Goal: Transaction & Acquisition: Purchase product/service

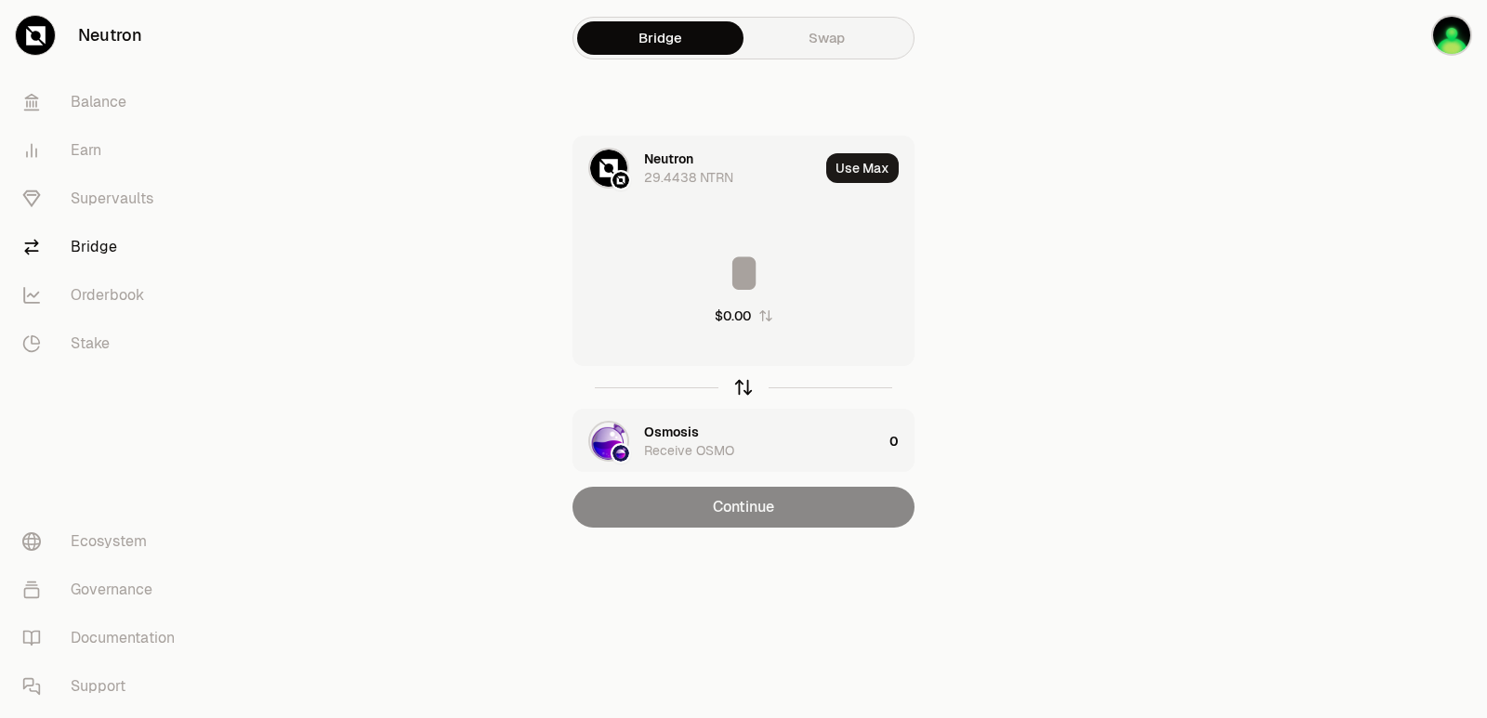
click at [743, 395] on icon "button" at bounding box center [743, 387] width 20 height 20
click at [659, 158] on div "Osmosis" at bounding box center [671, 159] width 55 height 19
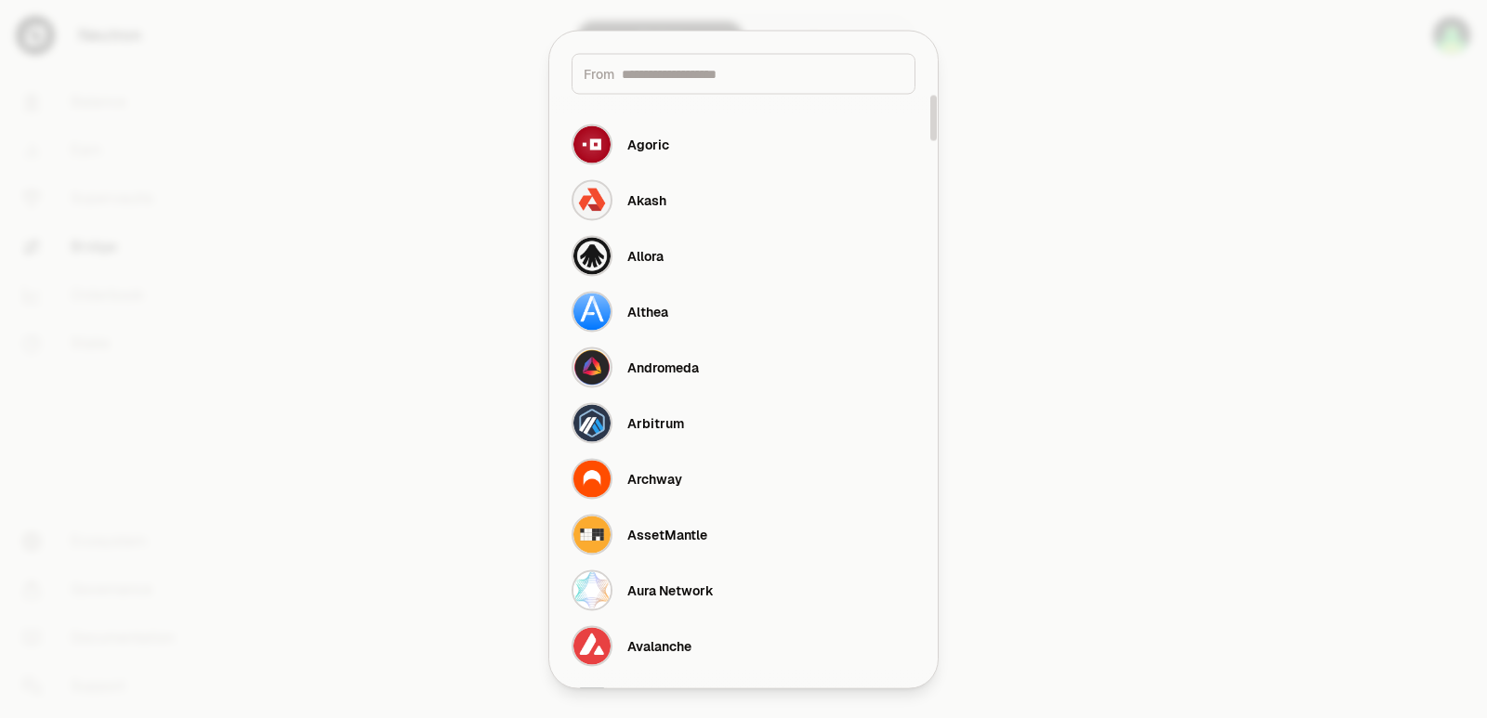
click at [692, 75] on input at bounding box center [763, 73] width 282 height 19
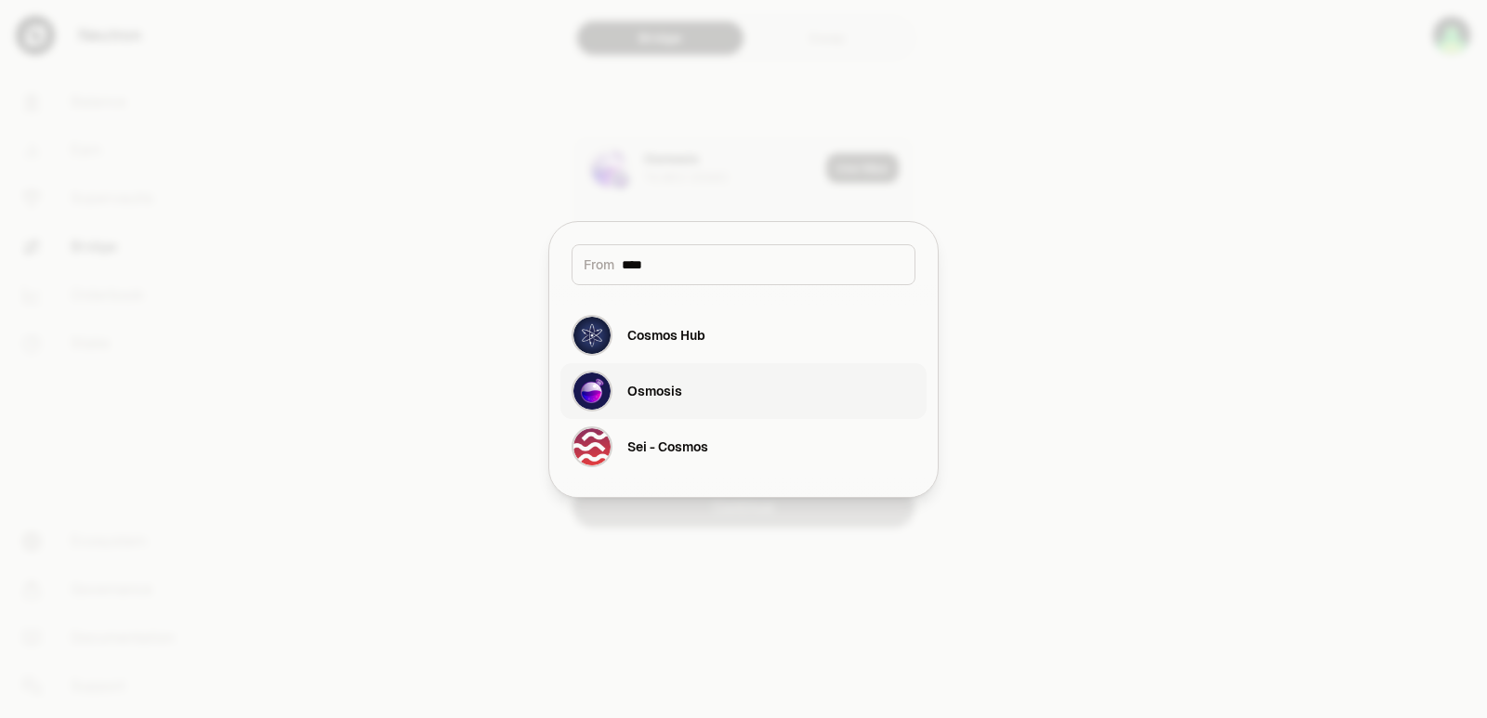
type input "****"
click at [648, 387] on div "Osmosis" at bounding box center [654, 391] width 55 height 19
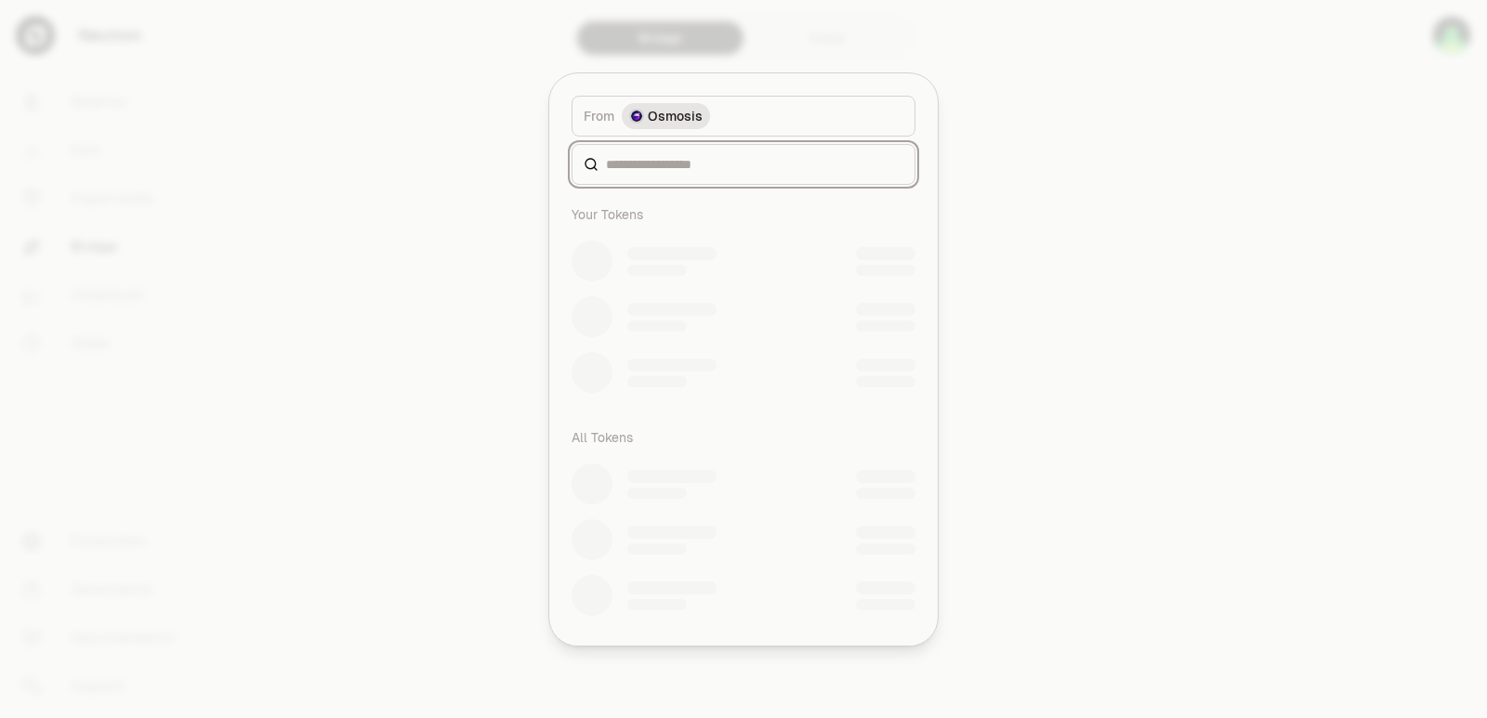
click at [642, 164] on input at bounding box center [754, 164] width 297 height 19
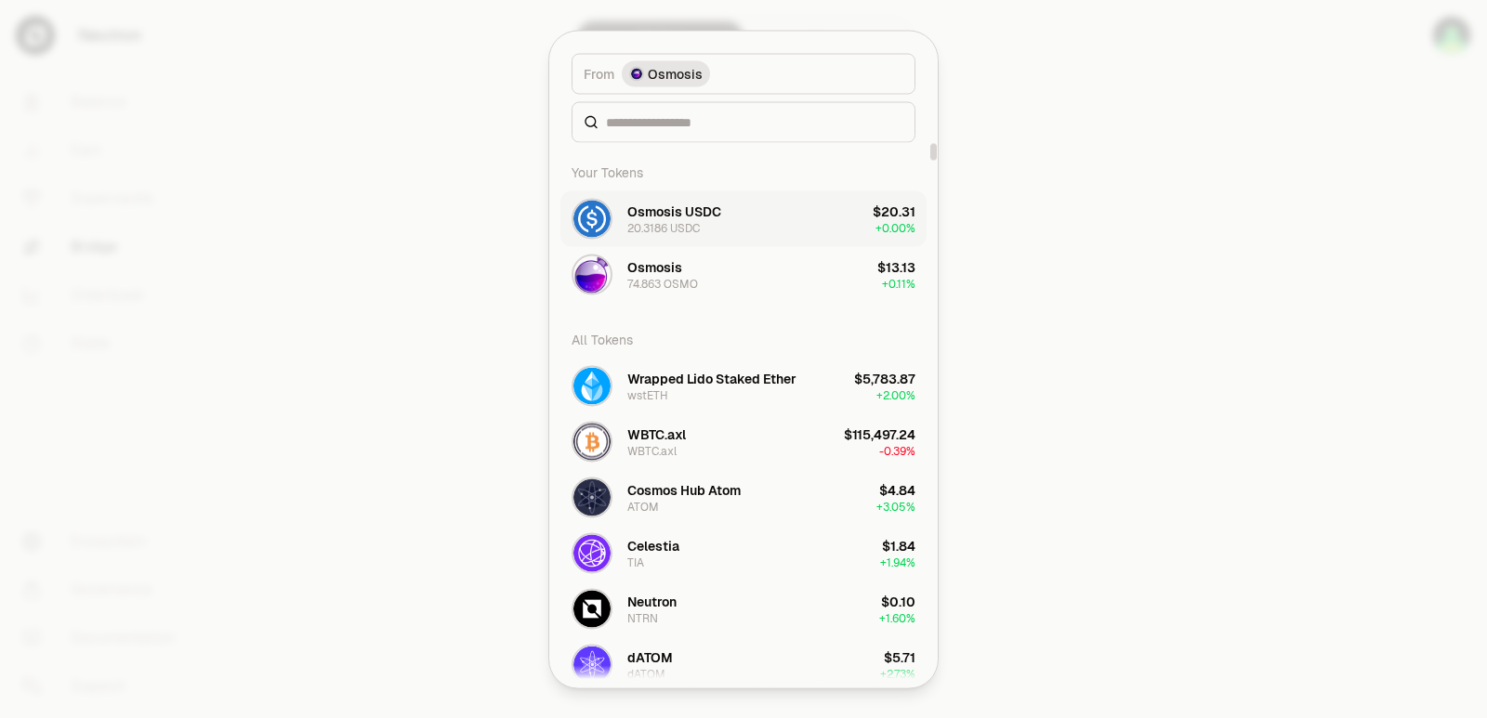
click at [657, 217] on div "Osmosis USDC" at bounding box center [674, 211] width 94 height 19
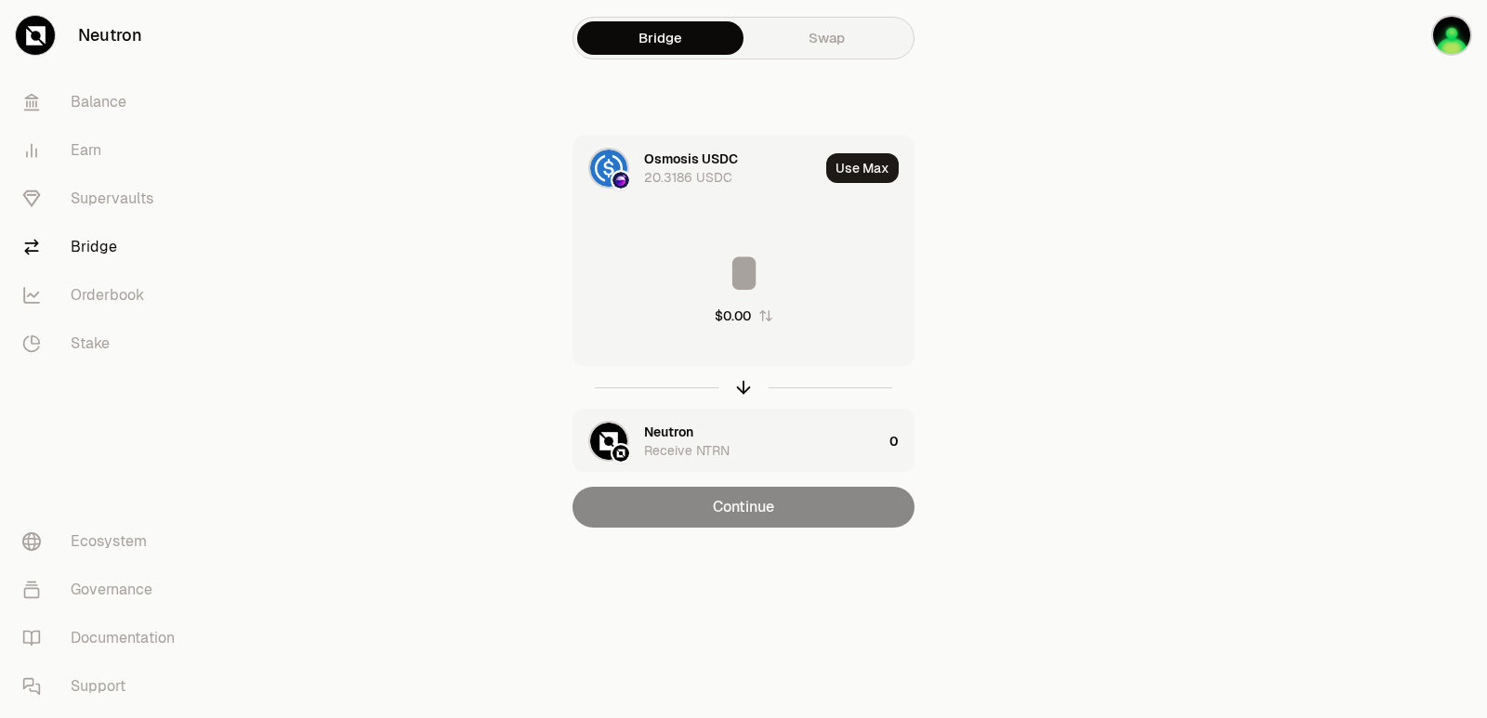
click at [680, 431] on div "Neutron" at bounding box center [668, 432] width 49 height 19
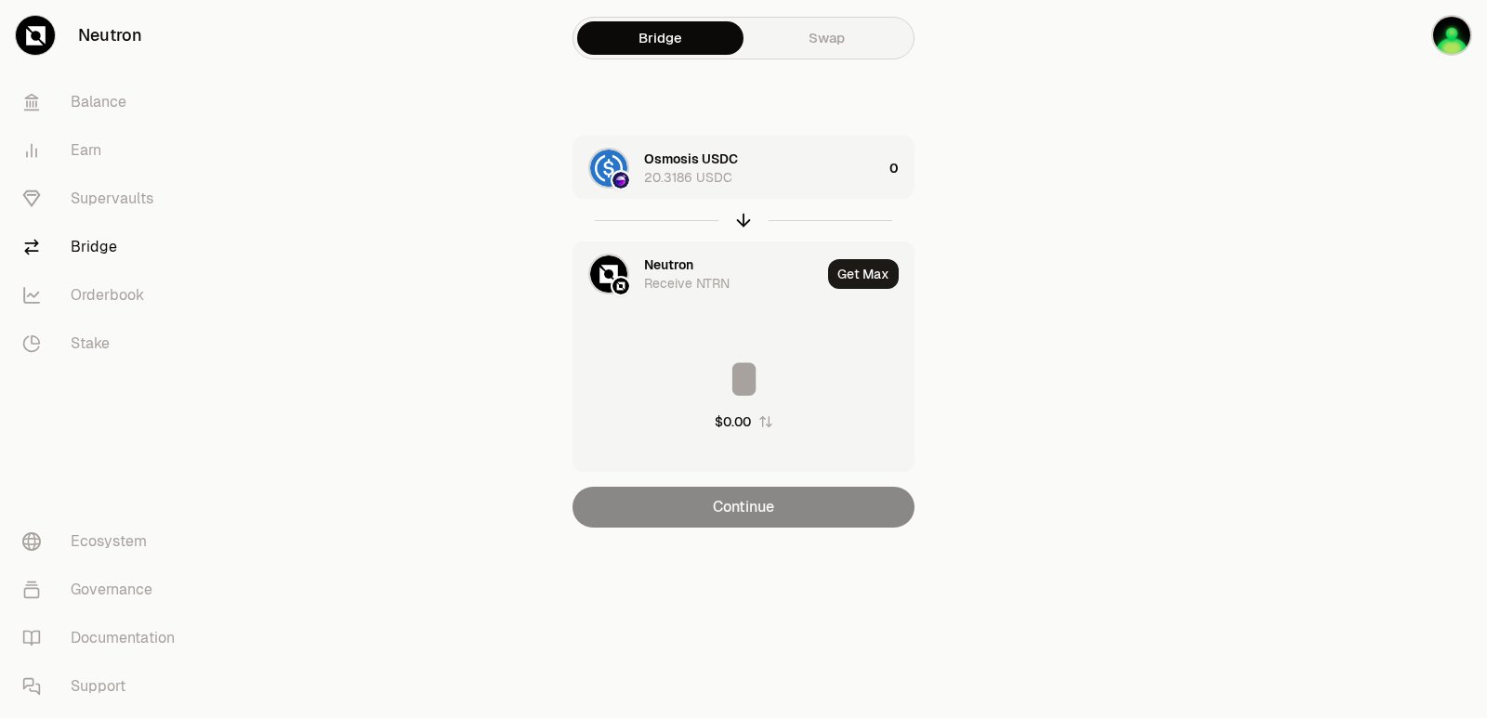
click at [661, 262] on div "Neutron" at bounding box center [668, 265] width 49 height 19
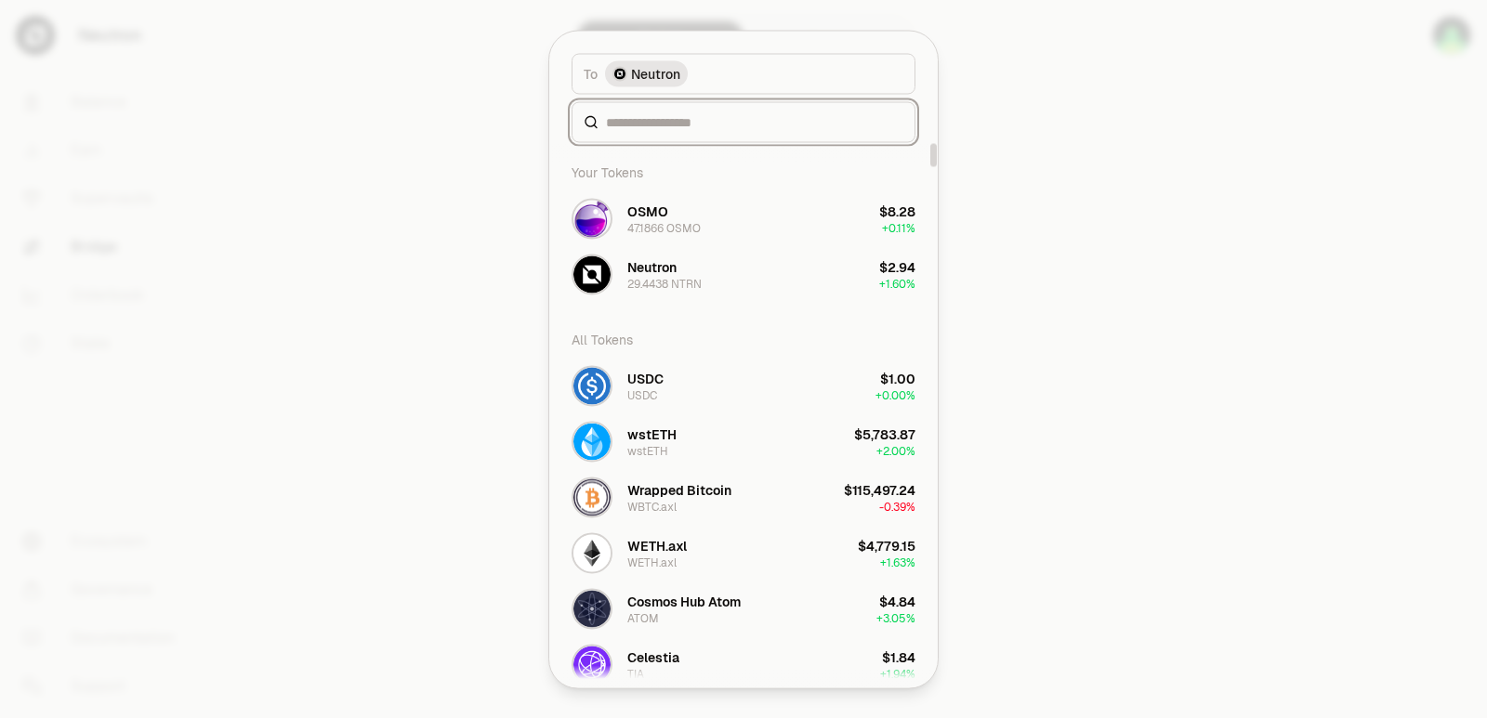
click at [630, 120] on input at bounding box center [754, 121] width 297 height 19
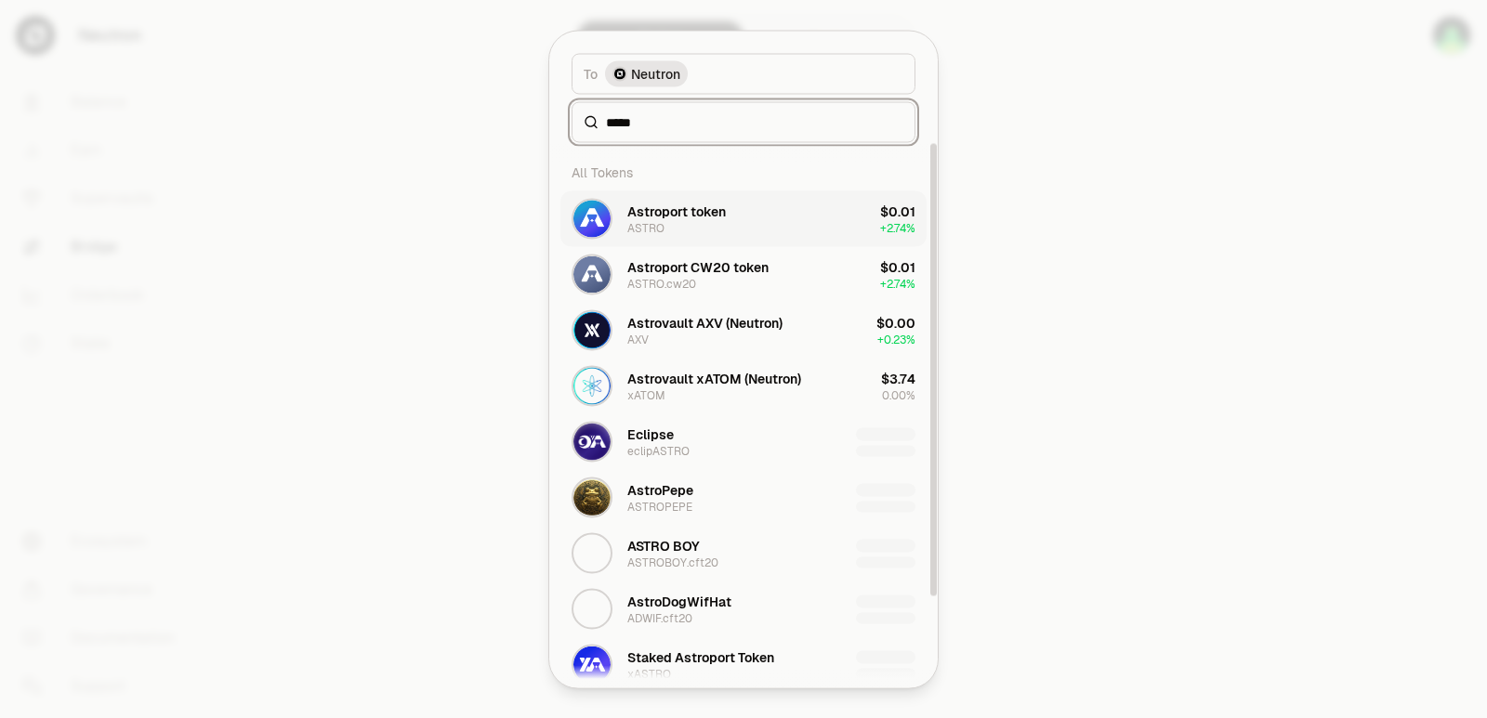
type input "*****"
click at [662, 214] on div "Astroport token" at bounding box center [676, 211] width 98 height 19
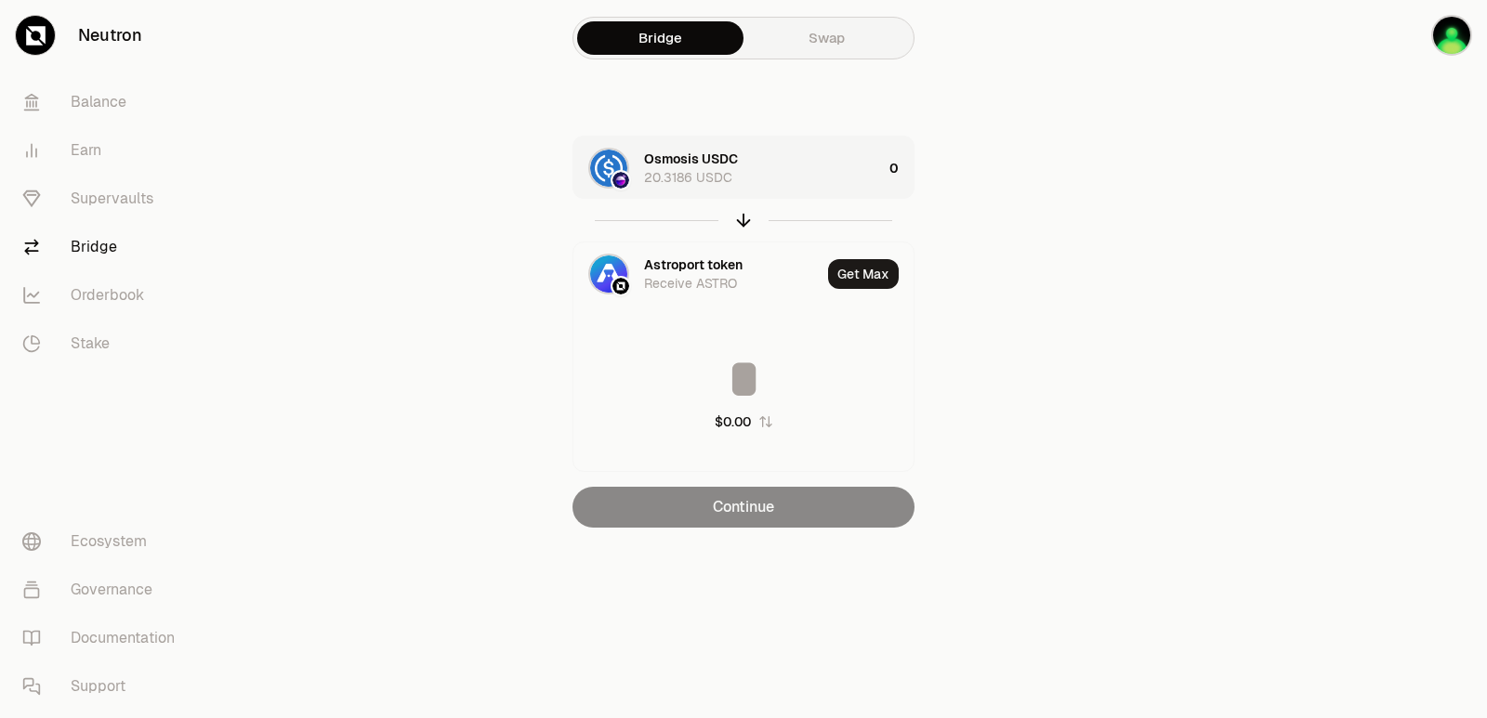
click at [772, 164] on div "Osmosis USDC 20.3186 USDC" at bounding box center [763, 168] width 238 height 37
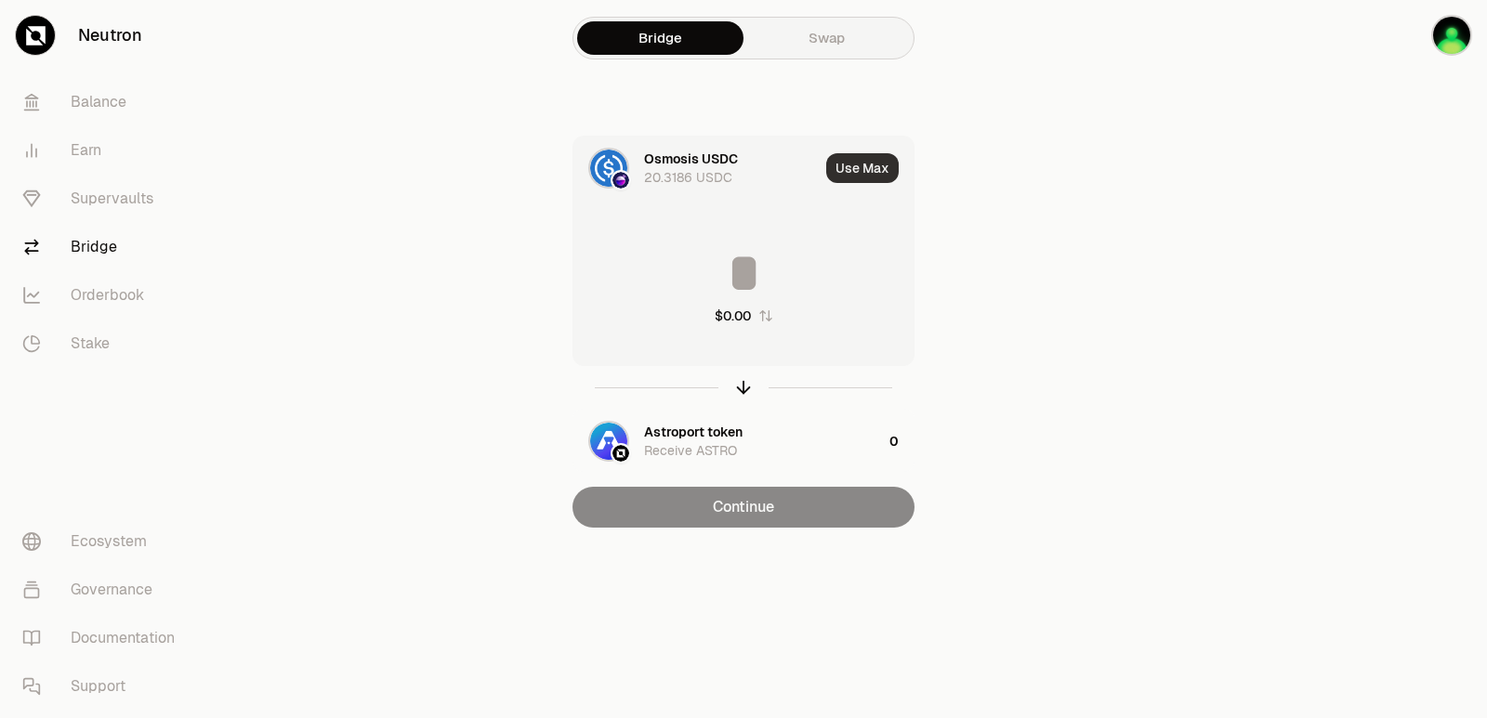
click at [852, 167] on button "Use Max" at bounding box center [862, 168] width 72 height 30
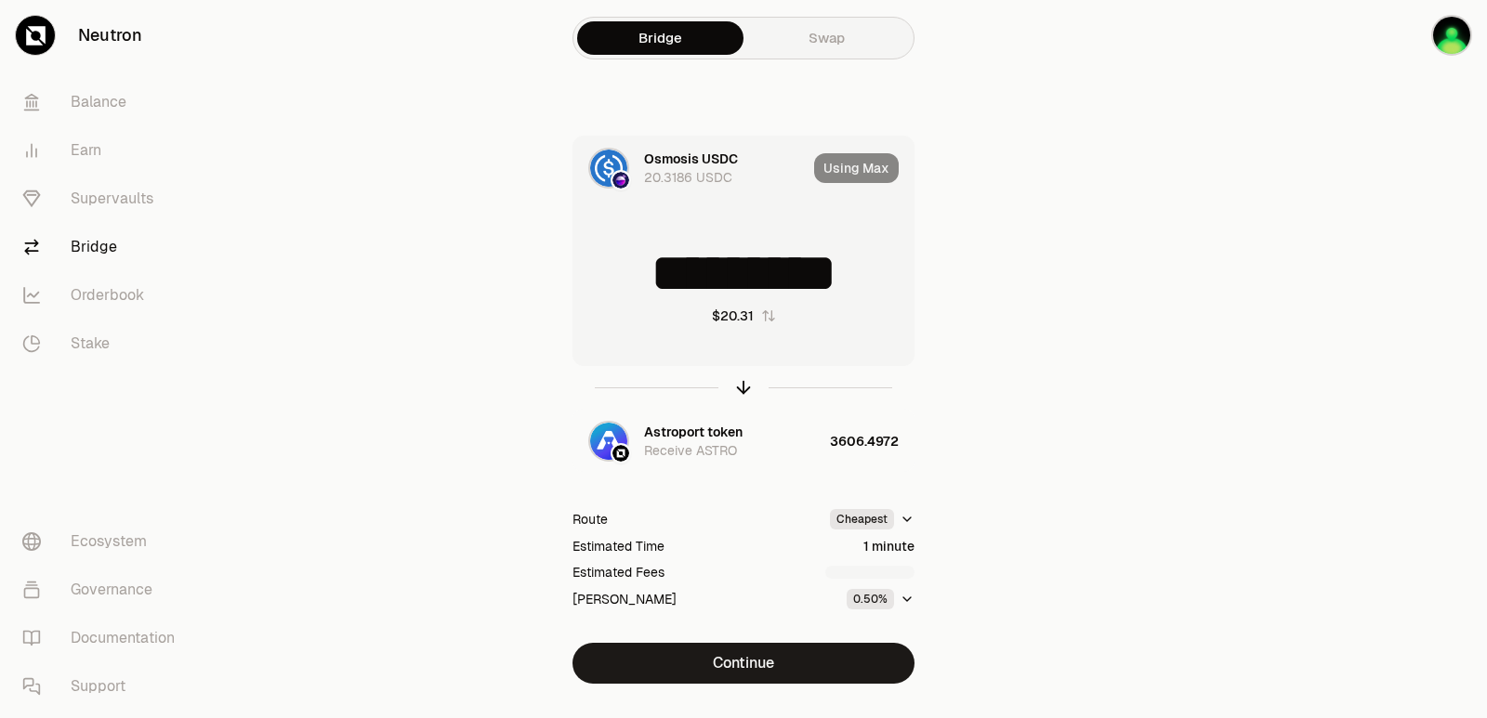
drag, startPoint x: 865, startPoint y: 270, endPoint x: 691, endPoint y: 271, distance: 173.7
click at [691, 271] on input "*********" at bounding box center [743, 273] width 340 height 56
type input "**"
click at [748, 395] on icon "button" at bounding box center [743, 387] width 20 height 20
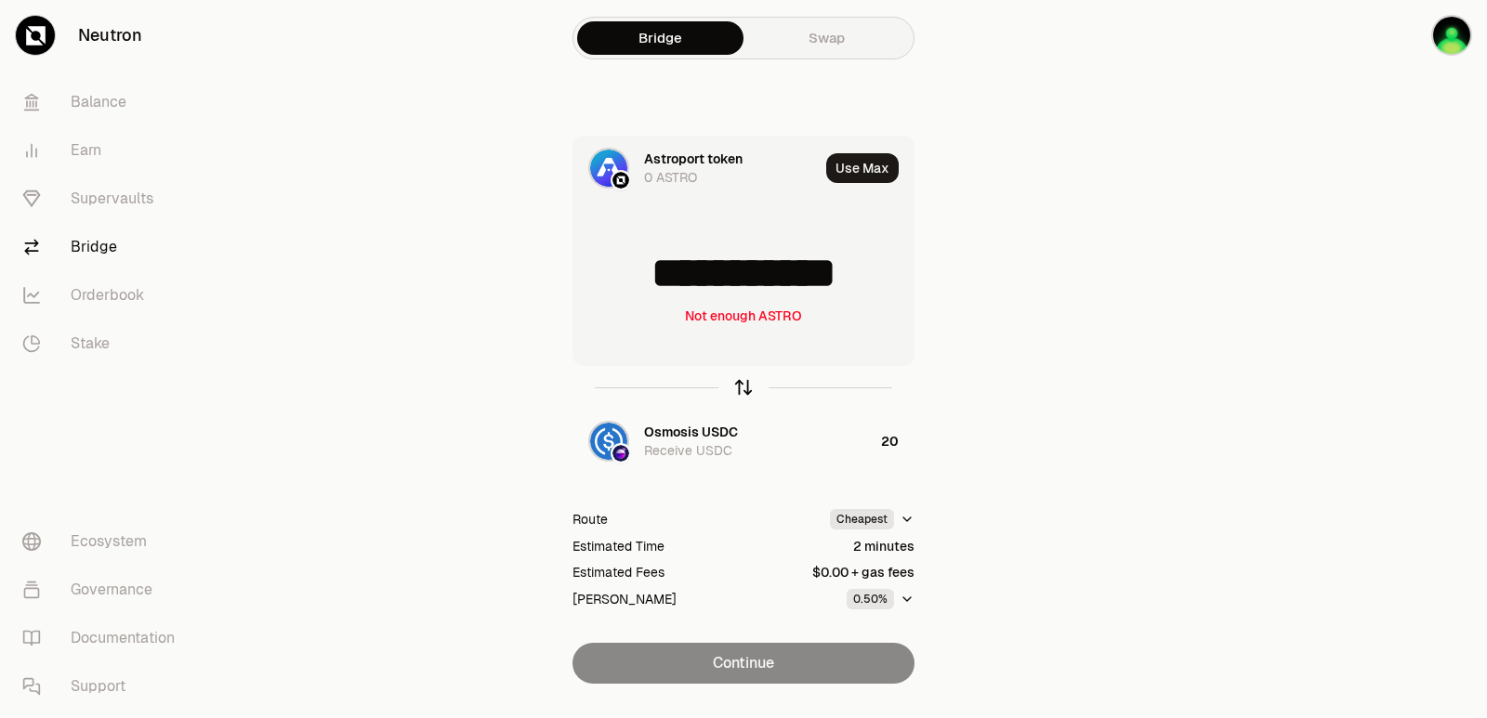
click at [740, 389] on icon "button" at bounding box center [743, 387] width 20 height 20
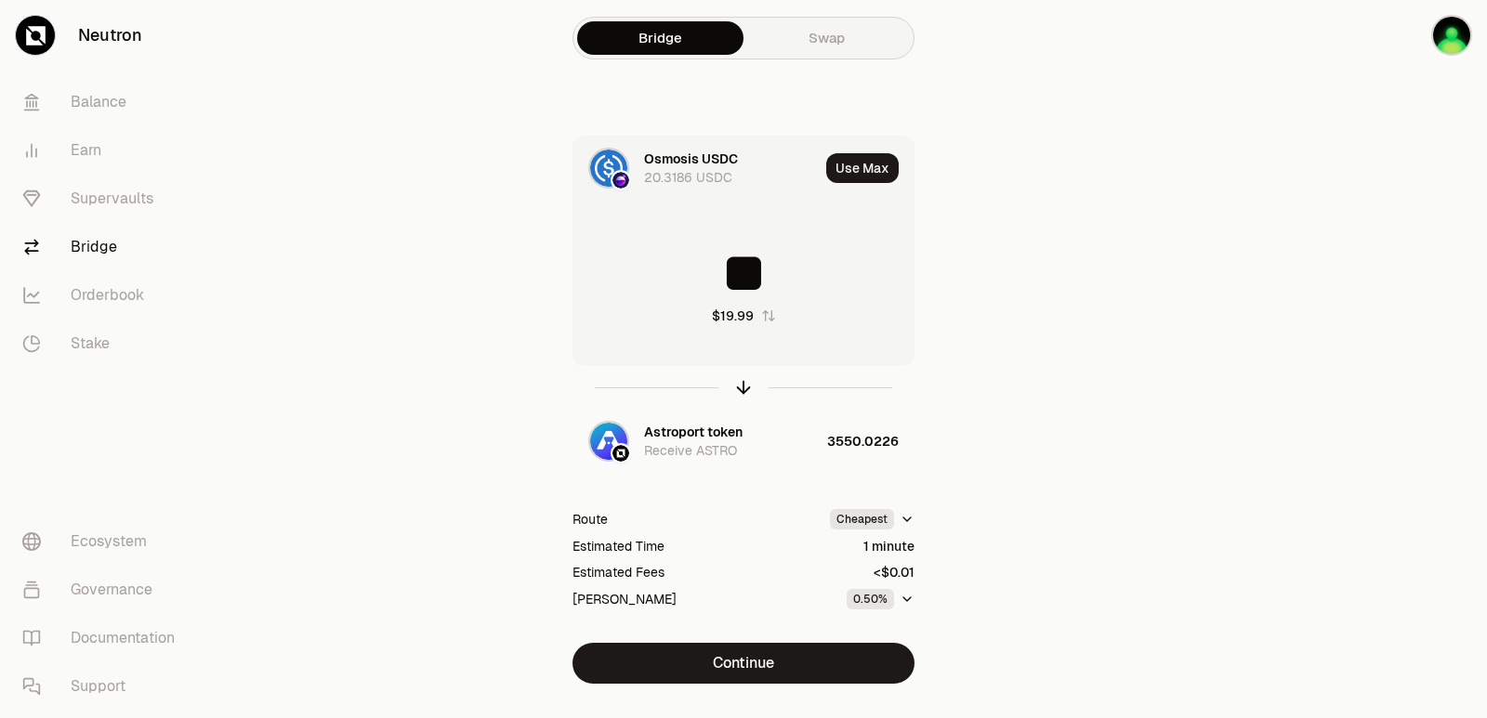
click at [740, 285] on input "**" at bounding box center [743, 273] width 340 height 56
type input "*"
click at [749, 387] on icon "button" at bounding box center [744, 385] width 12 height 6
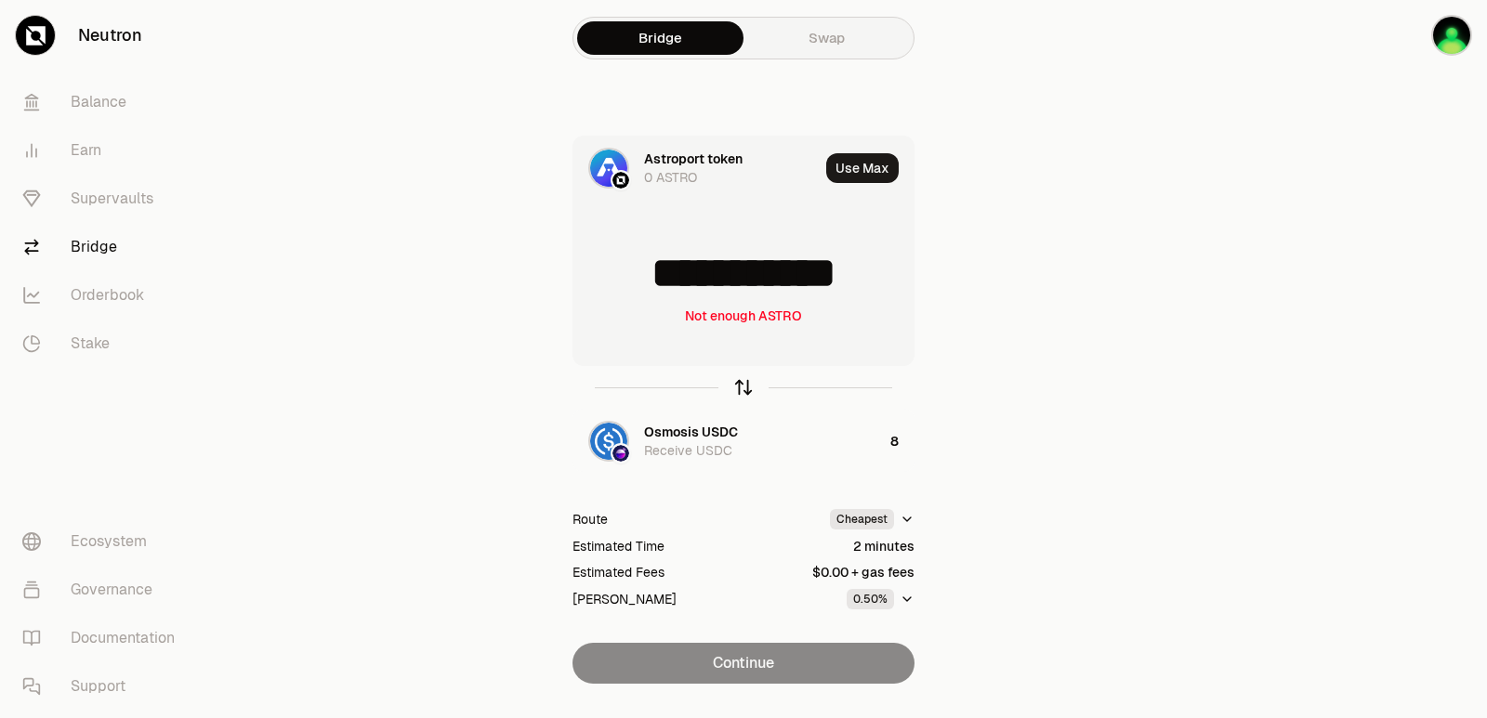
click at [738, 389] on icon "button" at bounding box center [743, 387] width 20 height 20
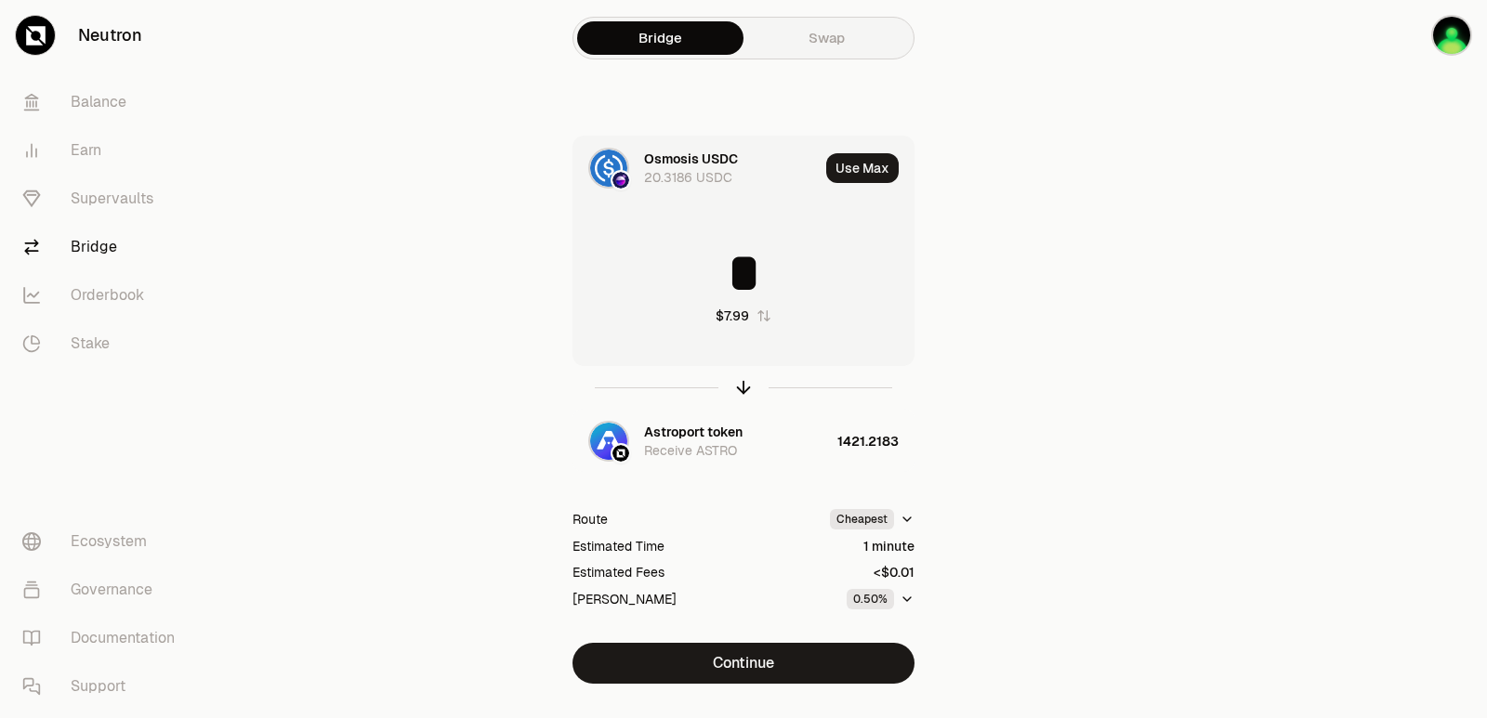
click at [730, 262] on input "*" at bounding box center [743, 273] width 340 height 56
click at [731, 262] on input "*" at bounding box center [743, 273] width 340 height 56
type input "*"
click at [742, 387] on icon "button" at bounding box center [743, 387] width 20 height 20
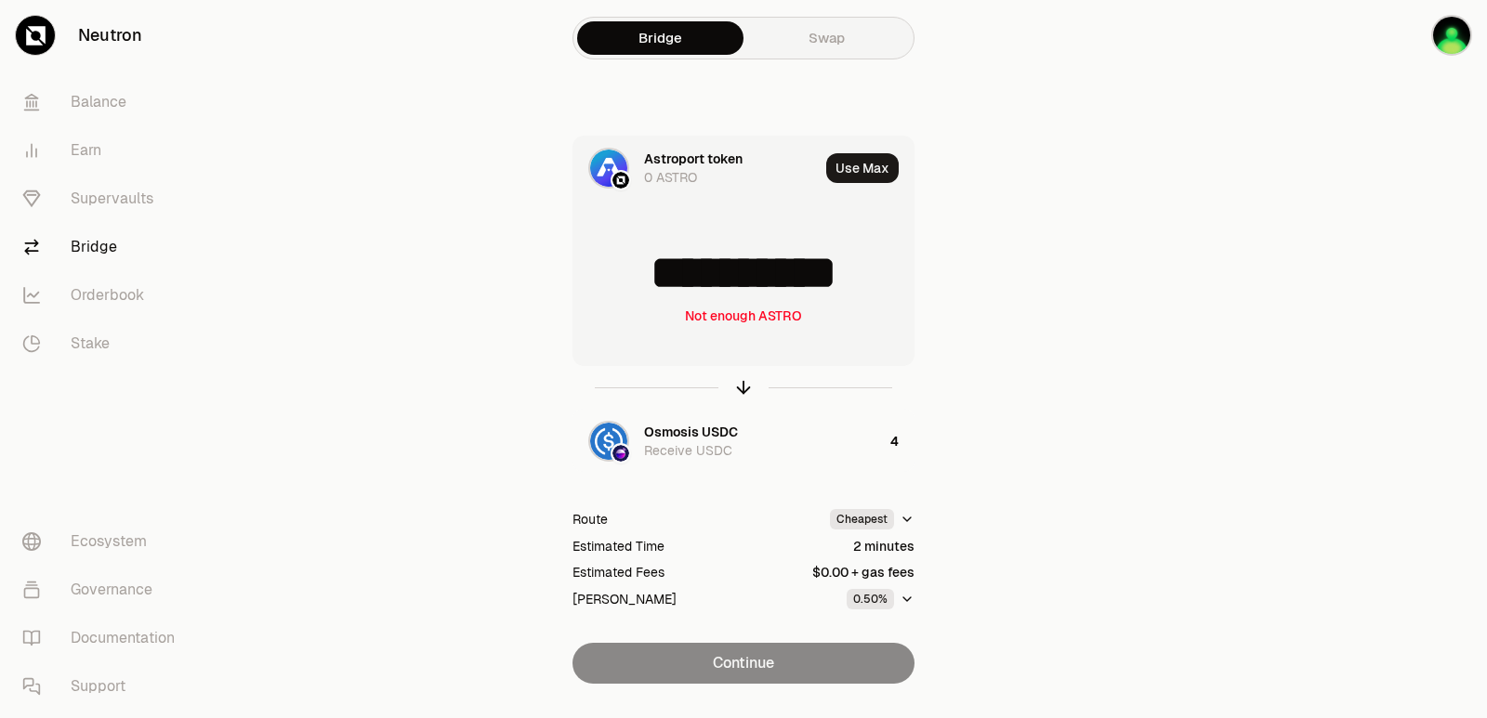
drag, startPoint x: 886, startPoint y: 266, endPoint x: 629, endPoint y: 267, distance: 257.4
click at [629, 267] on input "**********" at bounding box center [743, 273] width 340 height 56
type input "***"
click at [743, 387] on icon "button" at bounding box center [743, 388] width 0 height 12
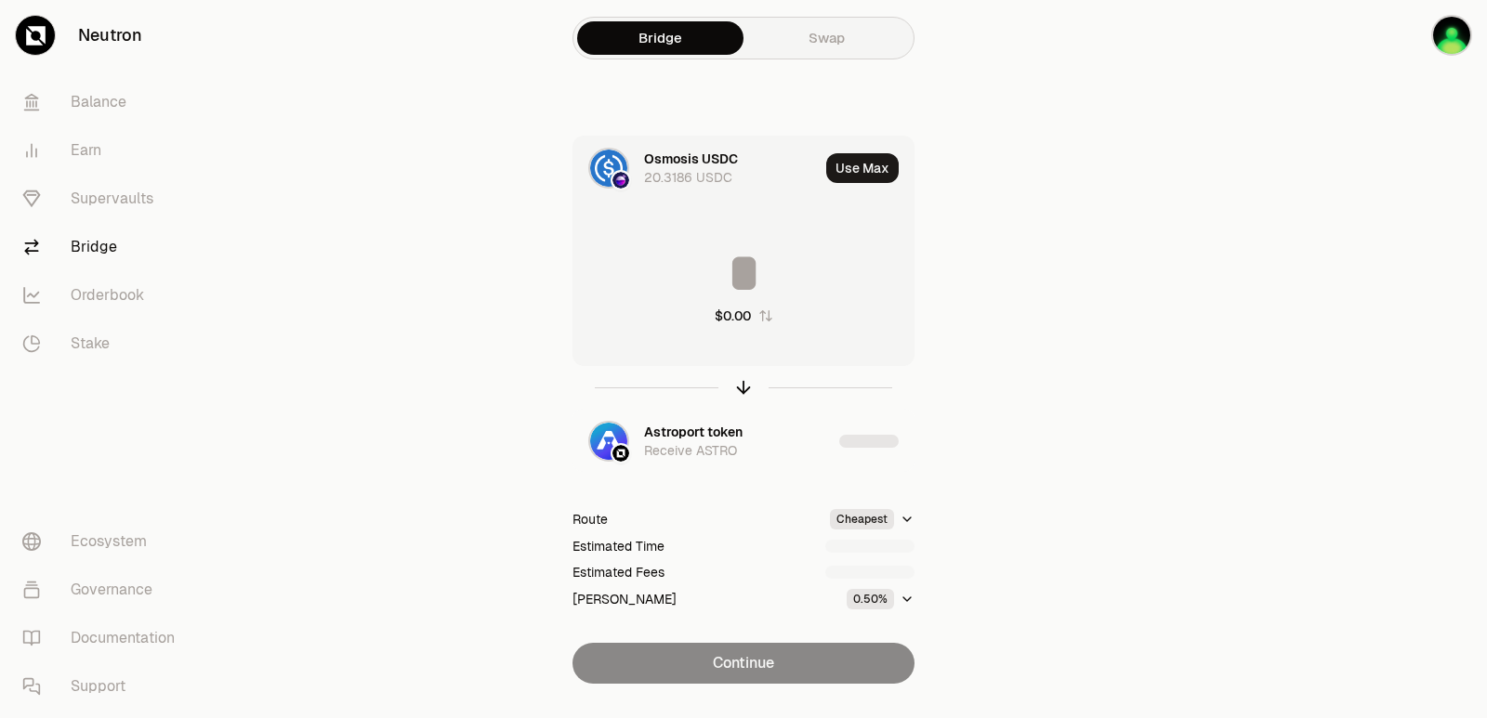
click at [729, 271] on input at bounding box center [743, 273] width 340 height 56
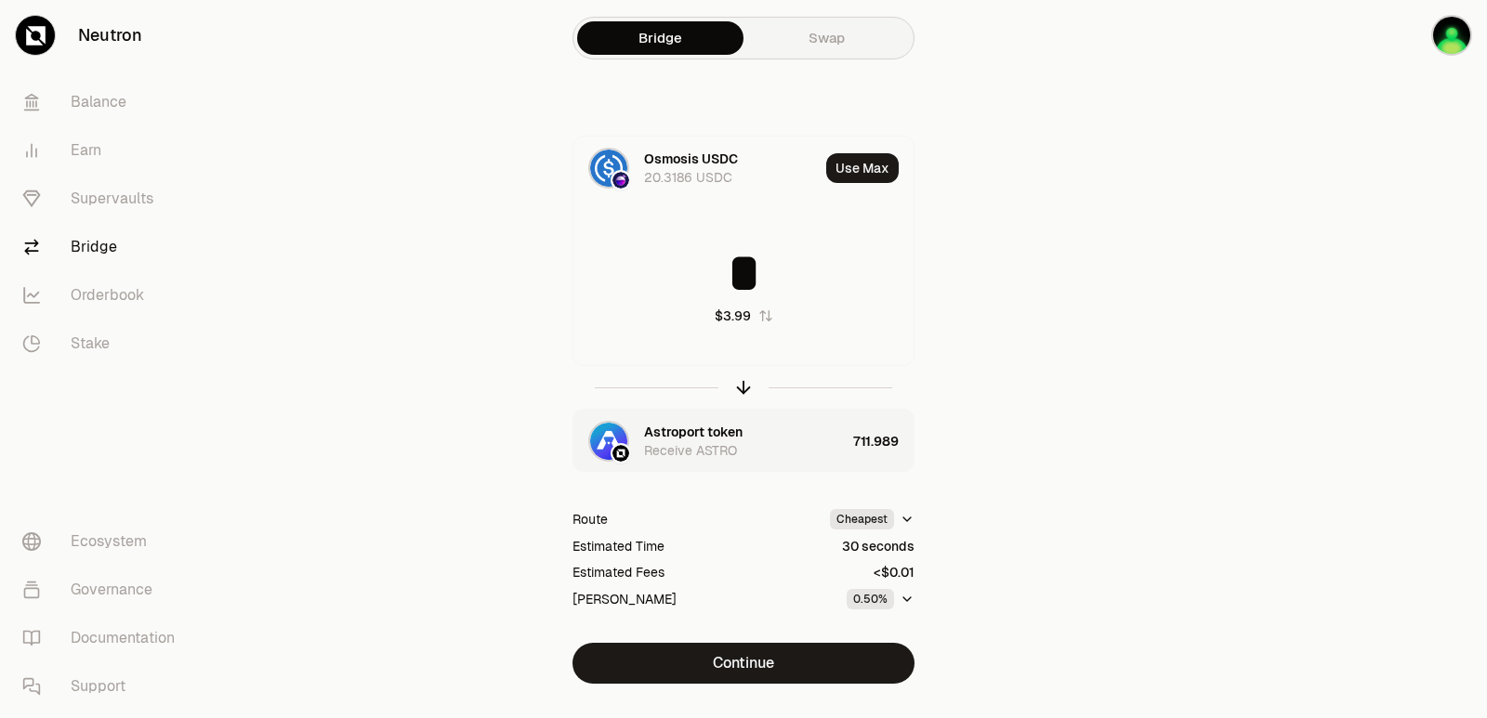
type input "*"
click at [710, 426] on div "Astroport token" at bounding box center [693, 432] width 98 height 19
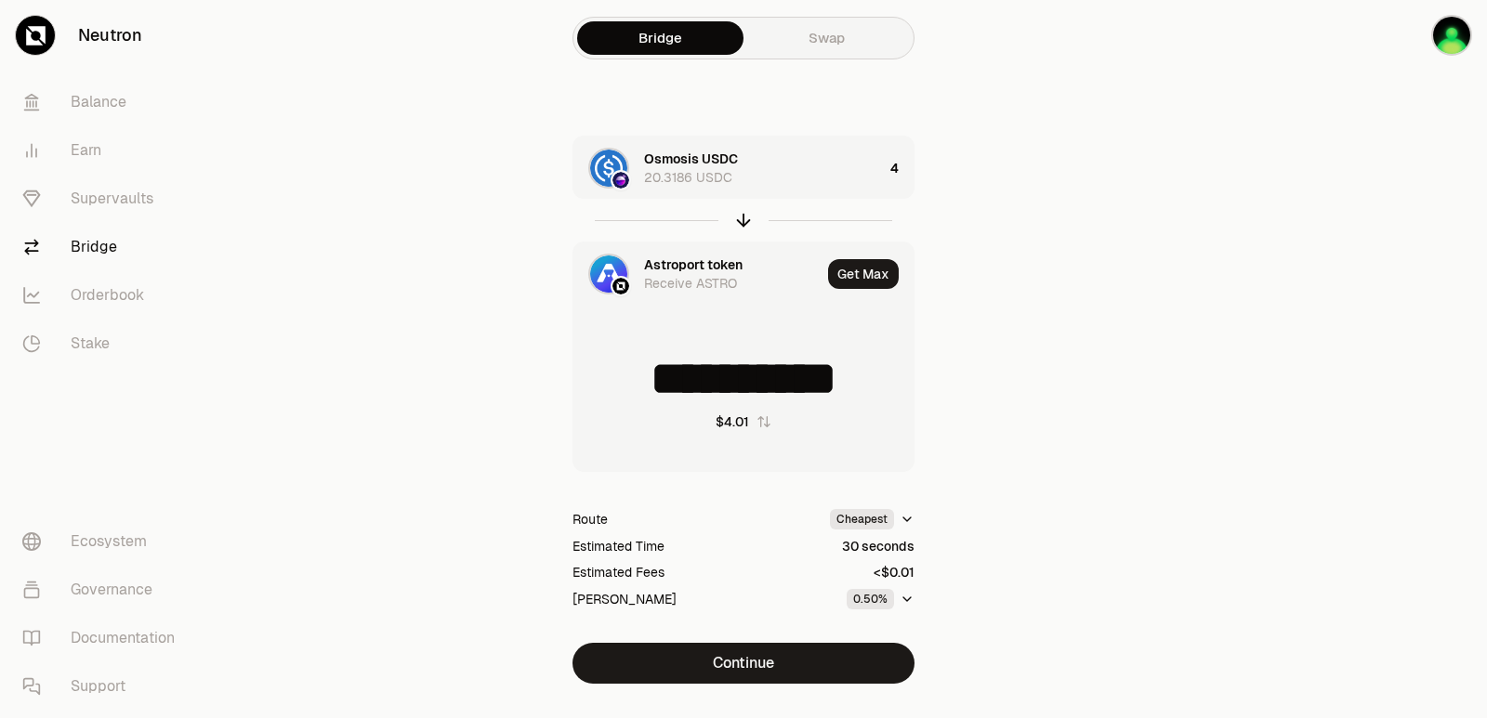
click at [685, 263] on div "Astroport token" at bounding box center [693, 265] width 98 height 19
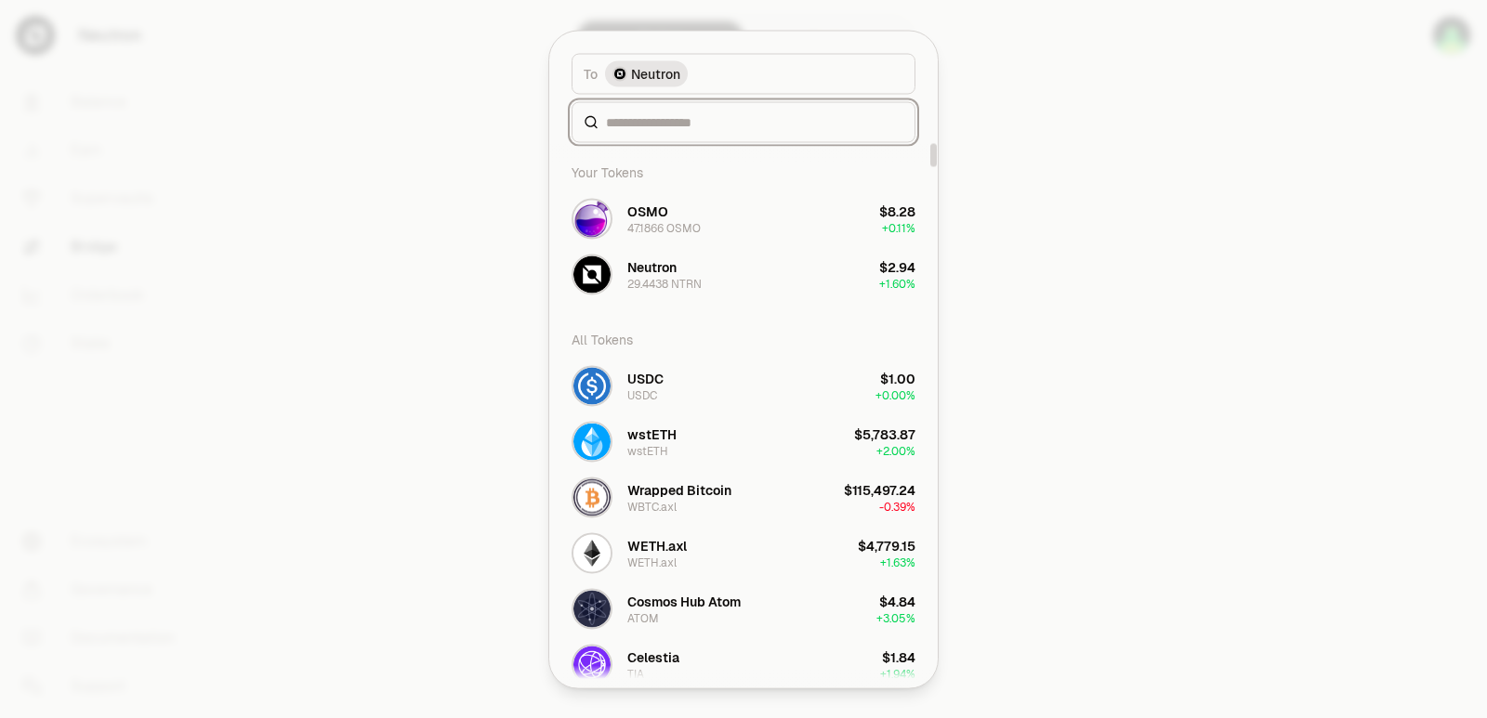
click at [661, 124] on input at bounding box center [754, 121] width 297 height 19
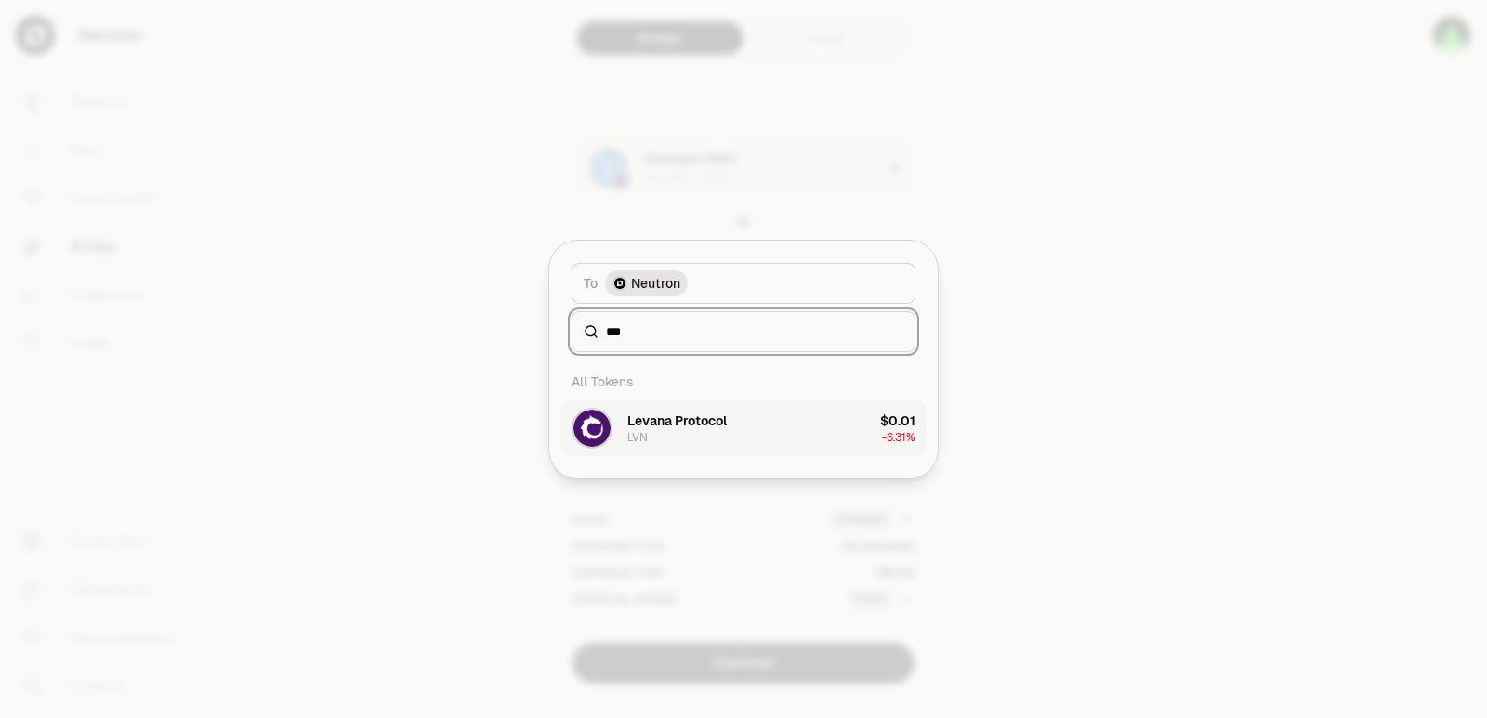
type input "***"
click at [694, 444] on div "Levana Protocol LVN" at bounding box center [676, 428] width 99 height 33
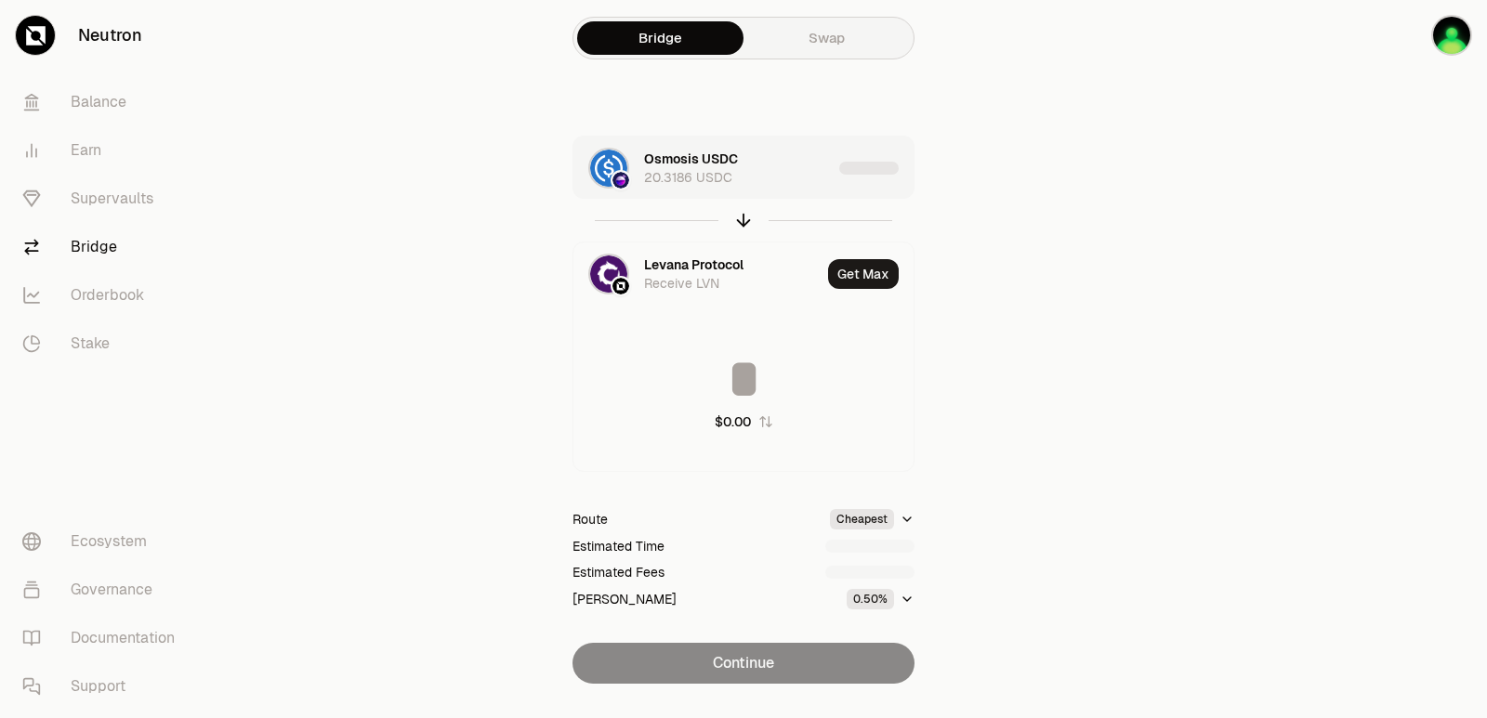
click at [791, 165] on div "Osmosis USDC 20.3186 USDC" at bounding box center [738, 168] width 188 height 37
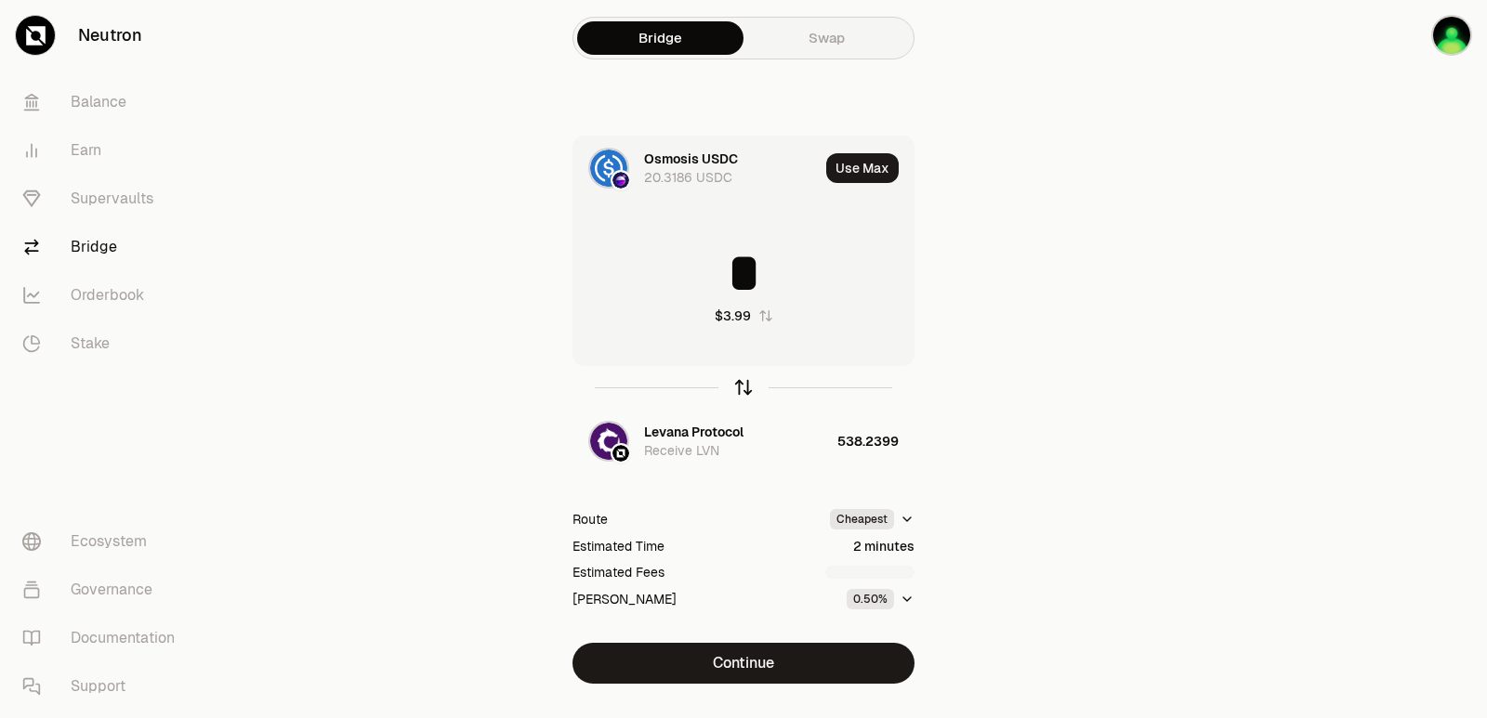
click at [742, 384] on icon "button" at bounding box center [743, 387] width 20 height 20
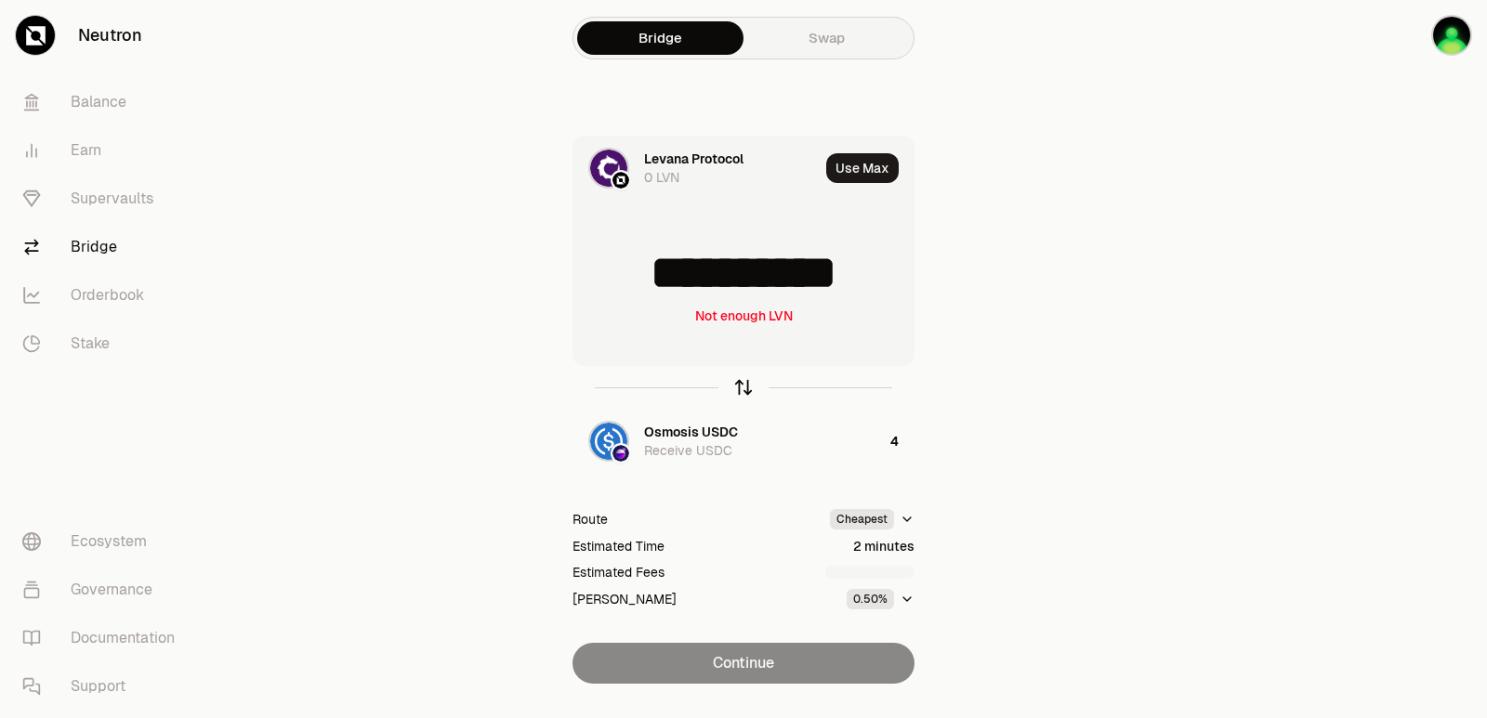
click at [742, 384] on icon "button" at bounding box center [743, 387] width 20 height 20
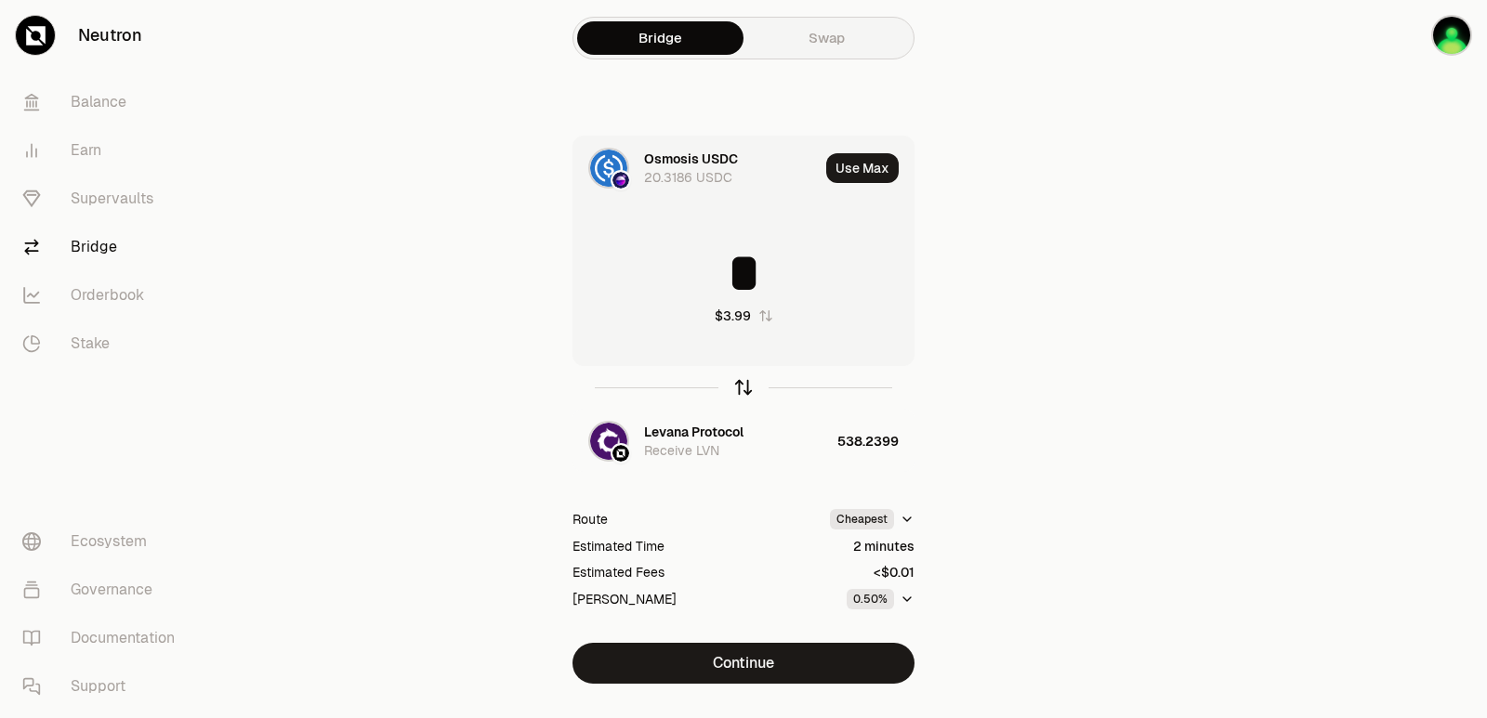
click at [742, 384] on icon "button" at bounding box center [743, 387] width 20 height 20
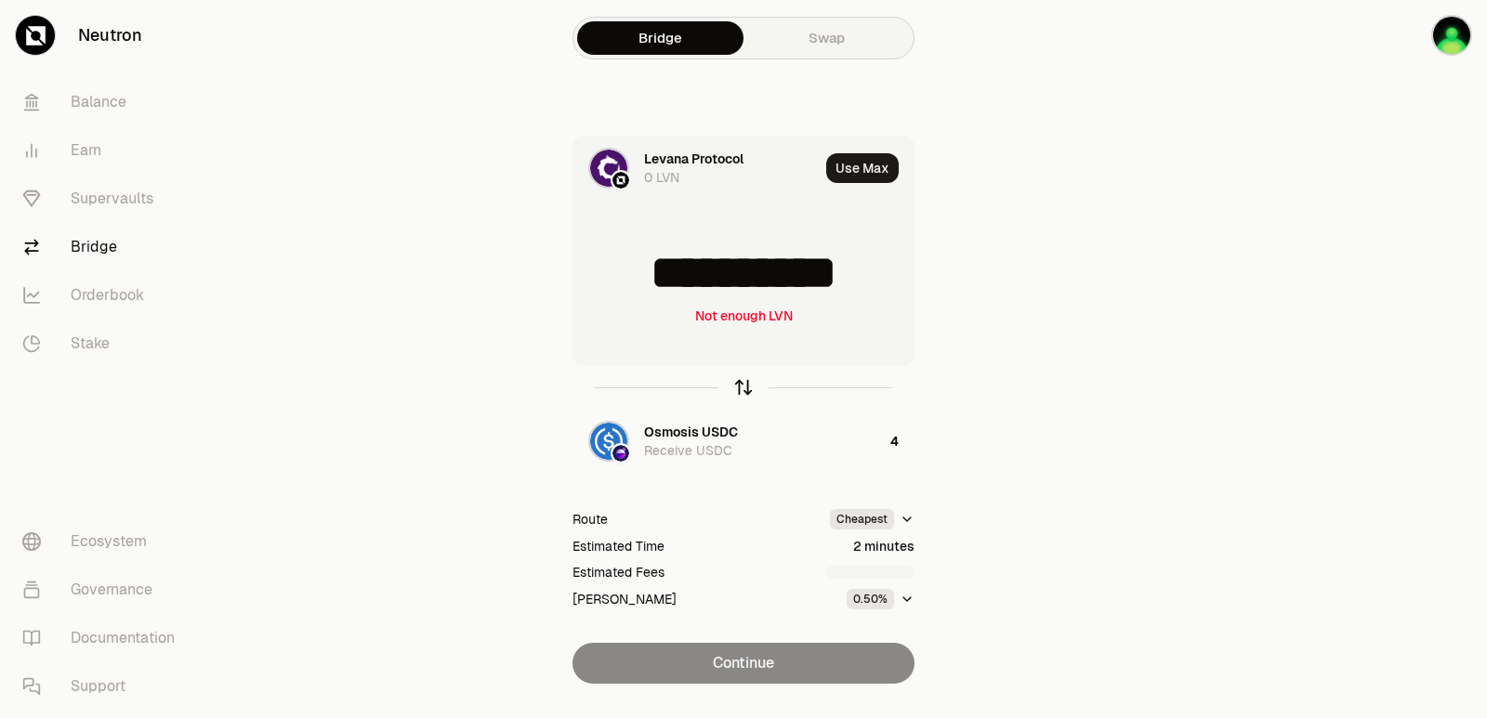
click at [742, 384] on icon "button" at bounding box center [743, 387] width 20 height 20
type input "*"
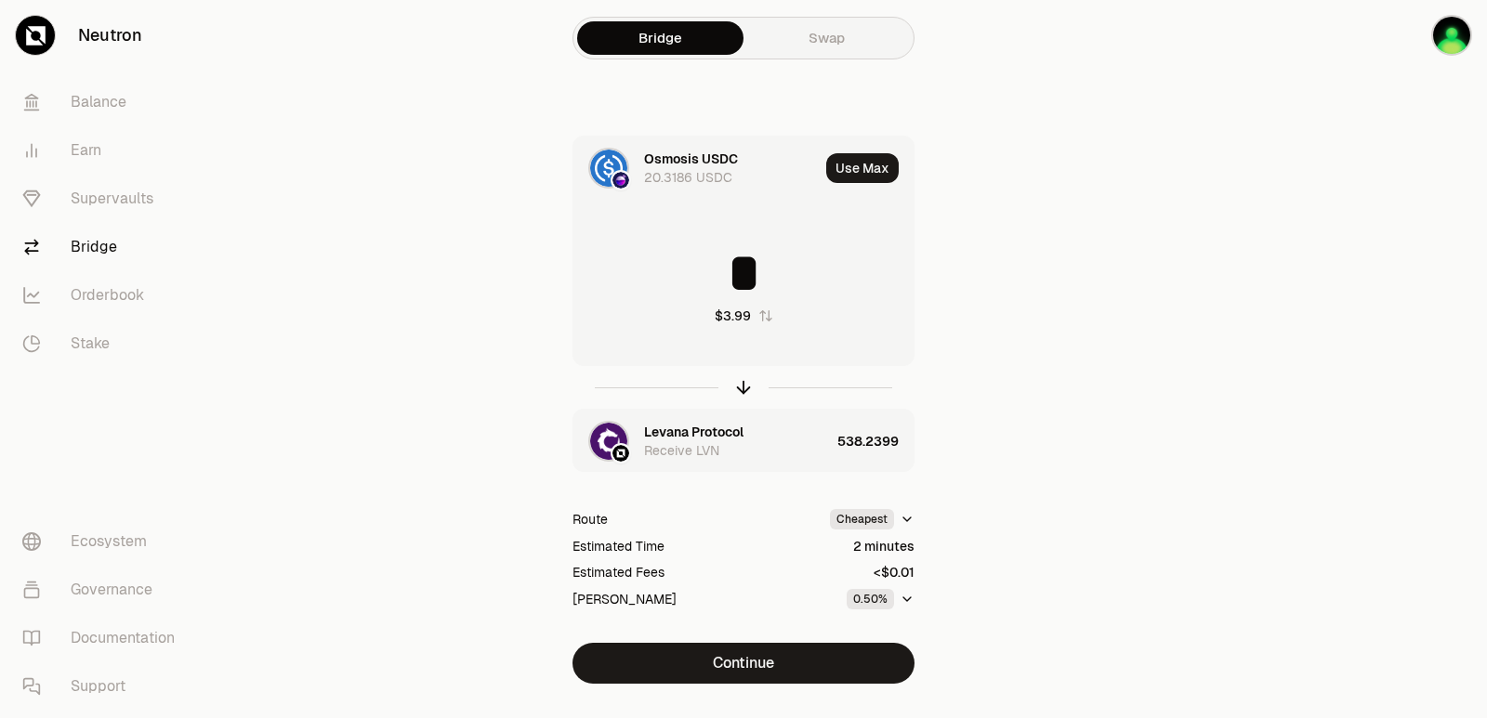
click at [704, 433] on div "Levana Protocol" at bounding box center [693, 432] width 99 height 19
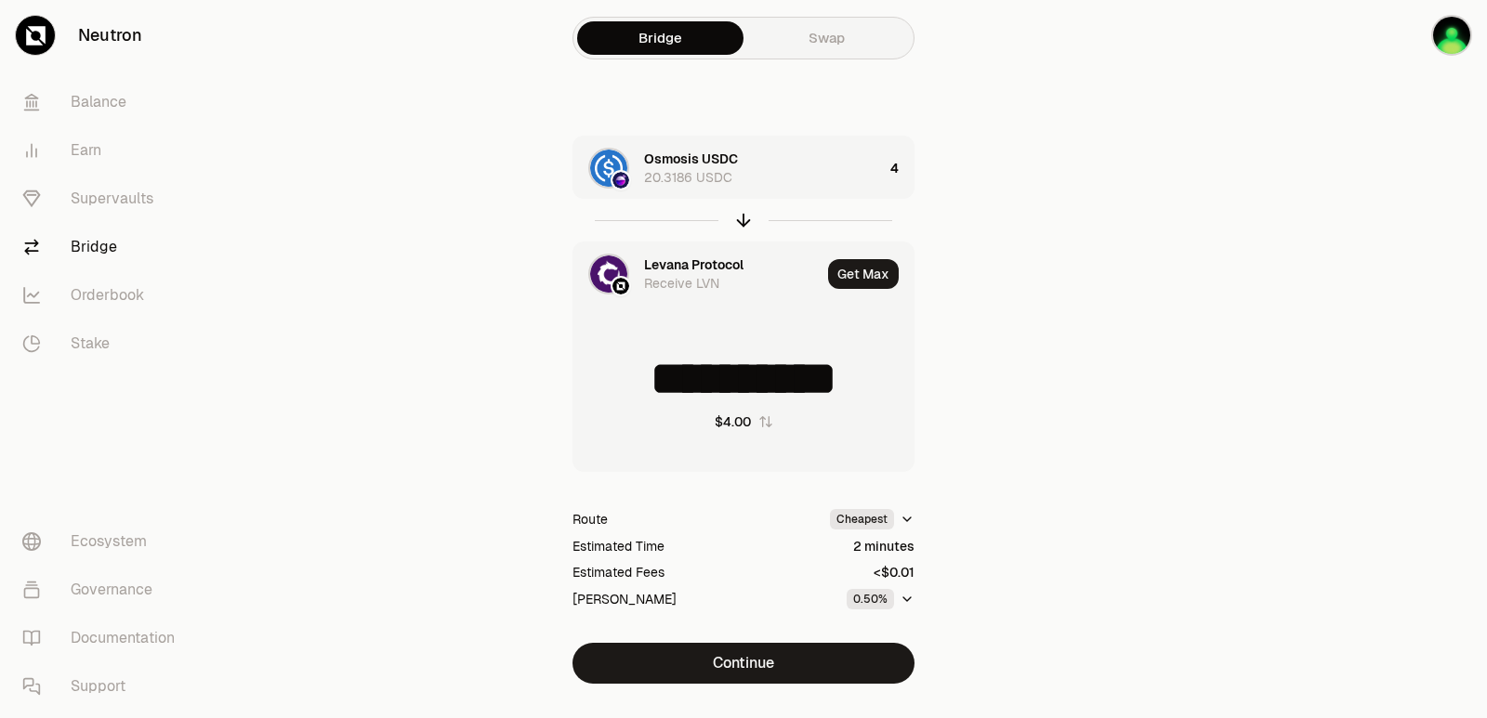
click at [697, 260] on div "Levana Protocol" at bounding box center [693, 265] width 99 height 19
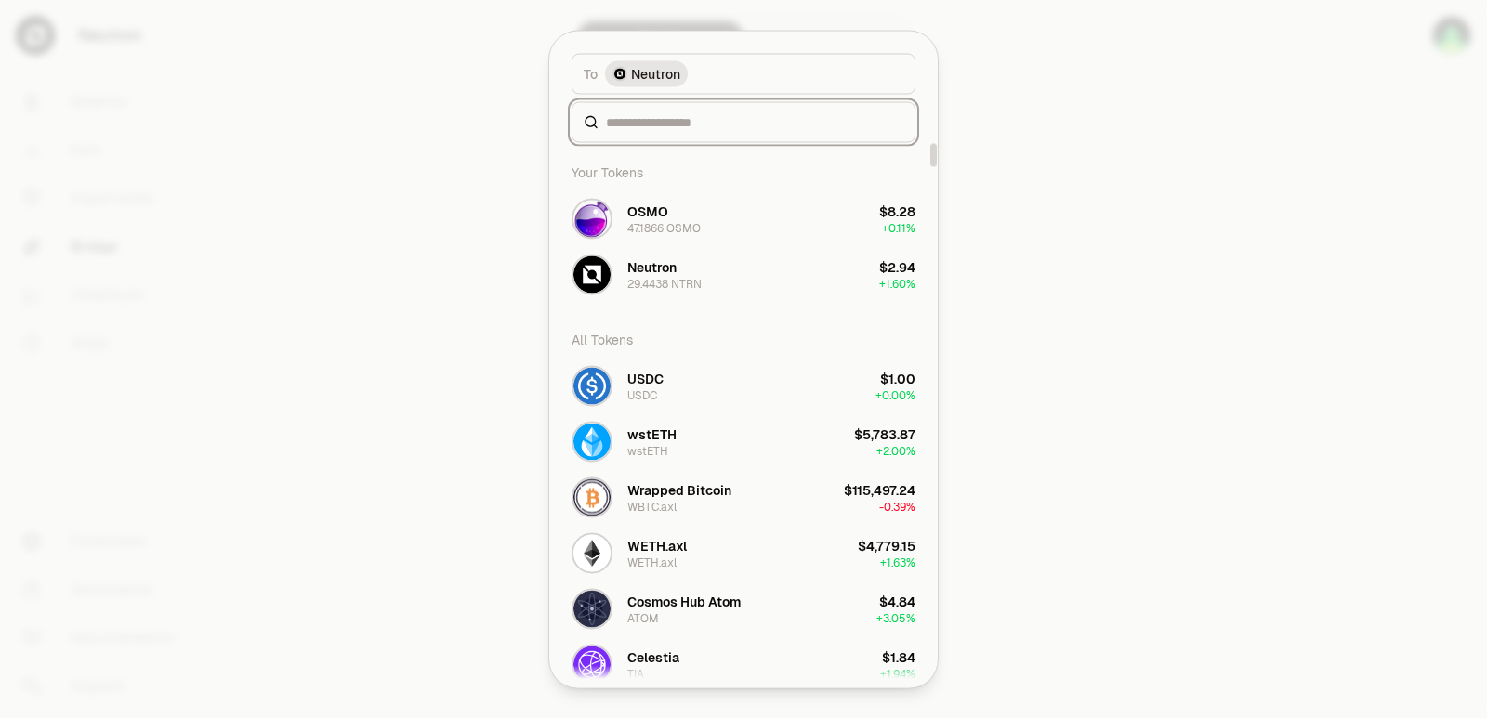
click at [678, 127] on input at bounding box center [754, 121] width 297 height 19
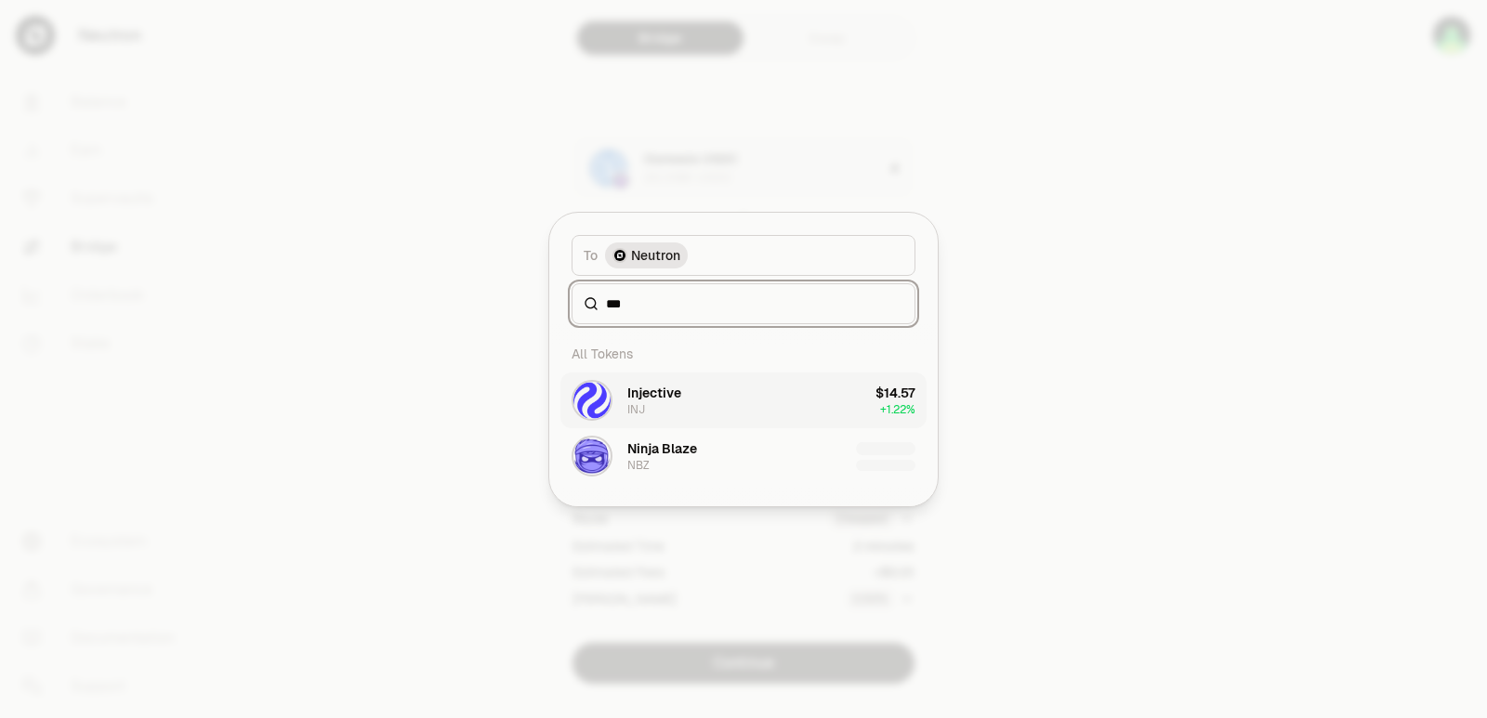
type input "***"
click at [722, 400] on button "Injective INJ $14.57 + 1.22%" at bounding box center [743, 401] width 366 height 56
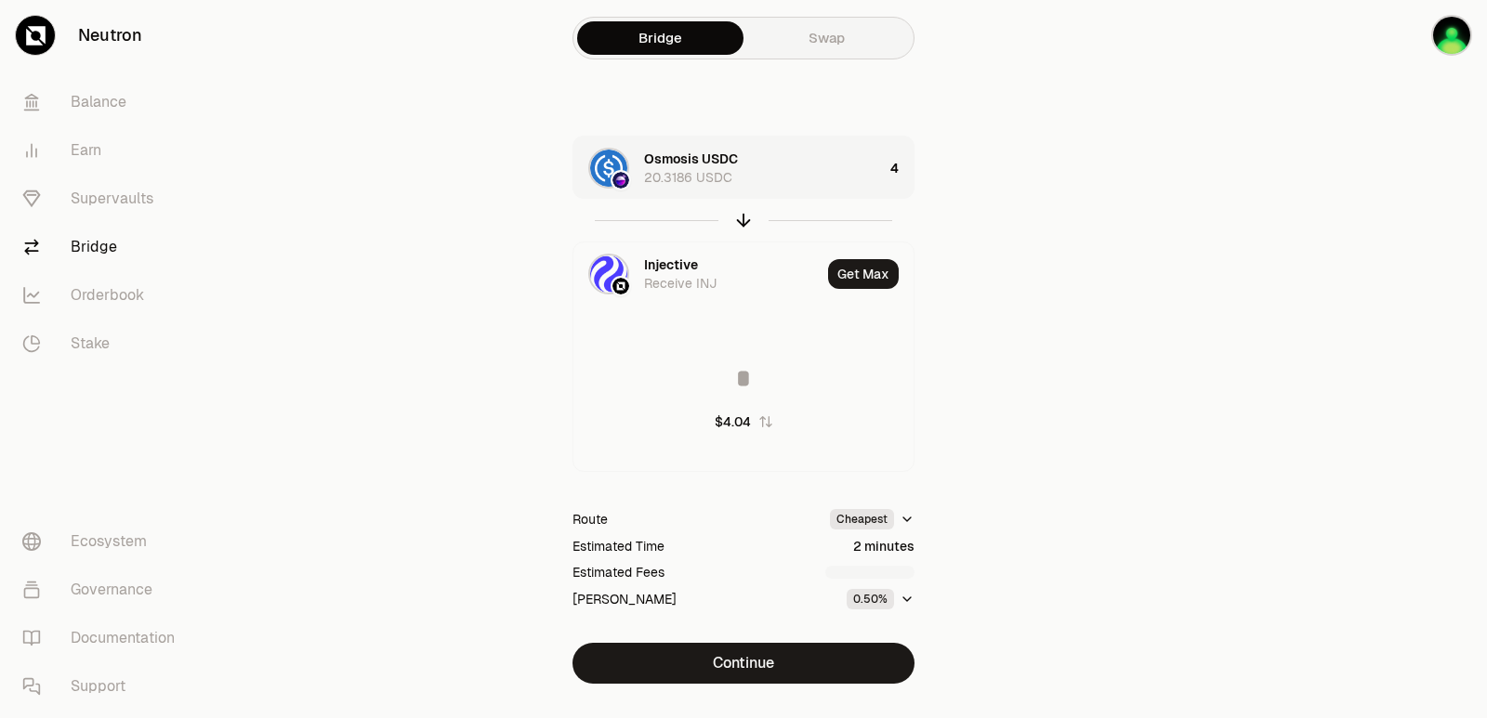
type input "**********"
click at [789, 162] on div "Osmosis USDC 20.3186 USDC" at bounding box center [763, 168] width 239 height 37
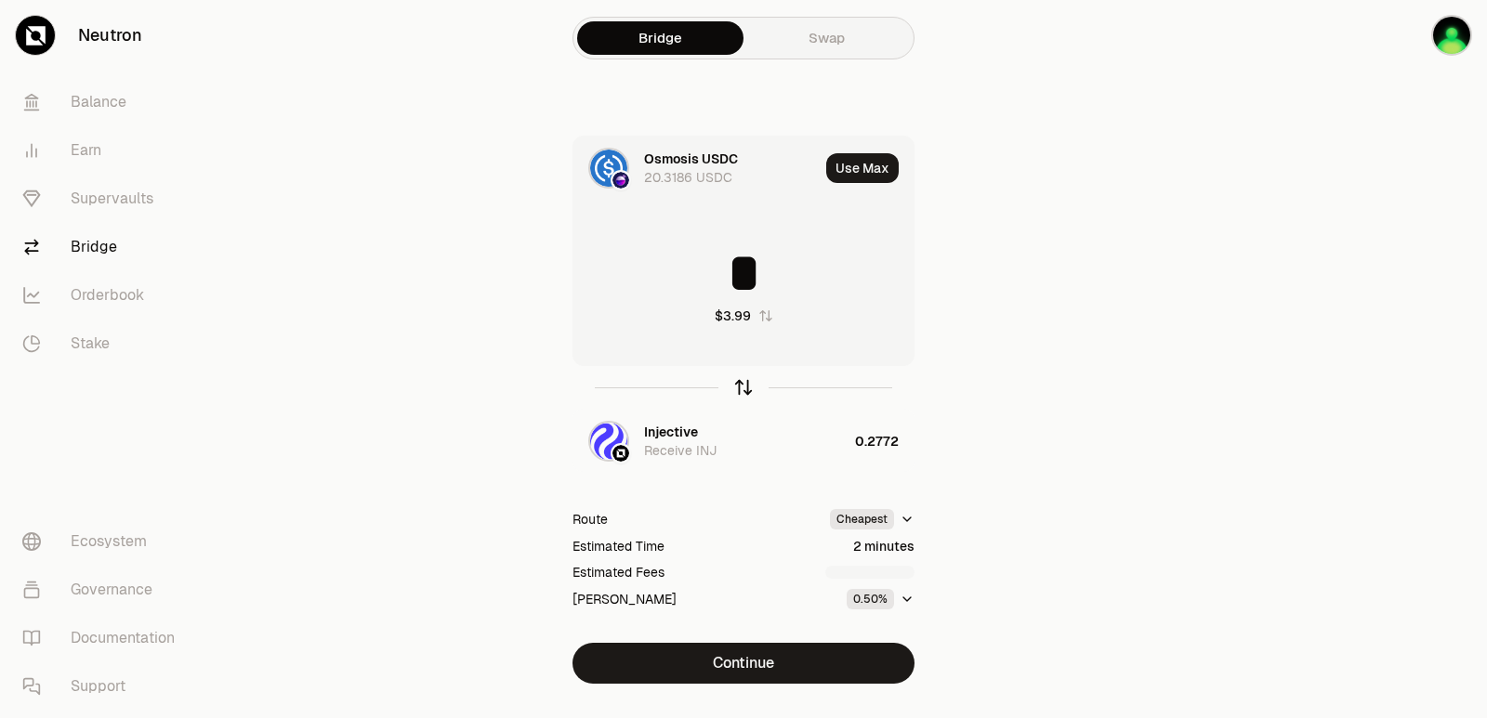
click at [740, 391] on icon "button" at bounding box center [743, 387] width 20 height 20
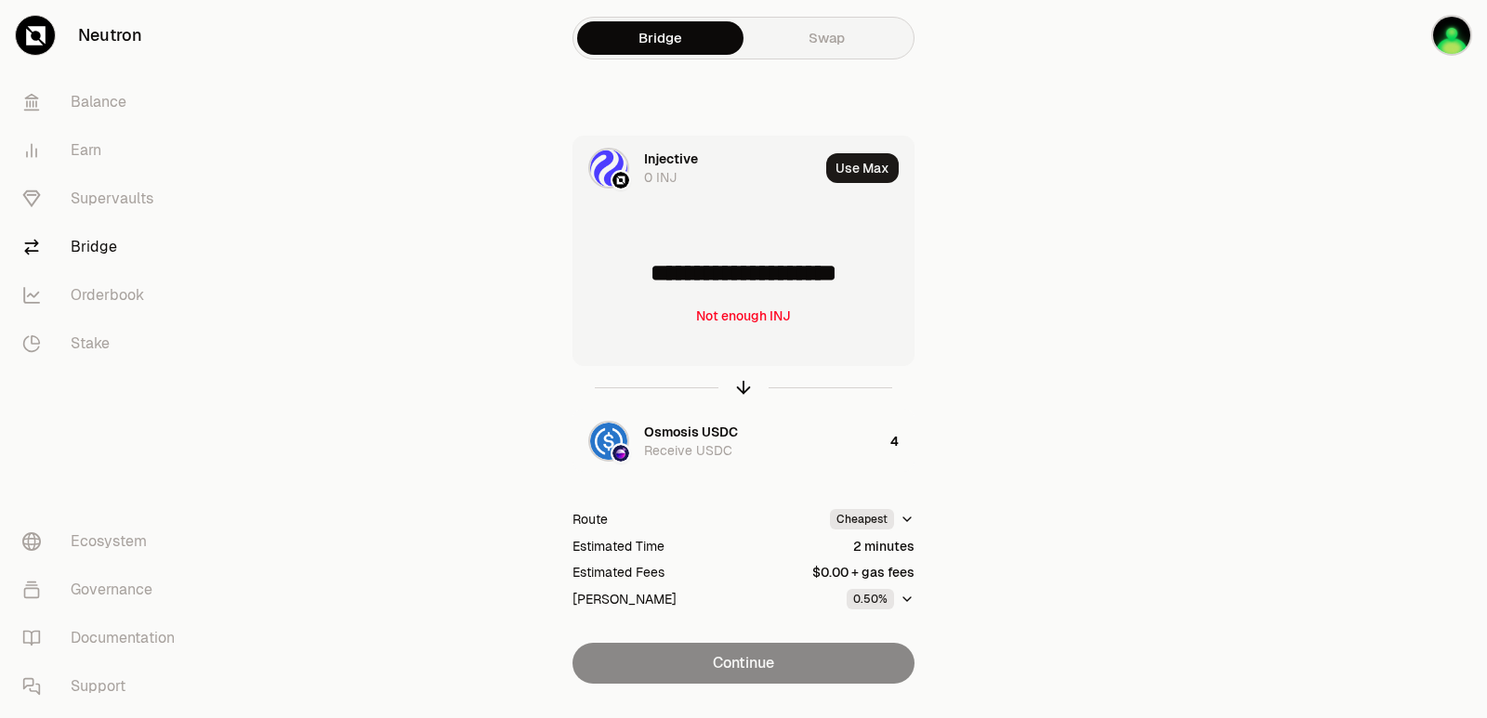
drag, startPoint x: 889, startPoint y: 276, endPoint x: 651, endPoint y: 276, distance: 237.8
click at [651, 276] on input "**********" at bounding box center [743, 273] width 340 height 56
type input "******"
click at [740, 387] on icon "button" at bounding box center [743, 387] width 20 height 20
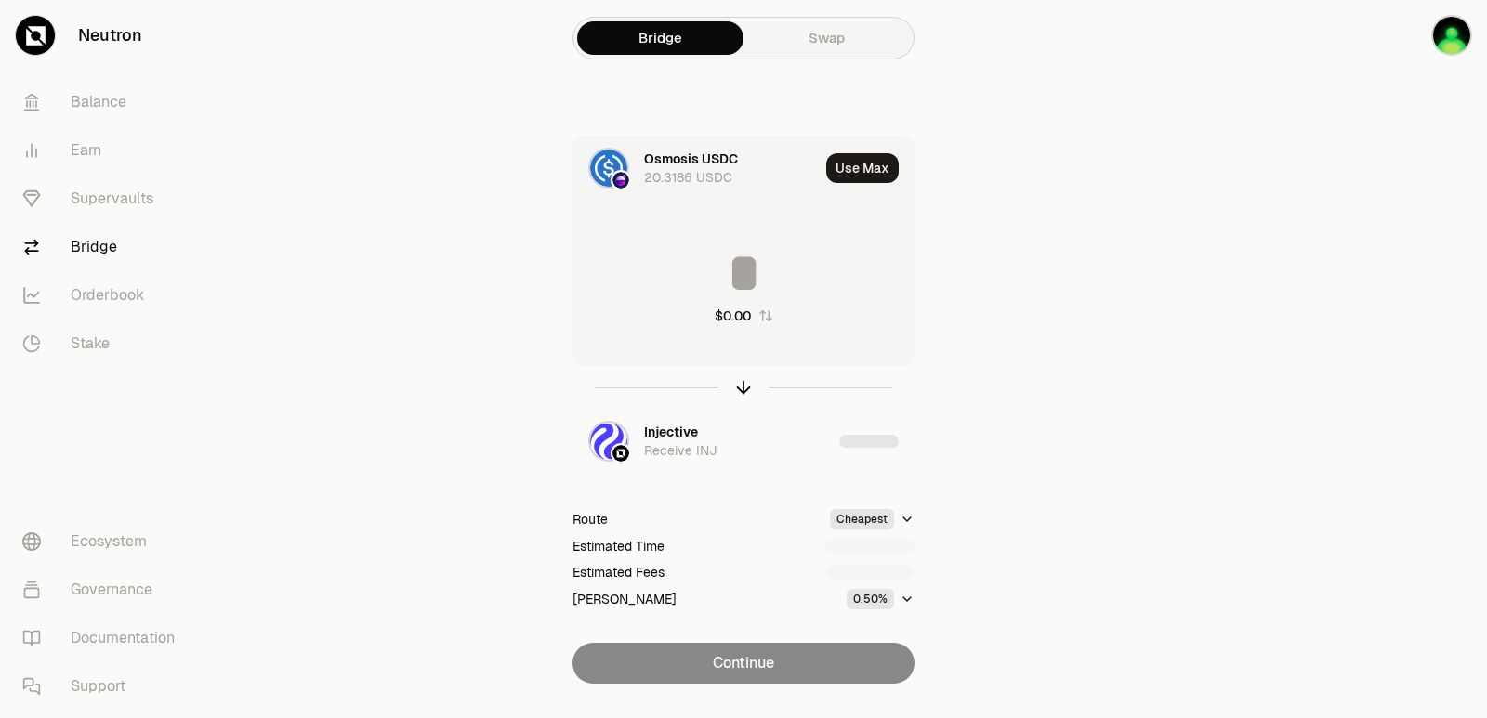
click at [733, 284] on input at bounding box center [743, 273] width 340 height 56
click at [733, 283] on input "********" at bounding box center [743, 273] width 340 height 56
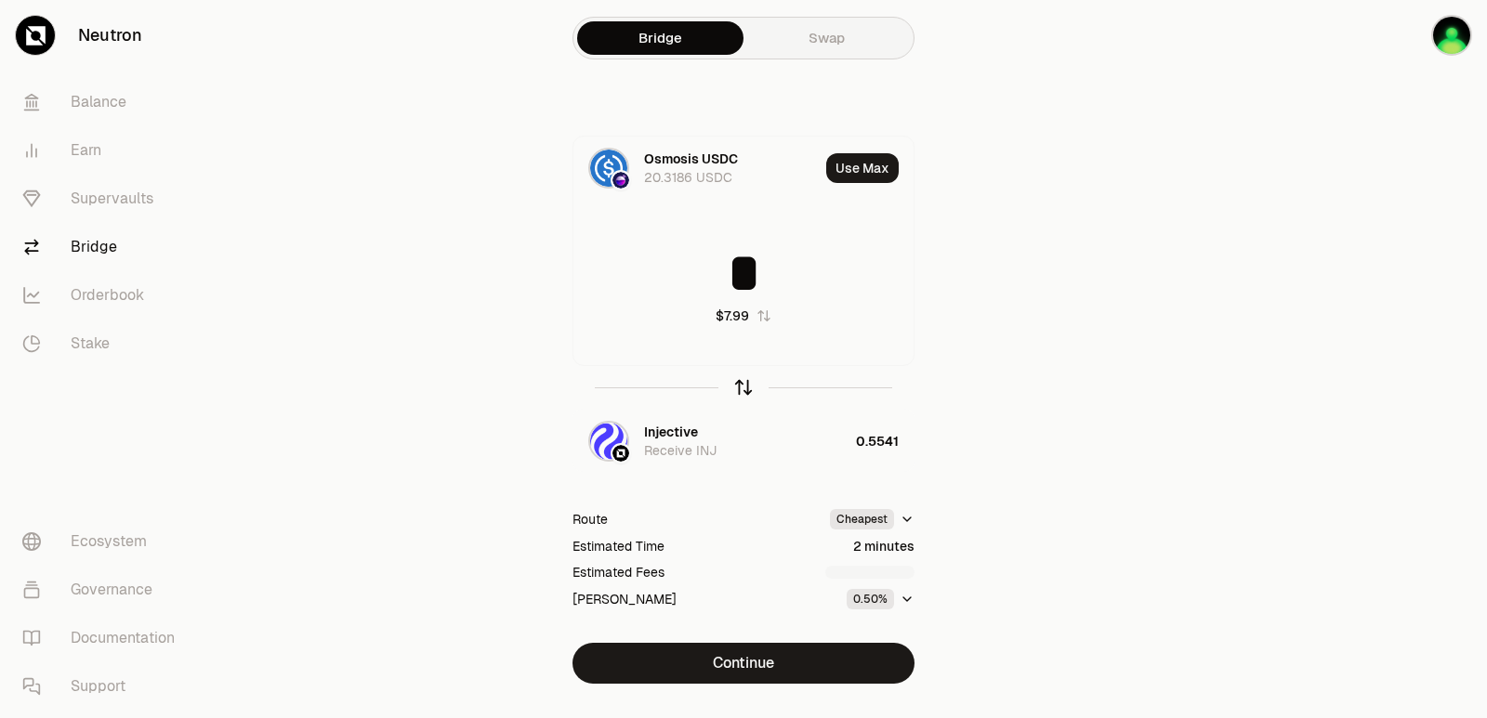
type input "*"
click at [742, 386] on icon "button" at bounding box center [743, 387] width 20 height 20
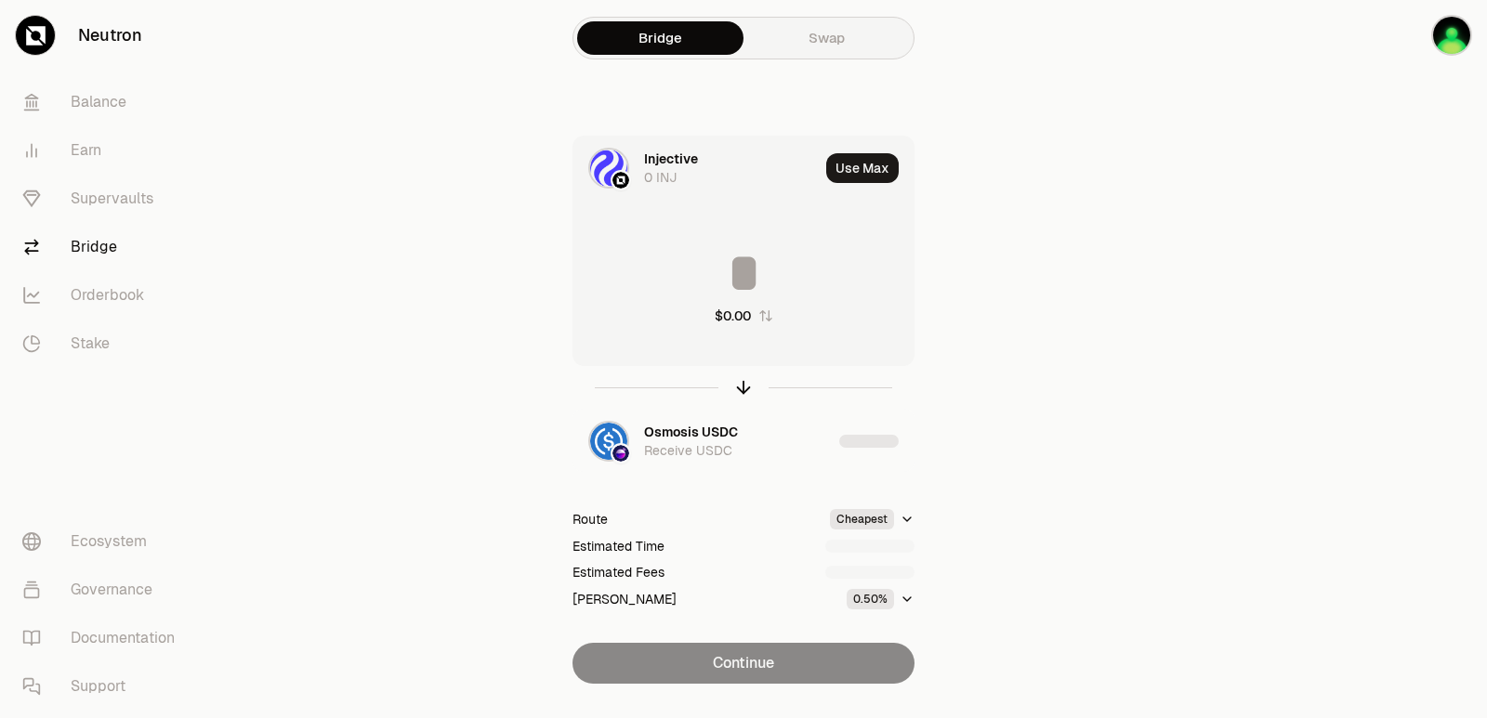
click at [724, 288] on input at bounding box center [743, 273] width 340 height 56
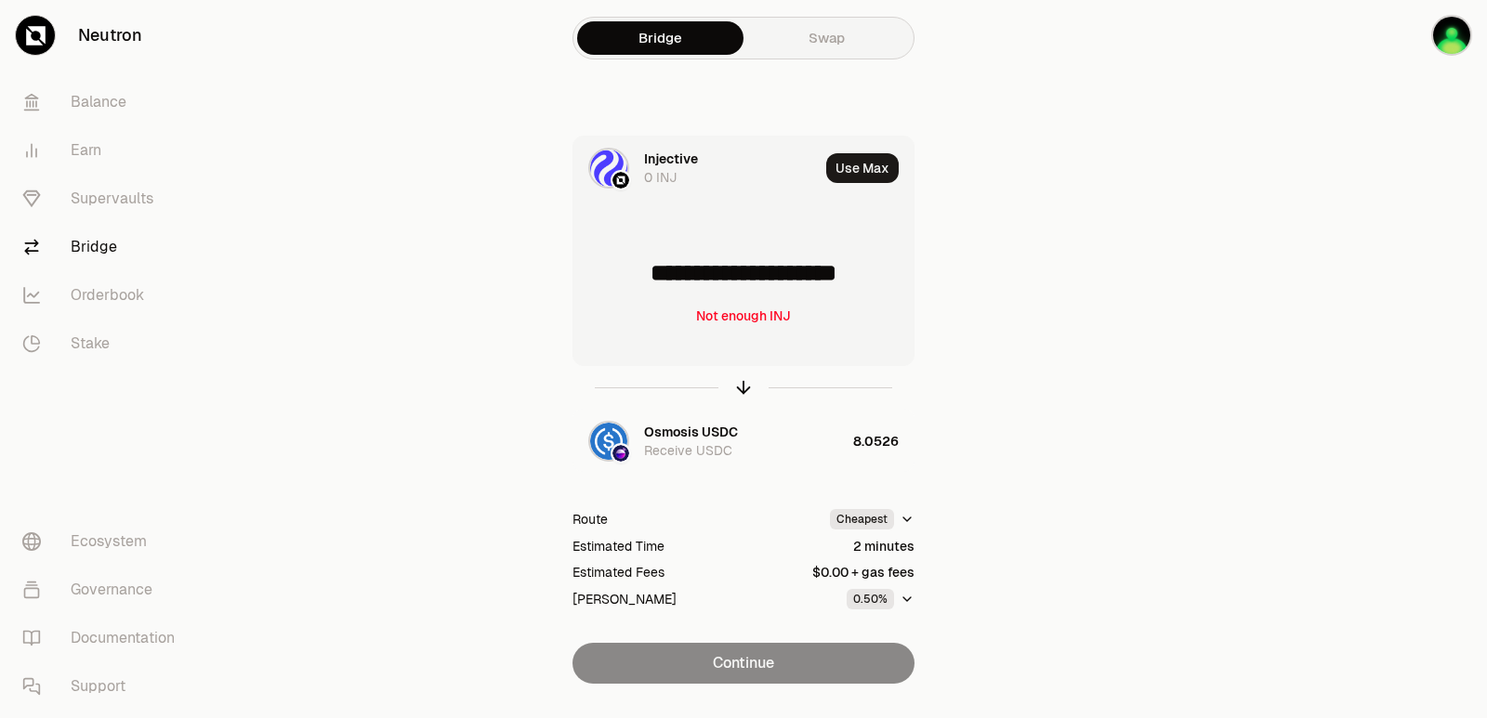
drag, startPoint x: 894, startPoint y: 282, endPoint x: 649, endPoint y: 282, distance: 244.4
click at [649, 282] on input "**********" at bounding box center [743, 273] width 340 height 56
type input "******"
click at [744, 387] on icon "button" at bounding box center [743, 387] width 20 height 20
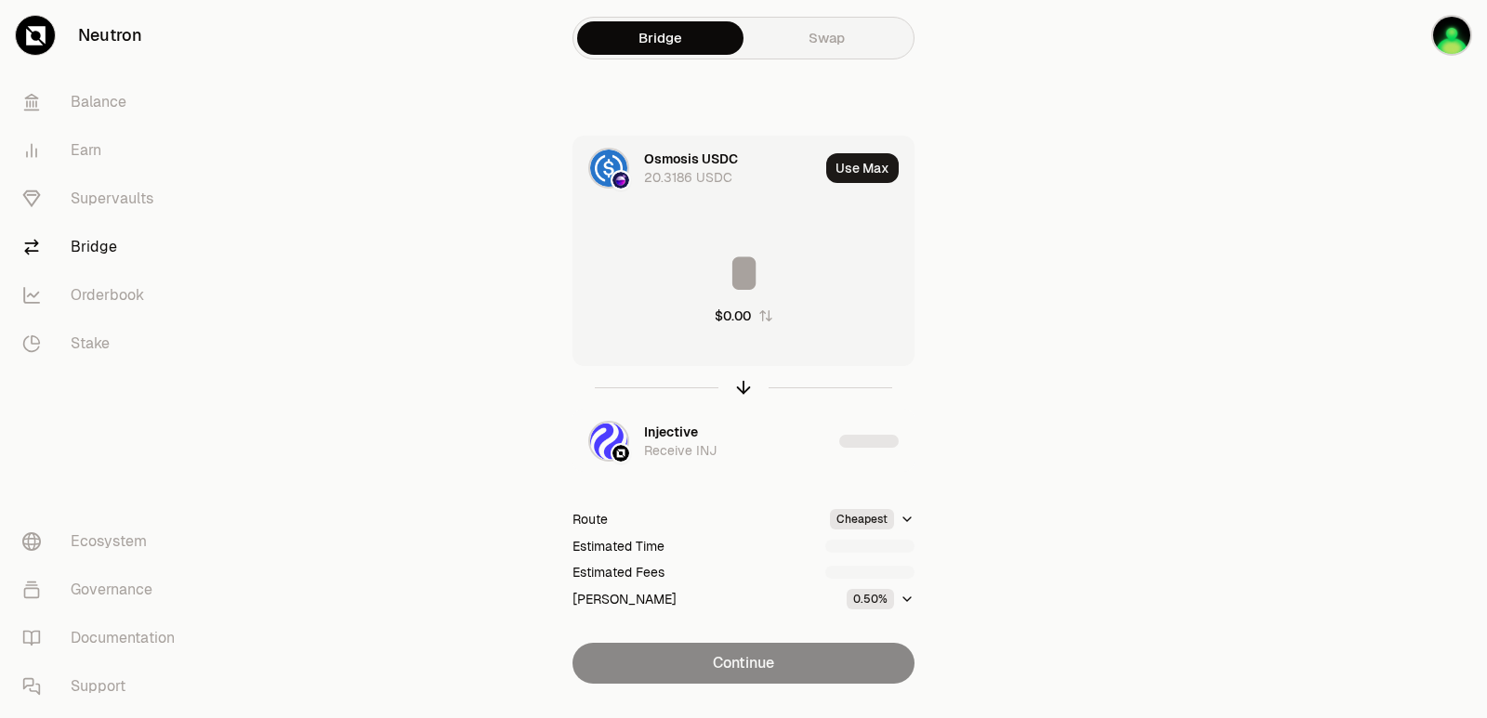
click at [739, 277] on input at bounding box center [743, 273] width 340 height 56
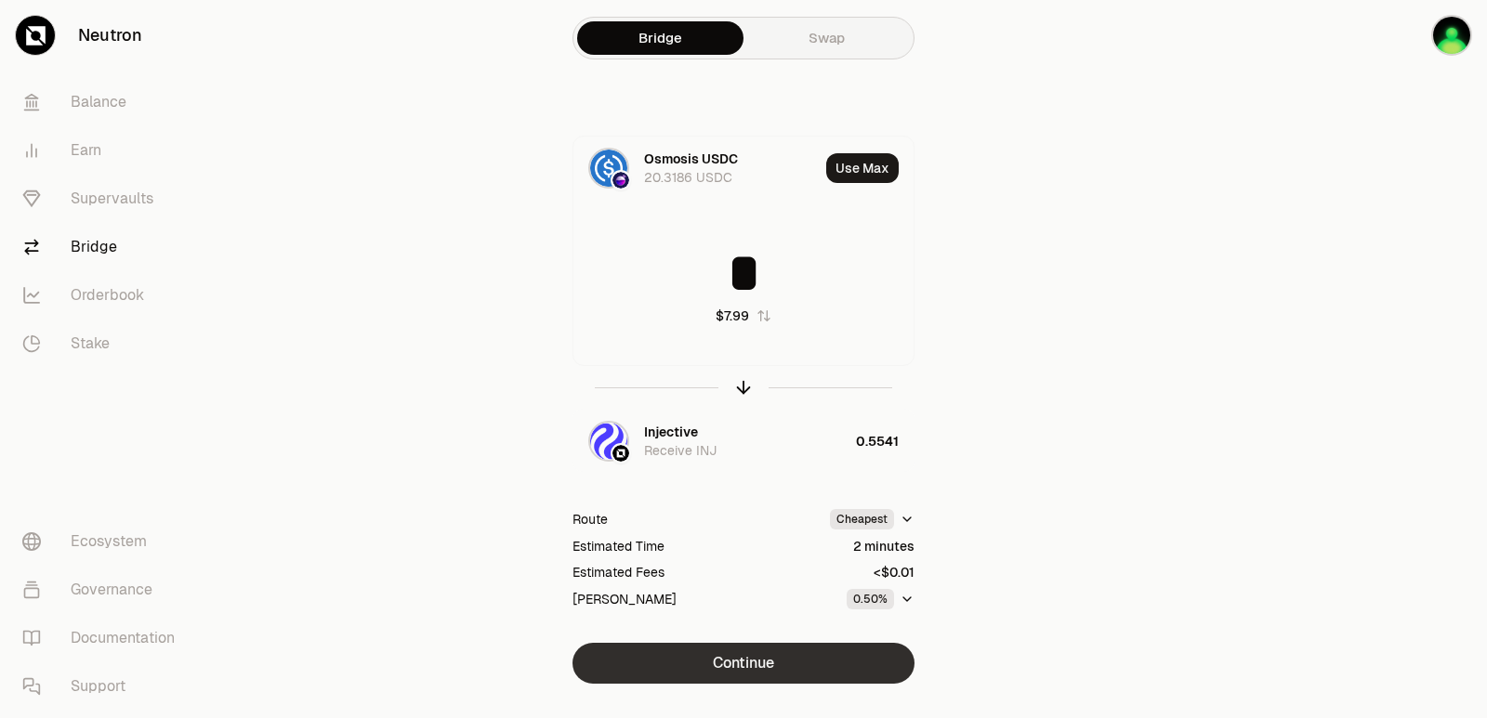
type input "*"
click at [767, 649] on button "Continue" at bounding box center [743, 663] width 342 height 41
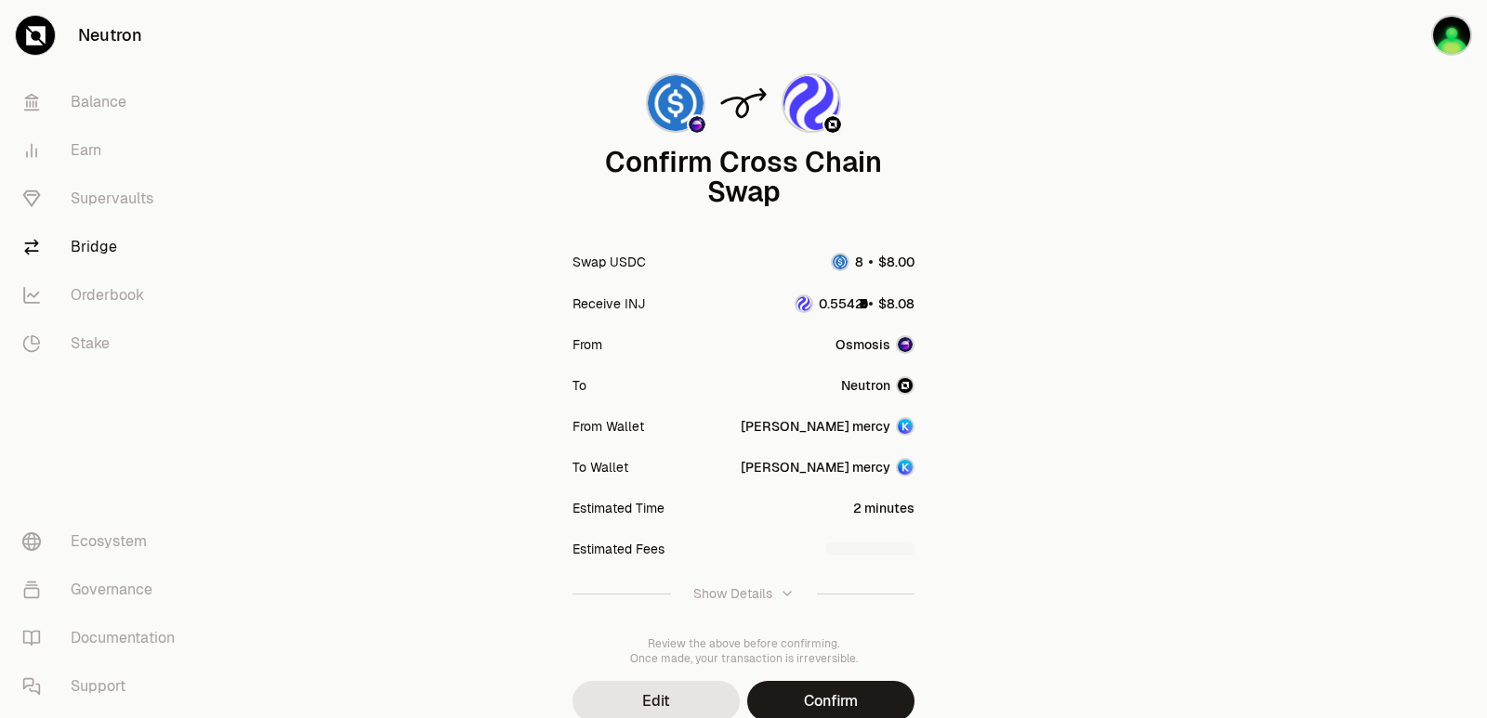
scroll to position [153, 0]
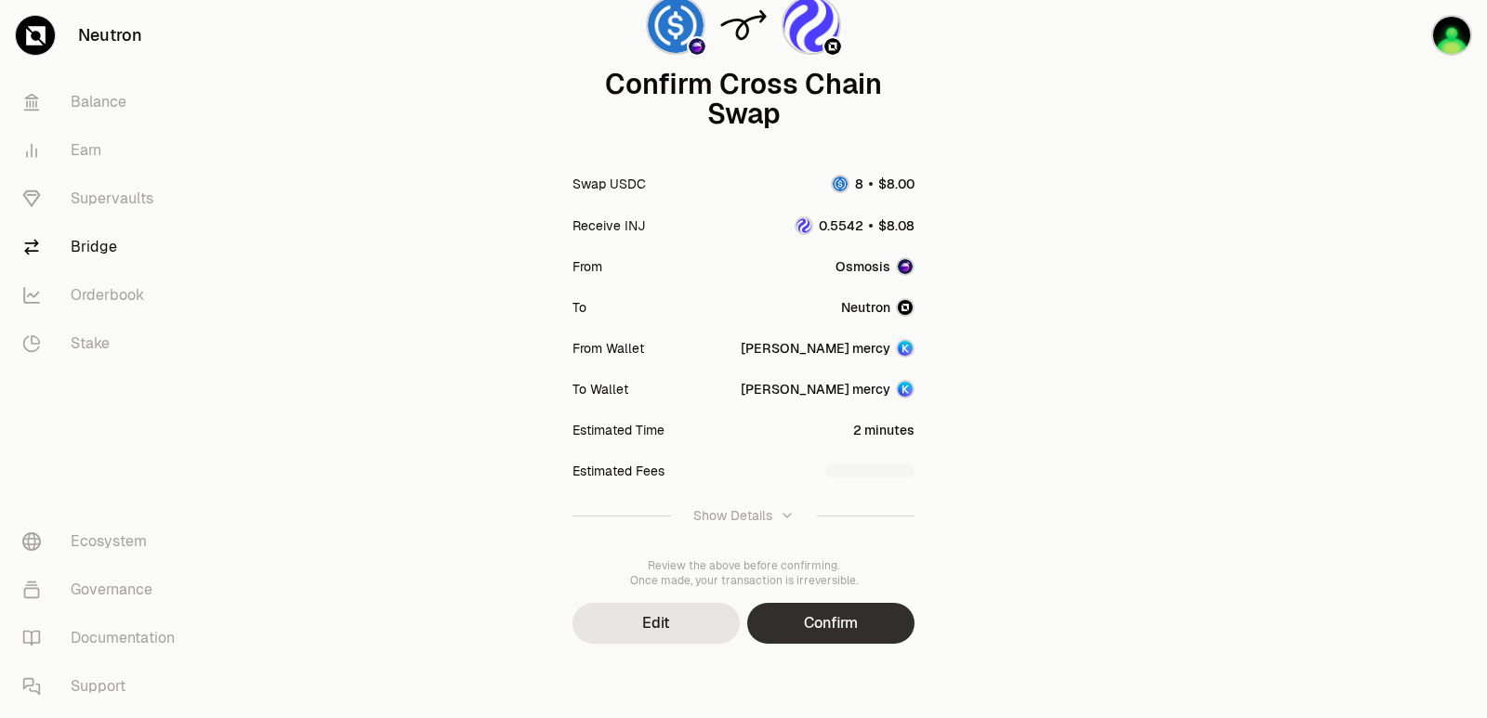
click at [780, 630] on button "Confirm" at bounding box center [830, 623] width 167 height 41
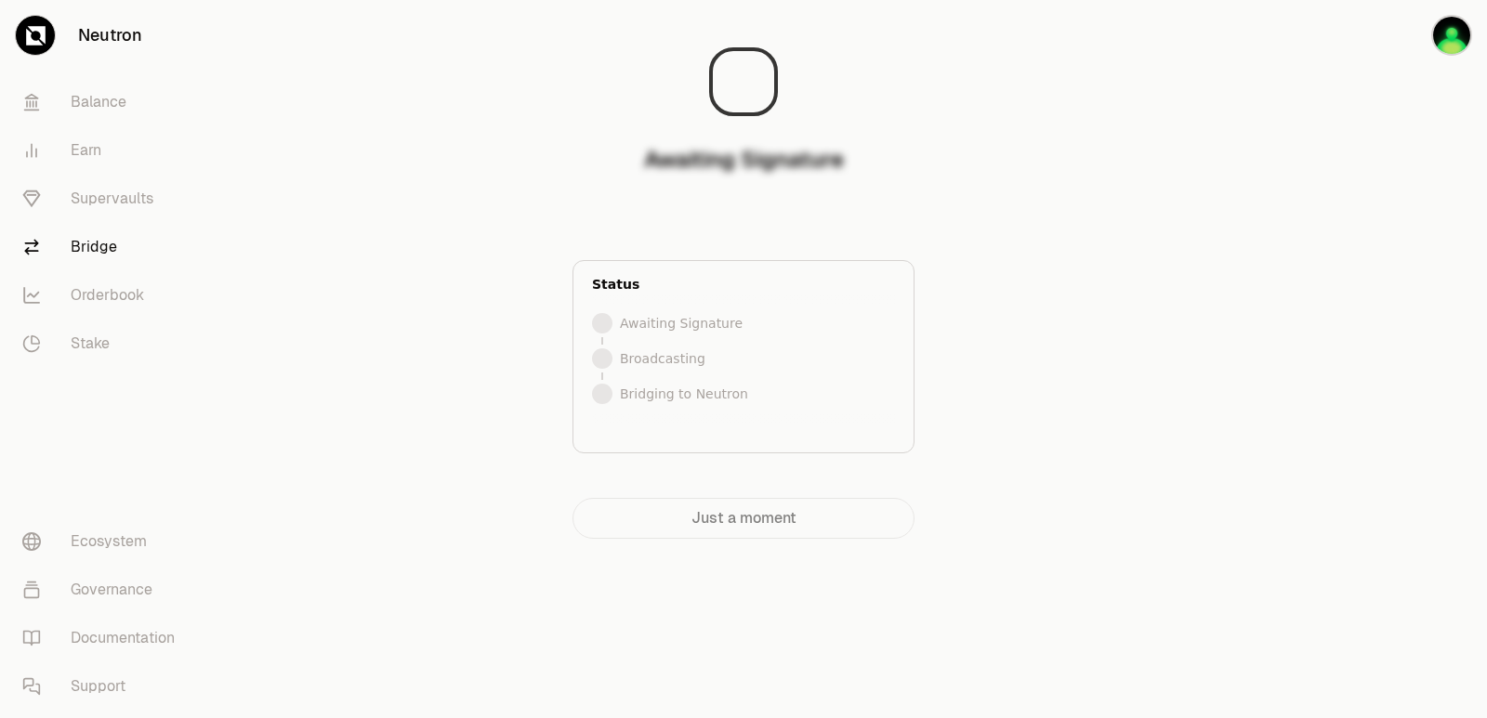
scroll to position [0, 0]
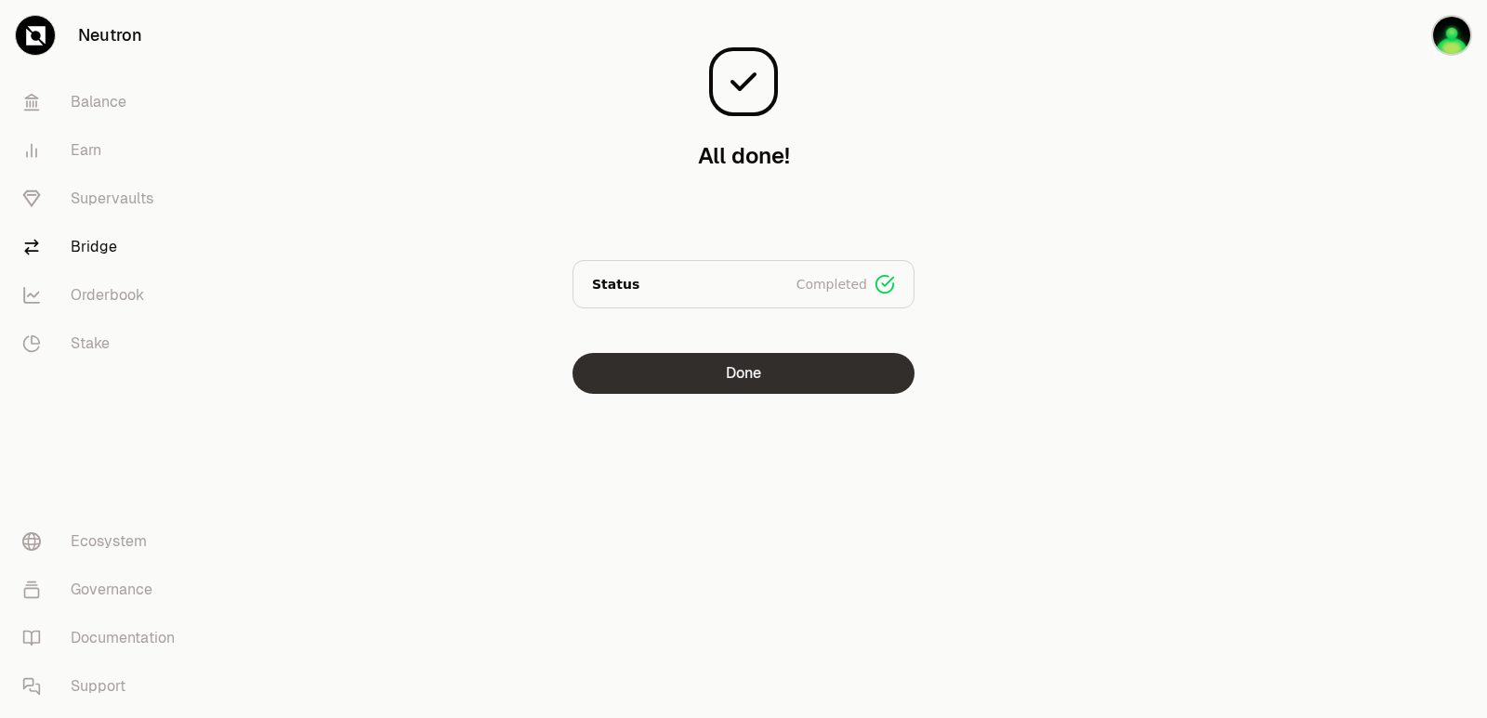
click at [732, 378] on button "Done" at bounding box center [743, 373] width 342 height 41
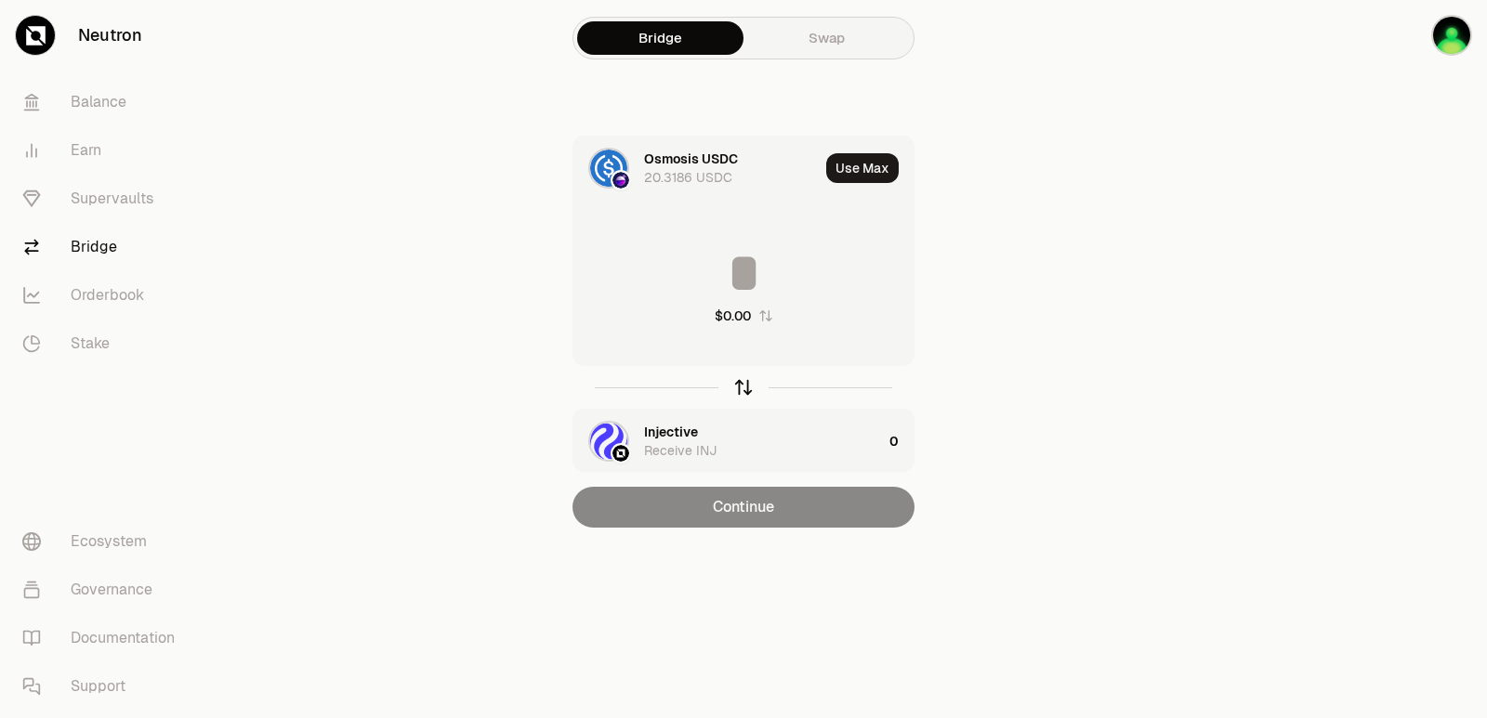
click at [742, 391] on icon "button" at bounding box center [743, 387] width 20 height 20
click at [870, 165] on button "Use Max" at bounding box center [862, 168] width 72 height 30
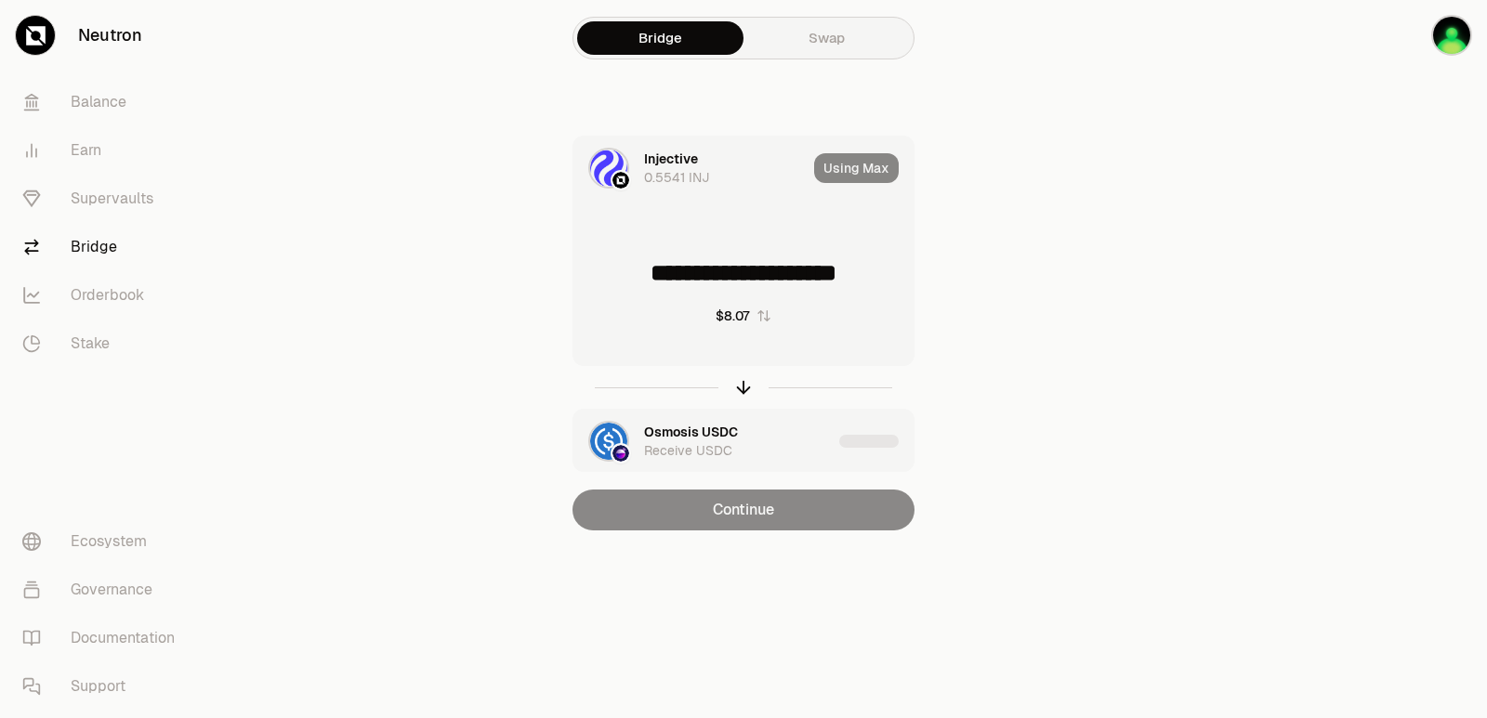
type input "**********"
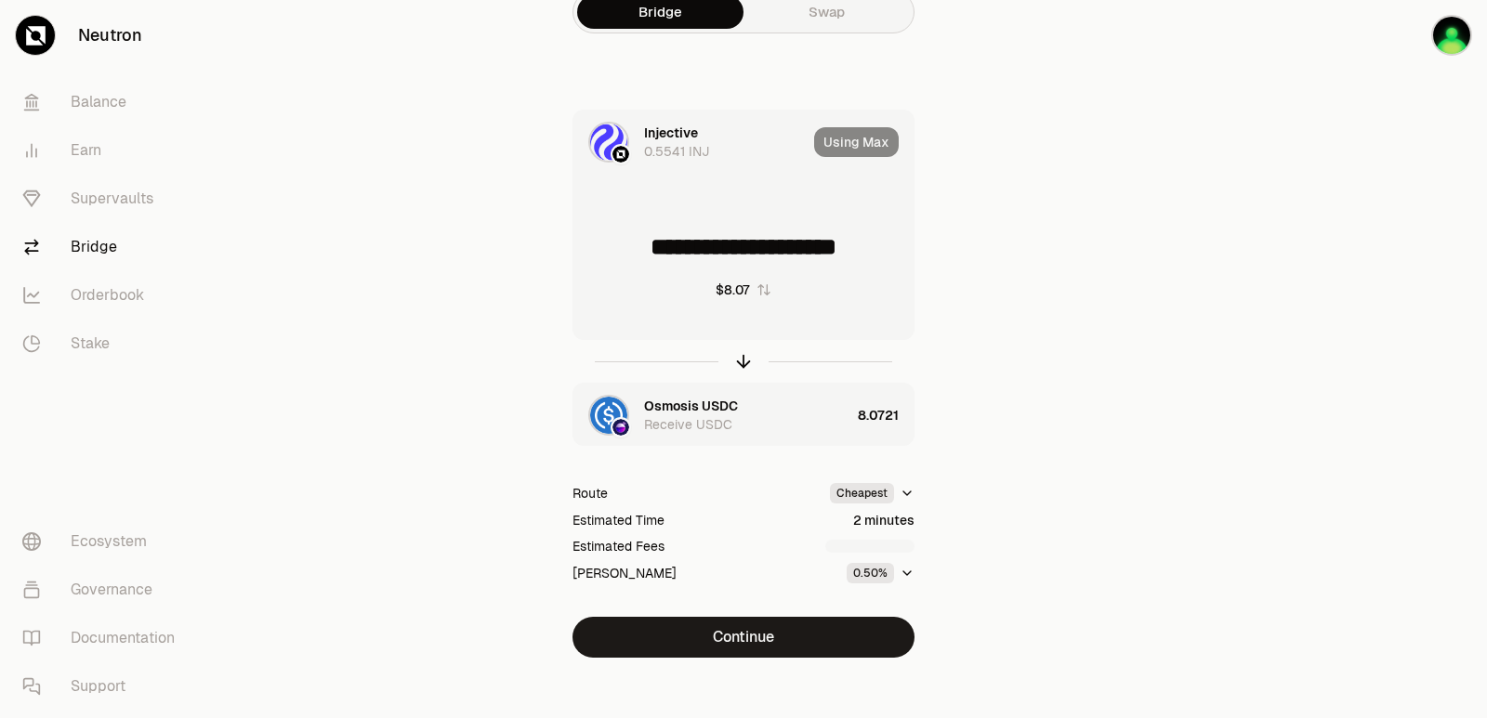
scroll to position [40, 0]
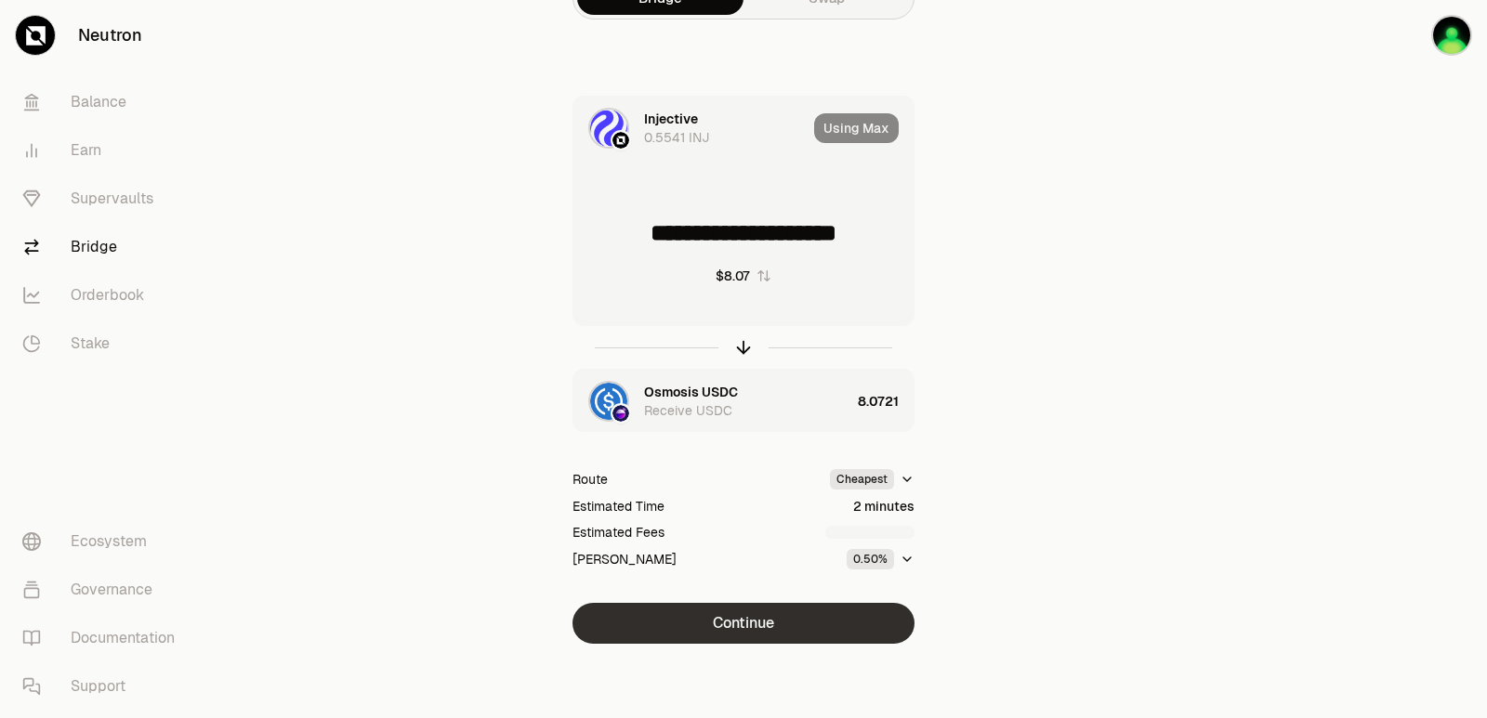
click at [754, 617] on button "Continue" at bounding box center [743, 623] width 342 height 41
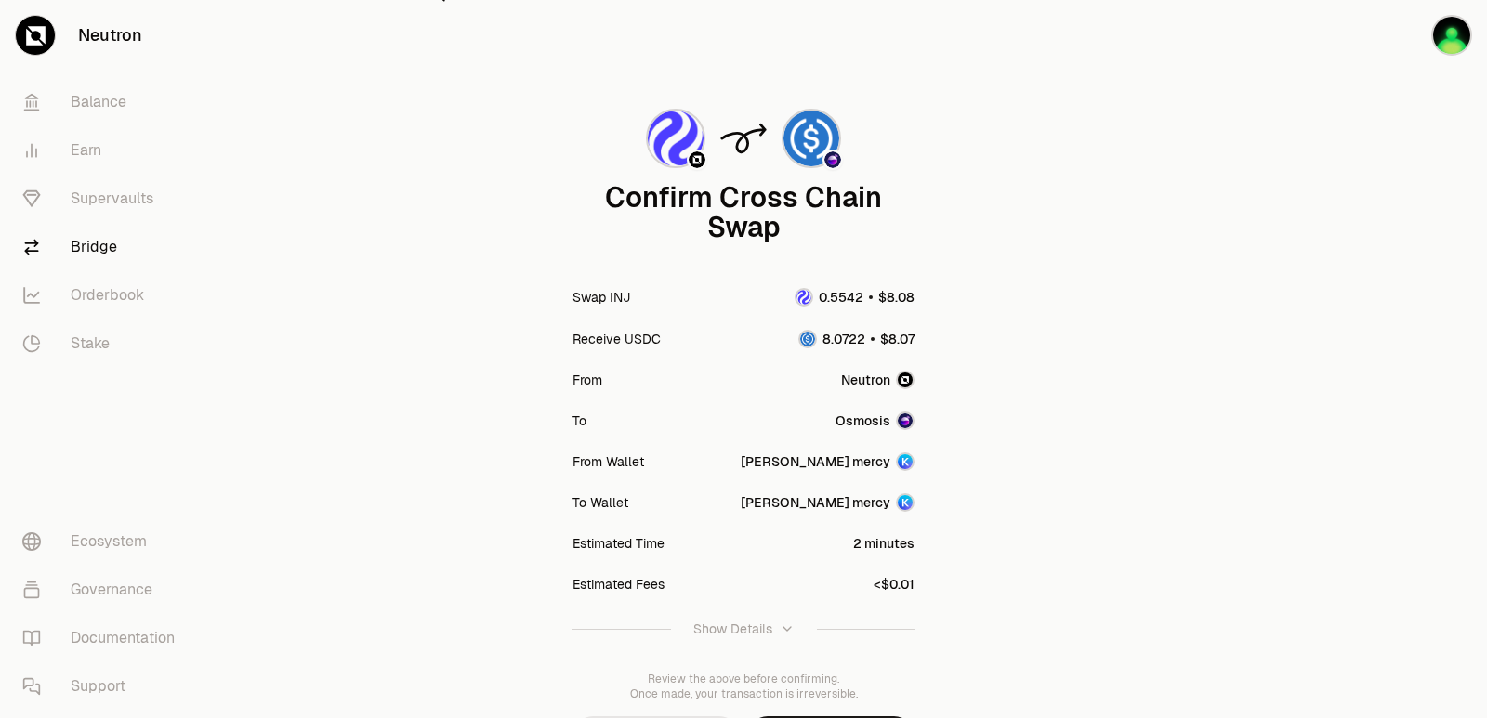
scroll to position [153, 0]
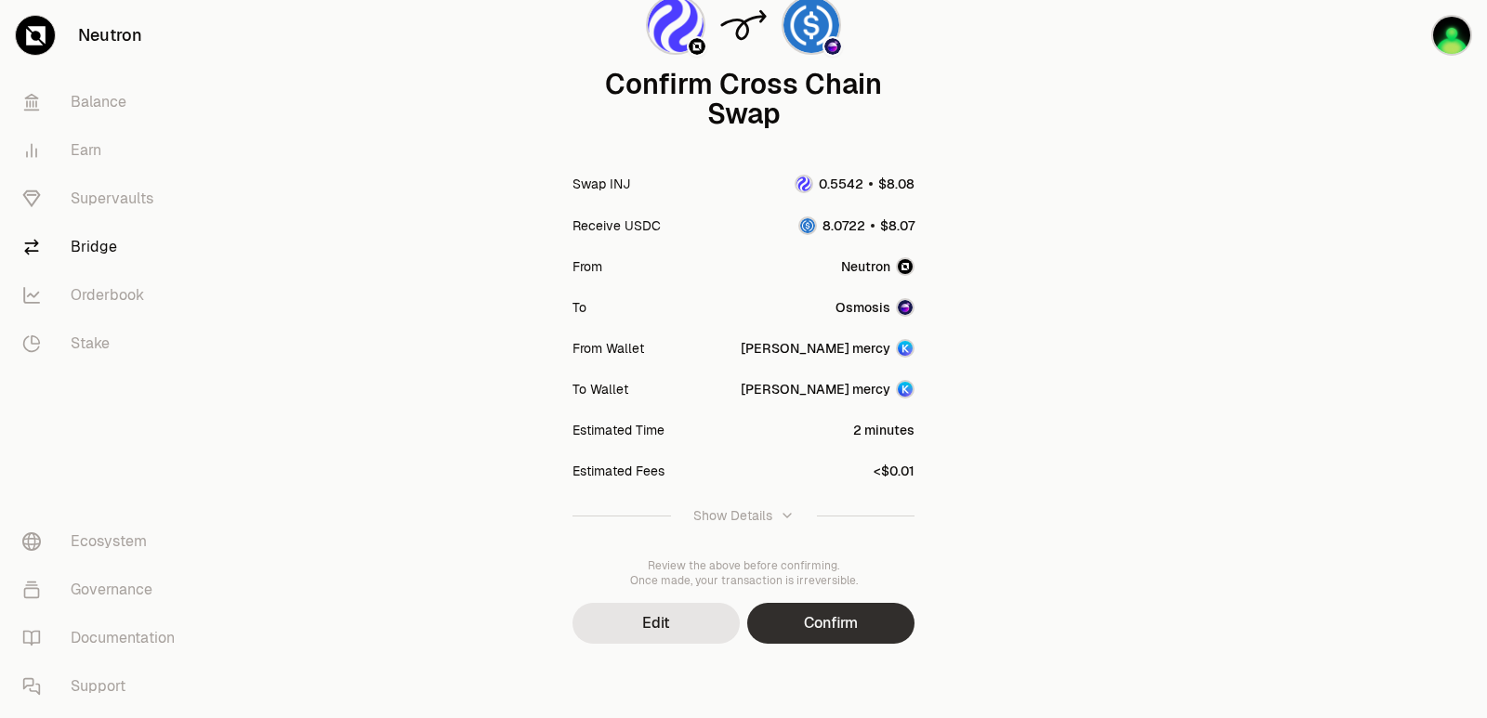
click at [789, 623] on button "Confirm" at bounding box center [830, 623] width 167 height 41
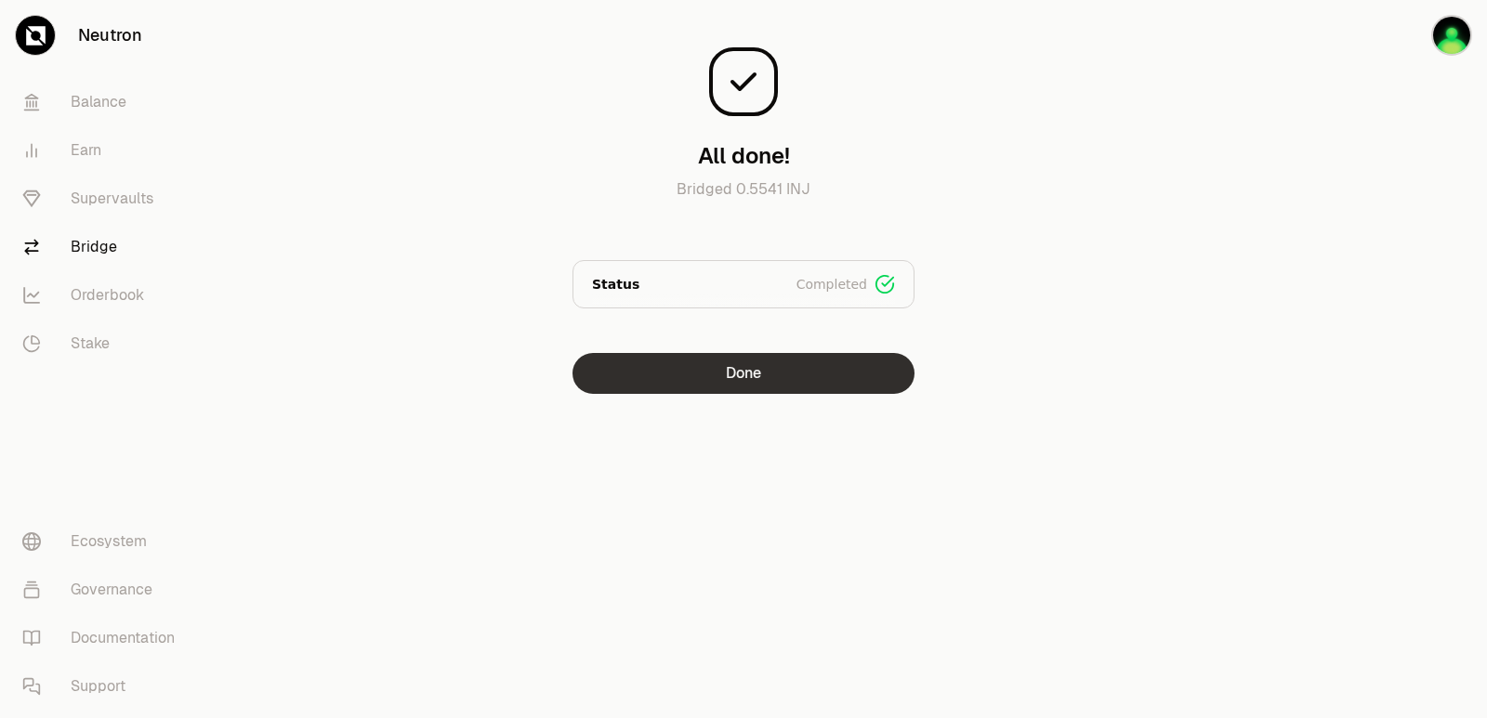
click at [730, 378] on button "Done" at bounding box center [743, 373] width 342 height 41
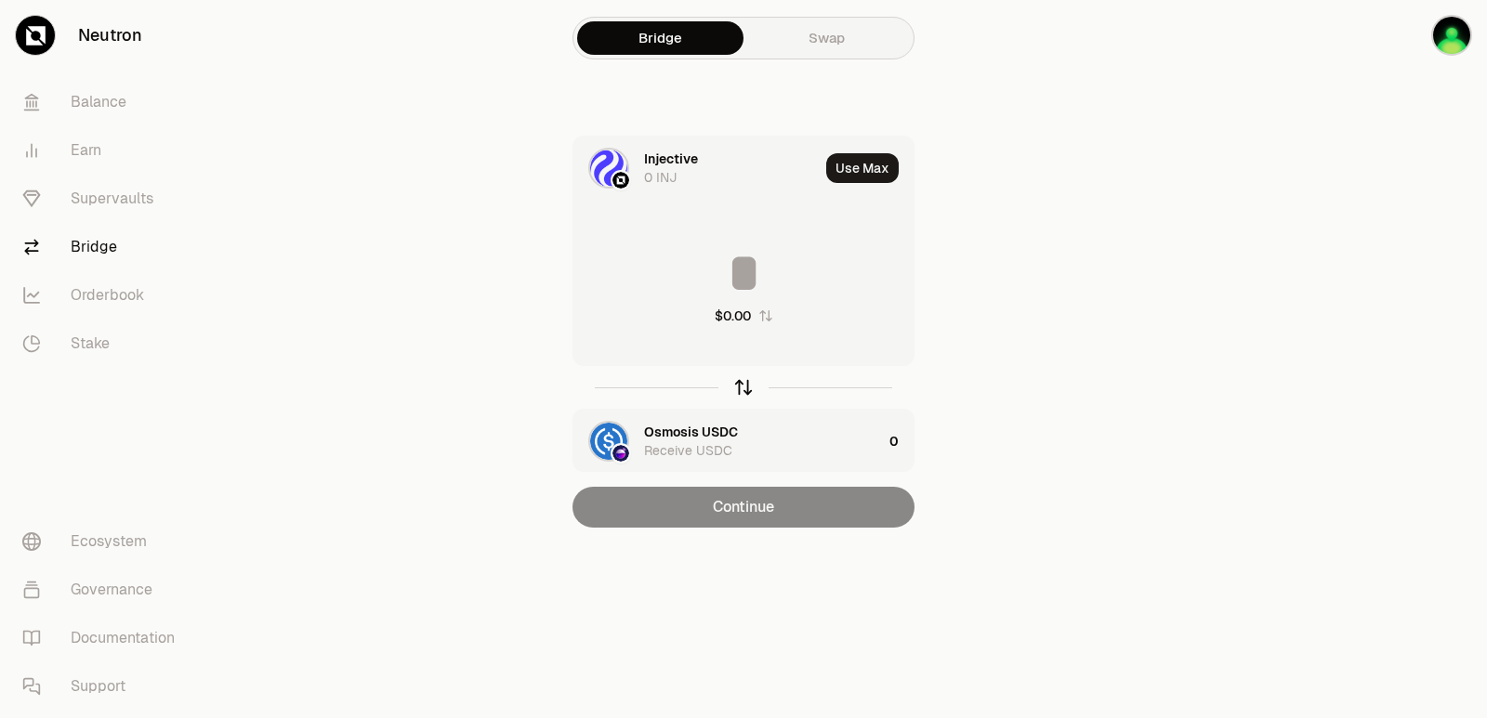
click at [744, 393] on icon "button" at bounding box center [743, 387] width 20 height 20
click at [678, 436] on div "Injective" at bounding box center [671, 432] width 54 height 19
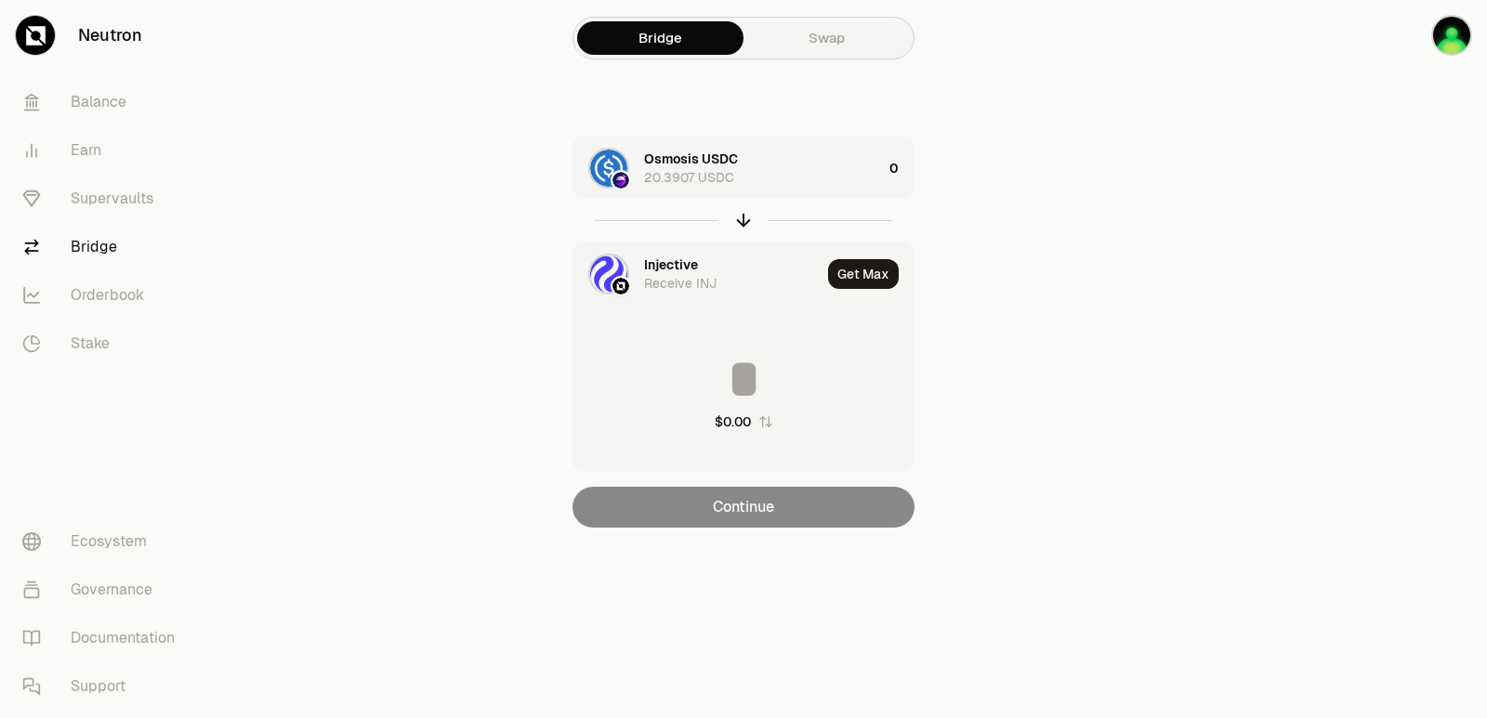
click at [677, 263] on div "Injective" at bounding box center [671, 265] width 54 height 19
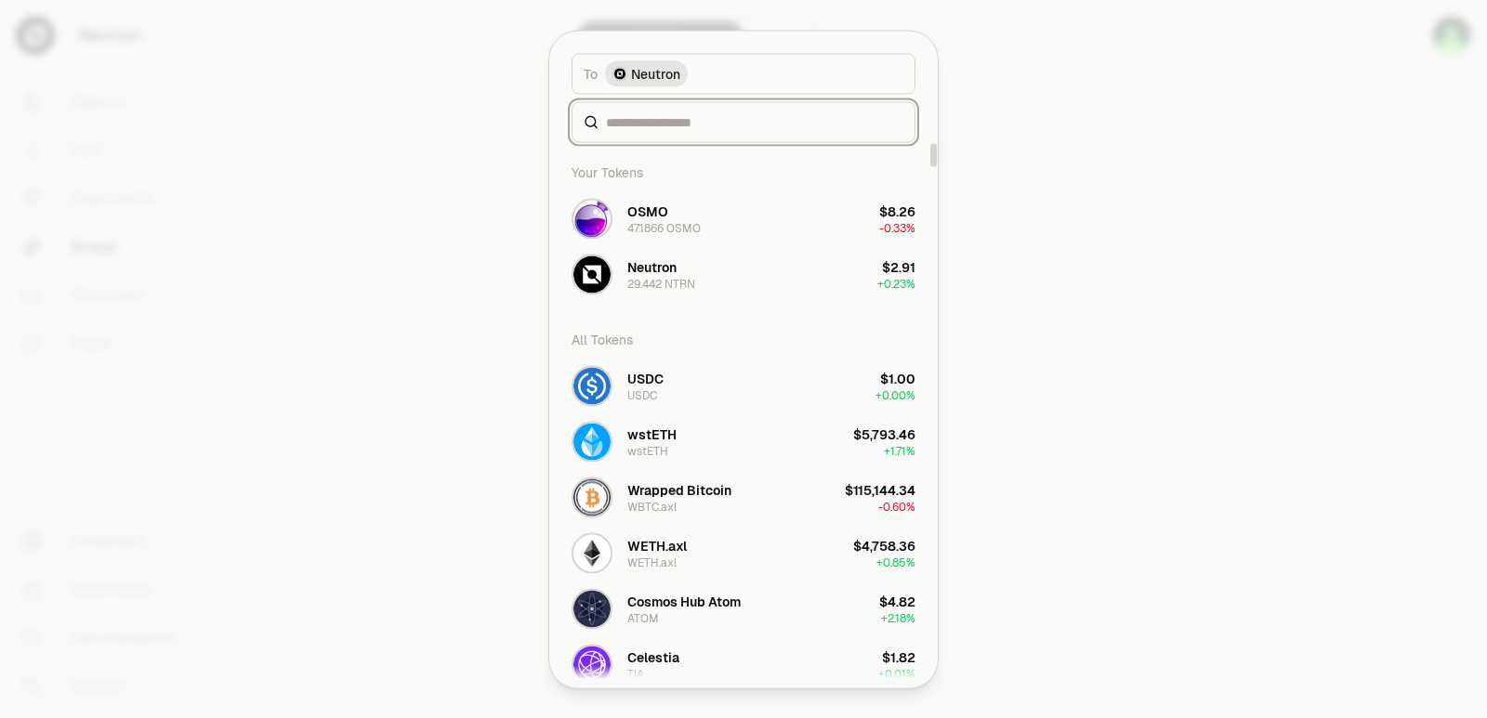
click at [660, 115] on input at bounding box center [754, 121] width 297 height 19
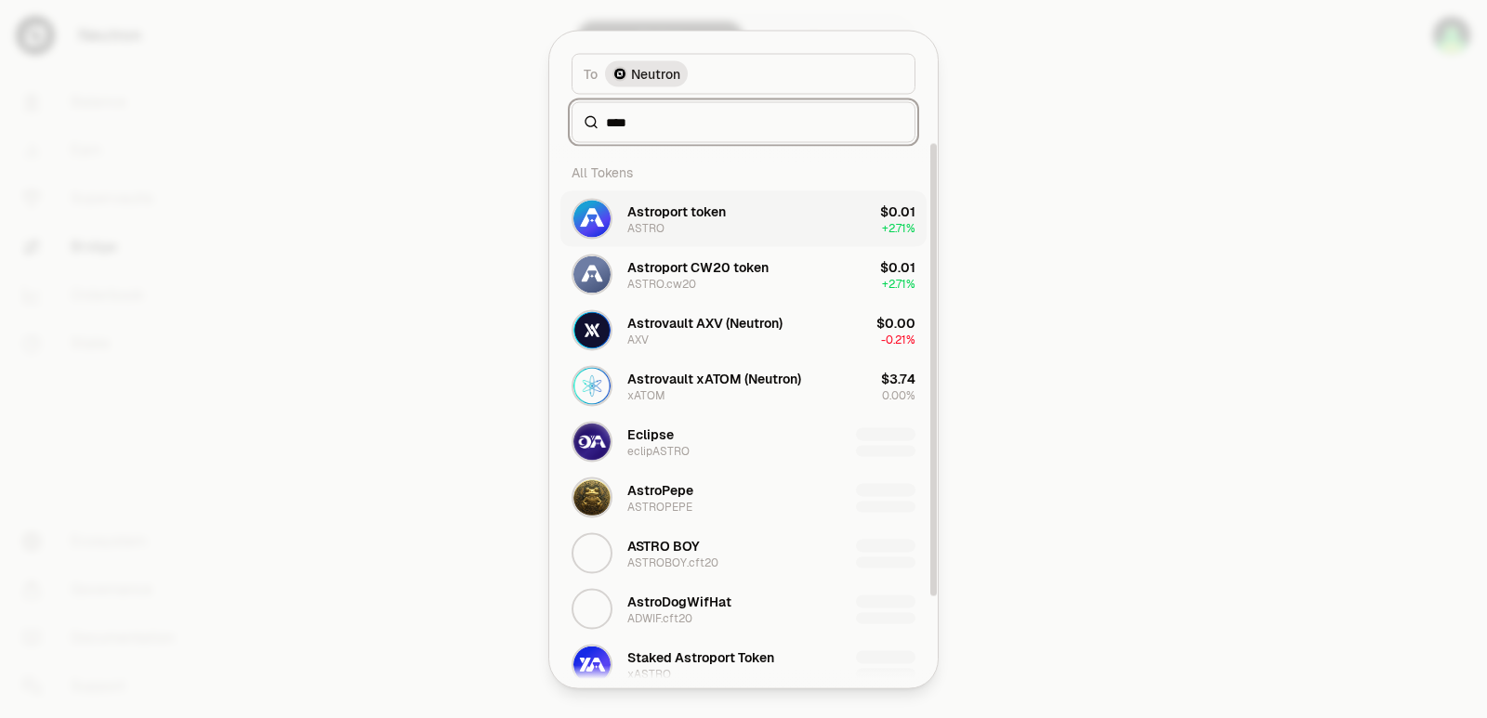
type input "****"
click at [688, 237] on div "Astroport token ASTRO" at bounding box center [648, 218] width 154 height 41
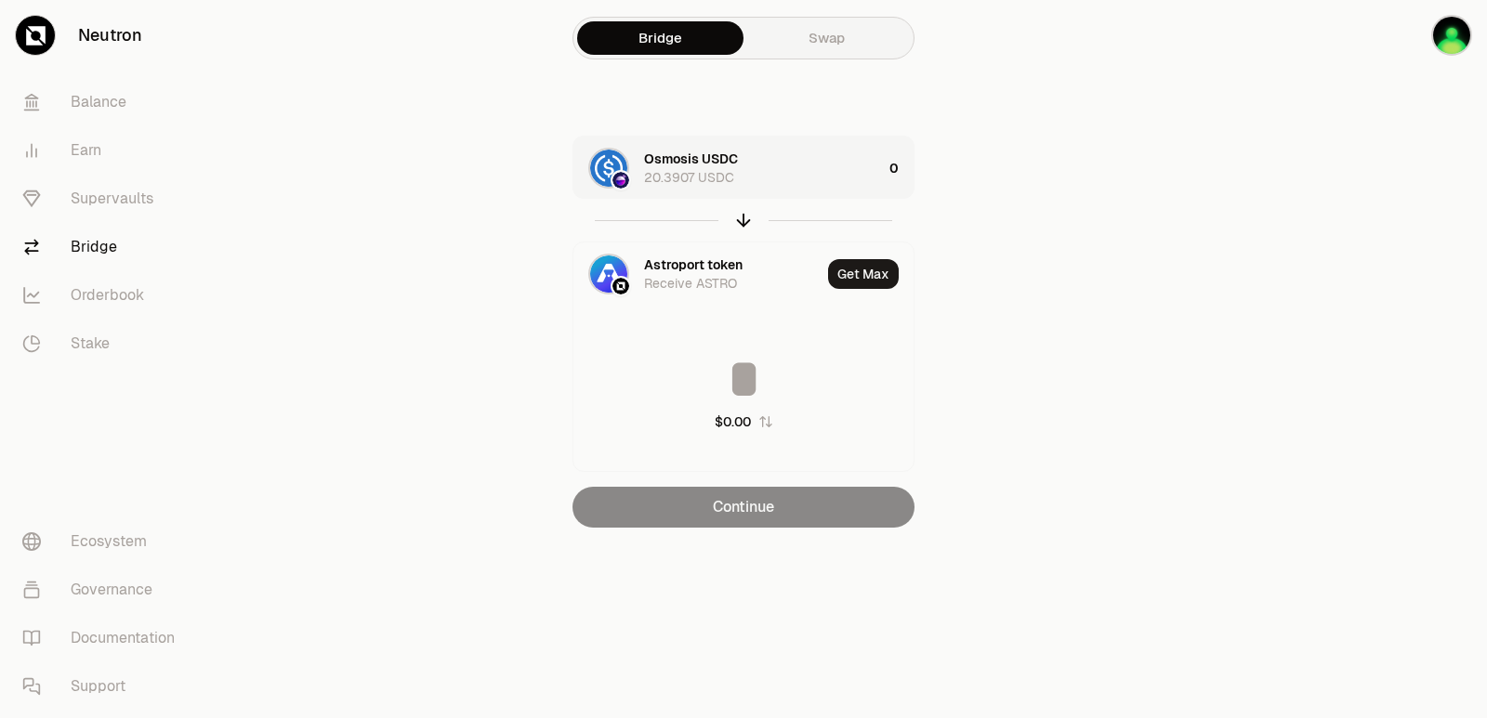
click at [795, 174] on div "Osmosis USDC 20.3907 USDC" at bounding box center [763, 168] width 238 height 37
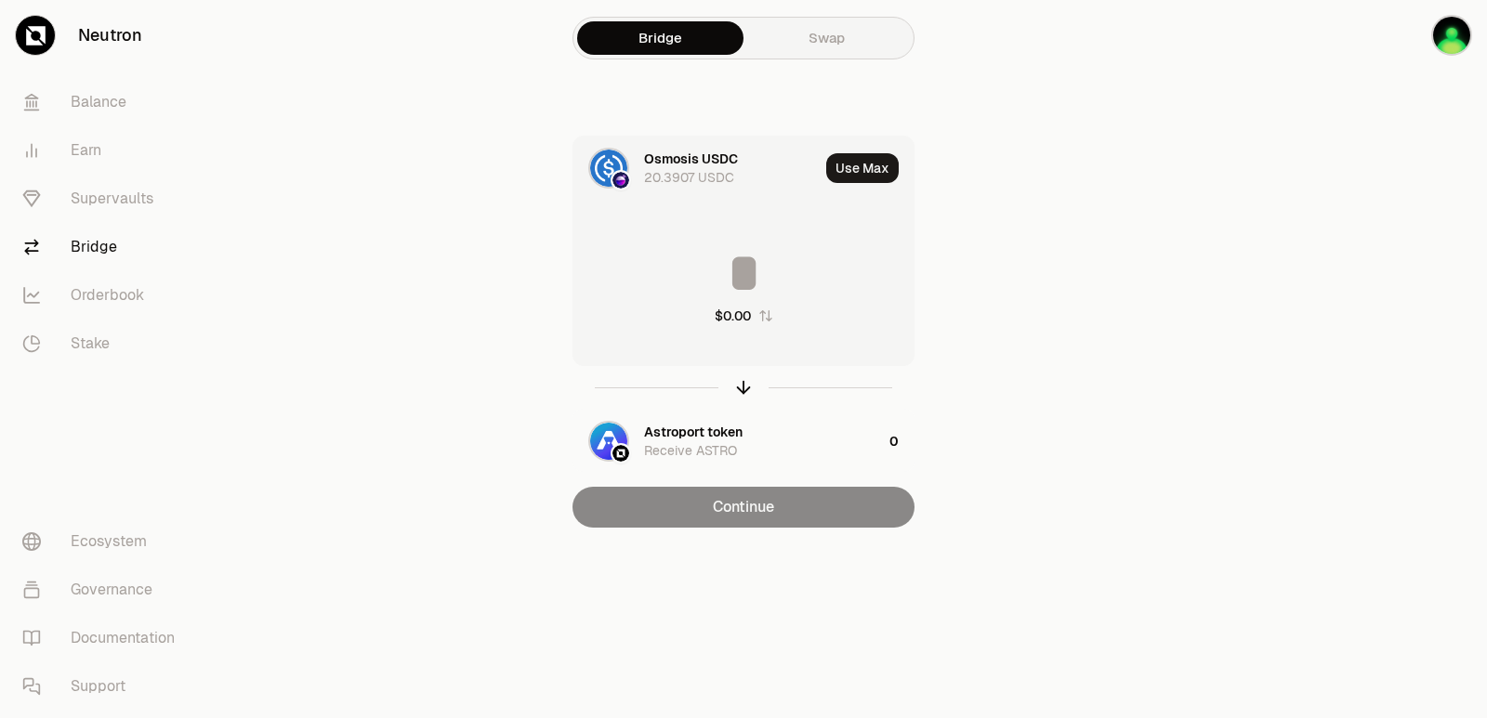
click at [767, 258] on input at bounding box center [743, 273] width 340 height 56
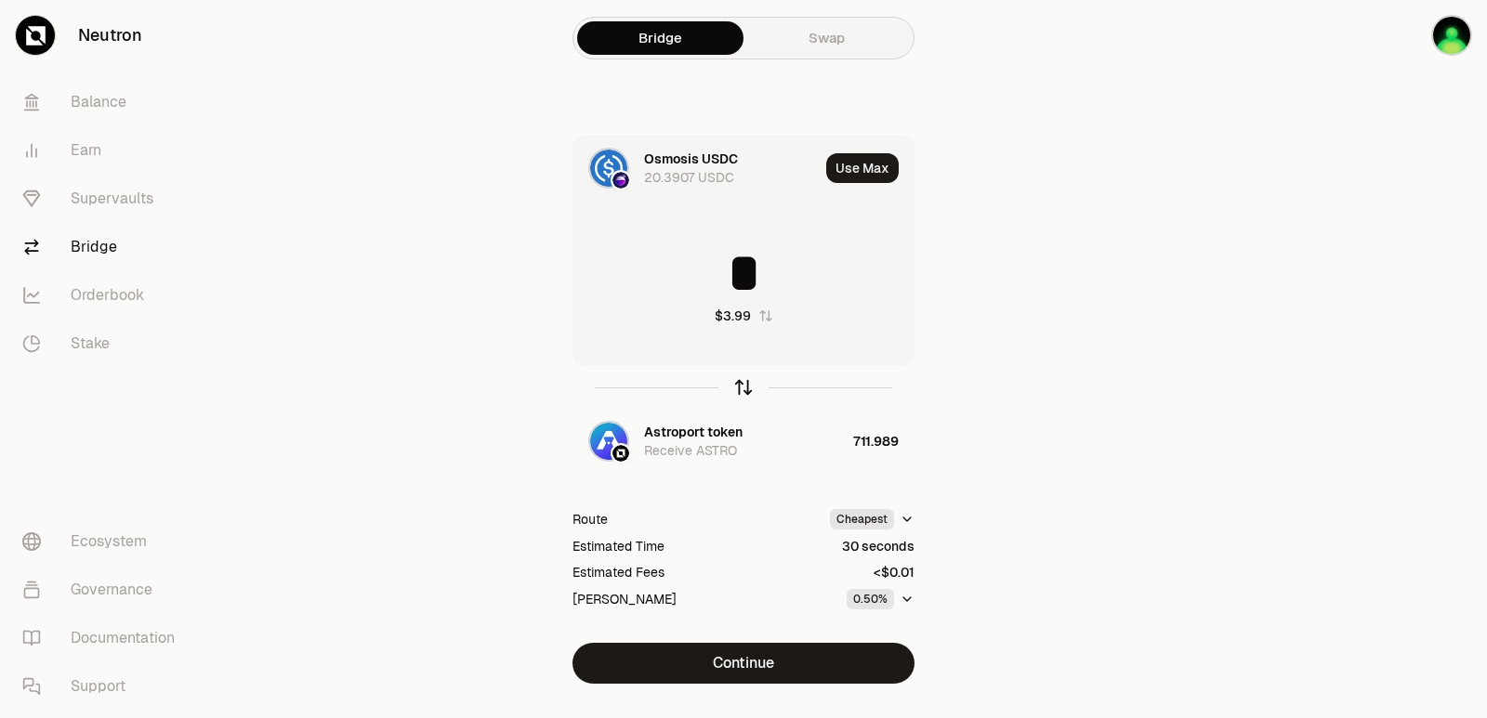
click at [740, 382] on icon "button" at bounding box center [743, 387] width 20 height 20
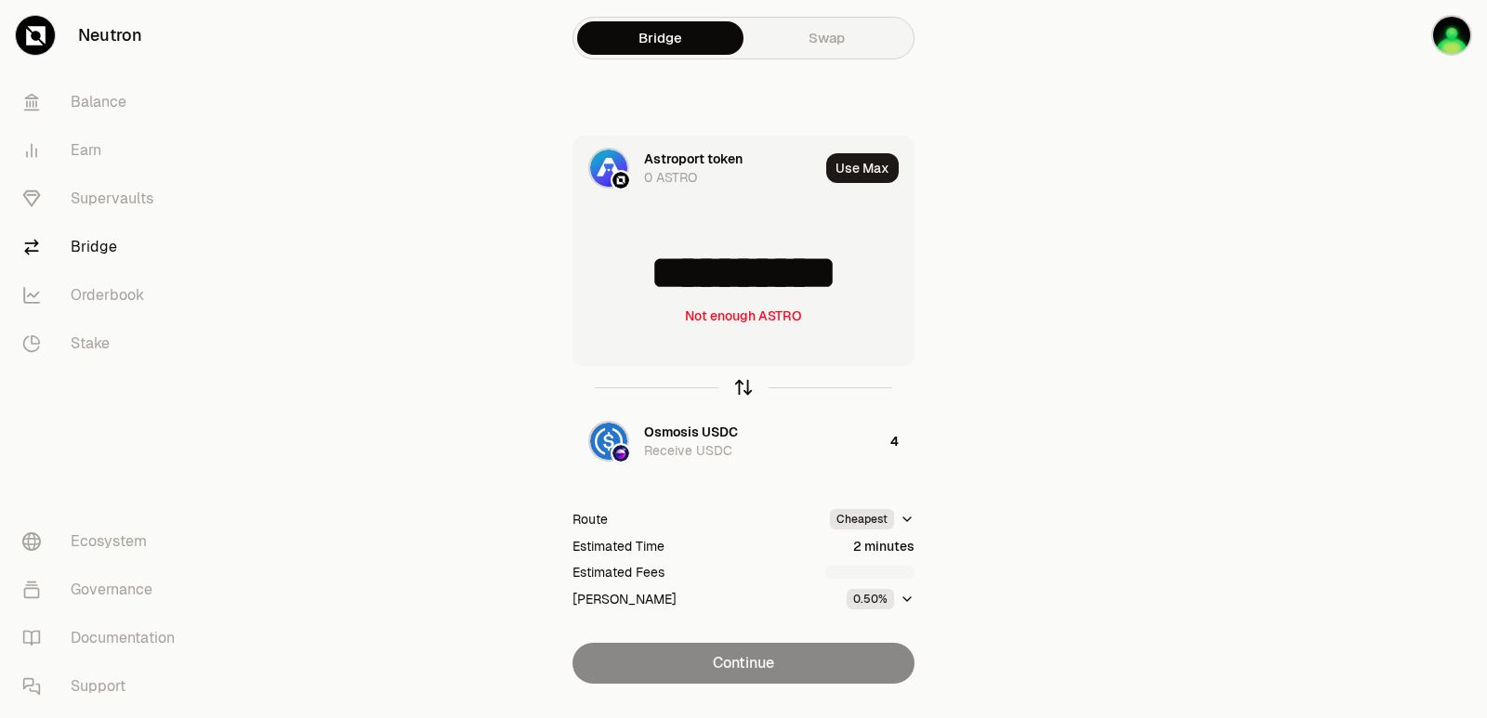
click at [740, 382] on icon "button" at bounding box center [743, 387] width 20 height 20
type input "*"
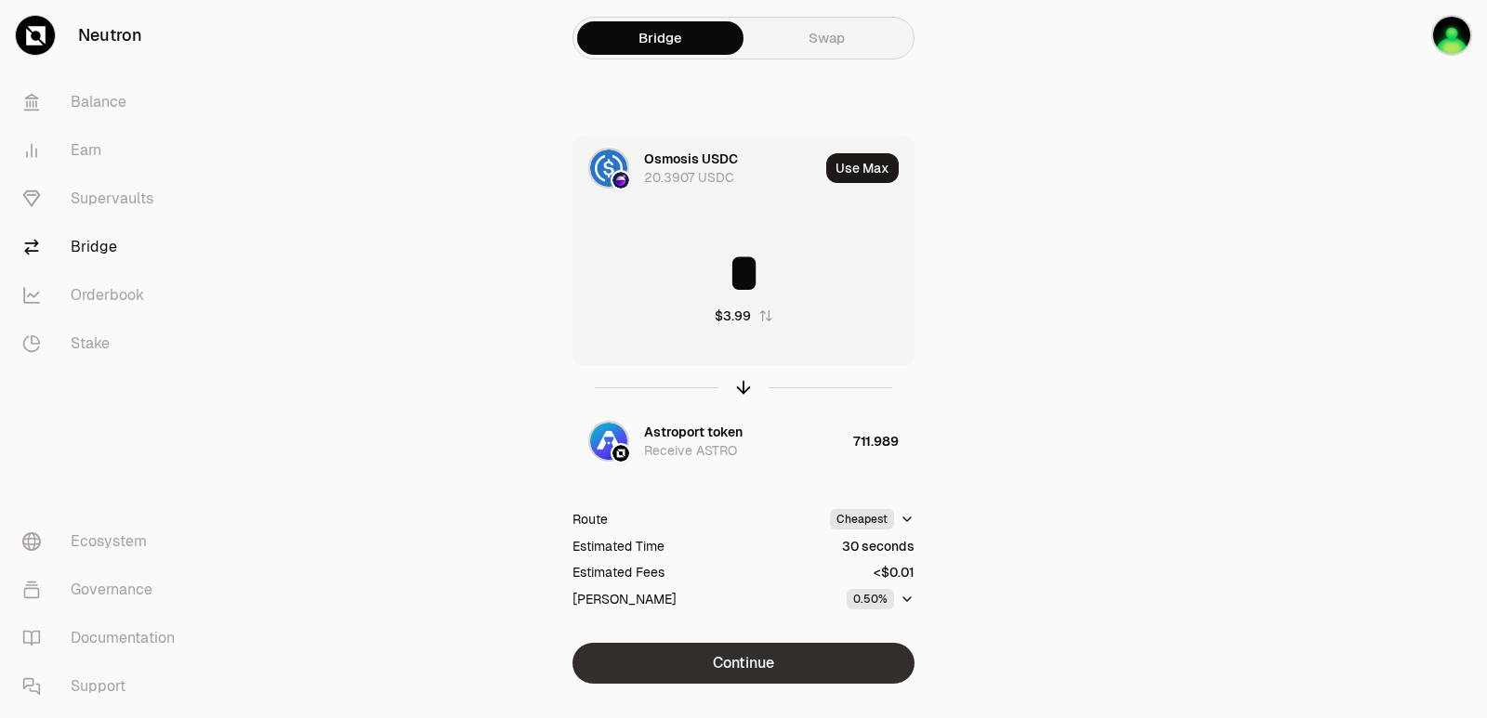
click at [715, 647] on button "Continue" at bounding box center [743, 663] width 342 height 41
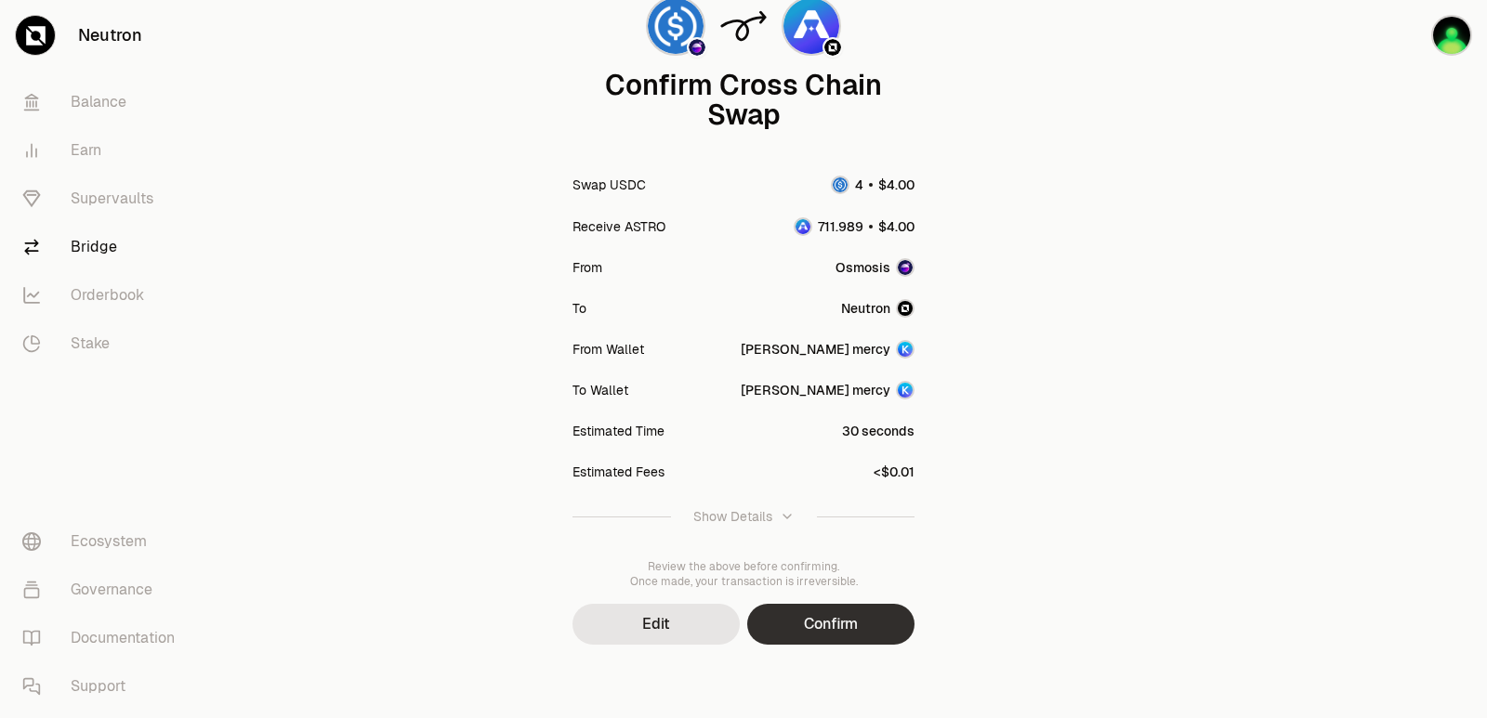
scroll to position [153, 0]
click at [787, 607] on button "Confirm" at bounding box center [830, 623] width 167 height 41
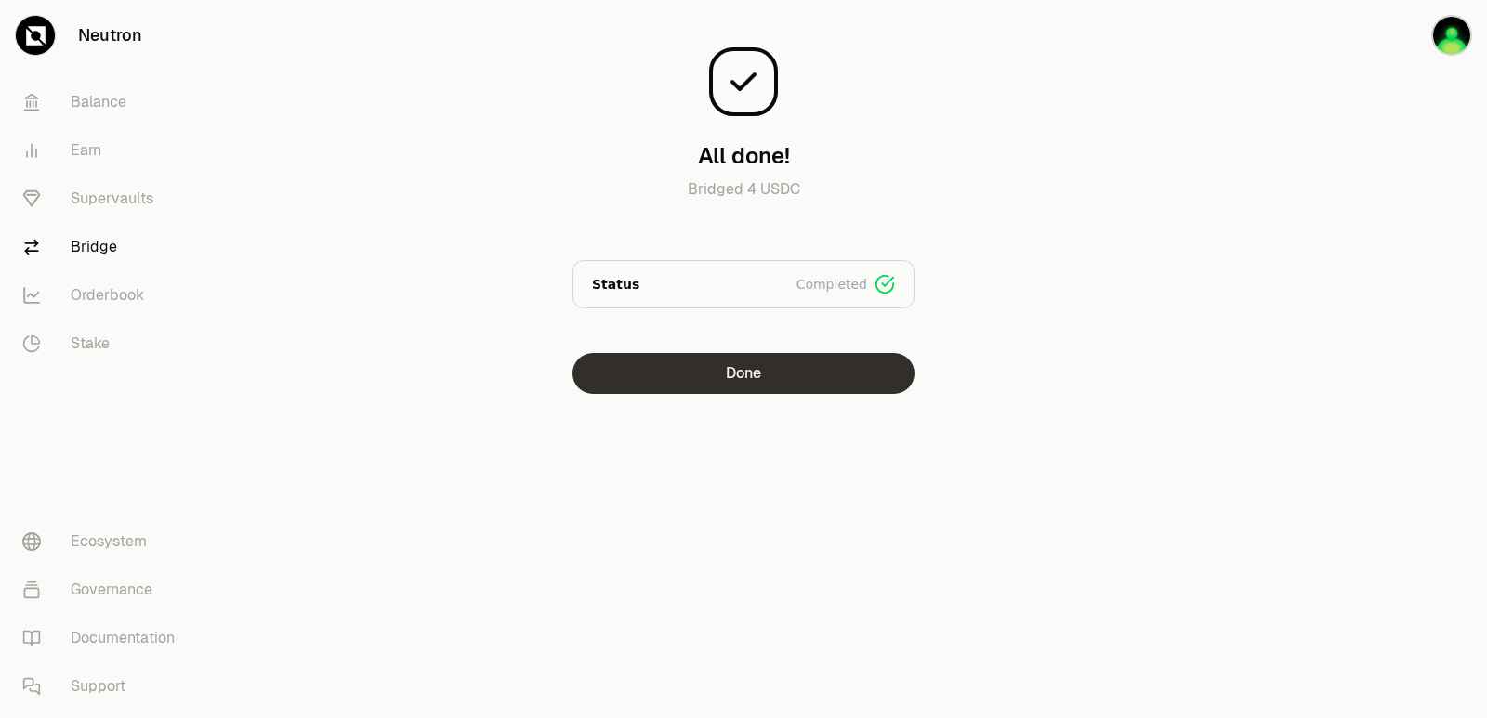
click at [649, 377] on button "Done" at bounding box center [743, 373] width 342 height 41
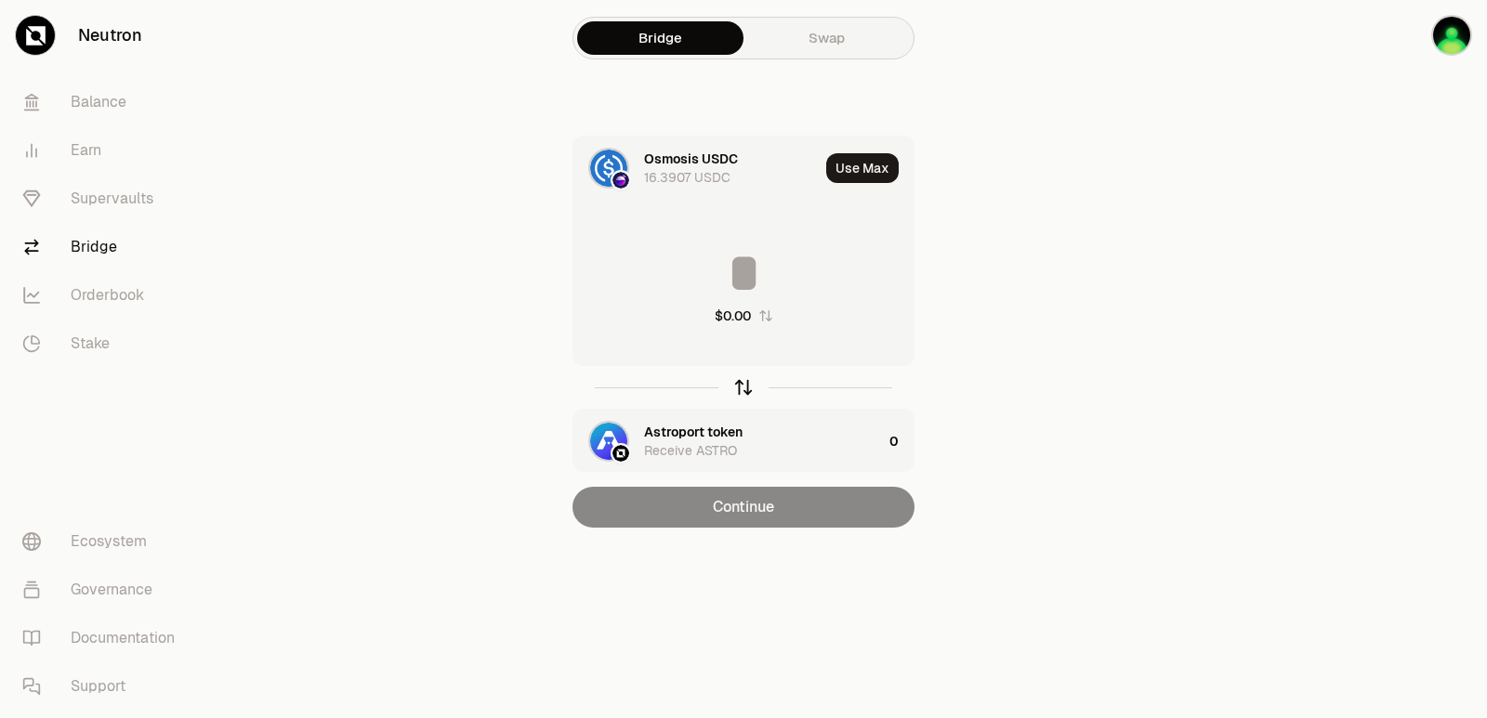
click at [750, 398] on div at bounding box center [743, 387] width 342 height 43
click at [748, 395] on icon "button" at bounding box center [743, 387] width 20 height 20
click at [860, 172] on button "Use Max" at bounding box center [862, 168] width 72 height 30
type input "**********"
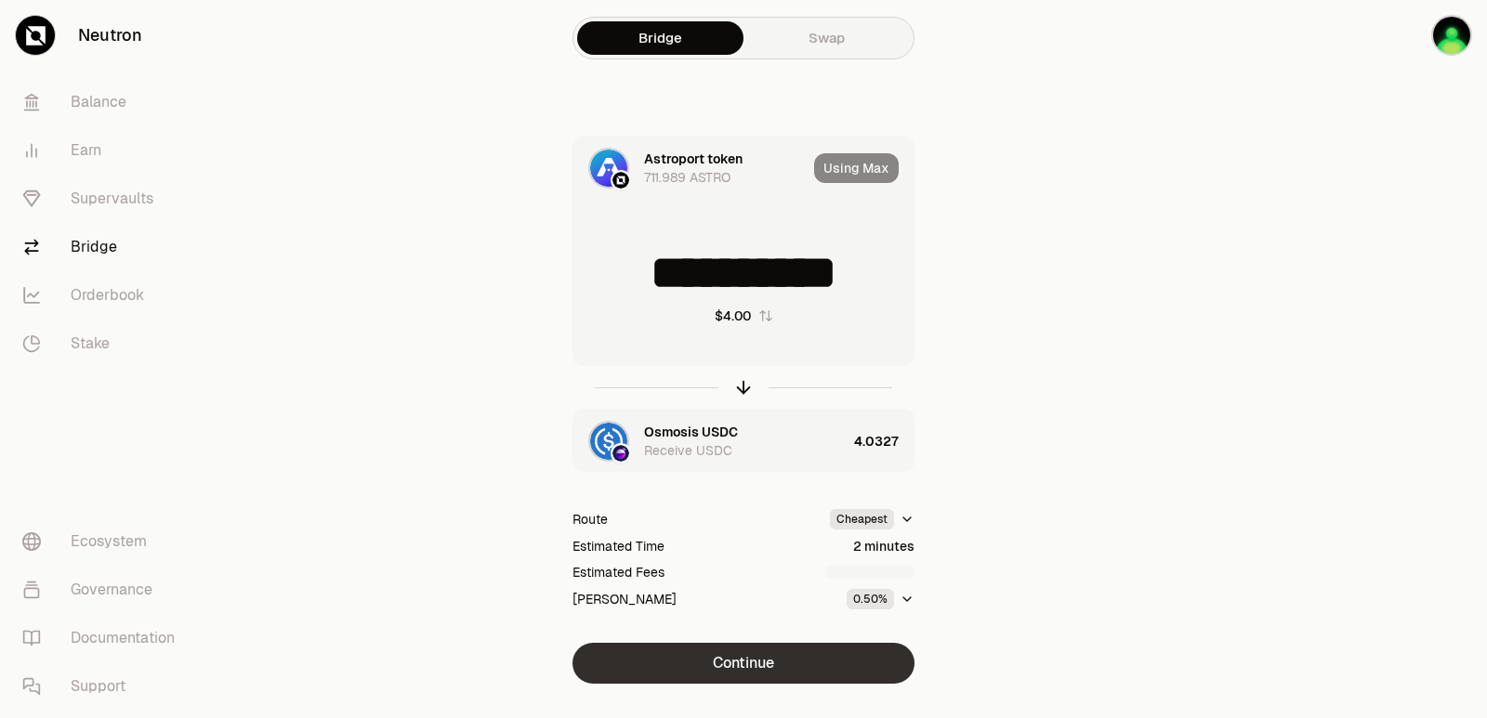
click at [759, 655] on button "Continue" at bounding box center [743, 663] width 342 height 41
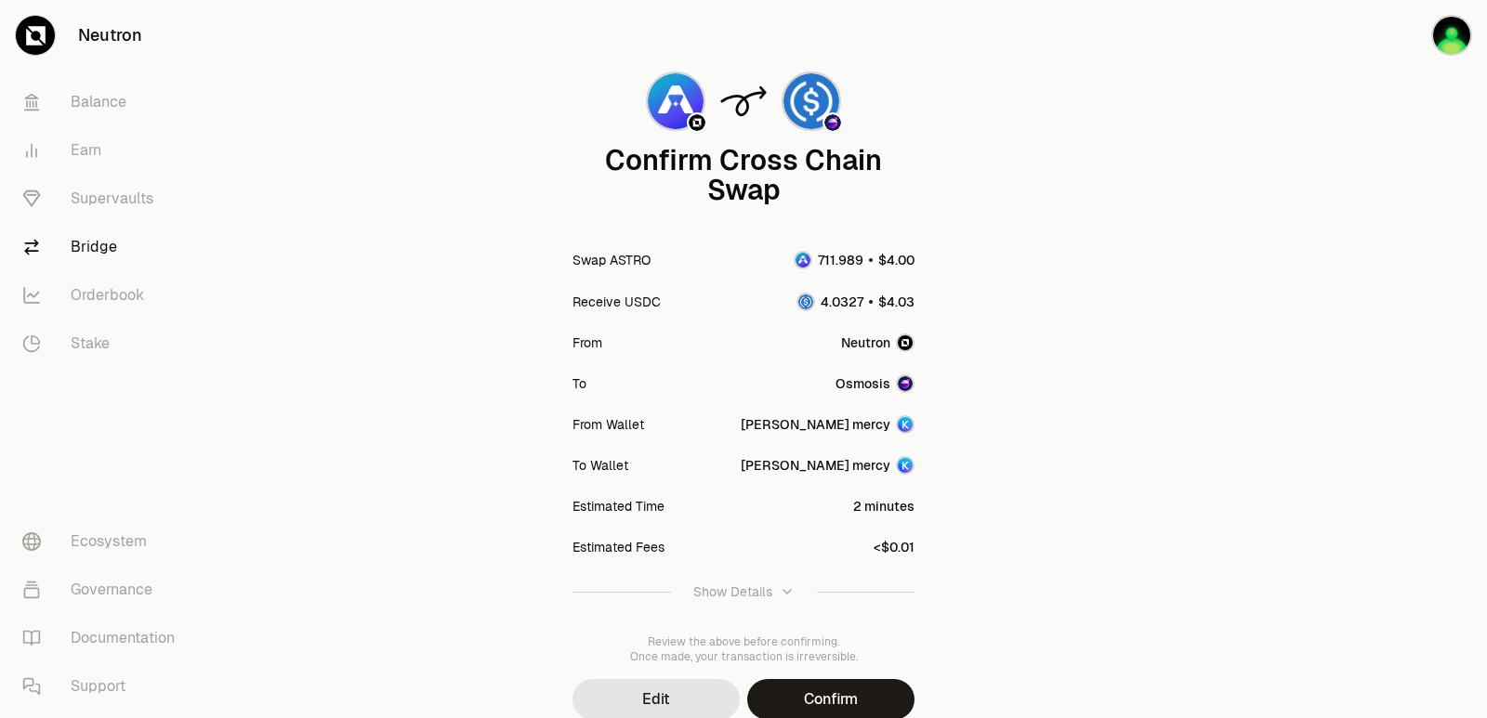
scroll to position [153, 0]
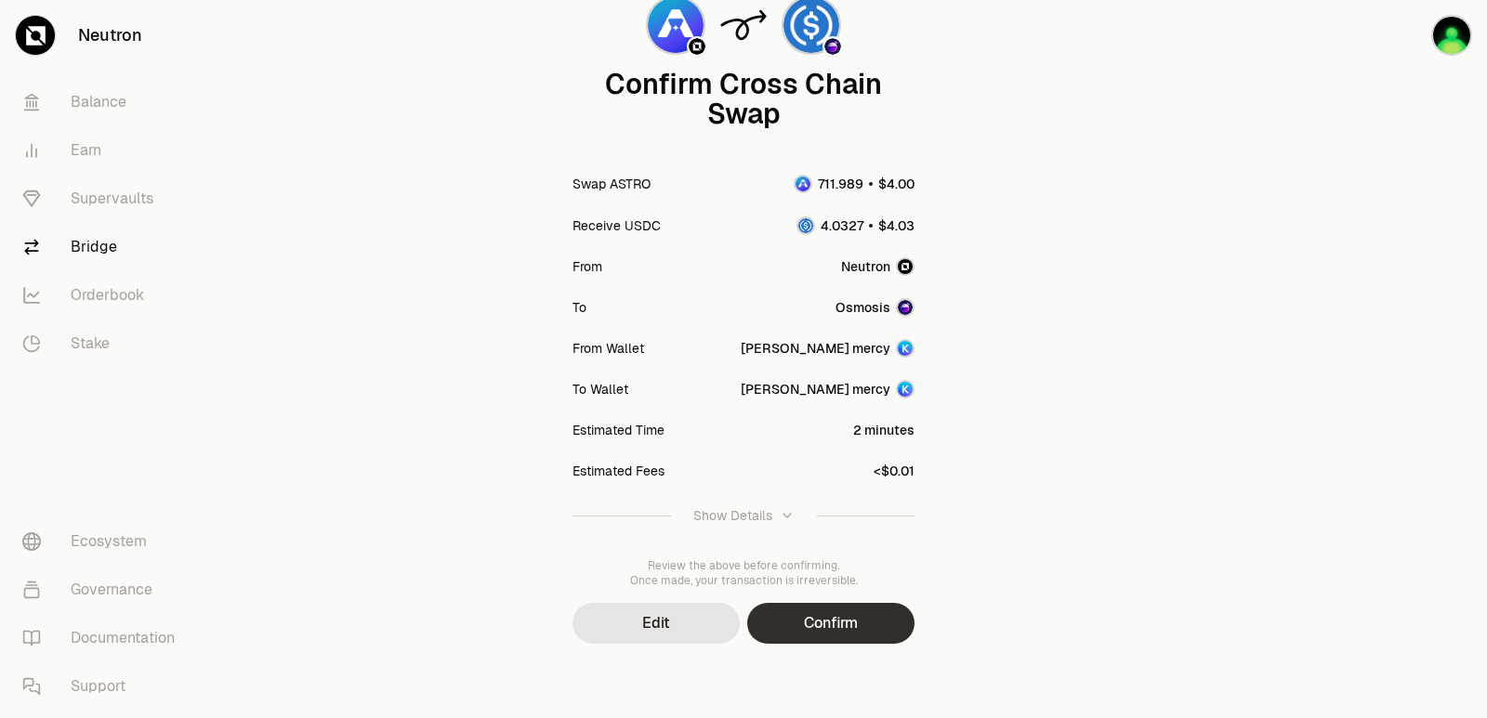
click at [832, 637] on button "Confirm" at bounding box center [830, 623] width 167 height 41
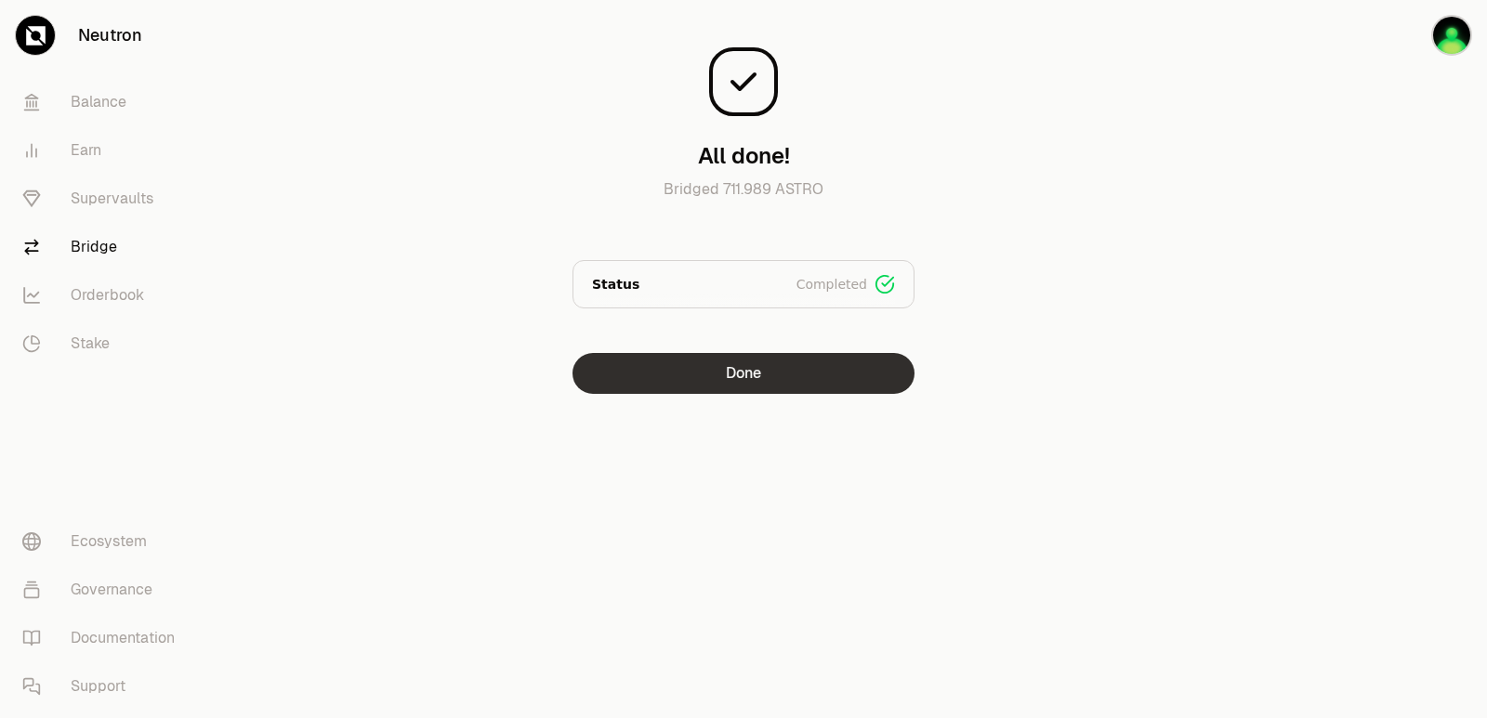
click at [738, 370] on button "Done" at bounding box center [743, 373] width 342 height 41
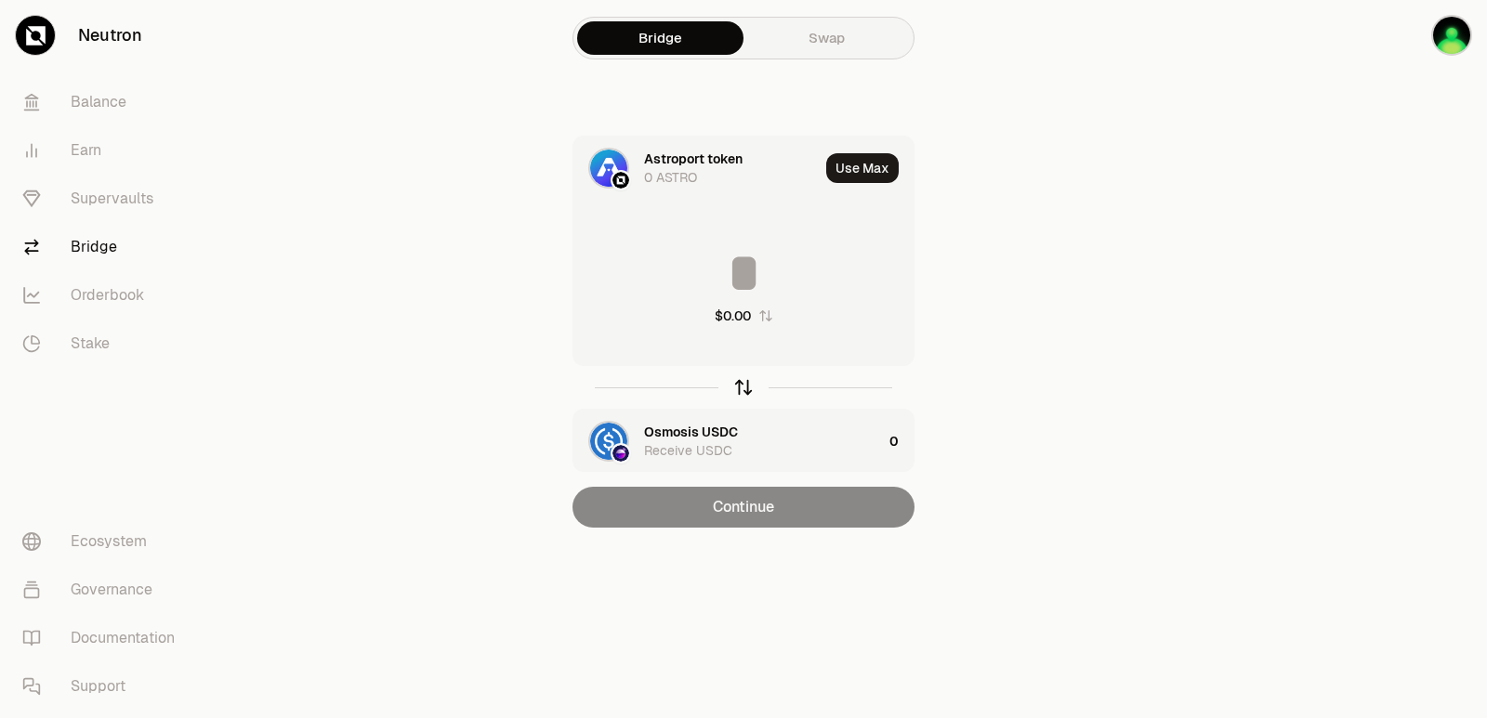
click at [740, 385] on icon "button" at bounding box center [744, 385] width 12 height 6
click at [740, 379] on icon "button" at bounding box center [743, 387] width 20 height 20
click at [682, 426] on div "Astroport token" at bounding box center [693, 432] width 98 height 19
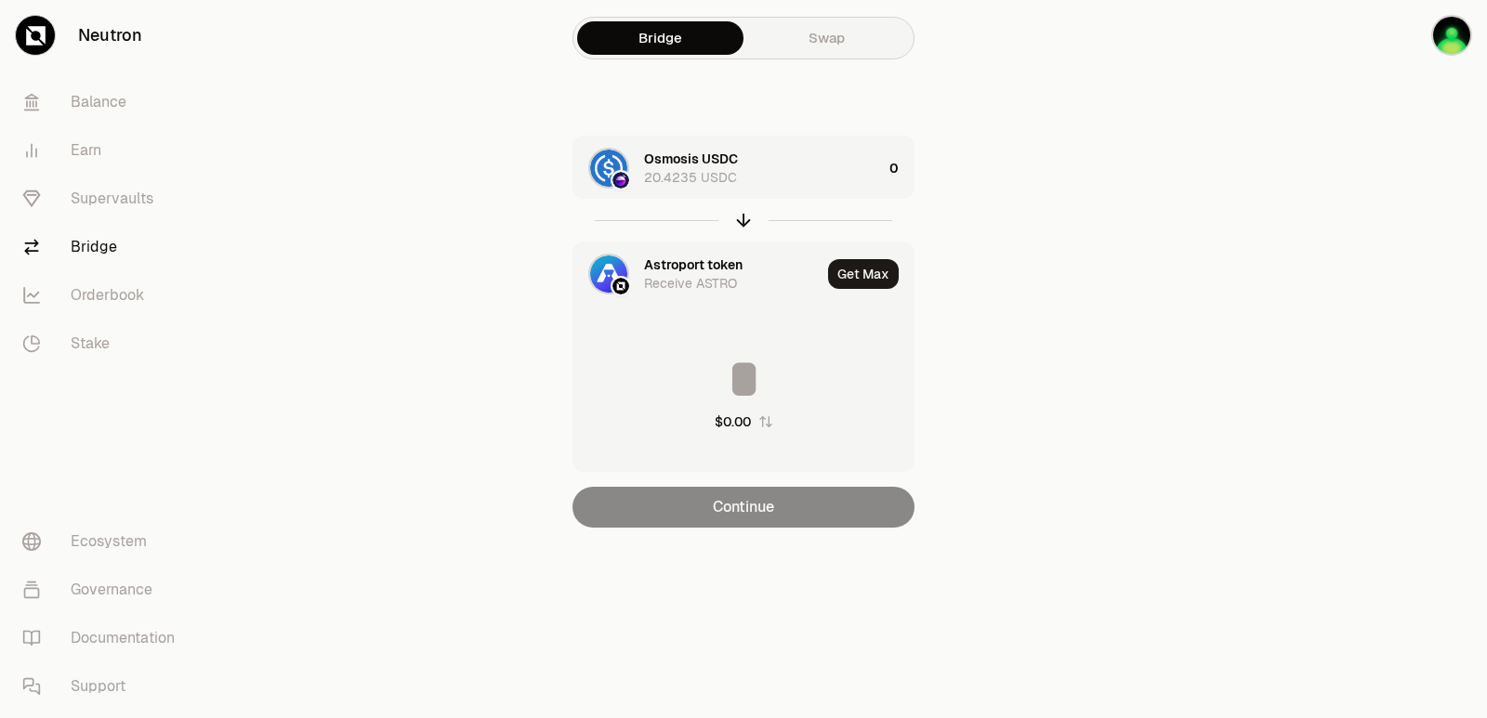
click at [649, 269] on div "Astroport token" at bounding box center [693, 265] width 98 height 19
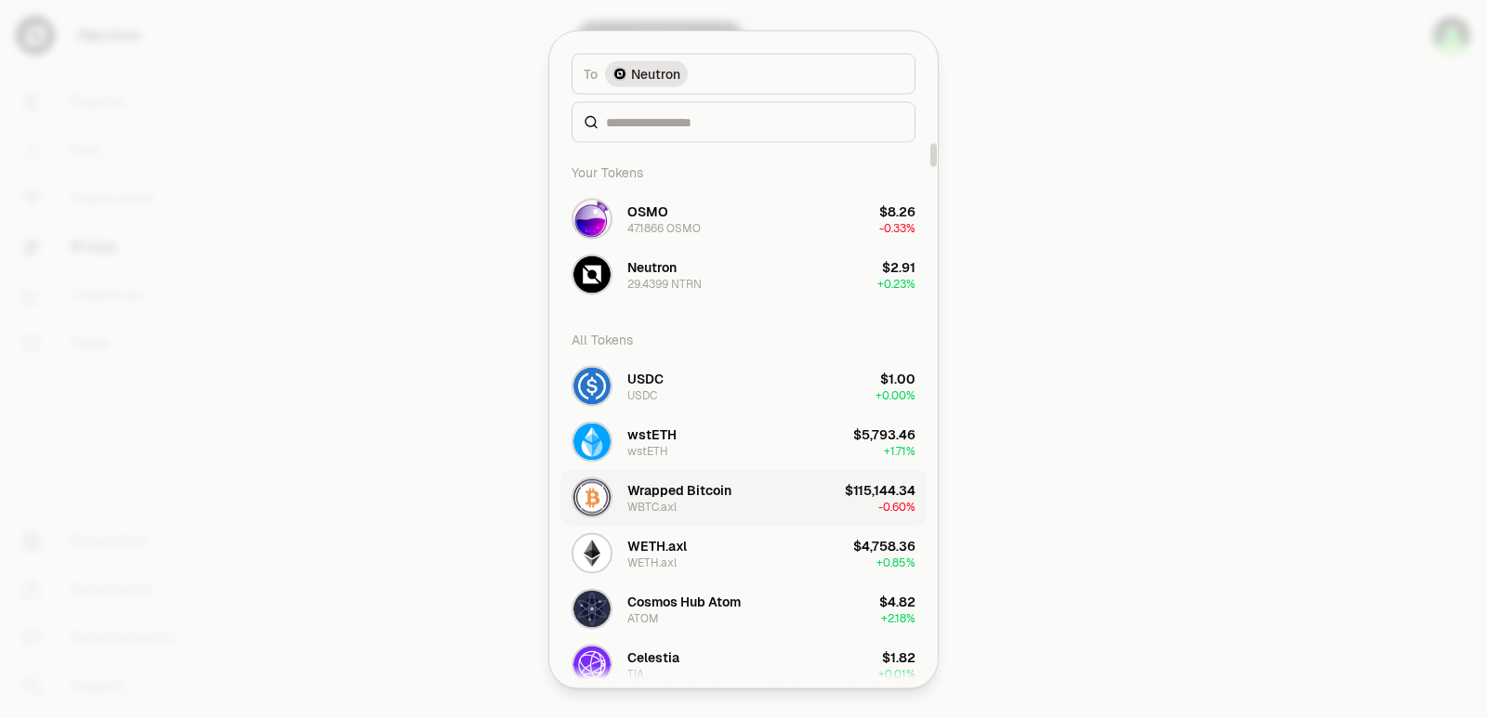
click at [681, 512] on div "Wrapped Bitcoin WBTC.axl" at bounding box center [679, 496] width 104 height 33
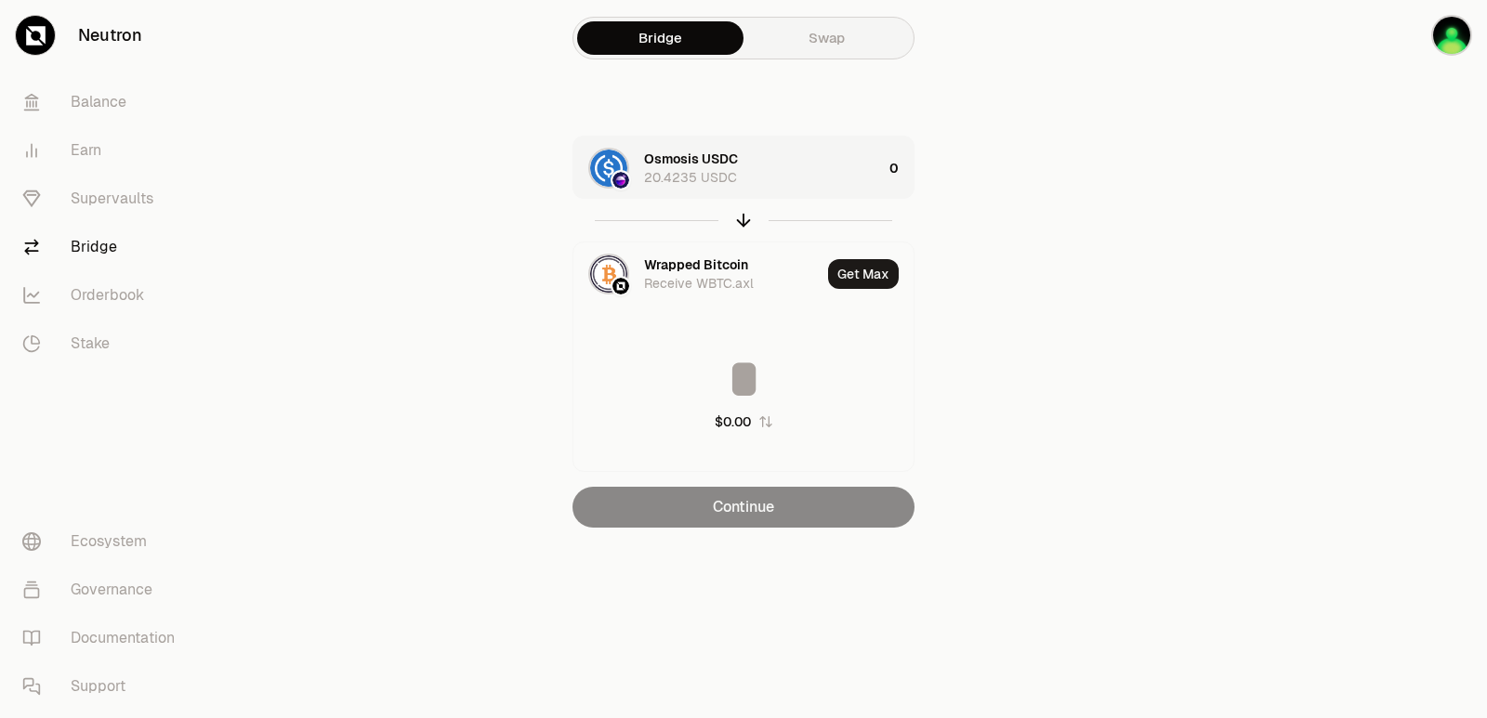
click at [776, 177] on div "Osmosis USDC 20.4235 USDC" at bounding box center [763, 168] width 238 height 37
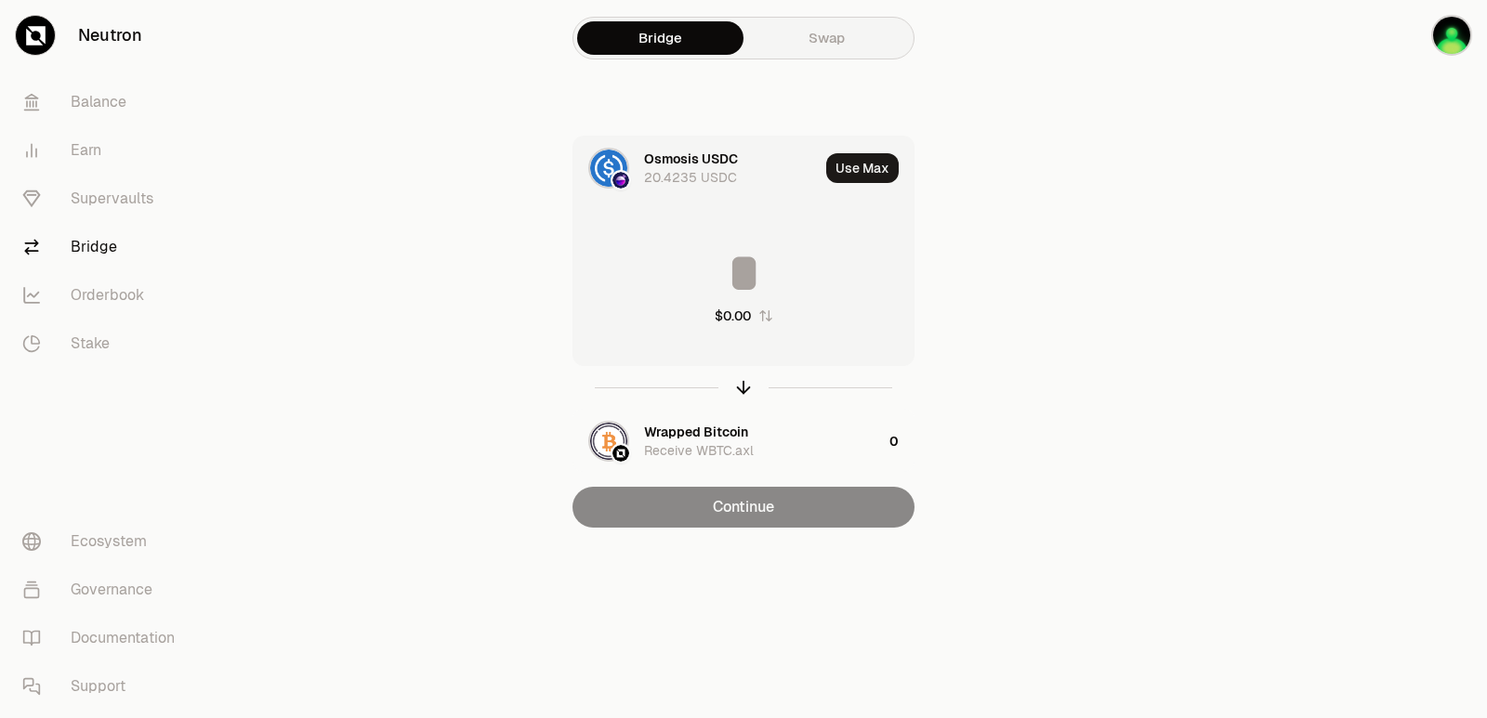
click at [764, 282] on input at bounding box center [743, 273] width 340 height 56
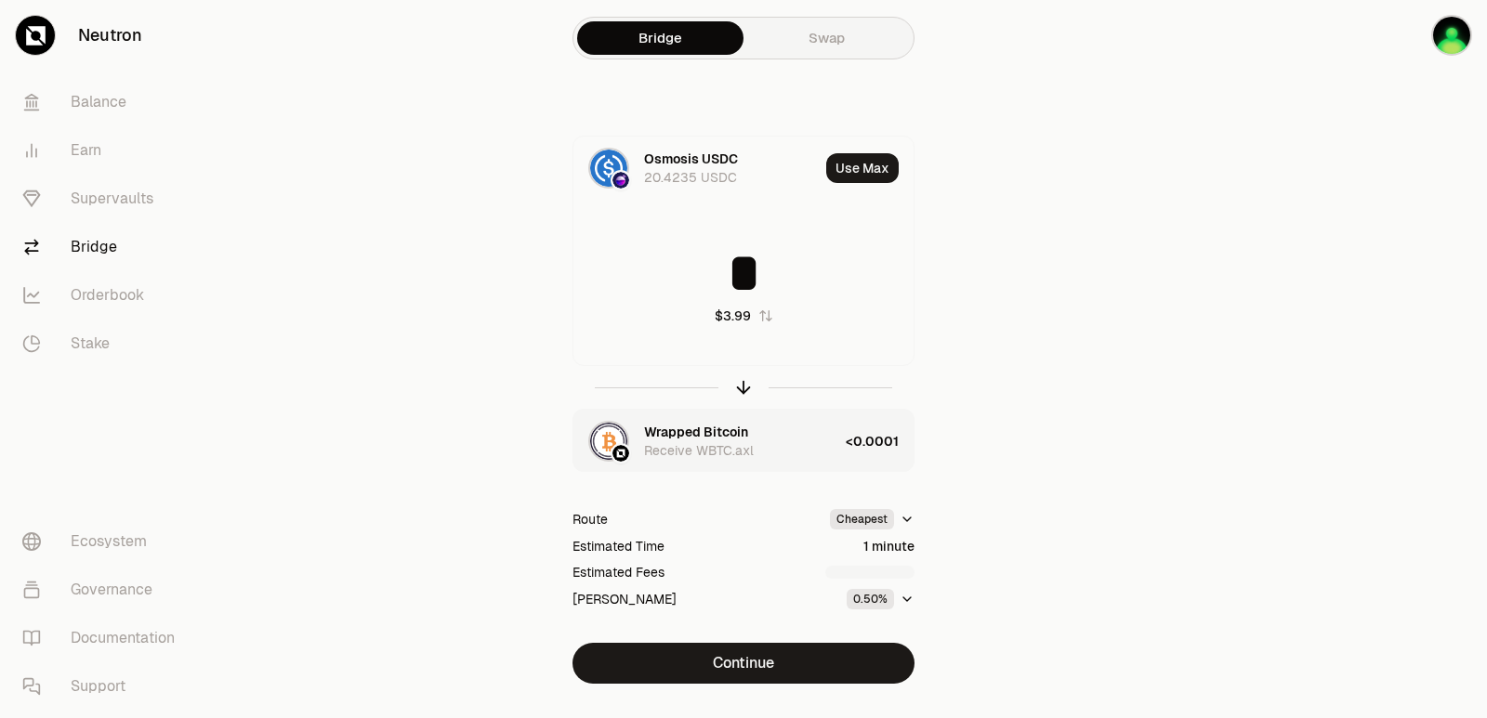
type input "*"
click at [800, 438] on div "Wrapped Bitcoin Receive WBTC.axl" at bounding box center [741, 441] width 194 height 37
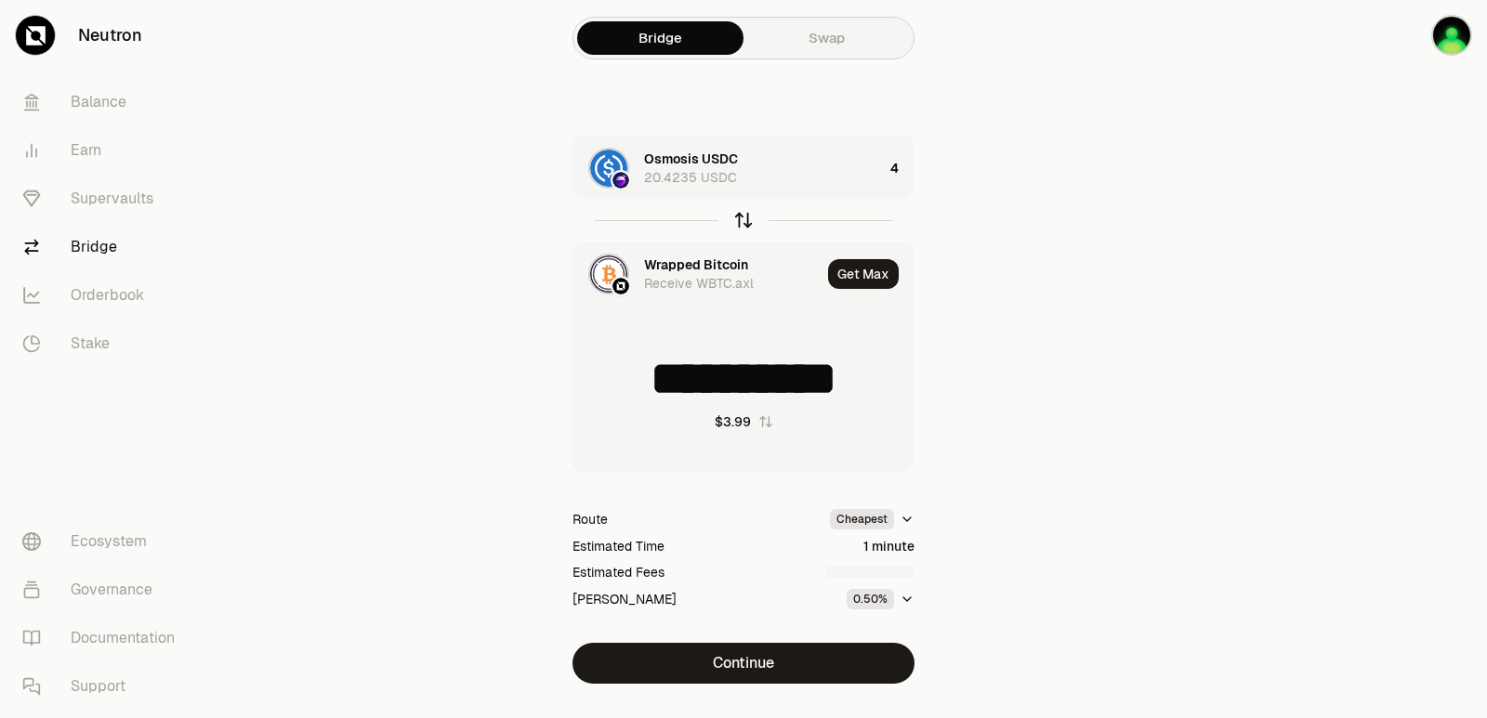
click at [747, 224] on icon "button" at bounding box center [743, 220] width 20 height 20
type input "*"
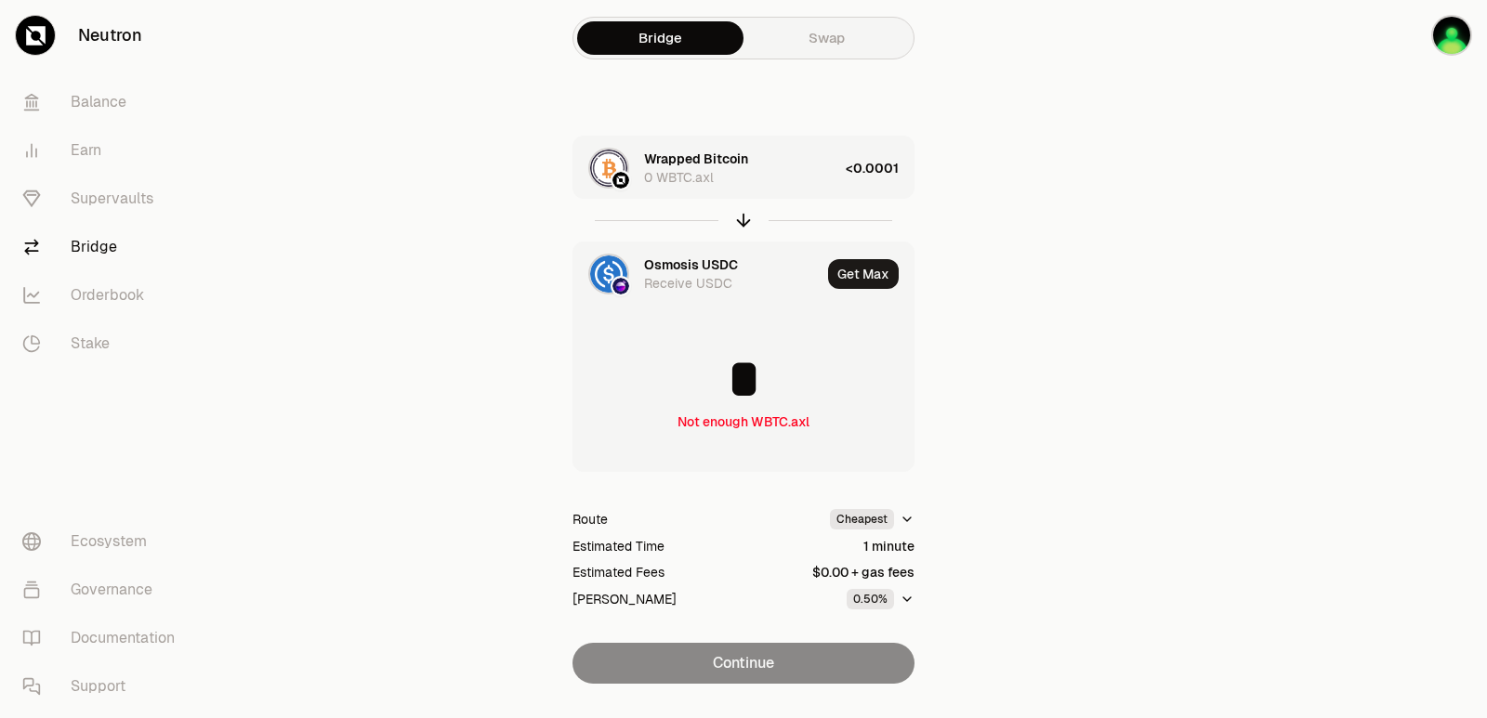
click at [794, 177] on div "Wrapped Bitcoin 0 WBTC.axl" at bounding box center [741, 168] width 194 height 37
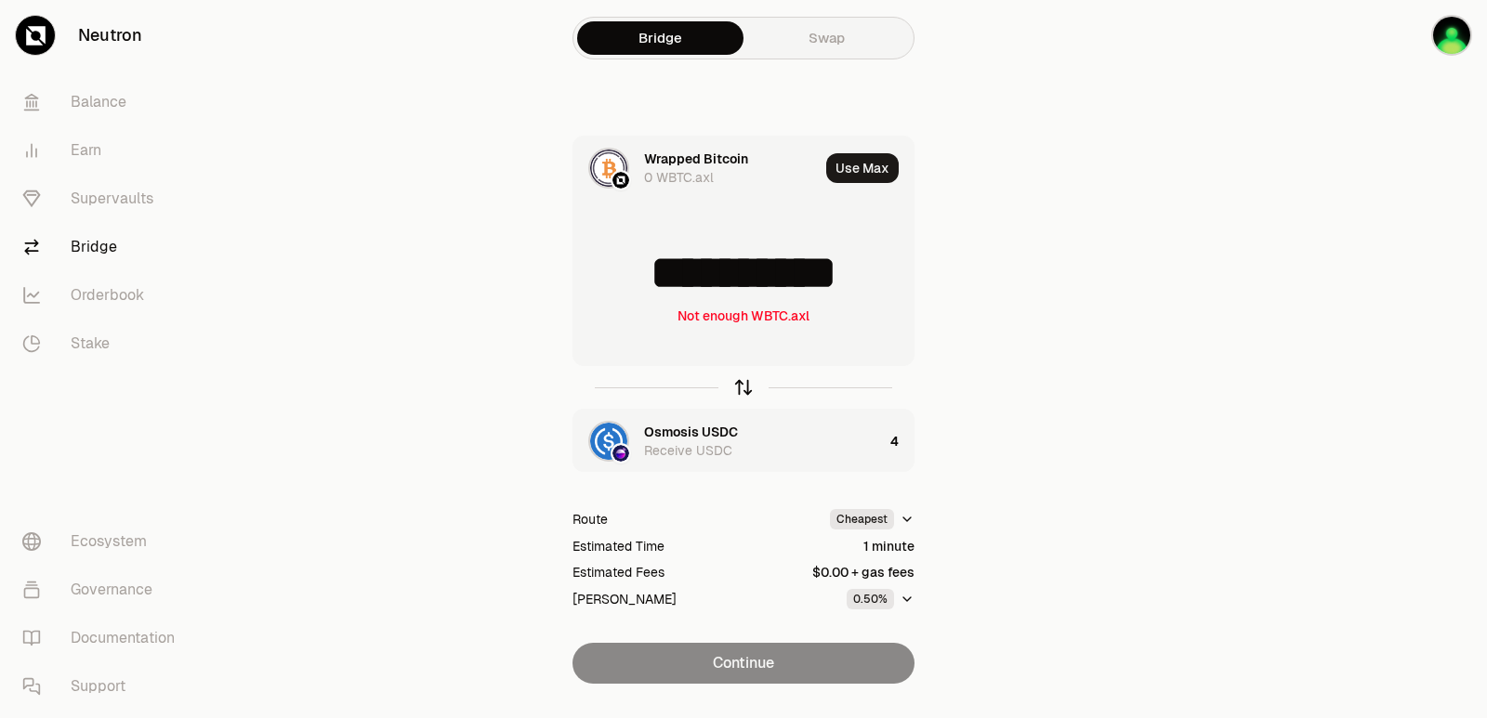
click at [743, 390] on icon "button" at bounding box center [743, 388] width 0 height 12
type input "*"
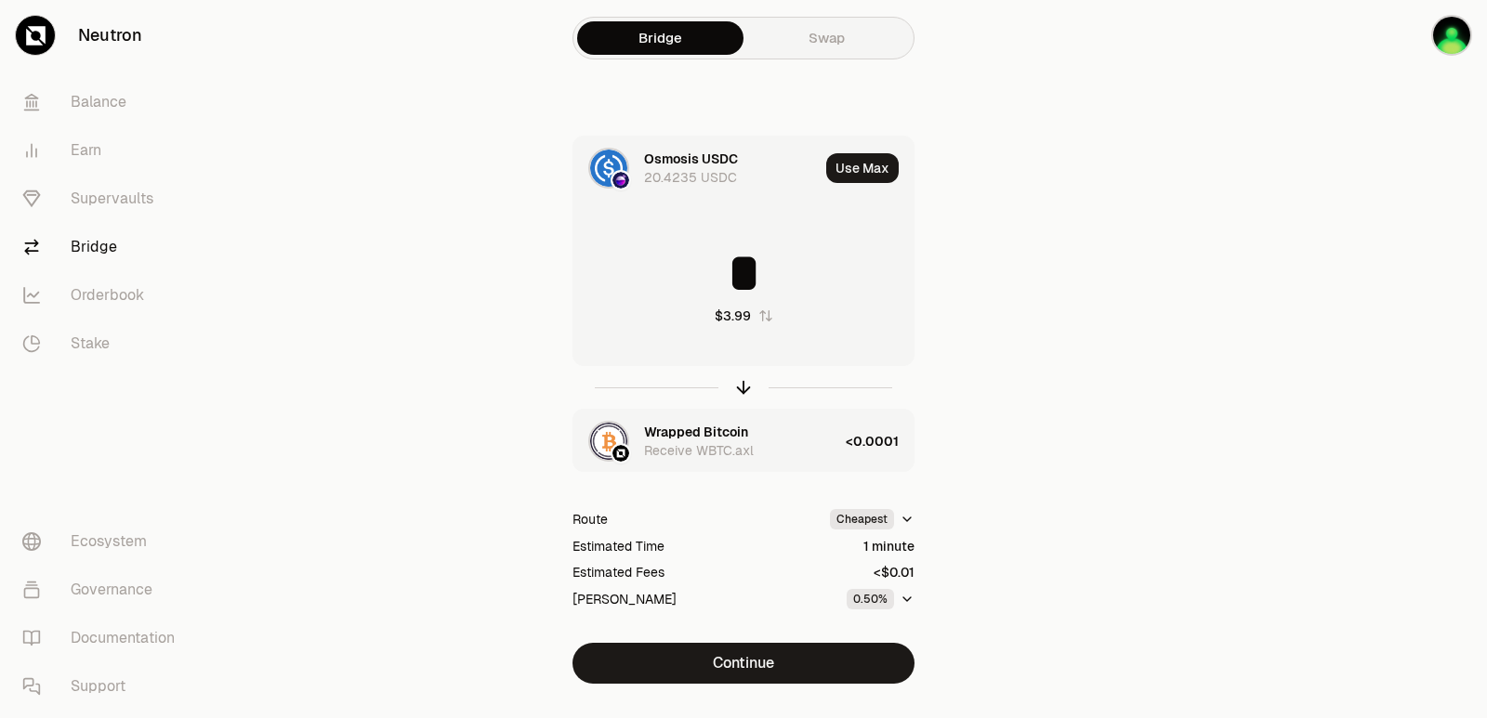
click at [726, 434] on div "Wrapped Bitcoin" at bounding box center [696, 432] width 104 height 19
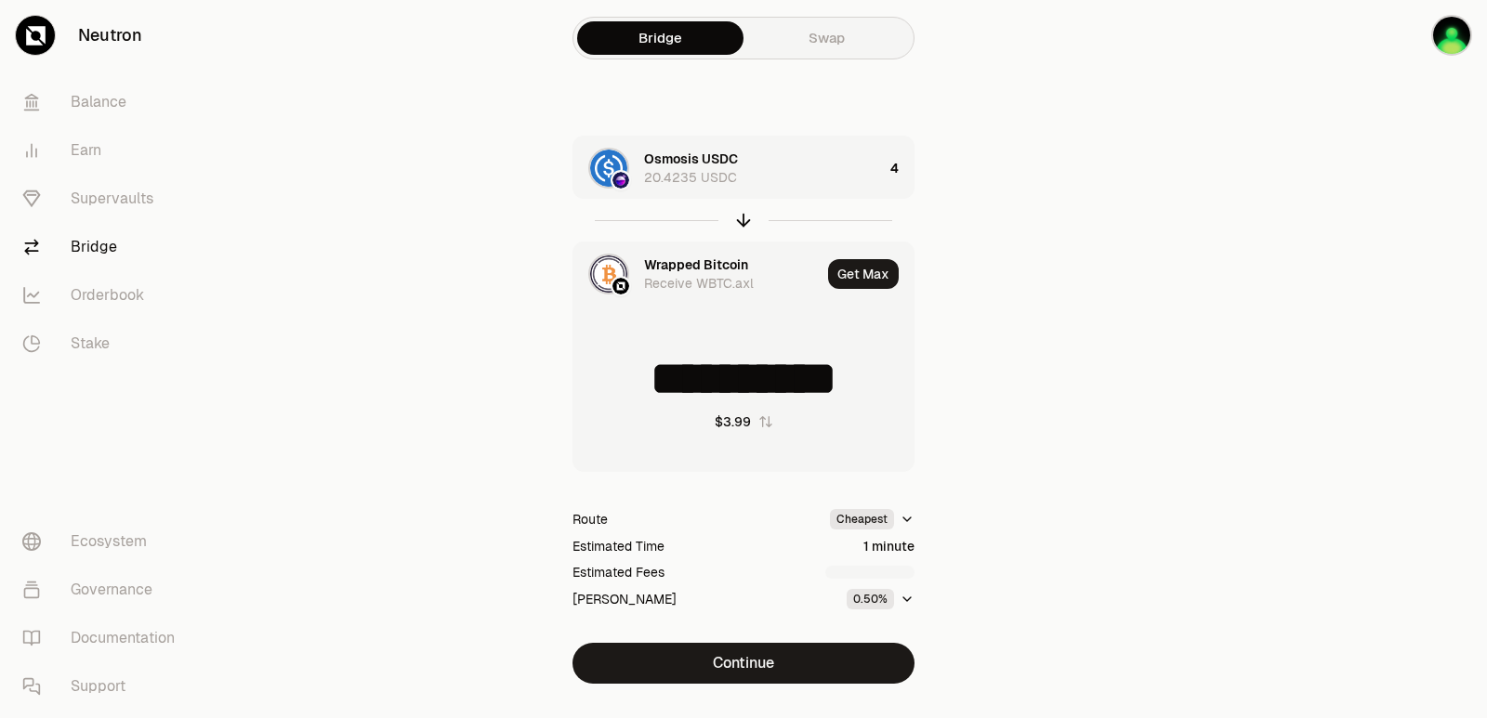
click at [679, 262] on div "Wrapped Bitcoin" at bounding box center [696, 265] width 104 height 19
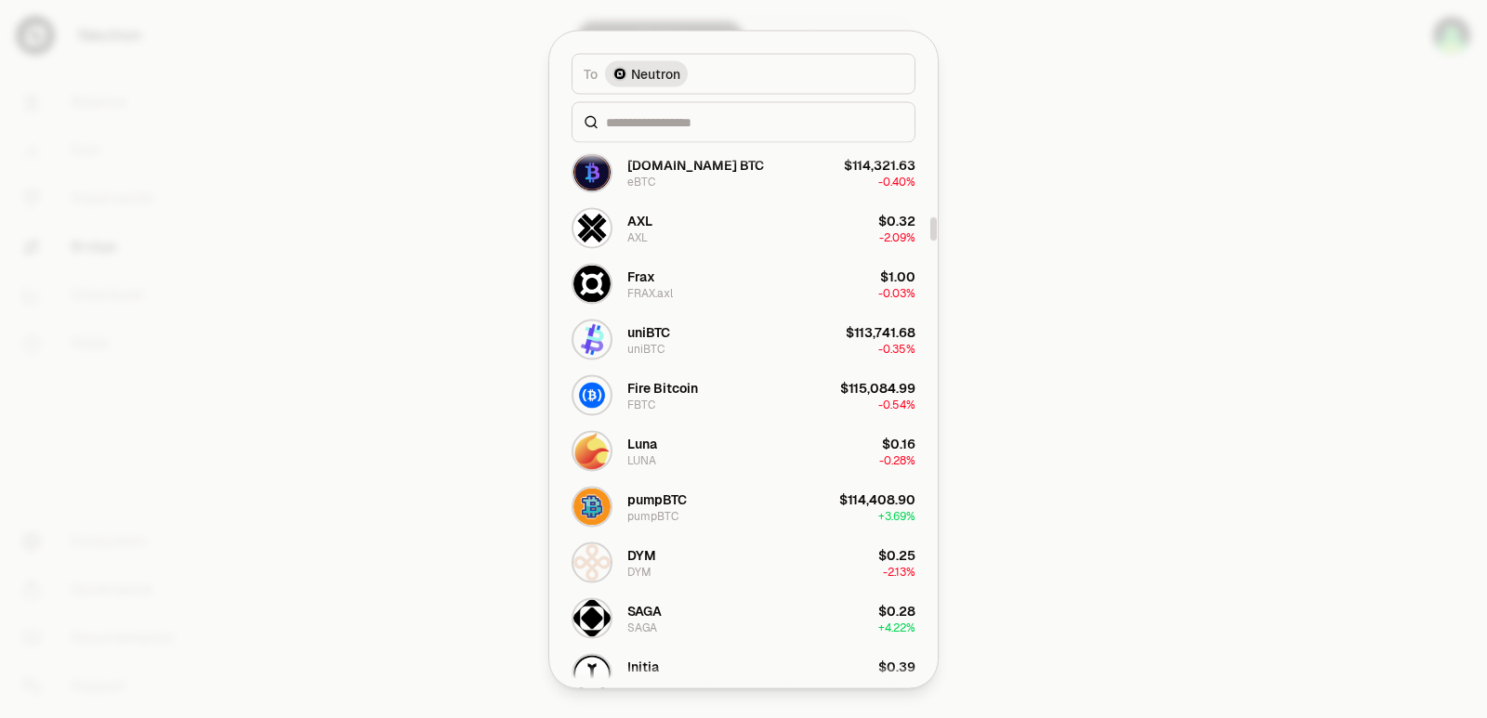
scroll to position [1858, 0]
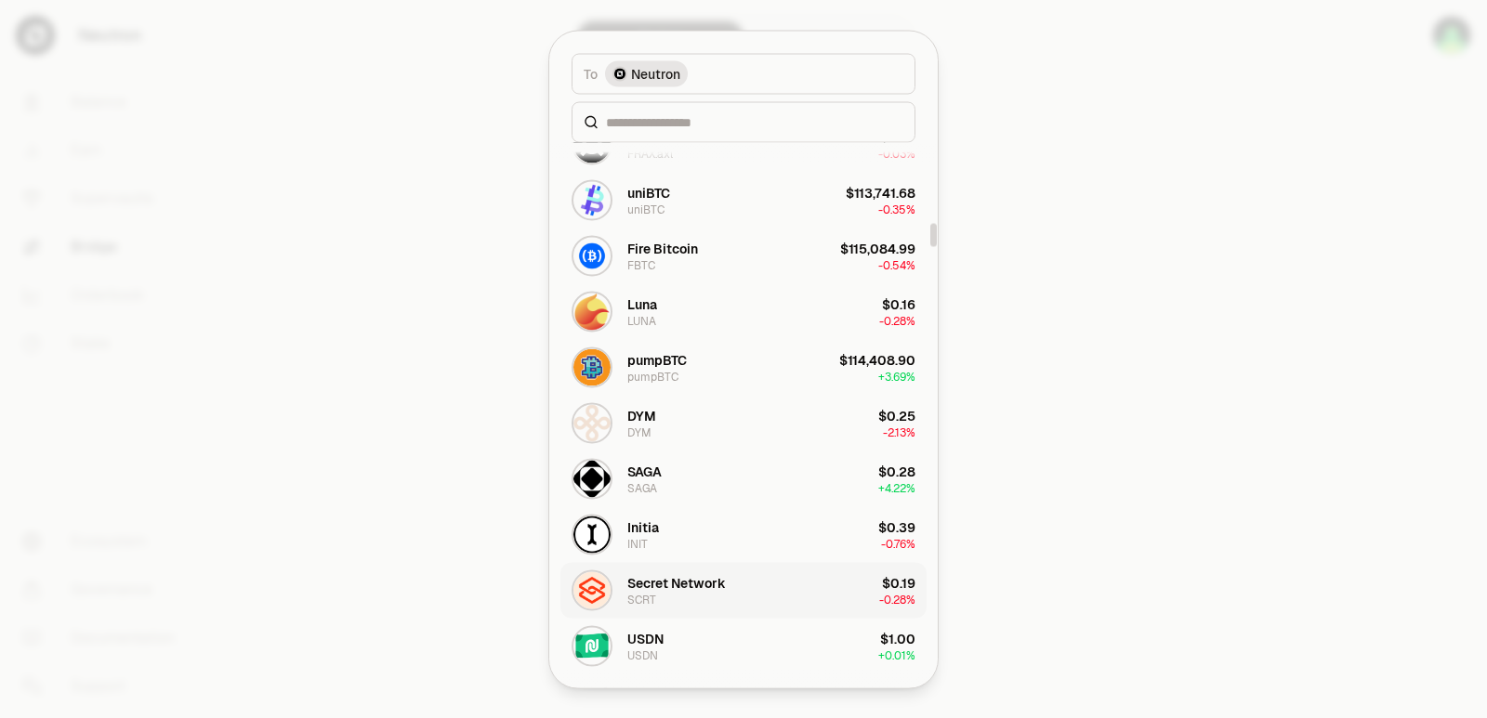
click at [713, 583] on div "Secret Network" at bounding box center [676, 582] width 98 height 19
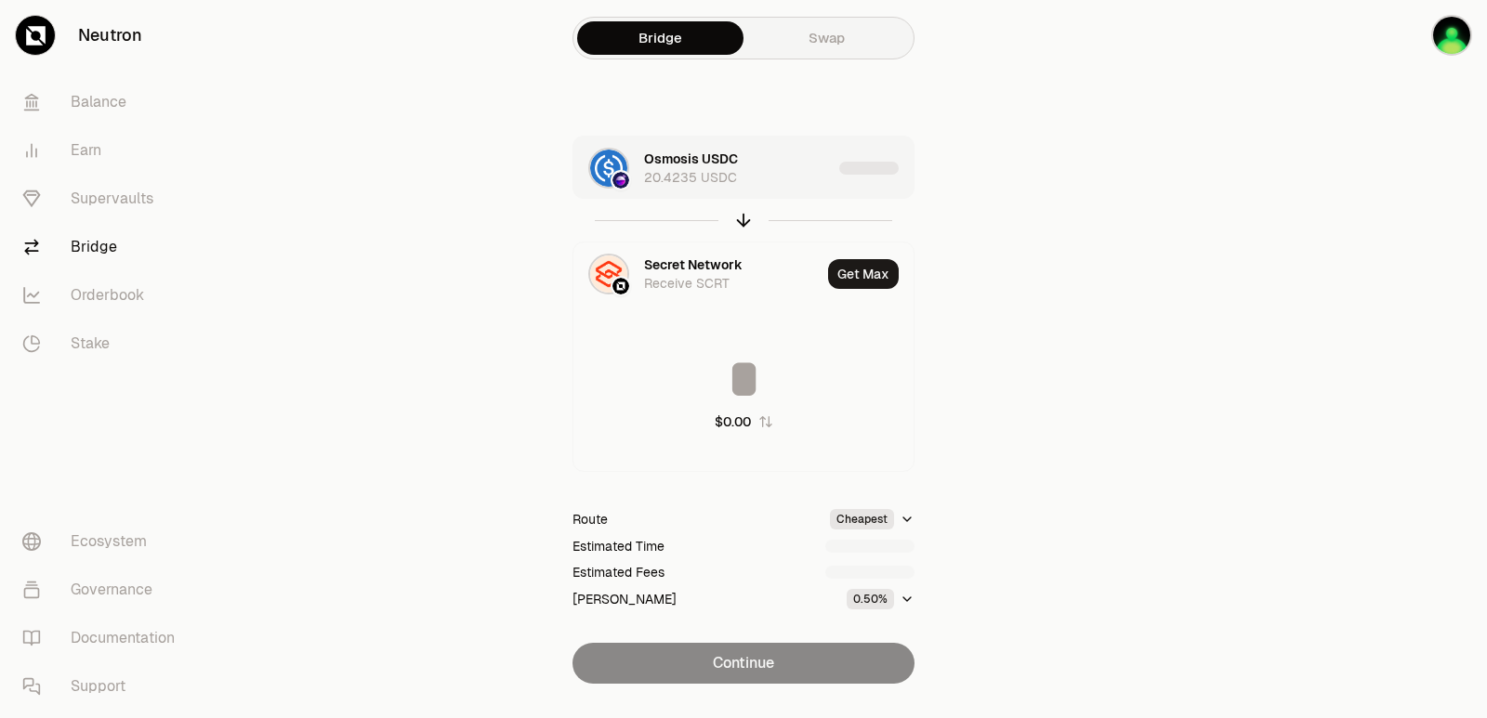
type input "*********"
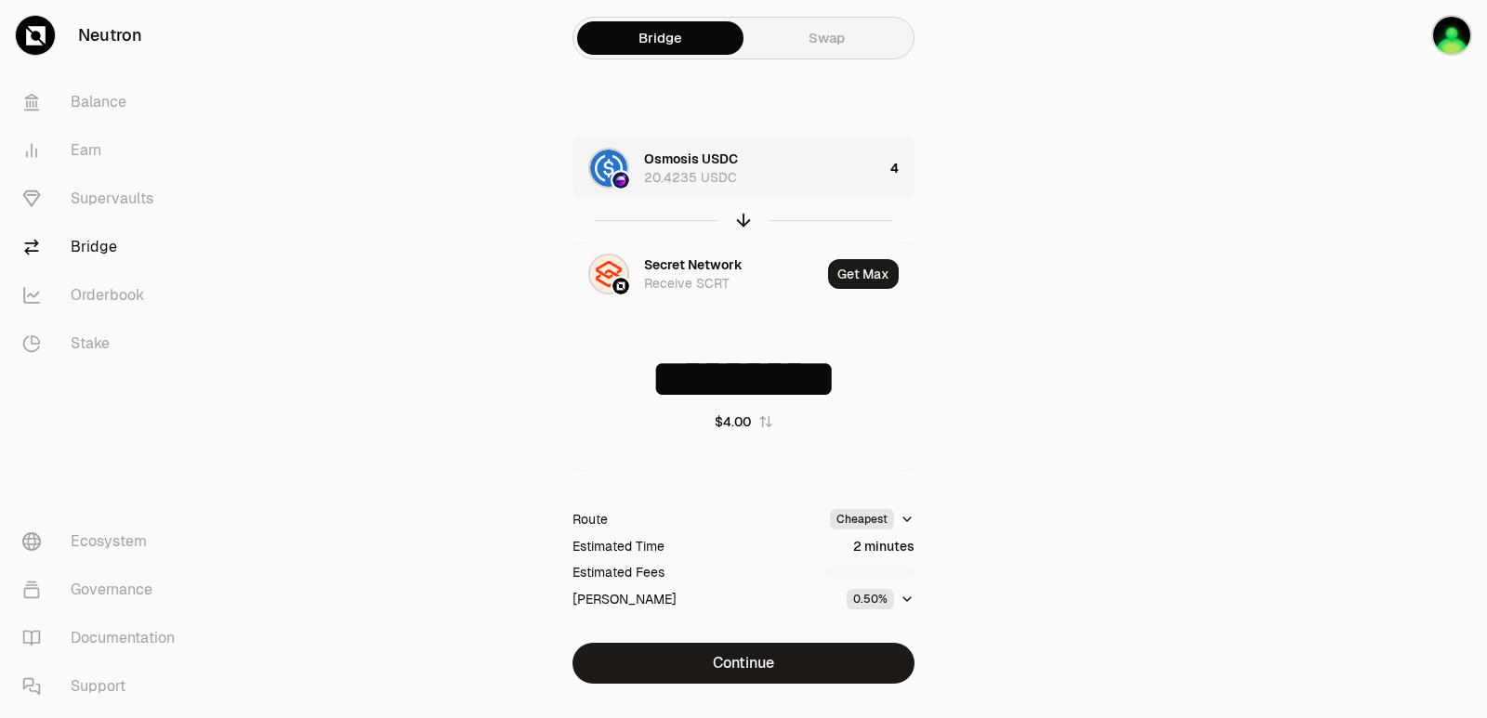
click at [801, 178] on div "Osmosis USDC 20.4235 USDC" at bounding box center [763, 168] width 239 height 37
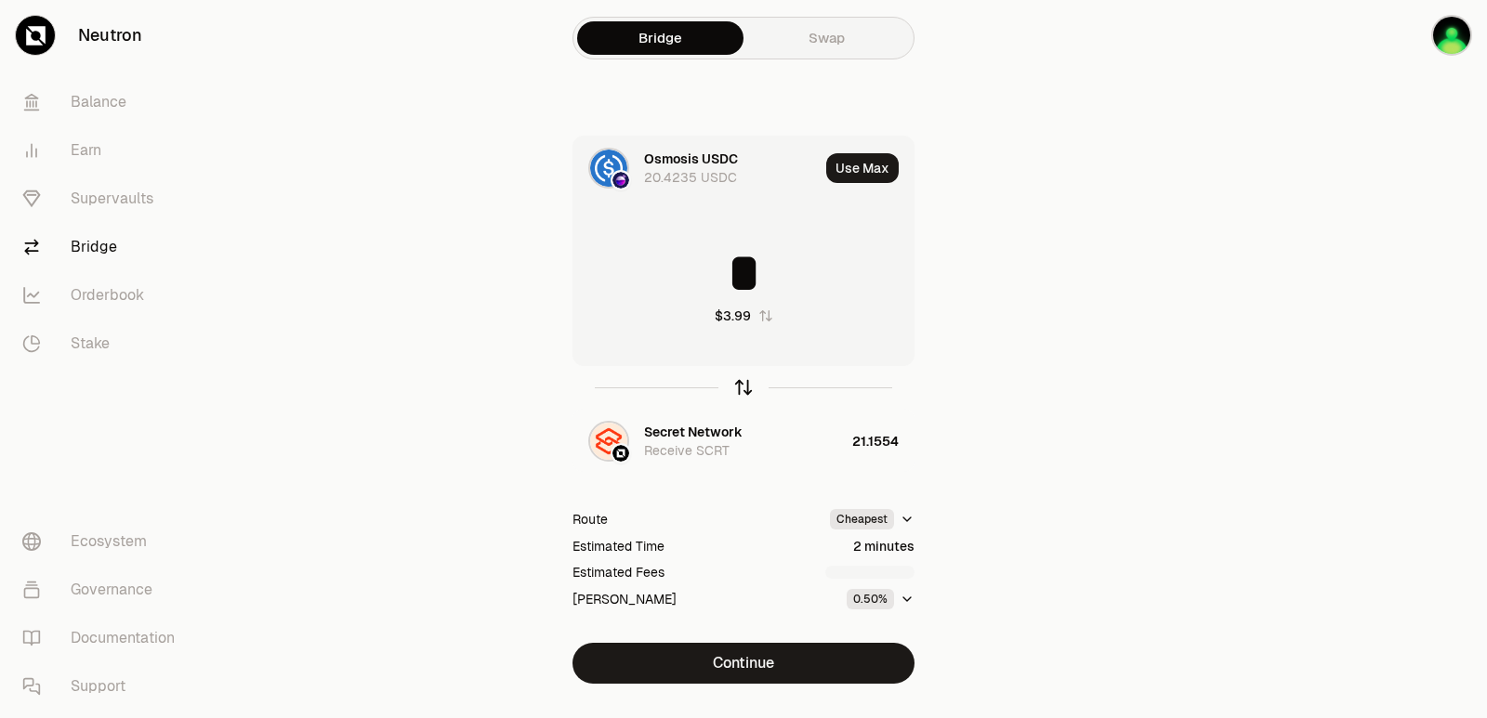
click at [743, 378] on icon "button" at bounding box center [743, 387] width 20 height 20
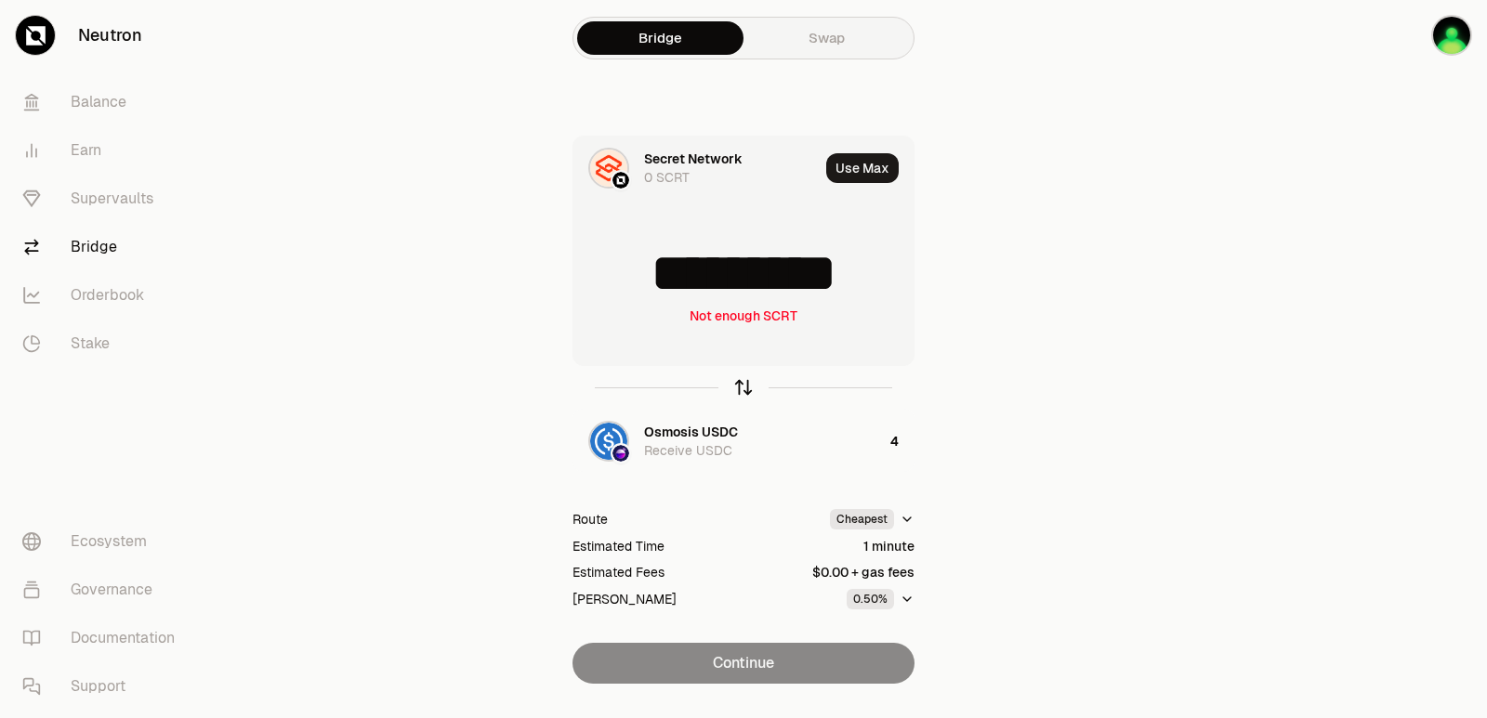
click at [743, 378] on icon "button" at bounding box center [743, 387] width 20 height 20
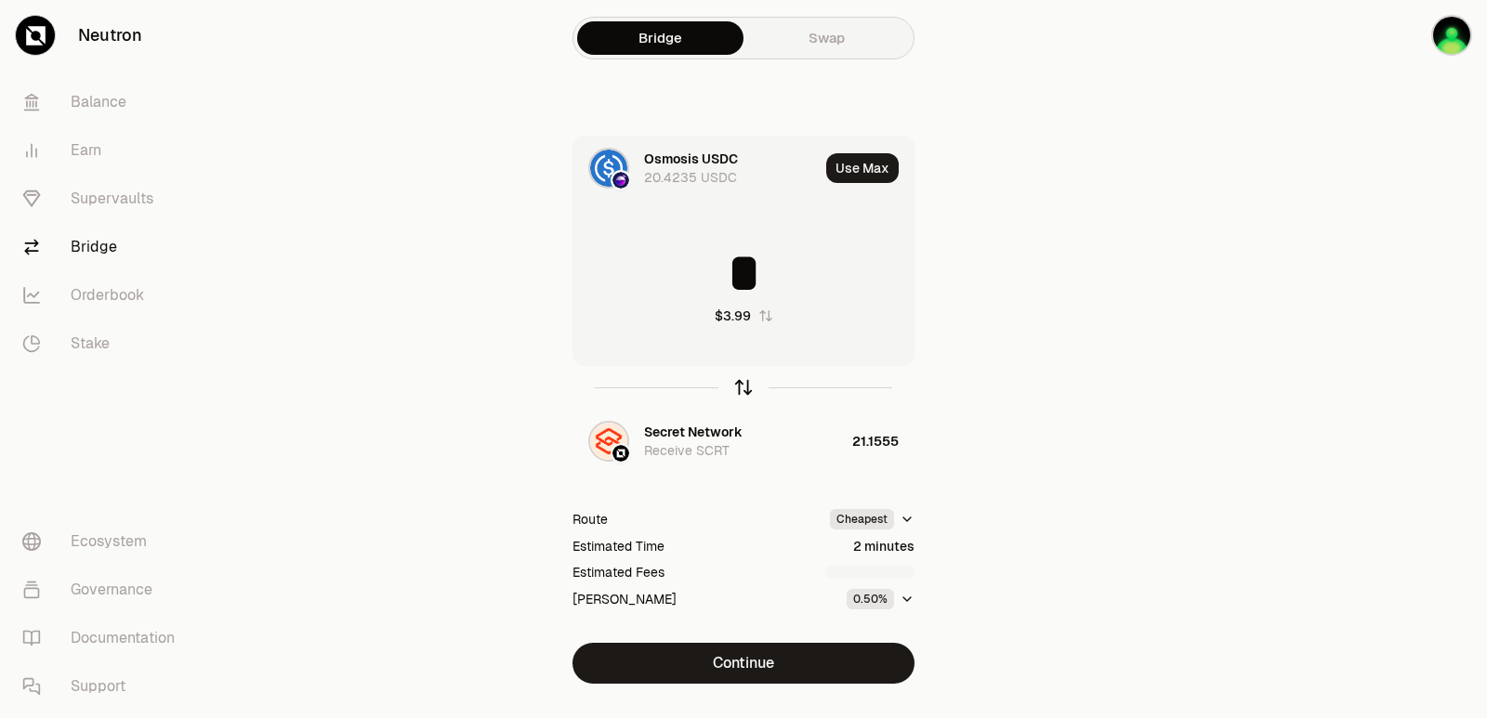
click at [743, 378] on icon "button" at bounding box center [743, 387] width 20 height 20
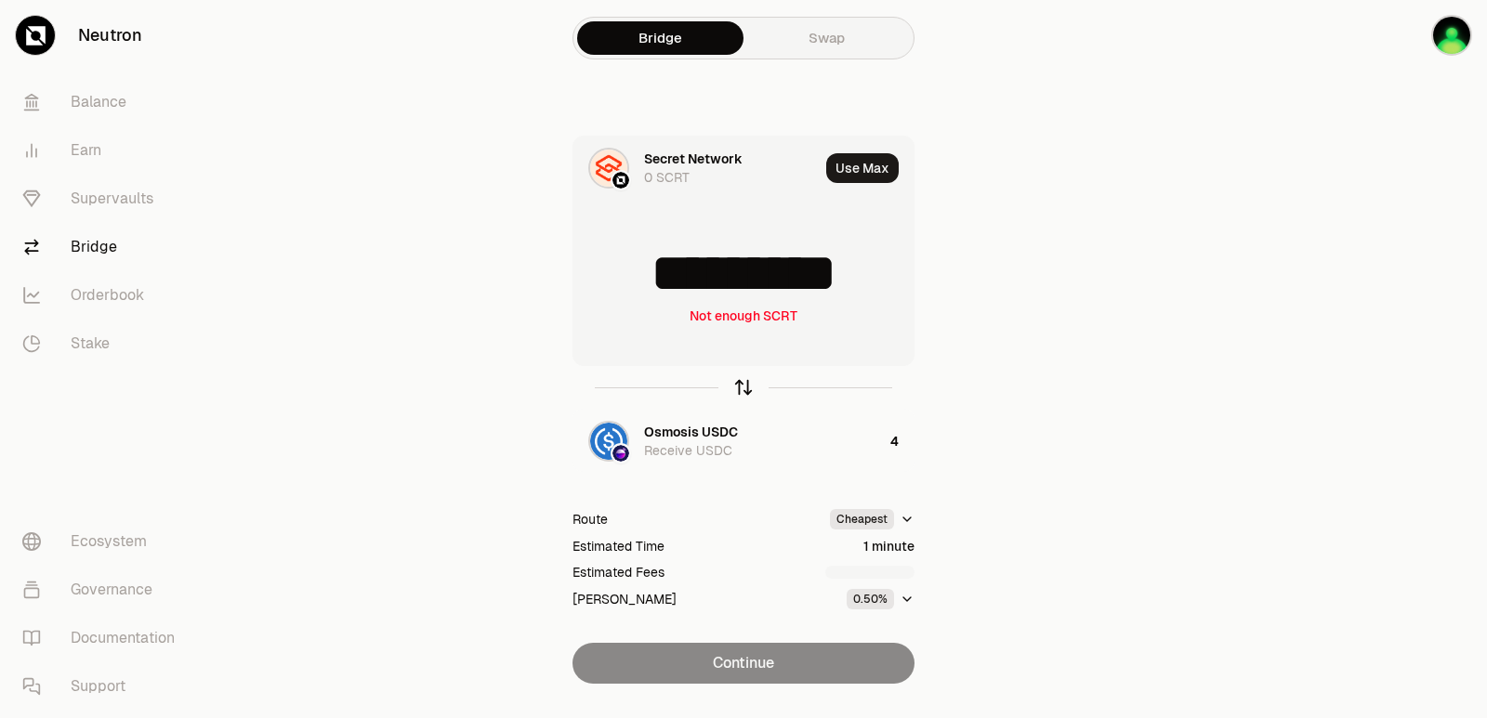
click at [744, 379] on icon "button" at bounding box center [743, 387] width 20 height 20
type input "*"
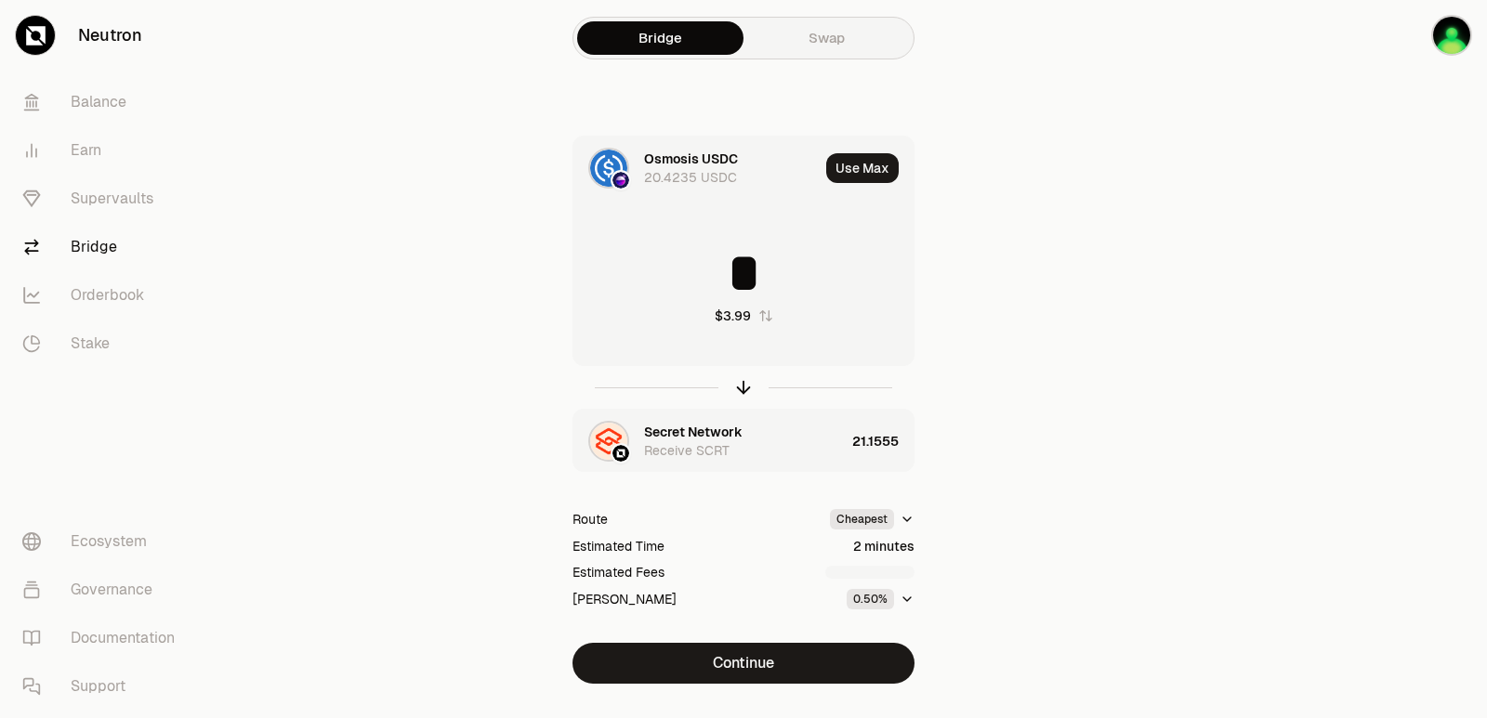
click at [721, 437] on div "Secret Network" at bounding box center [693, 432] width 98 height 19
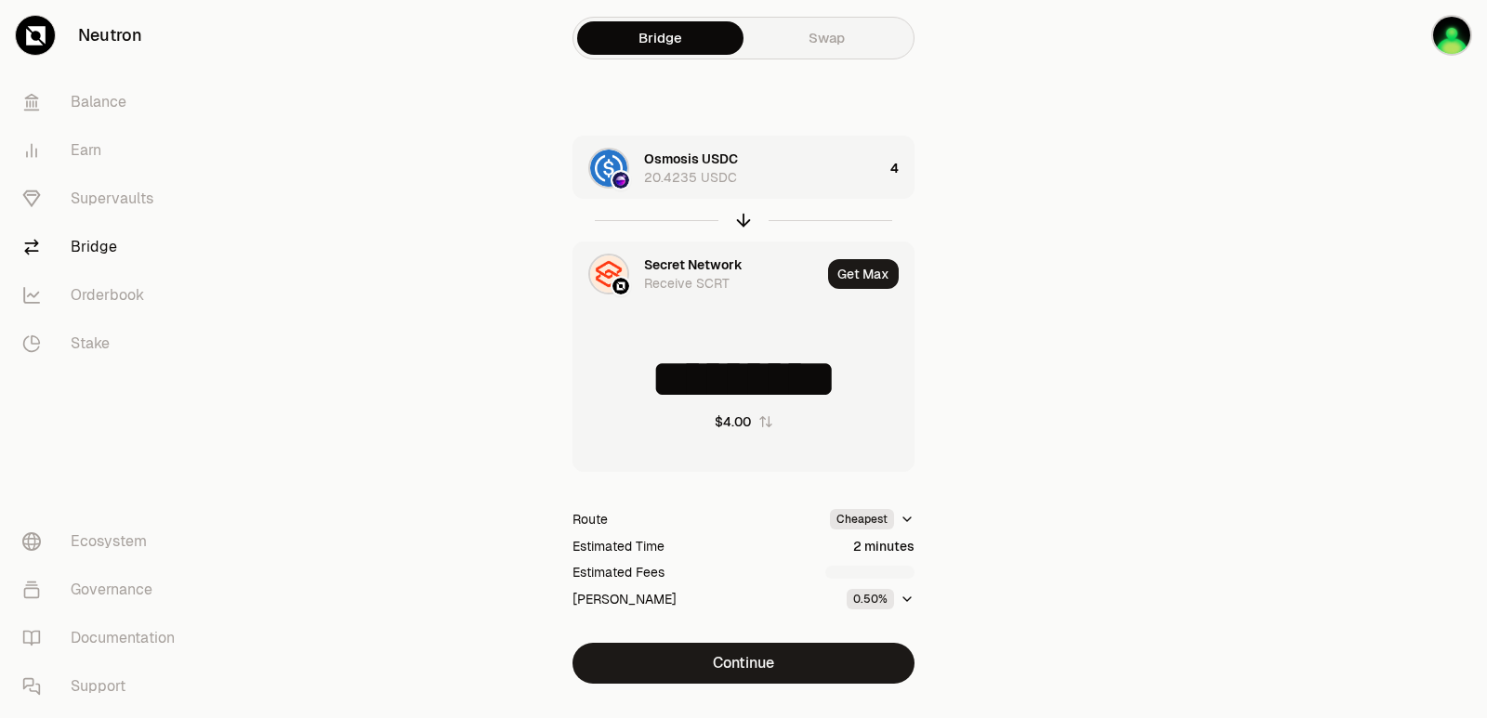
click at [687, 259] on div "Secret Network" at bounding box center [693, 265] width 98 height 19
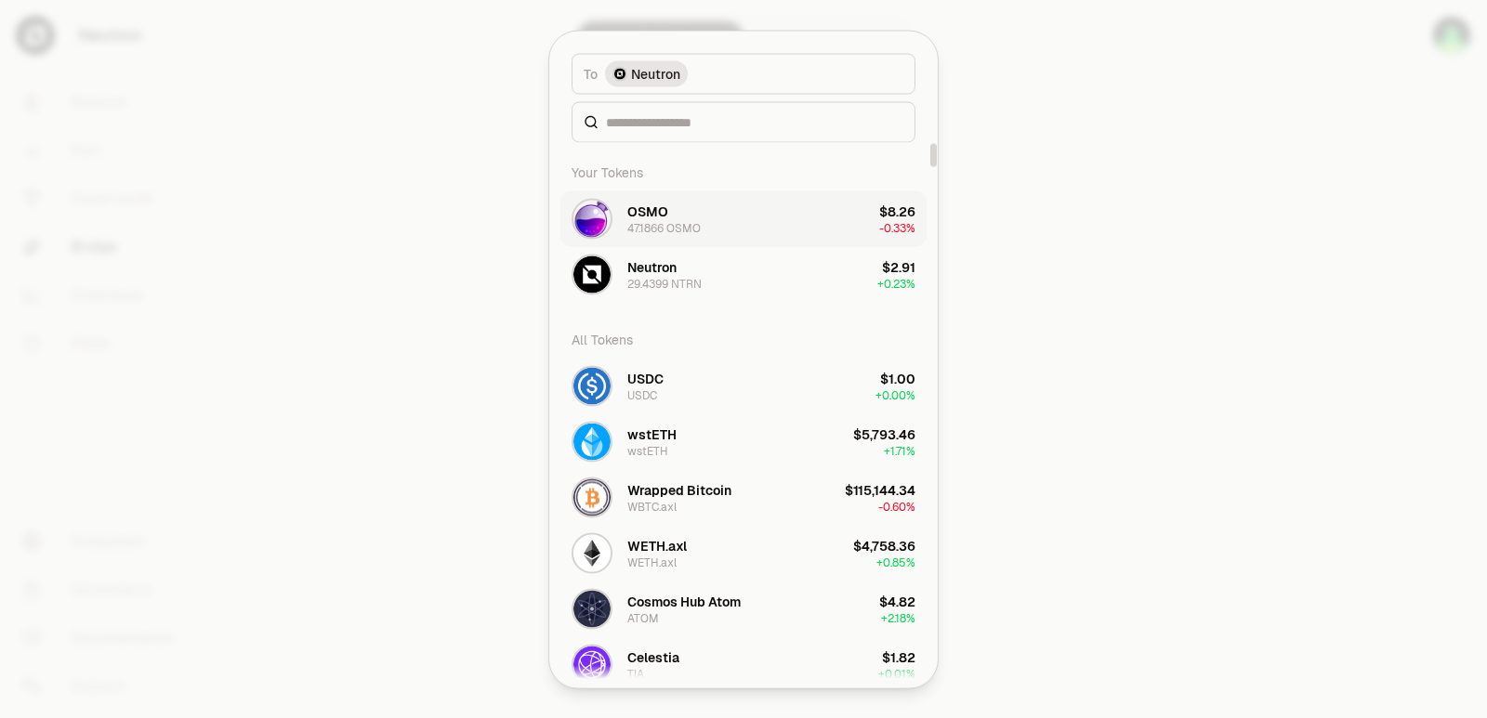
click at [691, 235] on div "OSMO 47.1866 OSMO" at bounding box center [635, 218] width 129 height 41
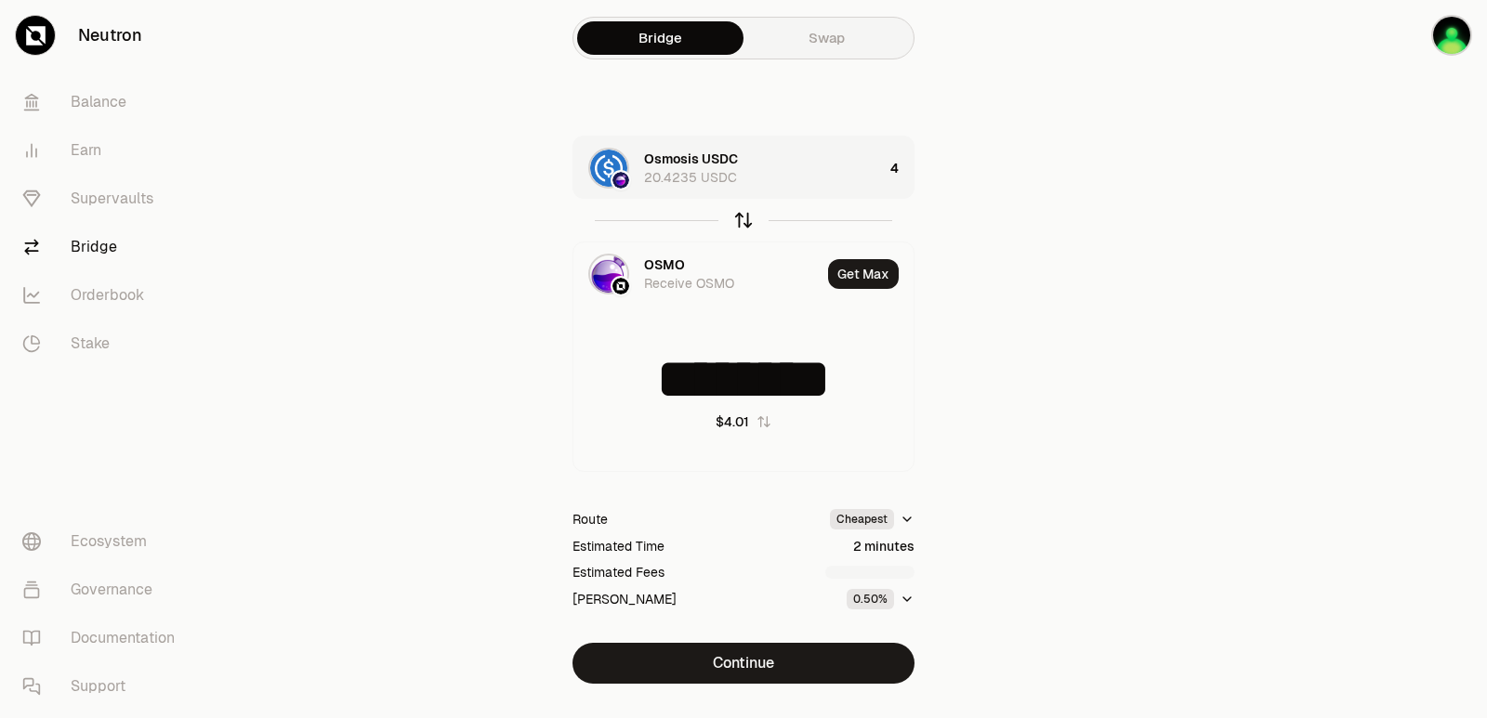
click at [741, 217] on icon "button" at bounding box center [743, 220] width 20 height 20
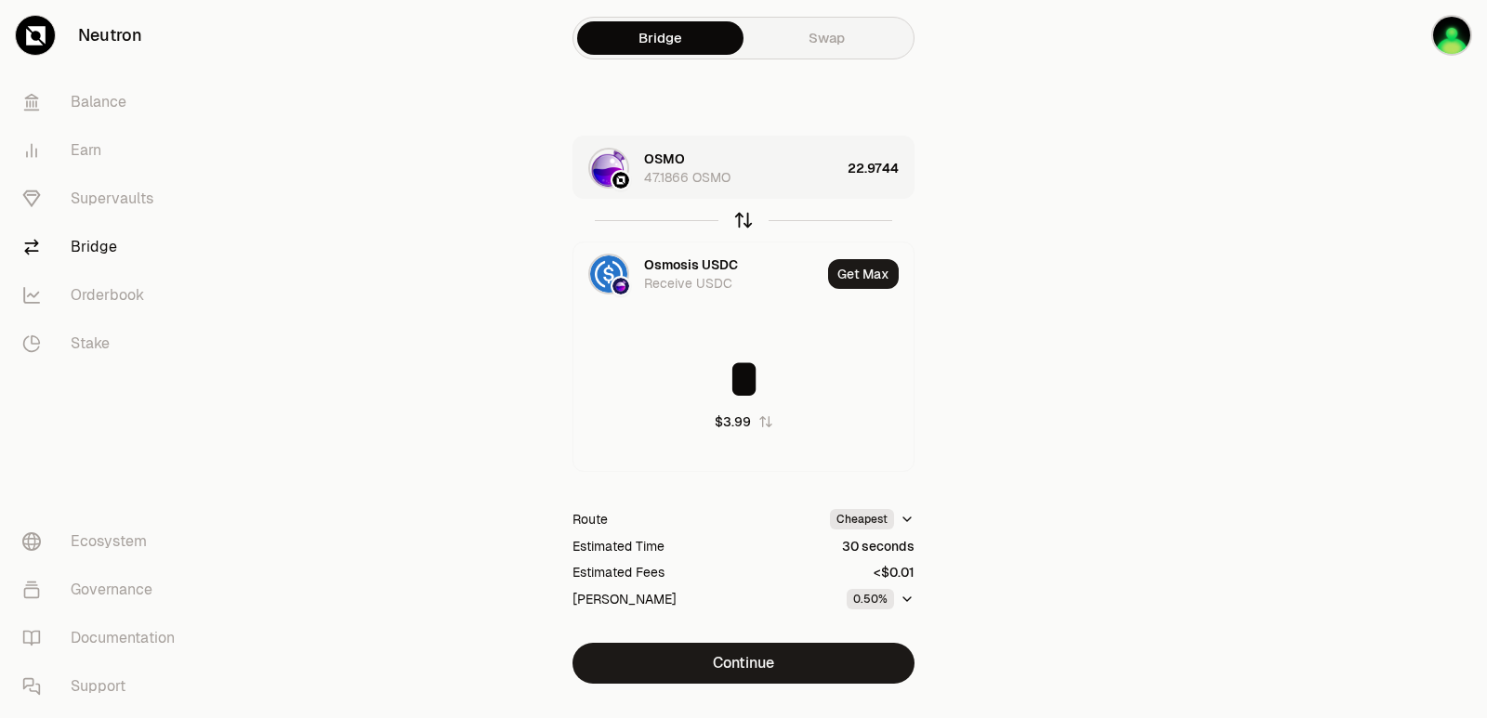
click at [741, 217] on icon "button" at bounding box center [743, 220] width 20 height 20
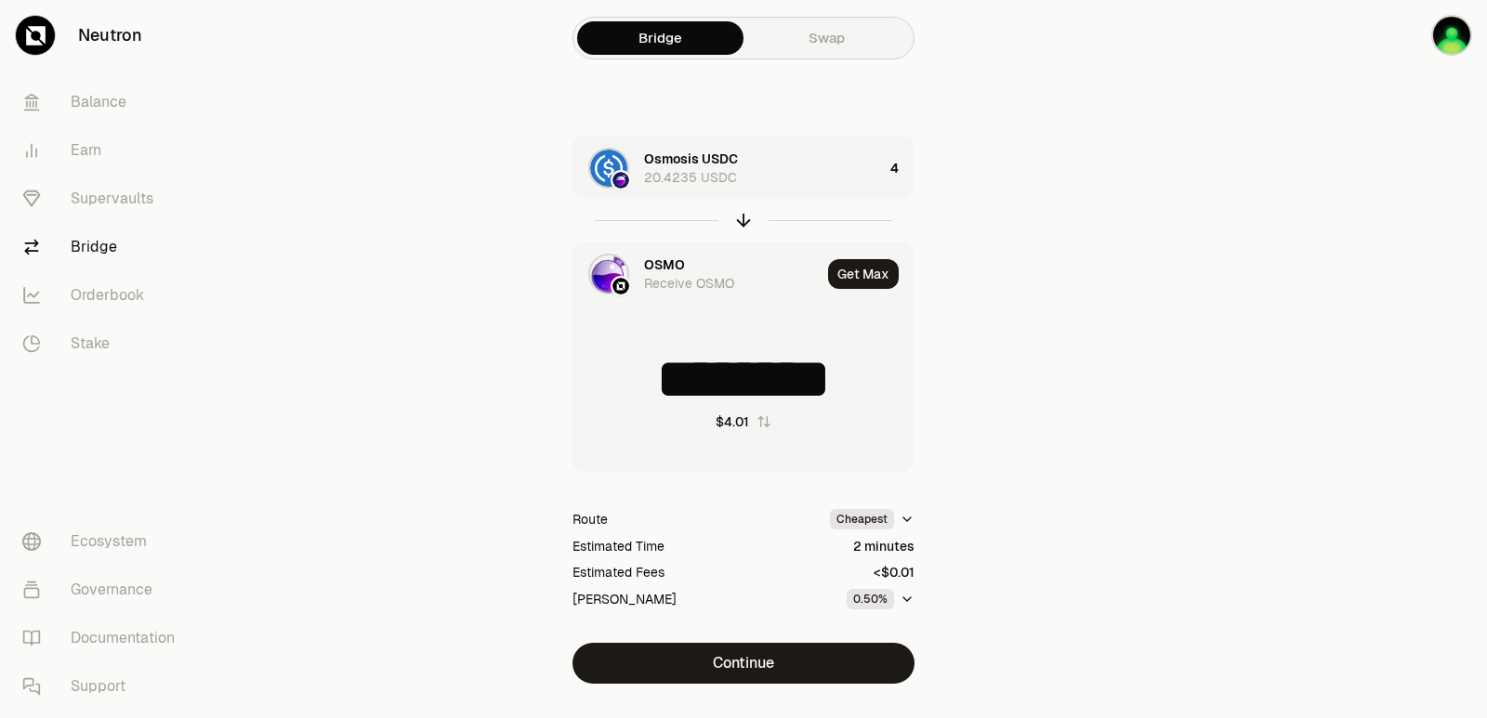
type input "*********"
click at [688, 263] on div "OSMO Receive OSMO" at bounding box center [732, 274] width 177 height 37
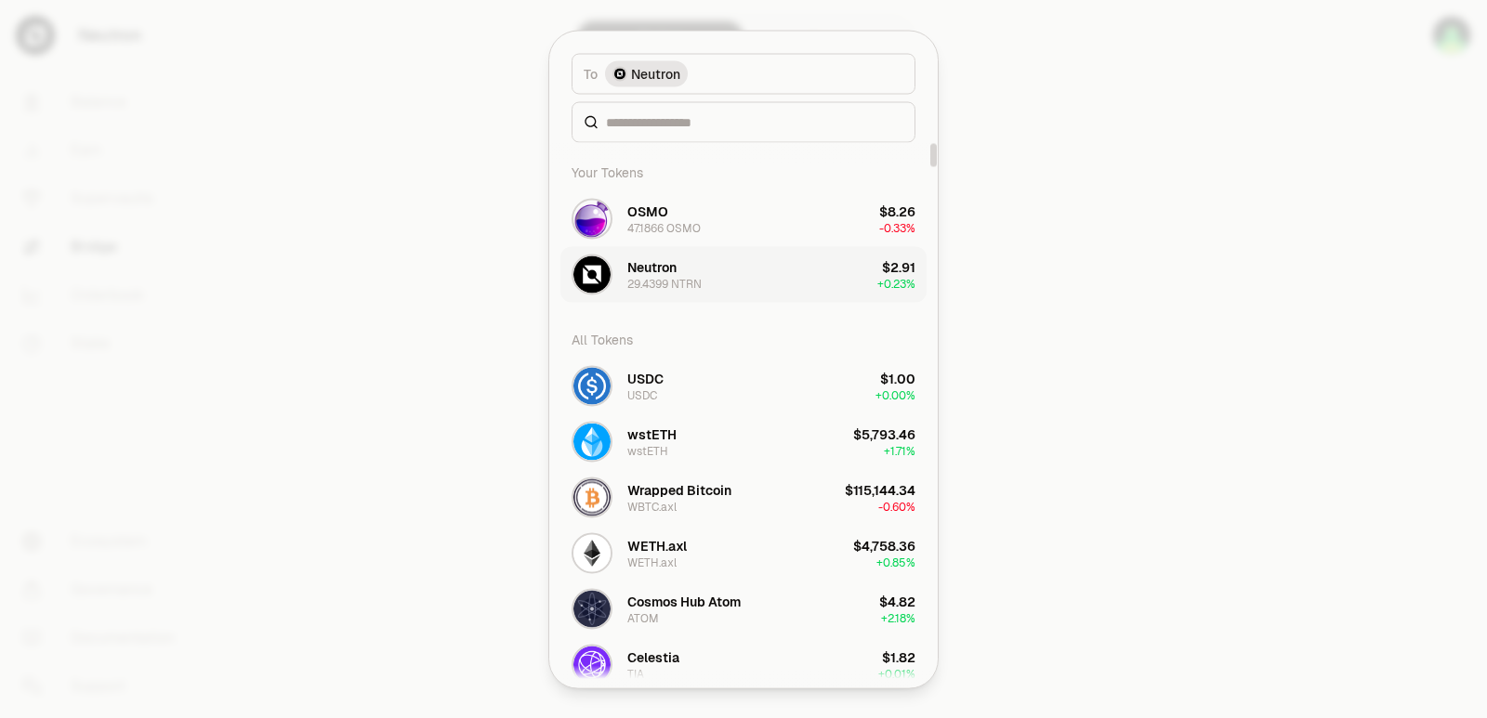
click at [738, 271] on button "Neutron 29.4399 NTRN $2.91 + 0.23%" at bounding box center [743, 274] width 366 height 56
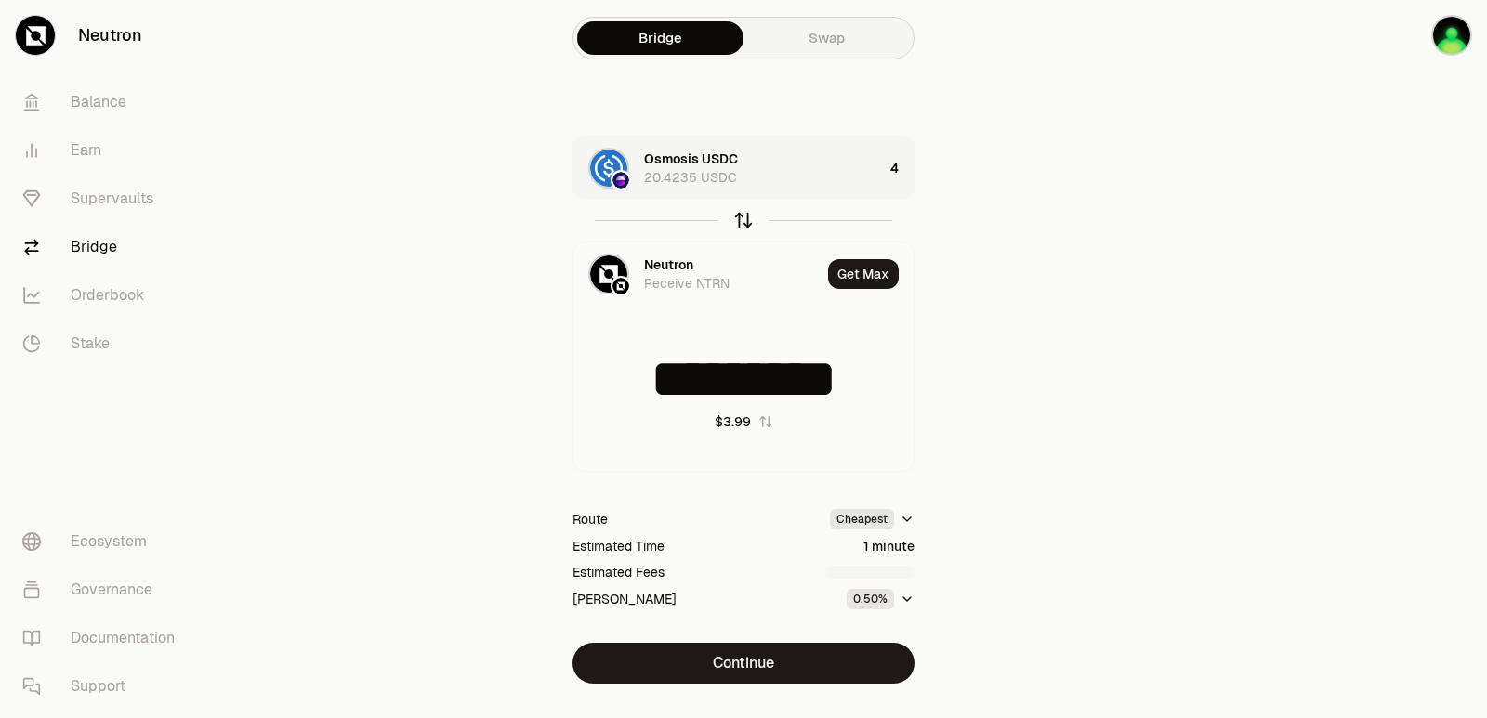
click at [744, 216] on icon "button" at bounding box center [743, 220] width 20 height 20
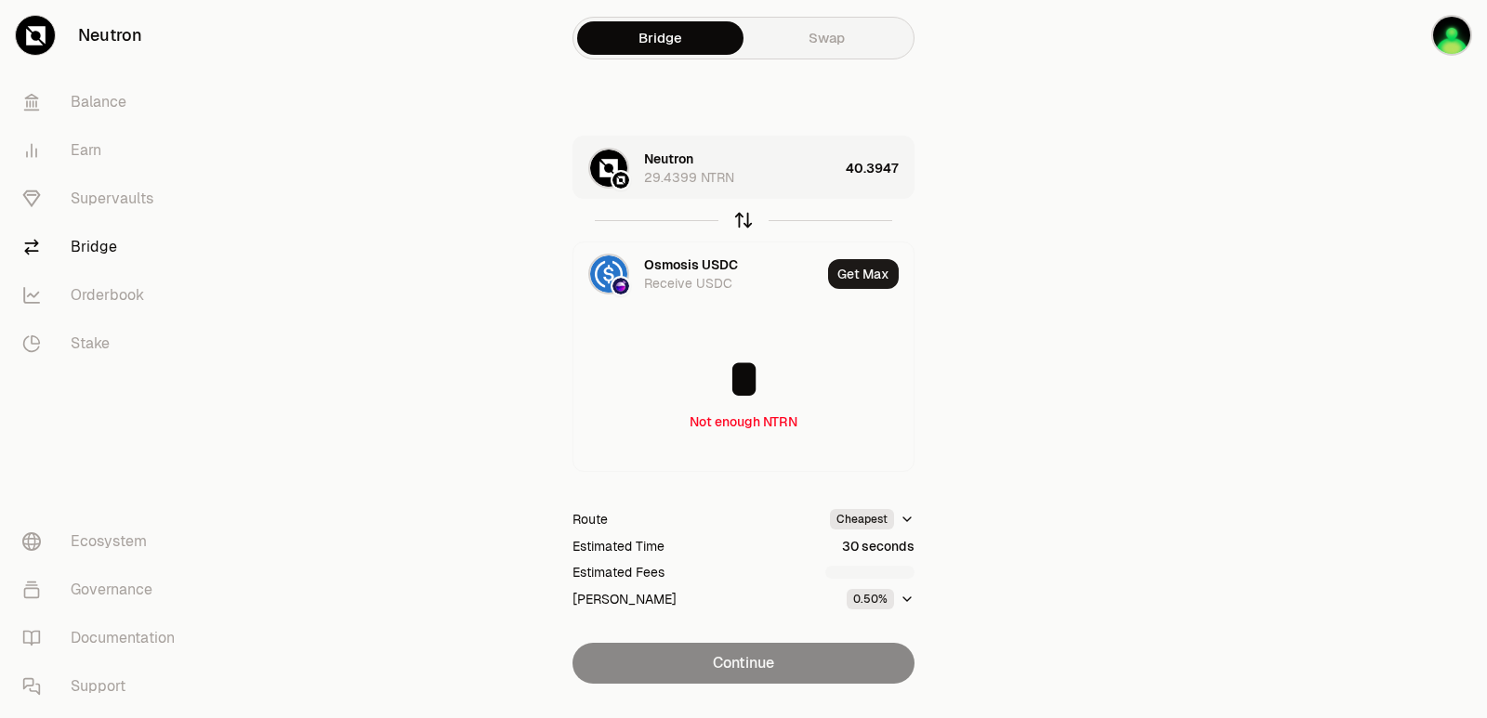
click at [743, 223] on icon "button" at bounding box center [743, 221] width 0 height 12
type input "*********"
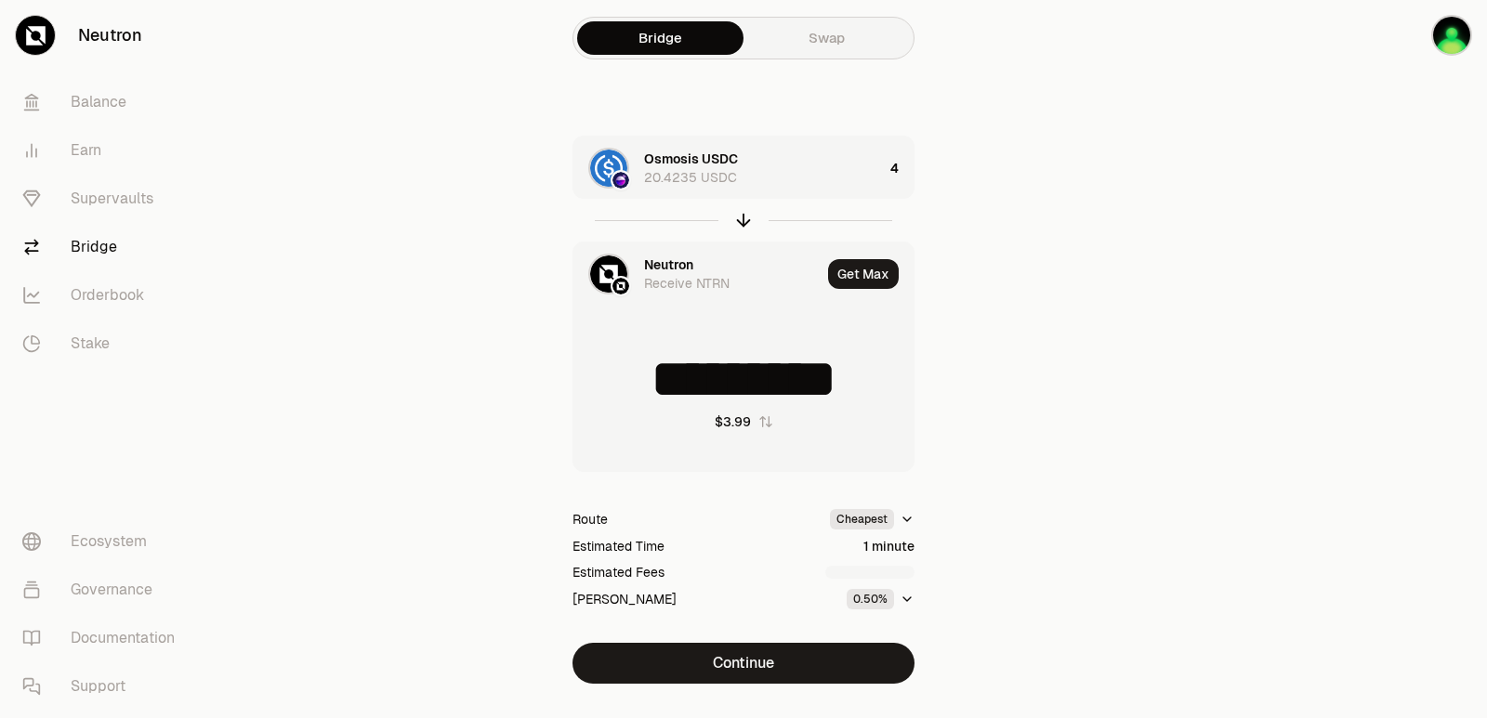
click at [664, 264] on div "Neutron" at bounding box center [668, 265] width 49 height 19
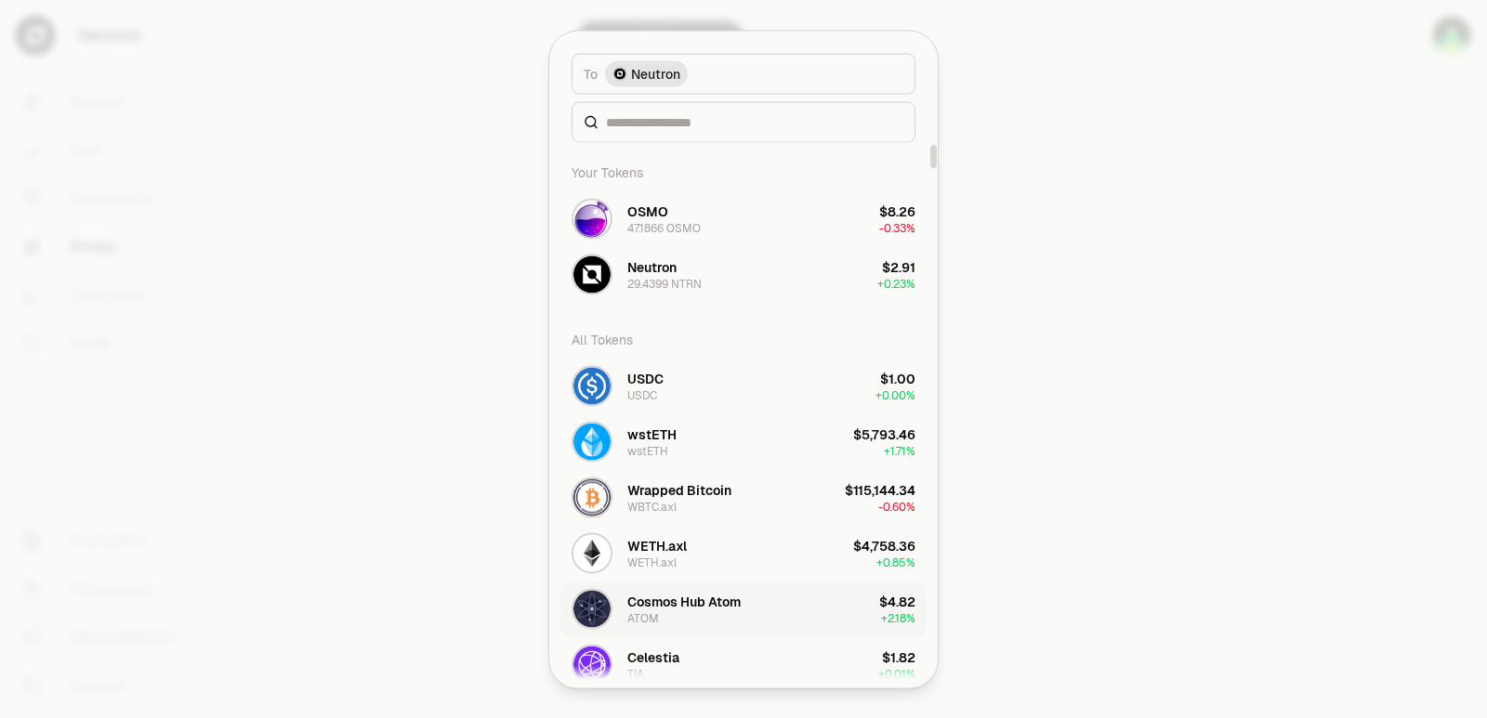
scroll to position [93, 0]
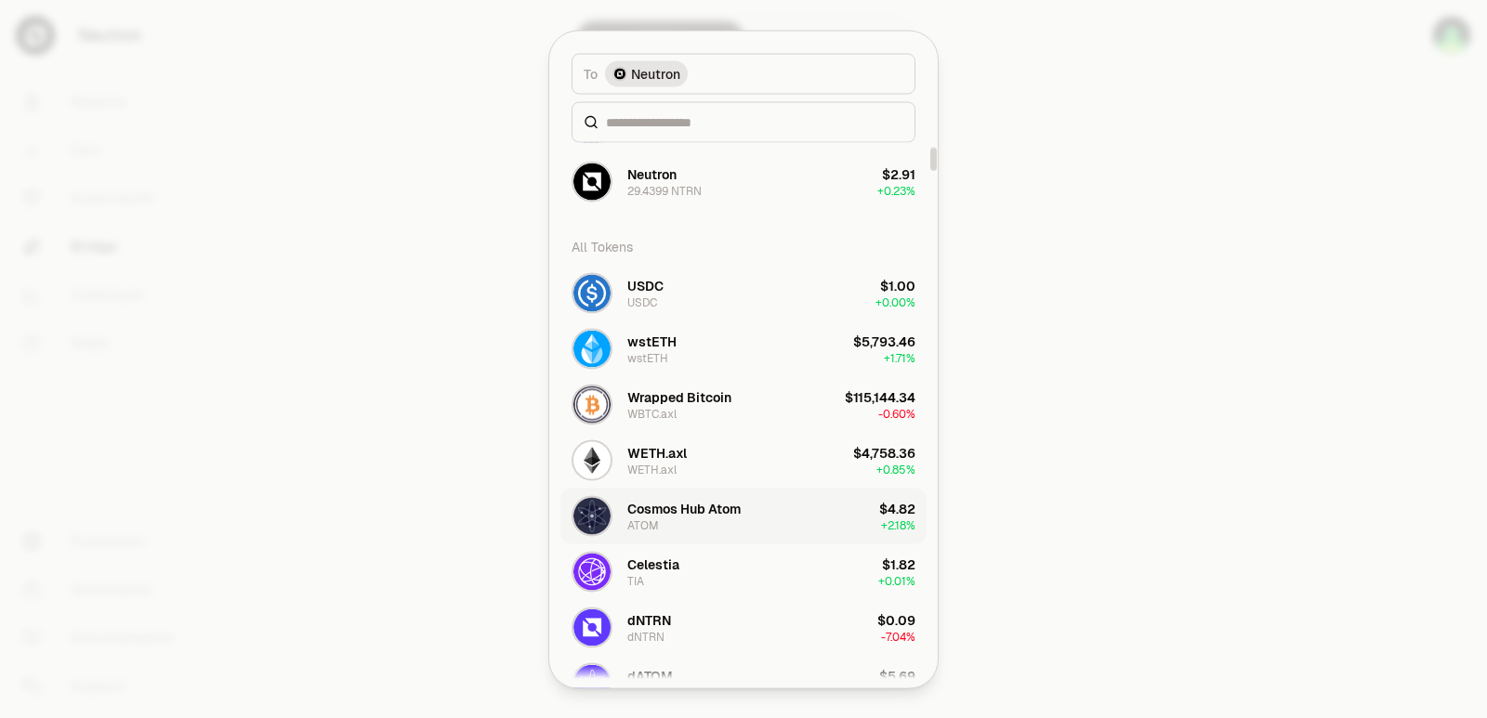
click at [723, 509] on div "Cosmos Hub Atom" at bounding box center [683, 508] width 113 height 19
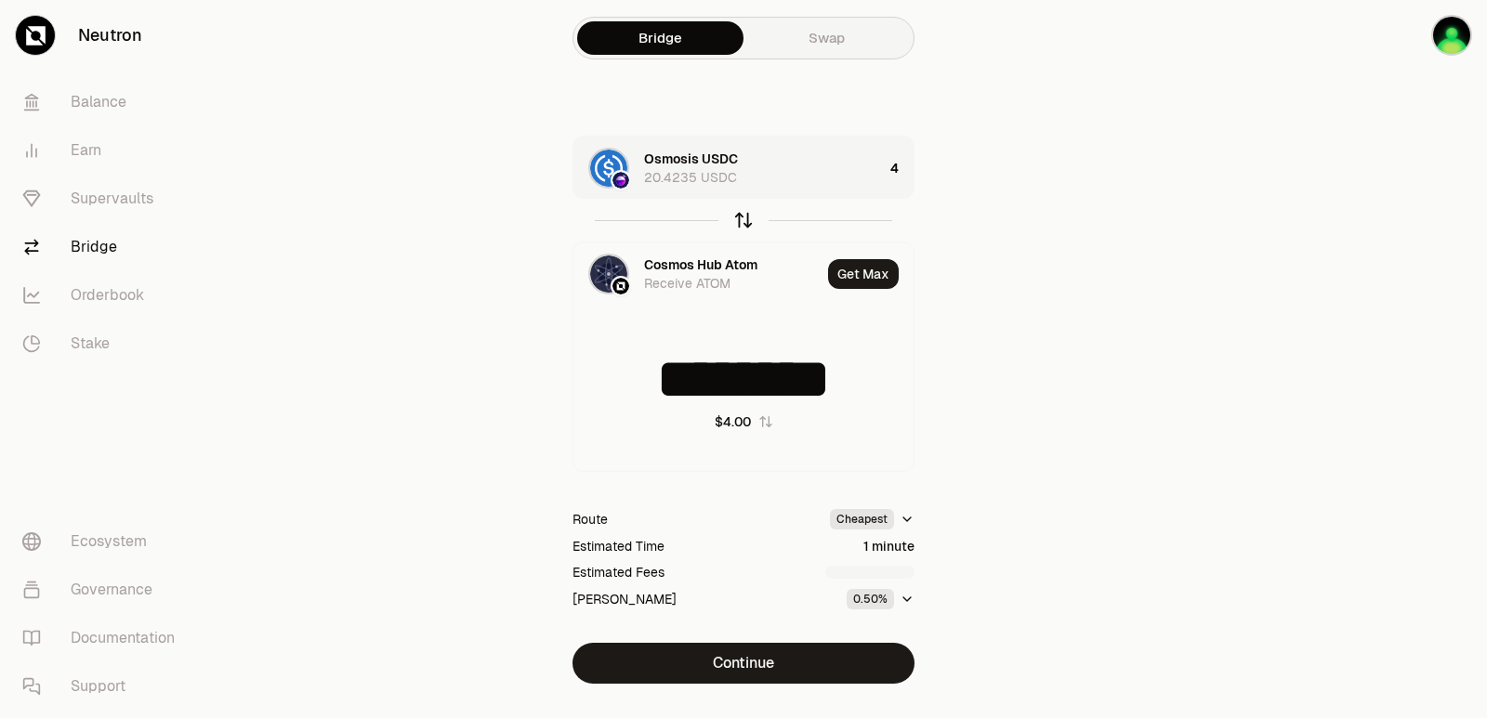
click at [743, 216] on icon "button" at bounding box center [743, 221] width 0 height 12
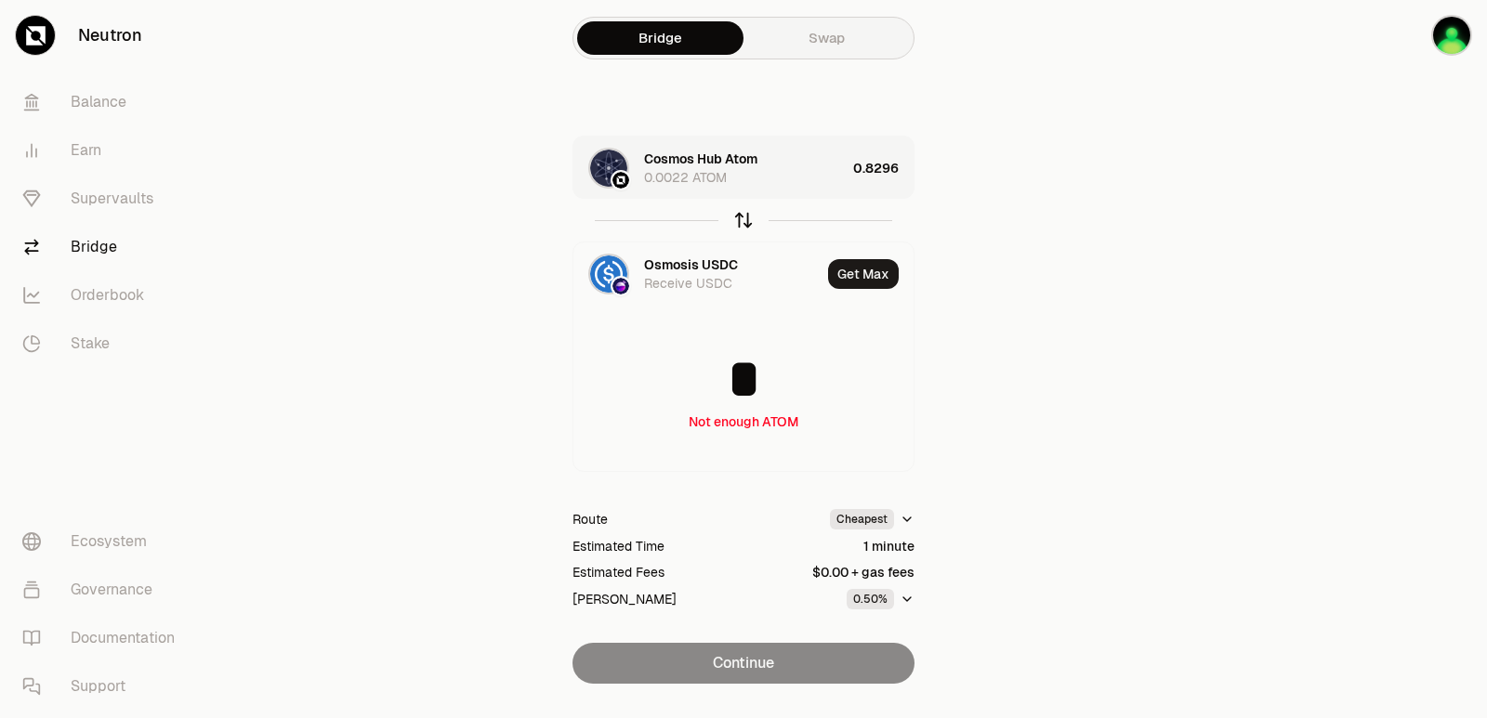
click at [743, 216] on icon "button" at bounding box center [743, 221] width 0 height 12
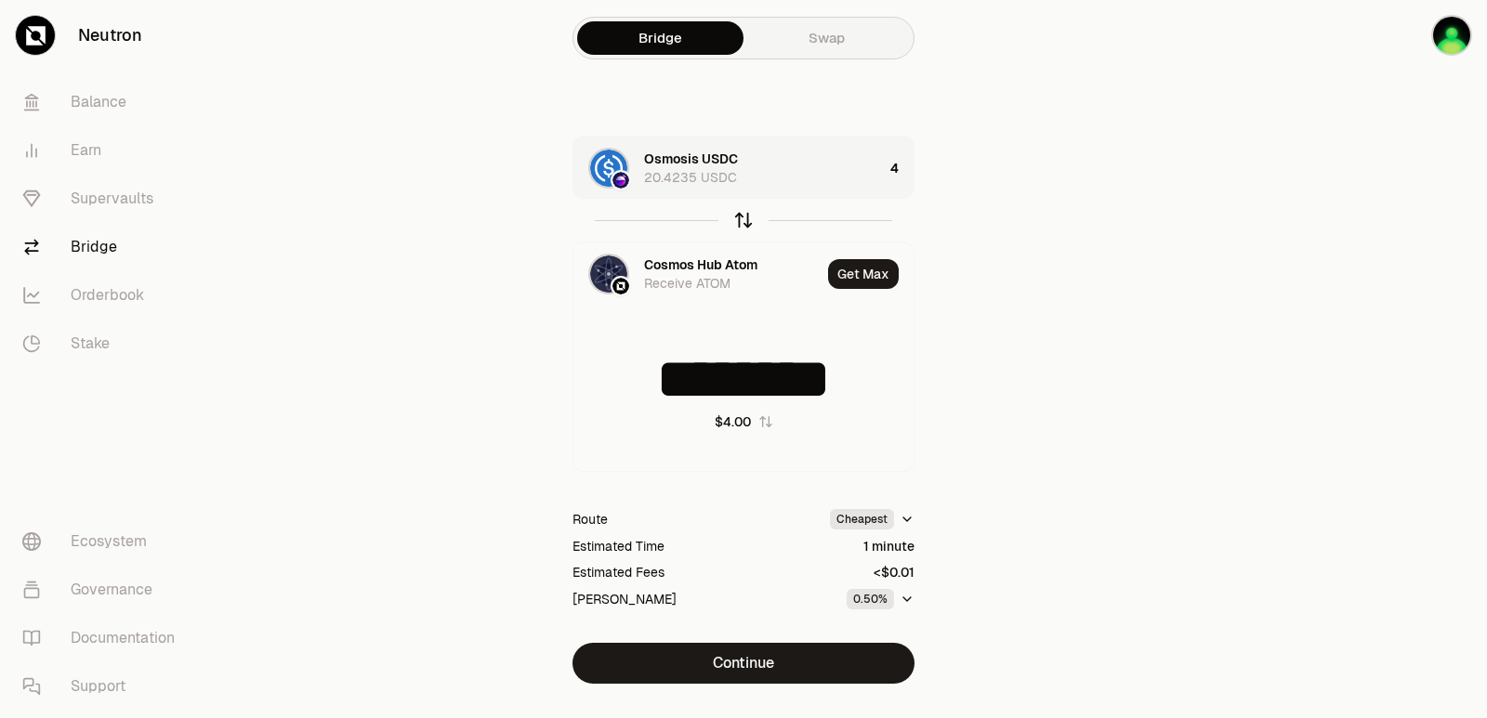
click at [743, 216] on icon "button" at bounding box center [743, 221] width 0 height 12
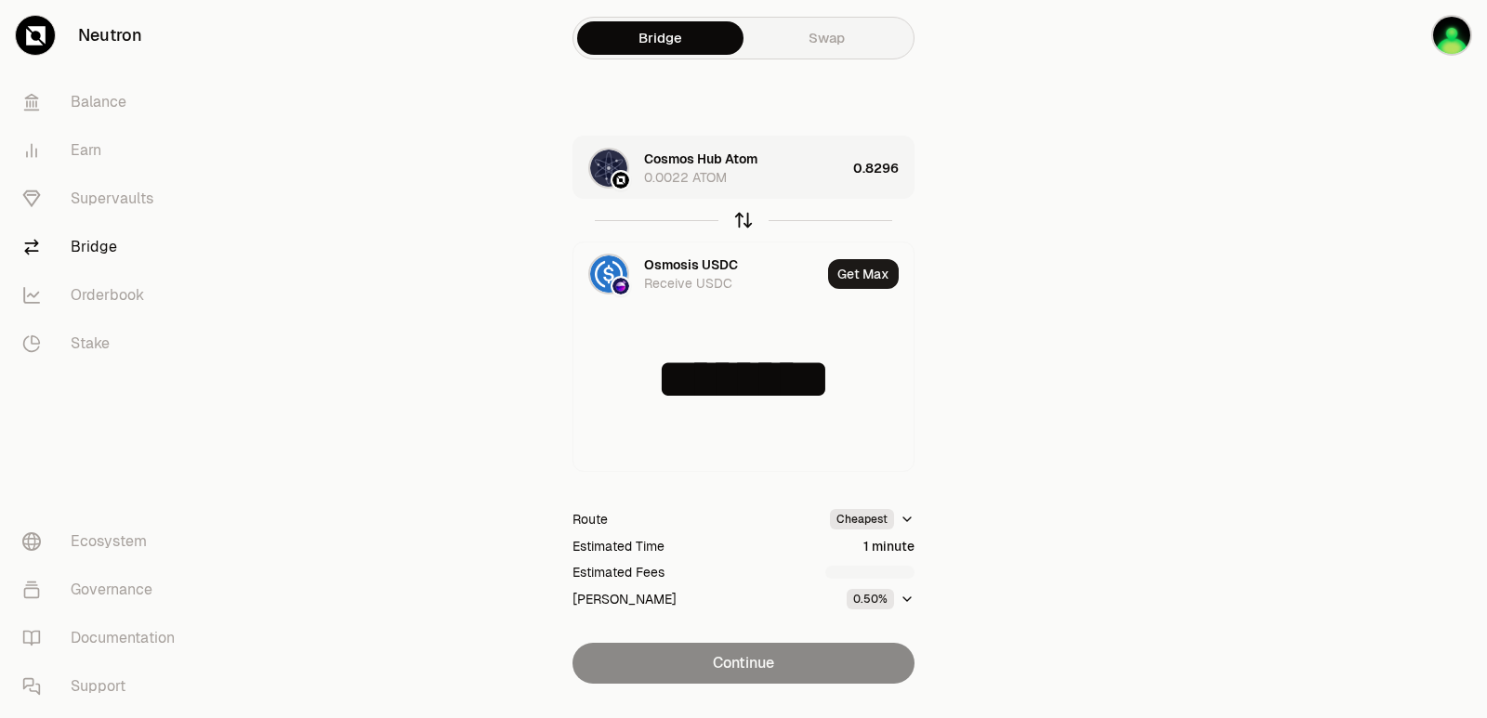
type input "*"
click at [876, 169] on div "0.8296" at bounding box center [883, 168] width 60 height 63
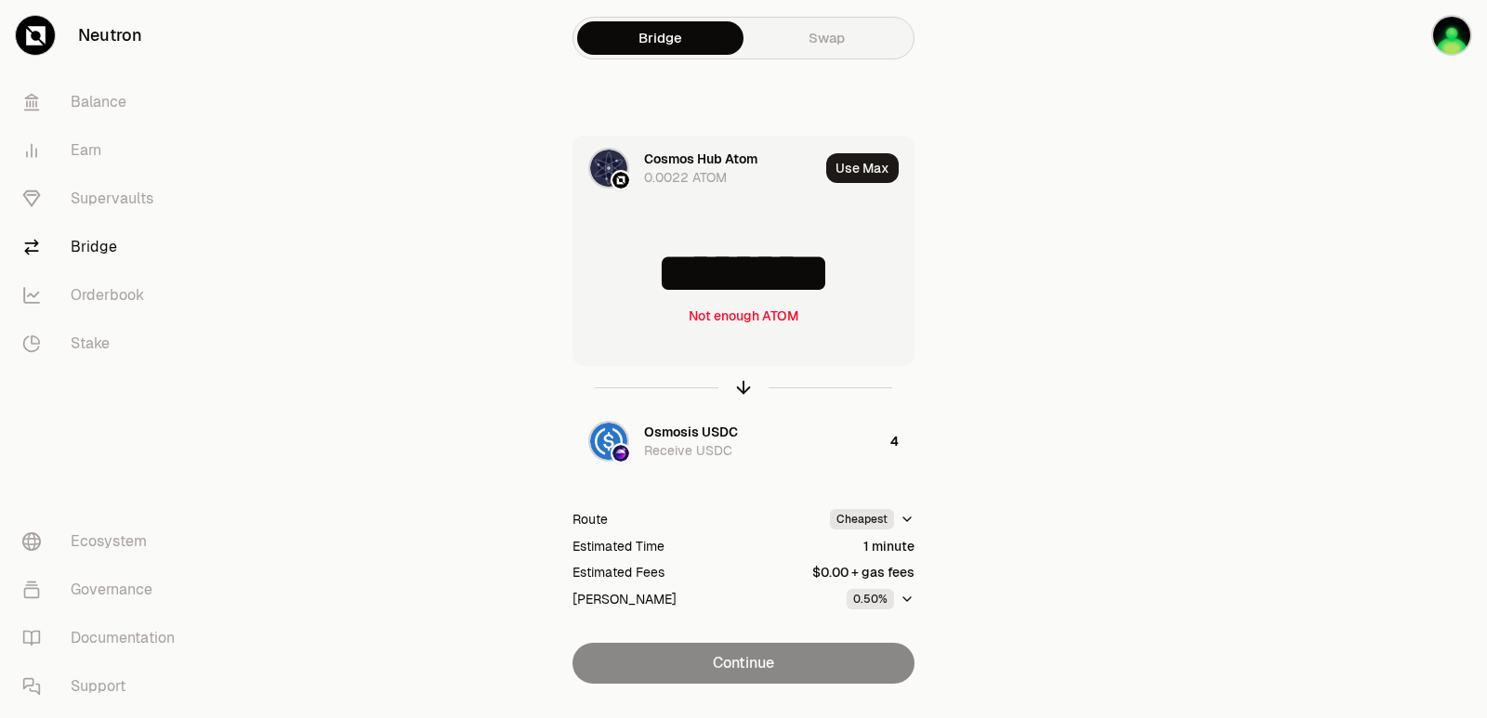
drag, startPoint x: 883, startPoint y: 291, endPoint x: 701, endPoint y: 291, distance: 182.1
click at [705, 293] on input "********" at bounding box center [743, 273] width 340 height 56
type input "*****"
click at [739, 387] on icon "button" at bounding box center [743, 387] width 20 height 20
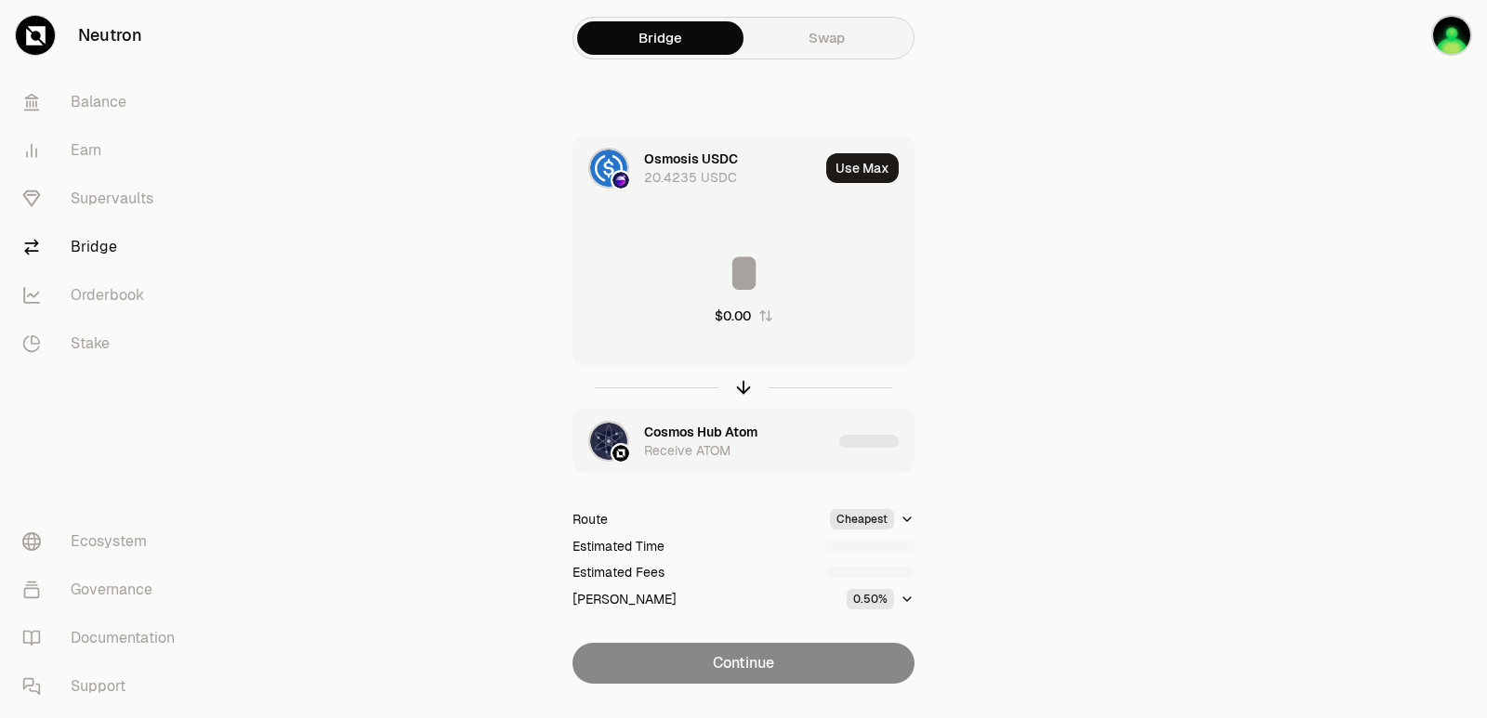
click at [716, 439] on div "Cosmos Hub Atom" at bounding box center [700, 432] width 113 height 19
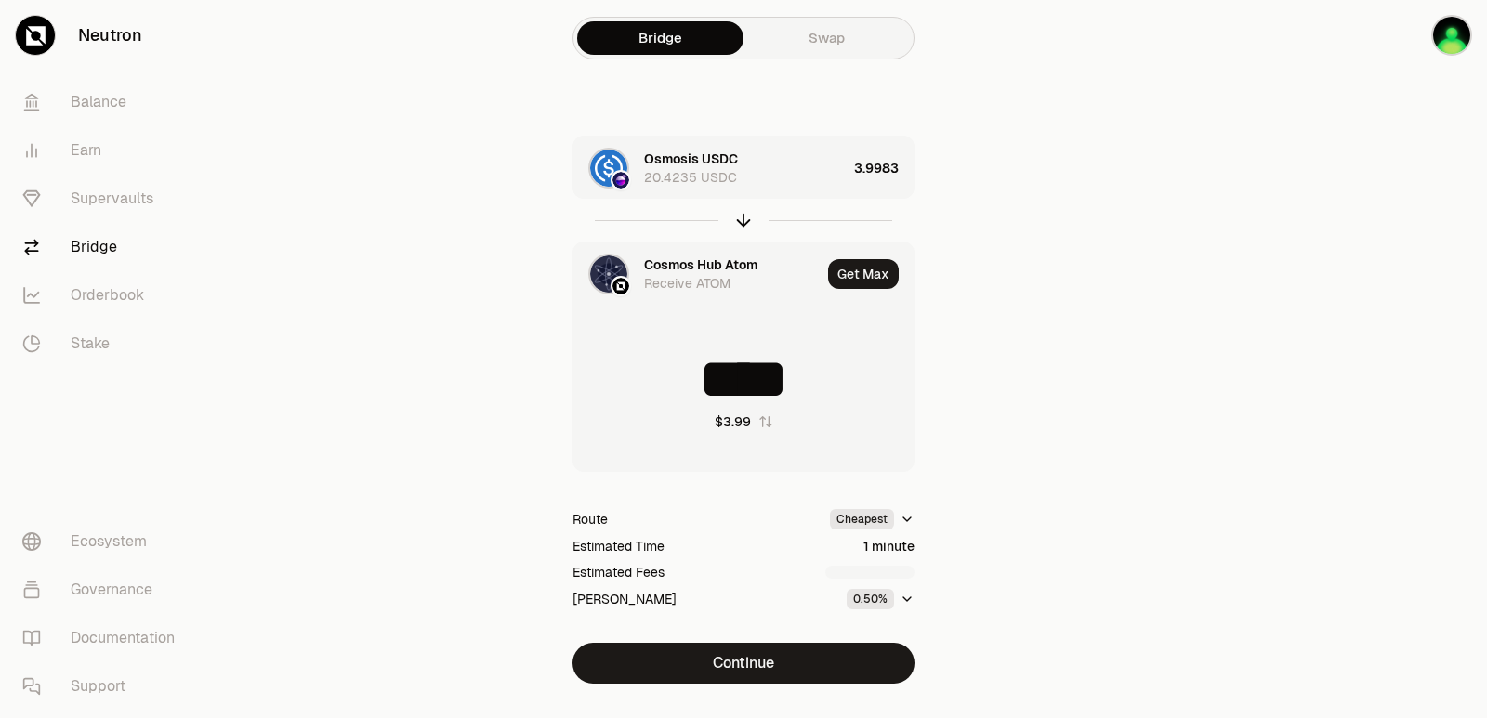
click at [680, 251] on div "Cosmos Hub Atom Receive ATOM" at bounding box center [696, 273] width 247 height 63
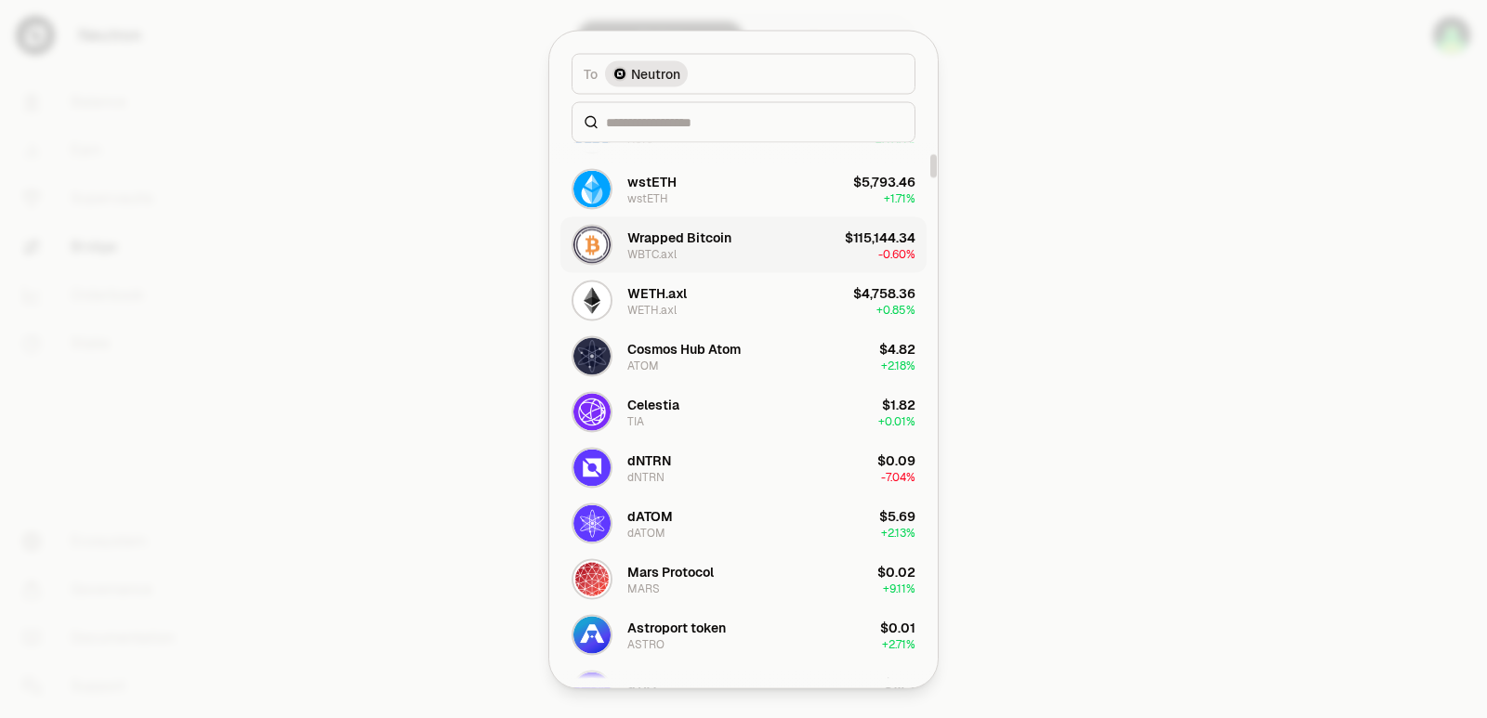
scroll to position [279, 0]
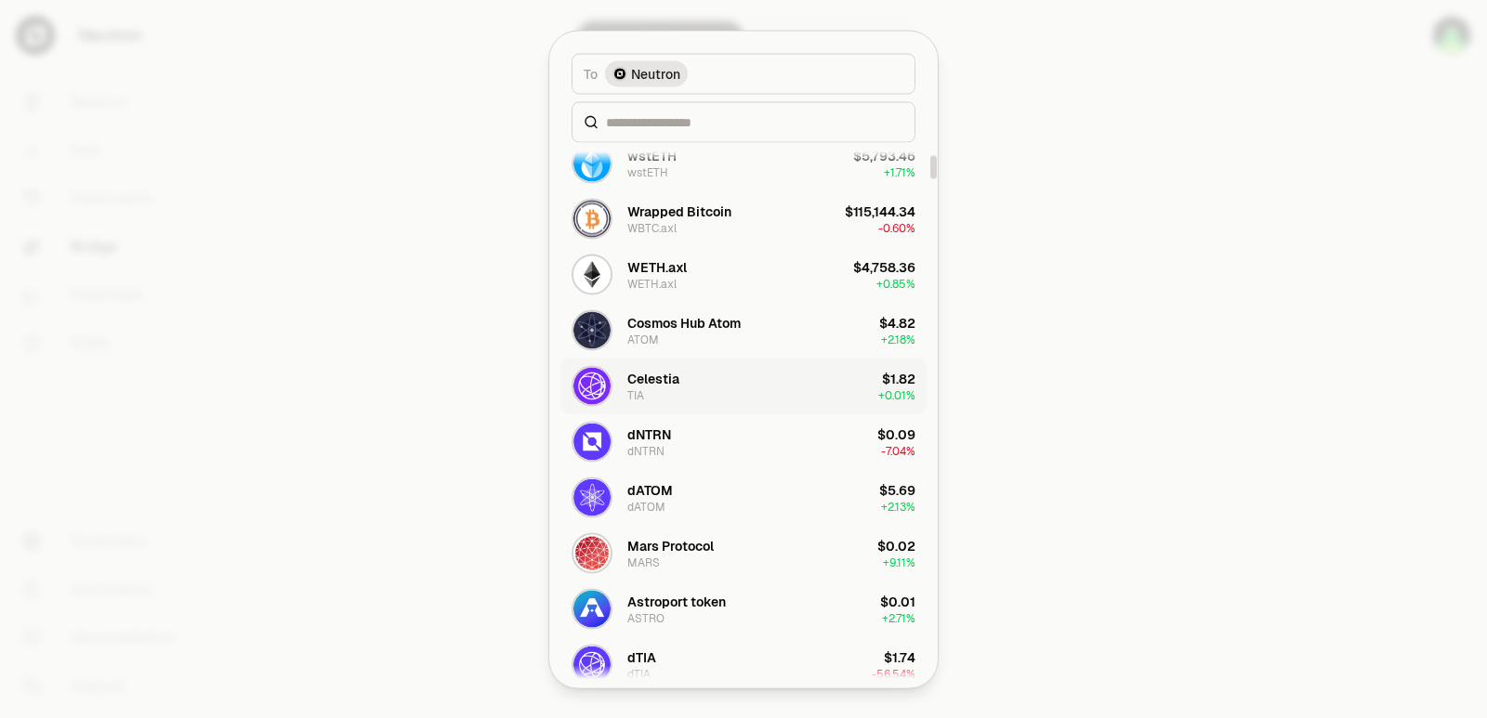
click at [668, 392] on div "[PERSON_NAME]" at bounding box center [653, 385] width 52 height 33
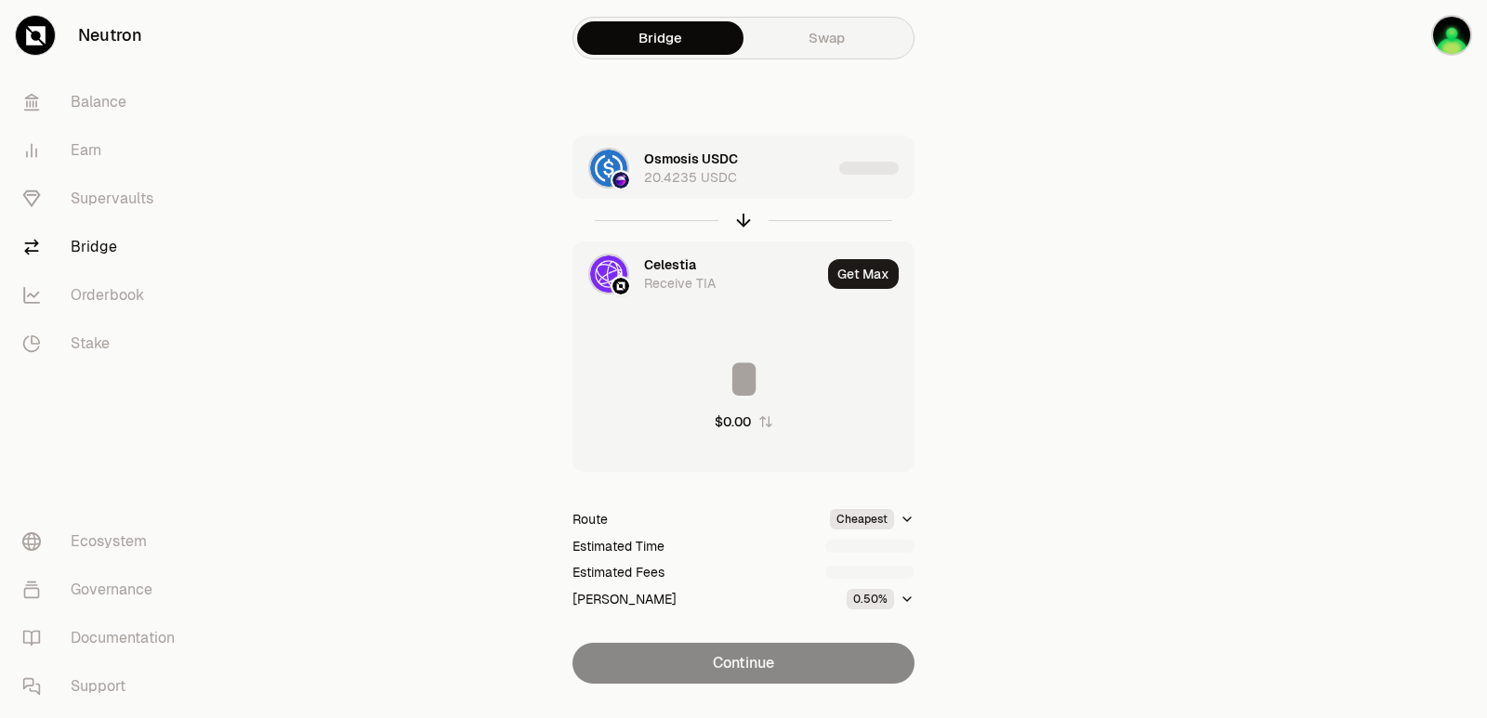
type input "********"
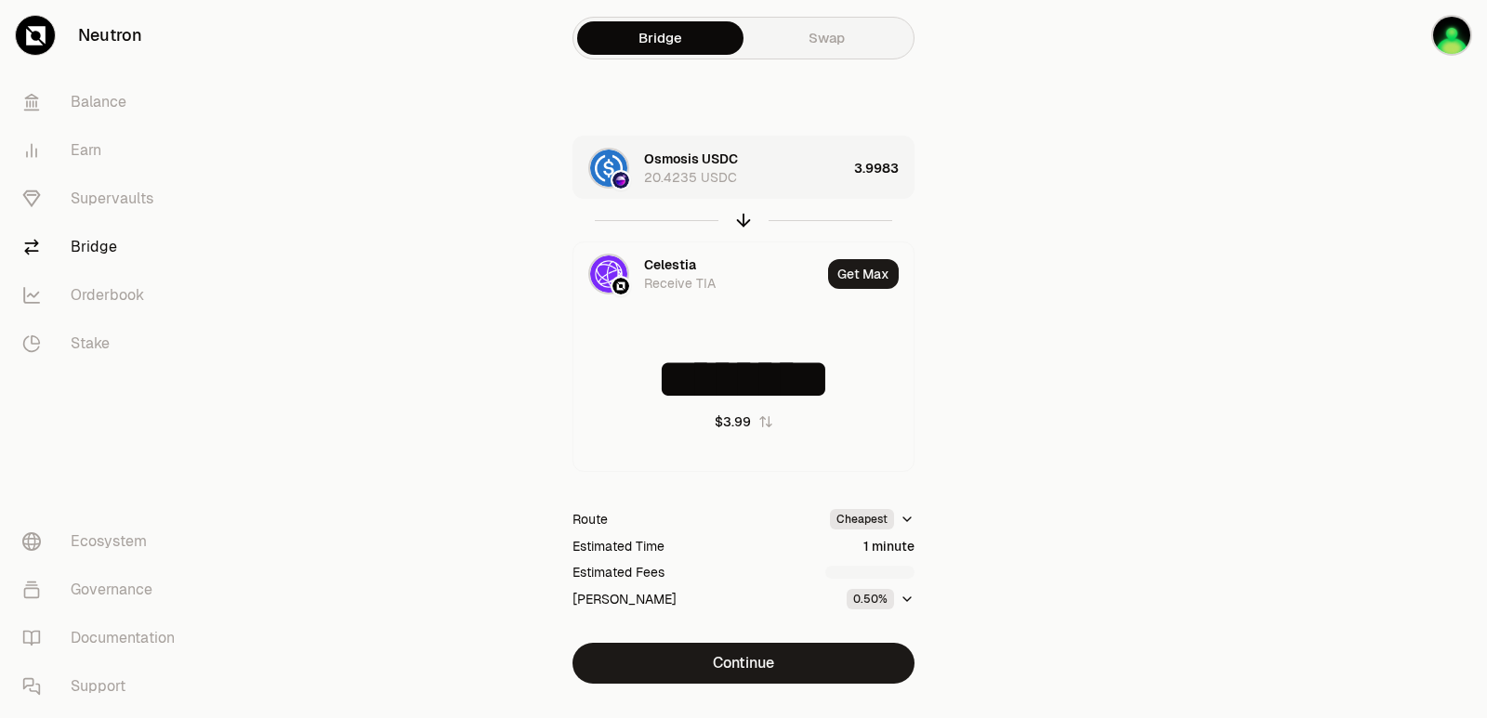
click at [865, 167] on div "3.9983" at bounding box center [883, 168] width 59 height 63
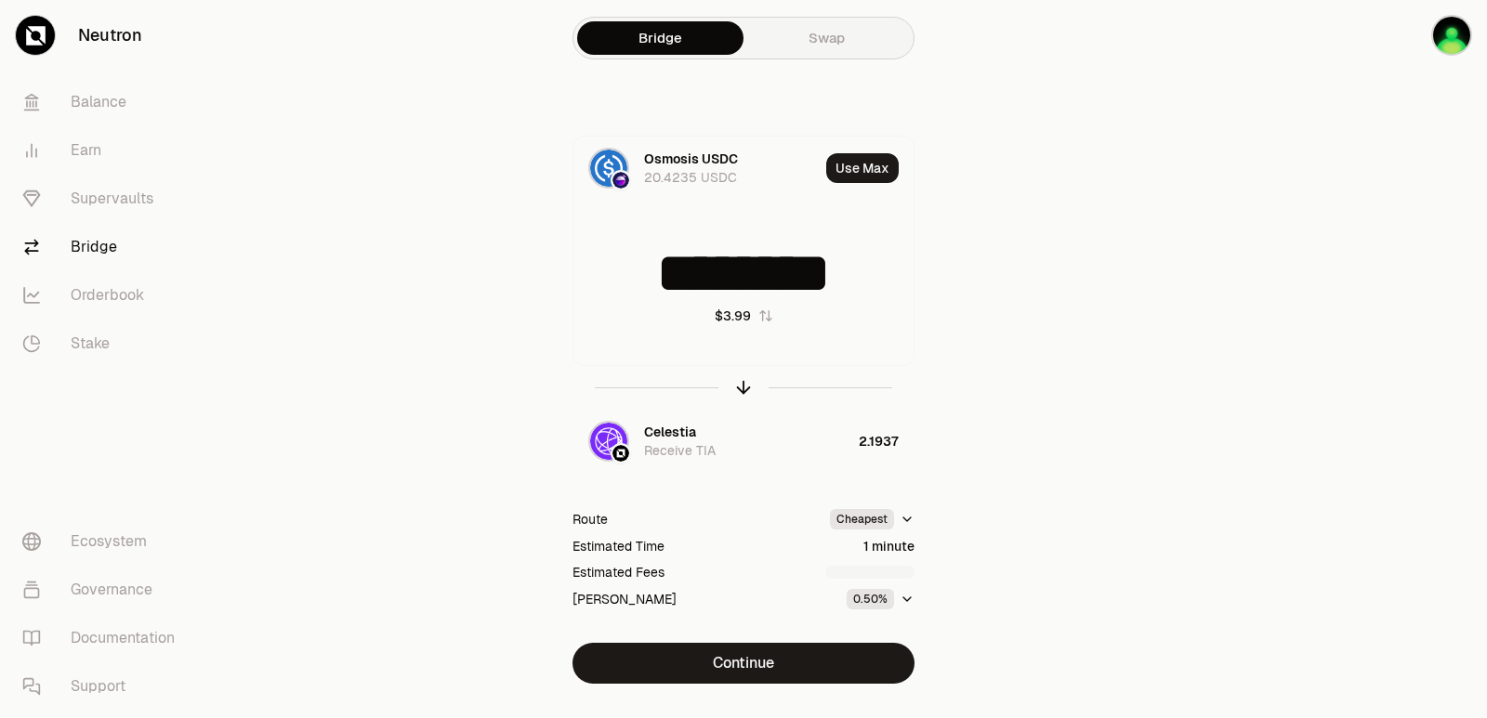
drag, startPoint x: 879, startPoint y: 270, endPoint x: 429, endPoint y: 320, distance: 452.4
click at [429, 320] on div "Bridge Swap Osmosis USDC 20.4235 USDC Use Max ******** $3.99 Celestia Receive T…" at bounding box center [743, 379] width 669 height 758
type input "*"
click at [741, 386] on icon "button" at bounding box center [743, 387] width 20 height 20
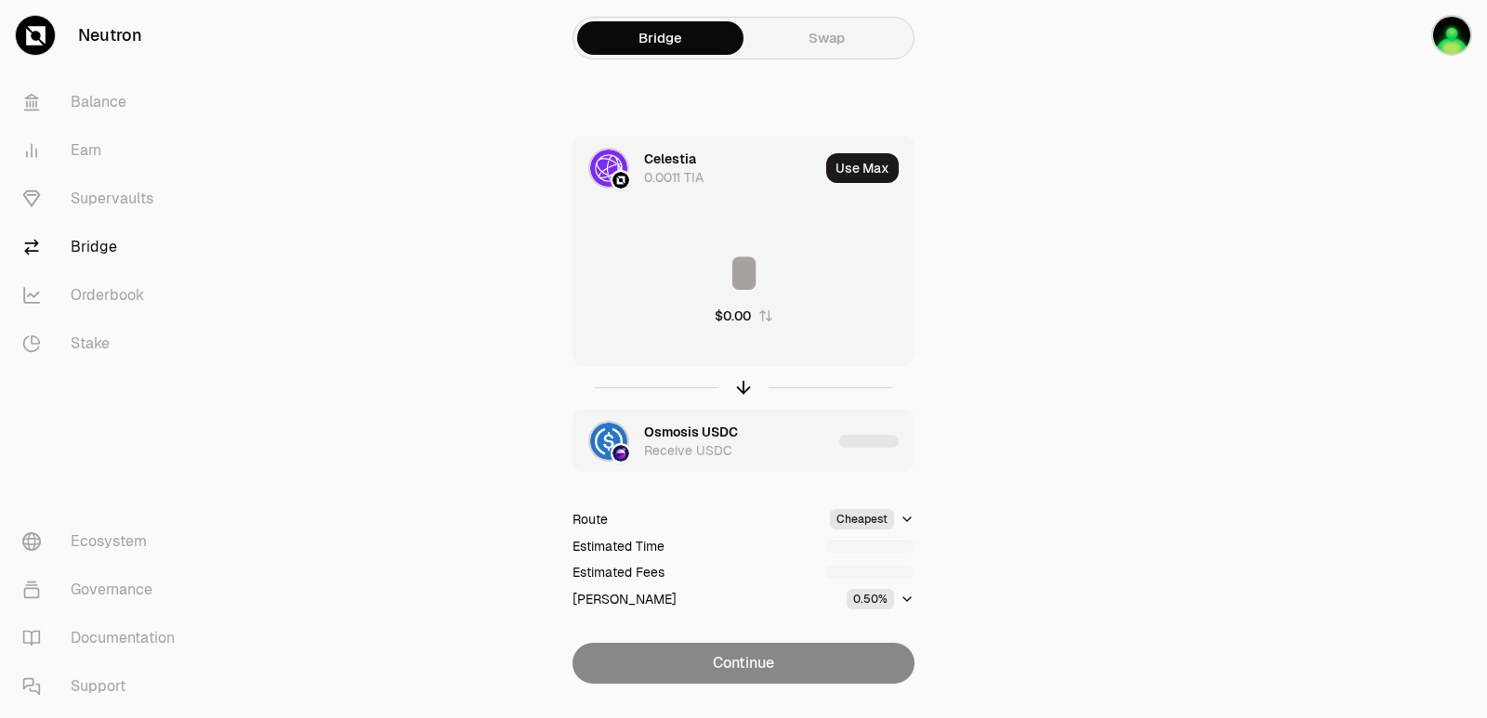
click at [757, 450] on div "Osmosis USDC Receive USDC" at bounding box center [738, 441] width 188 height 37
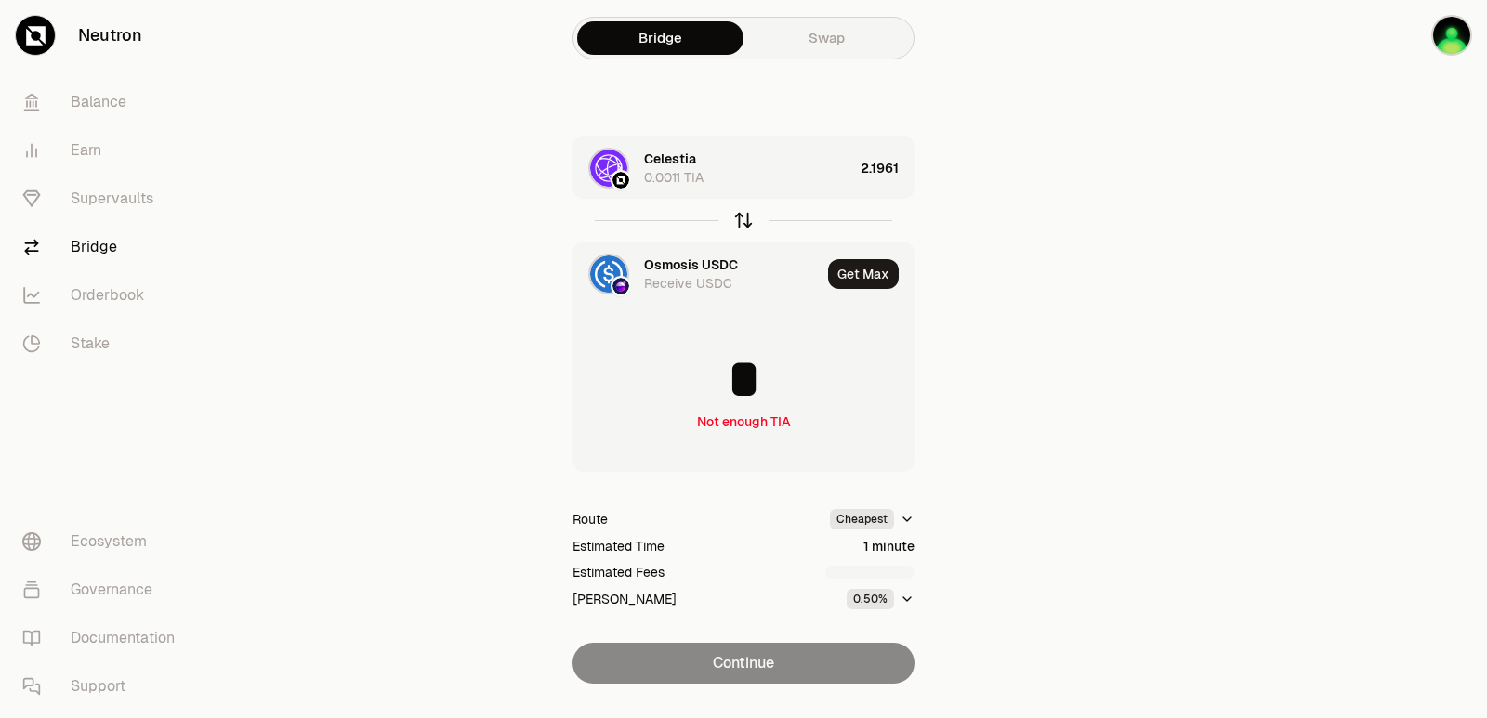
click at [745, 222] on icon "button" at bounding box center [743, 220] width 20 height 20
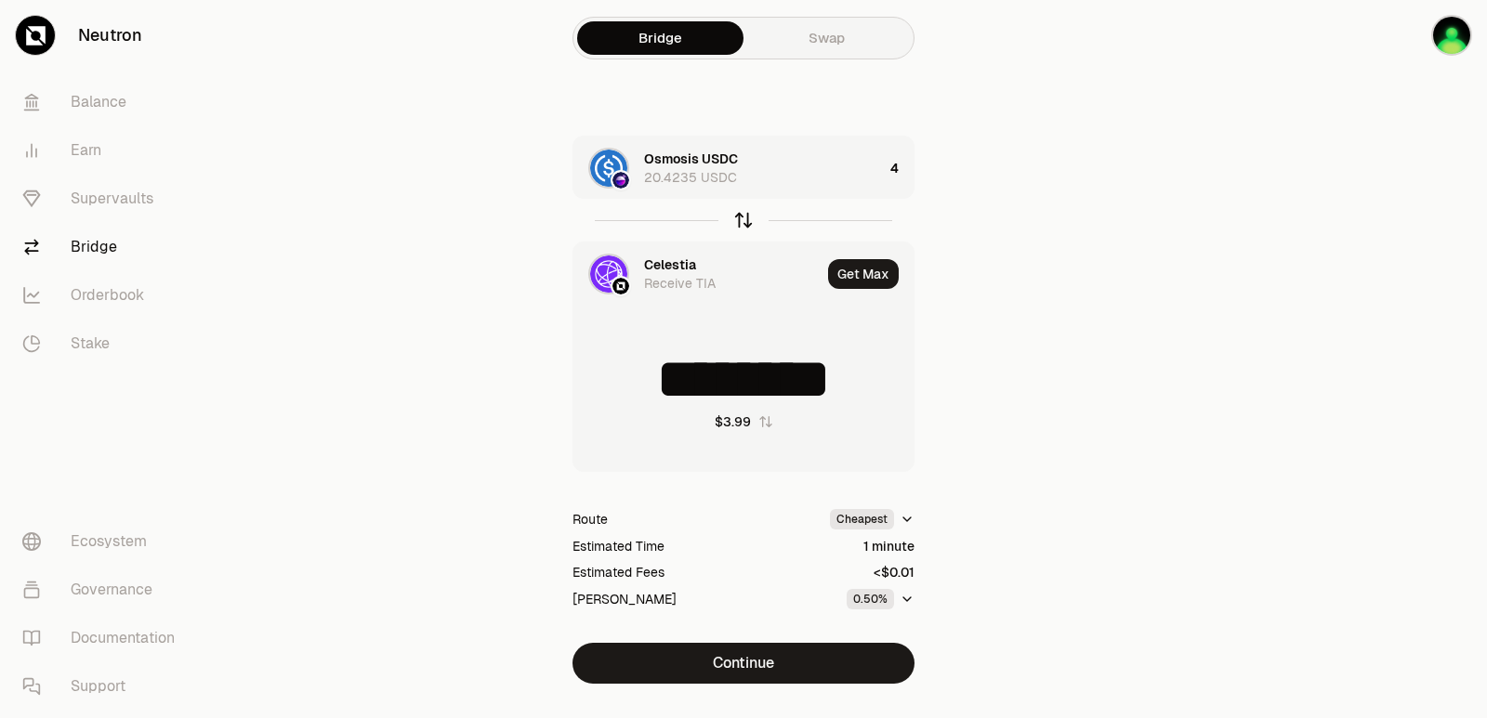
click at [745, 224] on icon "button" at bounding box center [743, 220] width 20 height 20
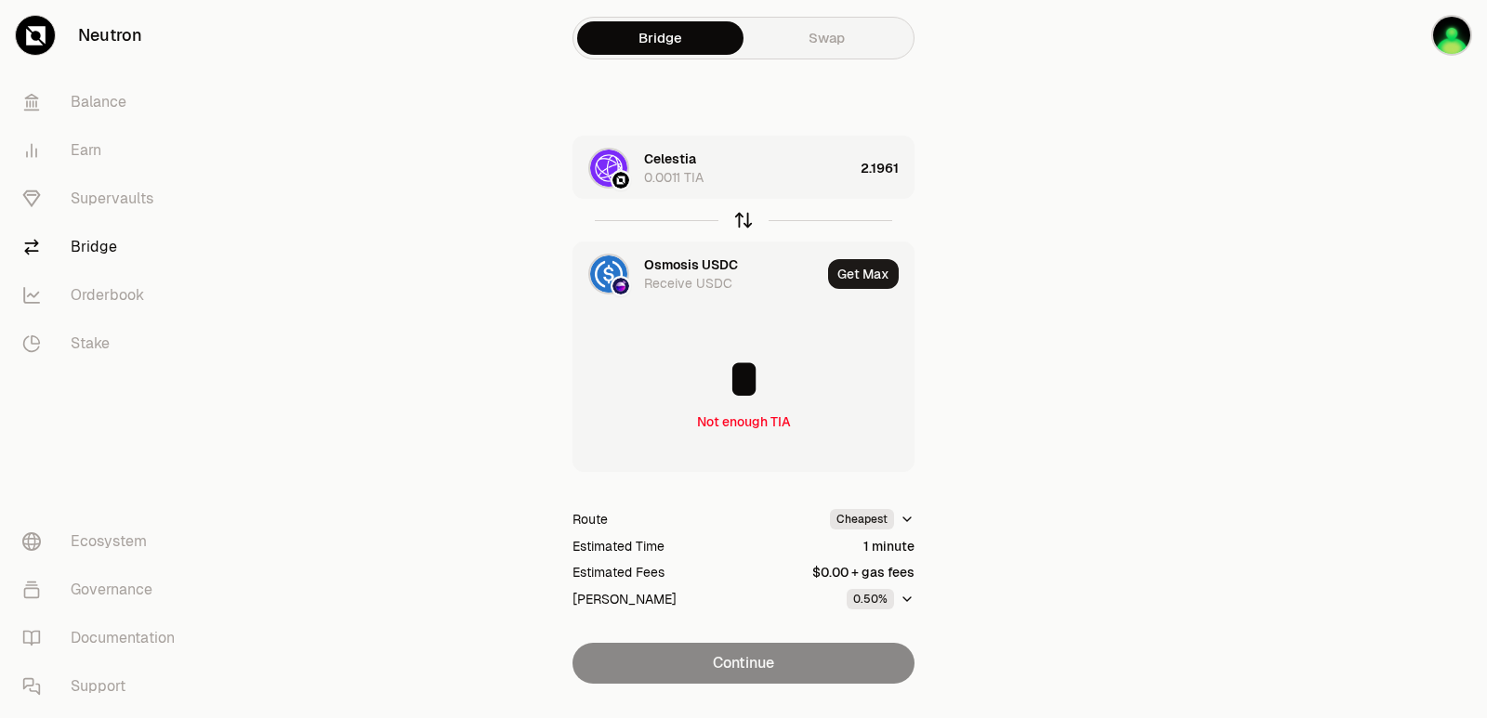
click at [741, 221] on icon "button" at bounding box center [743, 220] width 20 height 20
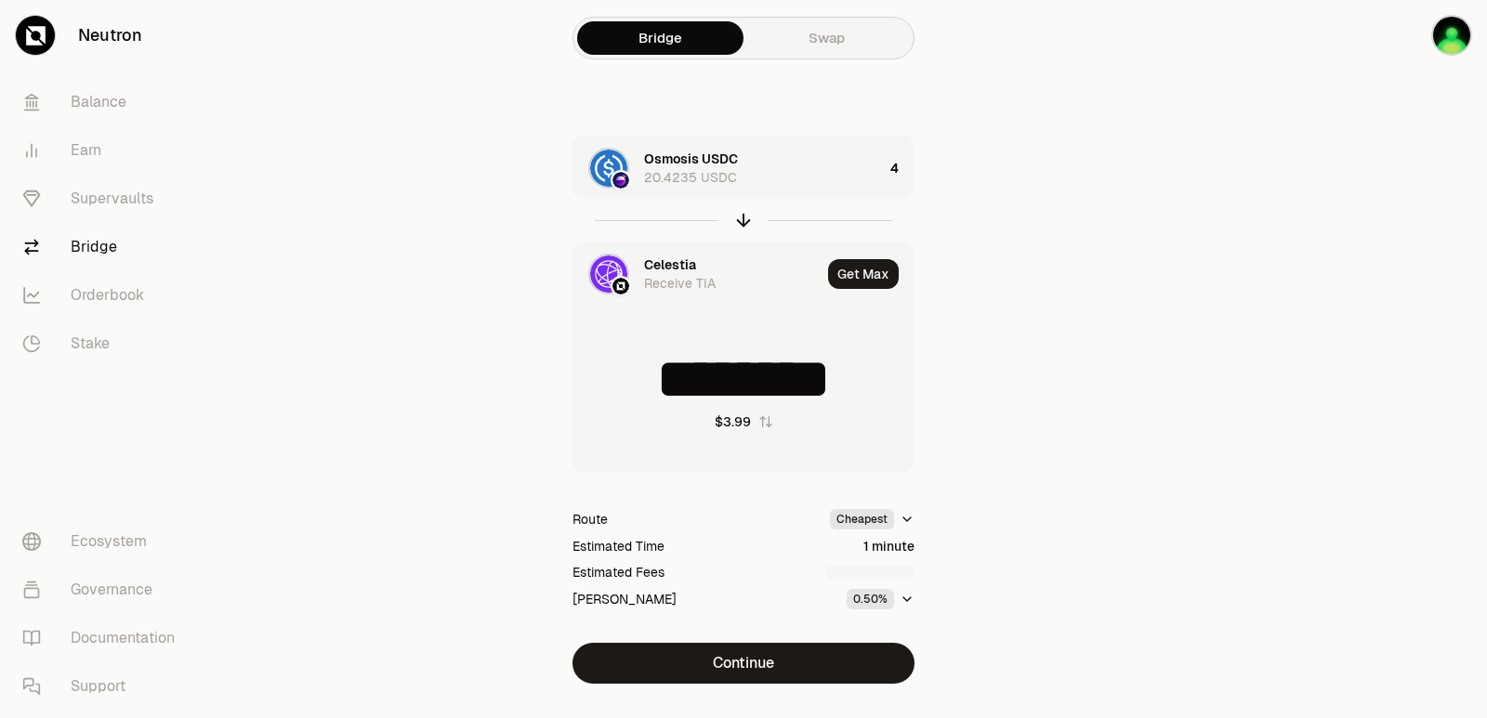
click at [683, 264] on div "Celestia" at bounding box center [670, 265] width 52 height 19
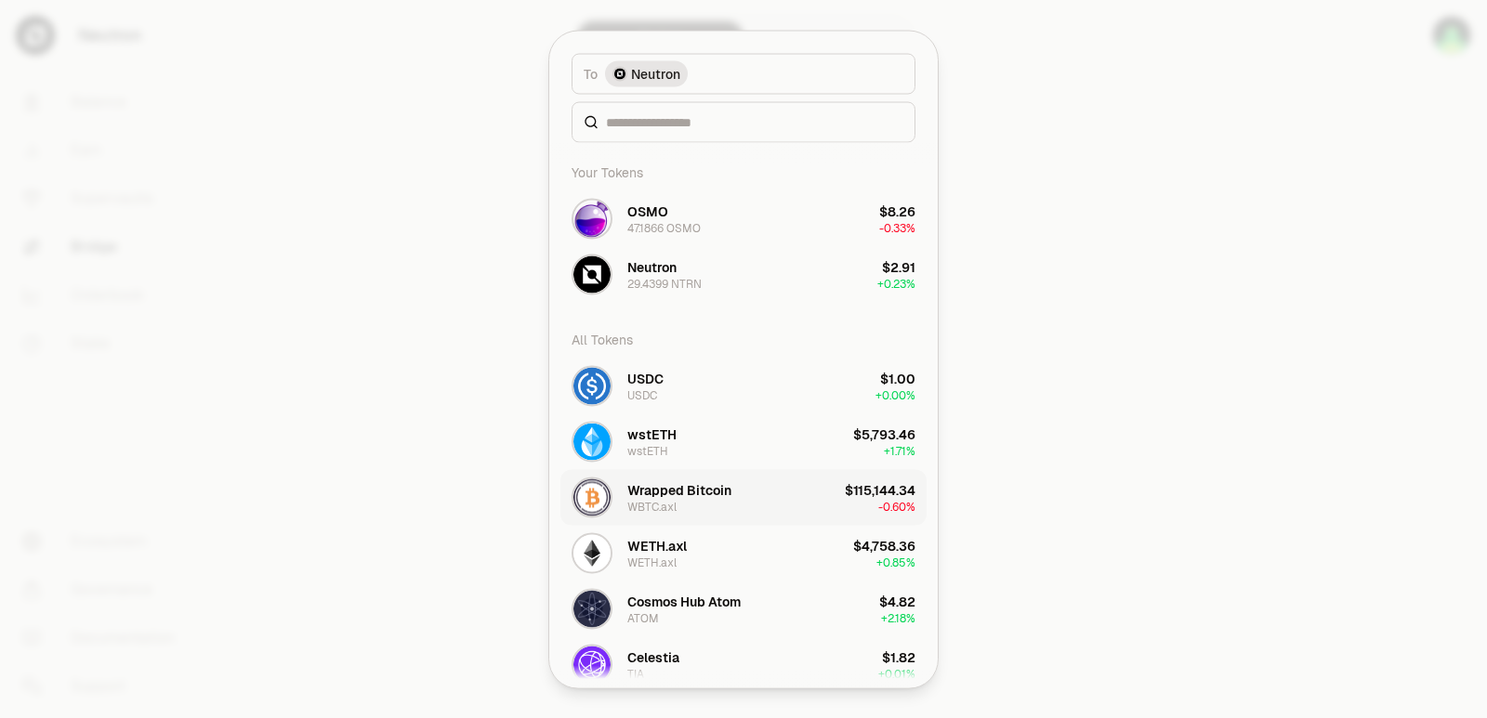
type input "********"
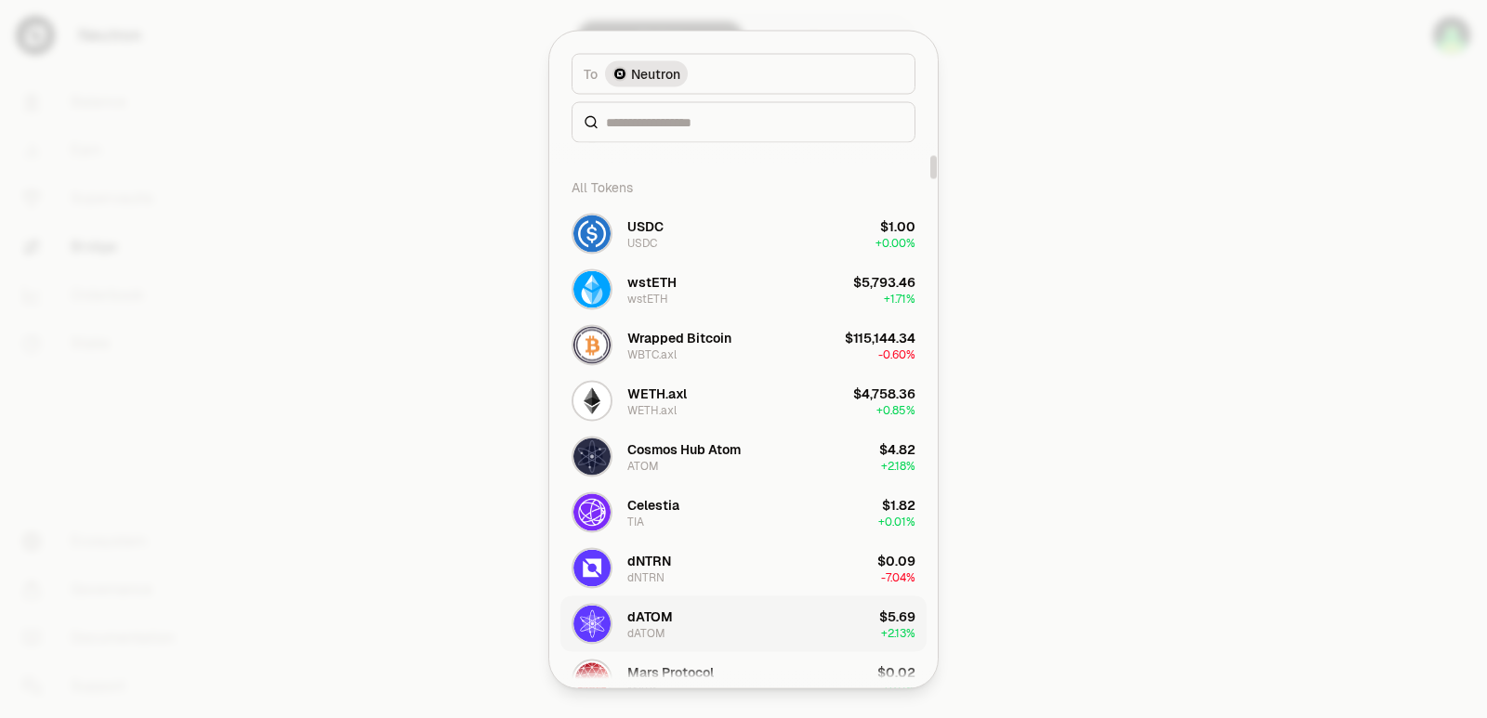
scroll to position [279, 0]
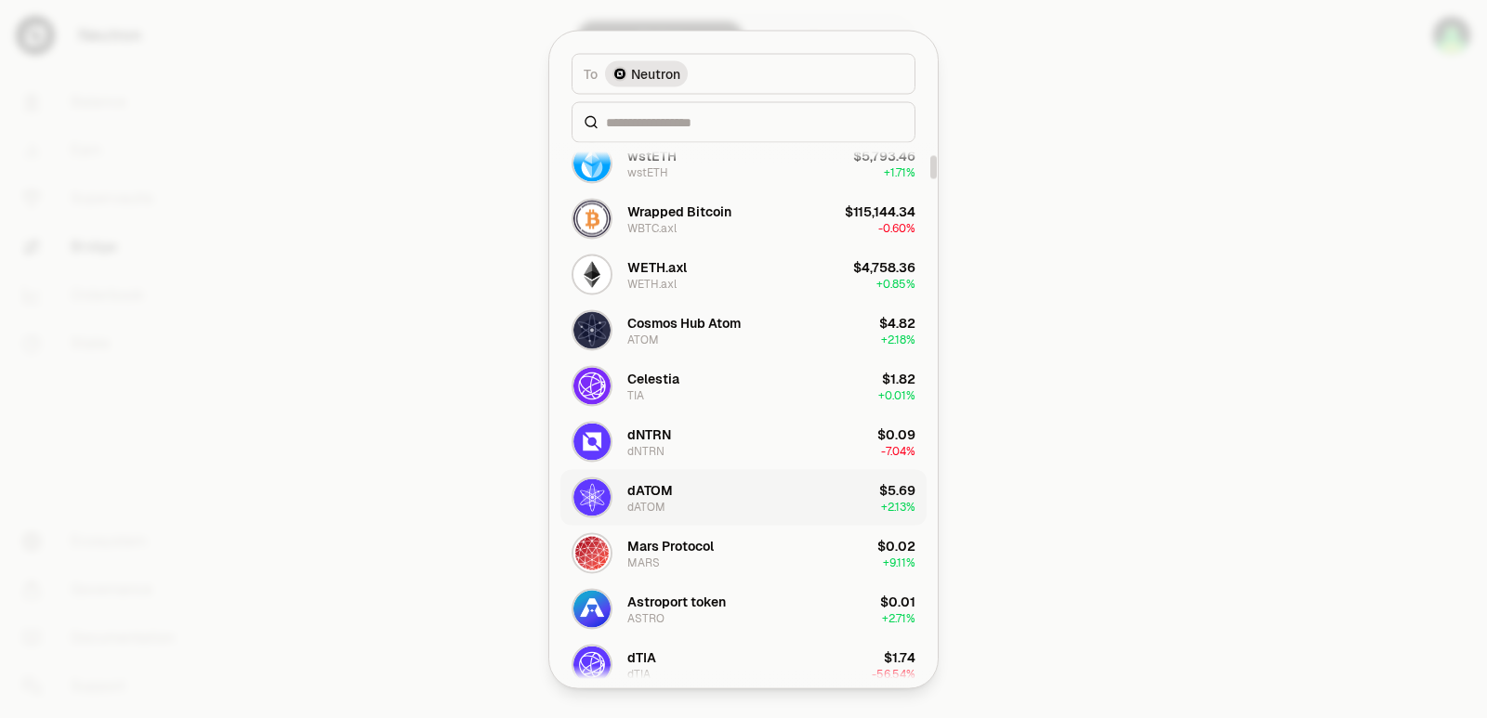
click at [687, 485] on button "dATOM dATOM $5.69 + 2.13%" at bounding box center [743, 497] width 366 height 56
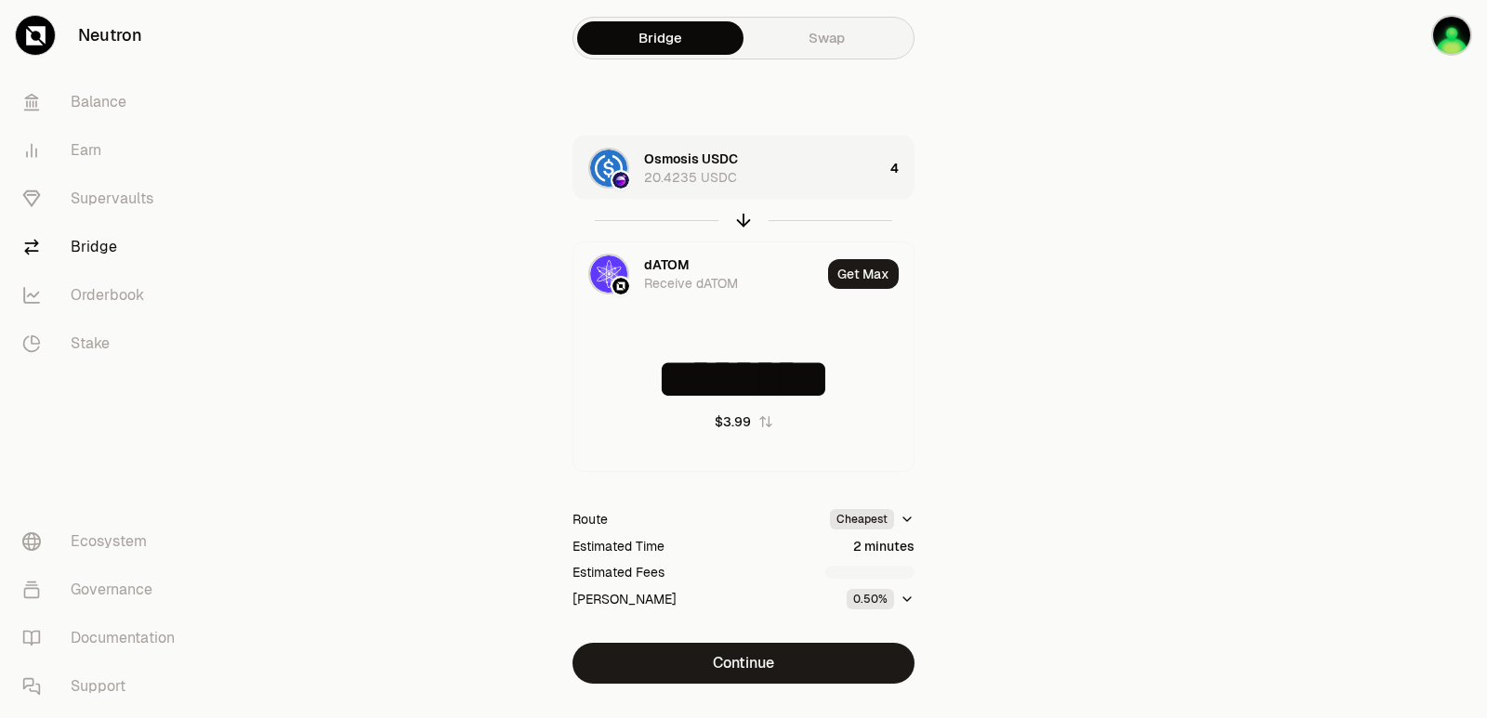
click at [748, 206] on div at bounding box center [743, 220] width 342 height 43
click at [741, 228] on icon "button" at bounding box center [743, 220] width 20 height 20
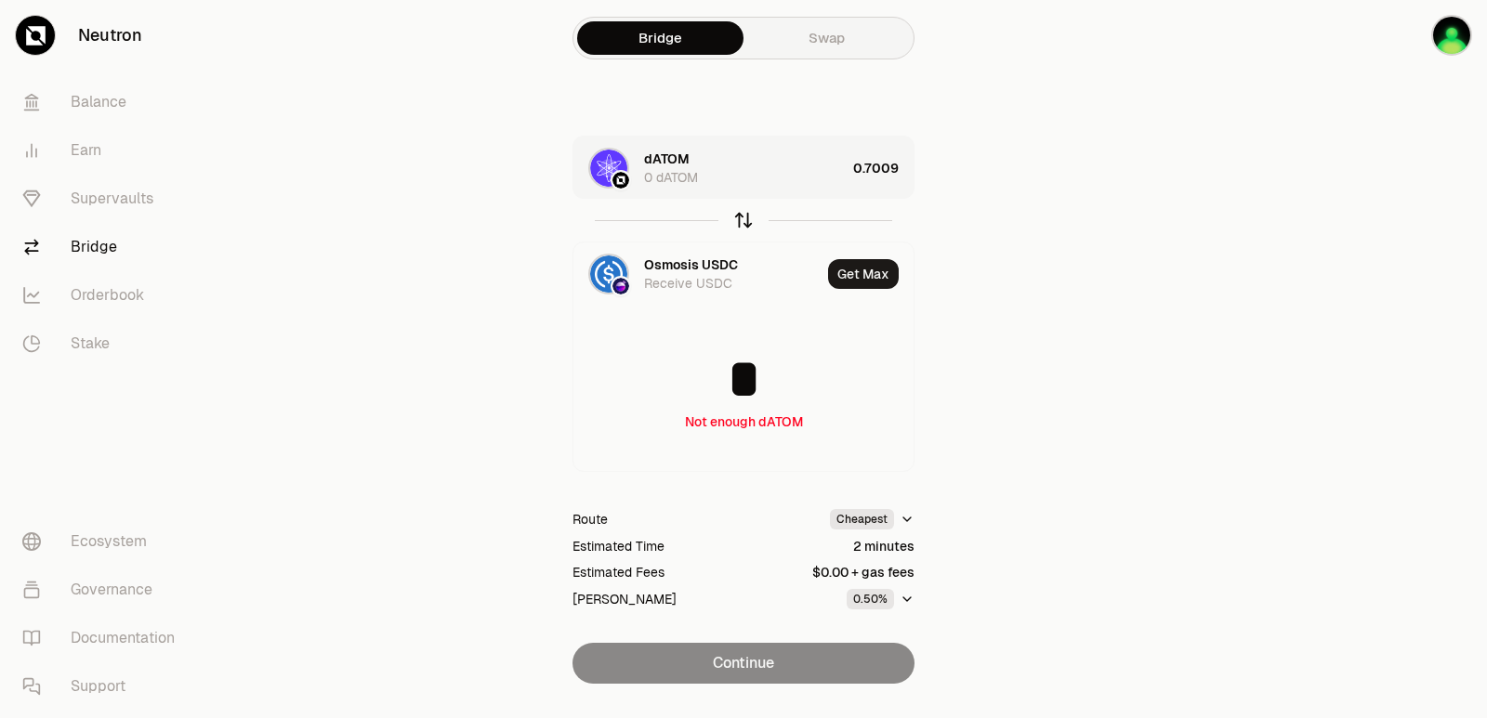
click at [741, 228] on icon "button" at bounding box center [743, 220] width 20 height 20
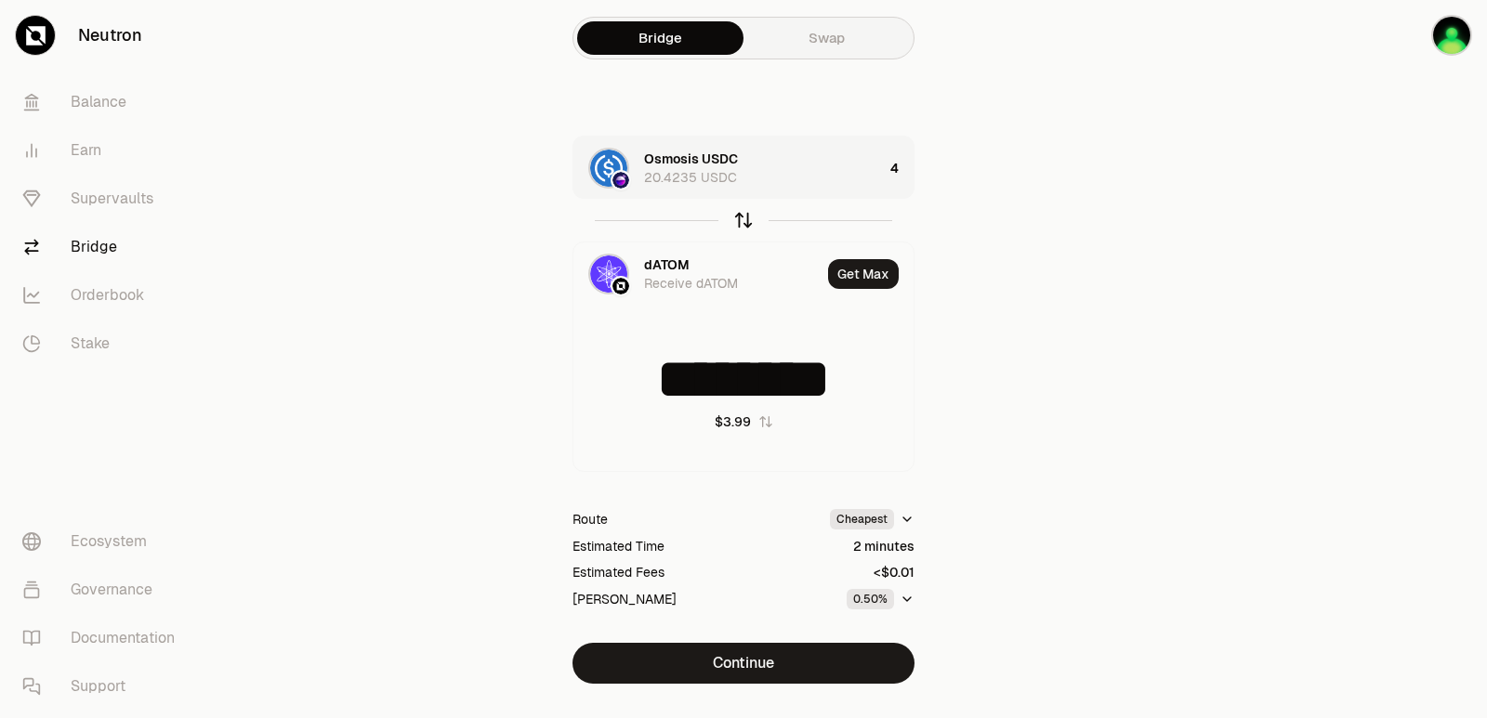
click at [741, 229] on icon "button" at bounding box center [743, 220] width 20 height 20
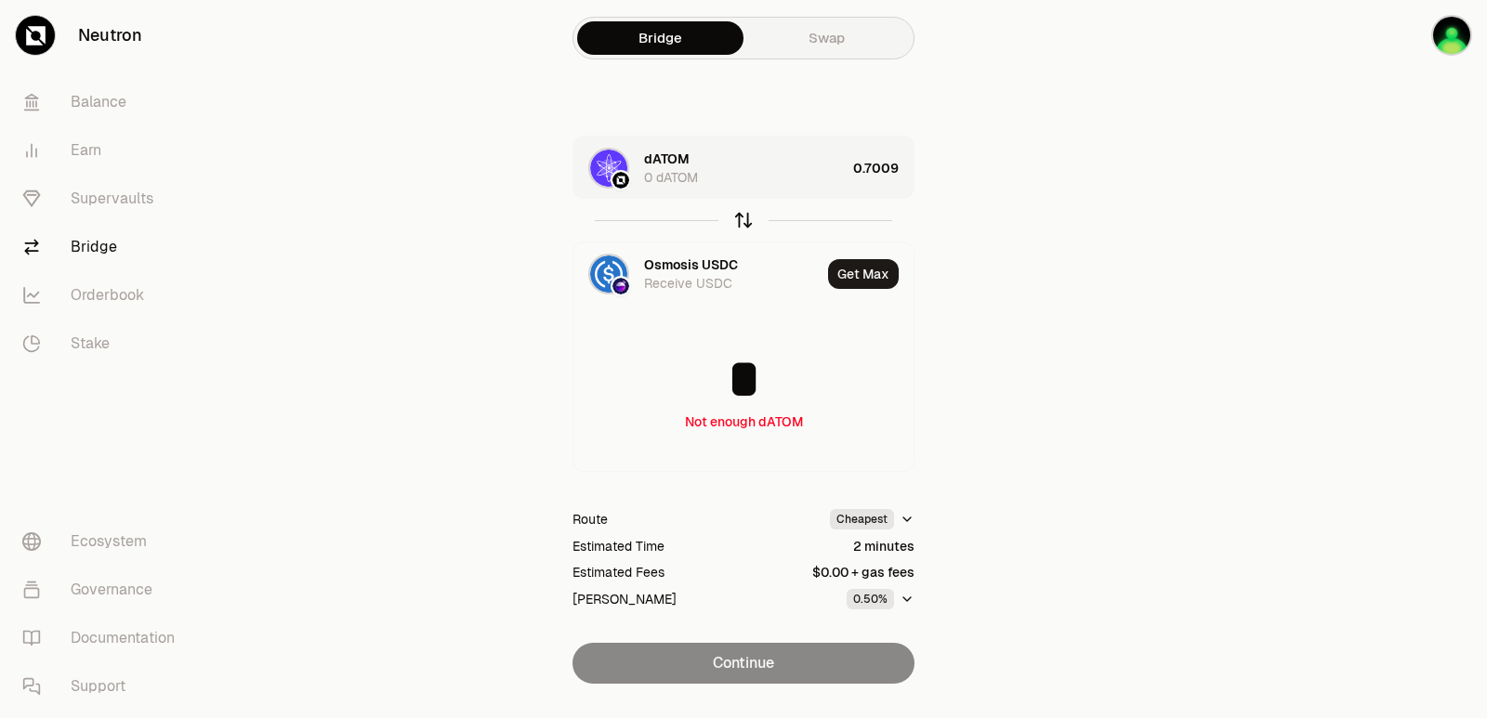
click at [741, 229] on icon "button" at bounding box center [743, 220] width 20 height 20
type input "********"
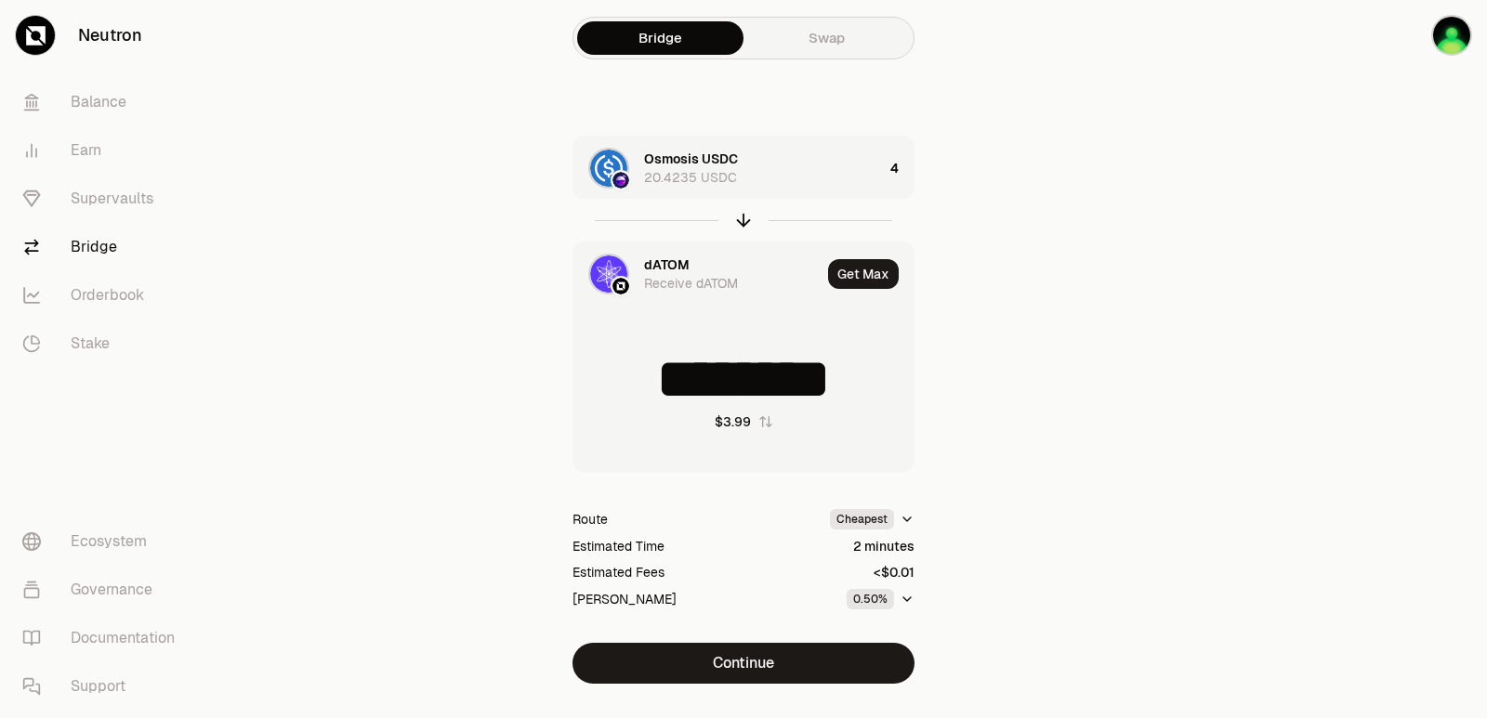
click at [670, 270] on div "dATOM" at bounding box center [667, 265] width 46 height 19
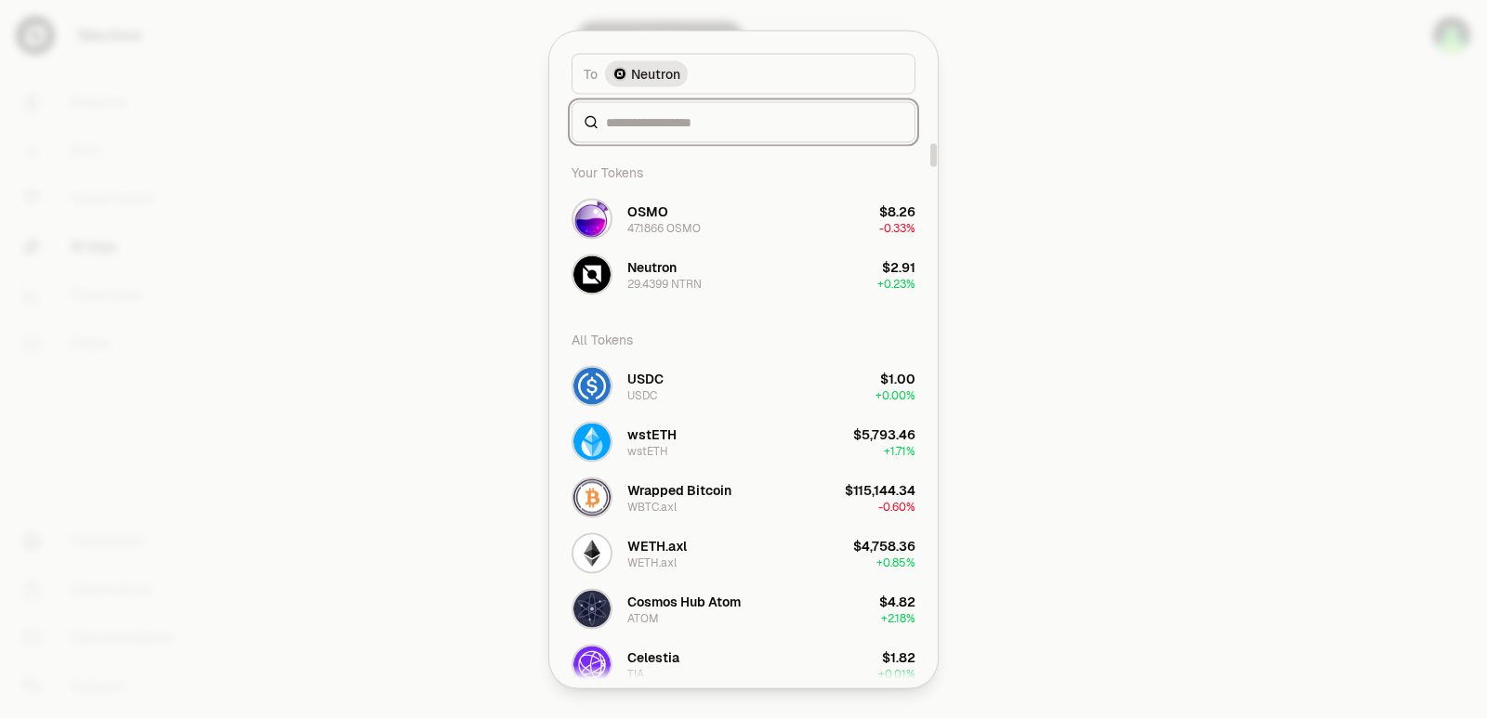
click at [636, 124] on input at bounding box center [754, 121] width 297 height 19
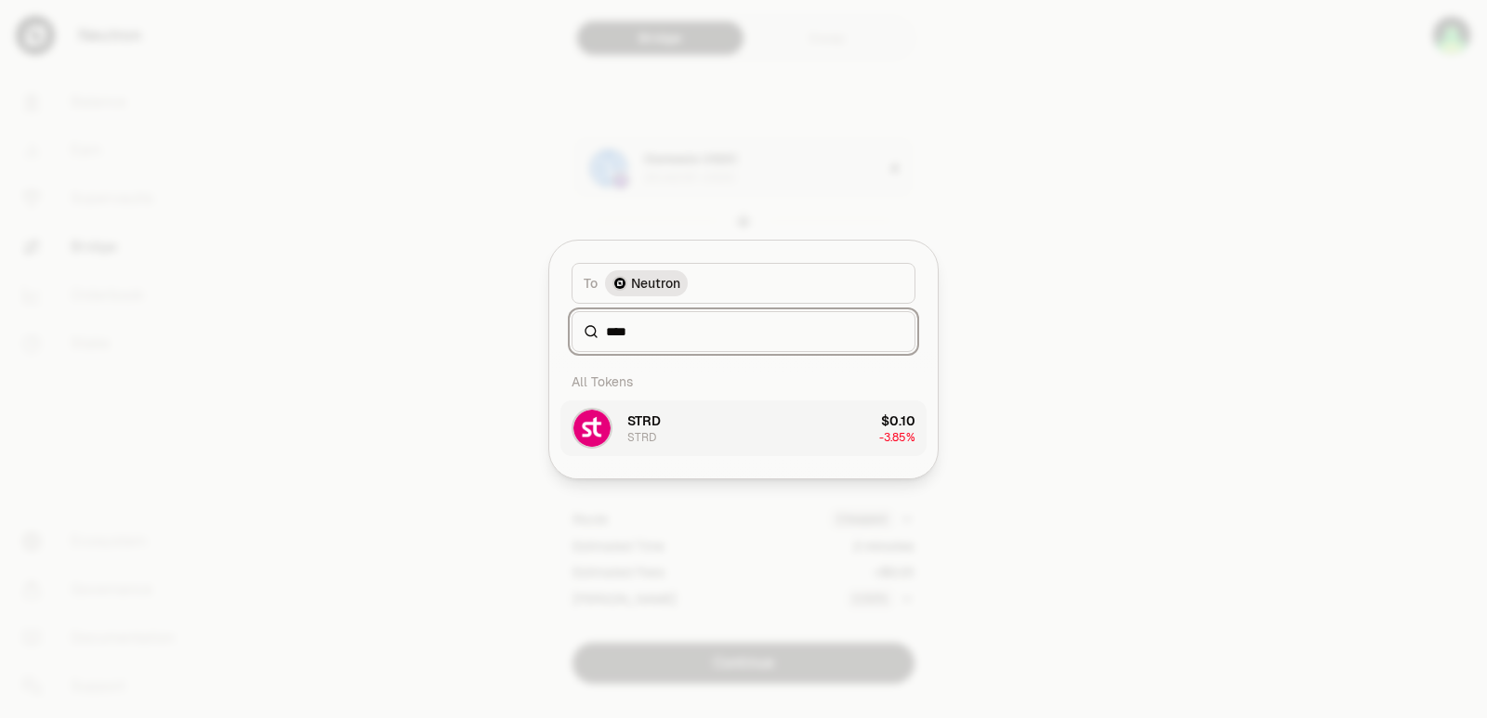
type input "****"
click at [667, 422] on button "STRD STRD $0.10 -3.85%" at bounding box center [743, 428] width 366 height 56
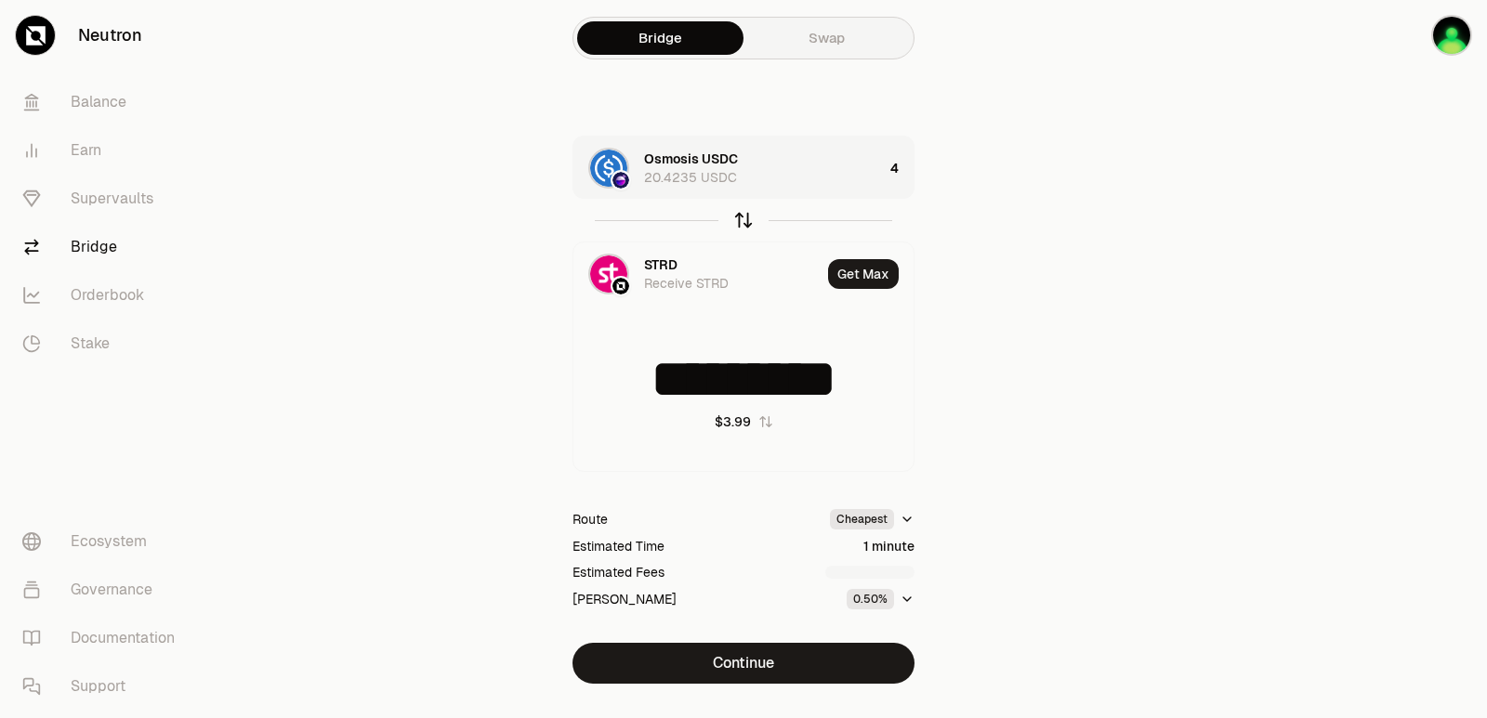
click at [743, 217] on icon "button" at bounding box center [743, 221] width 0 height 12
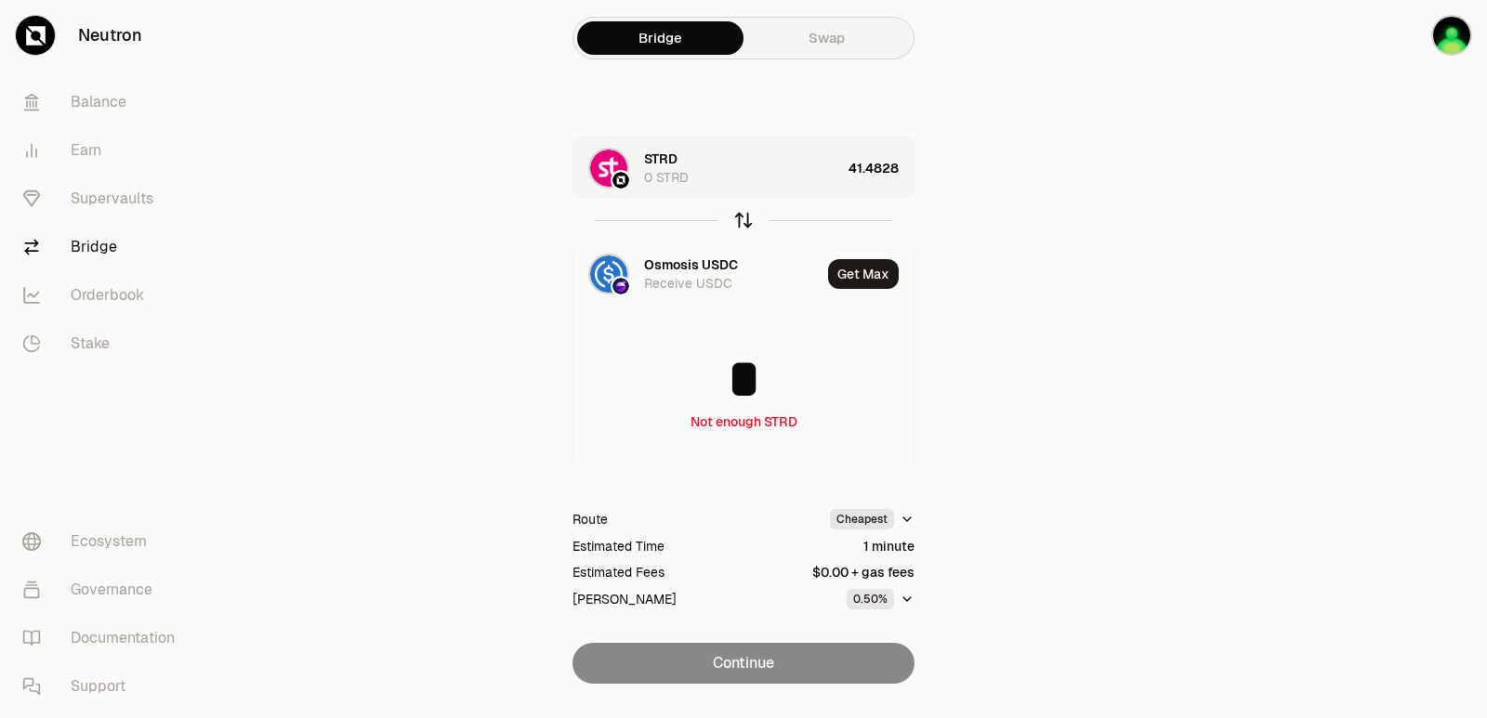
click at [743, 217] on icon "button" at bounding box center [743, 221] width 0 height 12
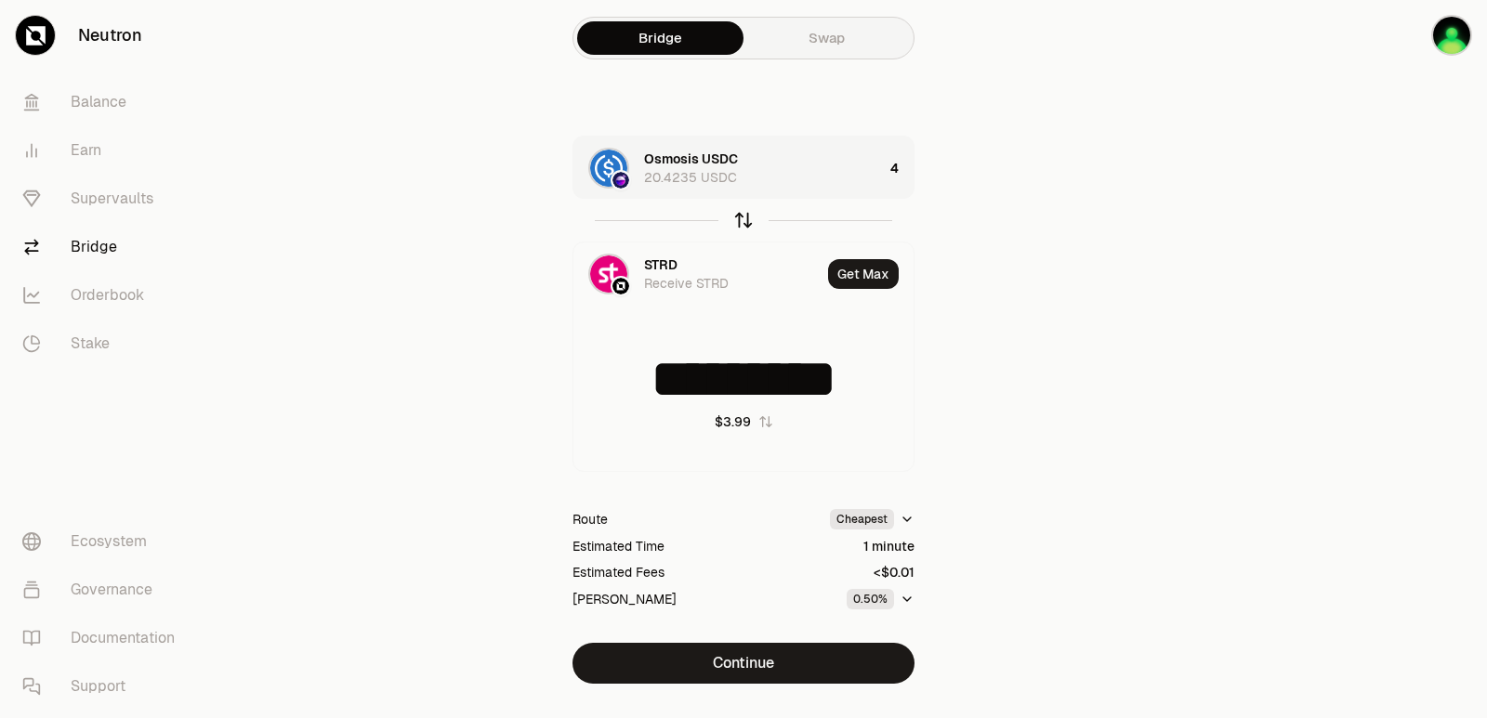
click at [743, 217] on icon "button" at bounding box center [743, 221] width 0 height 12
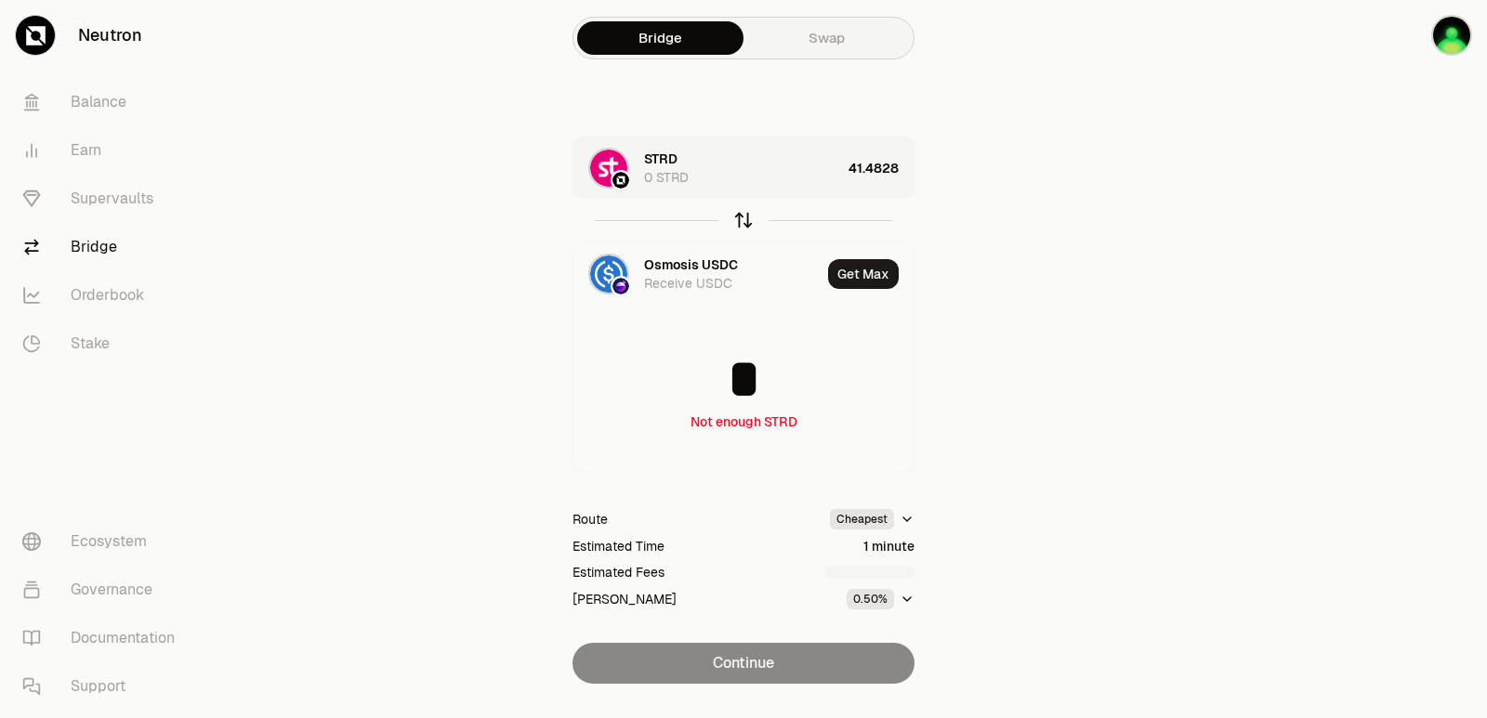
click at [743, 217] on icon "button" at bounding box center [743, 221] width 0 height 12
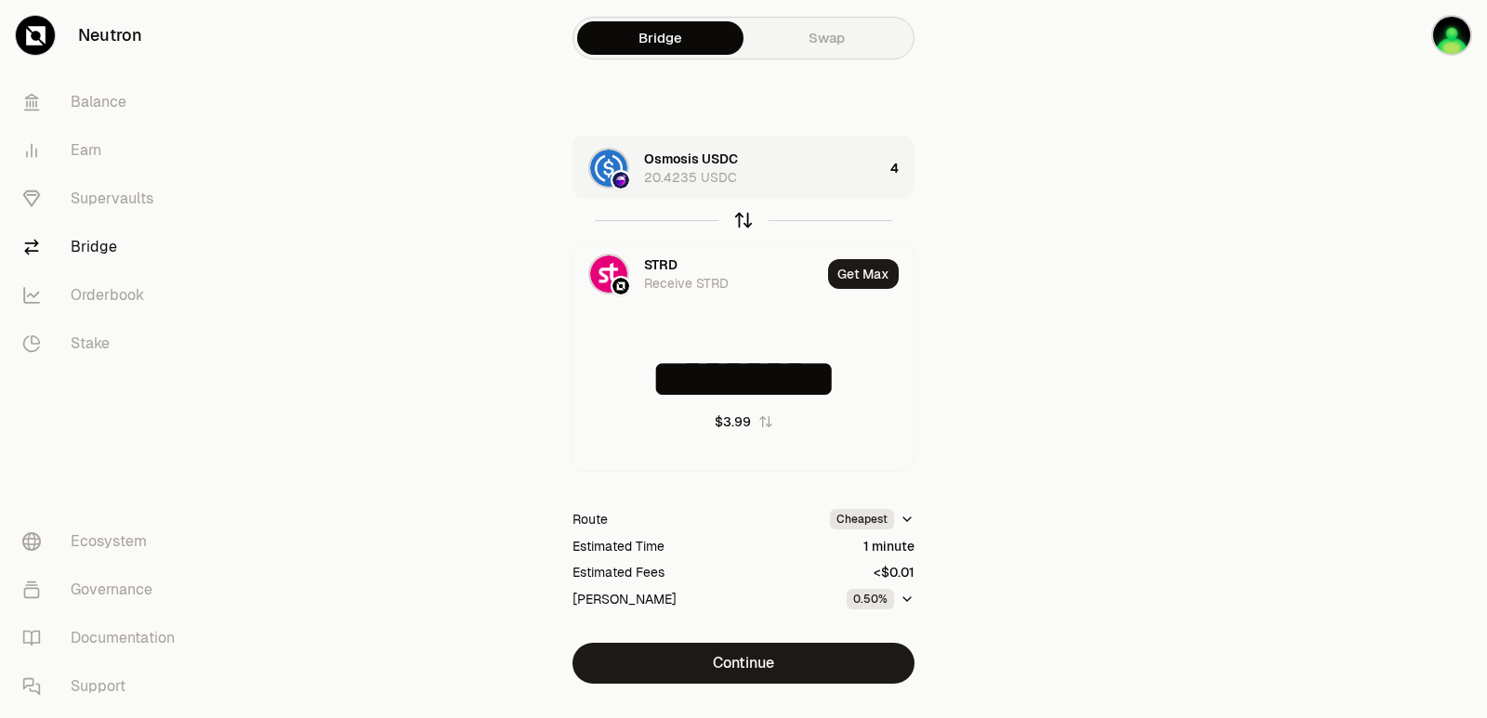
click at [743, 218] on icon "button" at bounding box center [743, 221] width 0 height 12
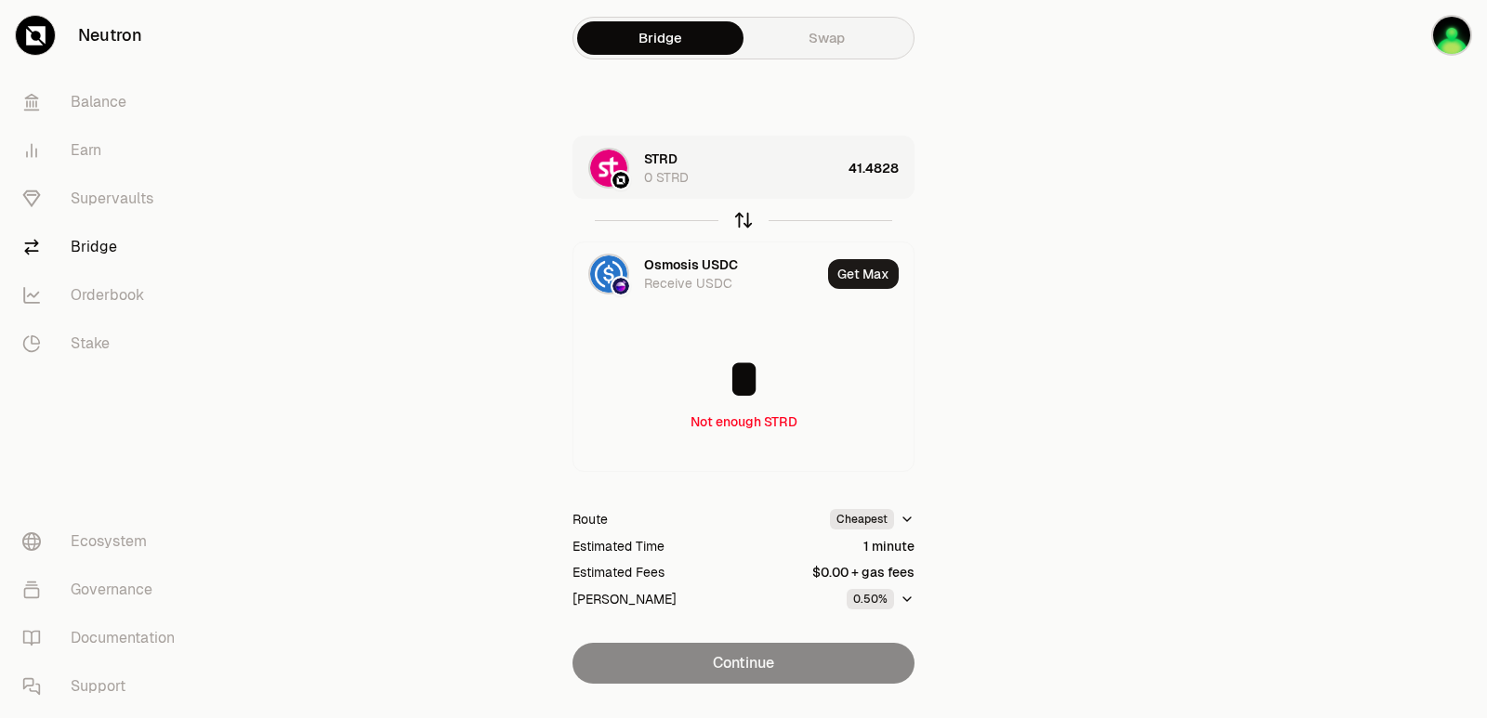
click at [742, 218] on icon "button" at bounding box center [743, 220] width 20 height 20
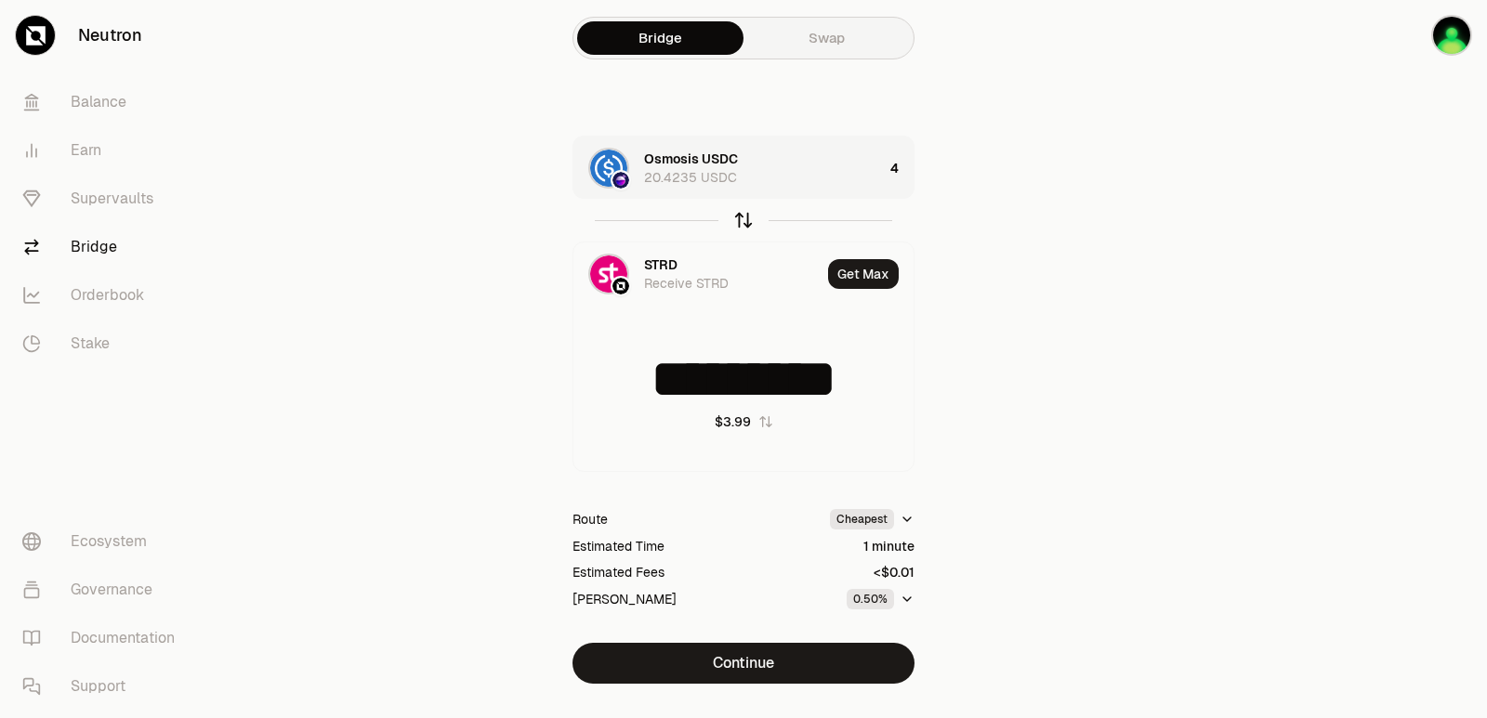
click at [742, 218] on icon "button" at bounding box center [743, 220] width 20 height 20
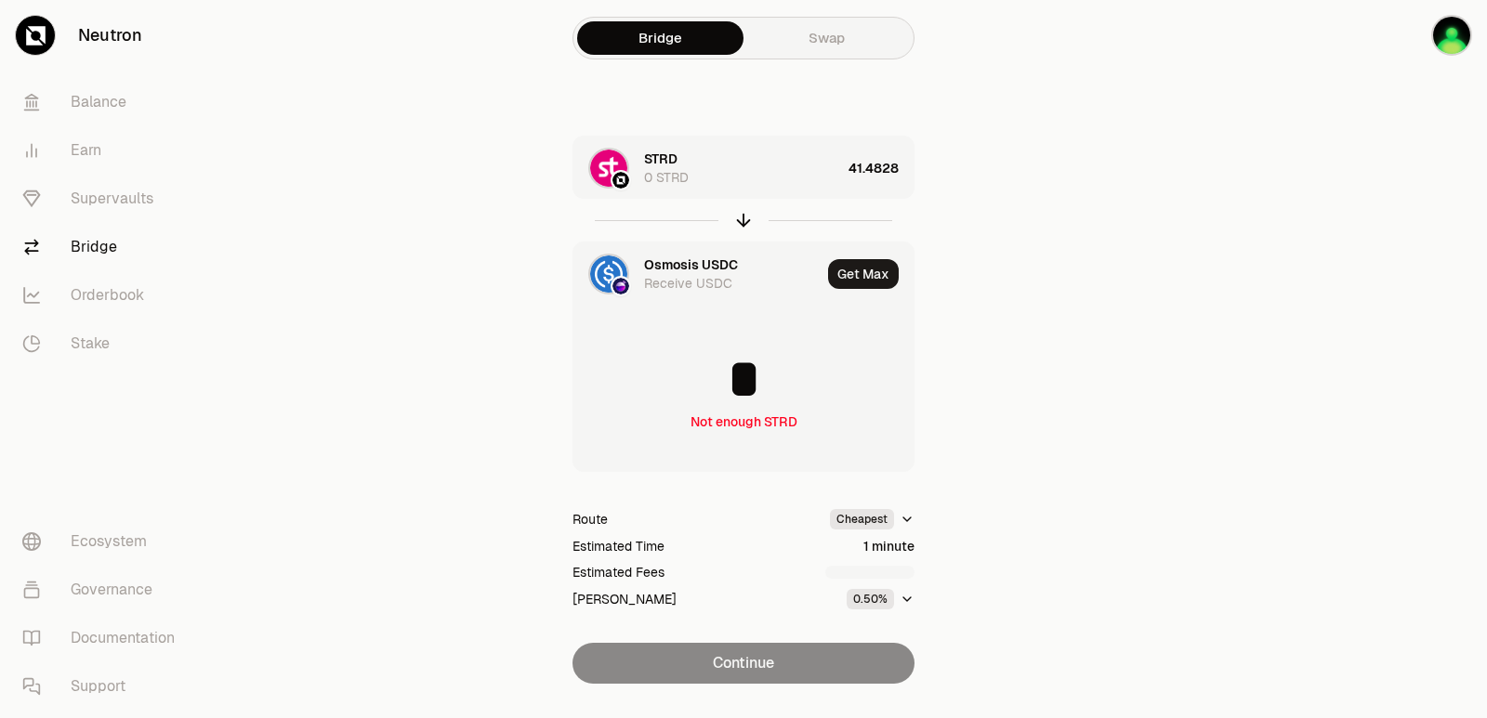
click at [702, 263] on div "Osmosis USDC" at bounding box center [691, 265] width 94 height 19
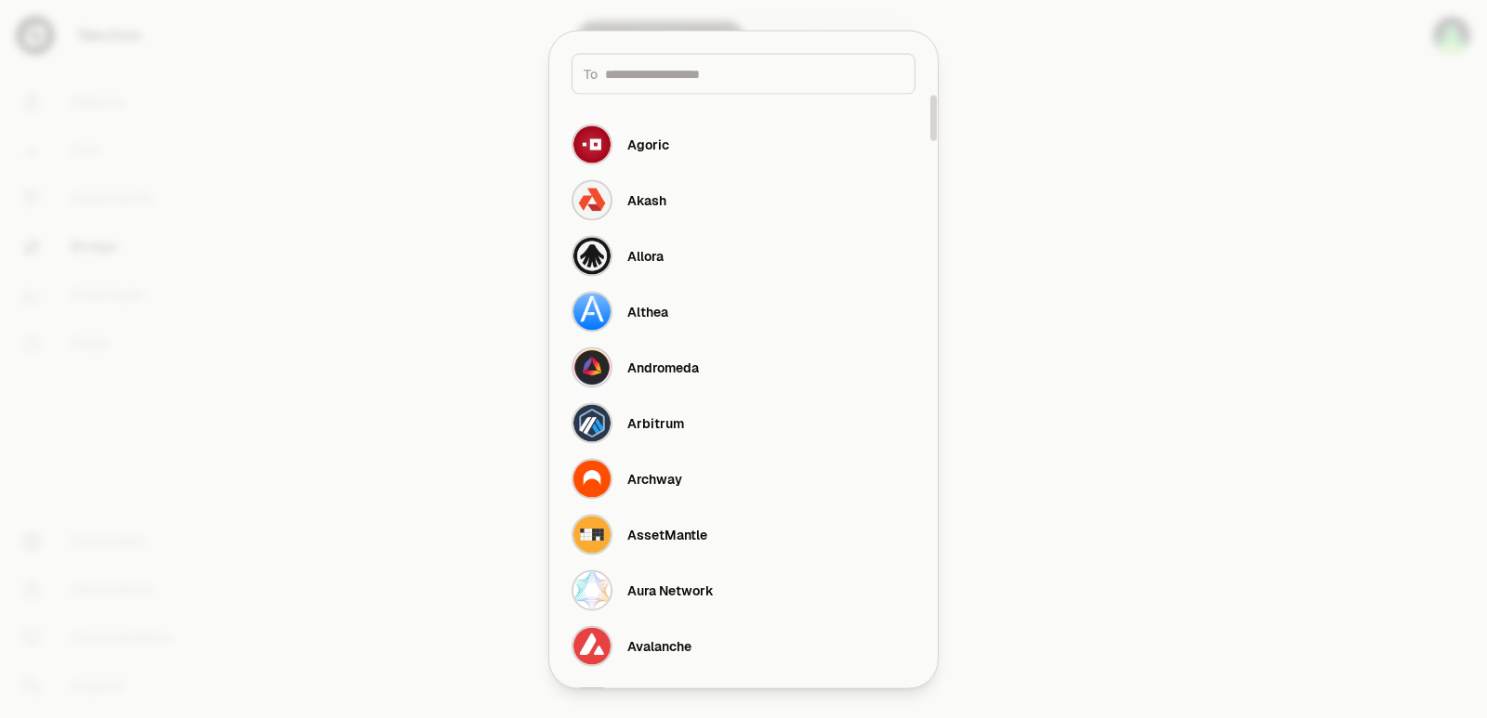
click at [1218, 295] on div at bounding box center [743, 359] width 1487 height 718
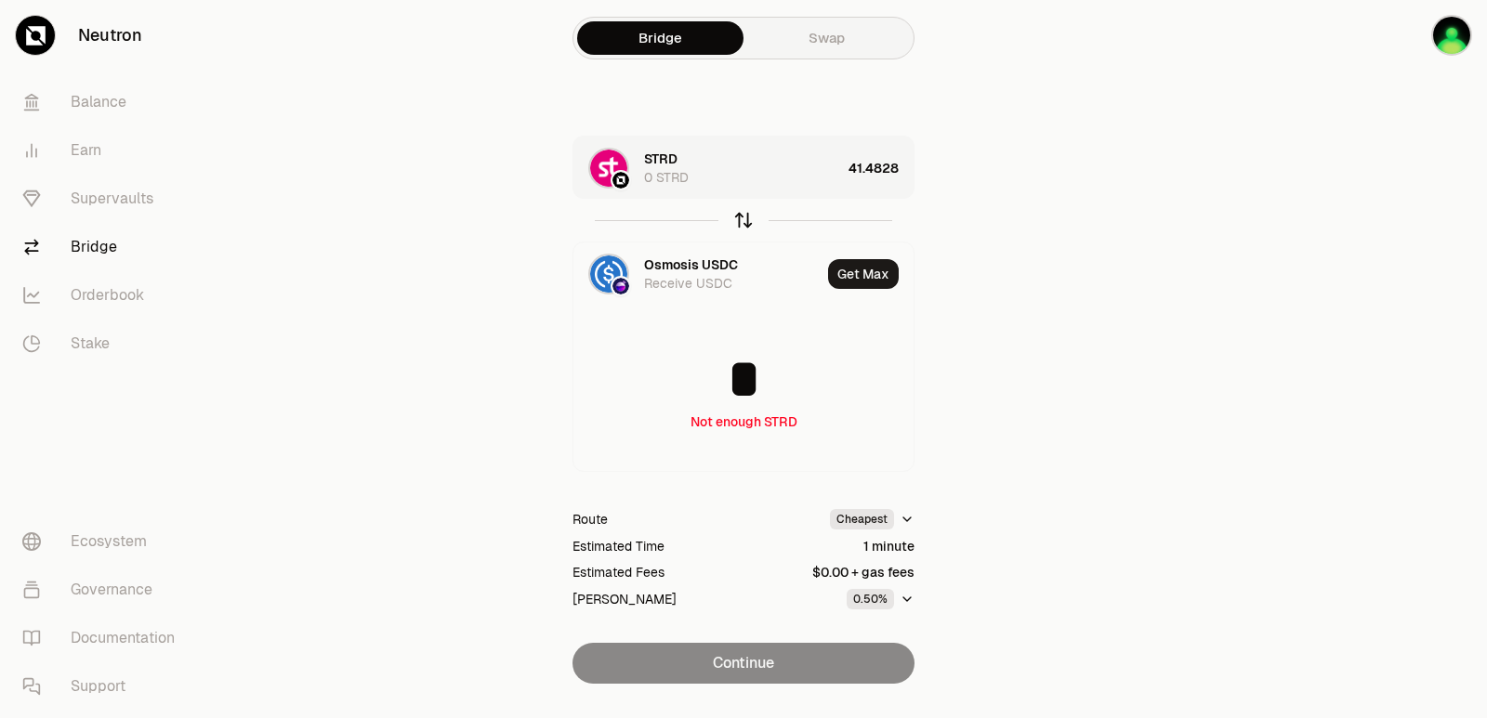
click at [750, 219] on icon "button" at bounding box center [743, 220] width 20 height 20
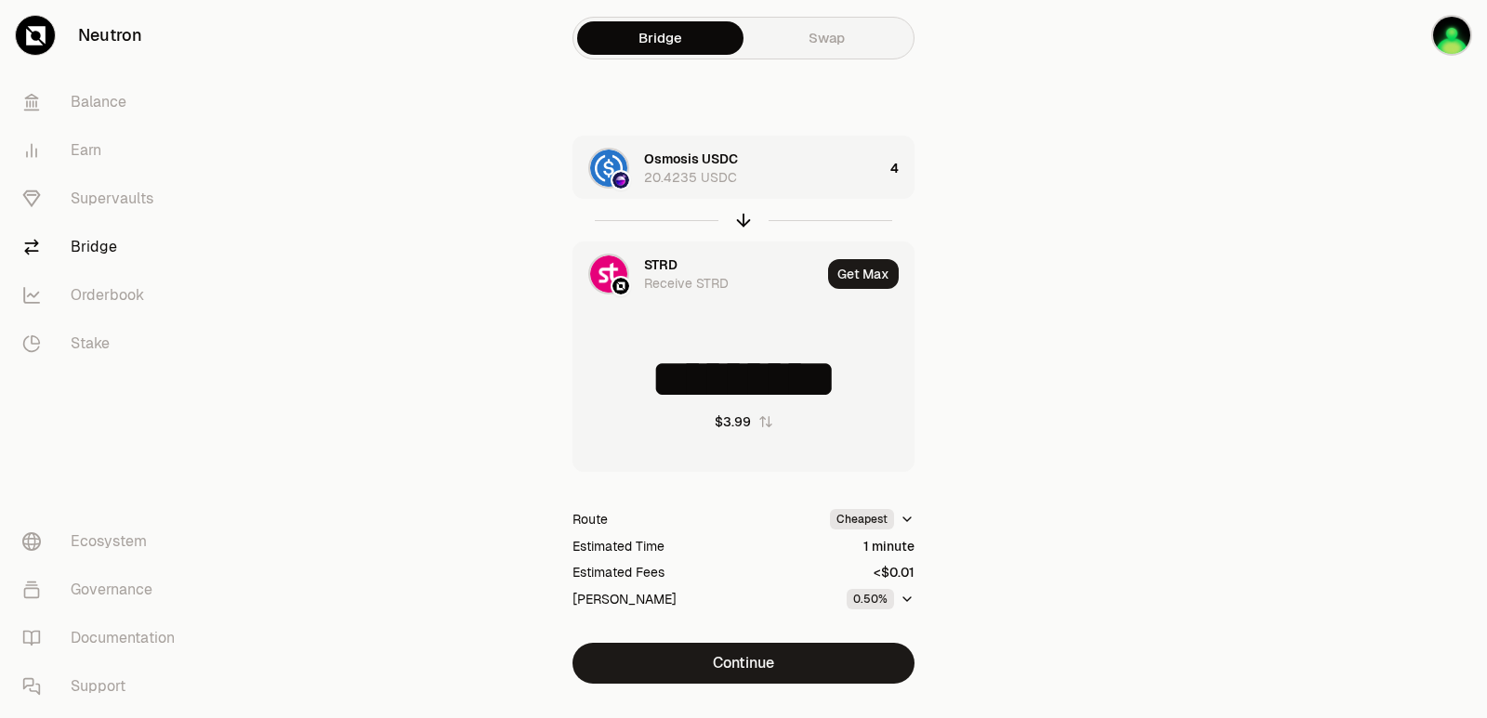
click at [675, 264] on div "STRD" at bounding box center [660, 265] width 33 height 19
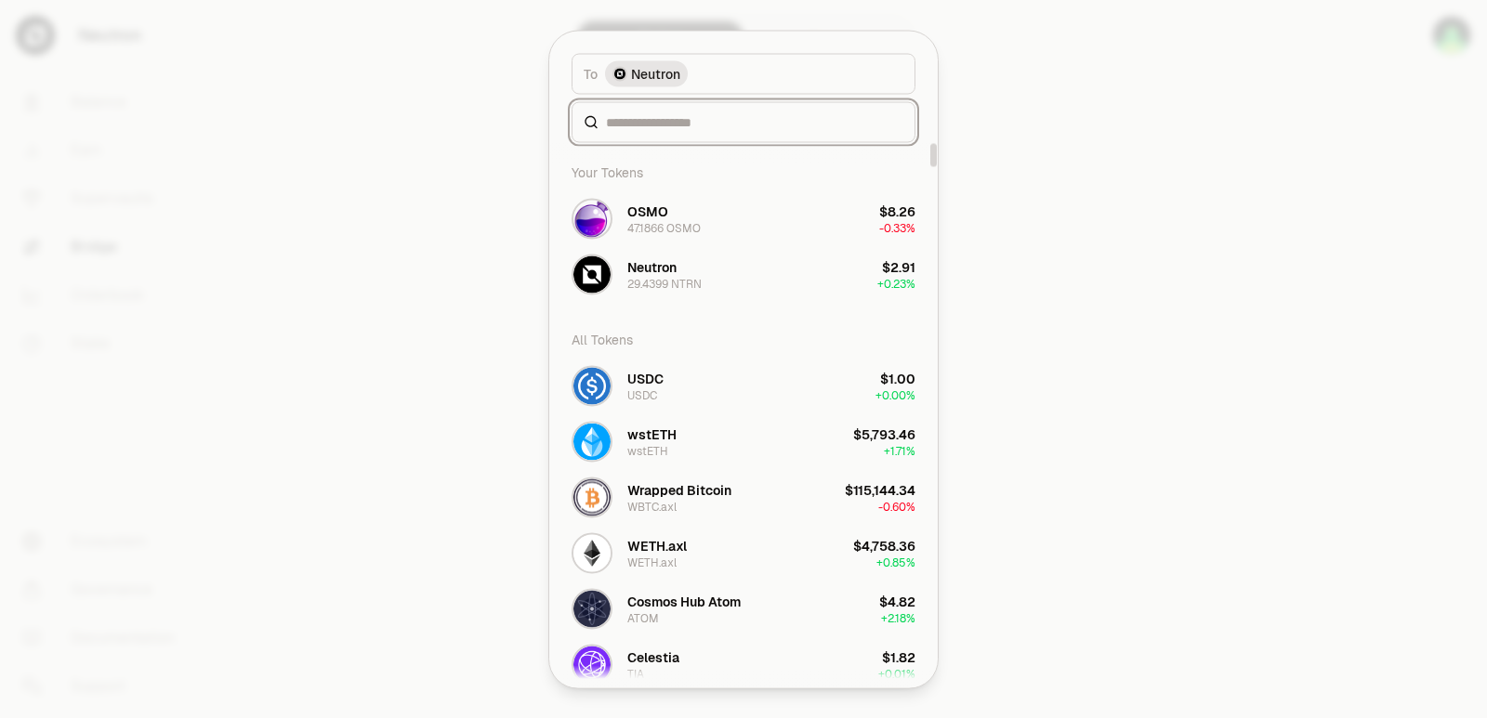
click at [662, 124] on input at bounding box center [754, 121] width 297 height 19
type input "********"
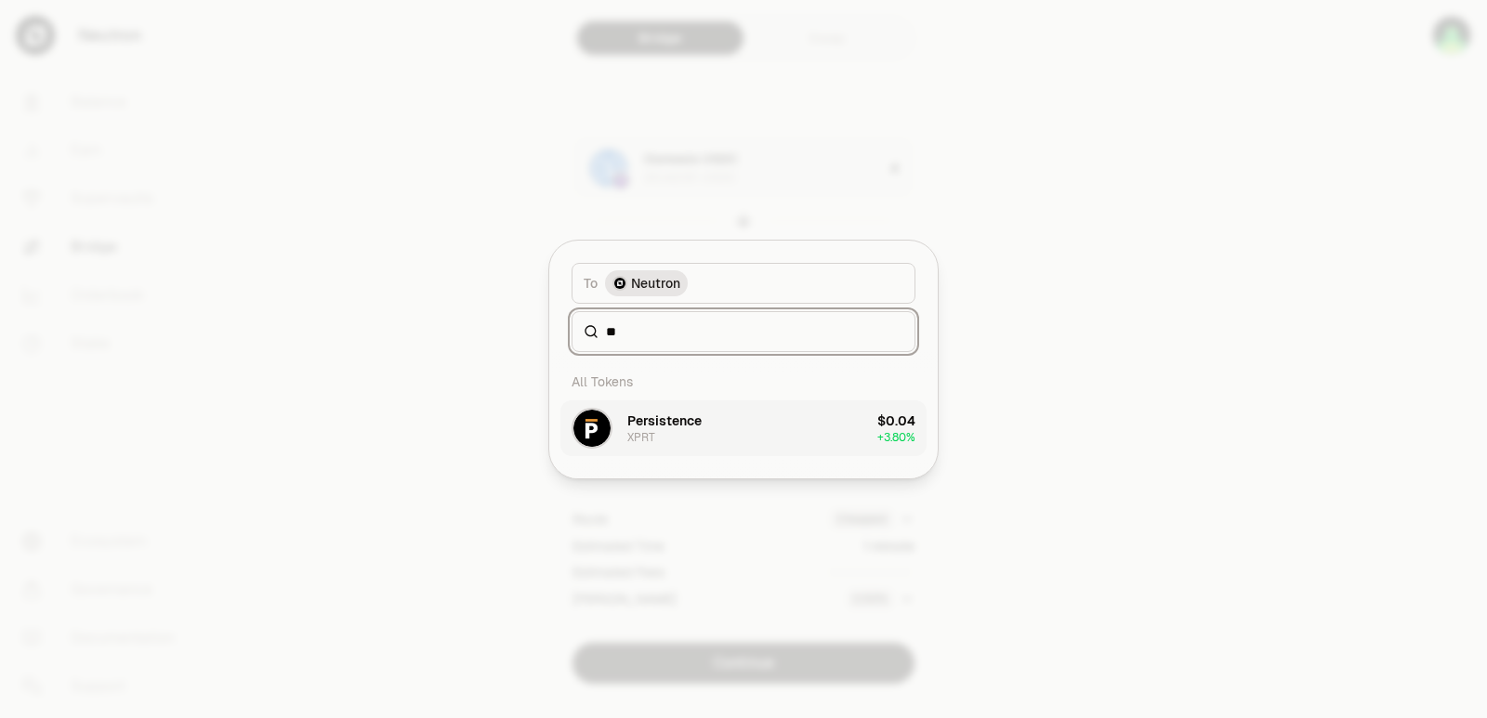
type input "**"
click at [730, 433] on button "Persistence XPRT $0.04 + 3.80%" at bounding box center [743, 428] width 366 height 56
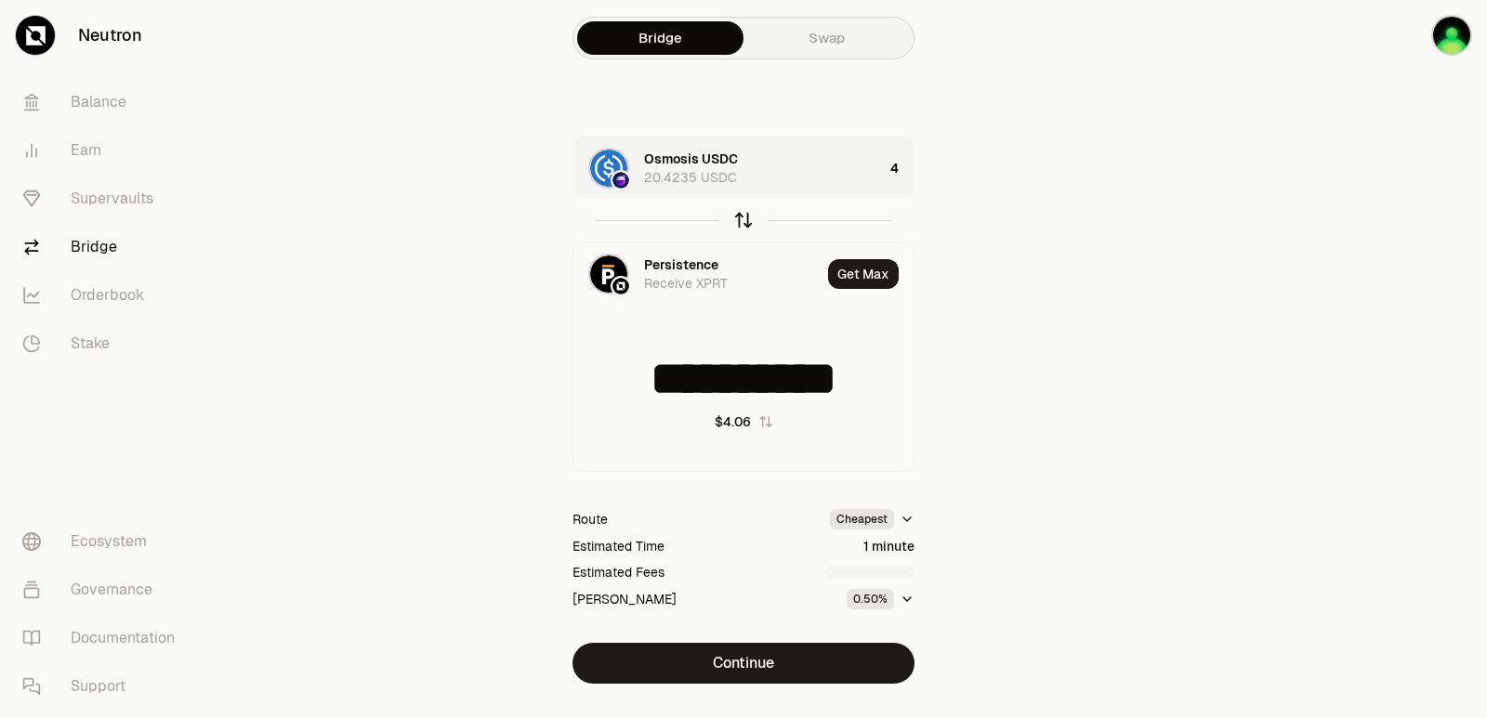
click at [745, 224] on icon "button" at bounding box center [743, 220] width 20 height 20
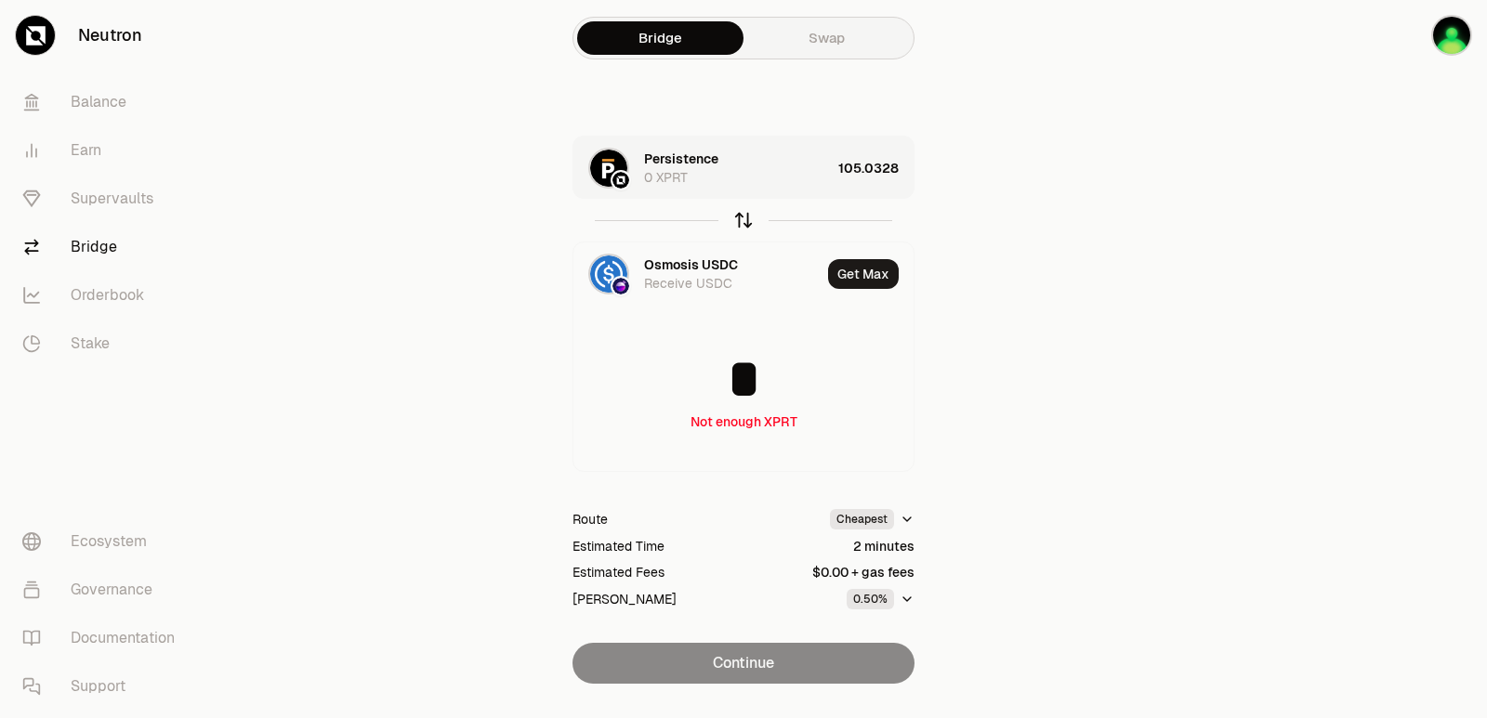
click at [745, 224] on icon "button" at bounding box center [743, 220] width 20 height 20
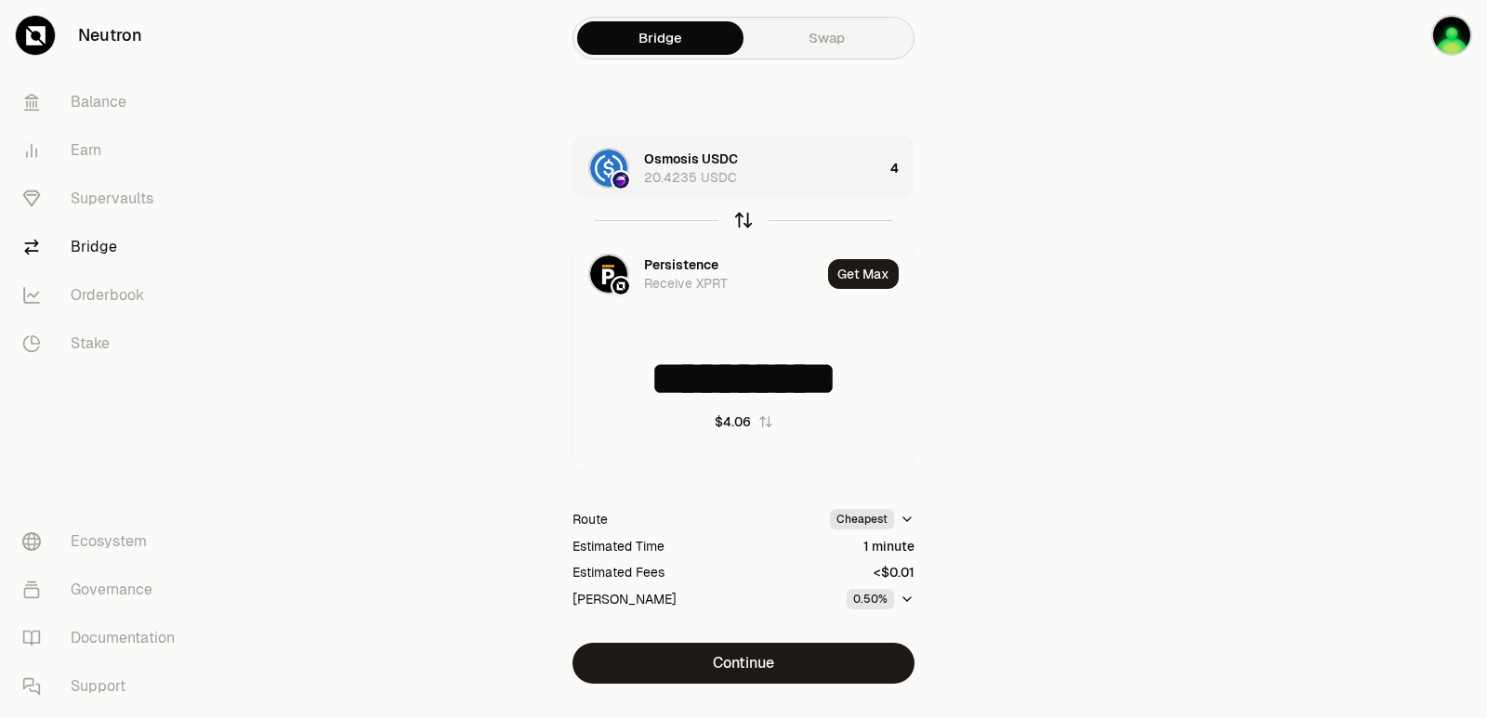
click at [745, 224] on icon "button" at bounding box center [743, 220] width 20 height 20
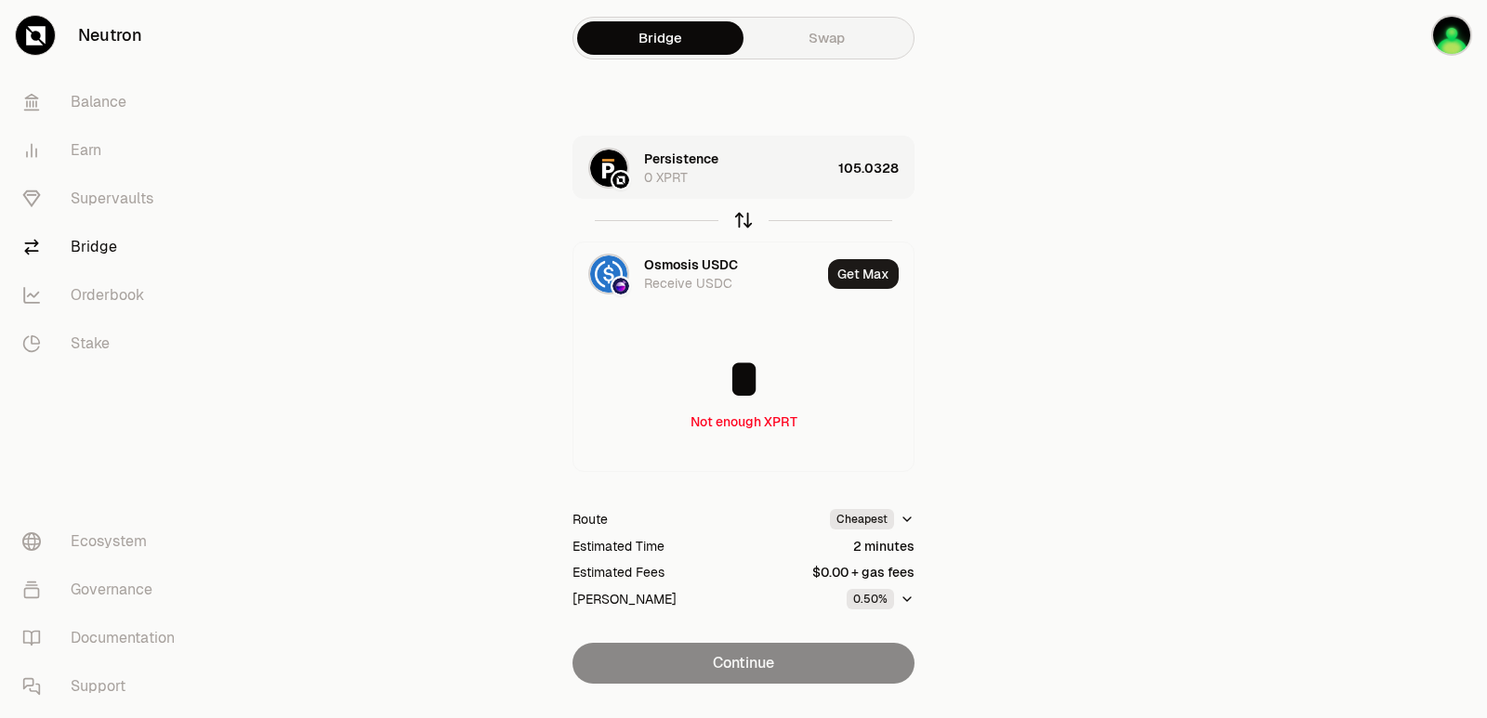
click at [745, 224] on icon "button" at bounding box center [743, 220] width 20 height 20
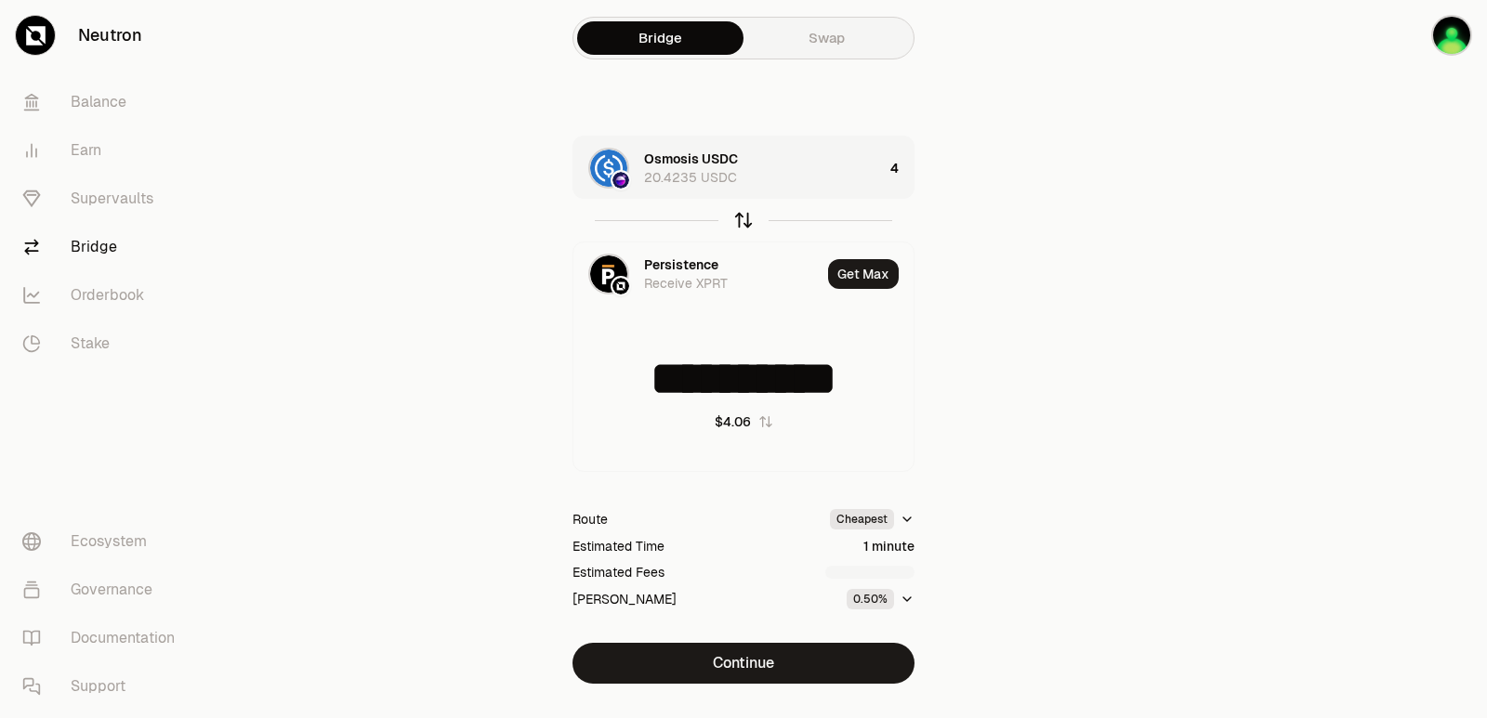
click at [752, 219] on icon "button" at bounding box center [743, 220] width 20 height 20
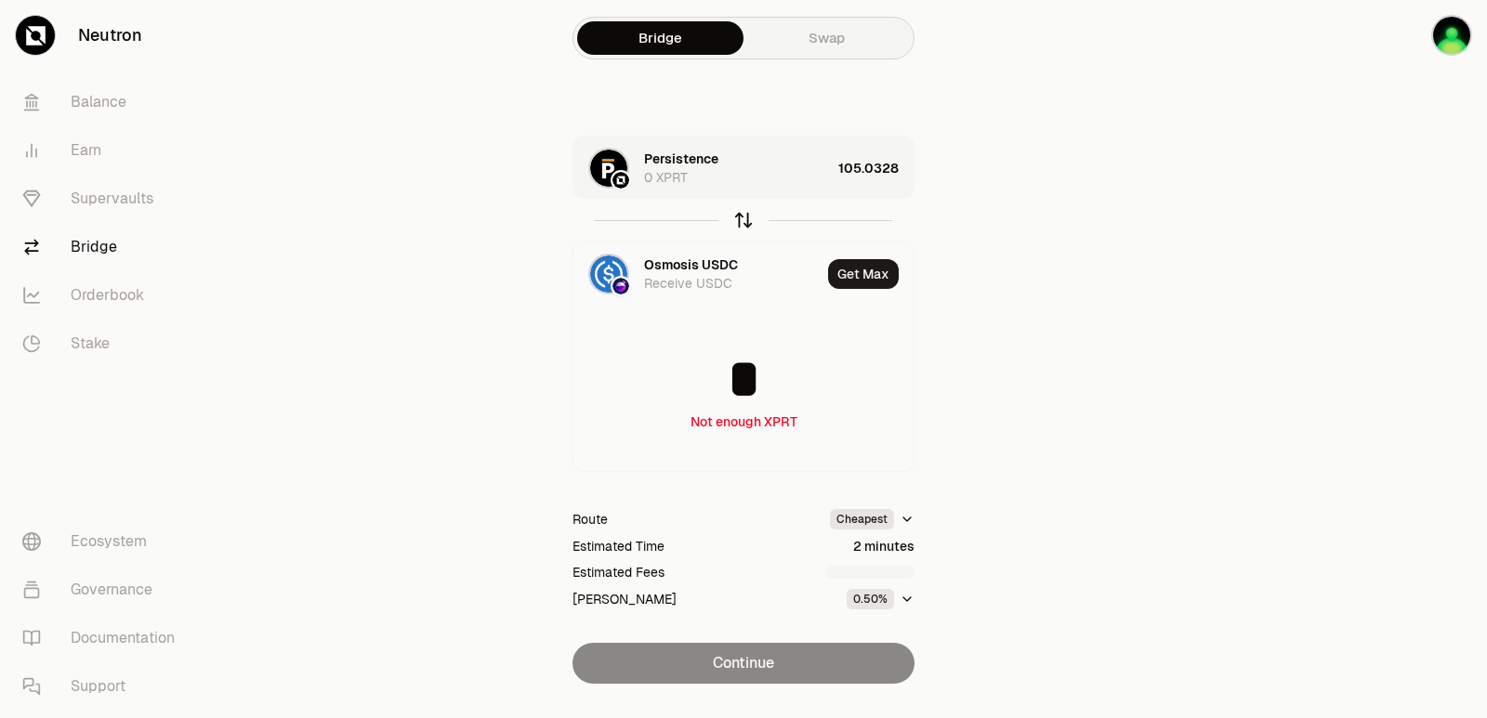
click at [744, 220] on icon "button" at bounding box center [743, 220] width 20 height 20
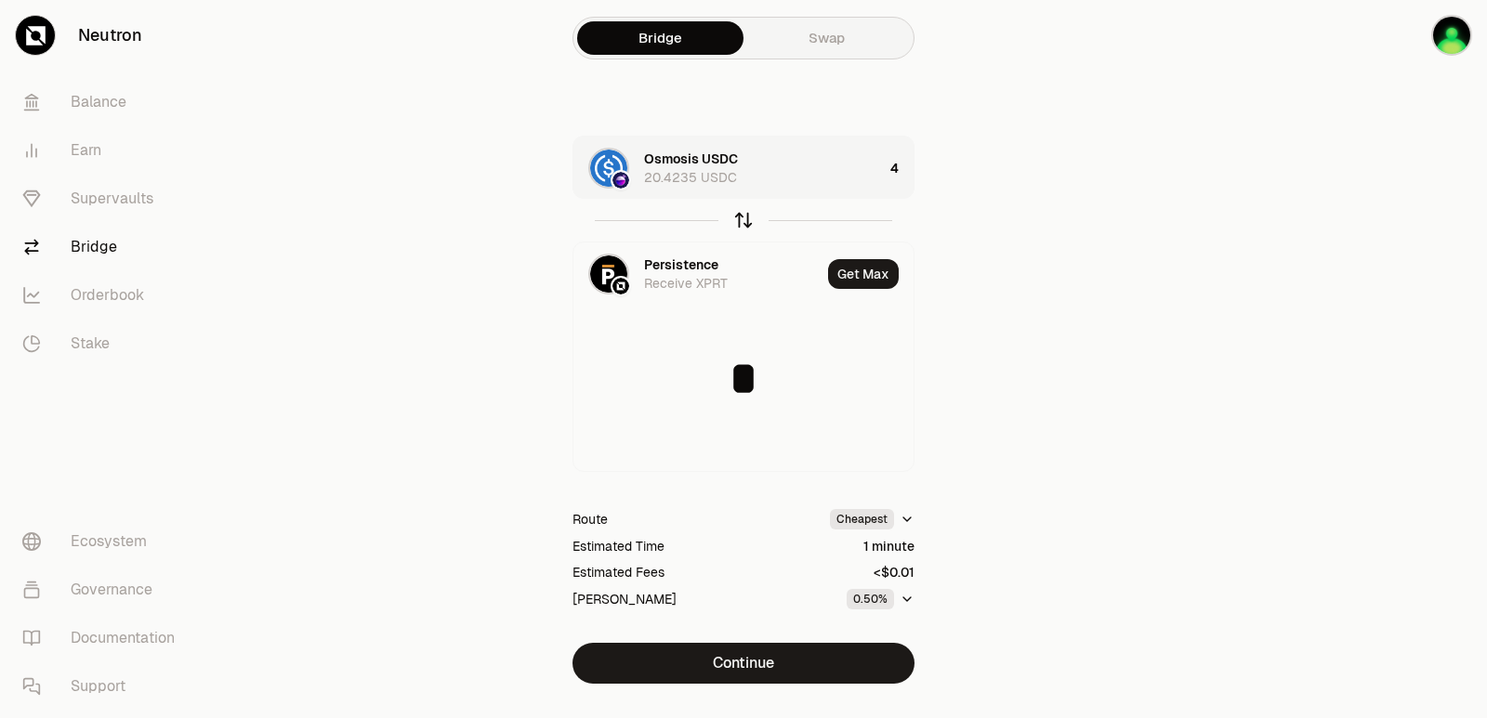
type input "**********"
click at [682, 261] on div "Persistence" at bounding box center [681, 265] width 74 height 19
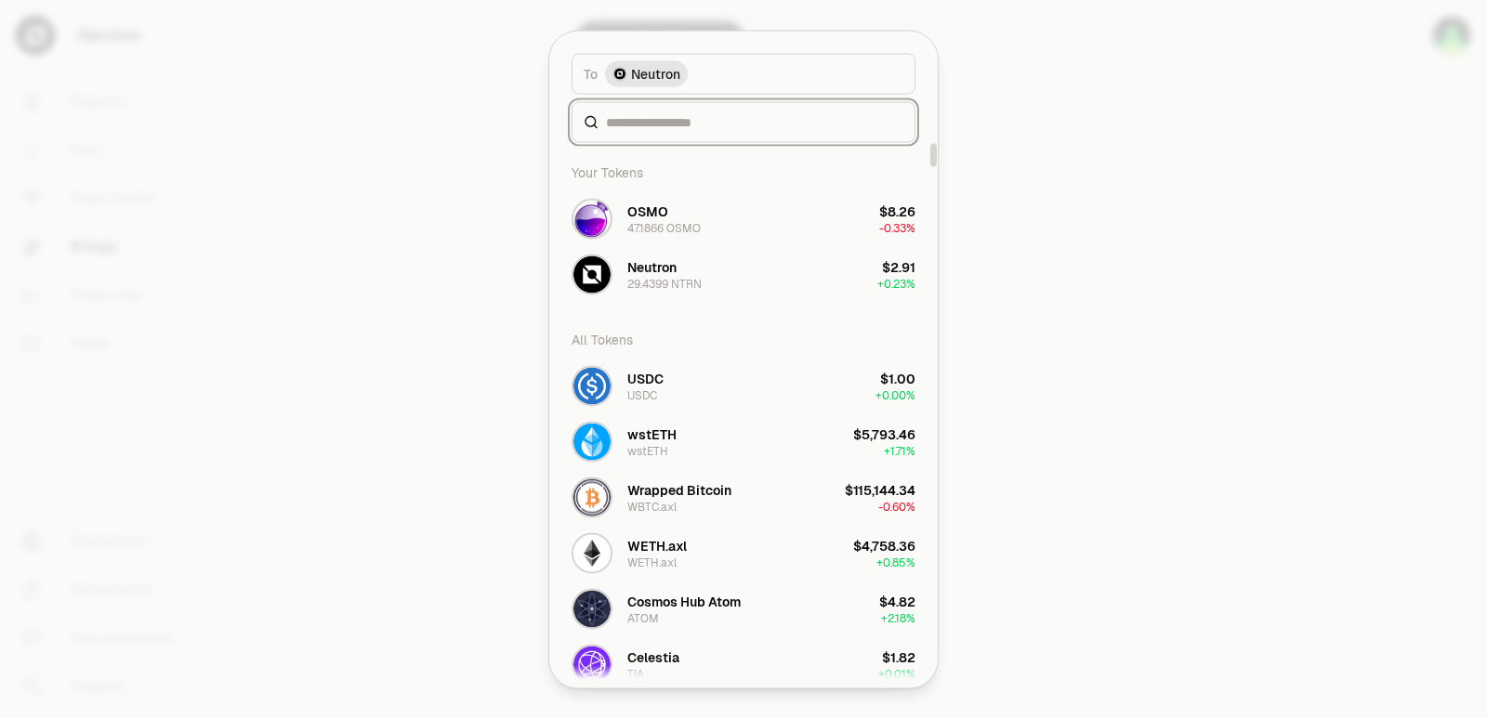
click at [682, 127] on input at bounding box center [754, 121] width 297 height 19
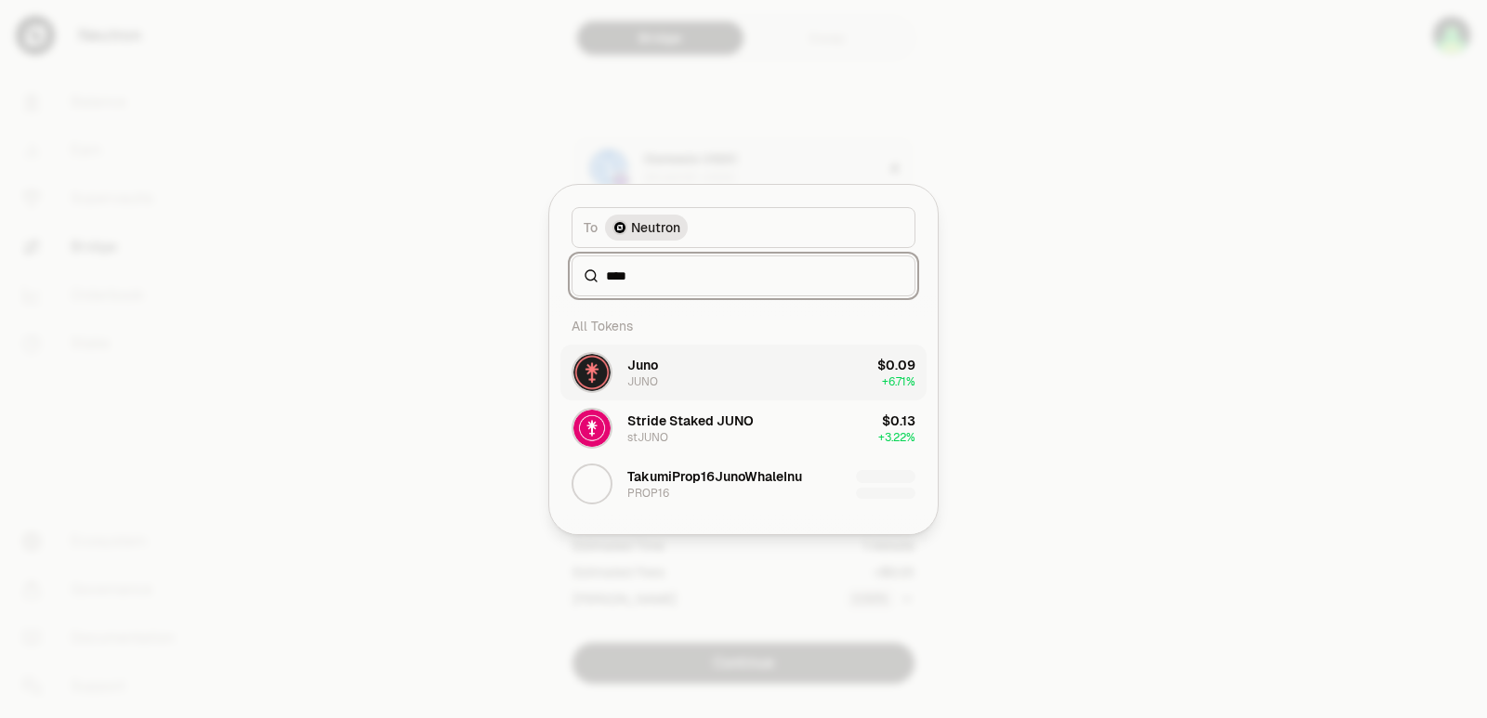
type input "****"
click at [715, 373] on button "Juno JUNO $0.09 + 6.71%" at bounding box center [743, 373] width 366 height 56
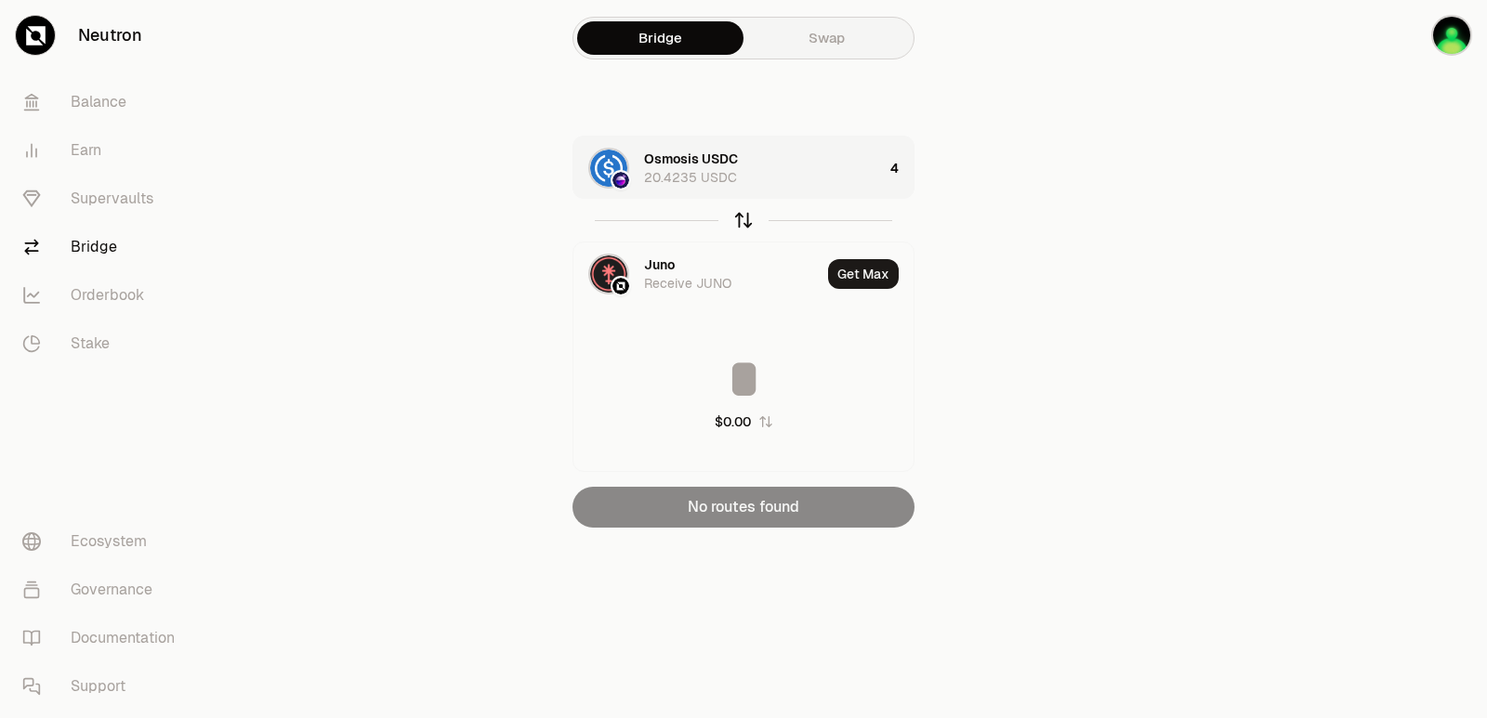
click at [742, 221] on icon "button" at bounding box center [743, 220] width 20 height 20
type input "*"
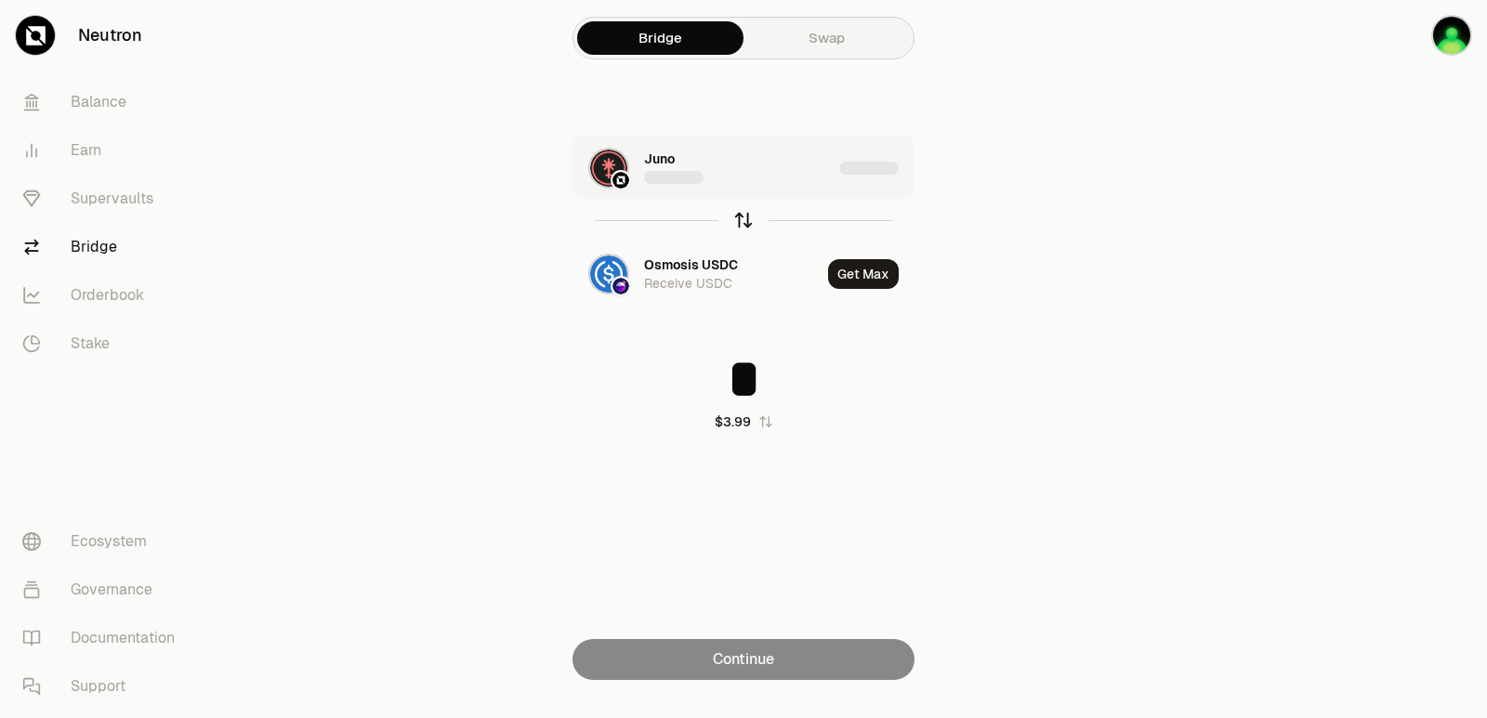
click at [742, 221] on icon "button" at bounding box center [743, 220] width 20 height 20
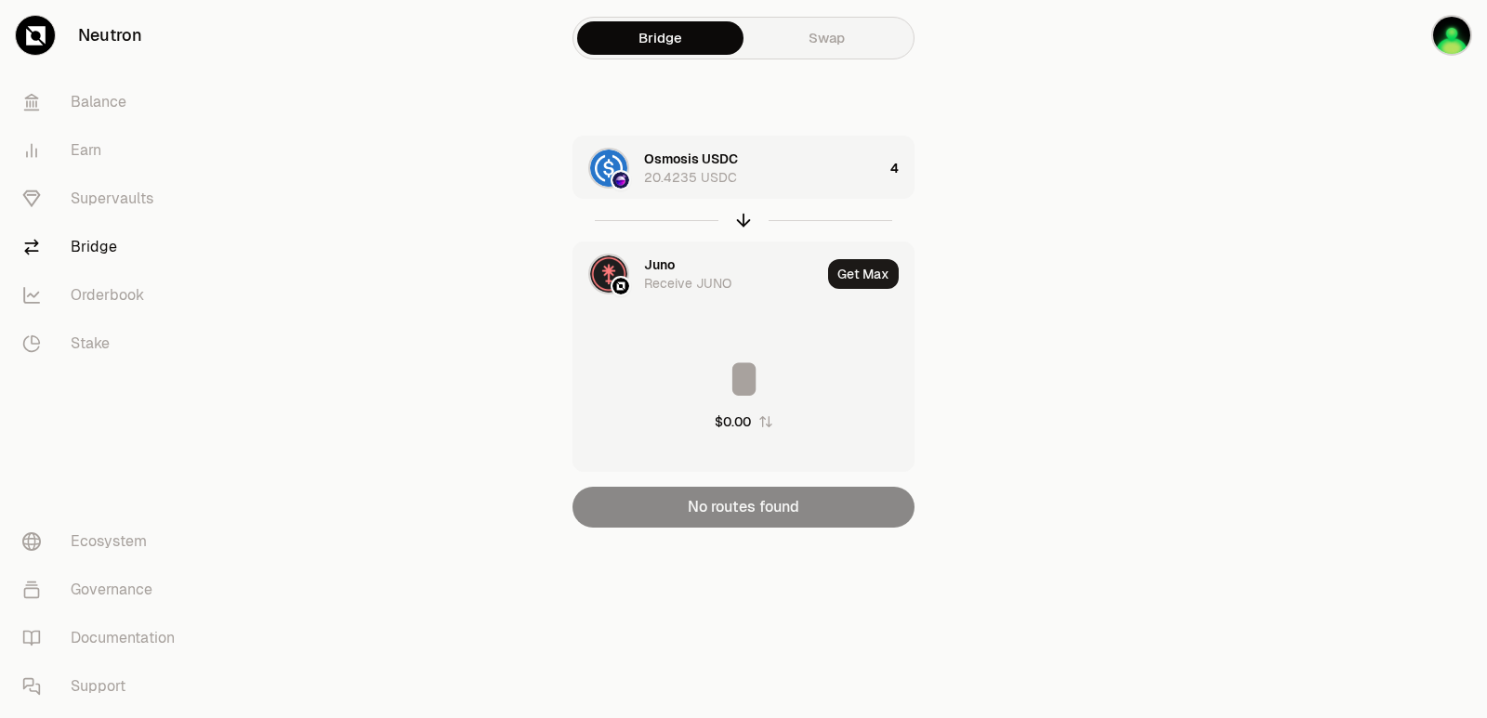
click at [669, 263] on div "Juno" at bounding box center [659, 265] width 31 height 19
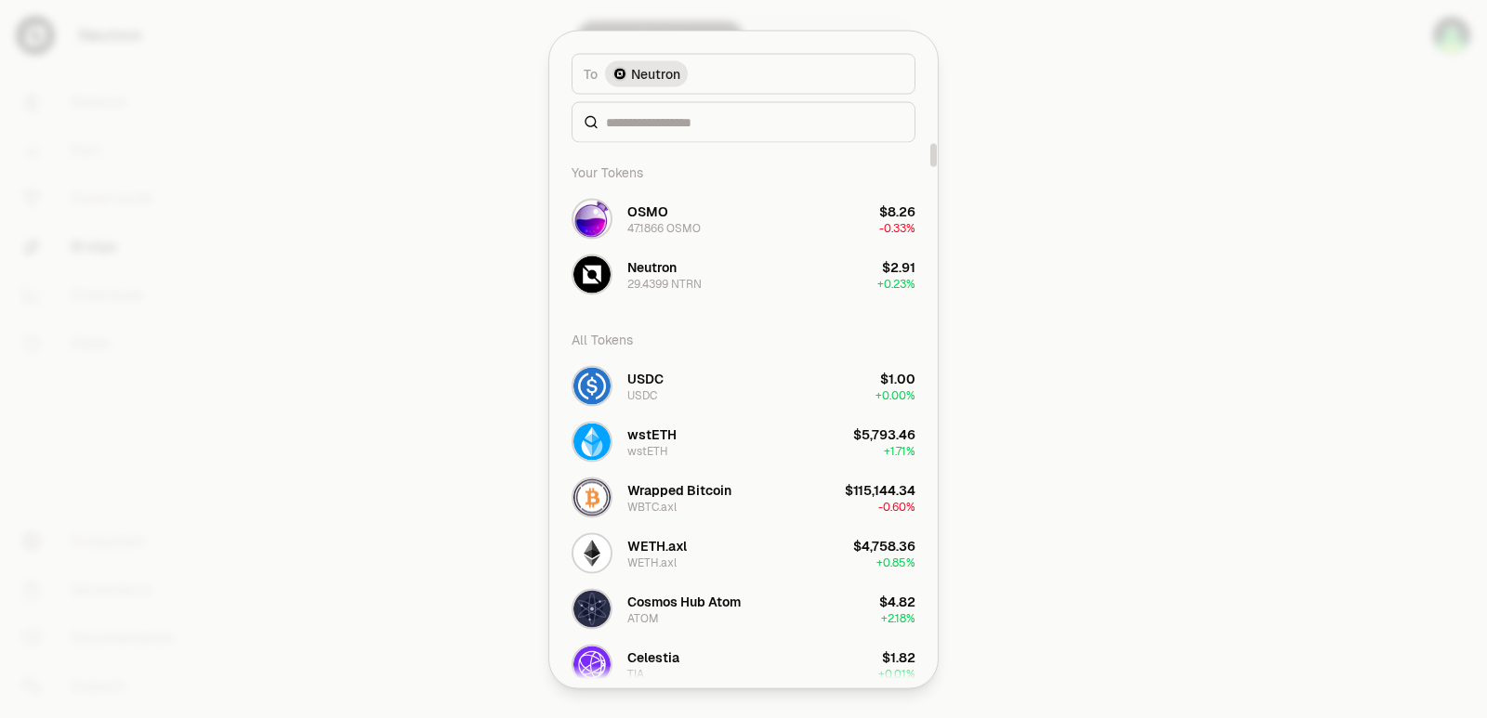
click at [723, 138] on div at bounding box center [743, 121] width 344 height 41
click at [721, 126] on input at bounding box center [754, 121] width 297 height 19
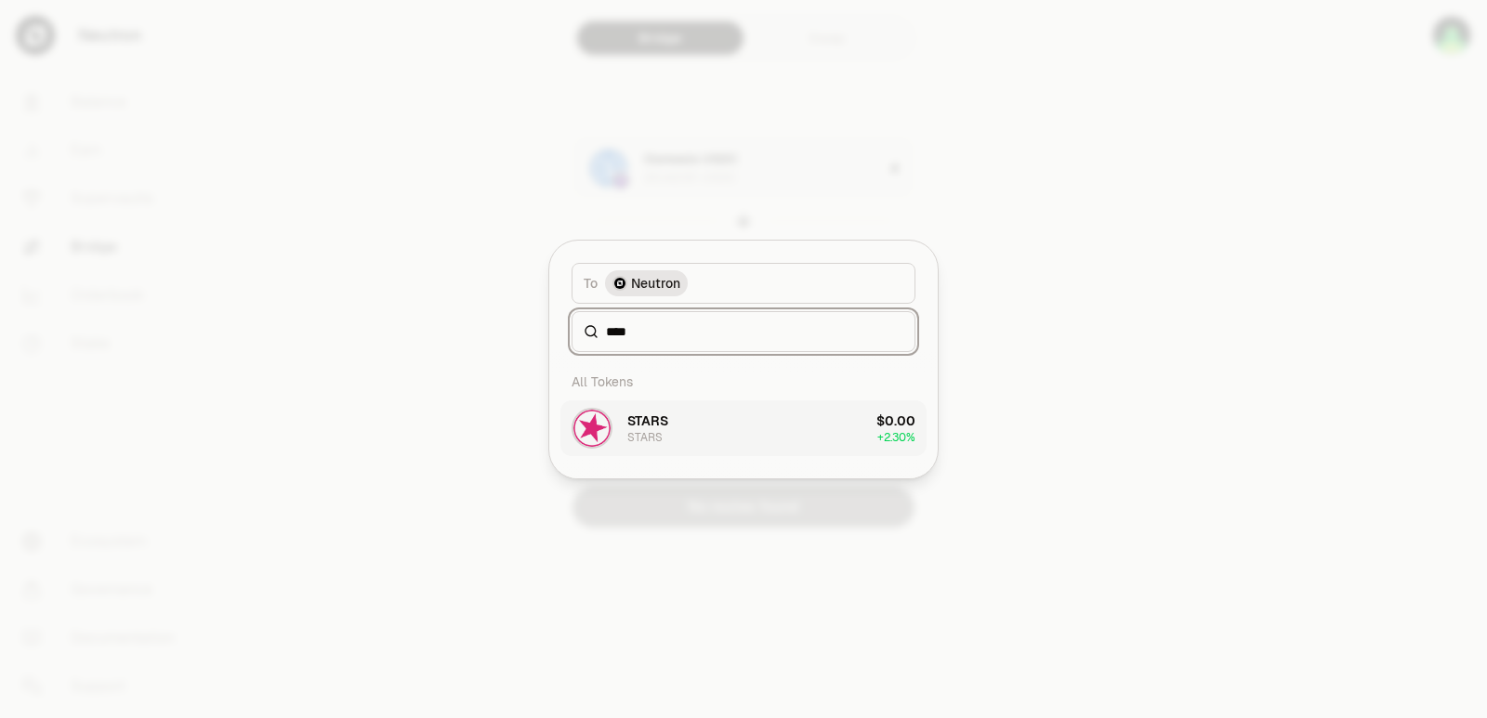
type input "****"
click at [720, 419] on button "STARS STARS $0.00 + 2.30%" at bounding box center [743, 428] width 366 height 56
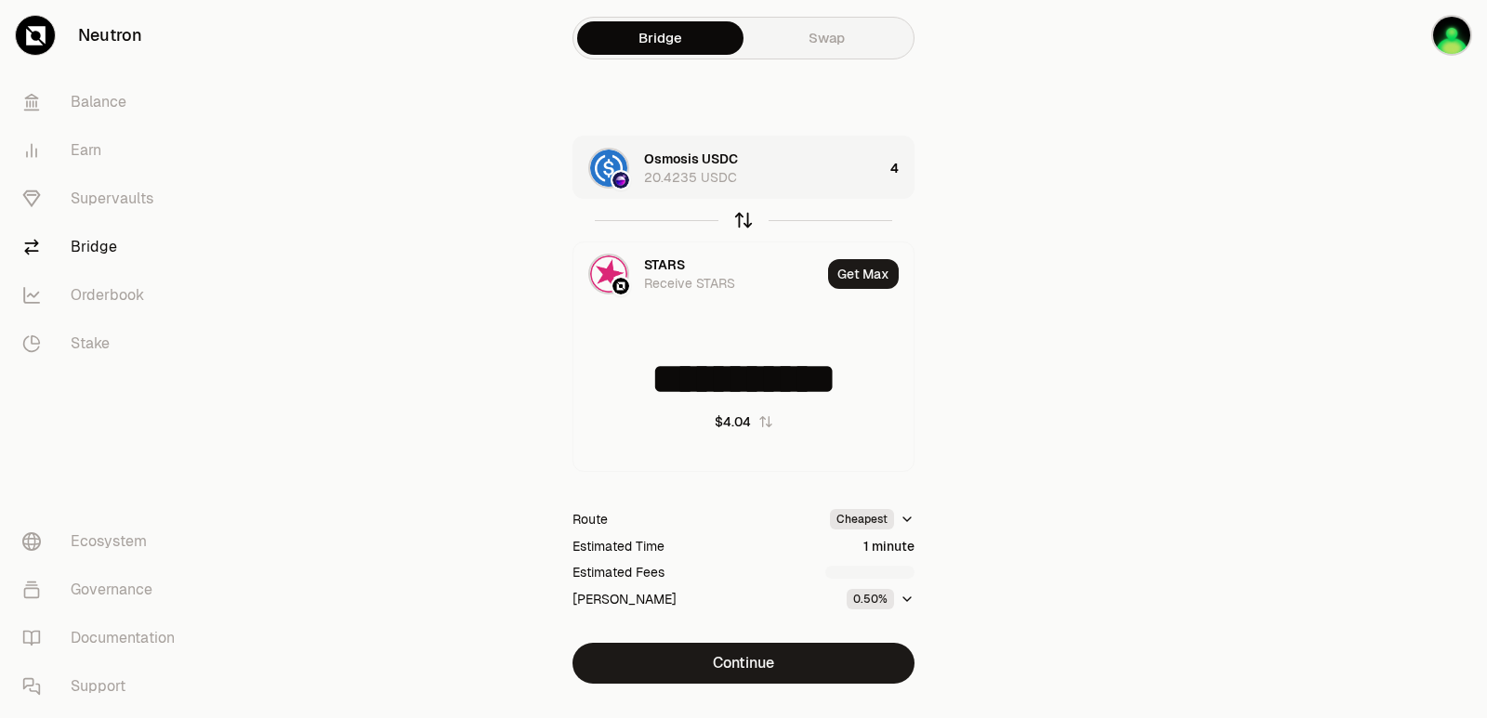
click at [740, 222] on icon "button" at bounding box center [743, 220] width 20 height 20
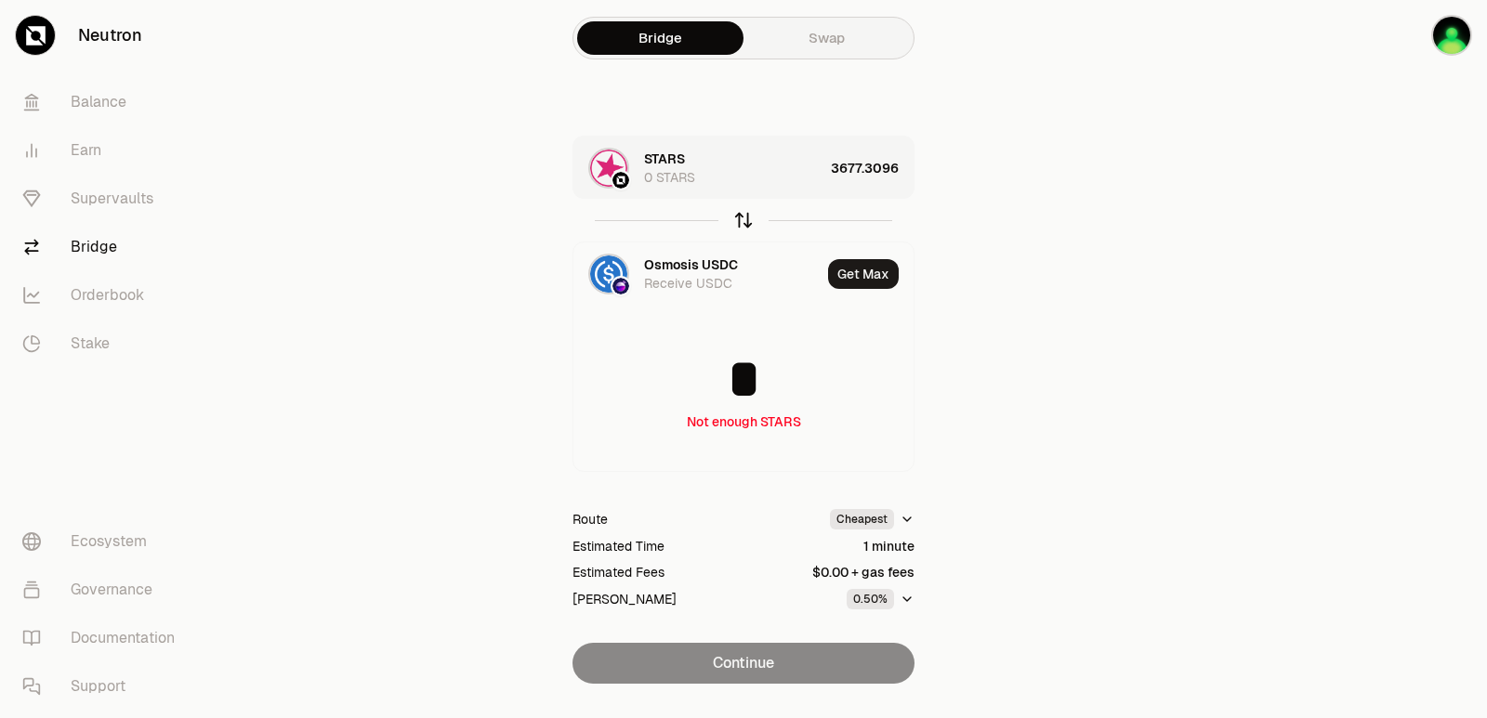
click at [740, 227] on icon "button" at bounding box center [743, 220] width 20 height 20
type input "**********"
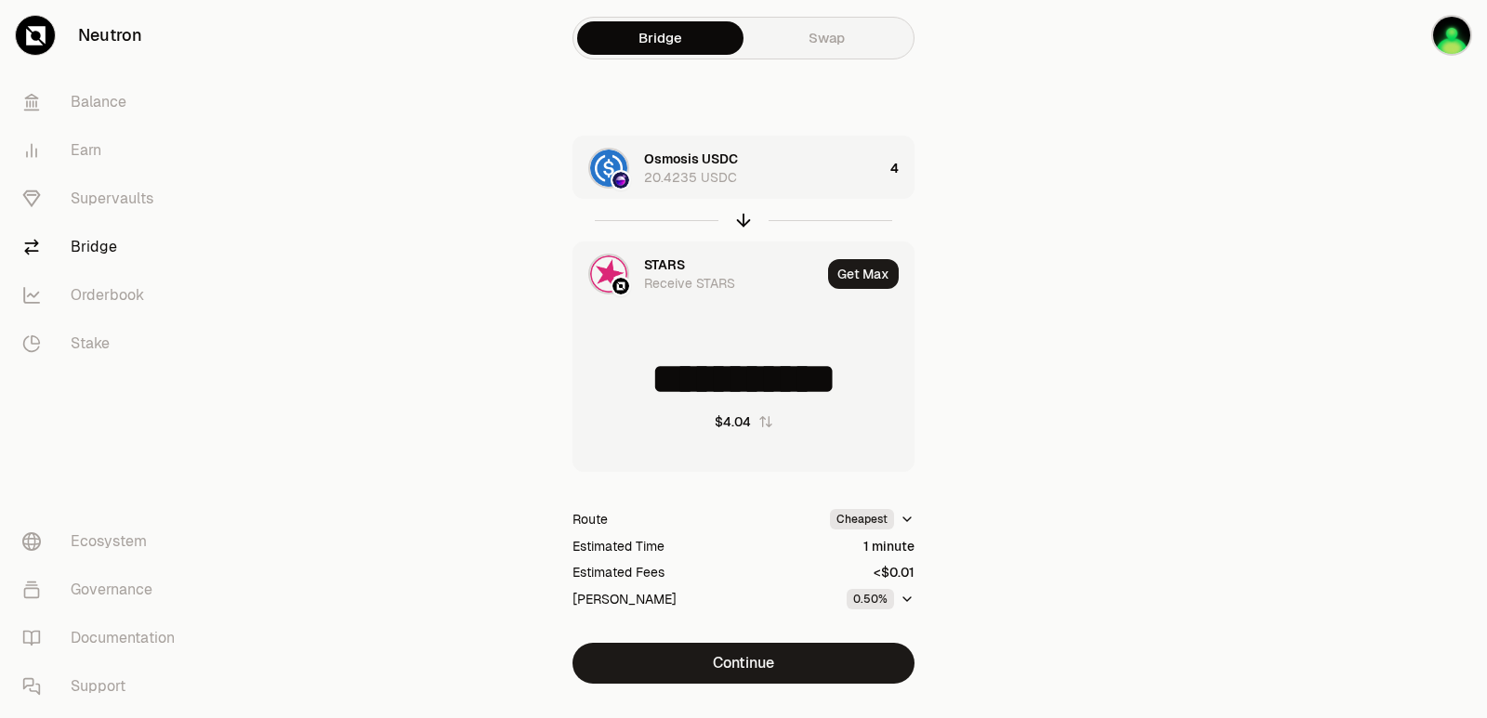
click at [677, 262] on div "STARS" at bounding box center [664, 265] width 41 height 19
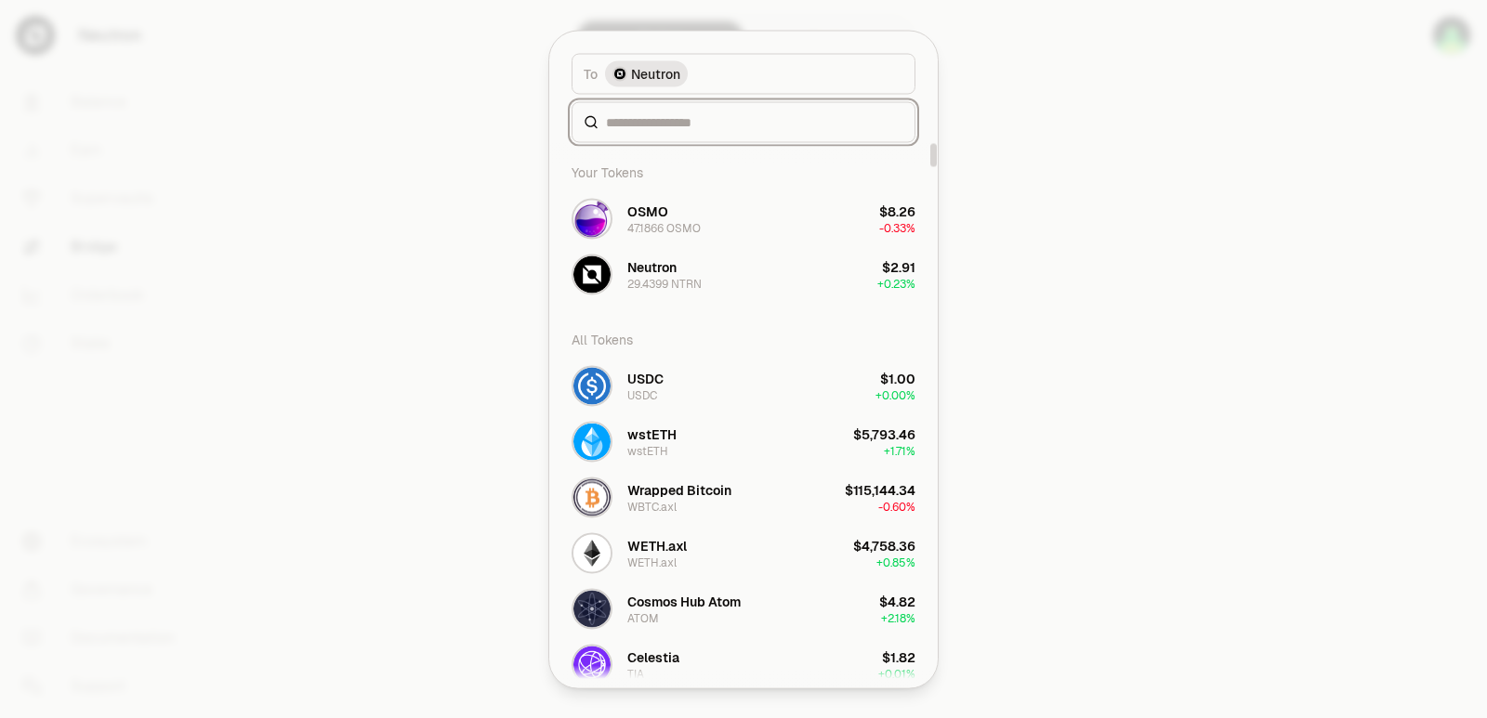
click at [678, 119] on input at bounding box center [754, 121] width 297 height 19
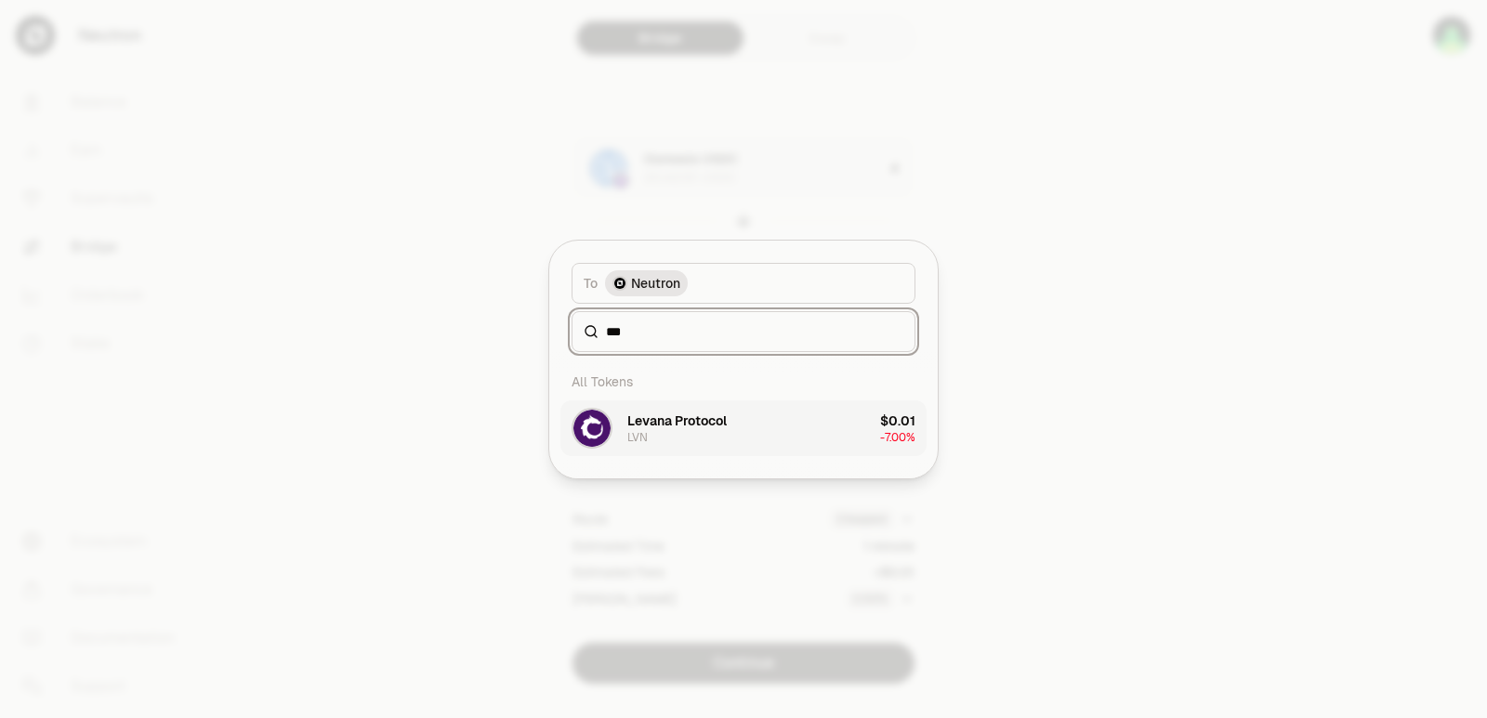
type input "***"
click at [699, 426] on div "Levana Protocol" at bounding box center [676, 421] width 99 height 19
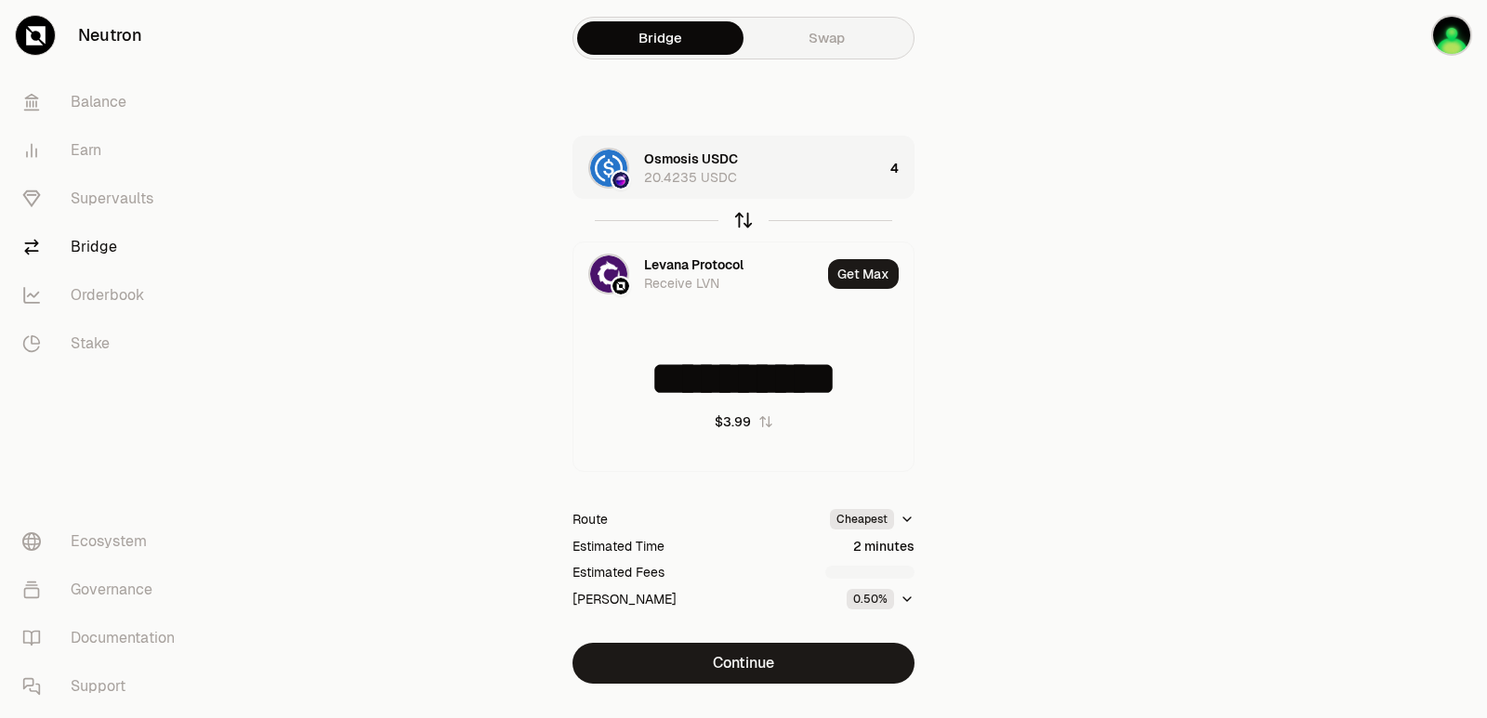
click at [738, 210] on icon "button" at bounding box center [743, 220] width 20 height 20
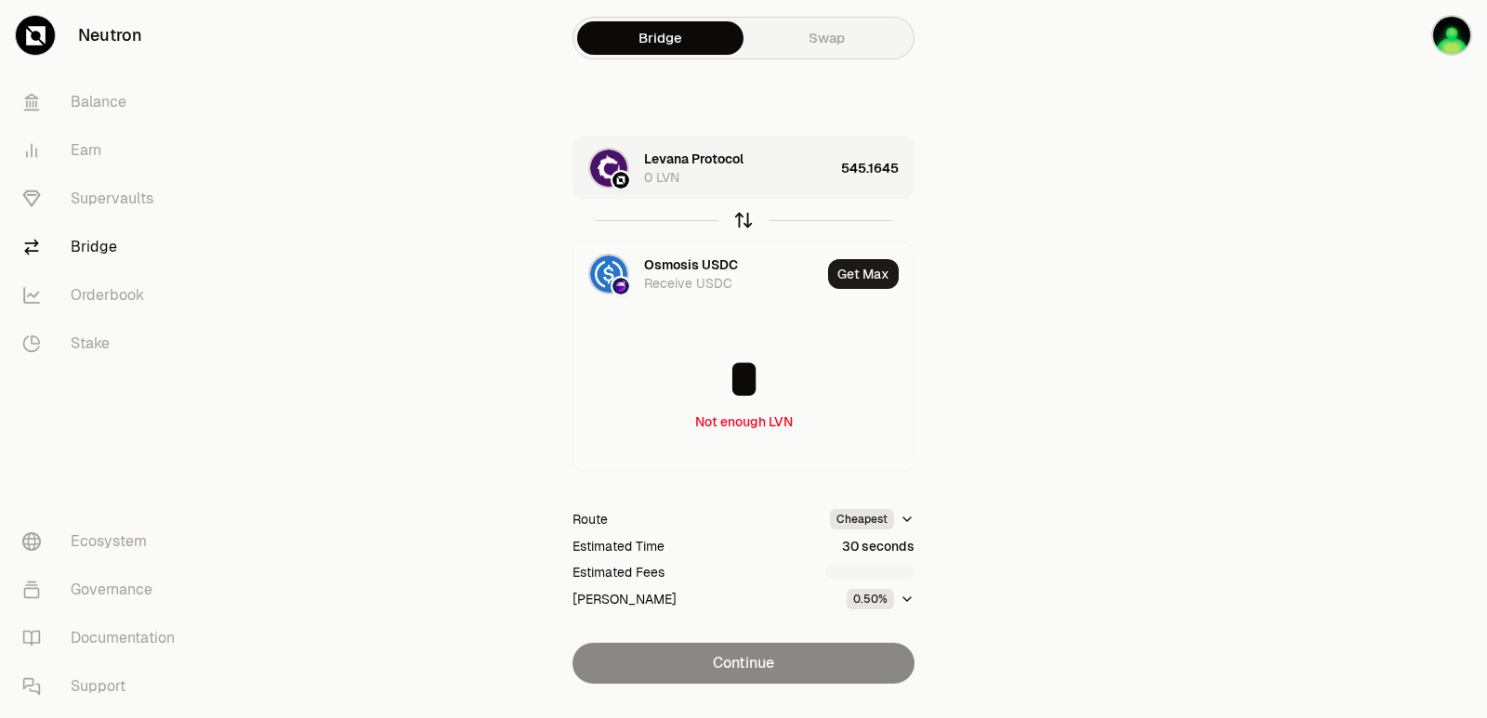
click at [739, 211] on icon "button" at bounding box center [743, 220] width 20 height 20
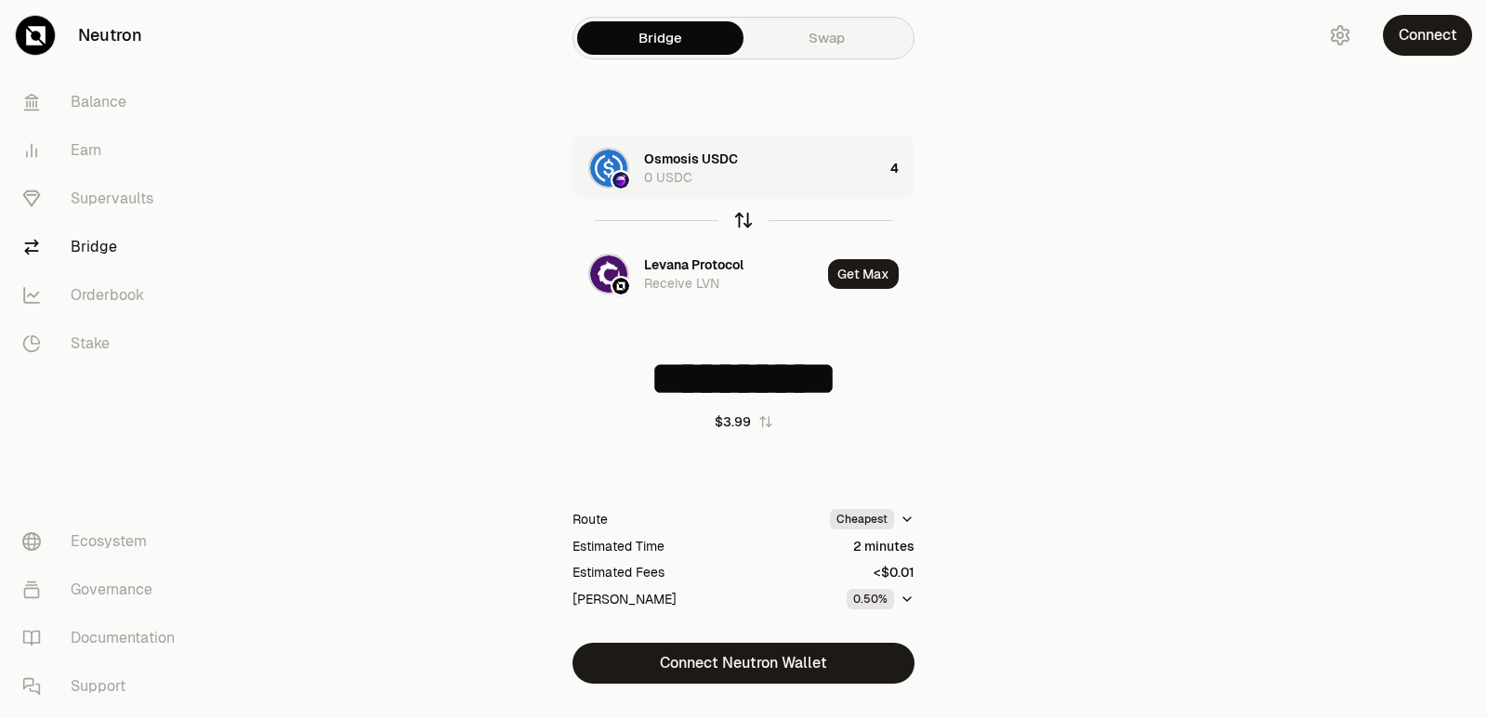
click at [738, 226] on icon "button" at bounding box center [743, 220] width 20 height 20
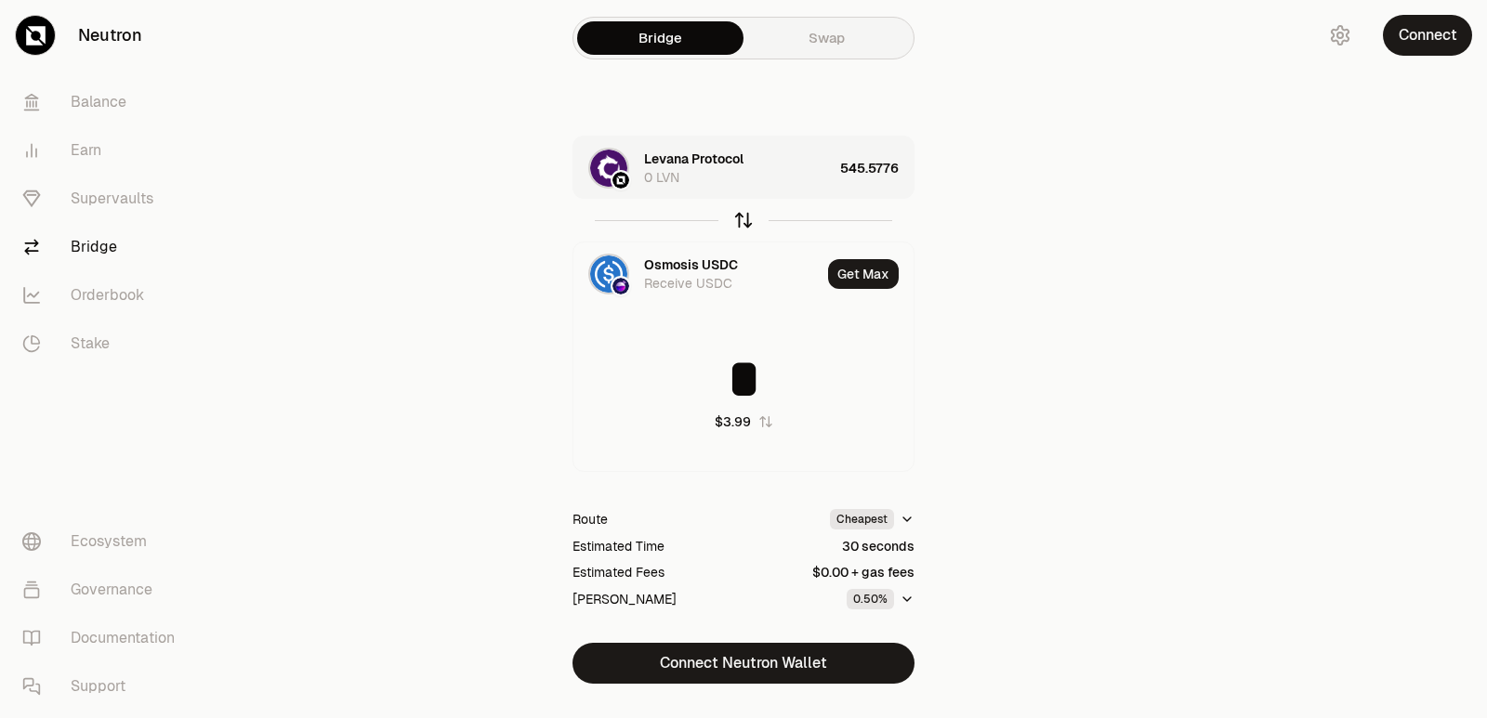
click at [738, 225] on icon "button" at bounding box center [743, 220] width 20 height 20
click at [734, 220] on icon "button" at bounding box center [743, 220] width 20 height 20
type input "**********"
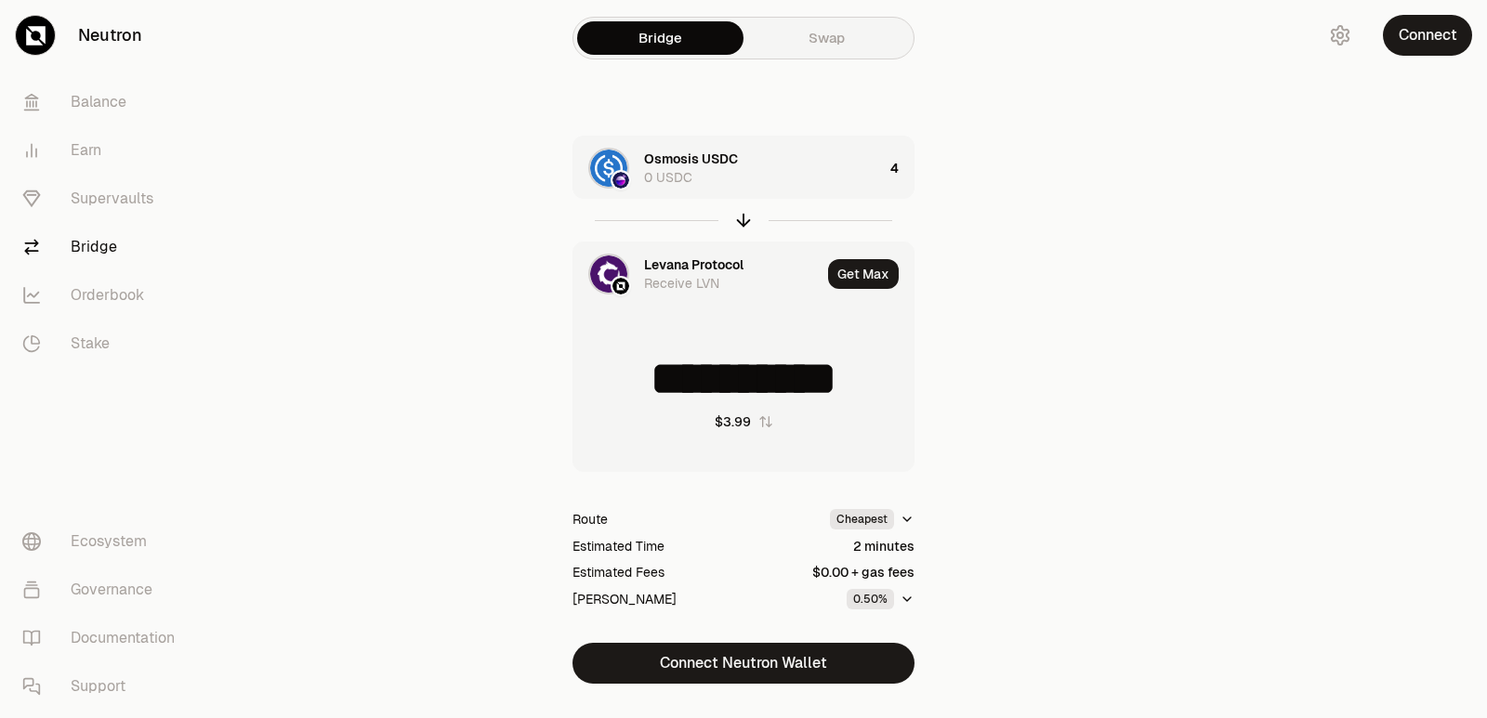
click at [682, 268] on div "Levana Protocol" at bounding box center [693, 265] width 99 height 19
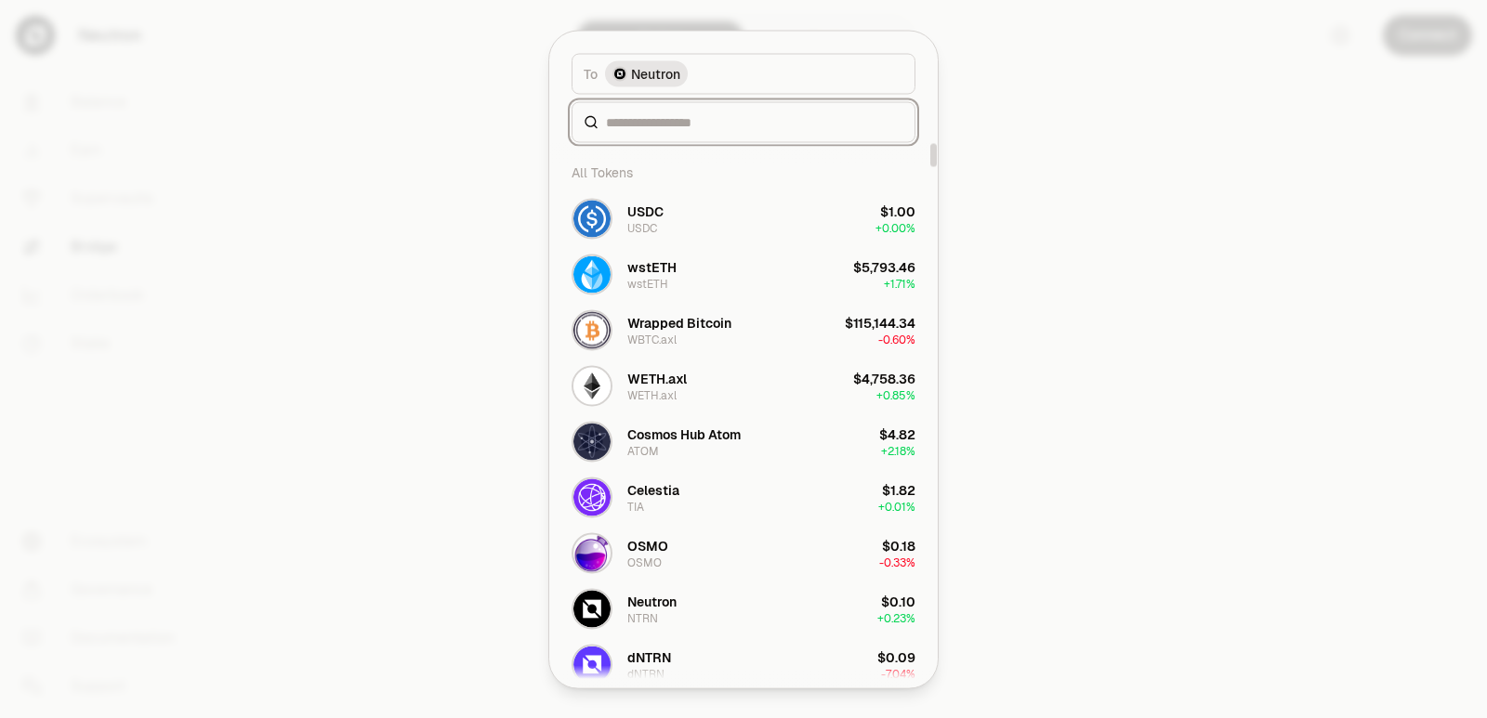
click at [685, 119] on input at bounding box center [754, 121] width 297 height 19
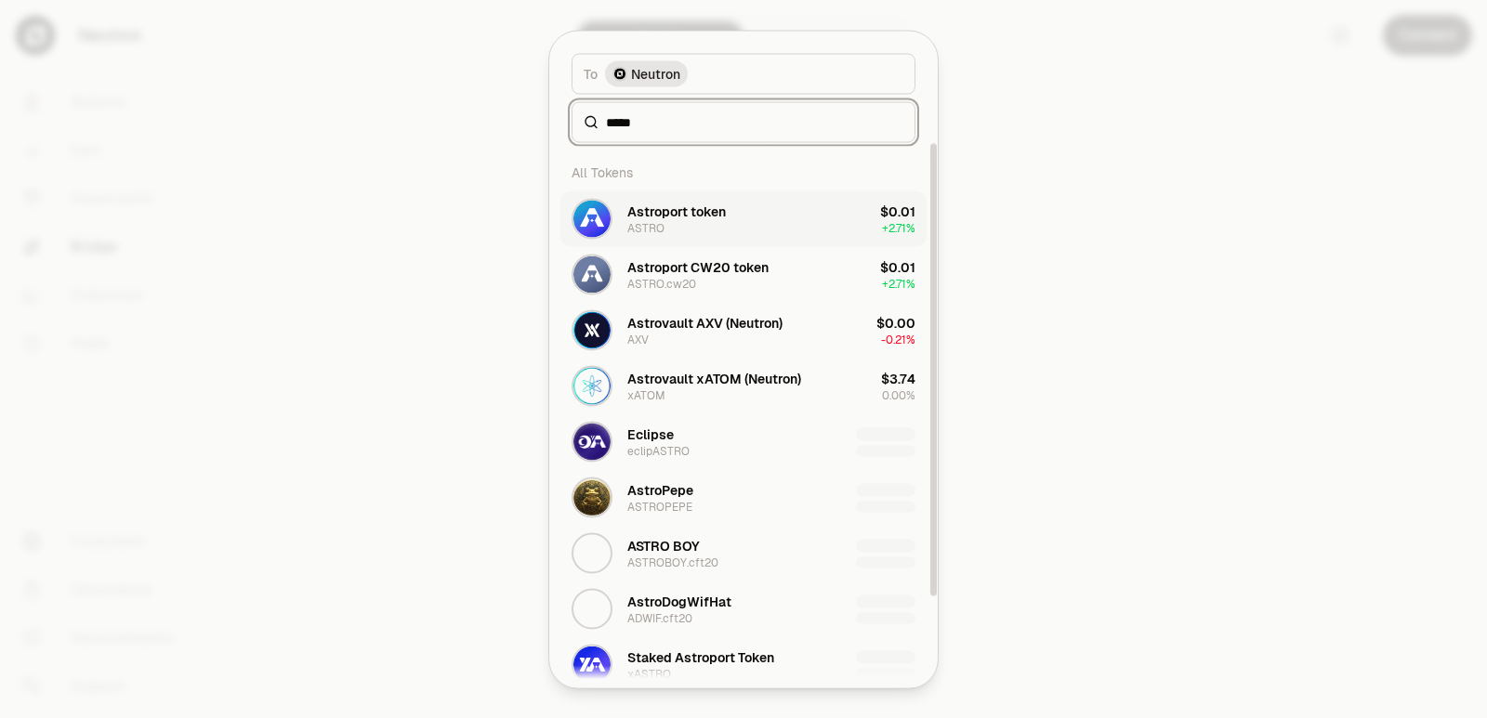
type input "*****"
click at [720, 210] on div "Astroport token" at bounding box center [676, 211] width 98 height 19
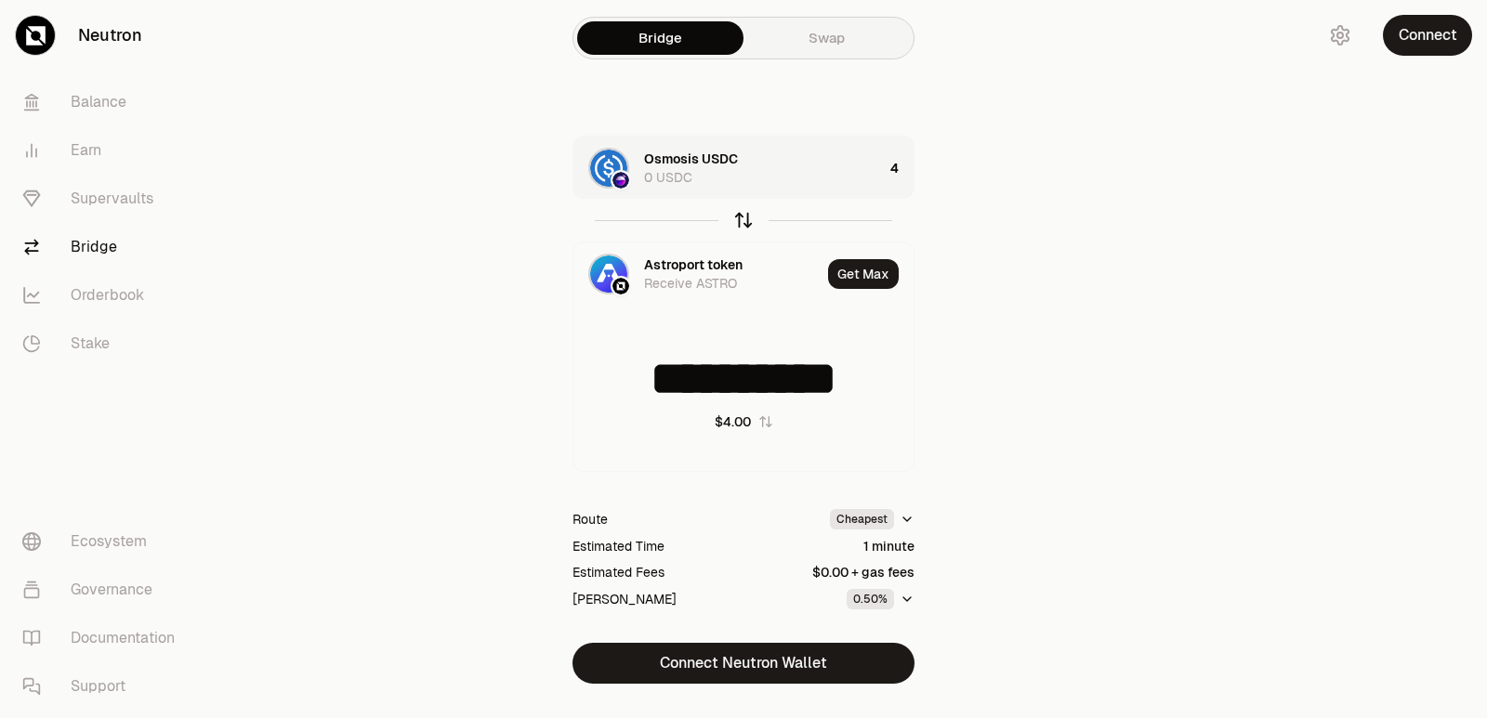
click at [742, 217] on icon "button" at bounding box center [743, 220] width 20 height 20
type input "**********"
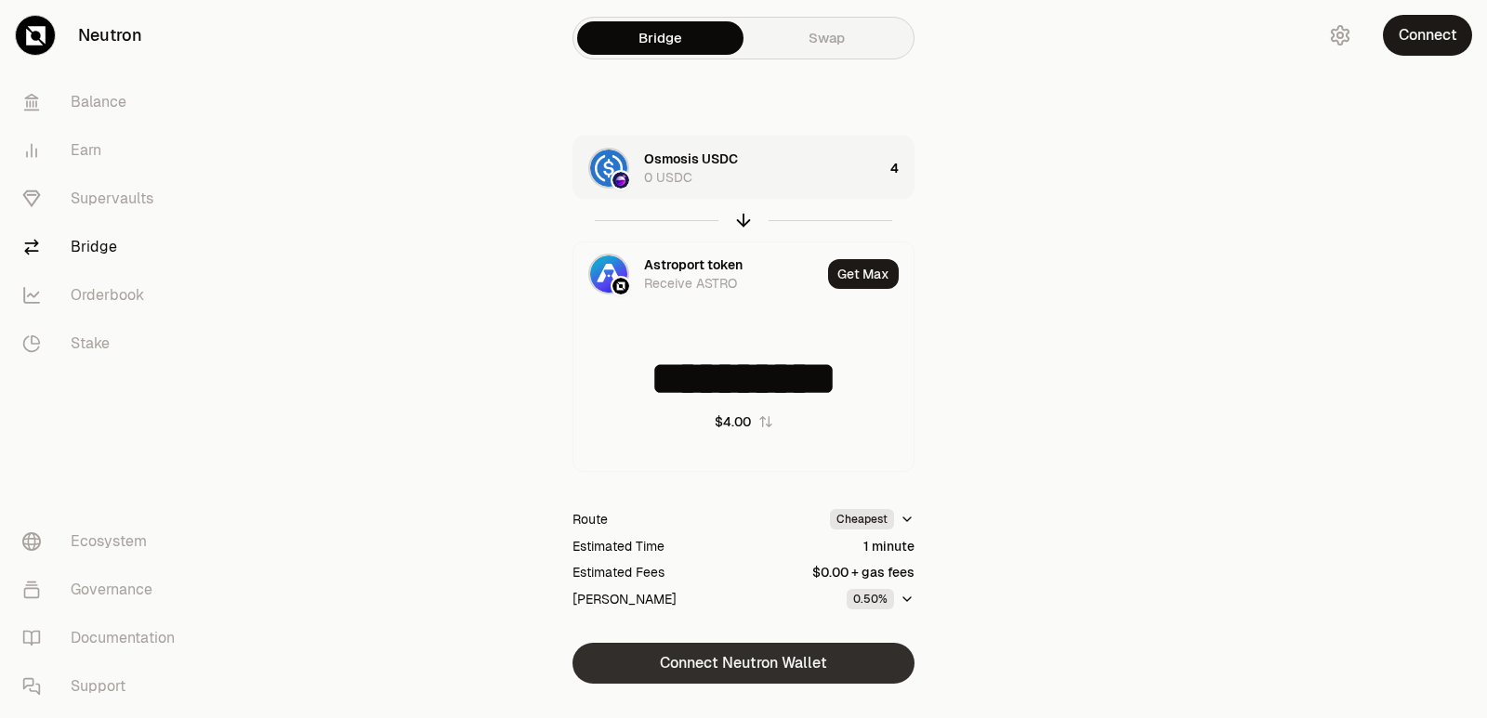
click at [710, 671] on button "Connect Neutron Wallet" at bounding box center [743, 663] width 342 height 41
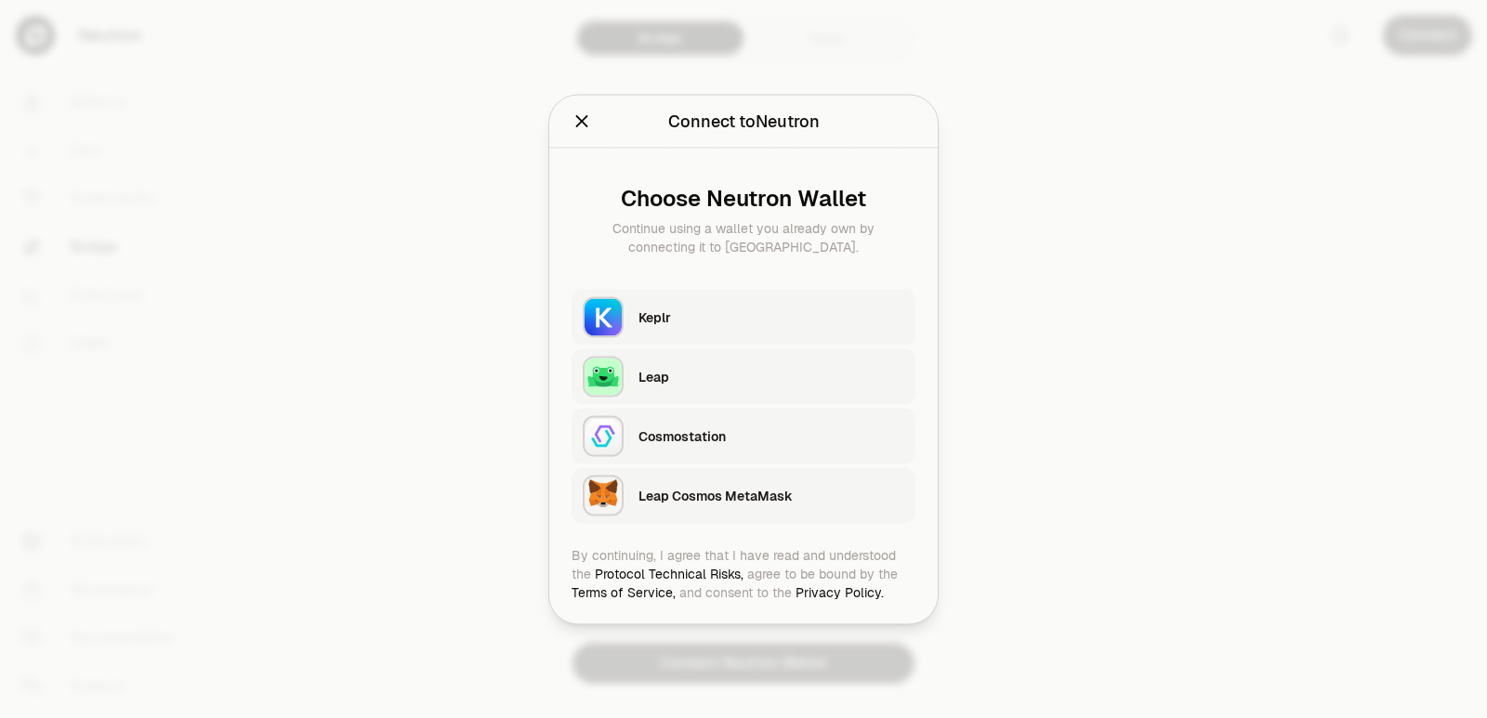
click at [673, 321] on div "Keplr" at bounding box center [771, 317] width 266 height 19
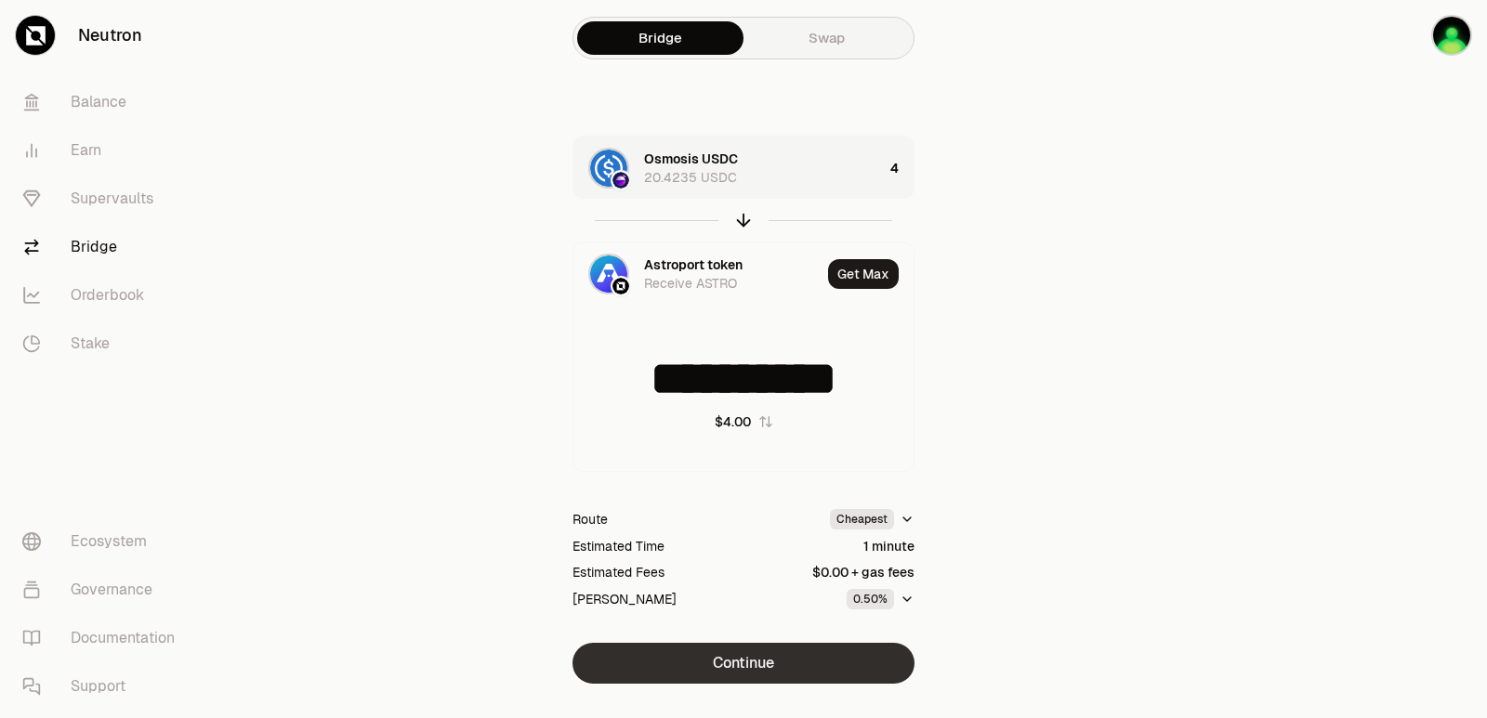
click at [732, 677] on button "Continue" at bounding box center [743, 663] width 342 height 41
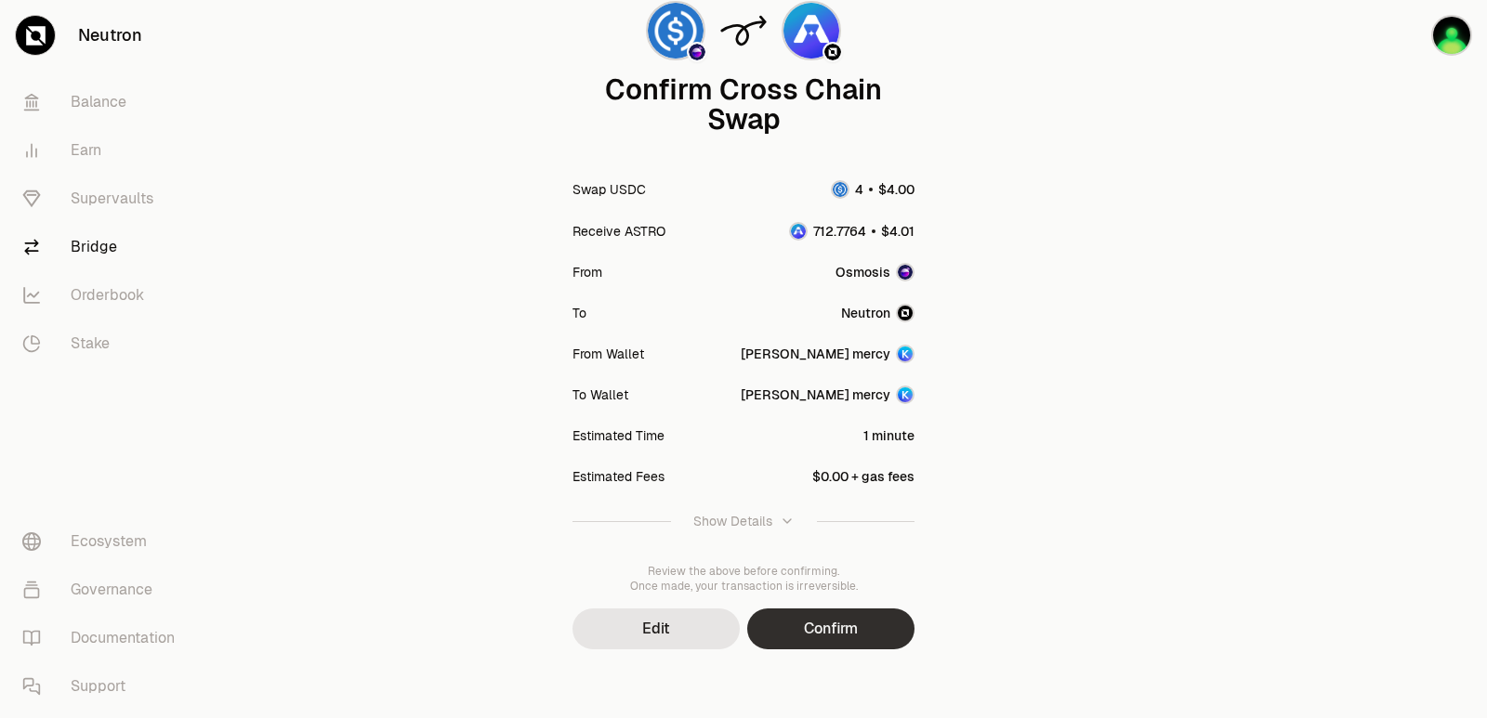
scroll to position [153, 0]
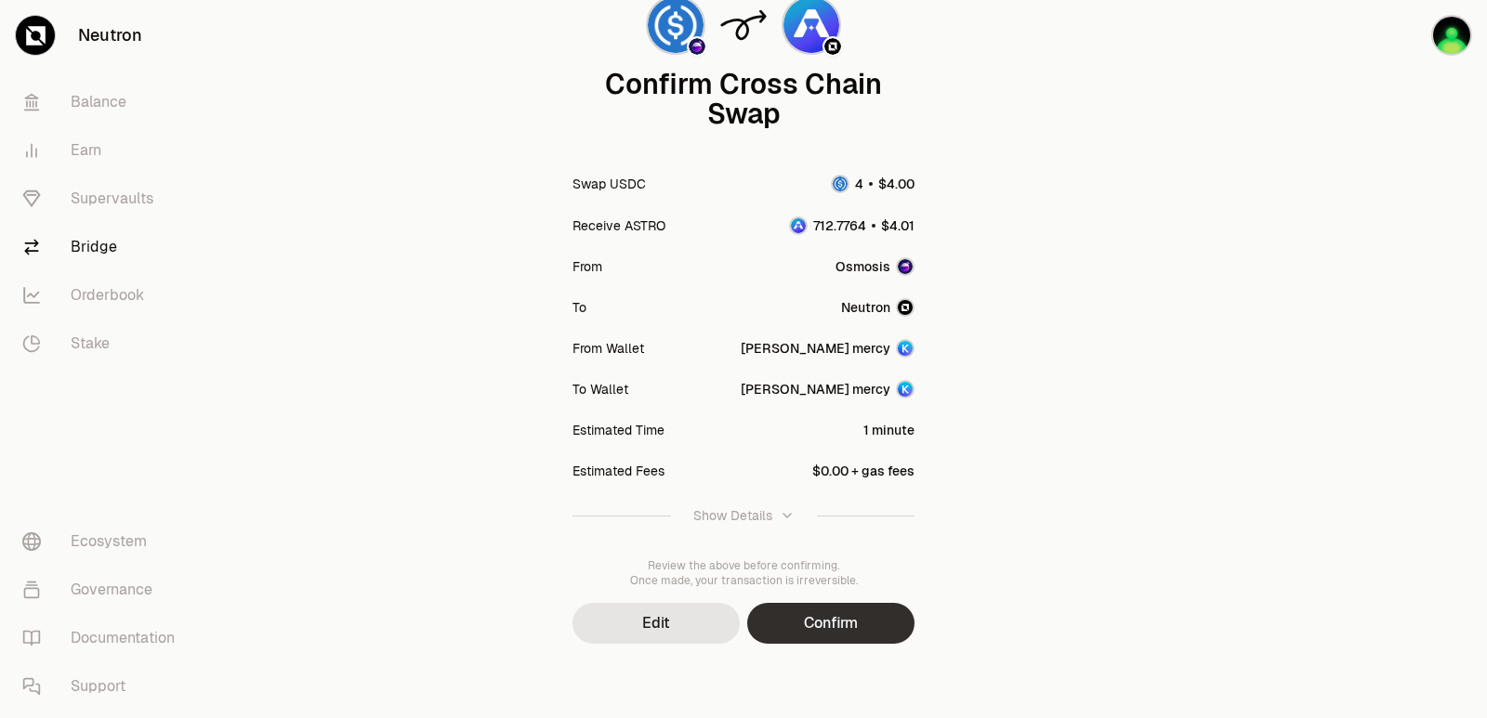
click at [801, 634] on button "Confirm" at bounding box center [830, 623] width 167 height 41
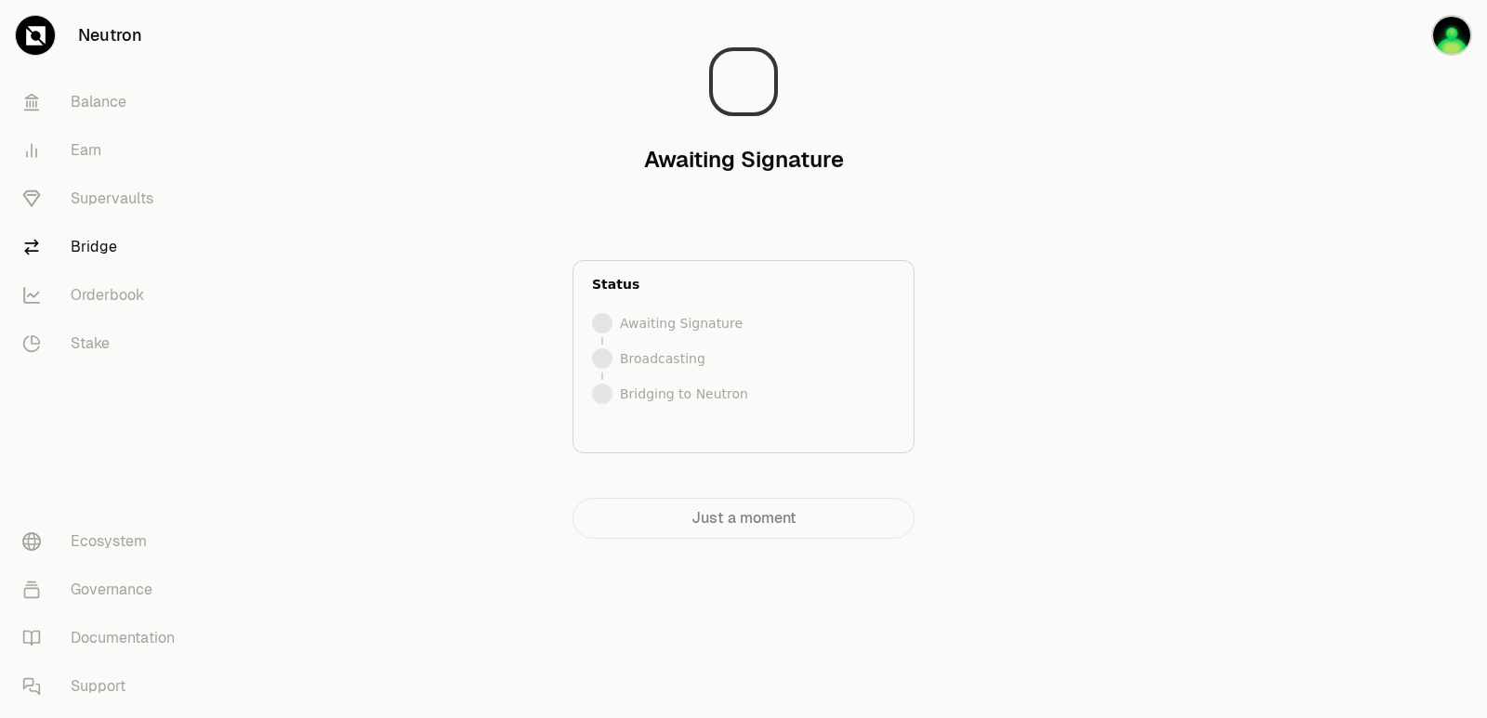
scroll to position [0, 0]
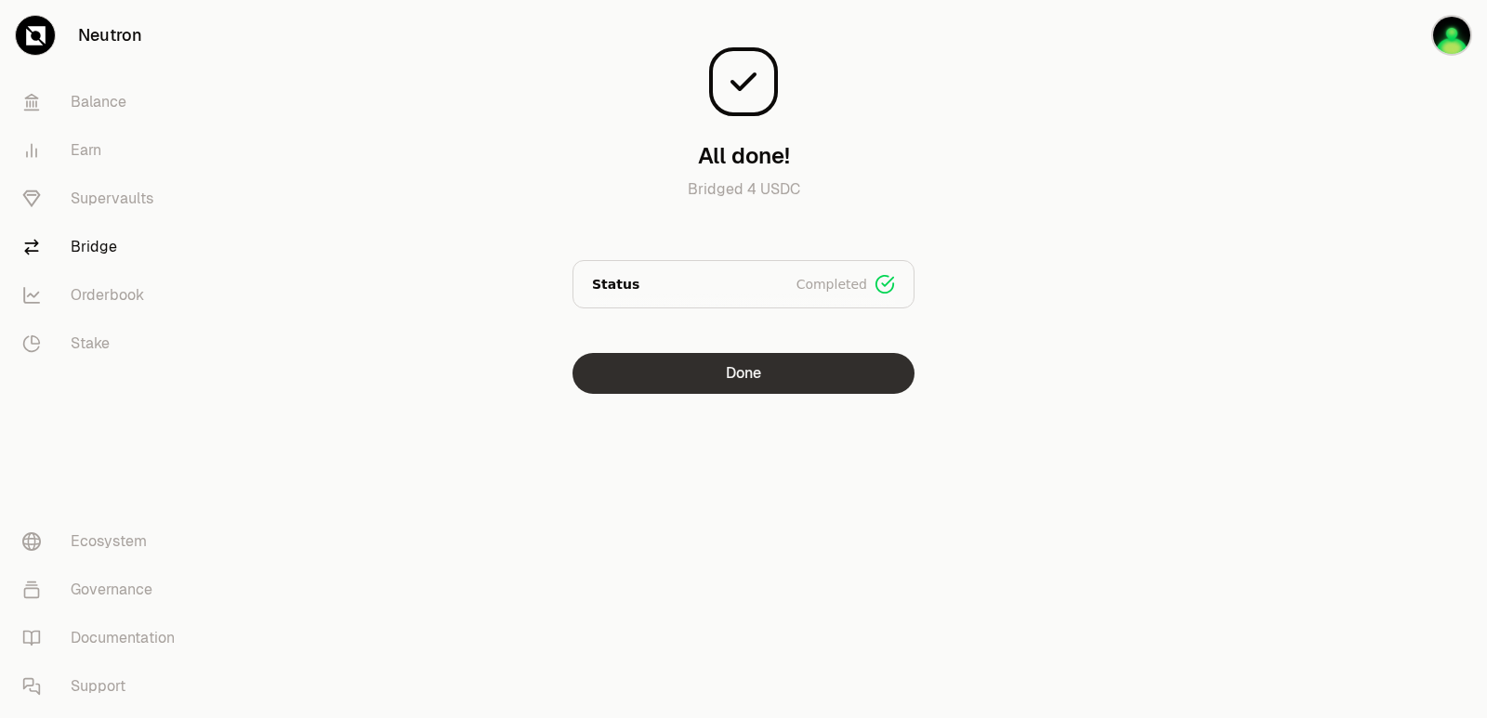
click at [717, 375] on button "Done" at bounding box center [743, 373] width 342 height 41
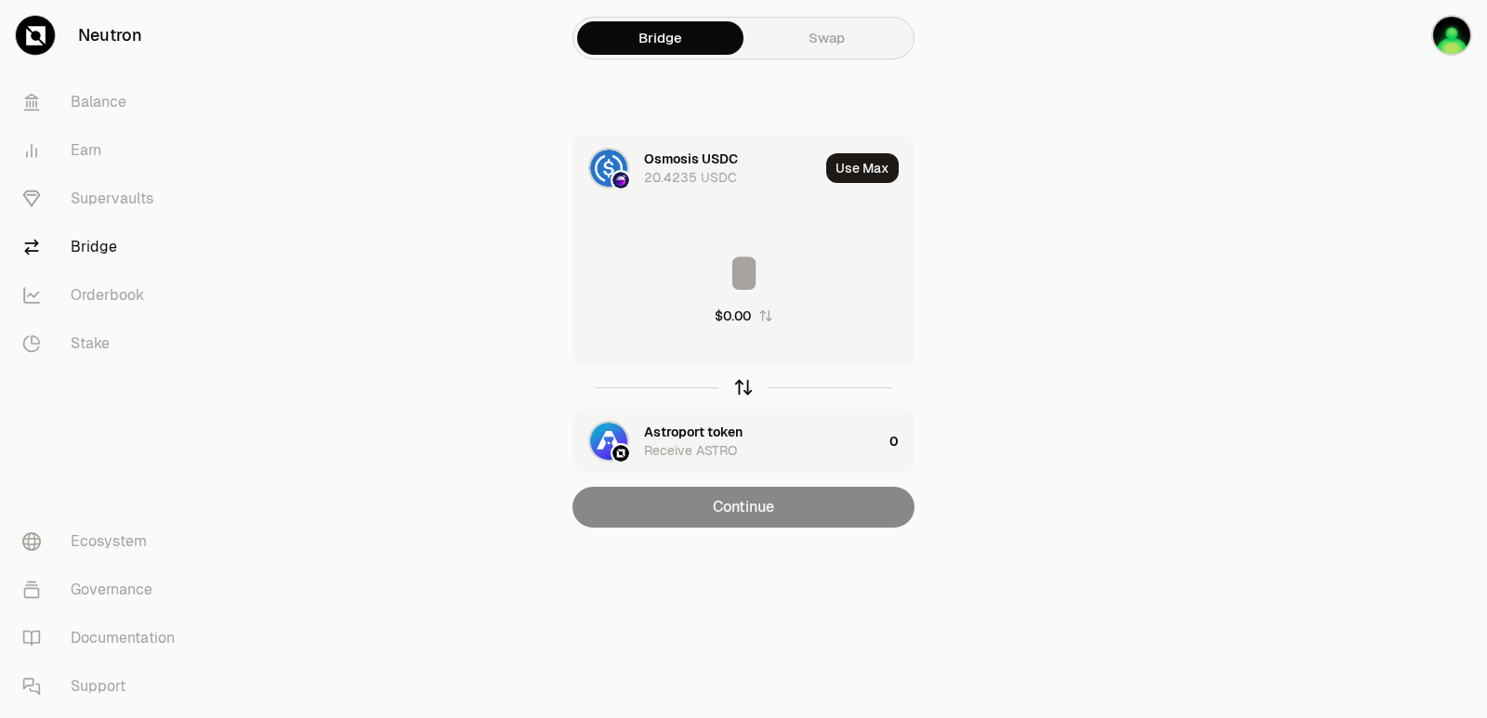
click at [744, 396] on icon "button" at bounding box center [743, 387] width 20 height 20
click at [866, 171] on button "Use Max" at bounding box center [862, 168] width 72 height 30
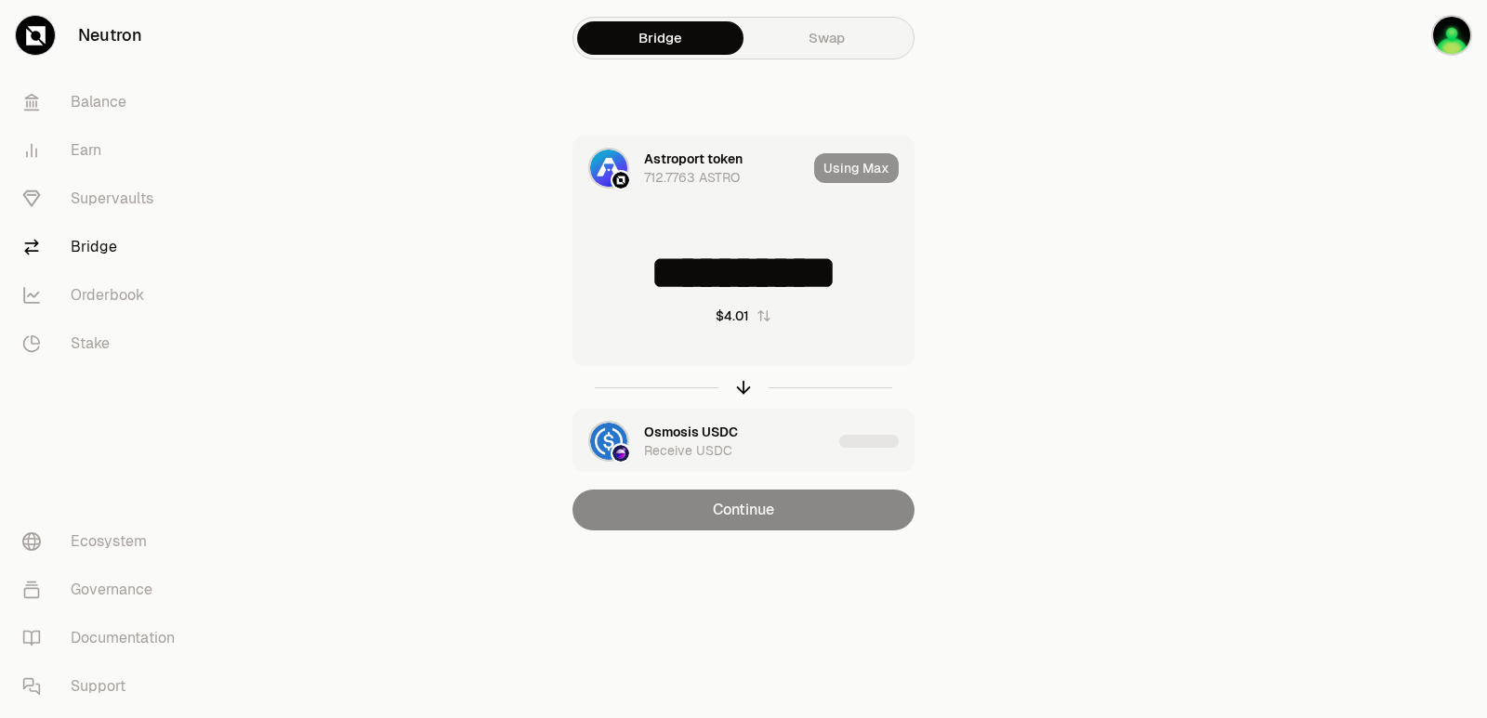
type input "**********"
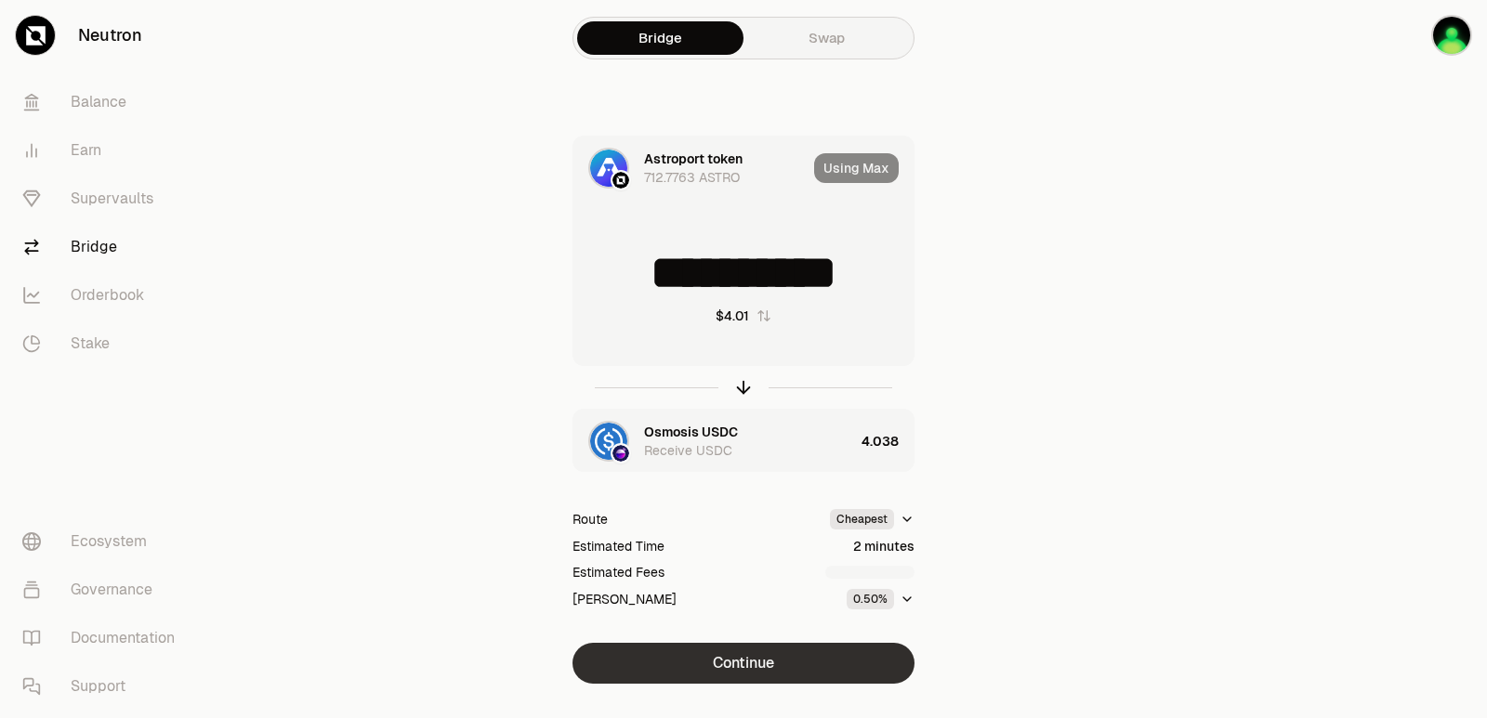
click at [706, 664] on button "Continue" at bounding box center [743, 663] width 342 height 41
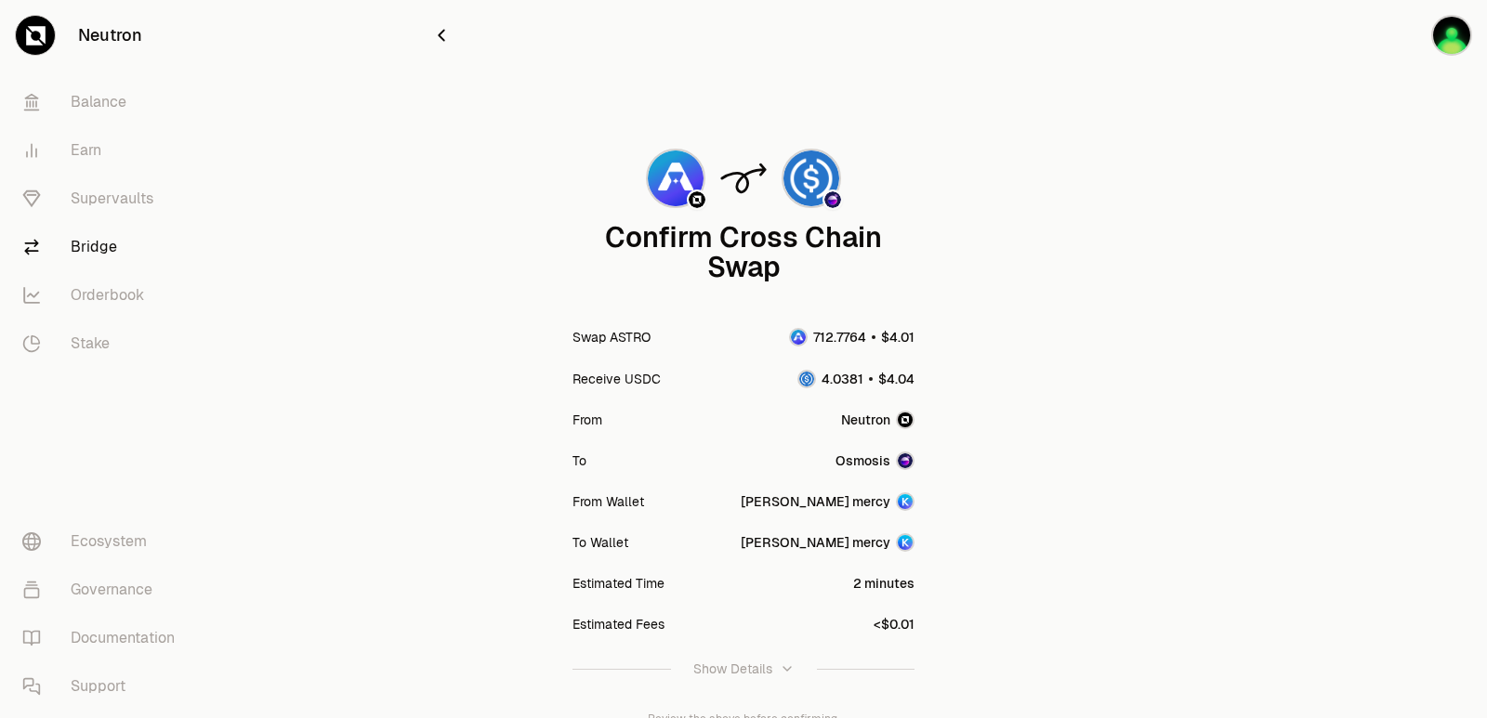
scroll to position [153, 0]
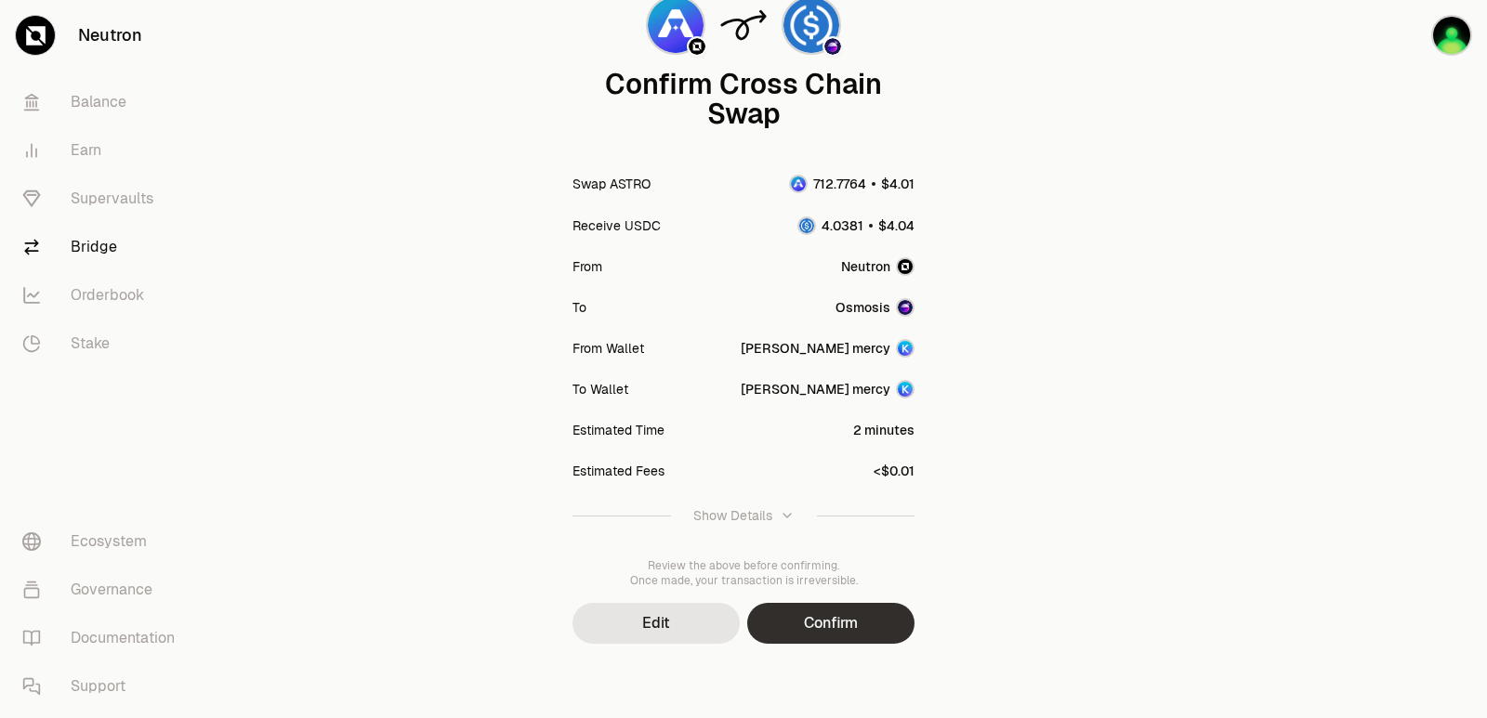
click at [774, 619] on button "Confirm" at bounding box center [830, 623] width 167 height 41
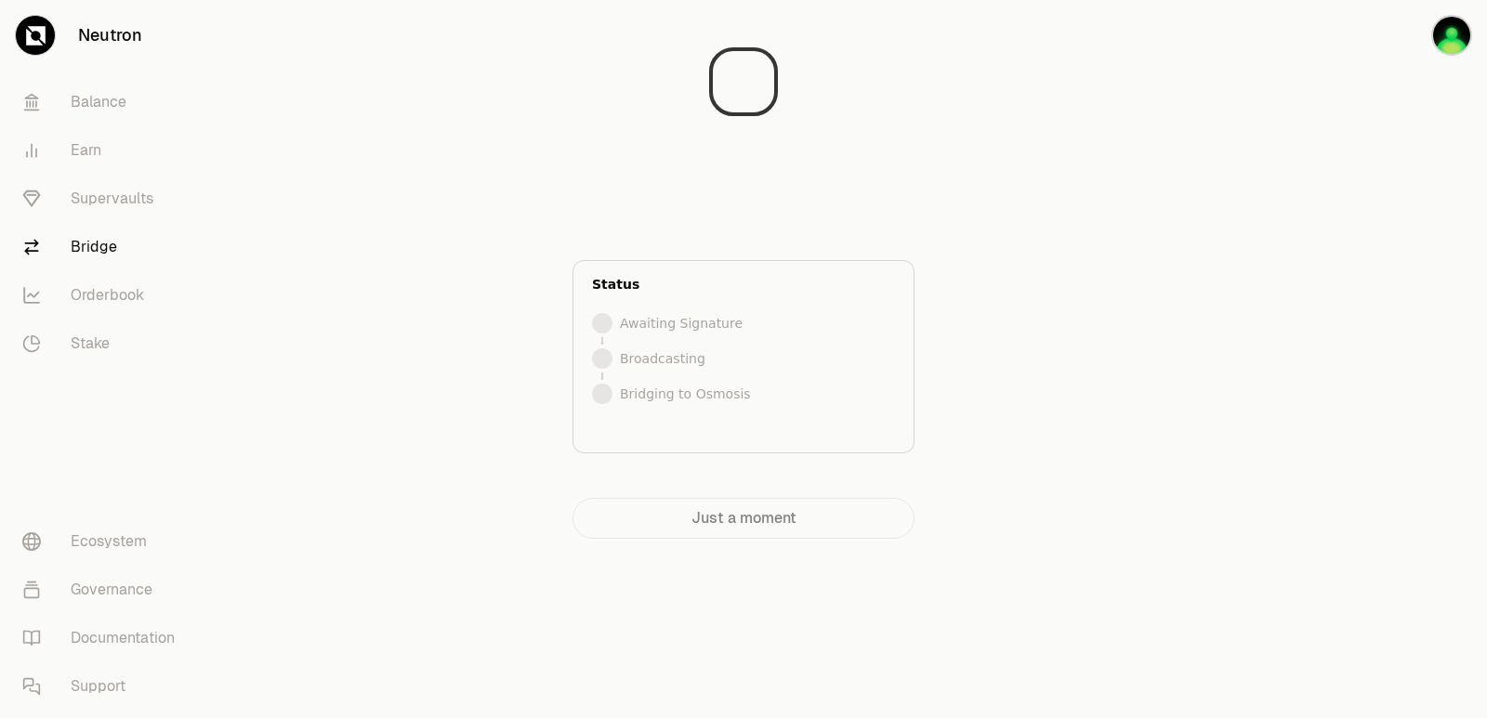
scroll to position [0, 0]
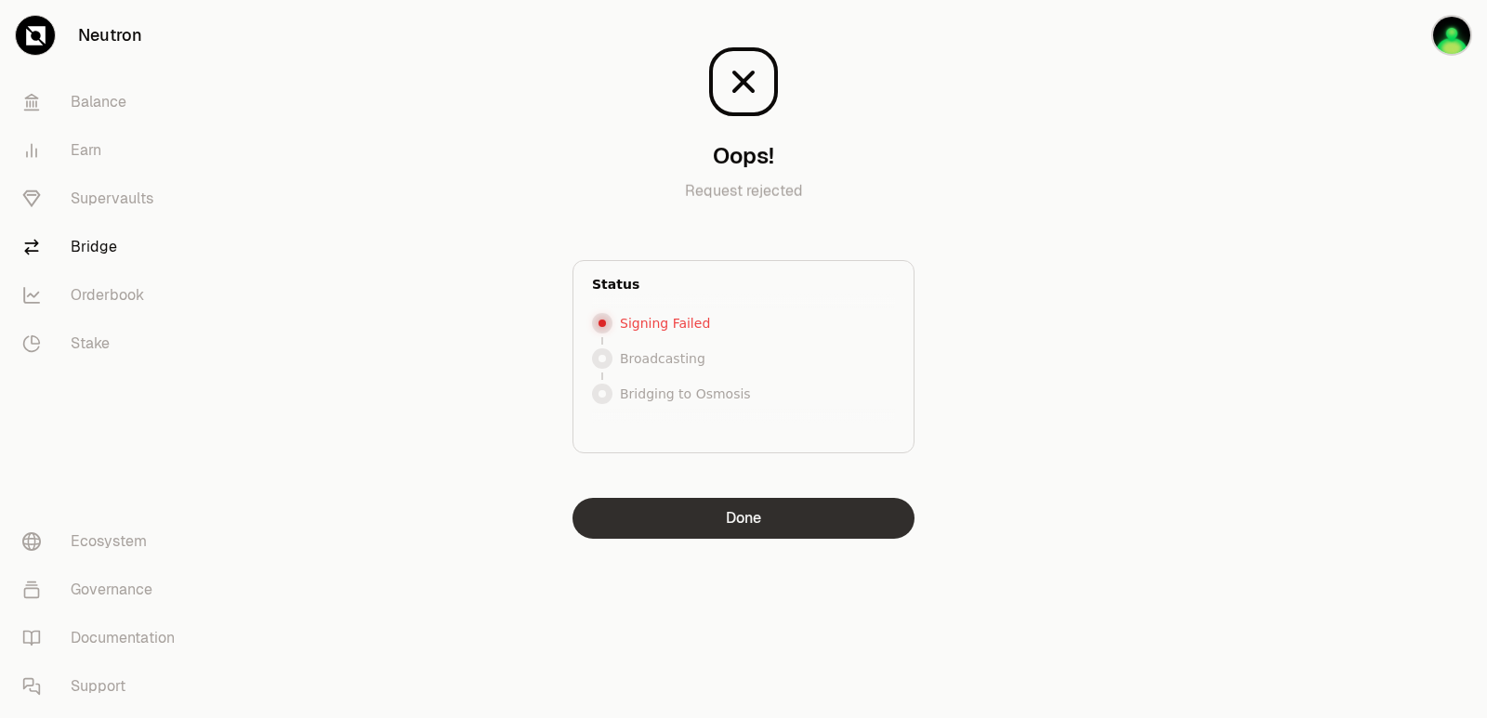
click at [776, 525] on button "Done" at bounding box center [743, 518] width 342 height 41
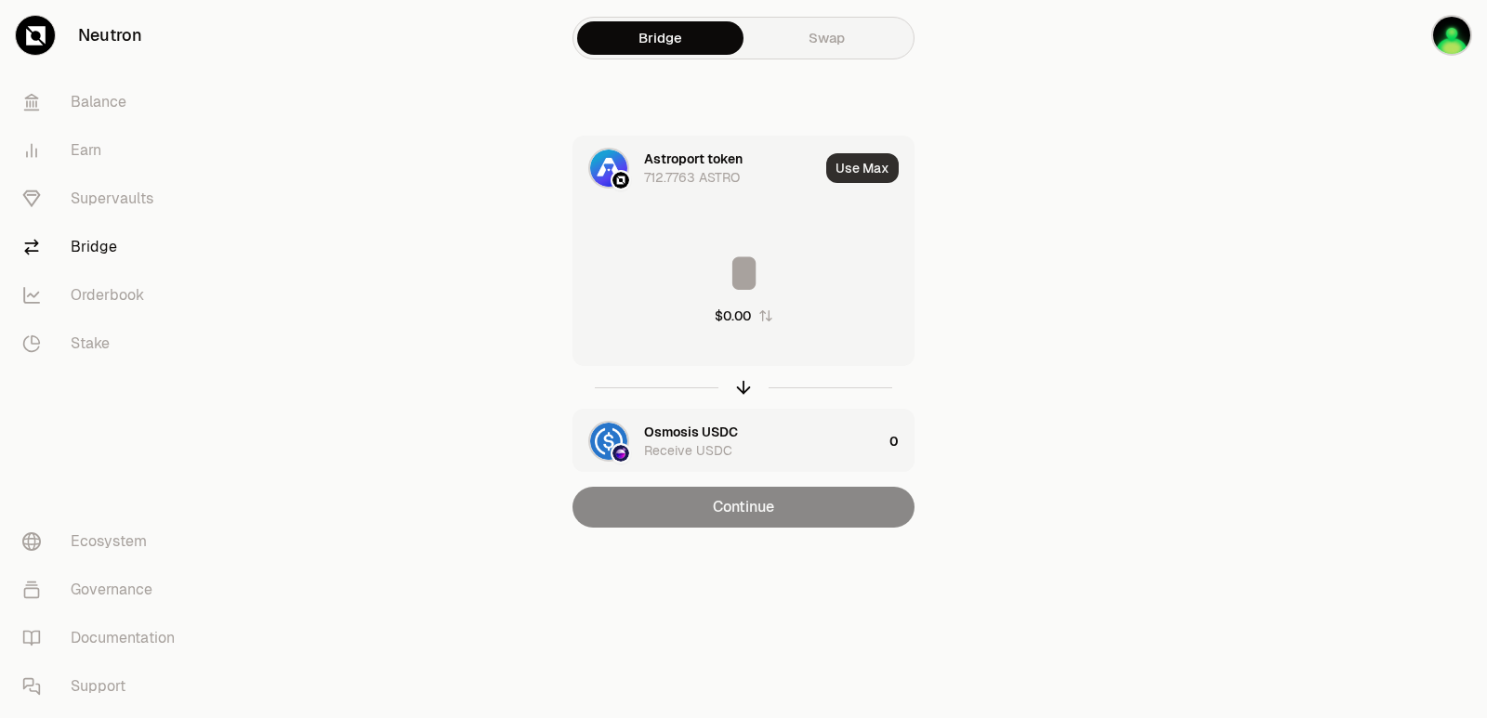
click at [860, 174] on button "Use Max" at bounding box center [862, 168] width 72 height 30
type input "**********"
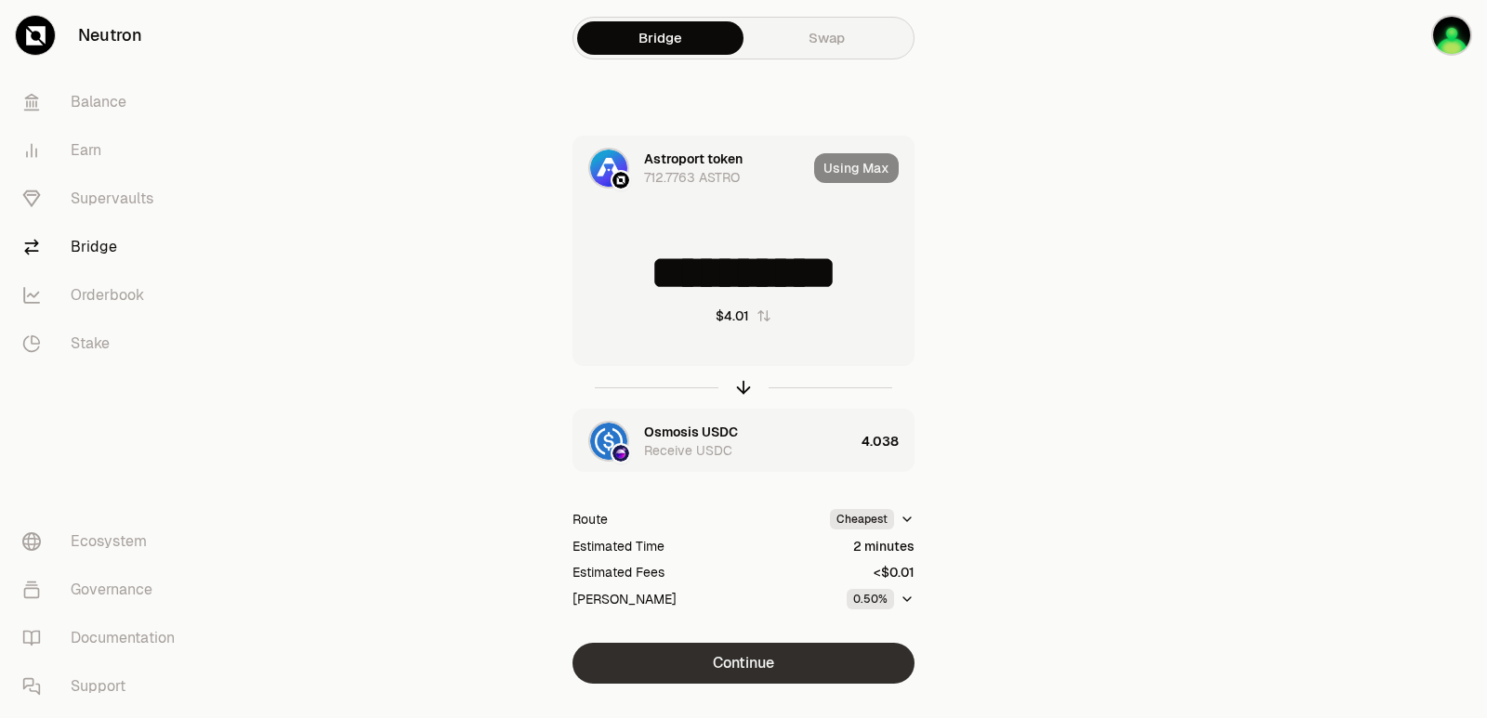
click at [763, 663] on button "Continue" at bounding box center [743, 663] width 342 height 41
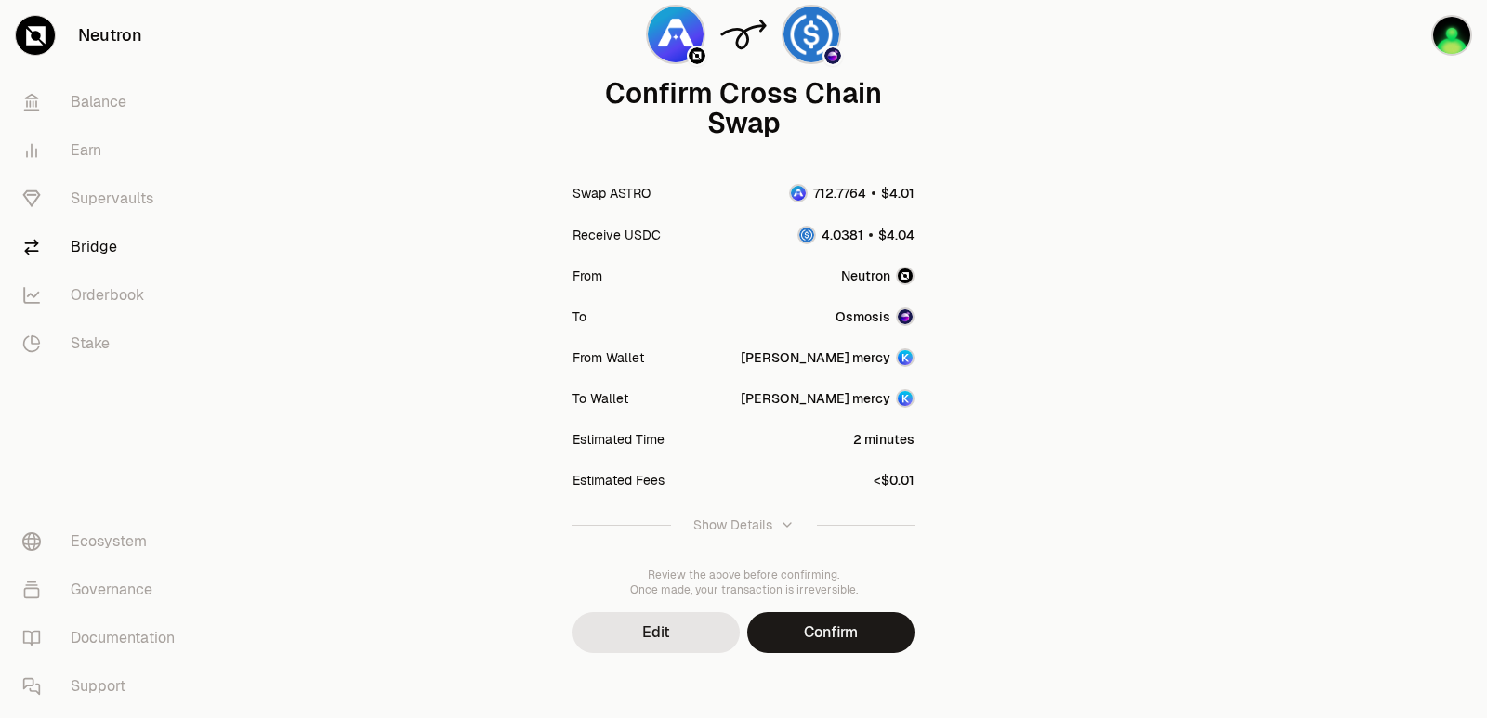
scroll to position [153, 0]
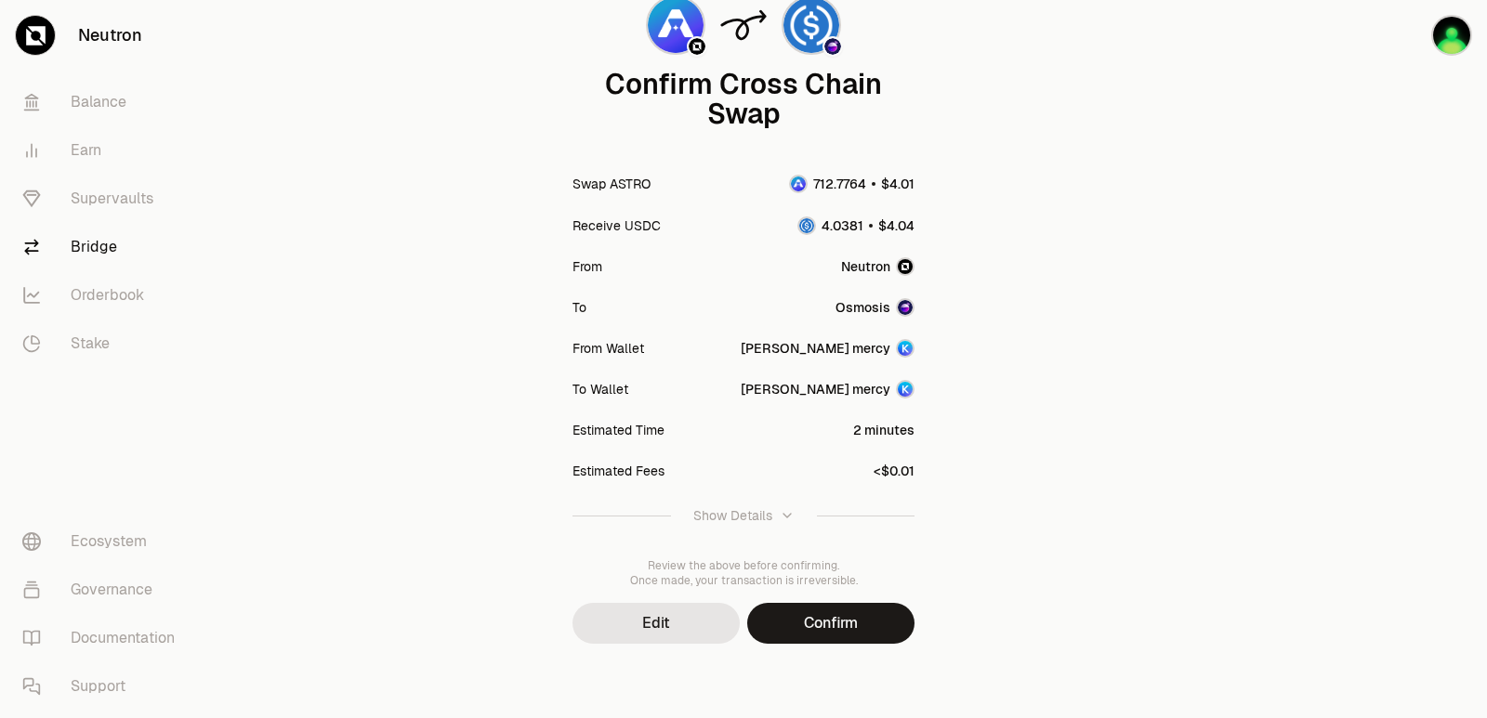
click at [793, 611] on button "Confirm" at bounding box center [830, 623] width 167 height 41
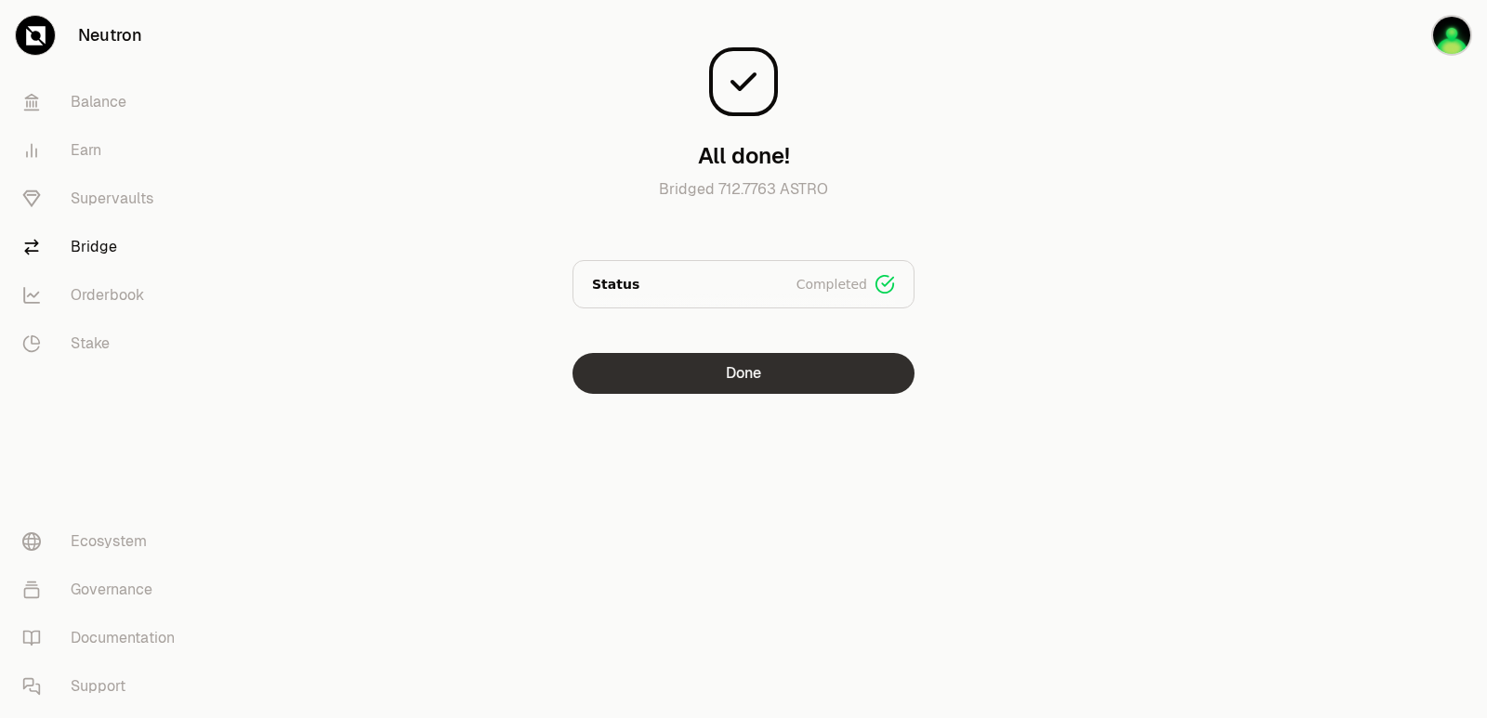
click at [714, 381] on button "Done" at bounding box center [743, 373] width 342 height 41
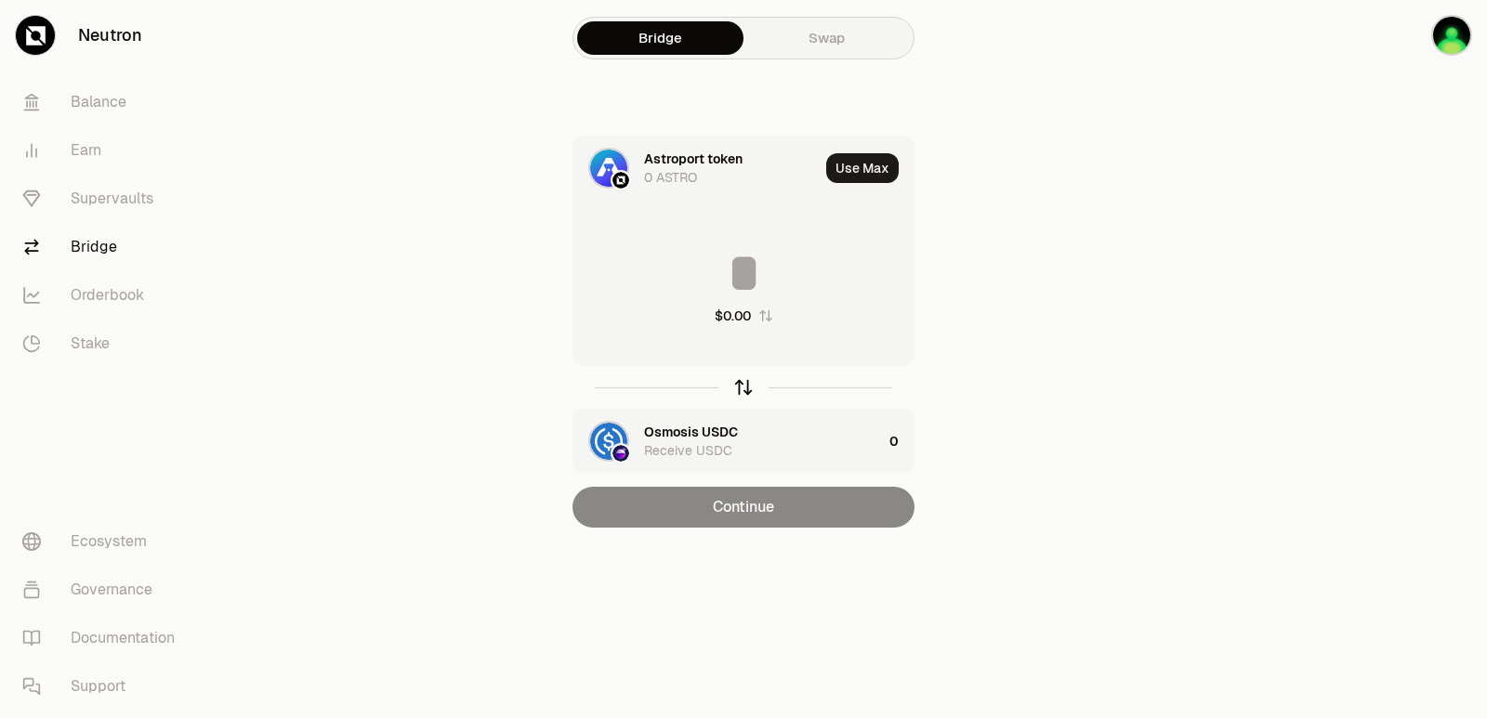
click at [744, 388] on icon "button" at bounding box center [743, 387] width 20 height 20
click at [745, 284] on input at bounding box center [743, 273] width 340 height 56
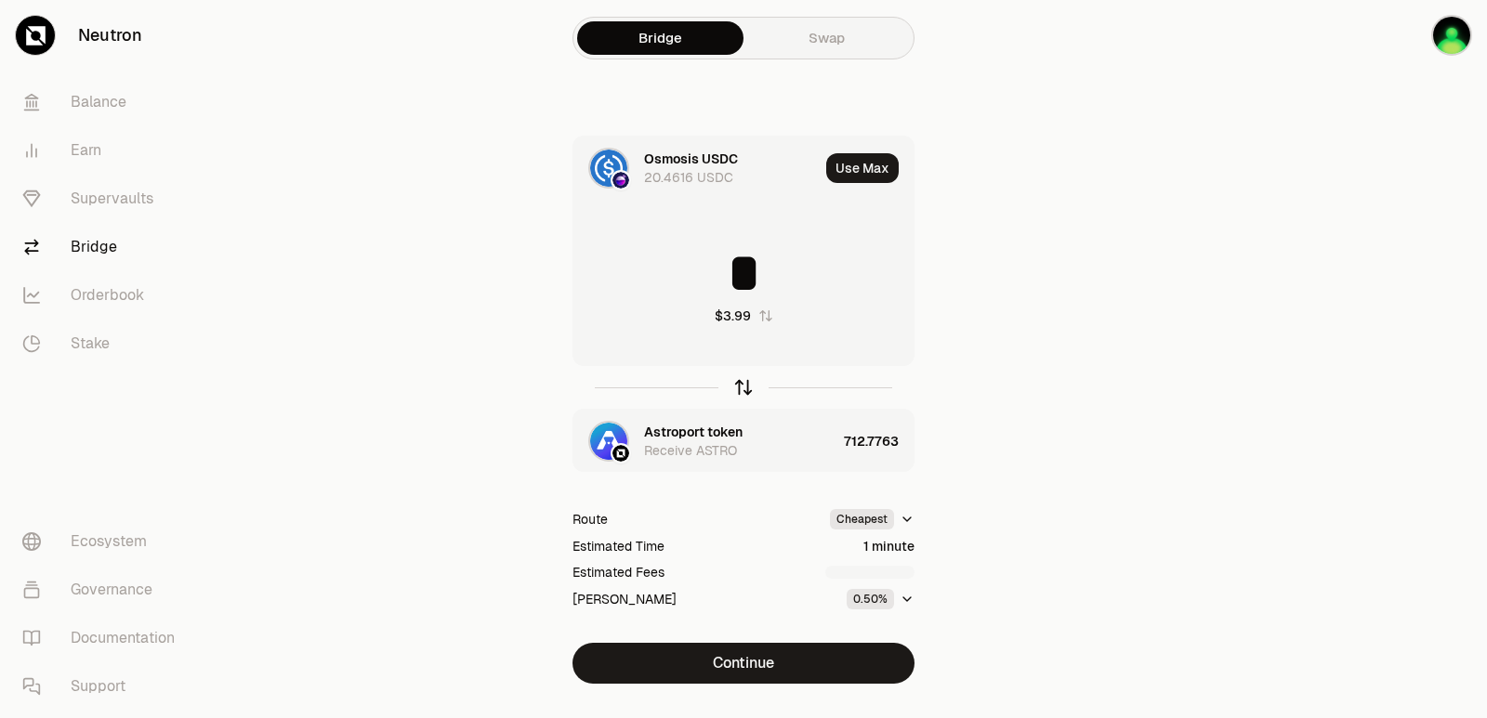
click at [746, 388] on icon "button" at bounding box center [743, 387] width 20 height 20
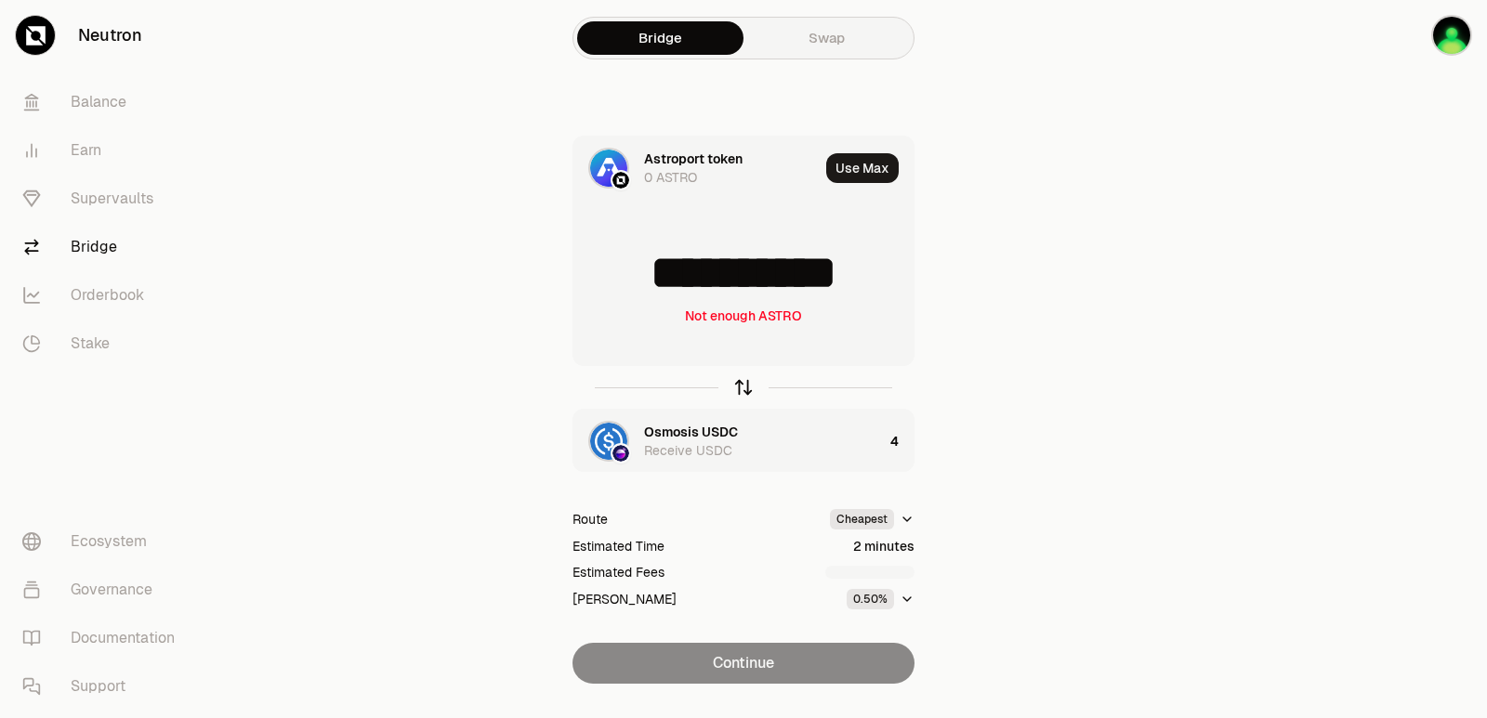
click at [746, 389] on icon "button" at bounding box center [743, 387] width 20 height 20
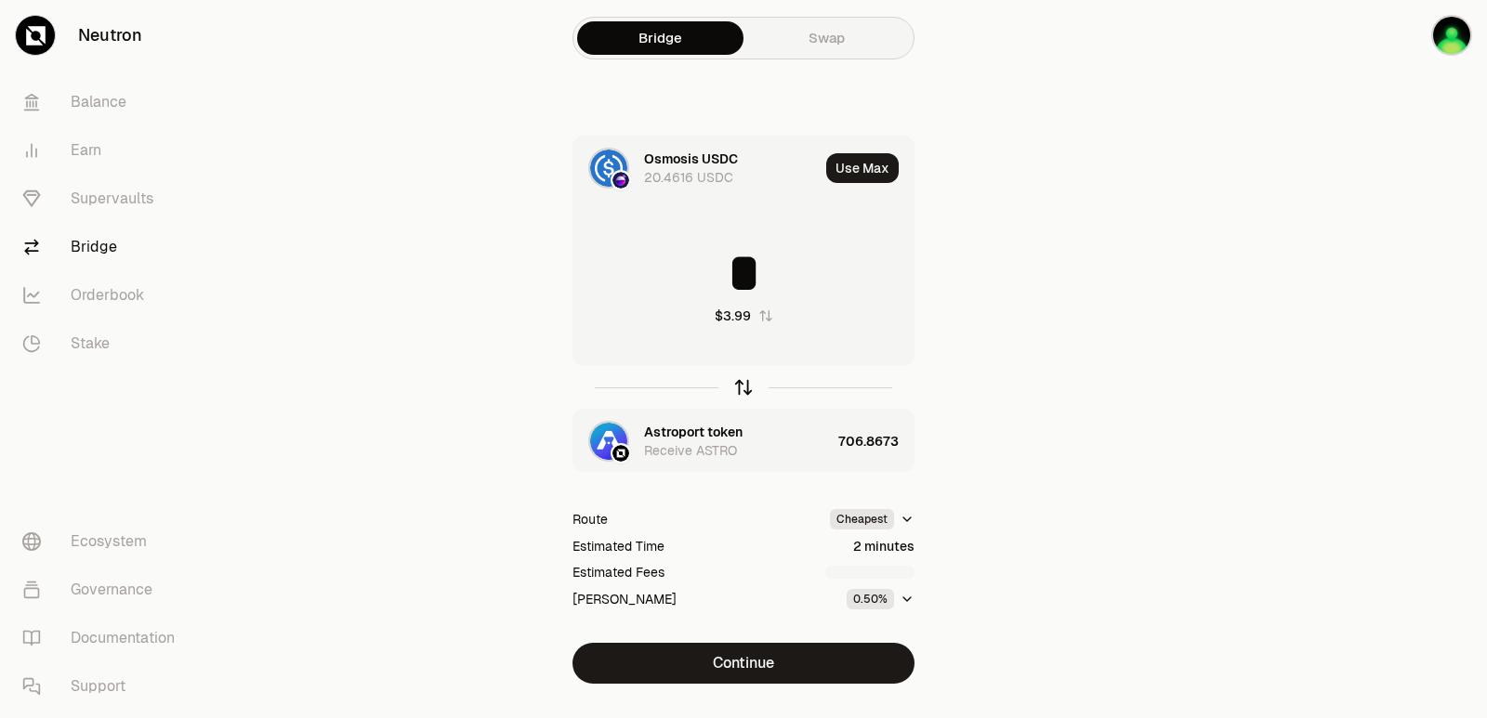
click at [746, 389] on icon "button" at bounding box center [743, 387] width 20 height 20
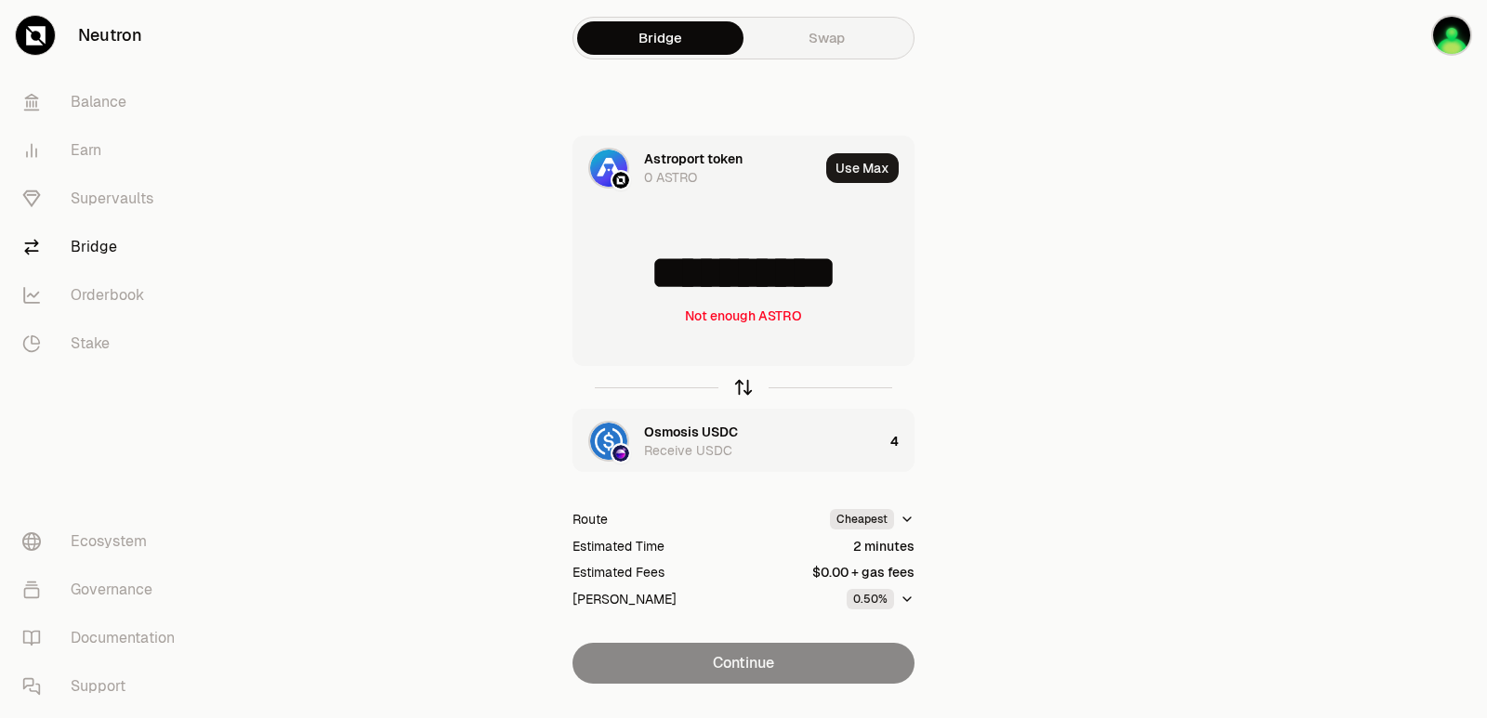
click at [746, 389] on icon "button" at bounding box center [743, 387] width 20 height 20
type input "*"
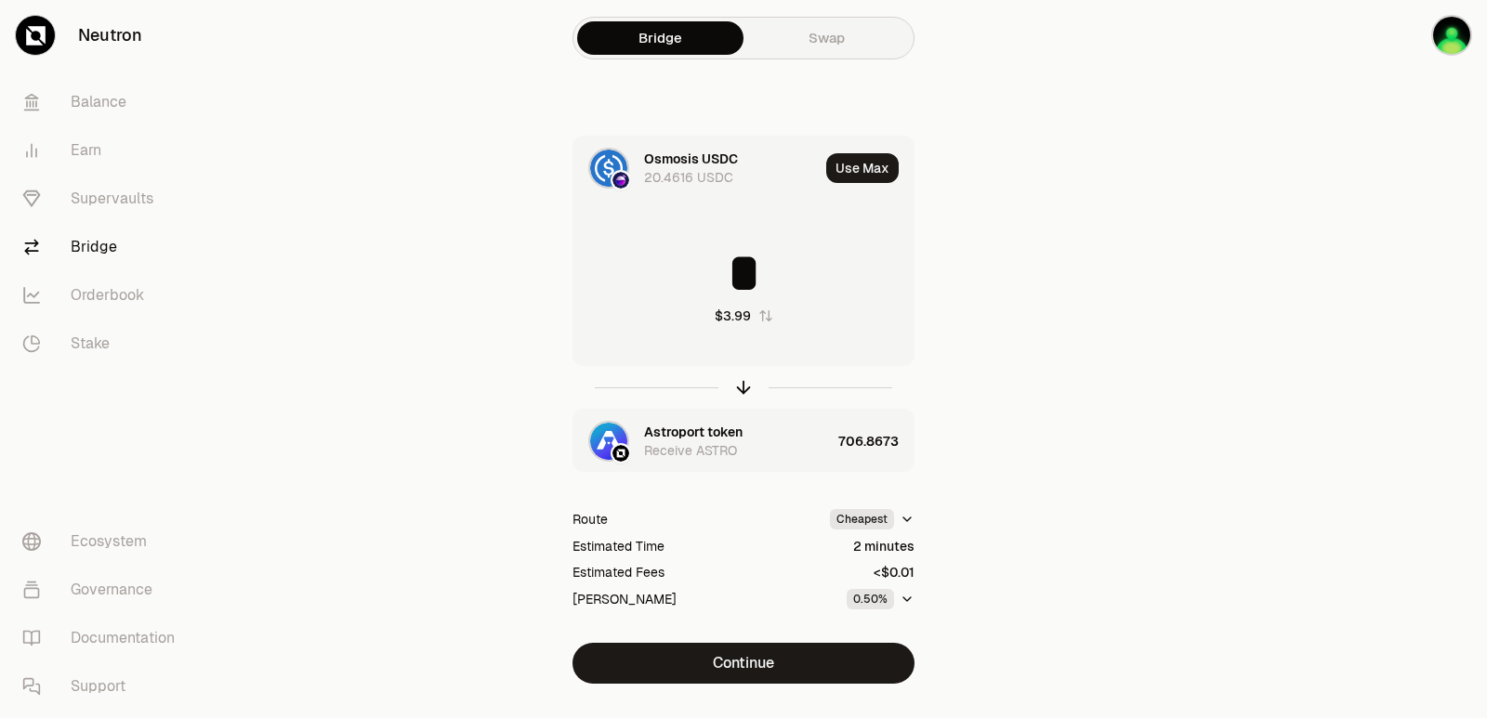
click at [710, 434] on div "Astroport token" at bounding box center [693, 432] width 98 height 19
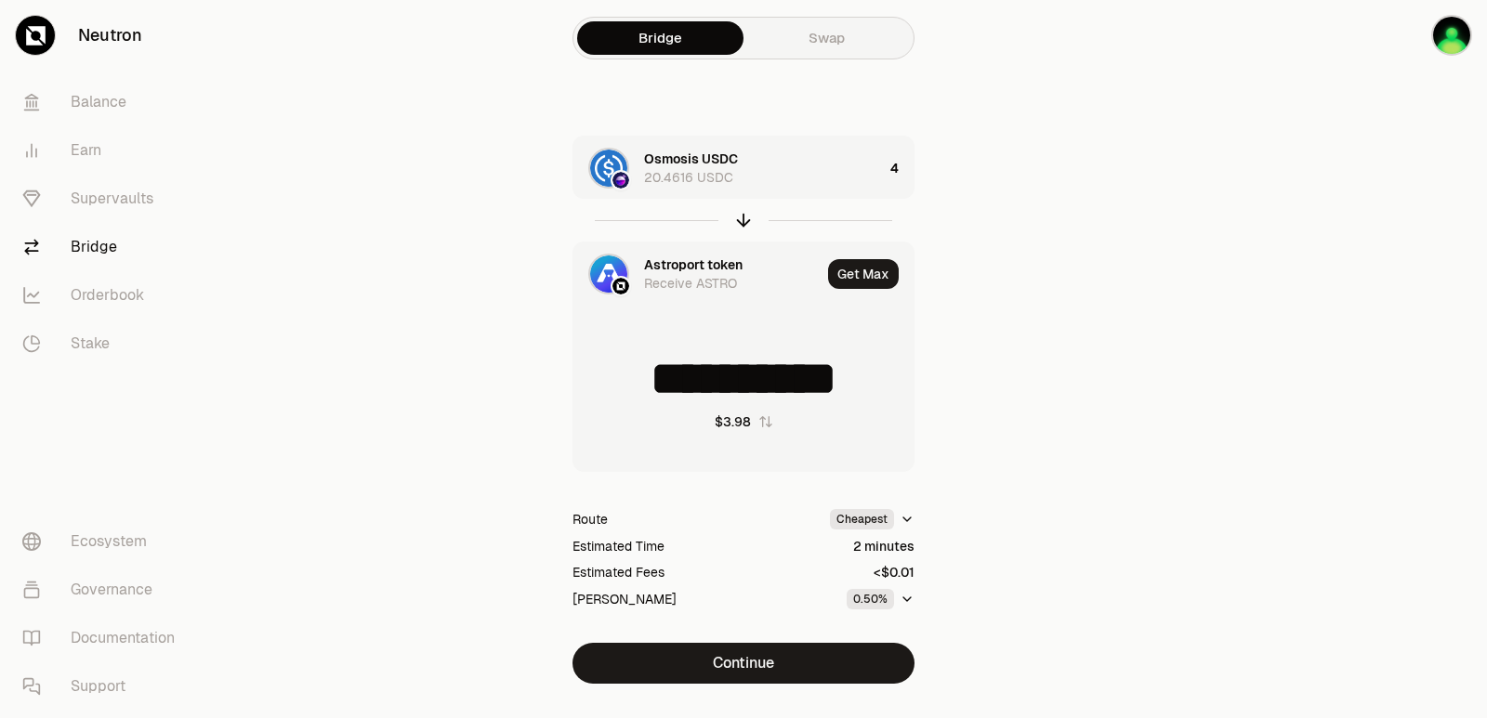
click at [685, 263] on div "Astroport token" at bounding box center [693, 265] width 98 height 19
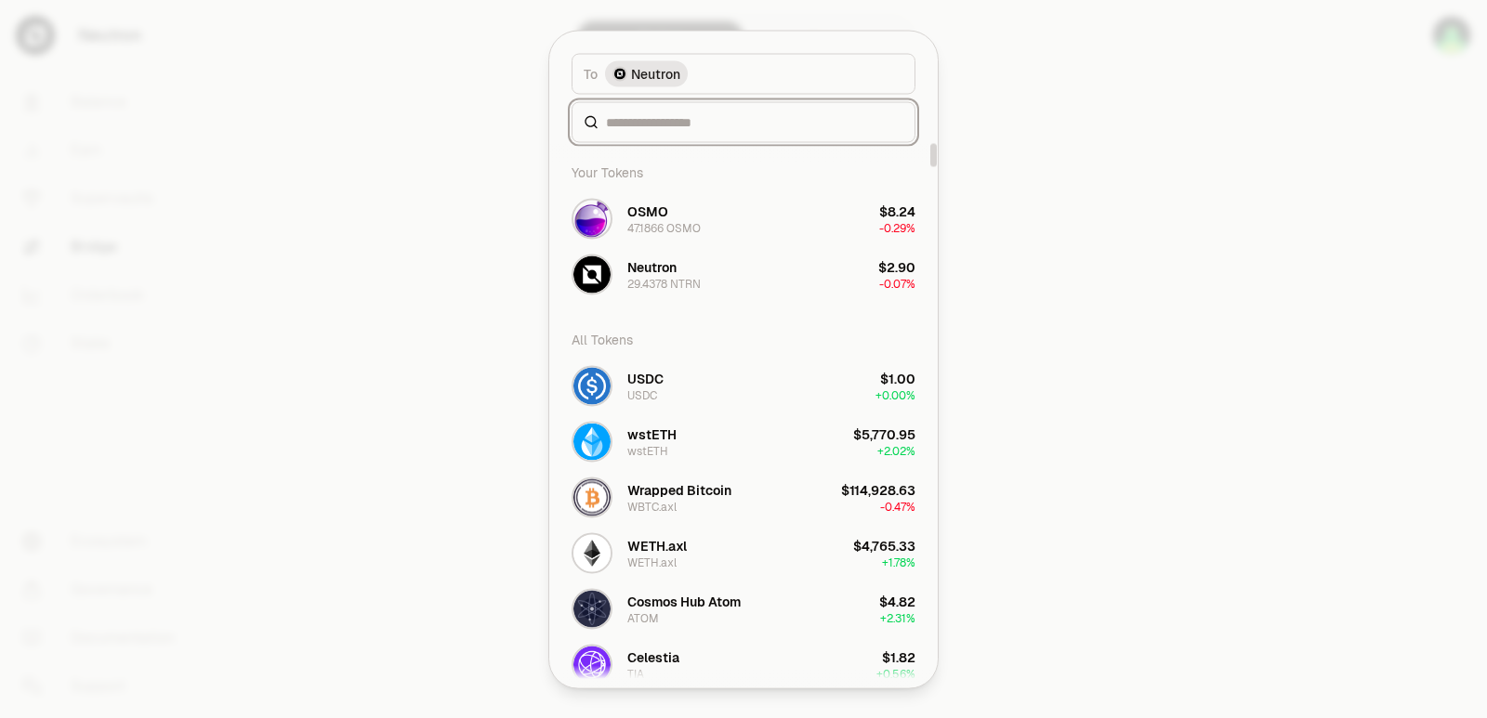
click at [685, 124] on input at bounding box center [754, 121] width 297 height 19
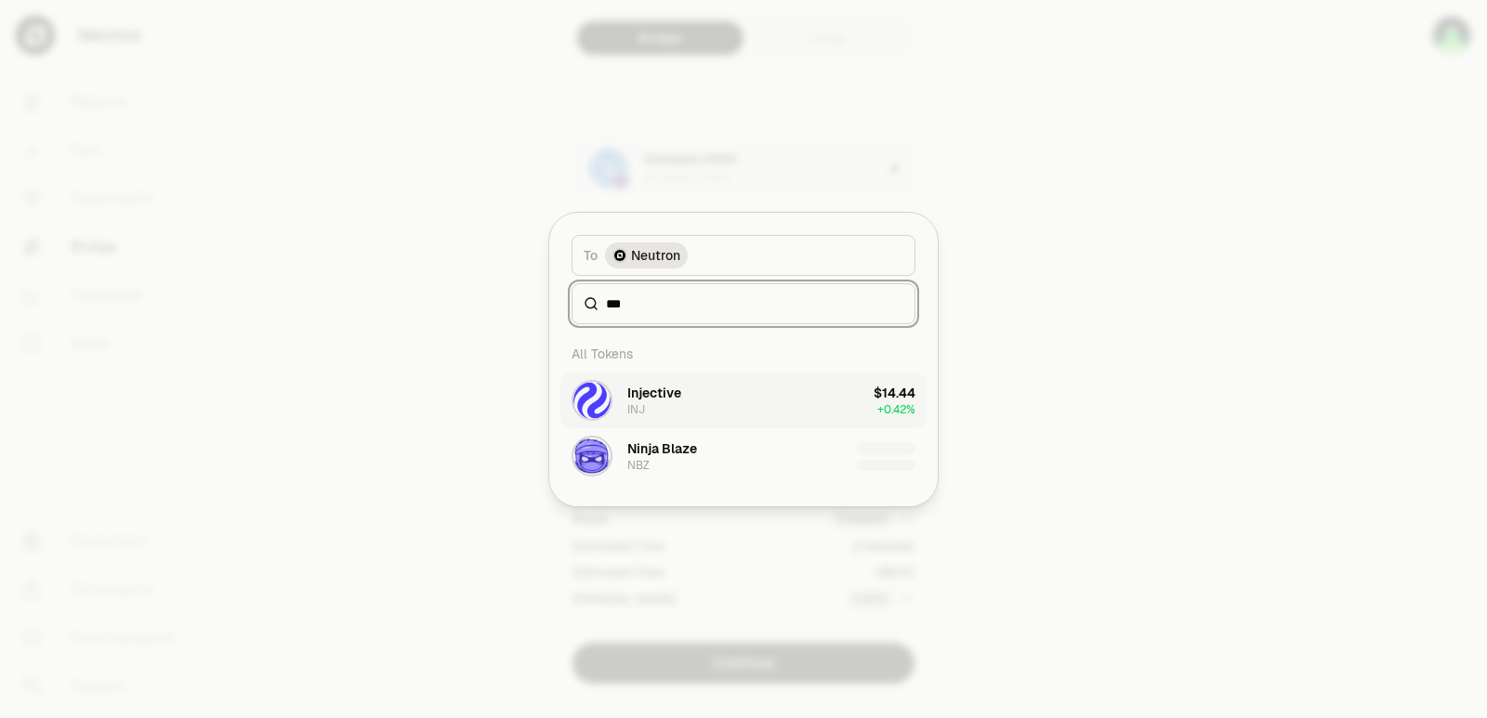
type input "***"
click at [688, 395] on button "Injective INJ $14.44 + 0.42%" at bounding box center [743, 401] width 366 height 56
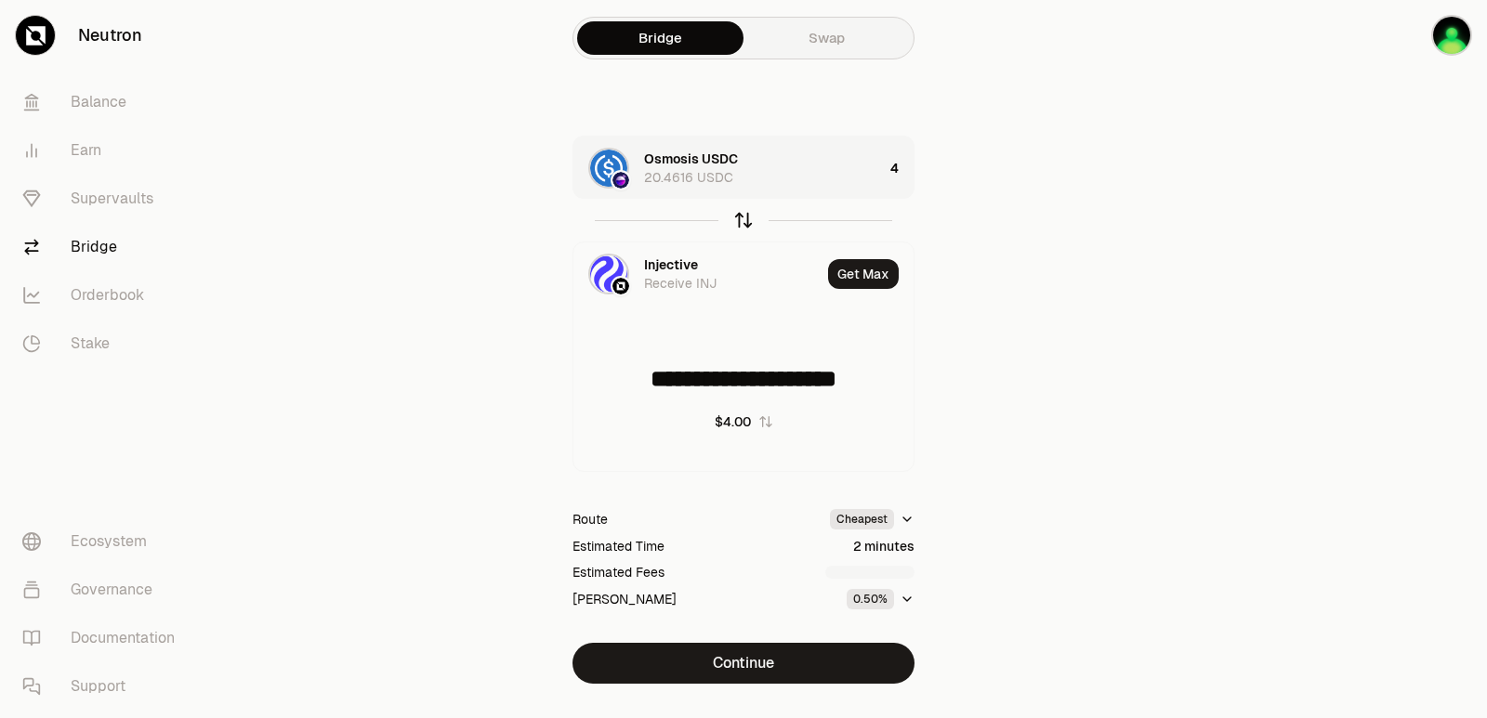
click at [738, 225] on icon "button" at bounding box center [743, 220] width 20 height 20
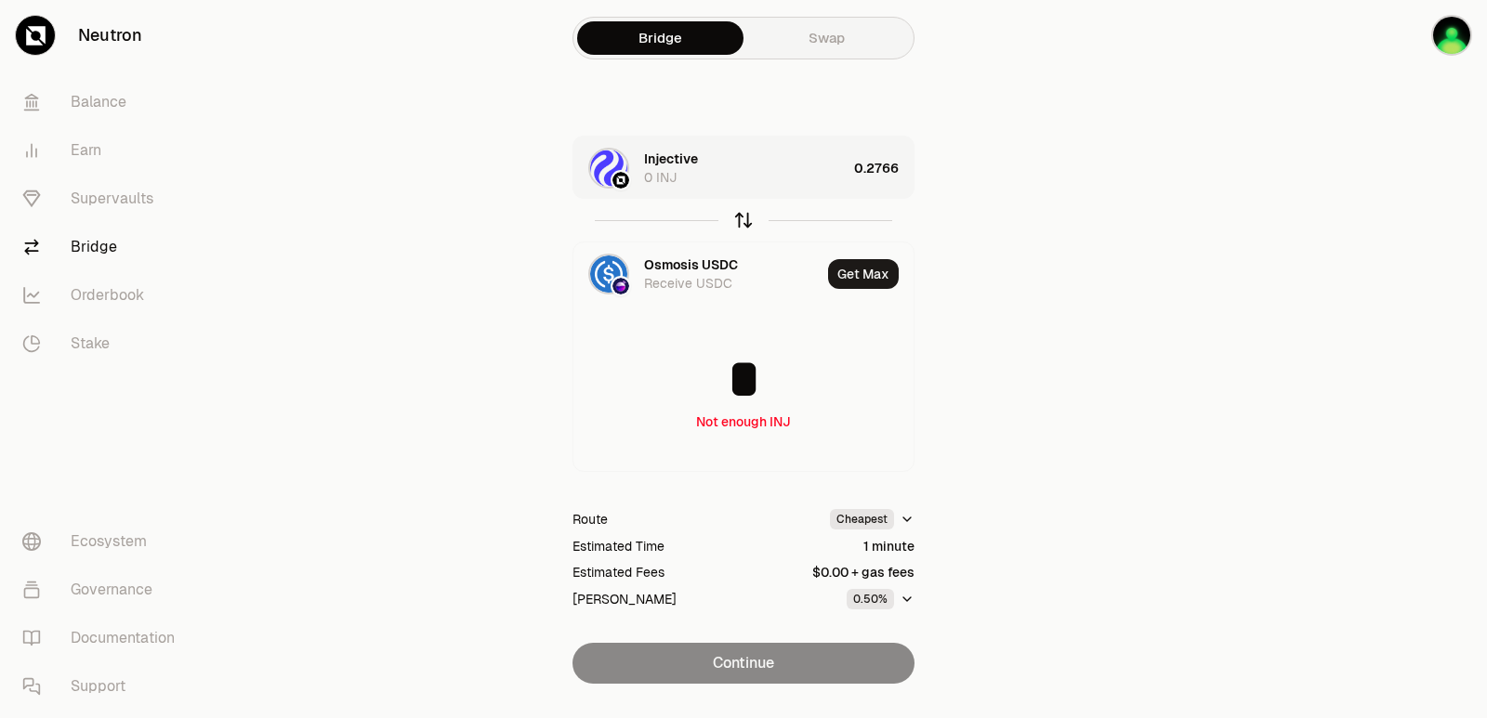
click at [744, 221] on icon "button" at bounding box center [743, 220] width 20 height 20
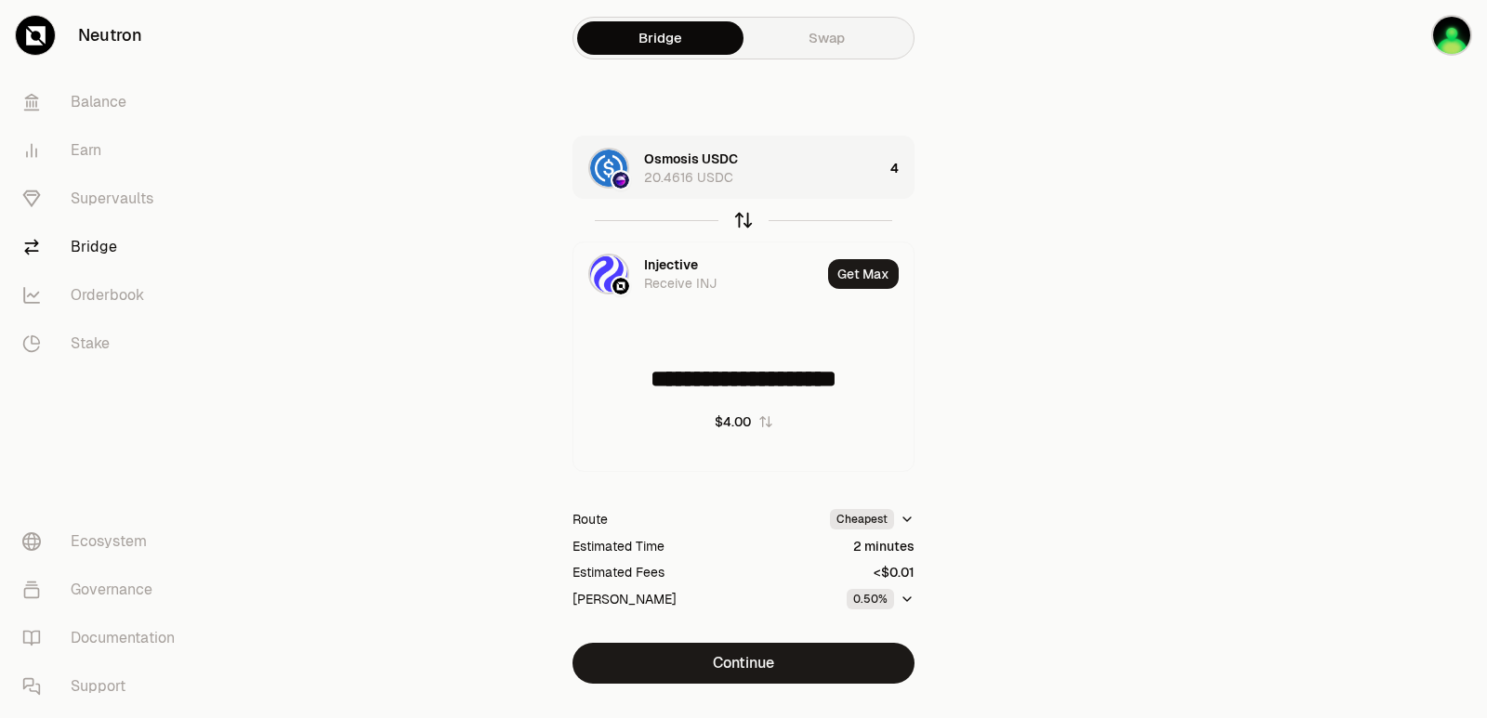
click at [744, 221] on icon "button" at bounding box center [743, 220] width 20 height 20
type input "*"
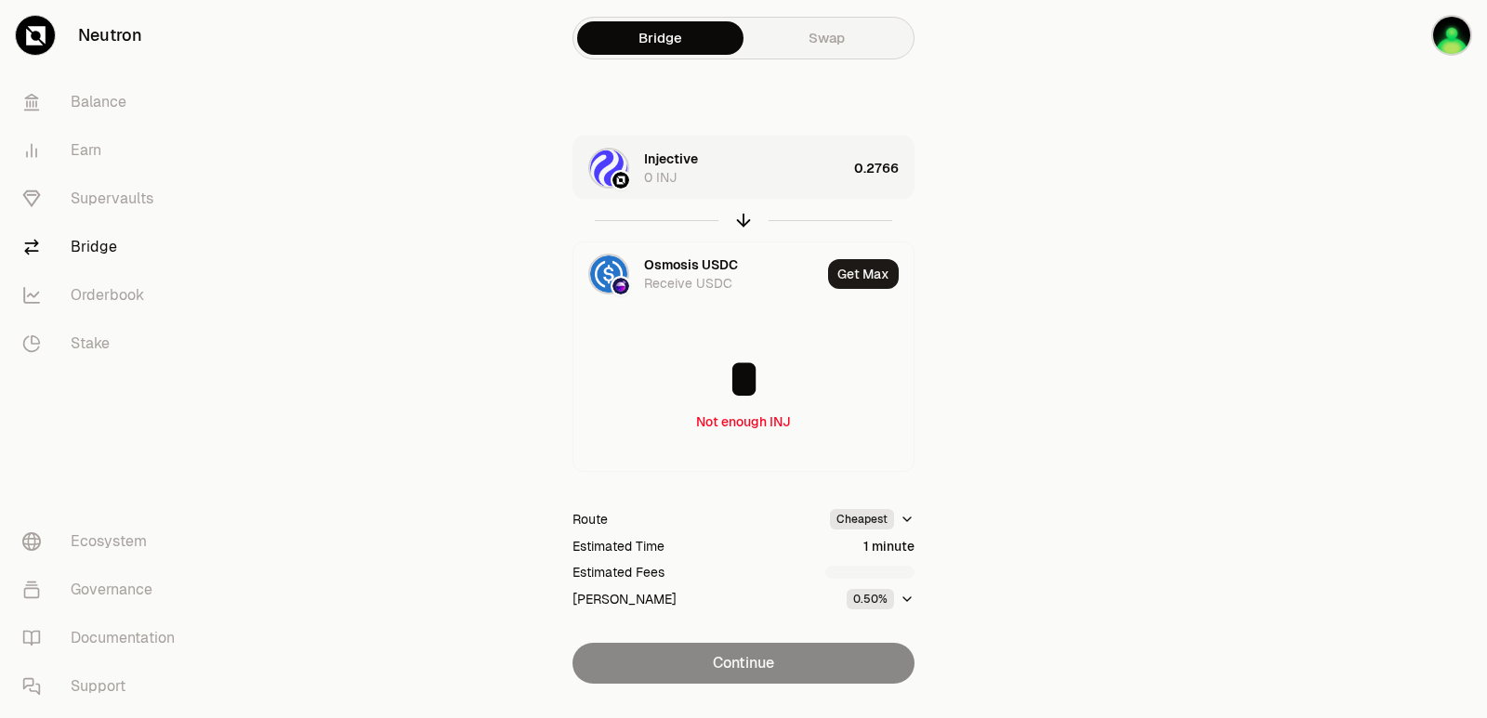
click at [765, 175] on div "Injective 0 INJ" at bounding box center [745, 168] width 203 height 37
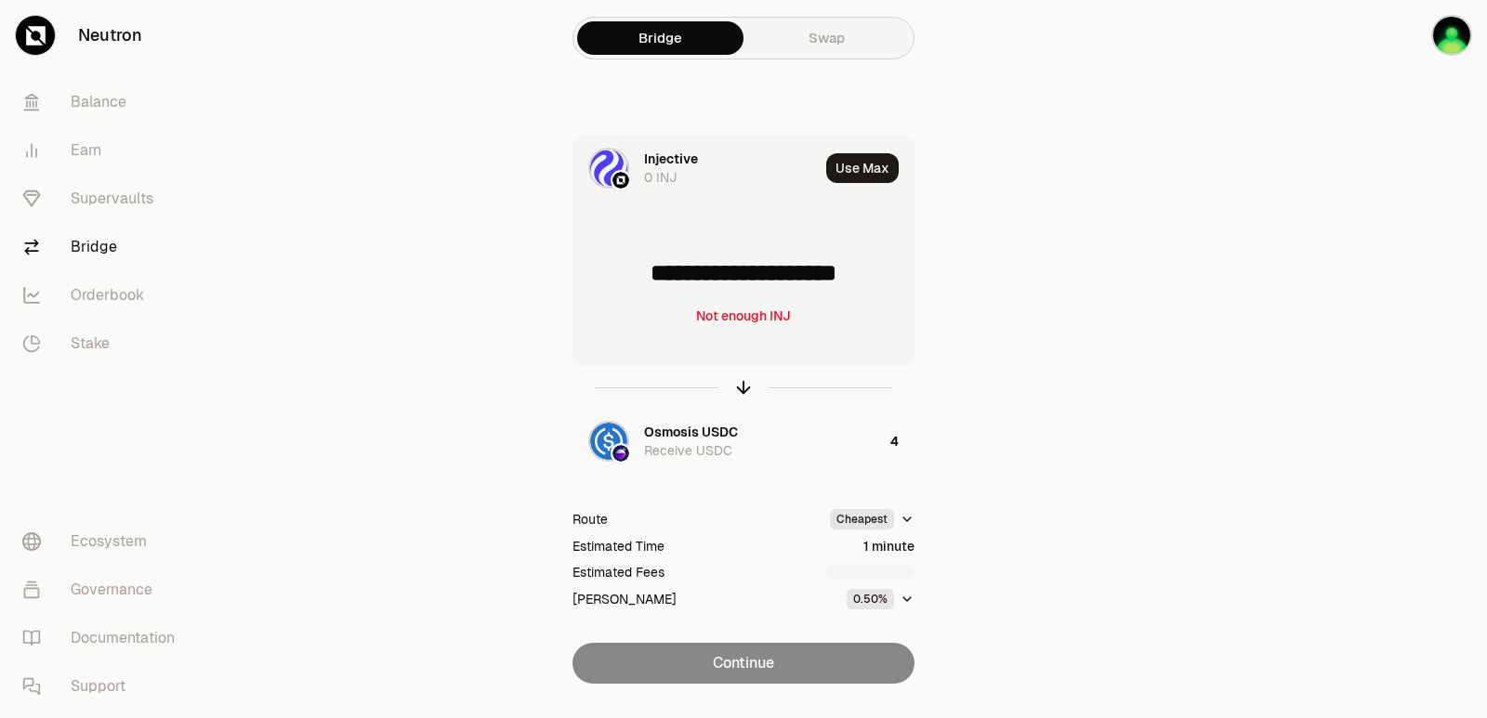
drag, startPoint x: 670, startPoint y: 279, endPoint x: 657, endPoint y: 279, distance: 13.0
click at [657, 279] on input "**********" at bounding box center [743, 273] width 340 height 56
type input "**********"
click at [743, 392] on icon "button" at bounding box center [743, 388] width 0 height 12
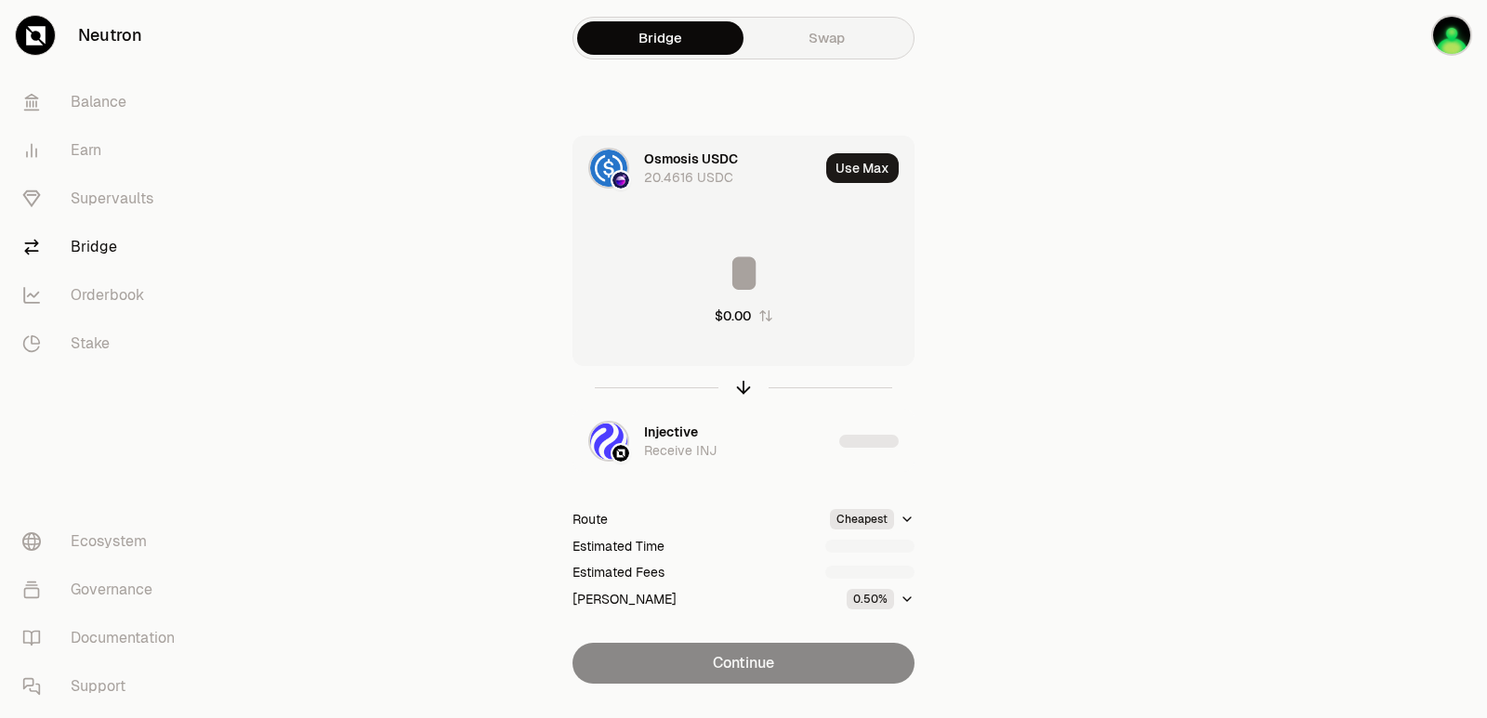
type input "********"
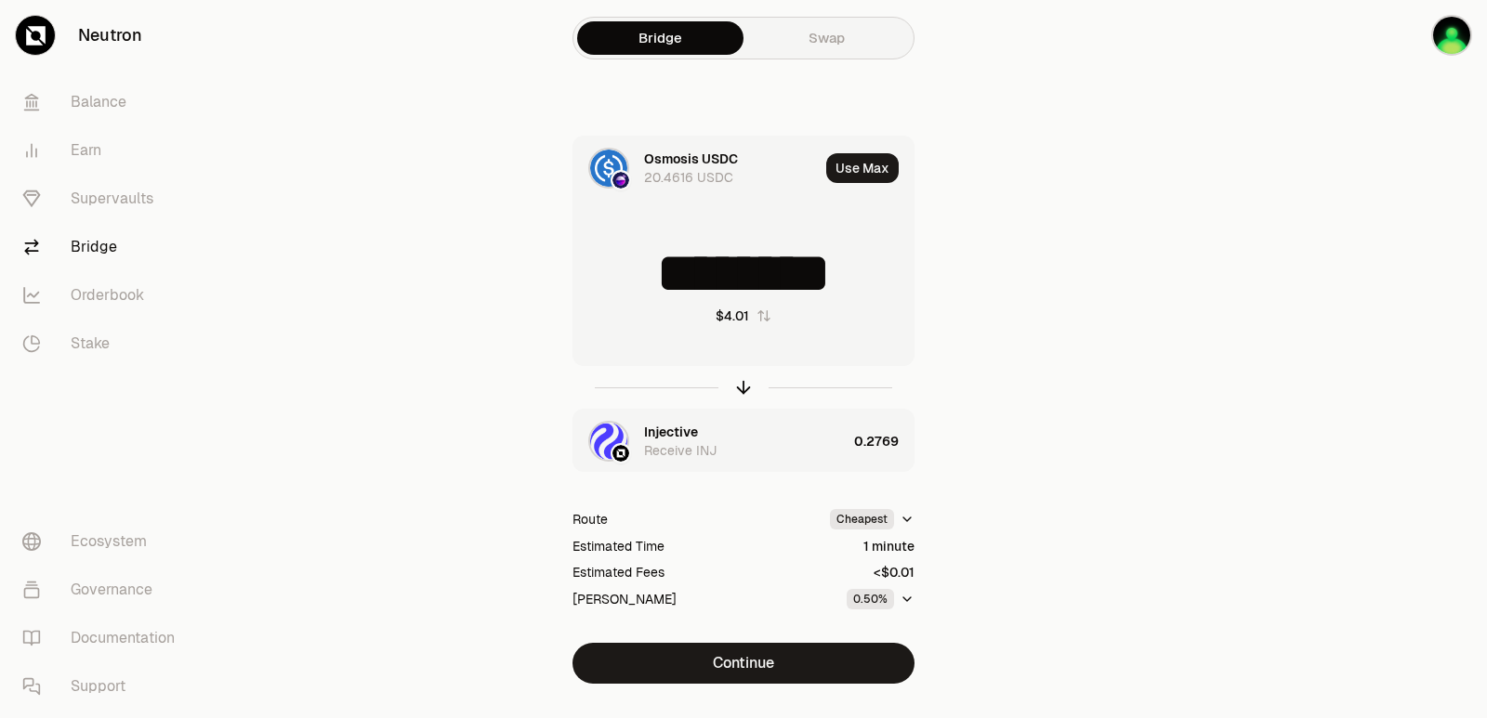
click at [686, 439] on div "Injective" at bounding box center [671, 432] width 54 height 19
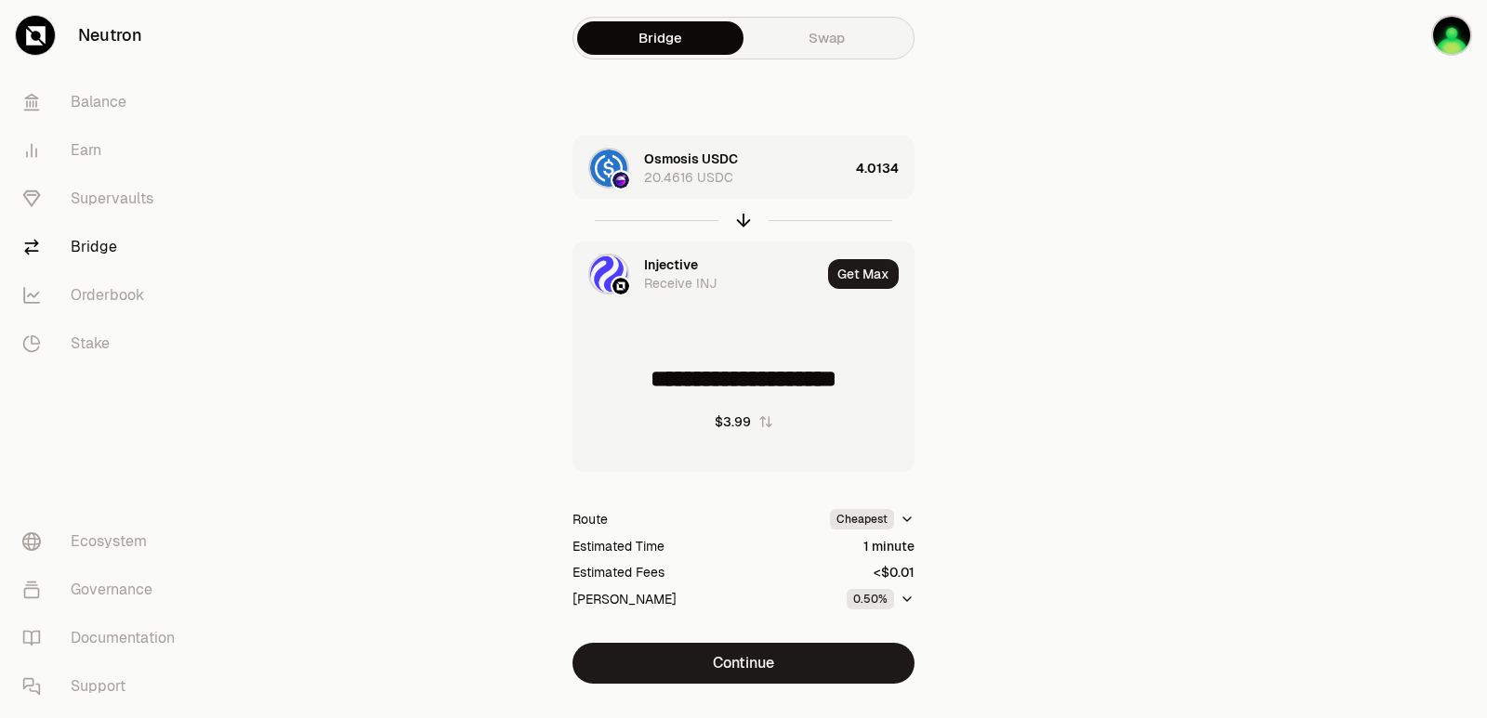
click at [652, 268] on div "Injective" at bounding box center [671, 265] width 54 height 19
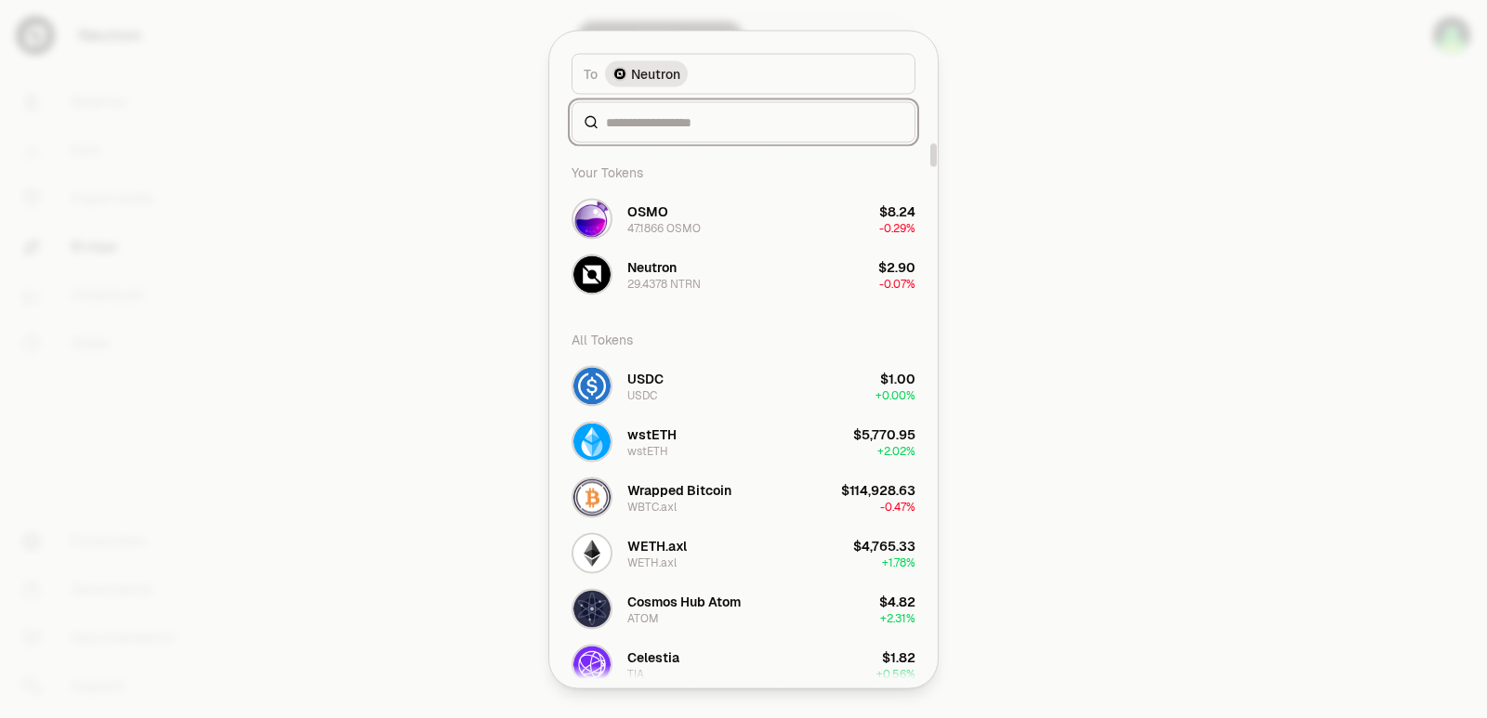
click at [664, 125] on input at bounding box center [754, 121] width 297 height 19
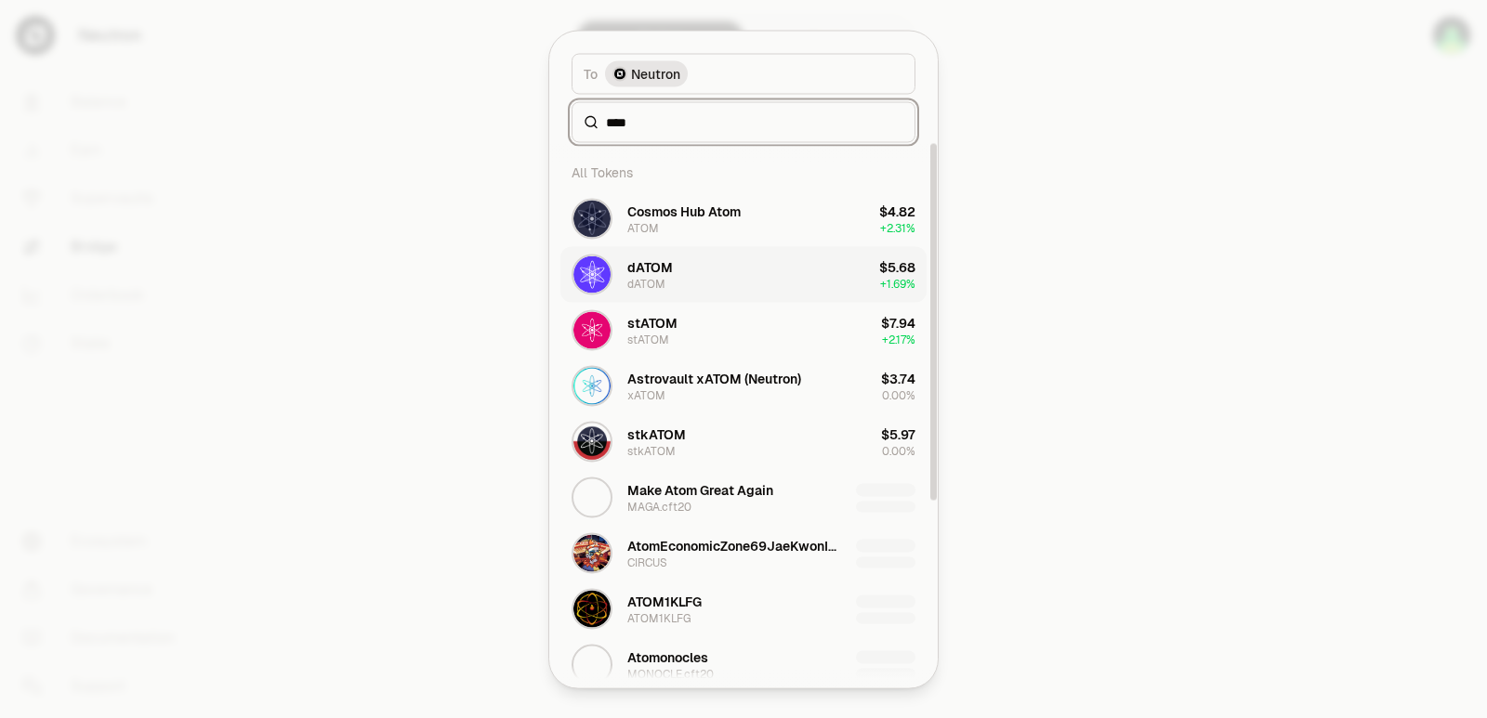
type input "****"
click at [712, 279] on button "dATOM dATOM $5.68 + 1.69%" at bounding box center [743, 274] width 366 height 56
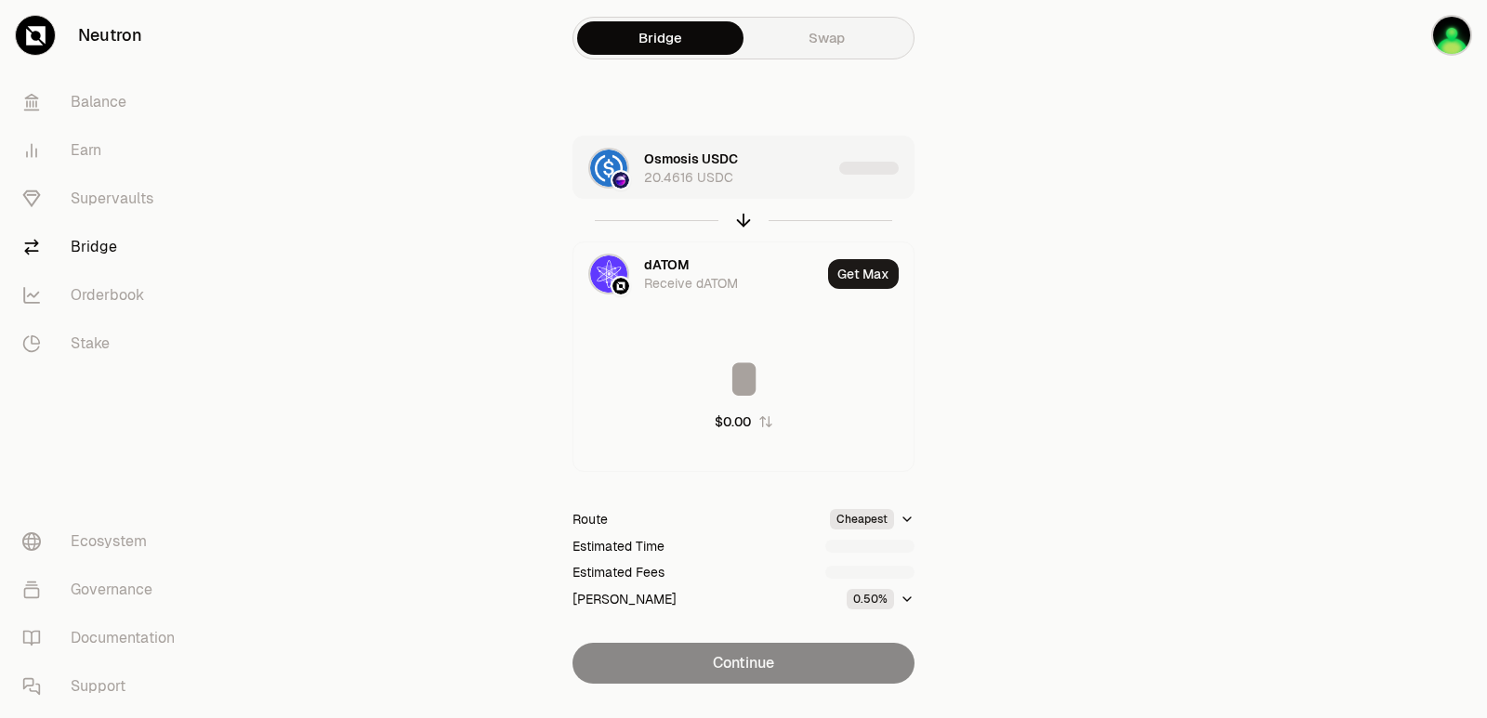
click at [794, 173] on div "Osmosis USDC 20.4616 USDC" at bounding box center [738, 168] width 188 height 37
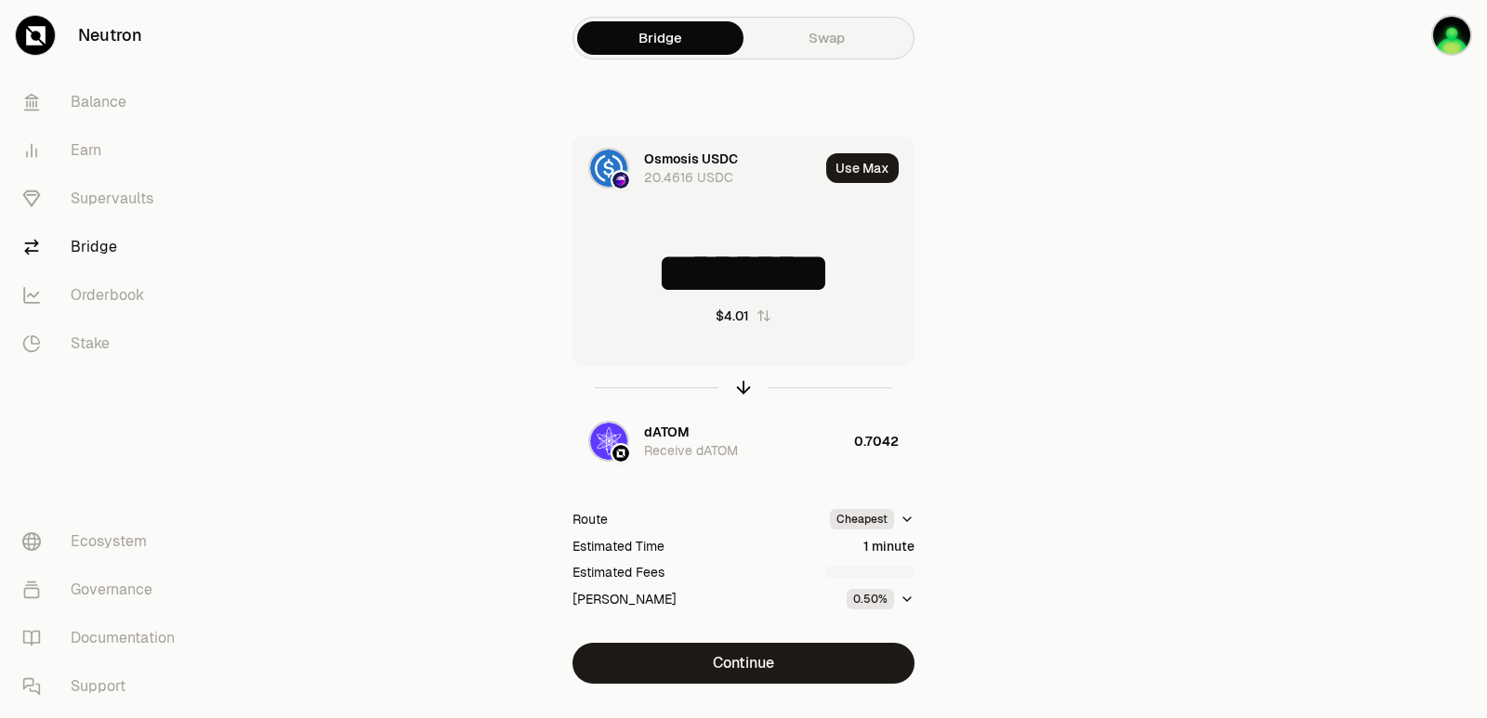
drag, startPoint x: 890, startPoint y: 271, endPoint x: 680, endPoint y: 278, distance: 210.1
click at [680, 278] on input "********" at bounding box center [743, 273] width 340 height 56
type input "*"
click at [775, 429] on div "dATOM Receive dATOM" at bounding box center [746, 441] width 205 height 37
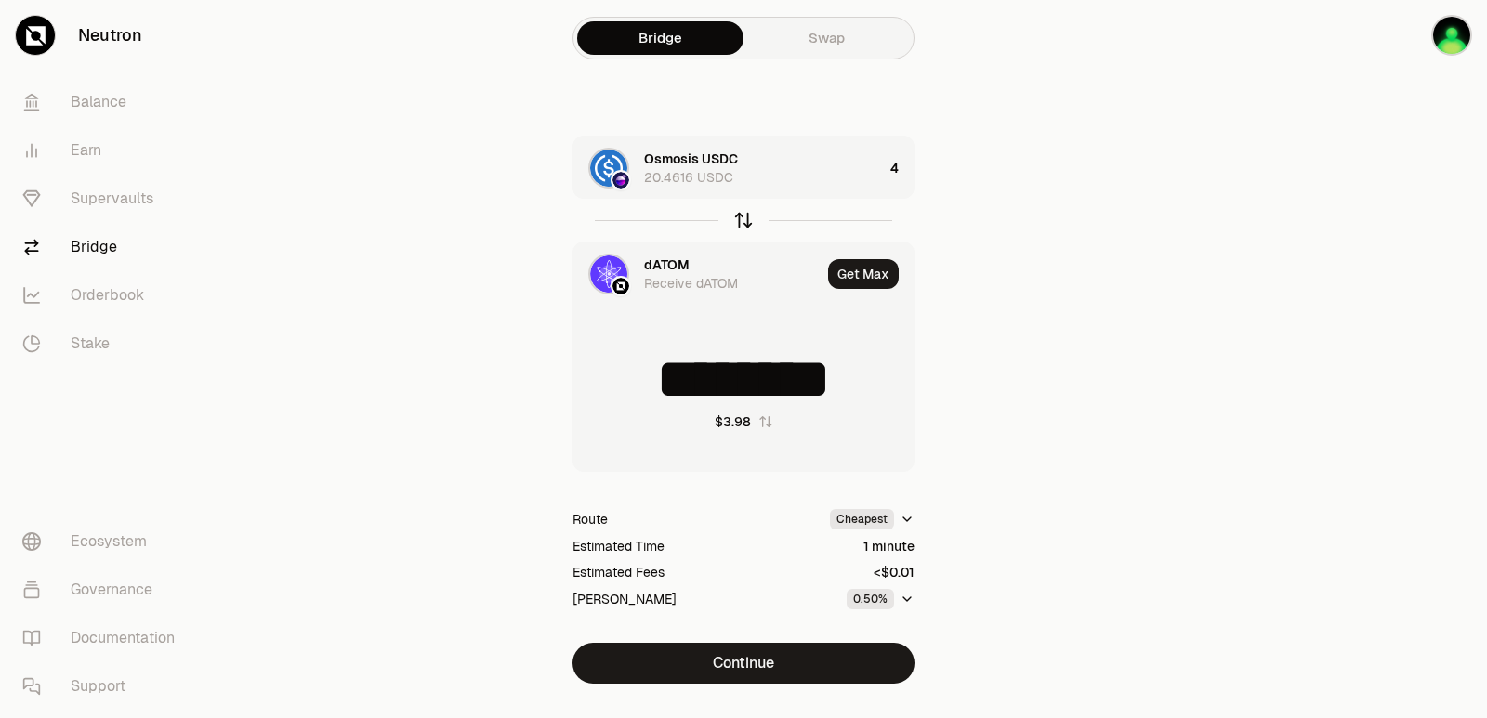
click at [736, 221] on icon "button" at bounding box center [743, 220] width 20 height 20
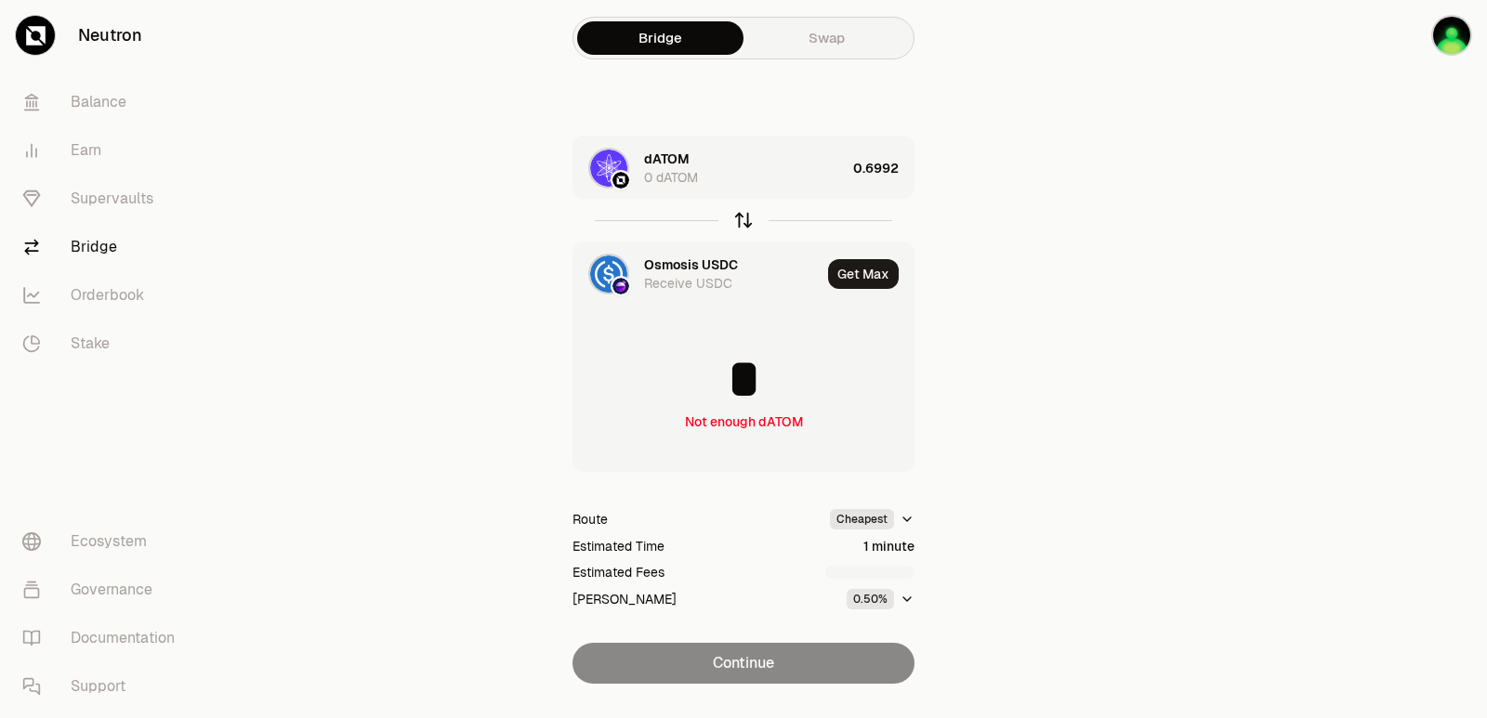
click at [736, 221] on icon "button" at bounding box center [743, 220] width 20 height 20
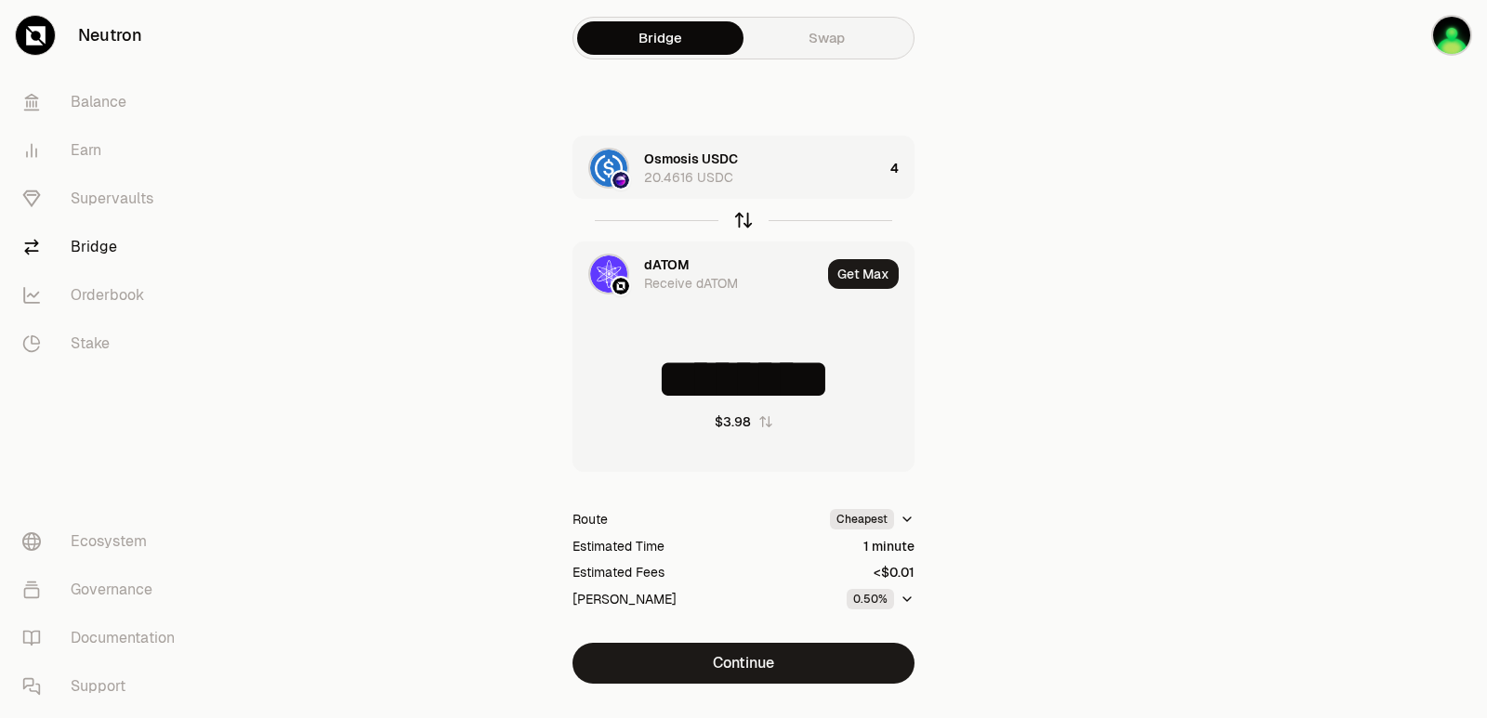
click at [736, 221] on icon "button" at bounding box center [743, 220] width 20 height 20
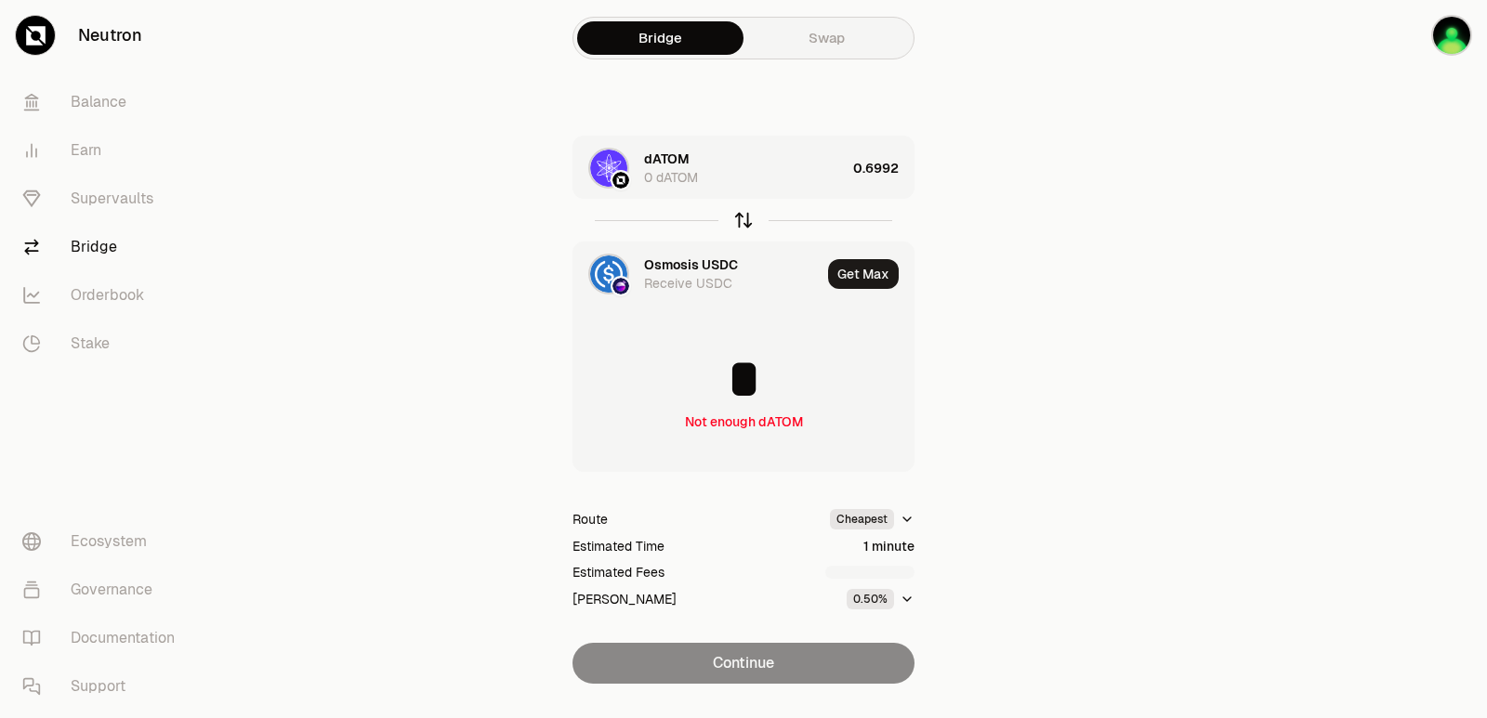
click at [736, 221] on icon "button" at bounding box center [743, 220] width 20 height 20
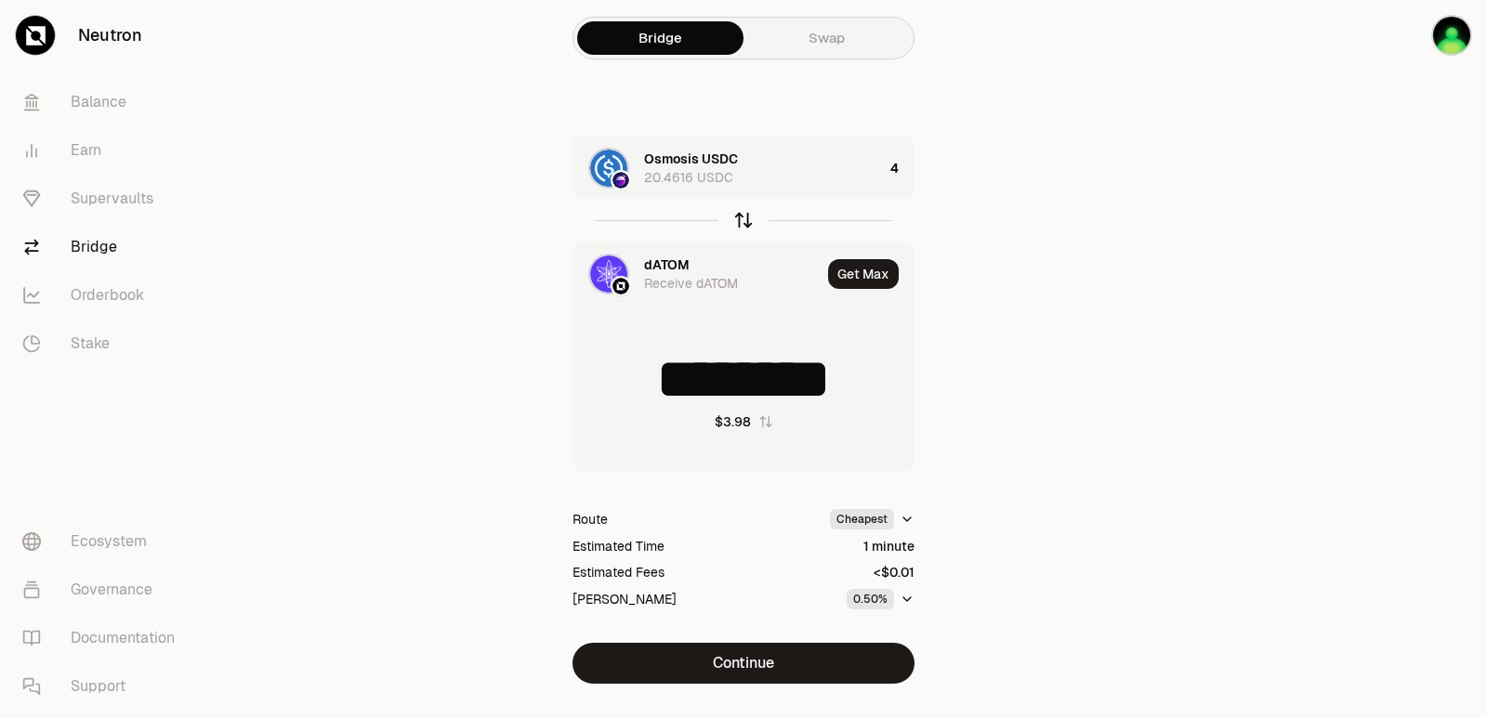
click at [736, 221] on icon "button" at bounding box center [743, 220] width 20 height 20
type input "*"
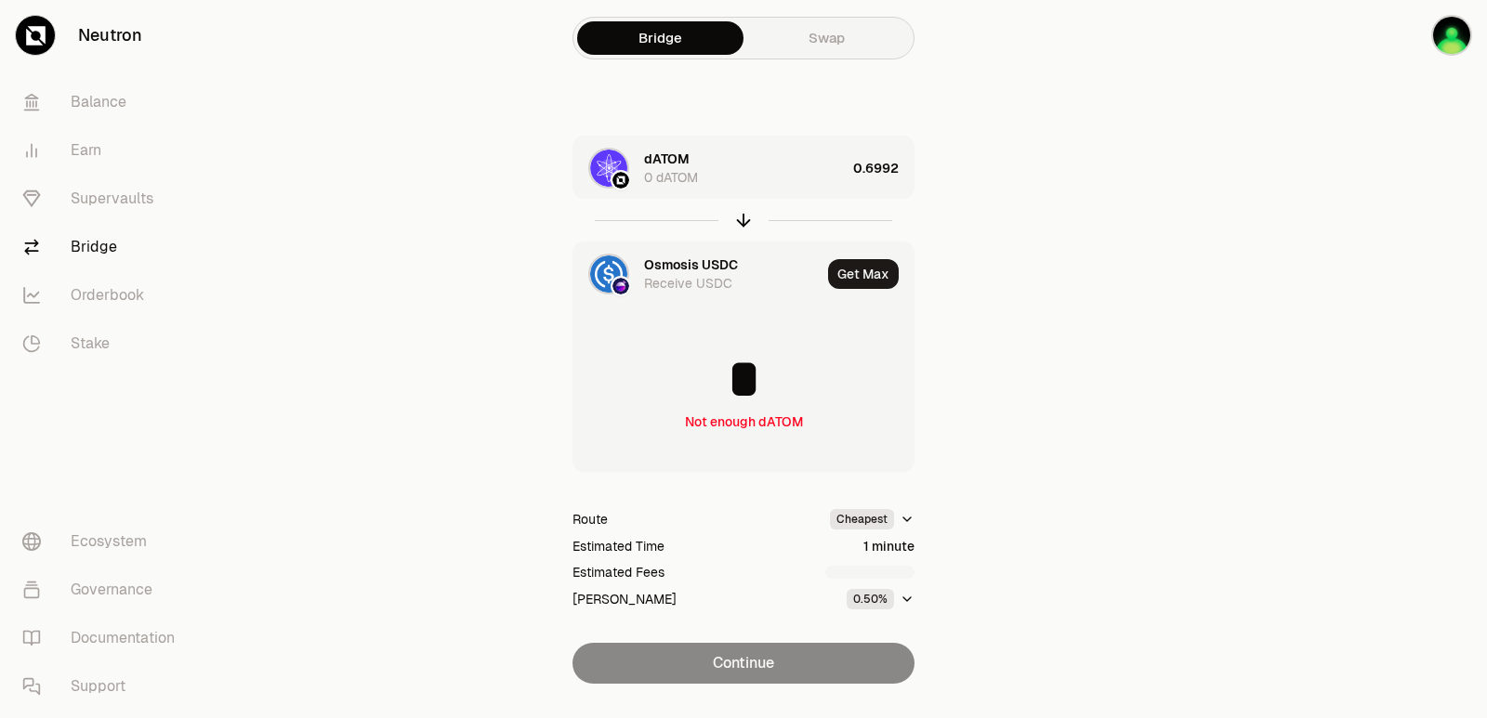
click at [816, 170] on div "dATOM 0 dATOM" at bounding box center [745, 168] width 202 height 37
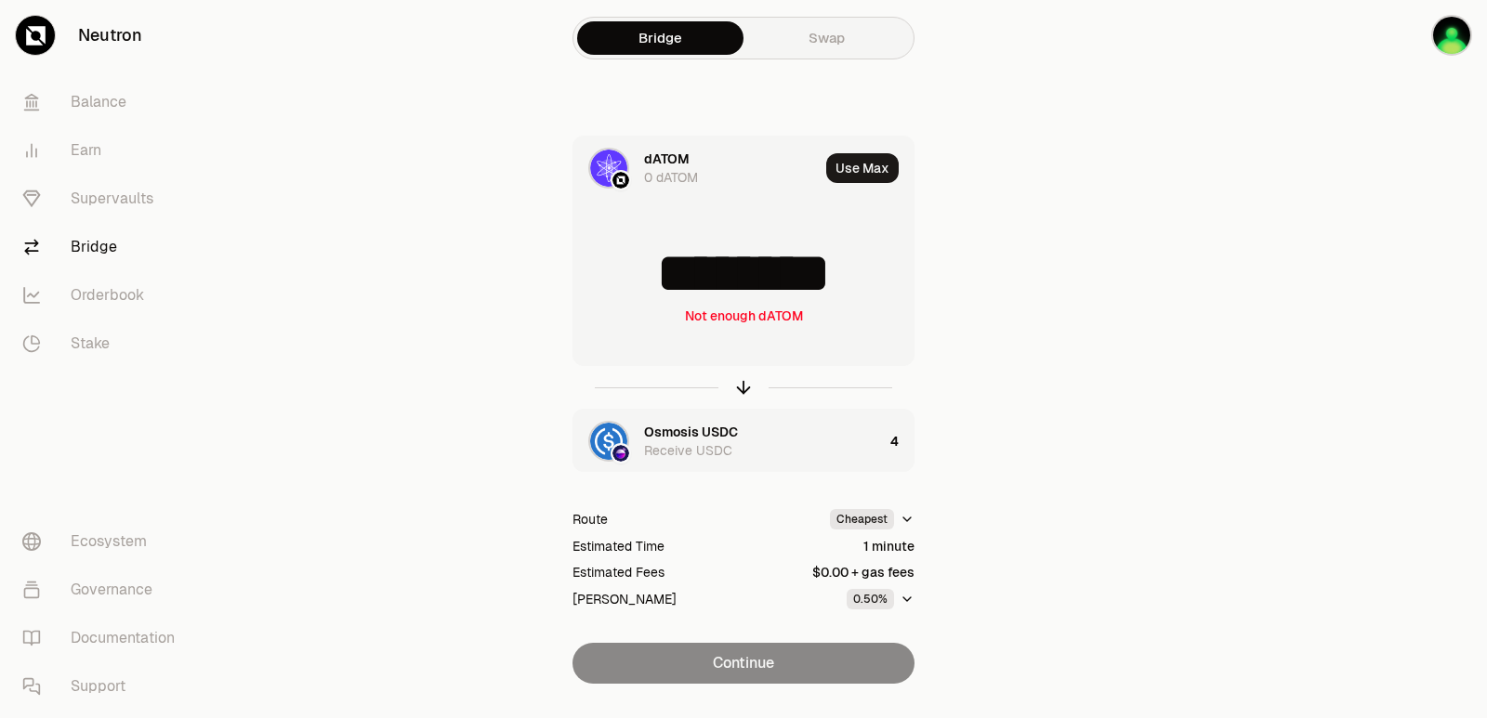
drag, startPoint x: 884, startPoint y: 269, endPoint x: 672, endPoint y: 280, distance: 213.0
click at [672, 280] on input "********" at bounding box center [743, 273] width 340 height 56
type input "*****"
click at [740, 392] on icon "button" at bounding box center [743, 387] width 20 height 20
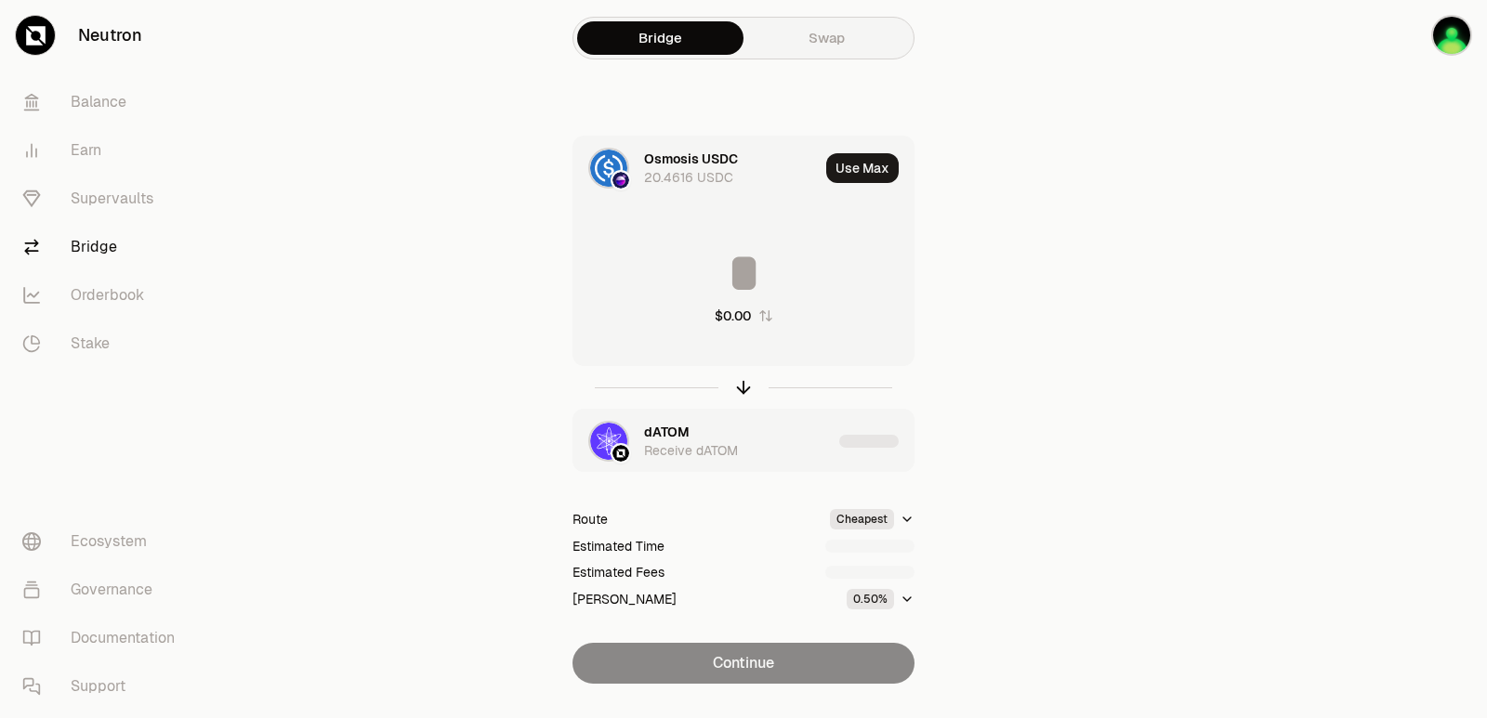
click at [738, 283] on input at bounding box center [743, 273] width 340 height 56
click at [751, 275] on input "********" at bounding box center [743, 273] width 340 height 56
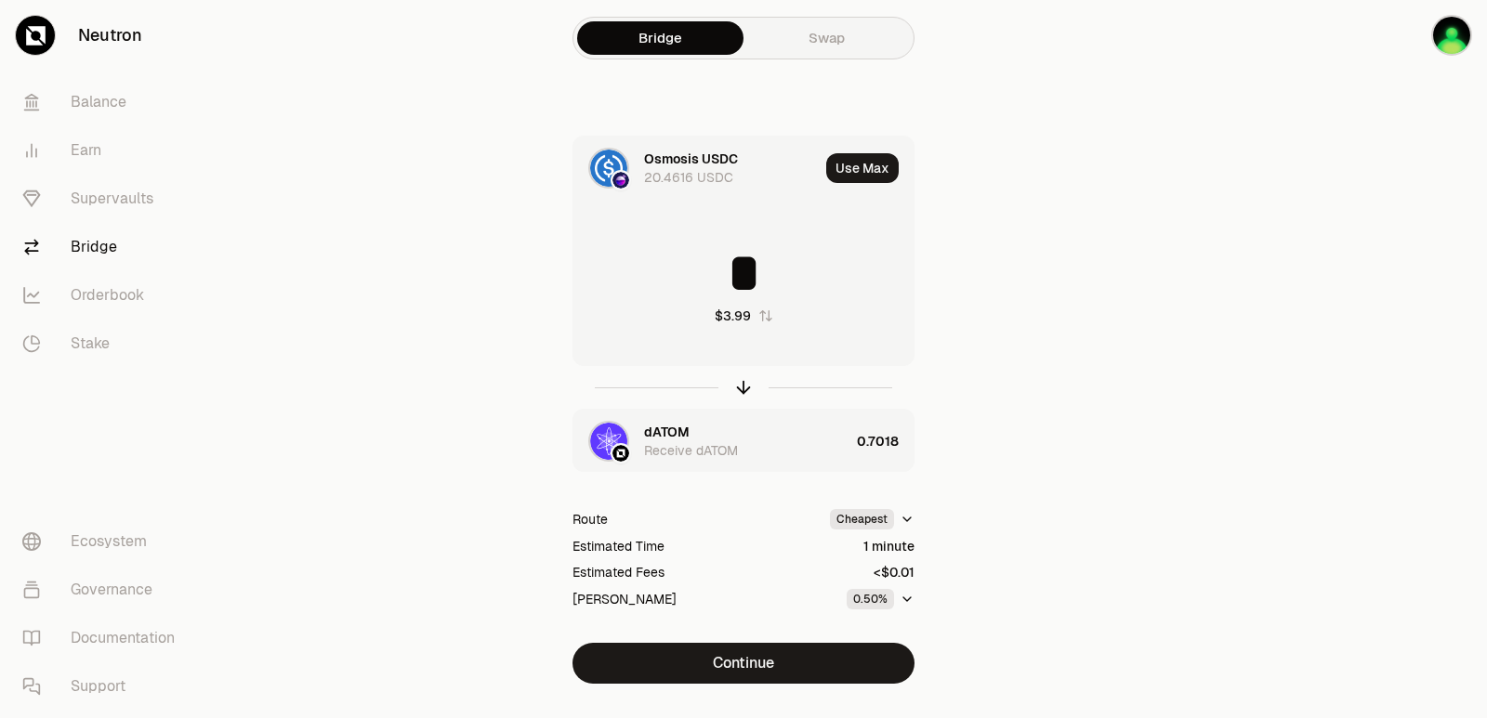
drag, startPoint x: 789, startPoint y: 274, endPoint x: 712, endPoint y: 275, distance: 77.1
click at [712, 275] on input "*" at bounding box center [743, 273] width 340 height 56
type input "*"
click at [745, 389] on icon "button" at bounding box center [743, 387] width 20 height 20
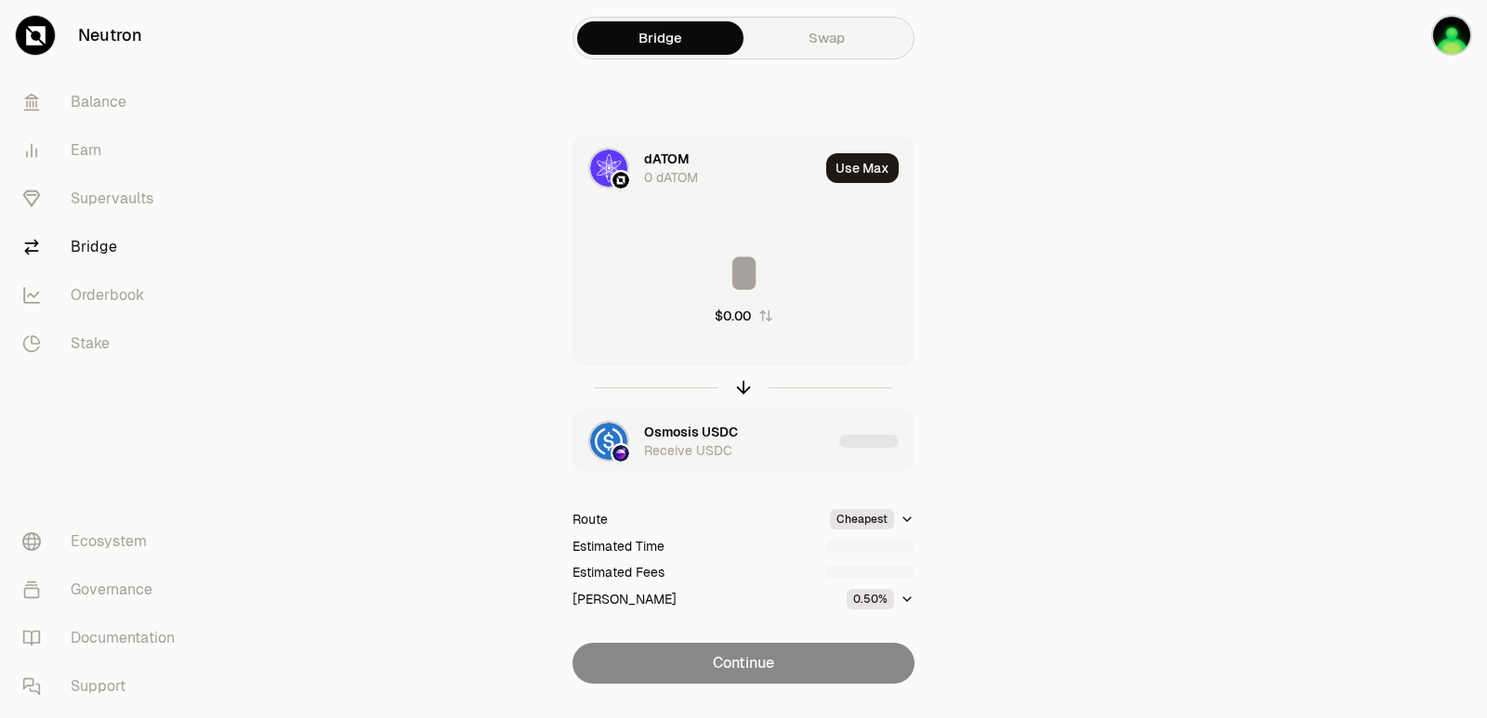
click at [746, 264] on input at bounding box center [743, 273] width 340 height 56
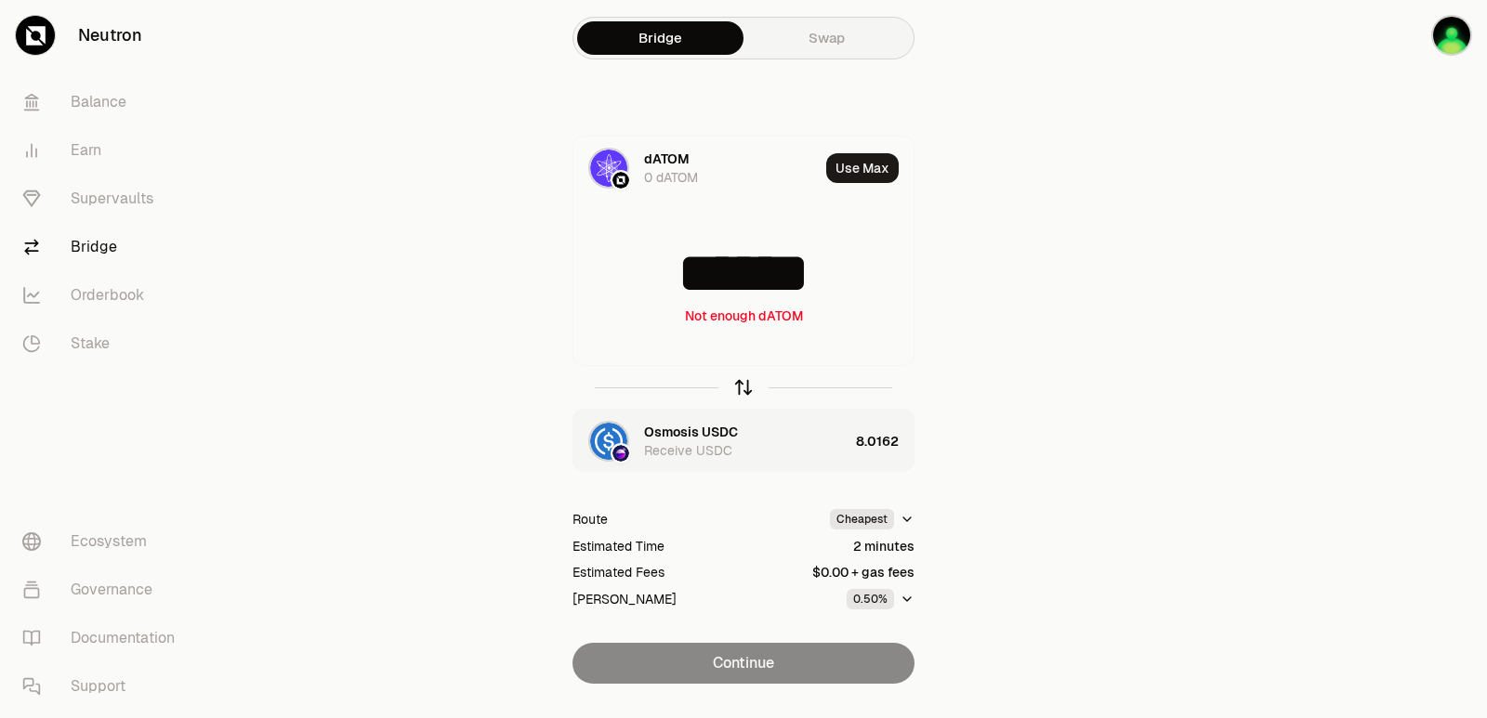
type input "******"
click at [743, 382] on icon "button" at bounding box center [744, 385] width 12 height 6
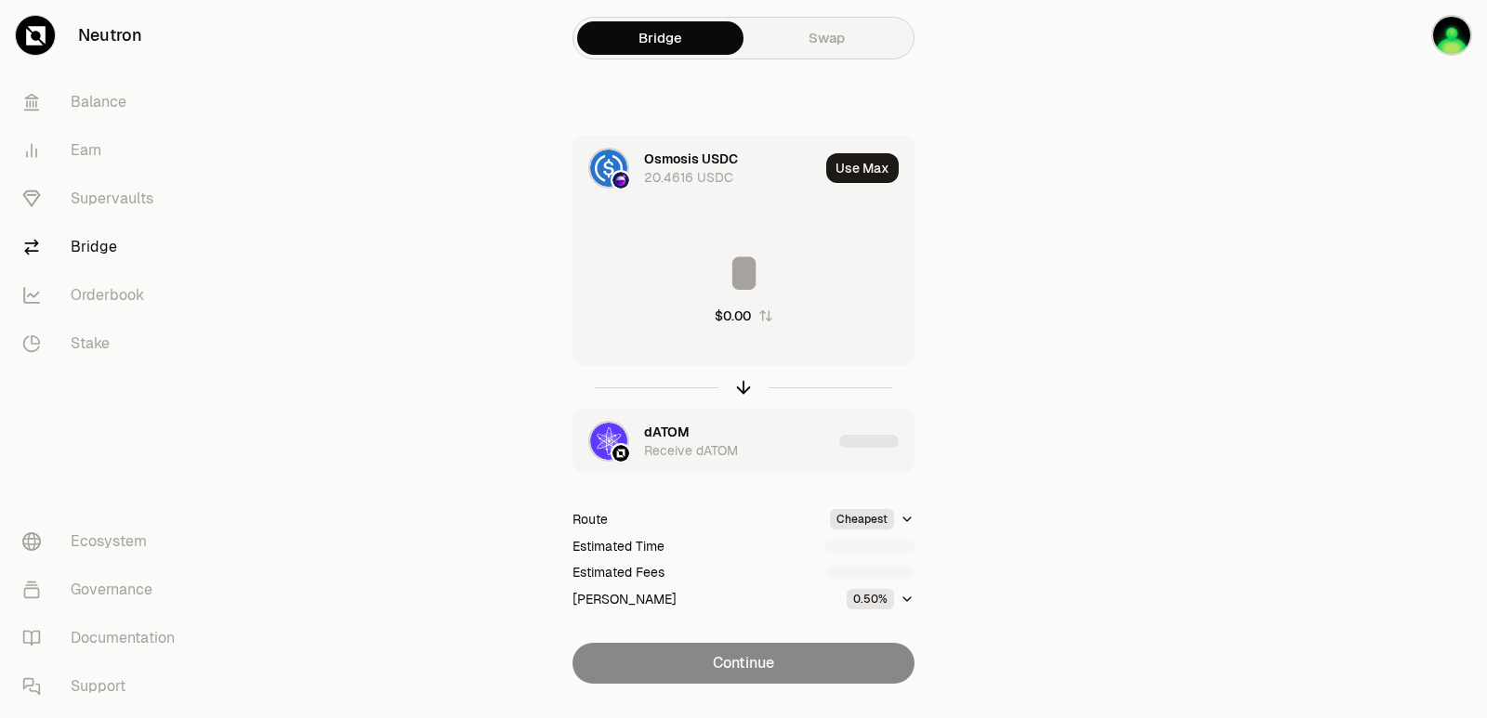
click at [741, 279] on input at bounding box center [743, 273] width 340 height 56
click at [752, 289] on input "********" at bounding box center [743, 273] width 340 height 56
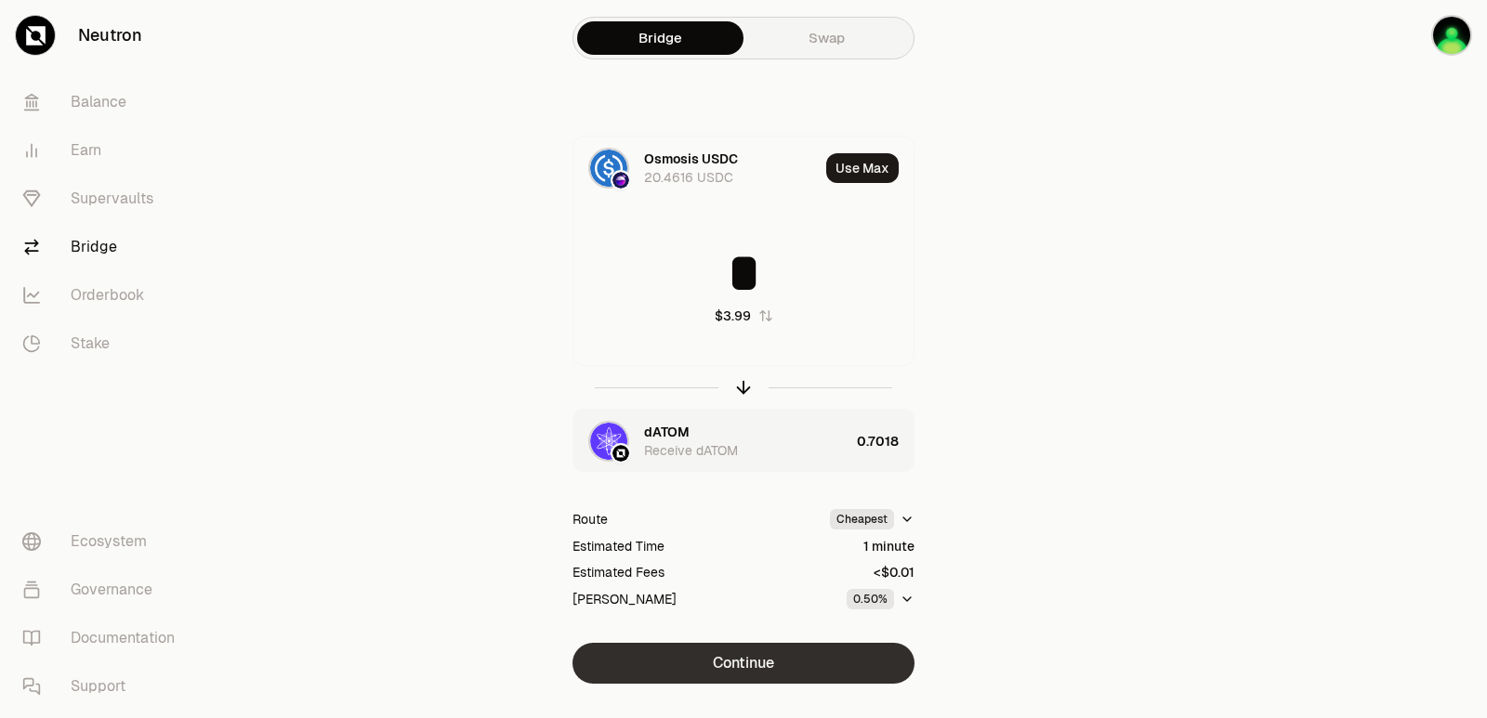
type input "*"
click at [718, 672] on button "Continue" at bounding box center [743, 663] width 342 height 41
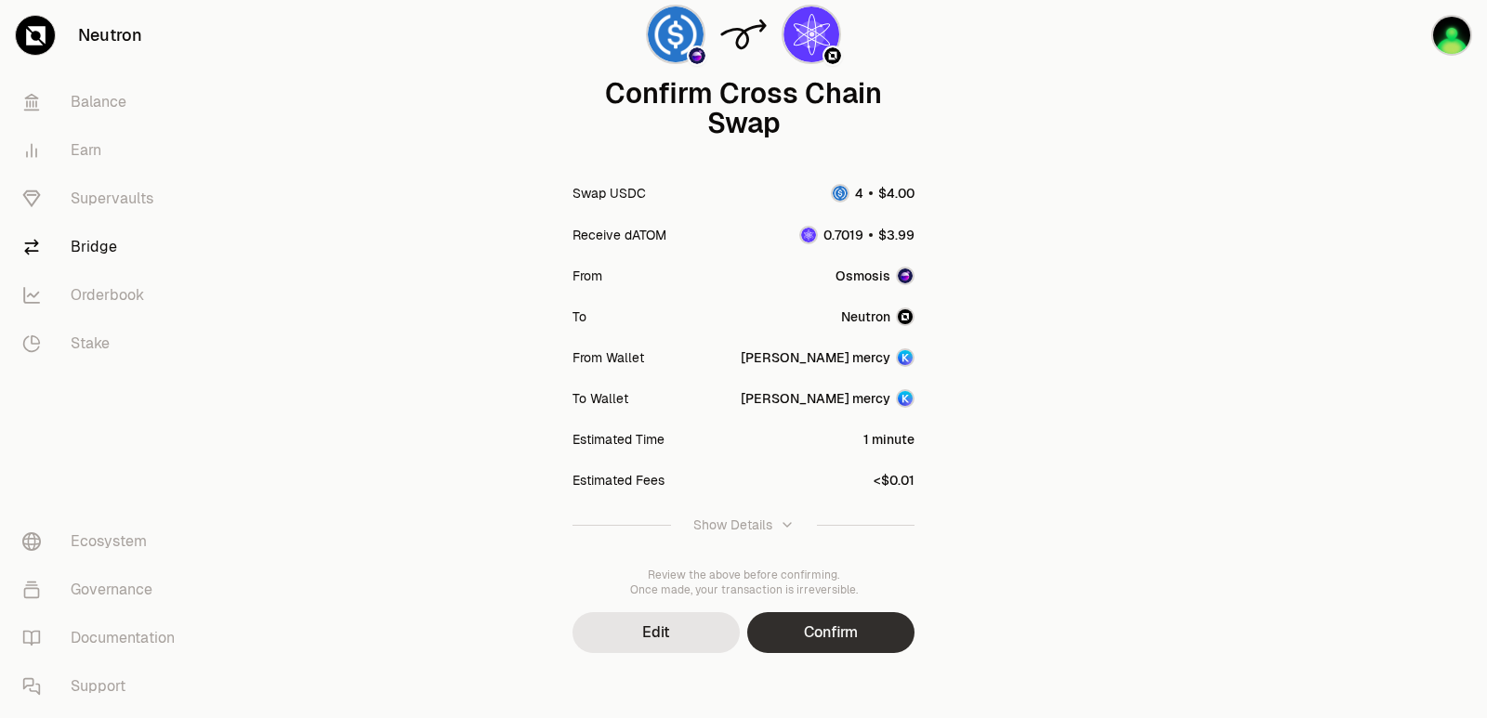
scroll to position [153, 0]
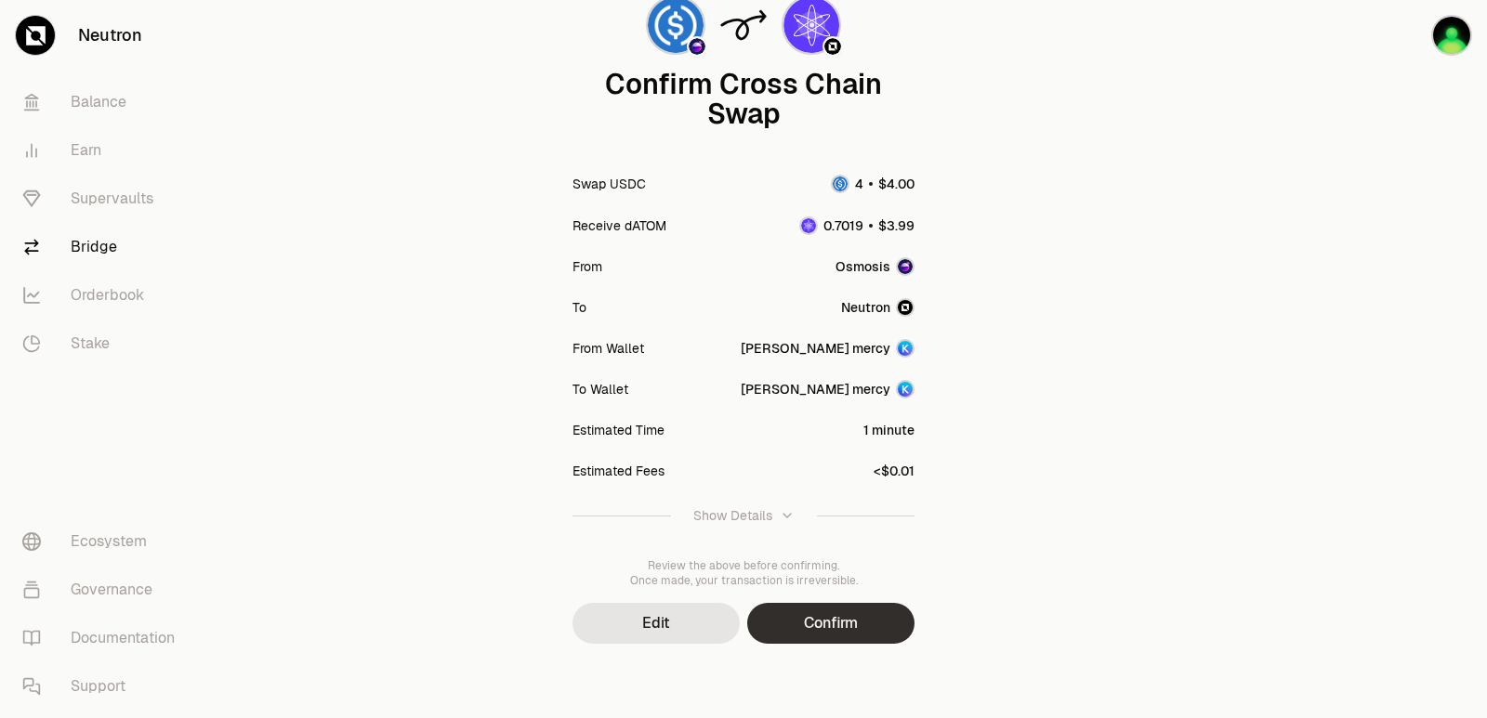
click at [823, 641] on button "Confirm" at bounding box center [830, 623] width 167 height 41
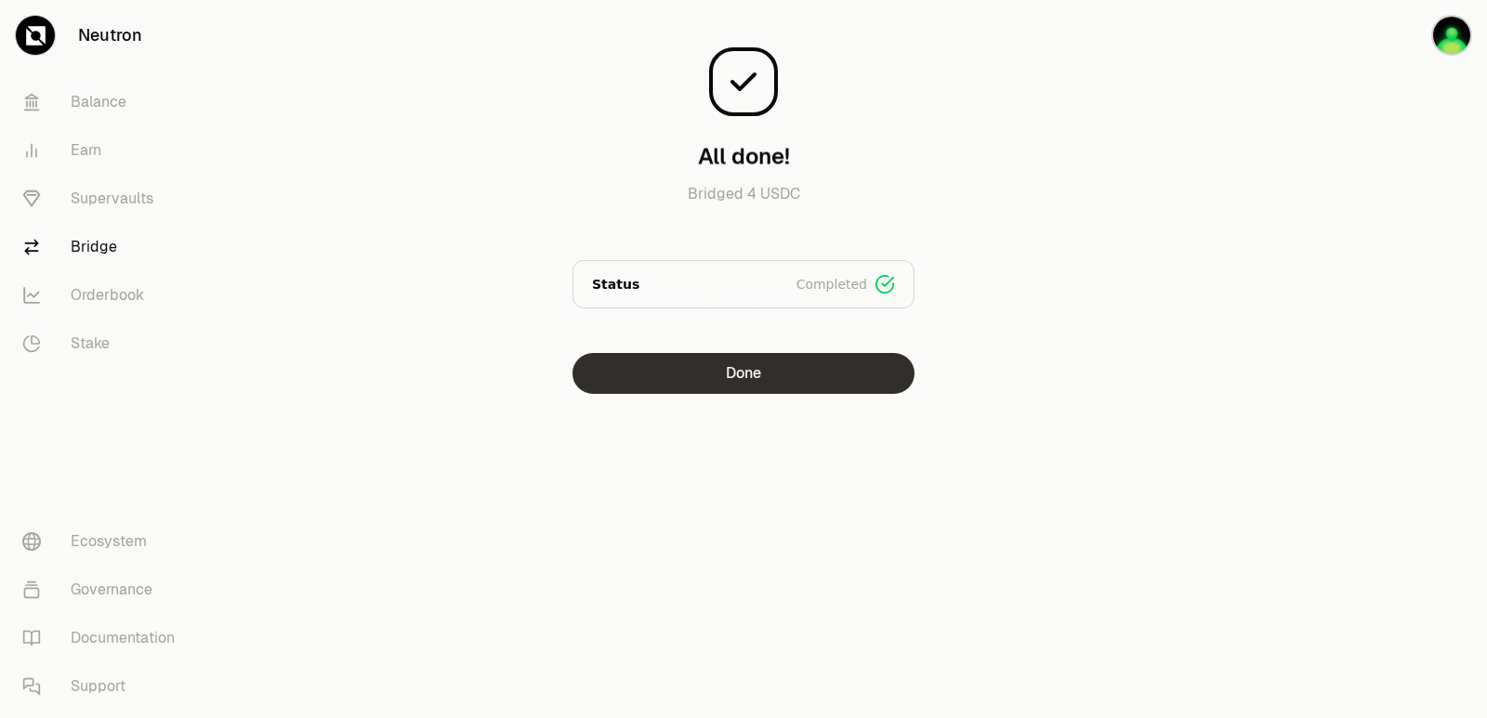
click at [763, 373] on button "Done" at bounding box center [743, 373] width 342 height 41
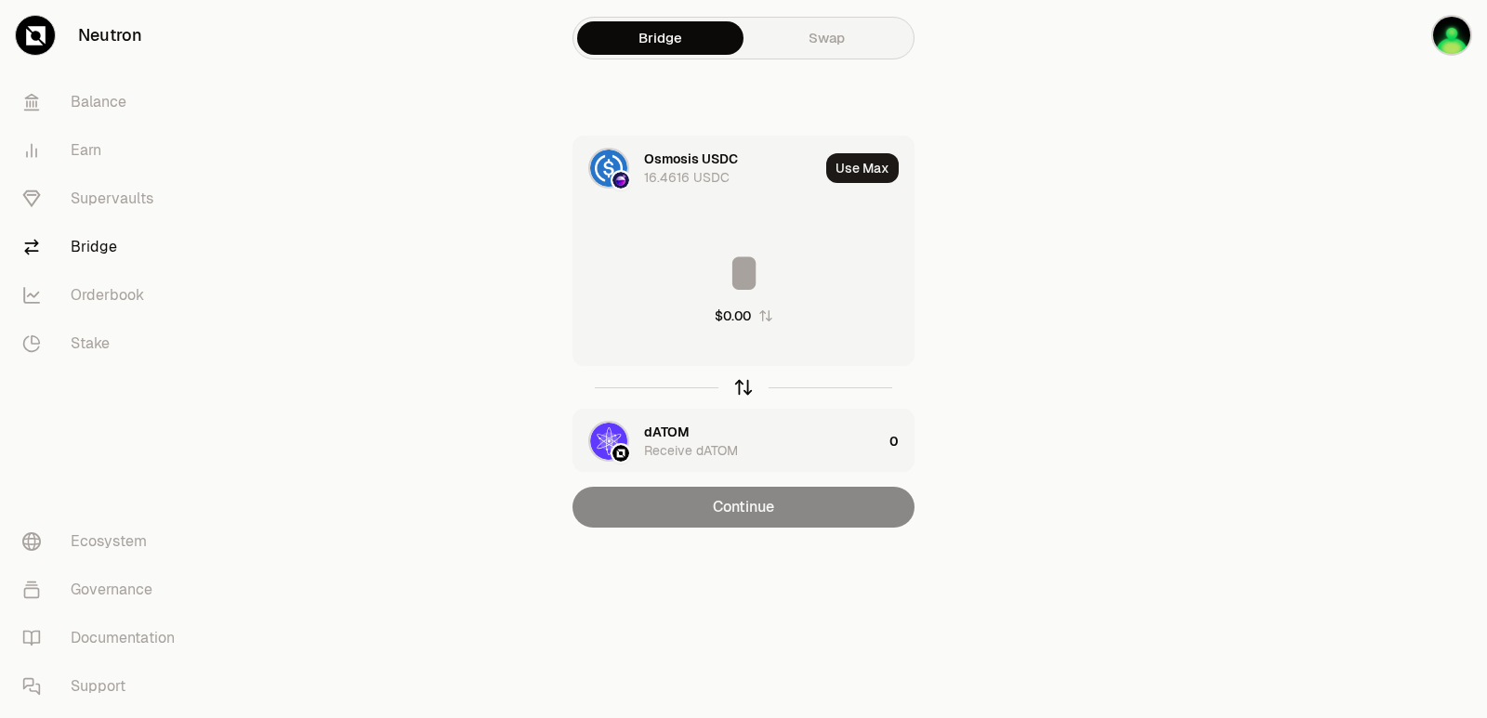
click at [739, 386] on icon "button" at bounding box center [744, 385] width 12 height 6
click at [868, 156] on button "Use Max" at bounding box center [862, 168] width 72 height 30
type input "********"
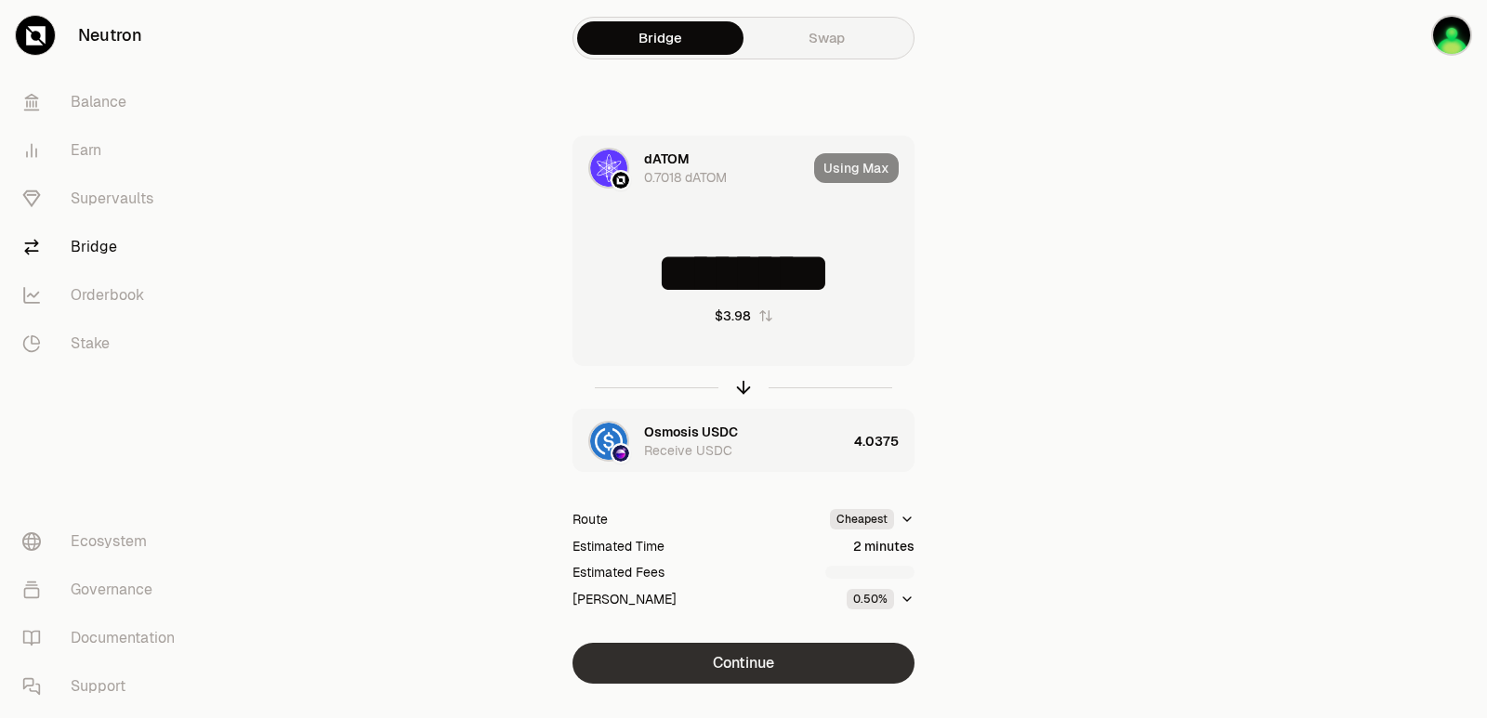
click at [754, 666] on button "Continue" at bounding box center [743, 663] width 342 height 41
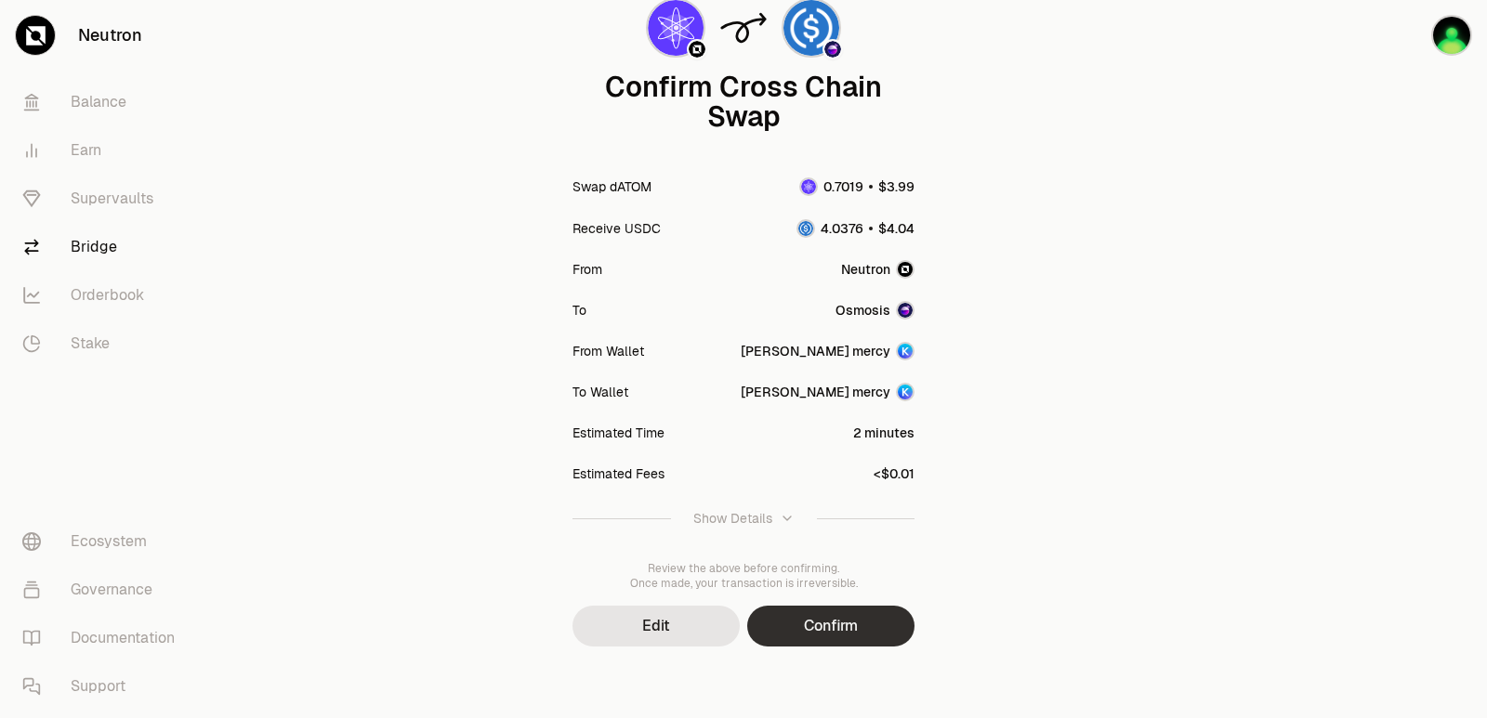
scroll to position [153, 0]
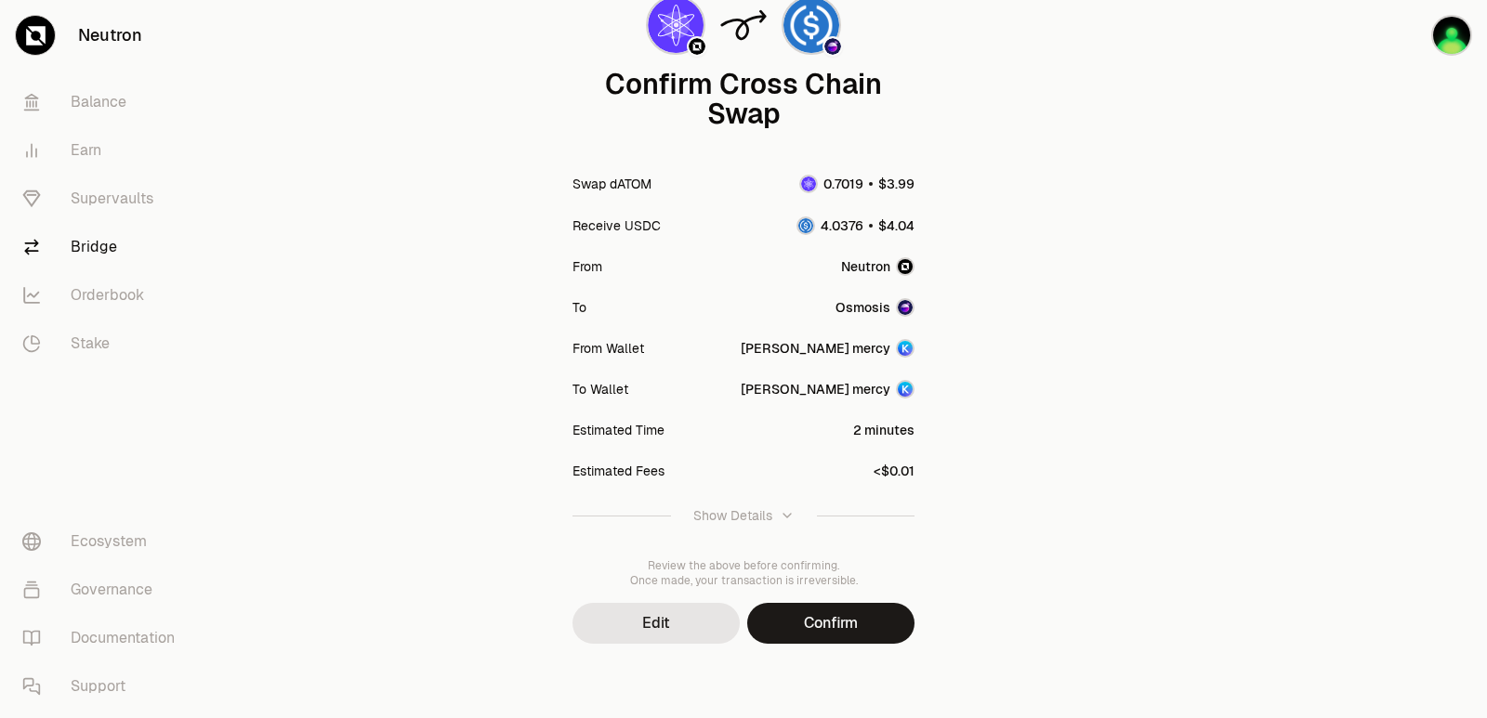
click at [835, 625] on button "Confirm" at bounding box center [830, 623] width 167 height 41
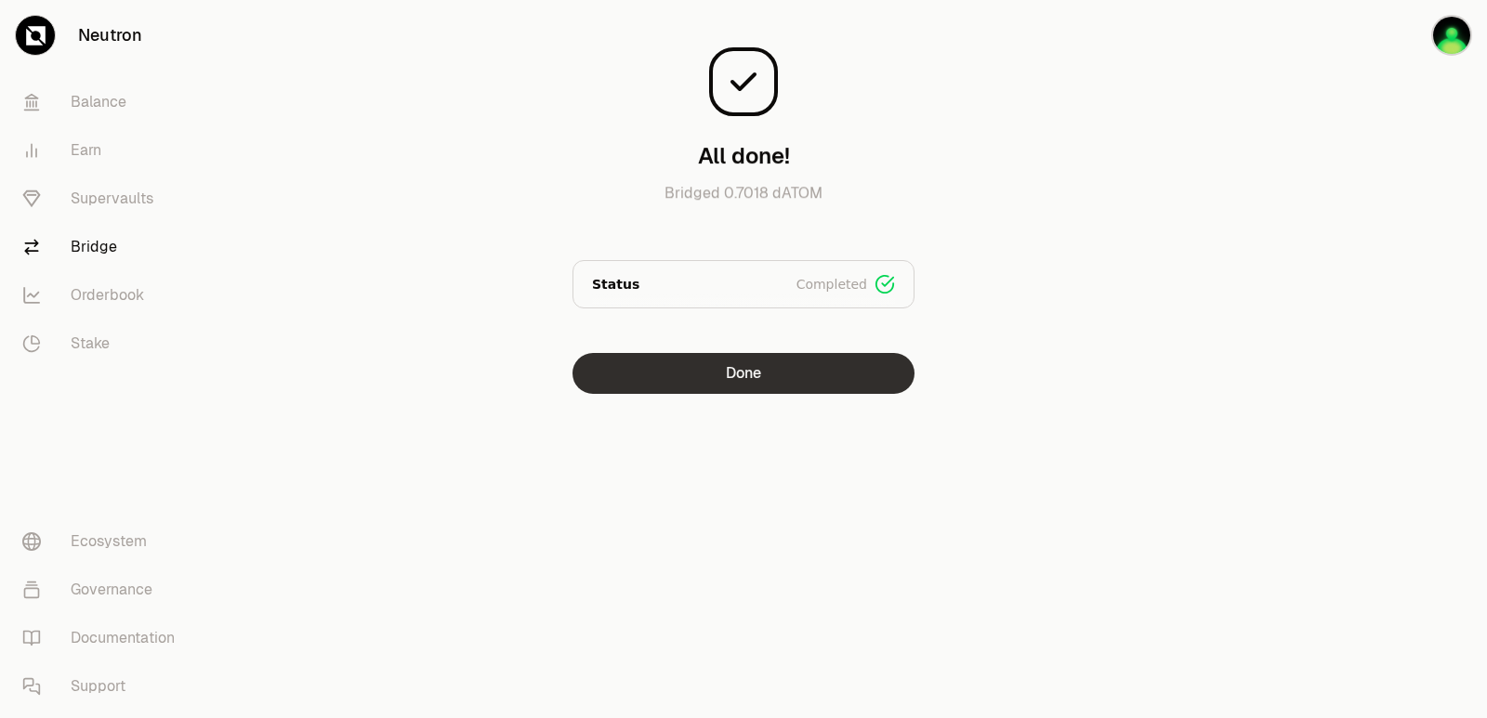
click at [750, 368] on button "Done" at bounding box center [743, 373] width 342 height 41
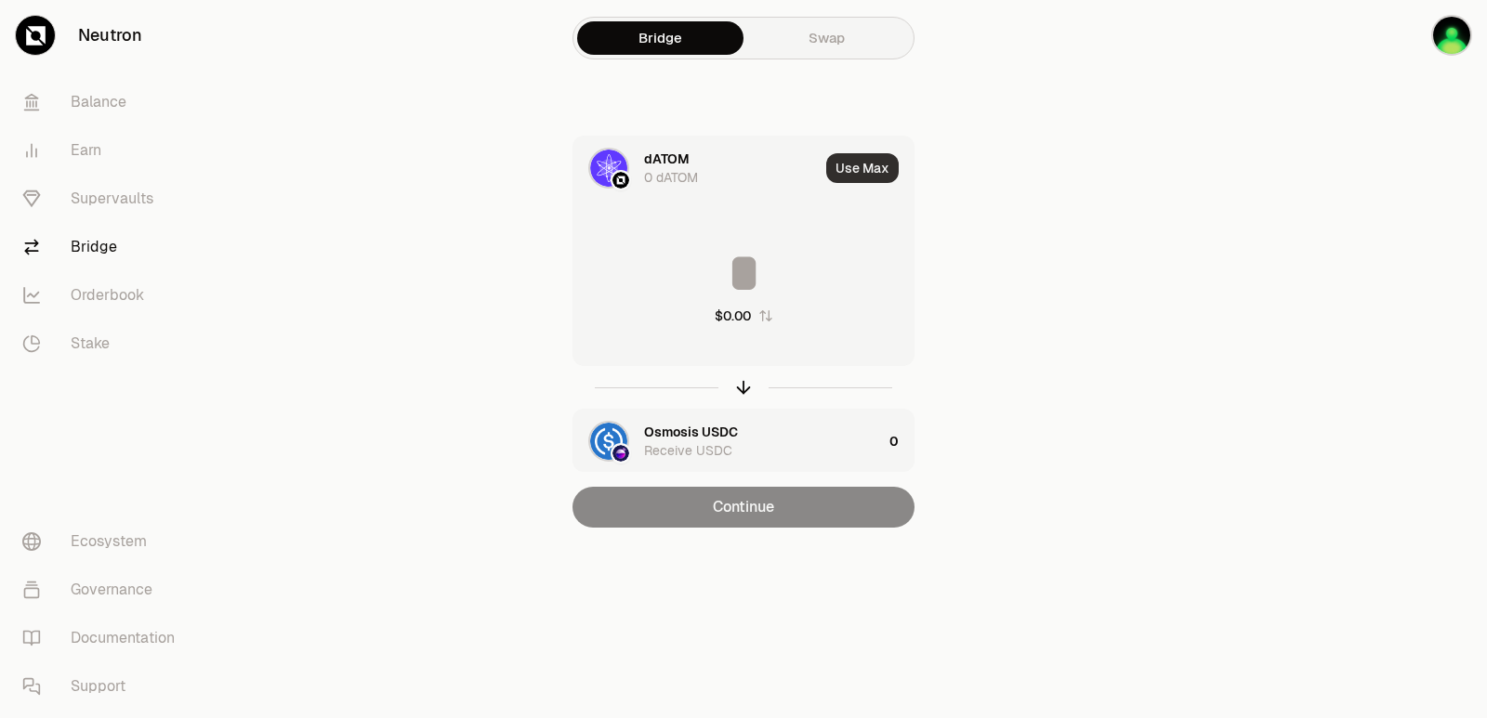
click at [843, 169] on button "Use Max" at bounding box center [862, 168] width 72 height 30
click at [745, 389] on icon "button" at bounding box center [743, 387] width 20 height 20
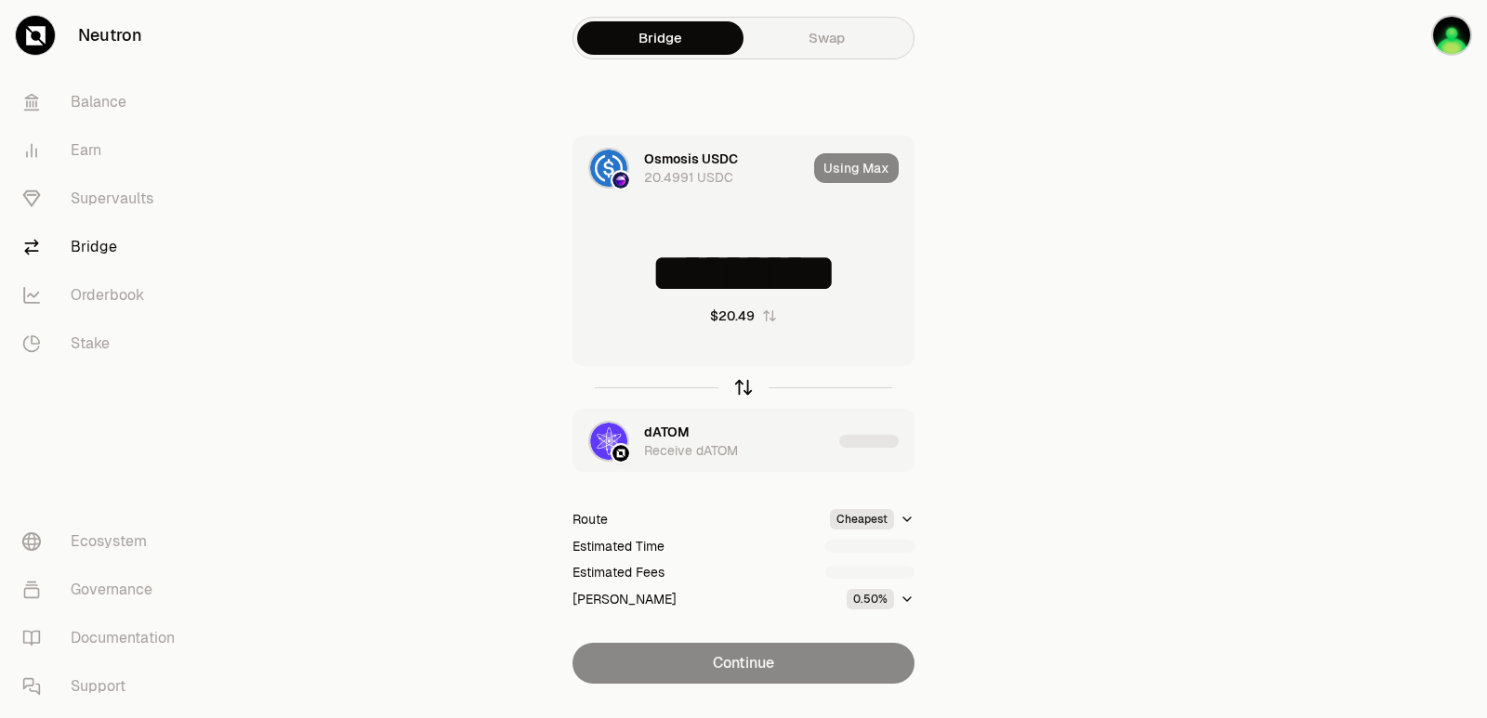
click at [745, 389] on icon "button" at bounding box center [743, 387] width 20 height 20
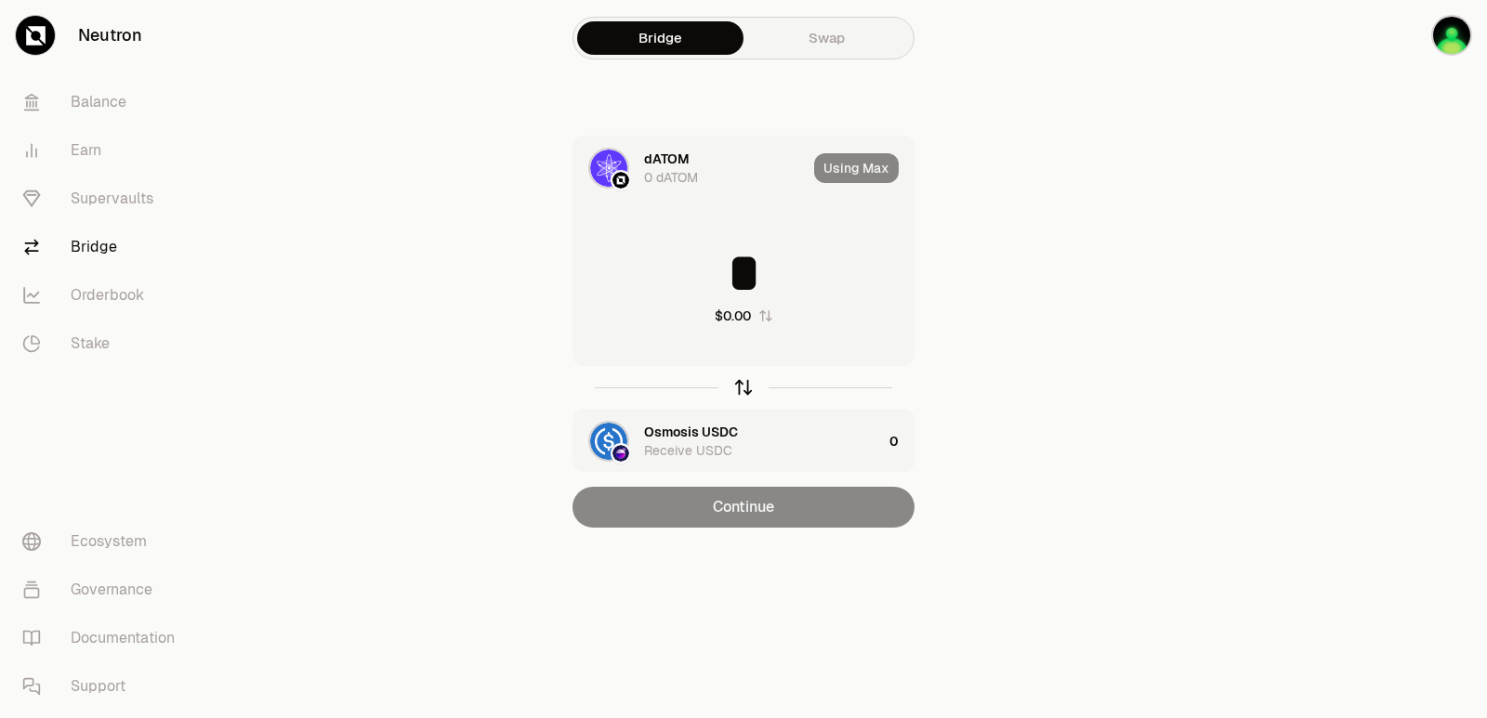
click at [742, 397] on icon "button" at bounding box center [743, 387] width 20 height 20
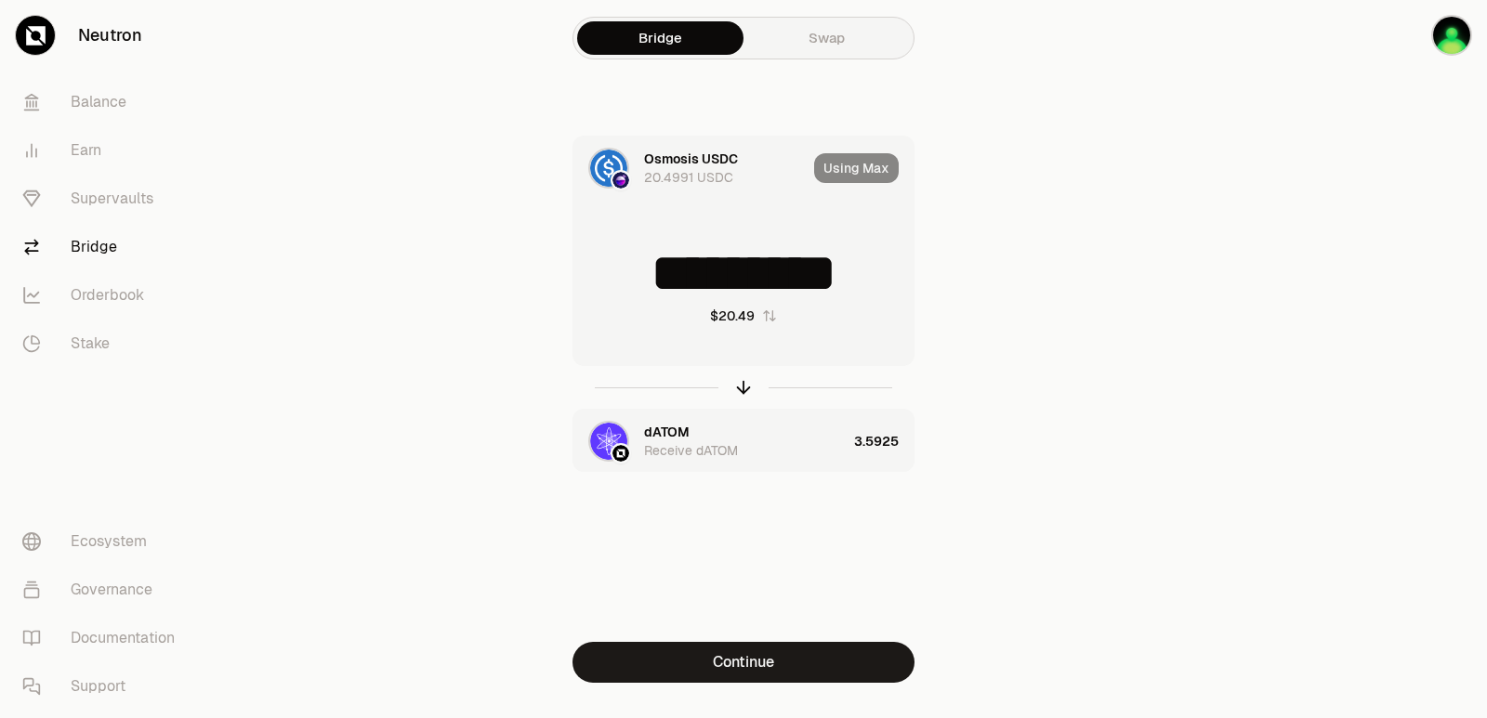
click at [758, 262] on input "*********" at bounding box center [743, 273] width 340 height 56
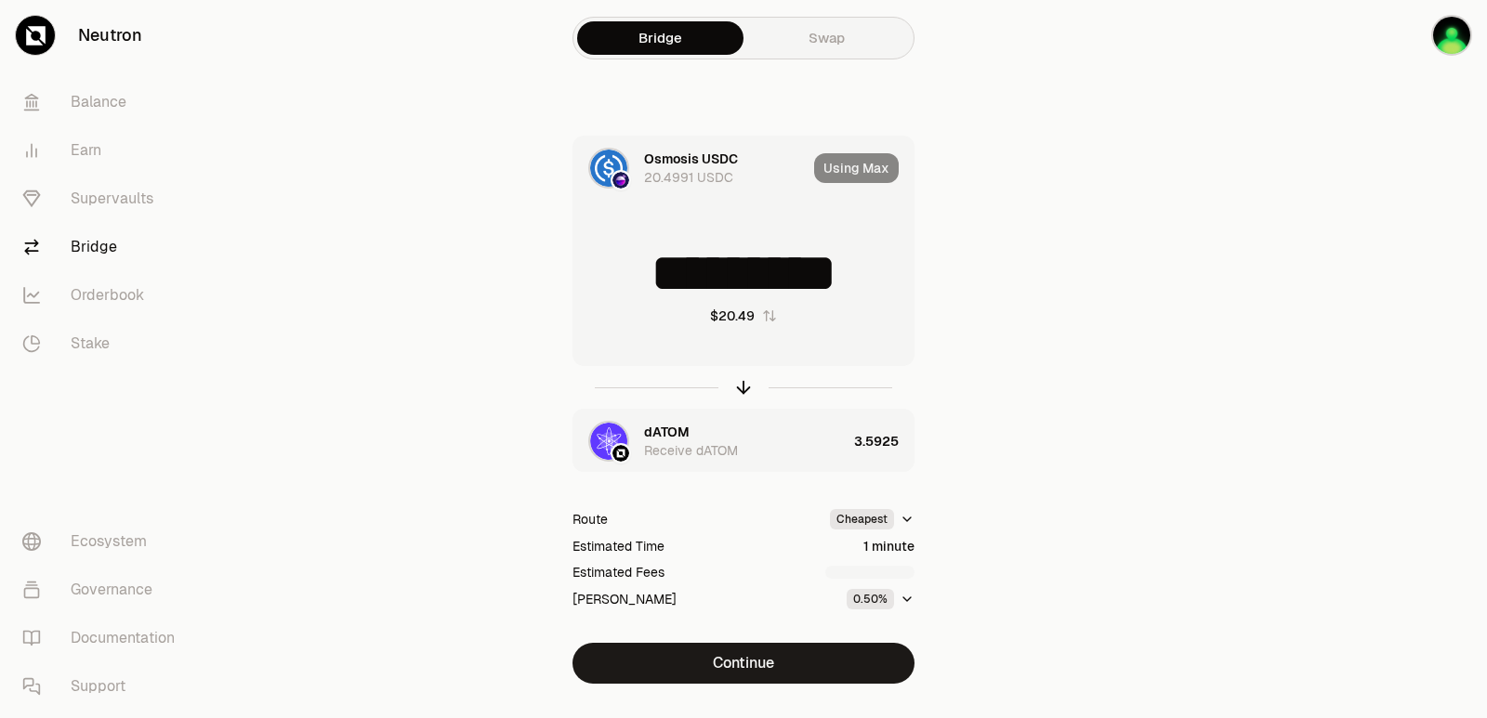
click at [758, 262] on input "*********" at bounding box center [743, 273] width 340 height 56
click at [742, 387] on icon "button" at bounding box center [743, 387] width 20 height 20
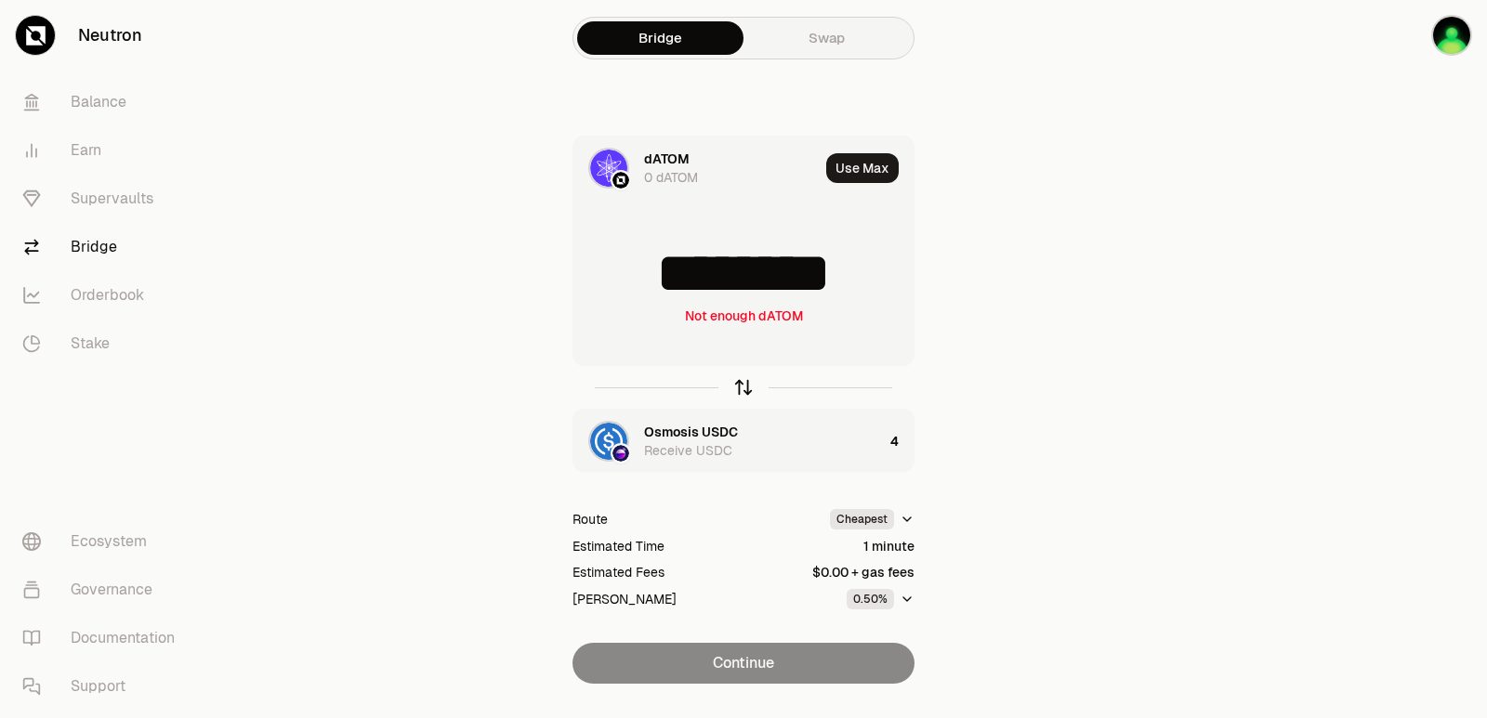
click at [742, 387] on icon "button" at bounding box center [743, 387] width 20 height 20
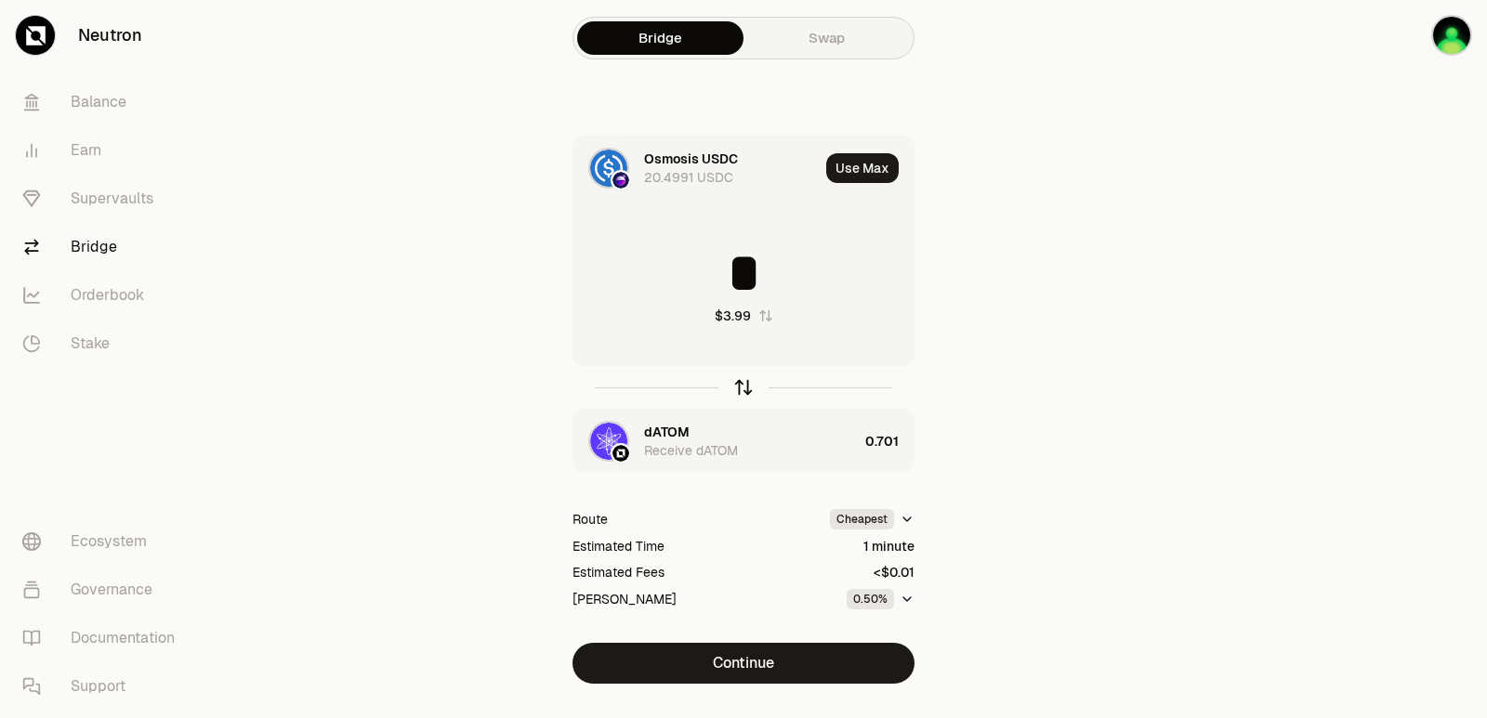
click at [742, 387] on icon "button" at bounding box center [743, 387] width 20 height 20
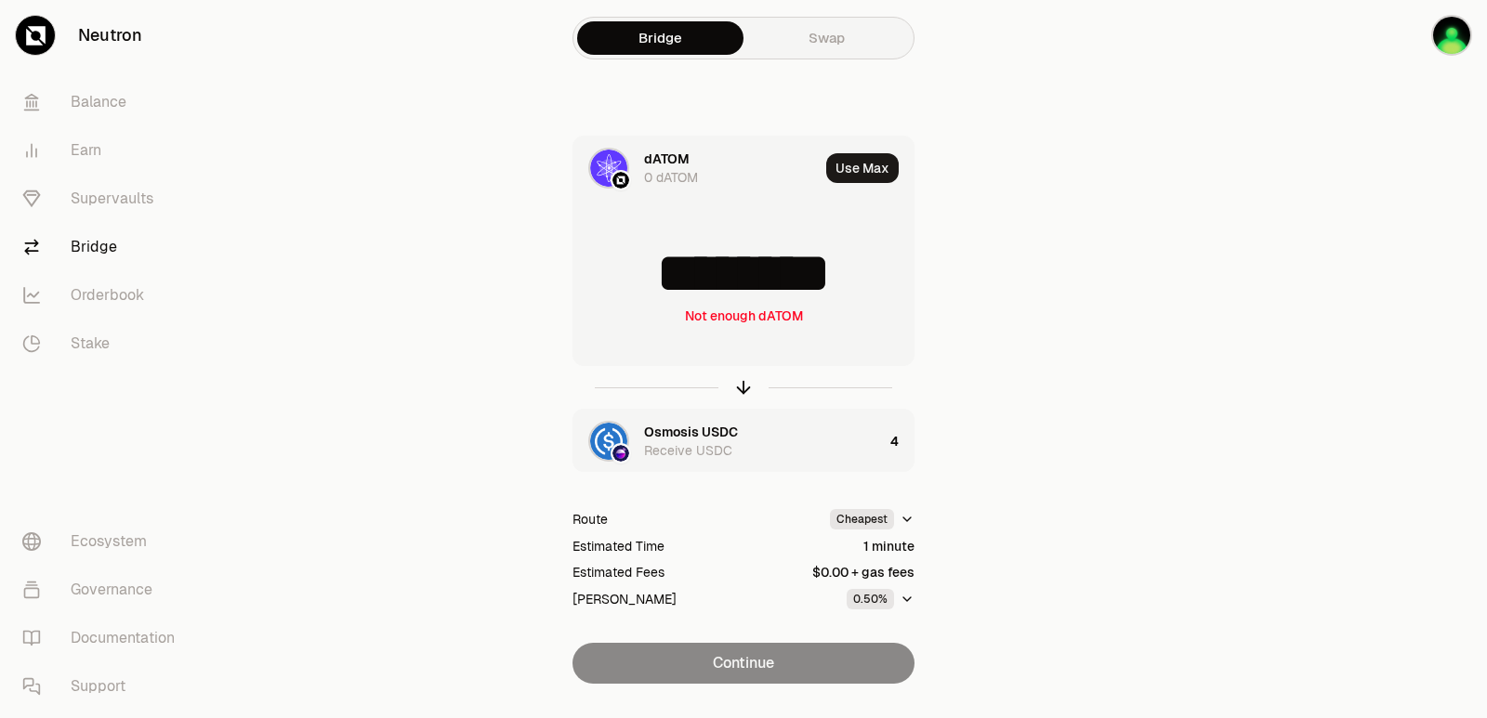
drag, startPoint x: 882, startPoint y: 274, endPoint x: 661, endPoint y: 281, distance: 221.2
click at [661, 281] on input "********" at bounding box center [743, 273] width 340 height 56
click at [743, 377] on icon "button" at bounding box center [743, 387] width 20 height 20
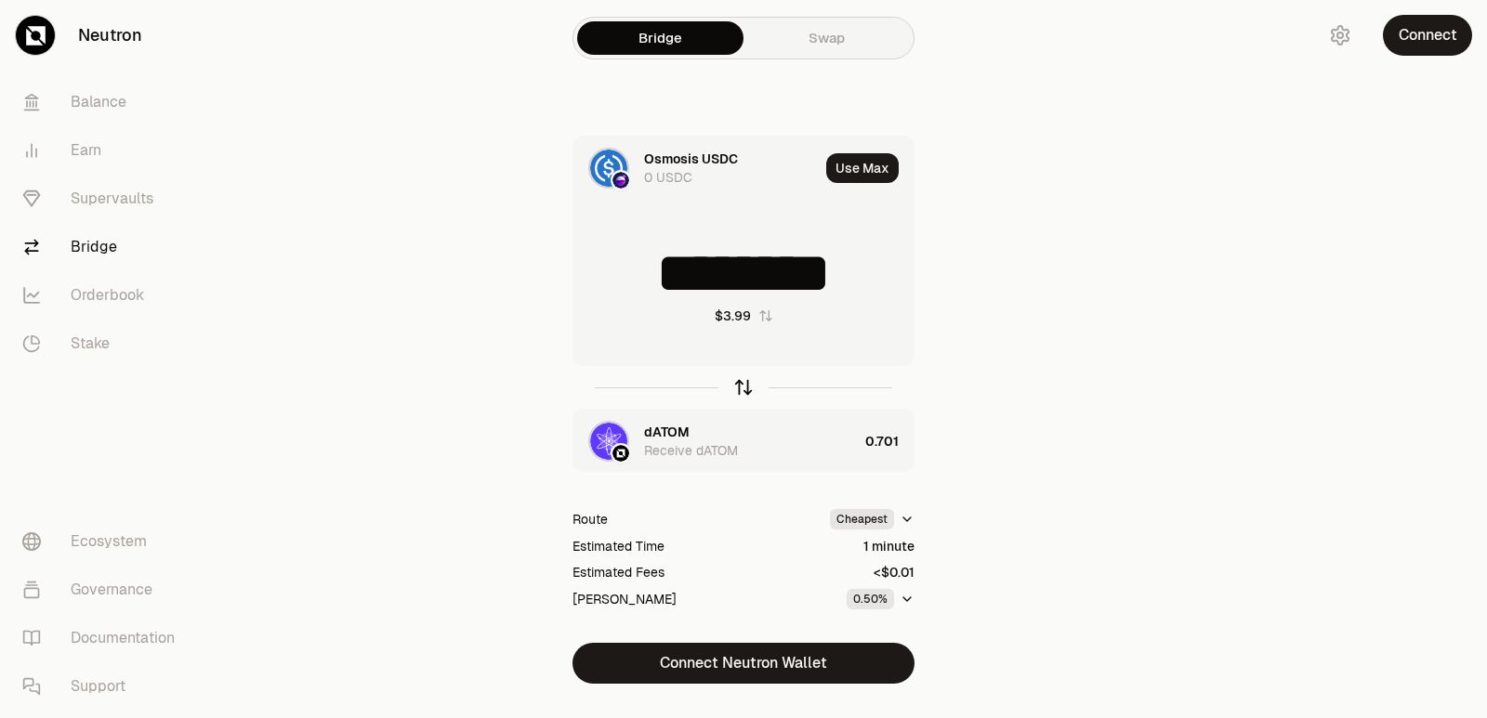
click at [740, 388] on icon "button" at bounding box center [743, 387] width 20 height 20
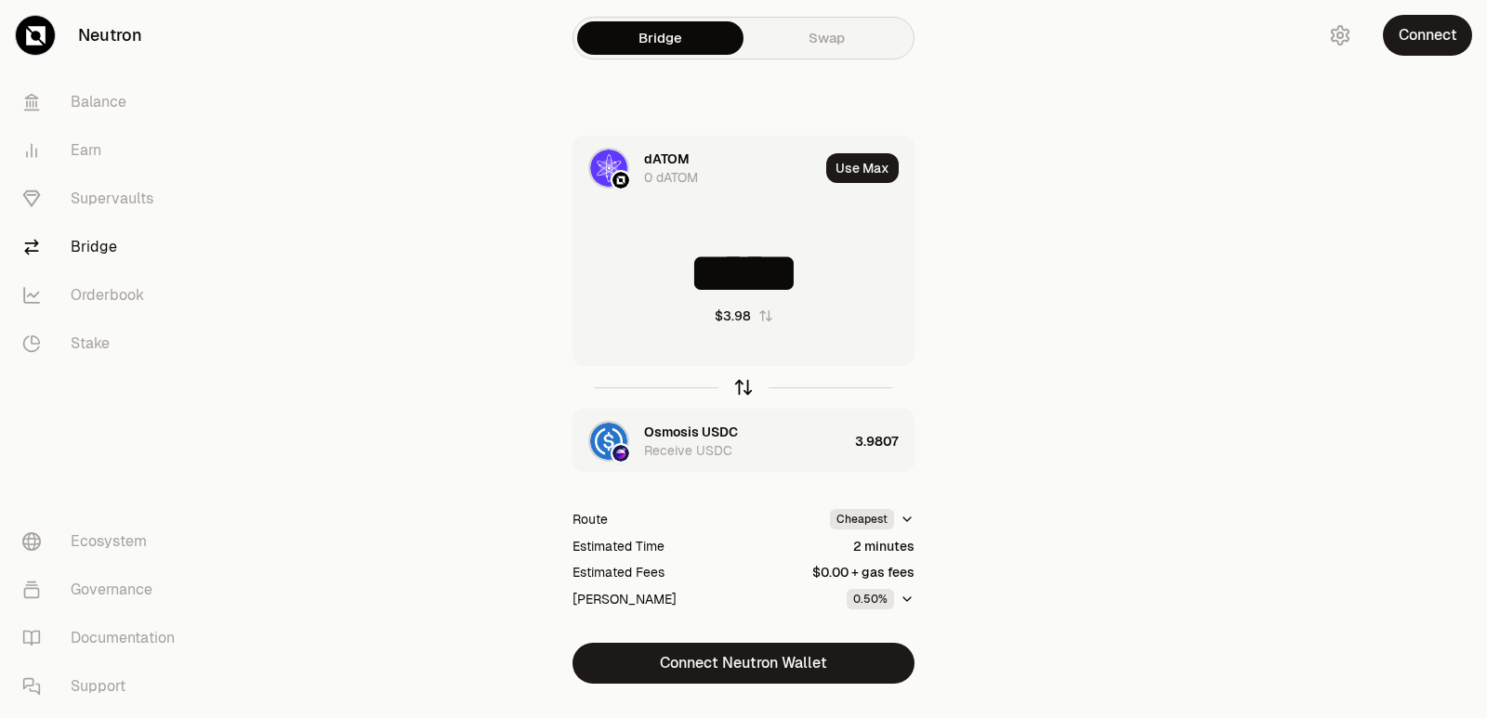
click at [740, 394] on icon "button" at bounding box center [743, 387] width 20 height 20
type input "********"
click at [684, 425] on div "dATOM" at bounding box center [667, 432] width 46 height 19
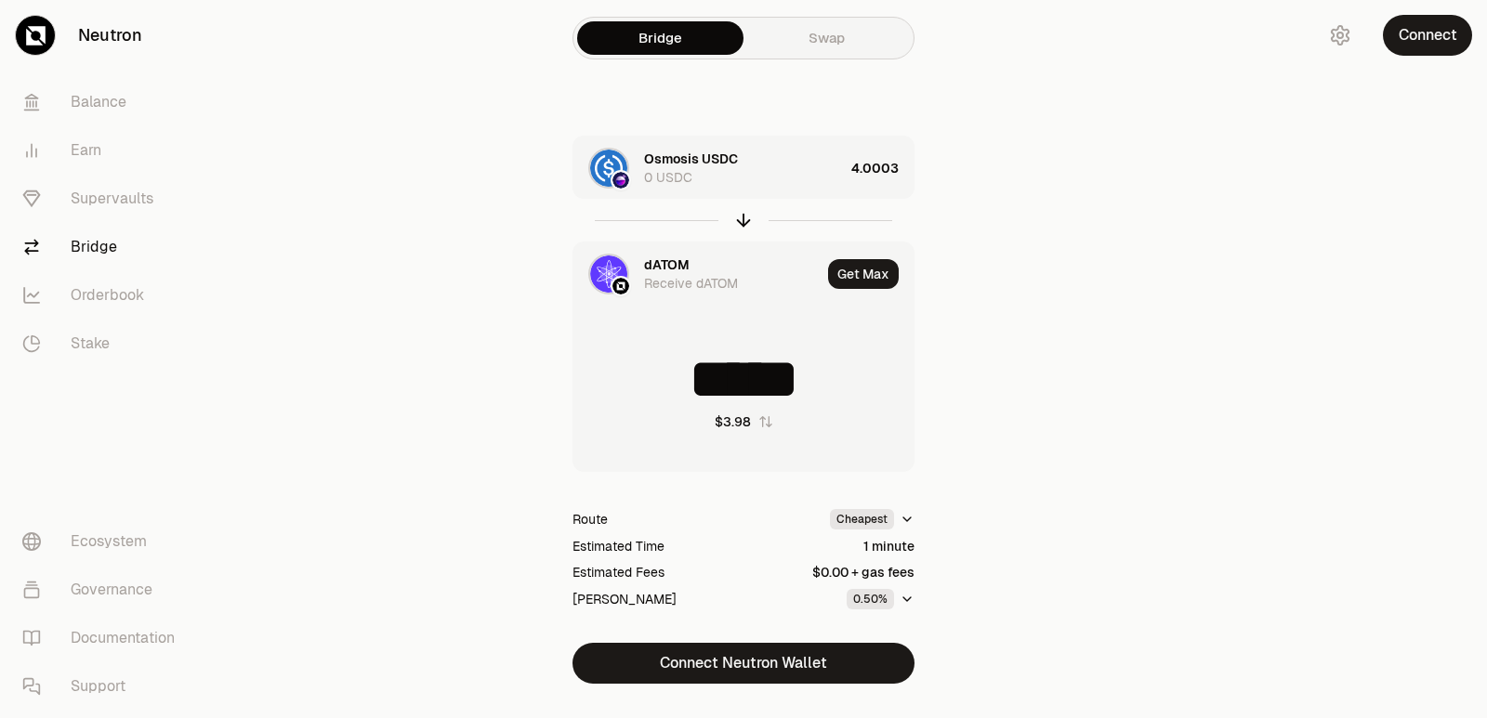
click at [666, 267] on div "dATOM" at bounding box center [667, 265] width 46 height 19
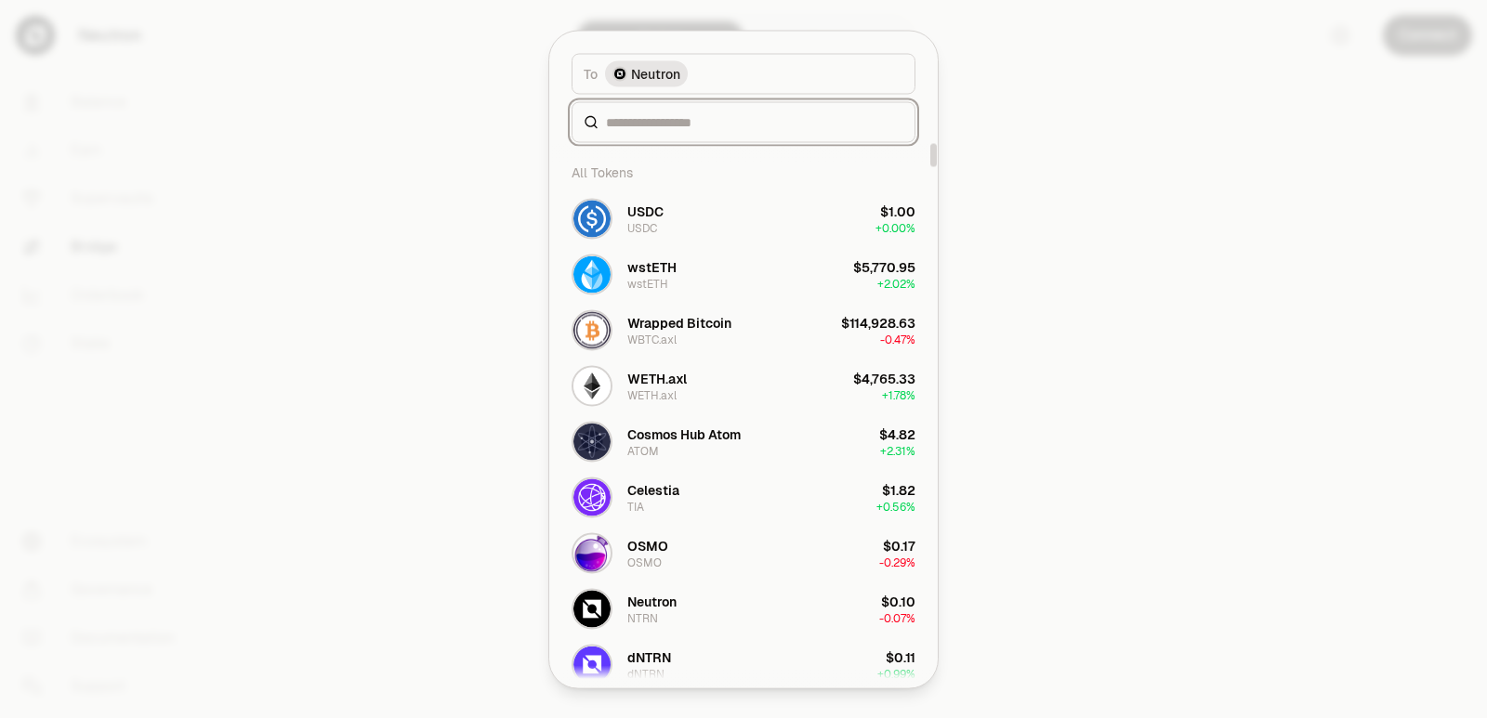
click at [689, 127] on input at bounding box center [754, 121] width 297 height 19
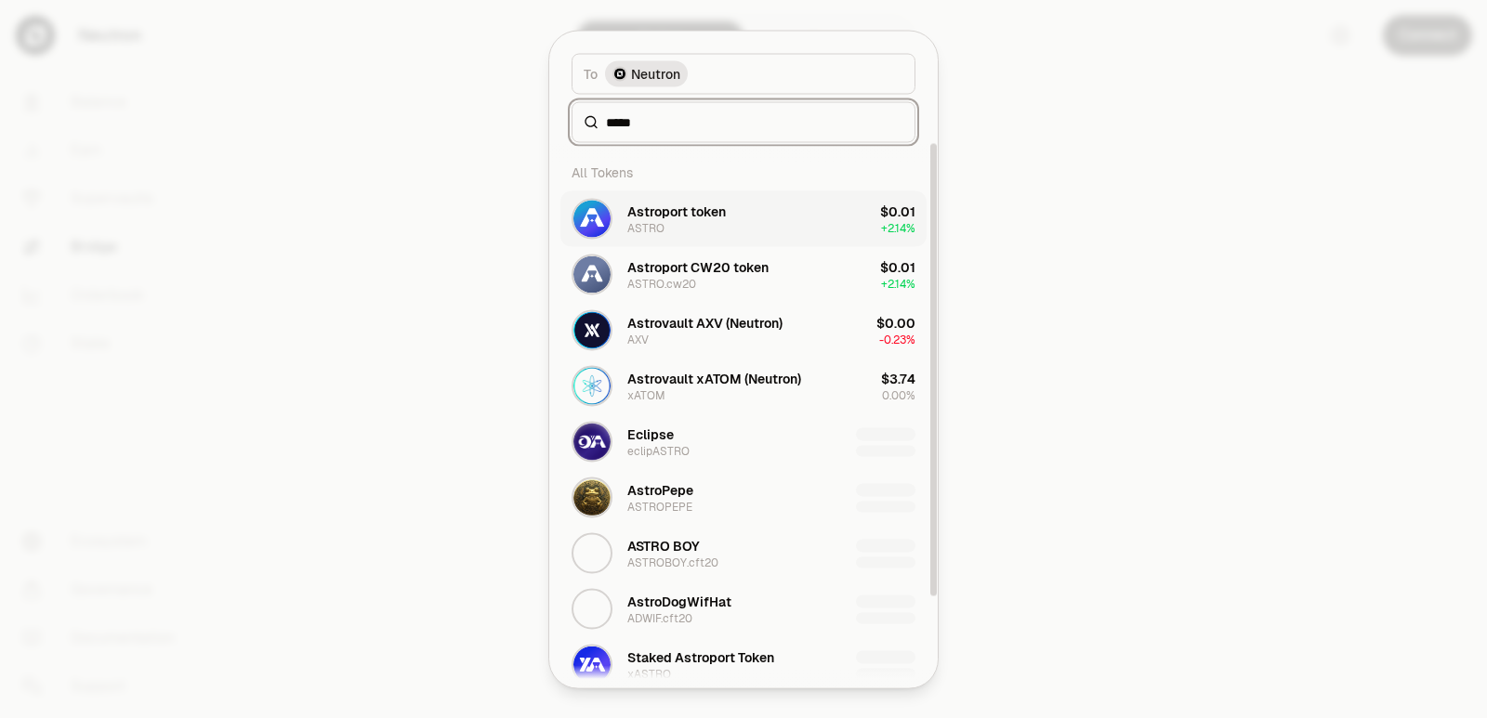
type input "*****"
click at [734, 220] on button "Astroport token ASTRO $0.01 + 2.14%" at bounding box center [743, 218] width 366 height 56
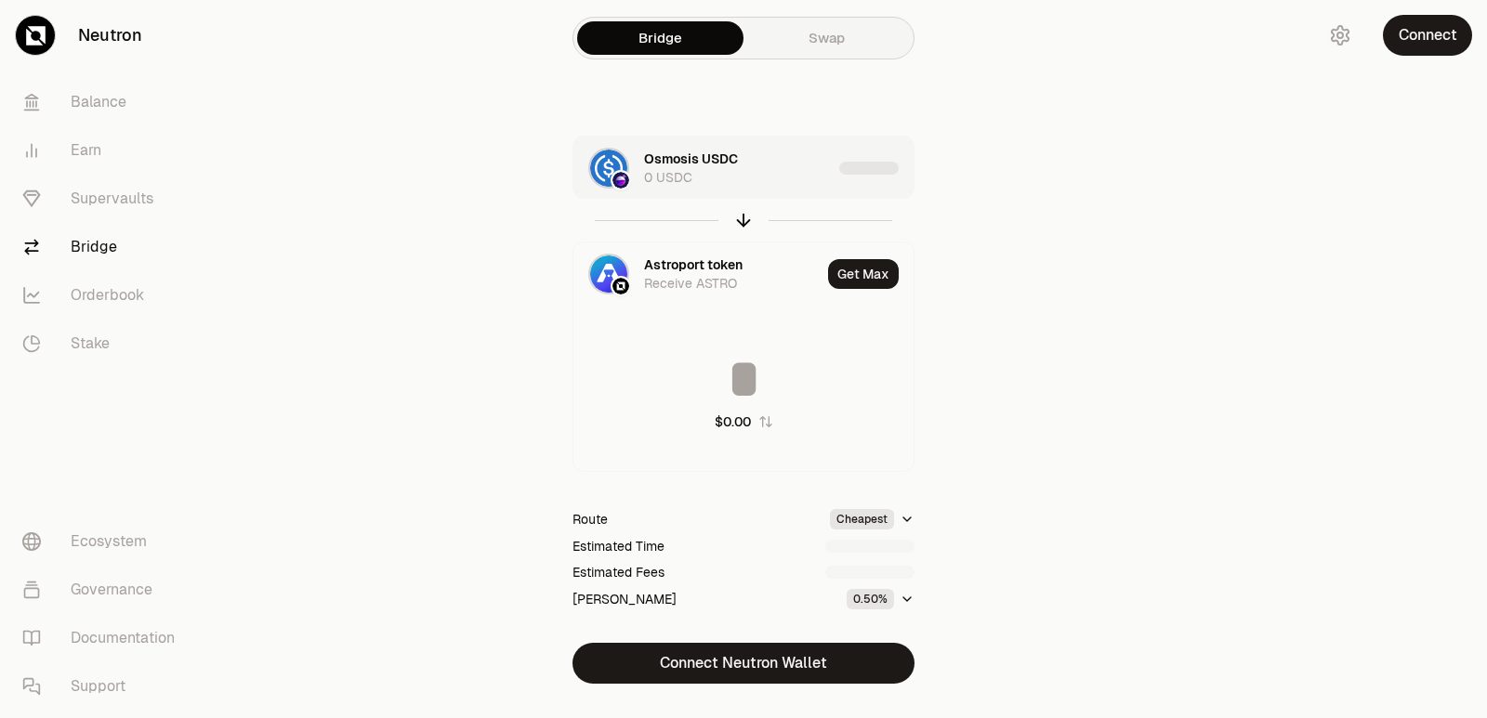
click at [801, 185] on div "Osmosis USDC 0 USDC" at bounding box center [738, 168] width 188 height 37
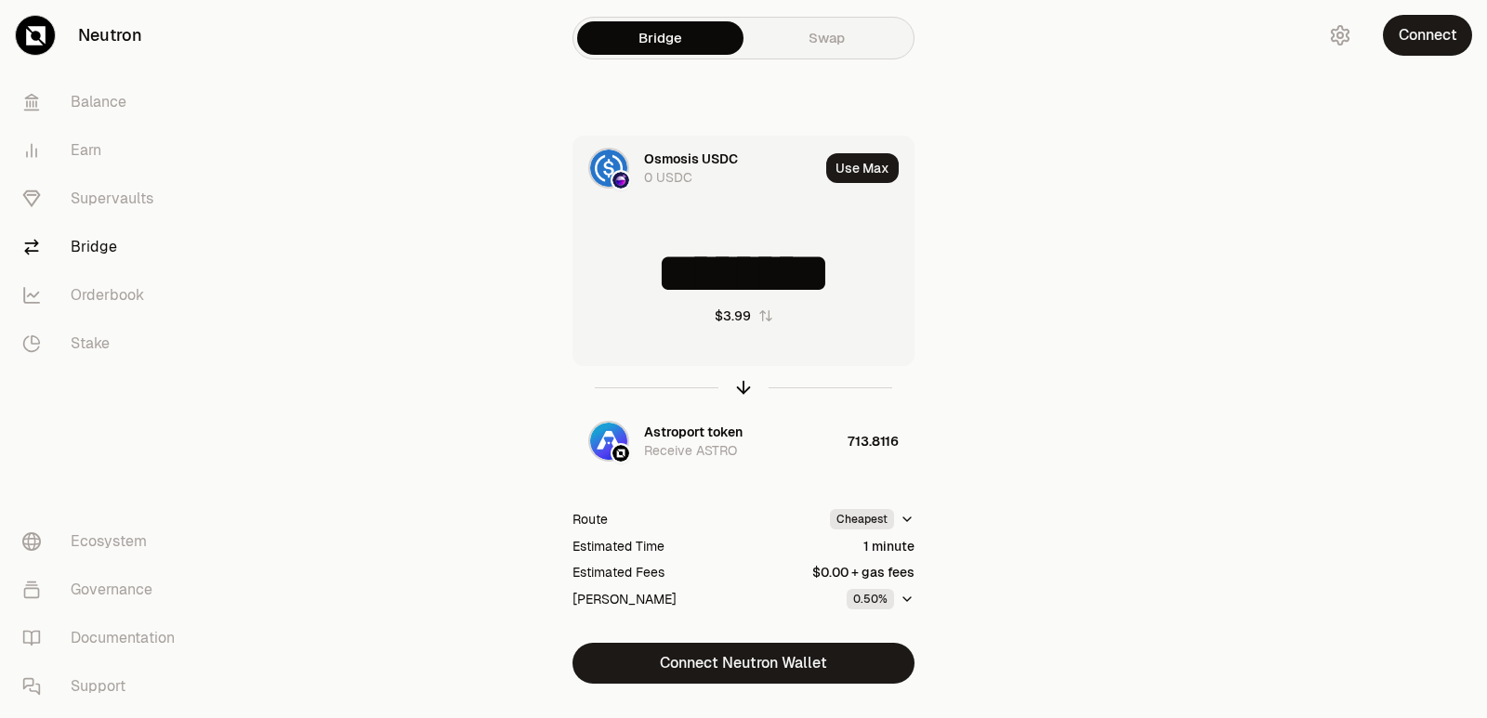
drag, startPoint x: 878, startPoint y: 286, endPoint x: 780, endPoint y: 288, distance: 97.6
click at [780, 288] on input "********" at bounding box center [743, 273] width 340 height 56
click at [742, 388] on icon "button" at bounding box center [743, 387] width 20 height 20
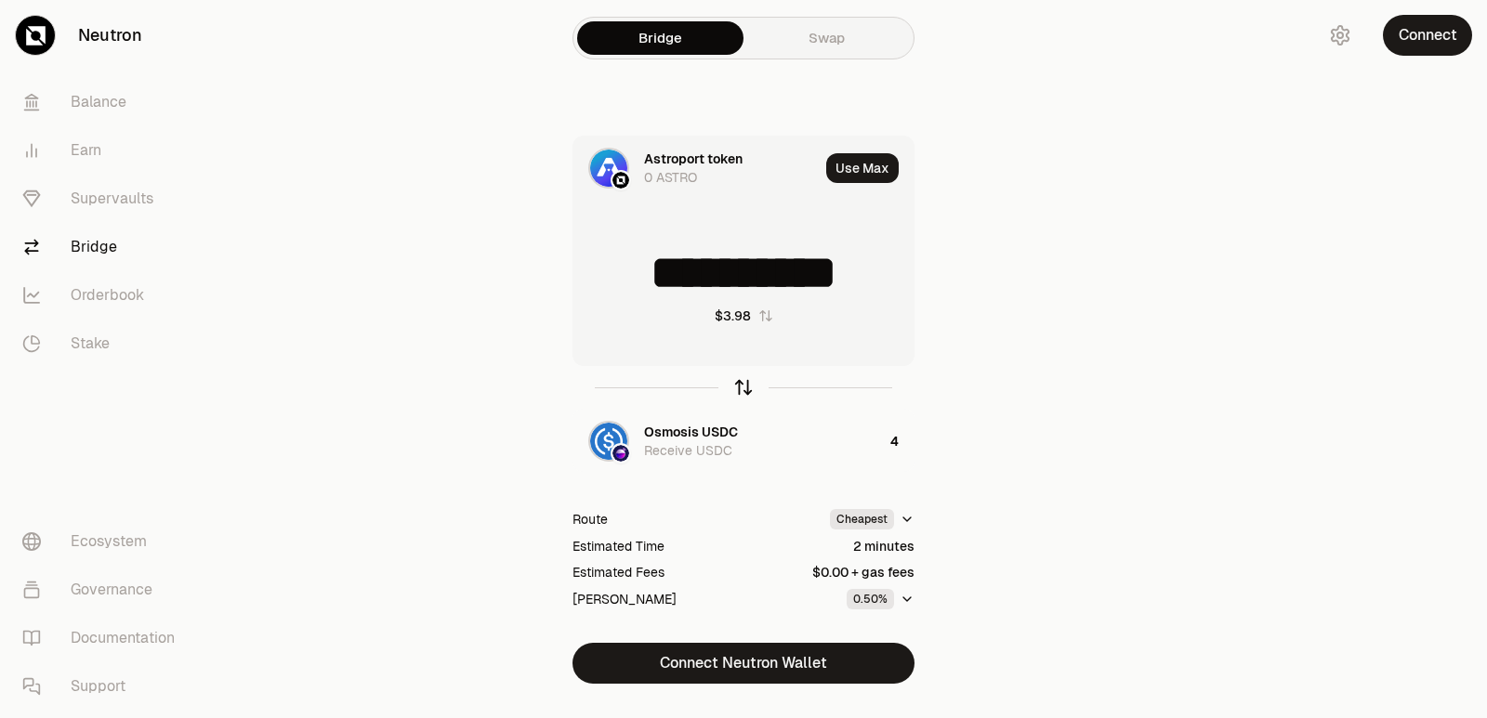
click at [742, 388] on icon "button" at bounding box center [743, 387] width 20 height 20
type input "*"
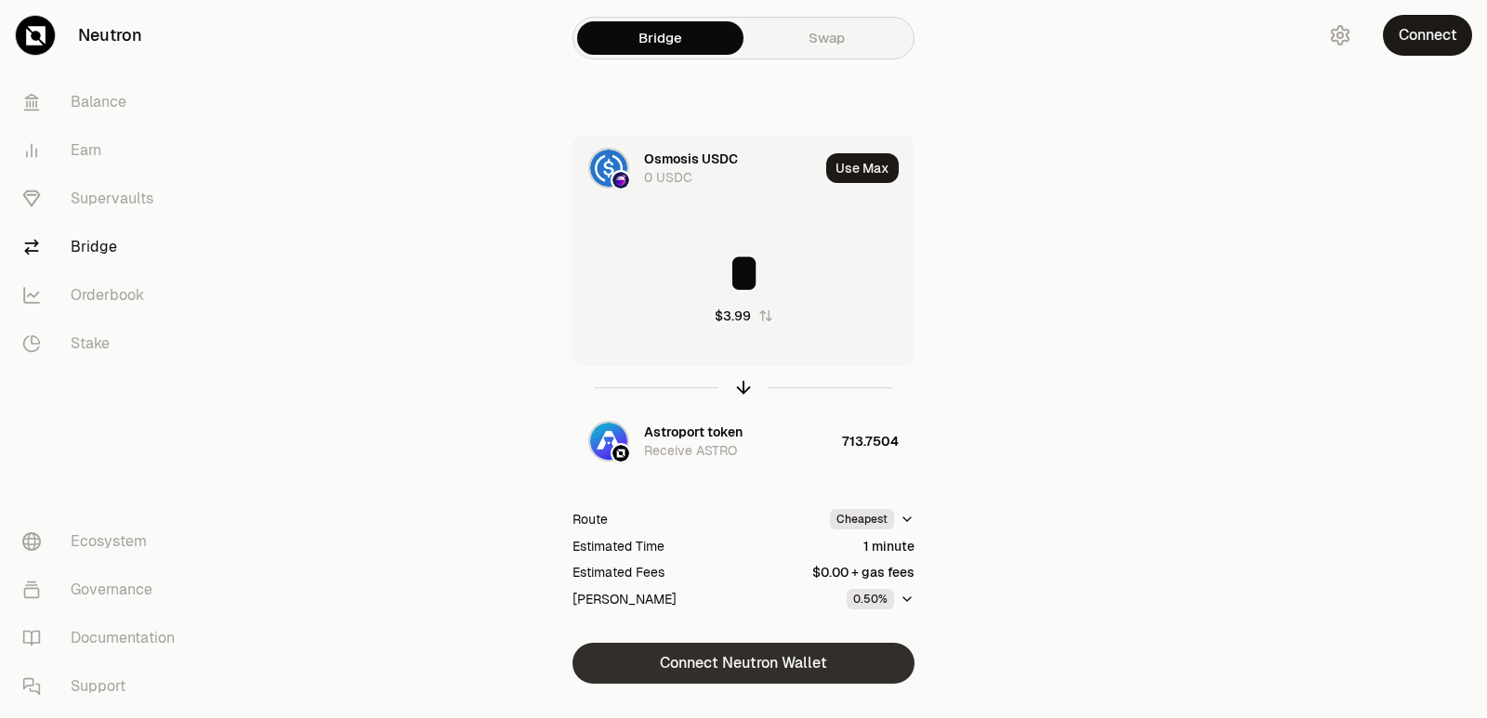
click at [735, 662] on button "Connect Neutron Wallet" at bounding box center [743, 663] width 342 height 41
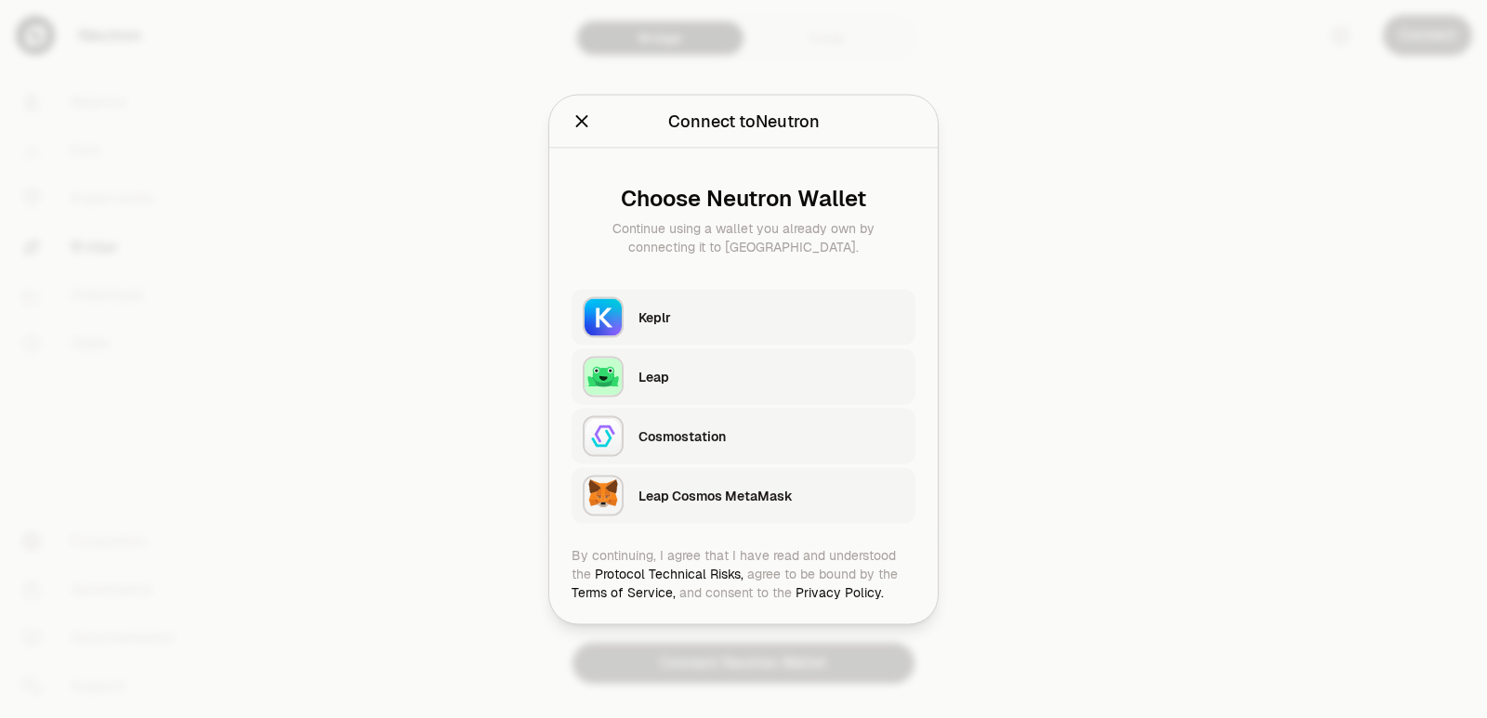
click at [659, 315] on div "Keplr" at bounding box center [771, 317] width 266 height 19
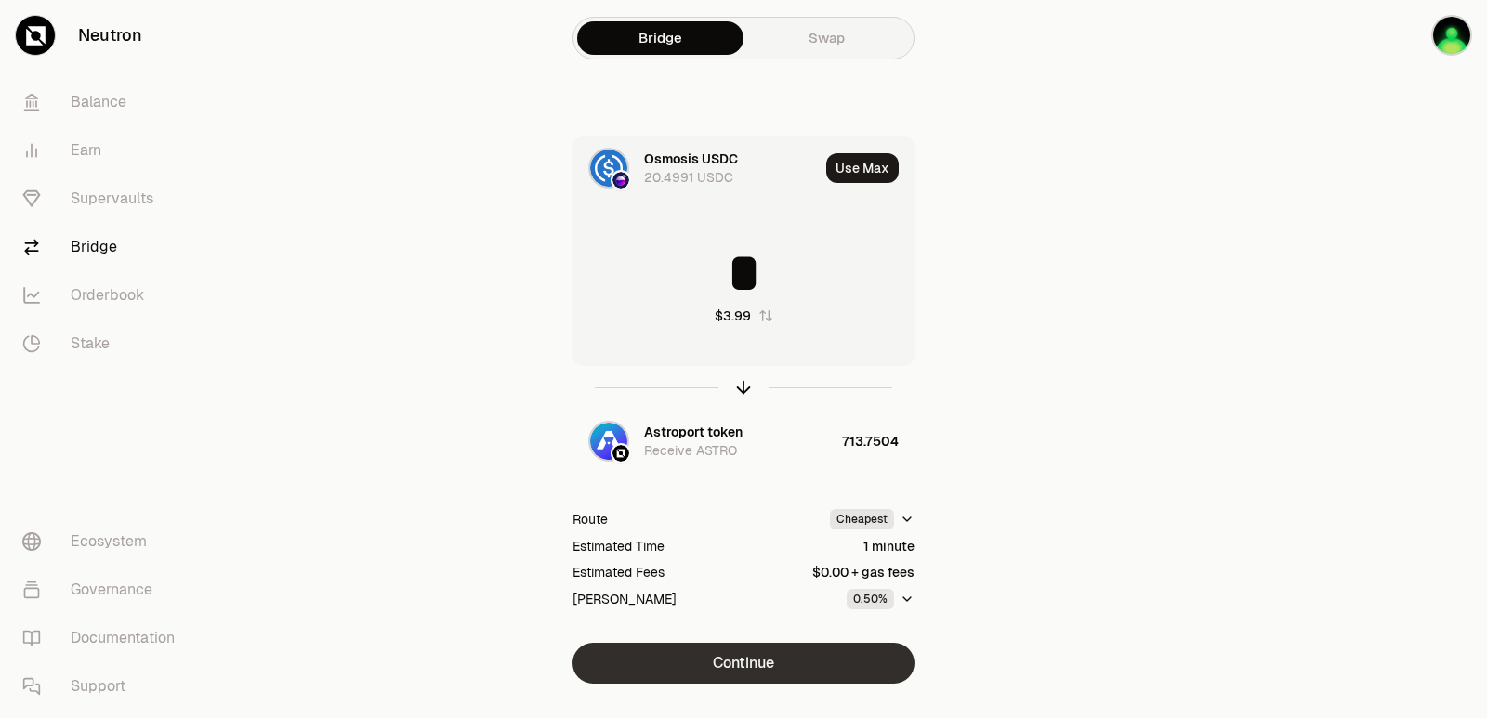
click at [794, 659] on button "Continue" at bounding box center [743, 663] width 342 height 41
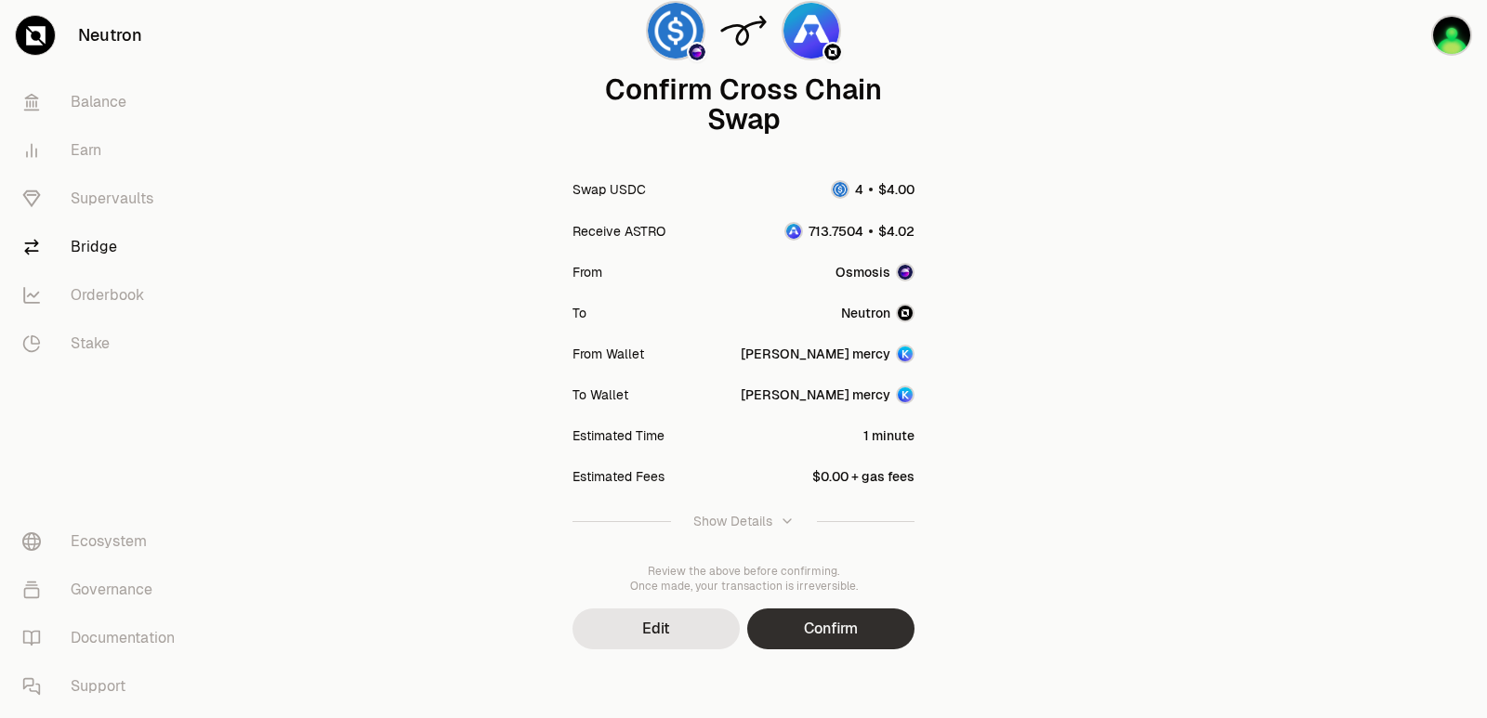
scroll to position [153, 0]
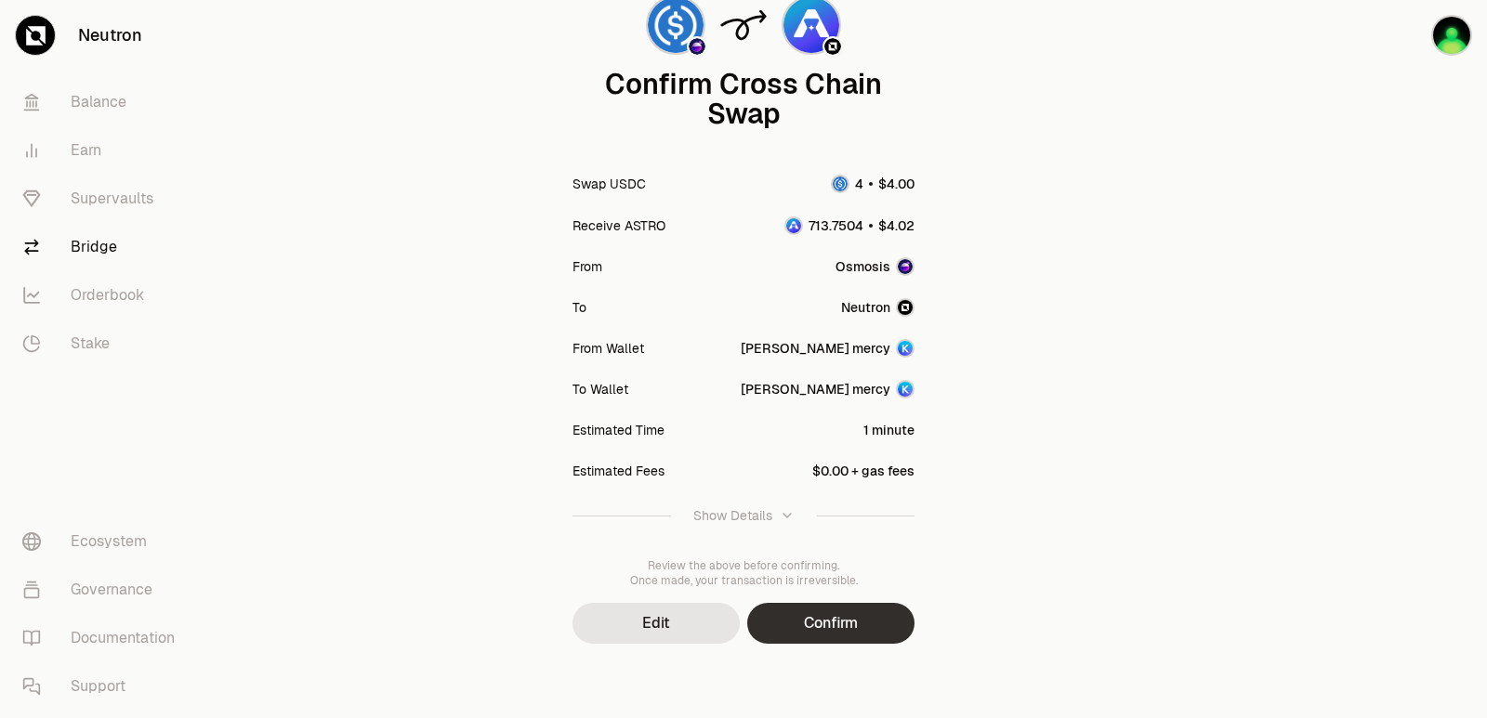
click at [832, 609] on button "Confirm" at bounding box center [830, 623] width 167 height 41
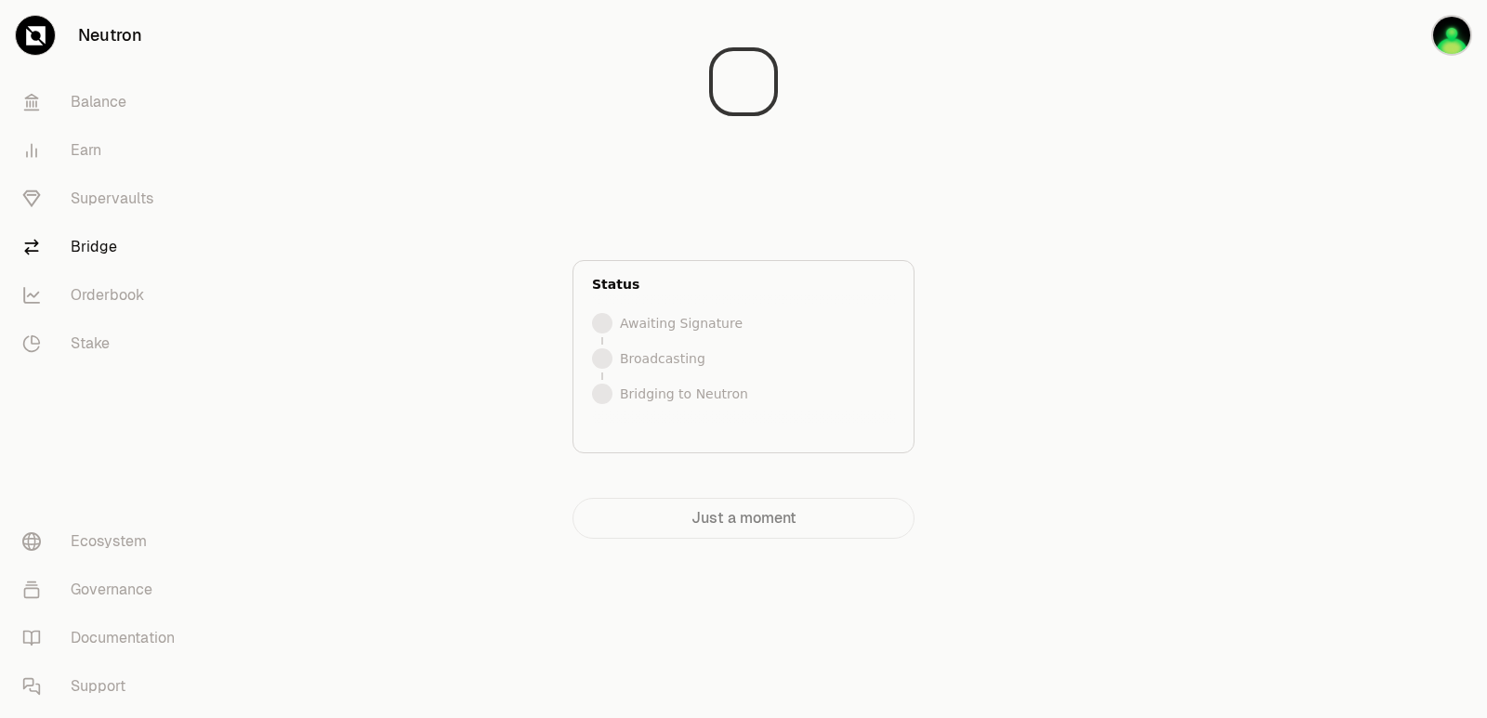
scroll to position [0, 0]
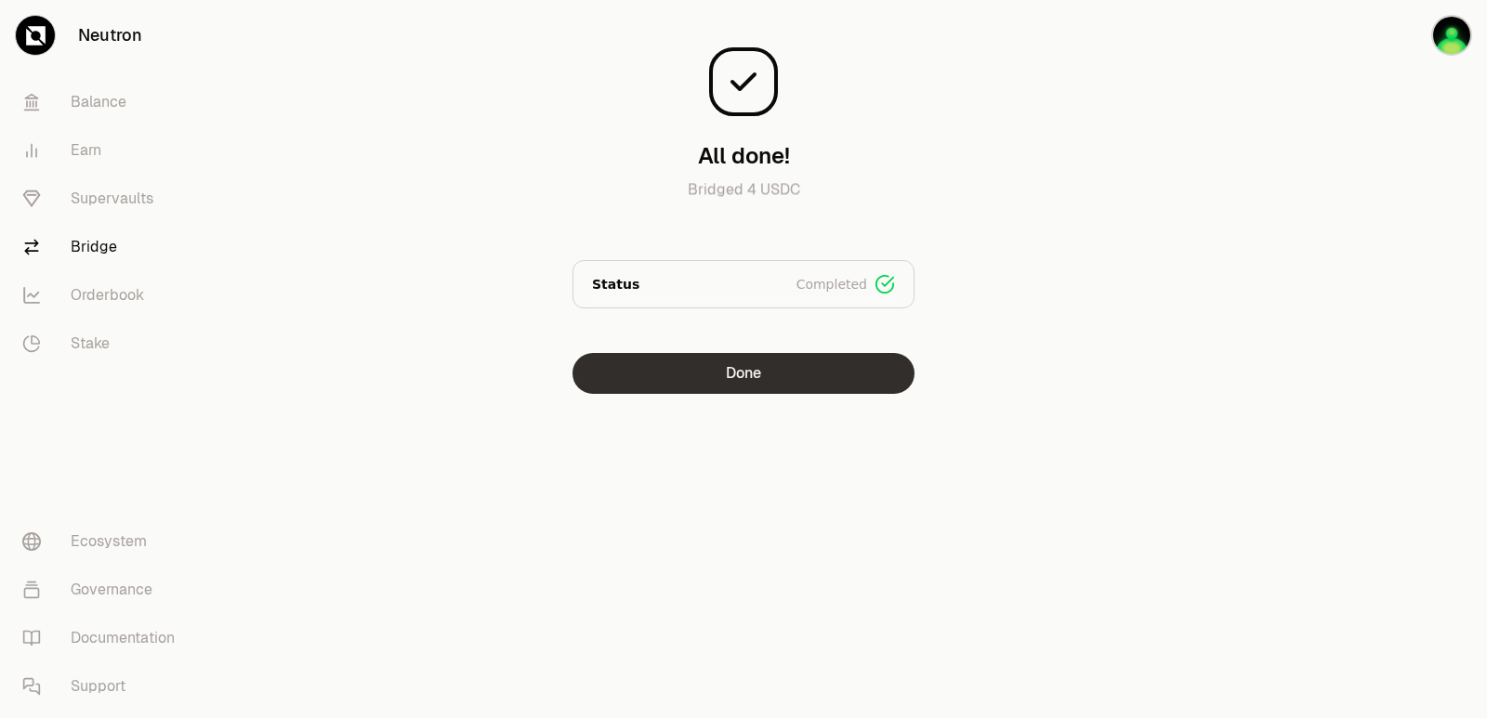
click at [748, 375] on button "Done" at bounding box center [743, 373] width 342 height 41
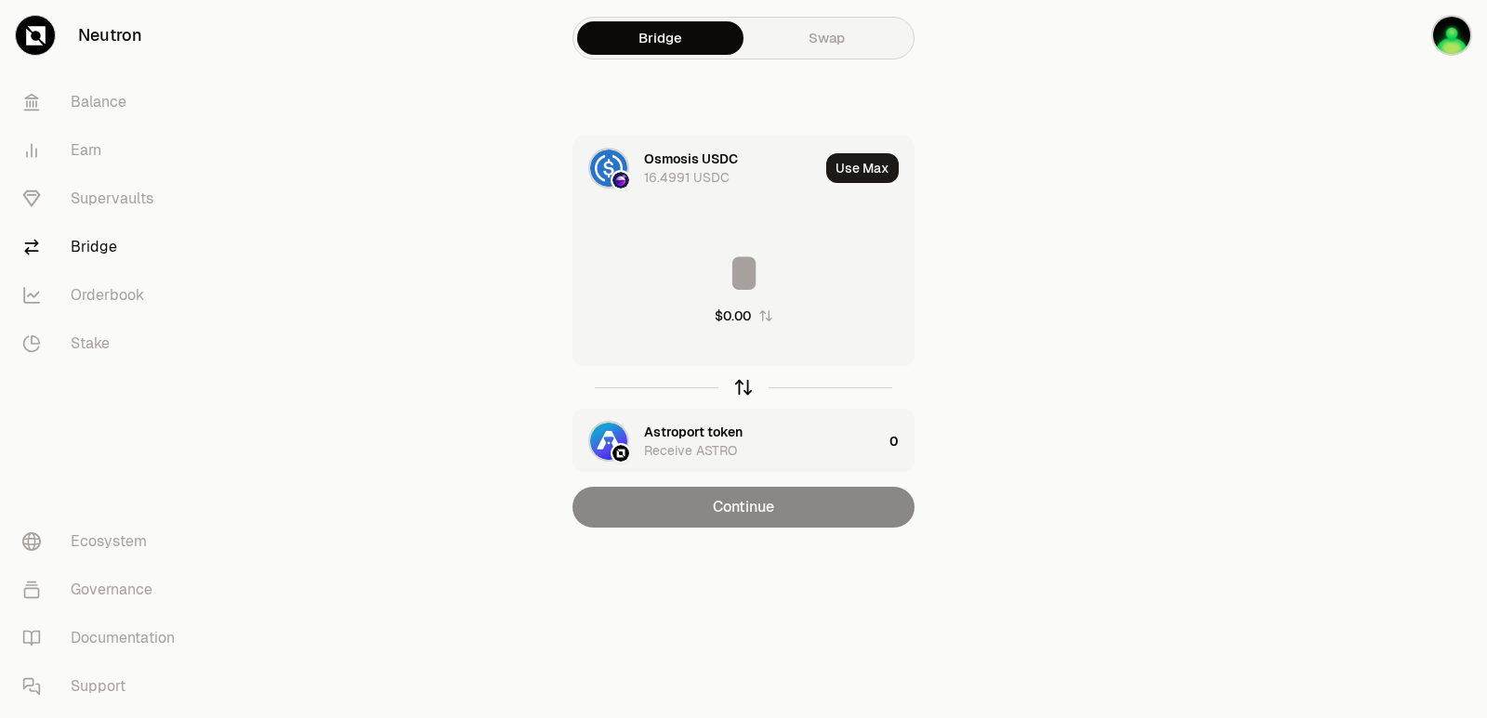
click at [738, 393] on icon "button" at bounding box center [743, 387] width 20 height 20
click at [866, 161] on button "Use Max" at bounding box center [862, 168] width 72 height 30
type input "*********"
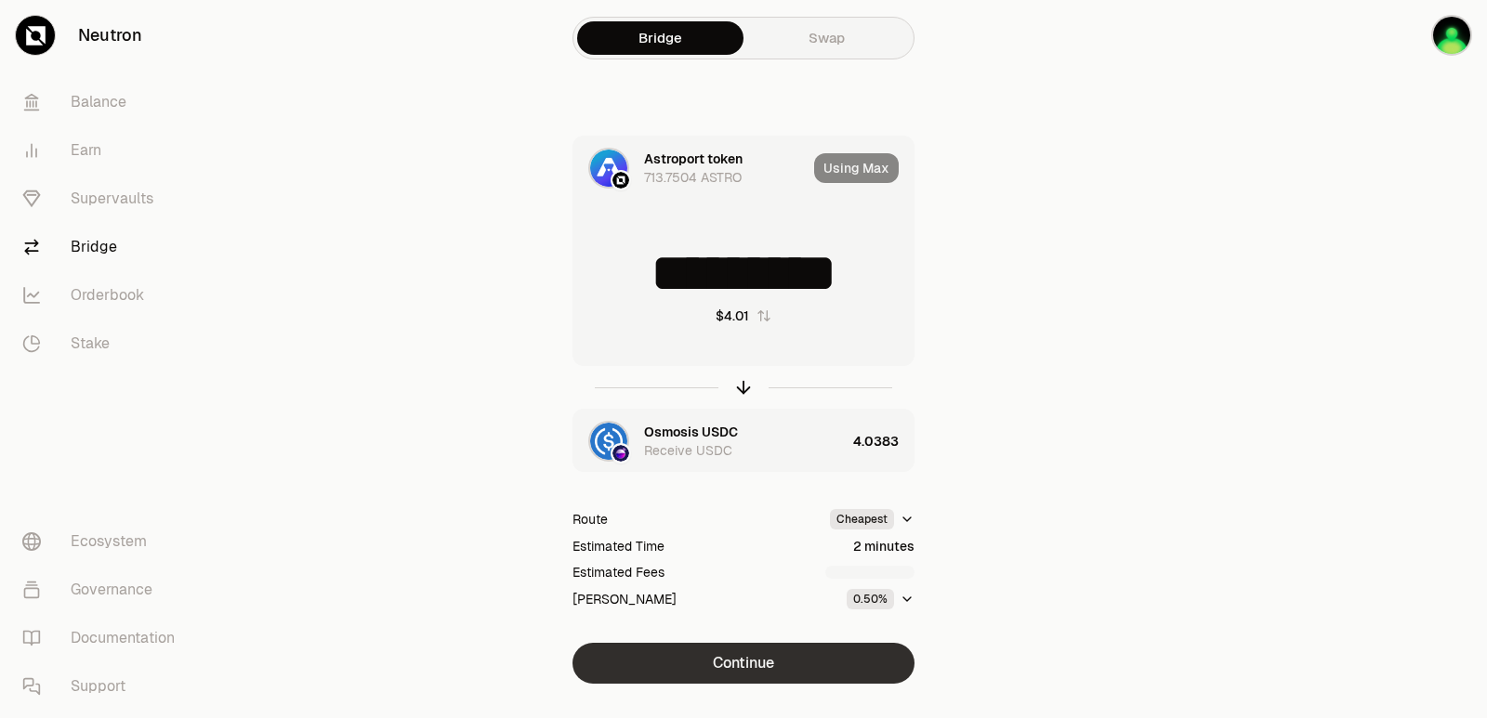
click at [735, 662] on button "Continue" at bounding box center [743, 663] width 342 height 41
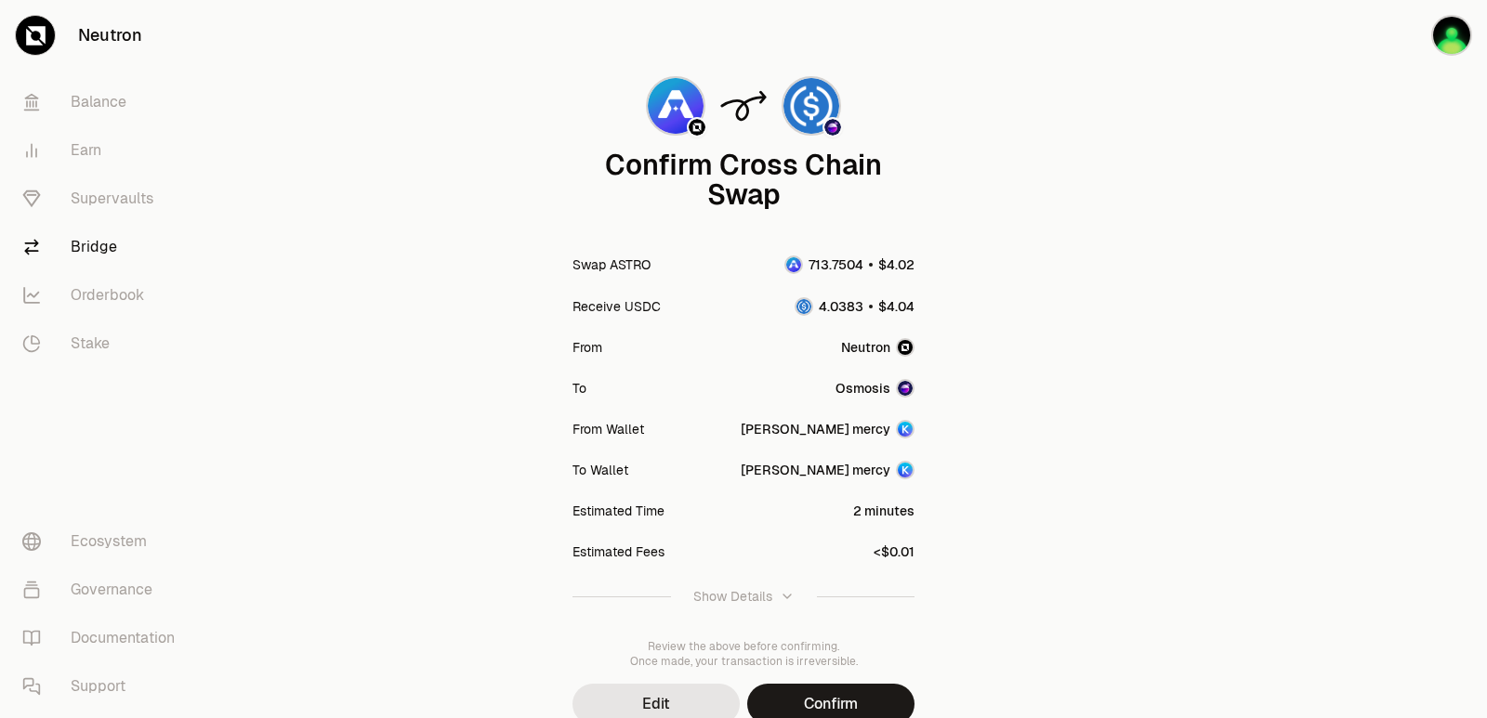
scroll to position [153, 0]
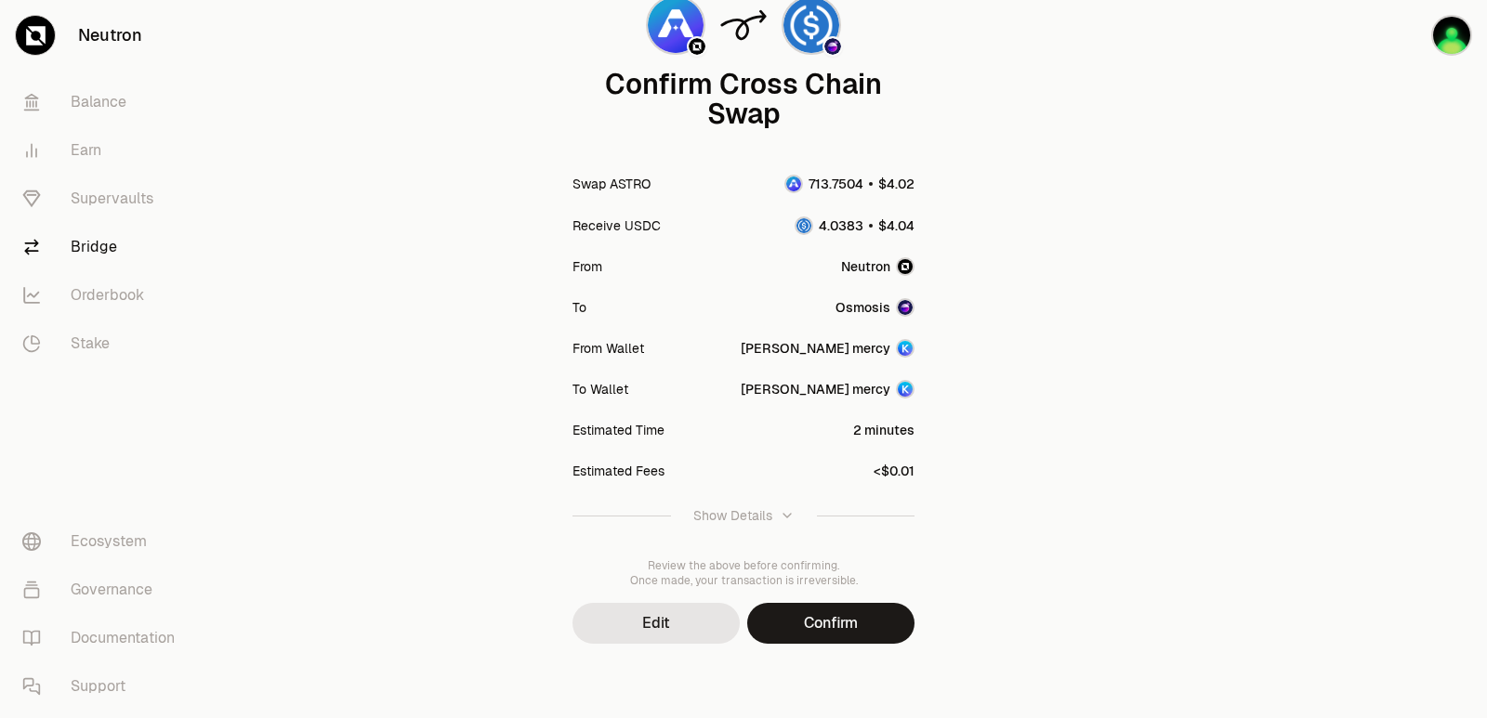
click at [820, 645] on div "Confirm Cross Chain Swap Swap ASTRO Receive USDC From Neutron To Osmosis From W…" at bounding box center [743, 282] width 669 height 871
click at [822, 629] on button "Confirm" at bounding box center [830, 623] width 167 height 41
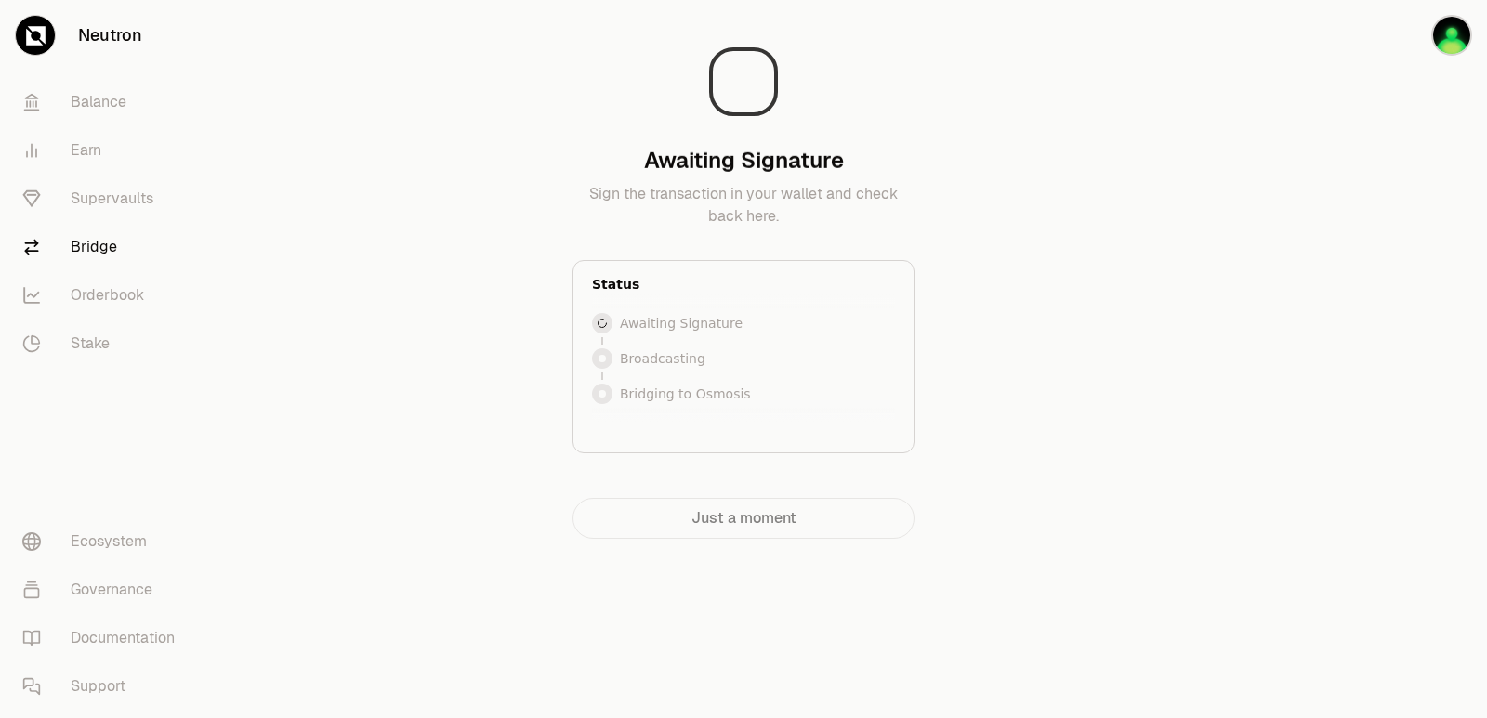
scroll to position [0, 0]
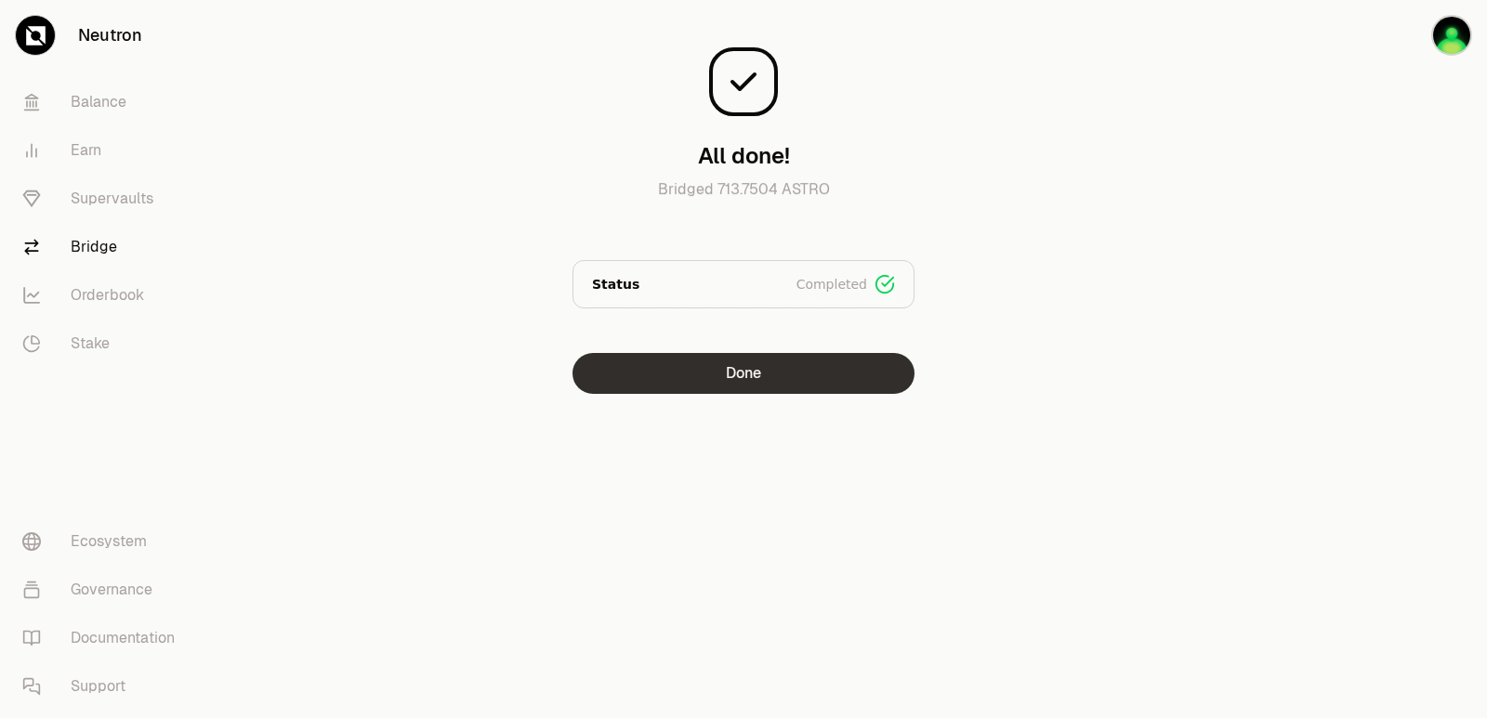
click at [729, 382] on button "Done" at bounding box center [743, 373] width 342 height 41
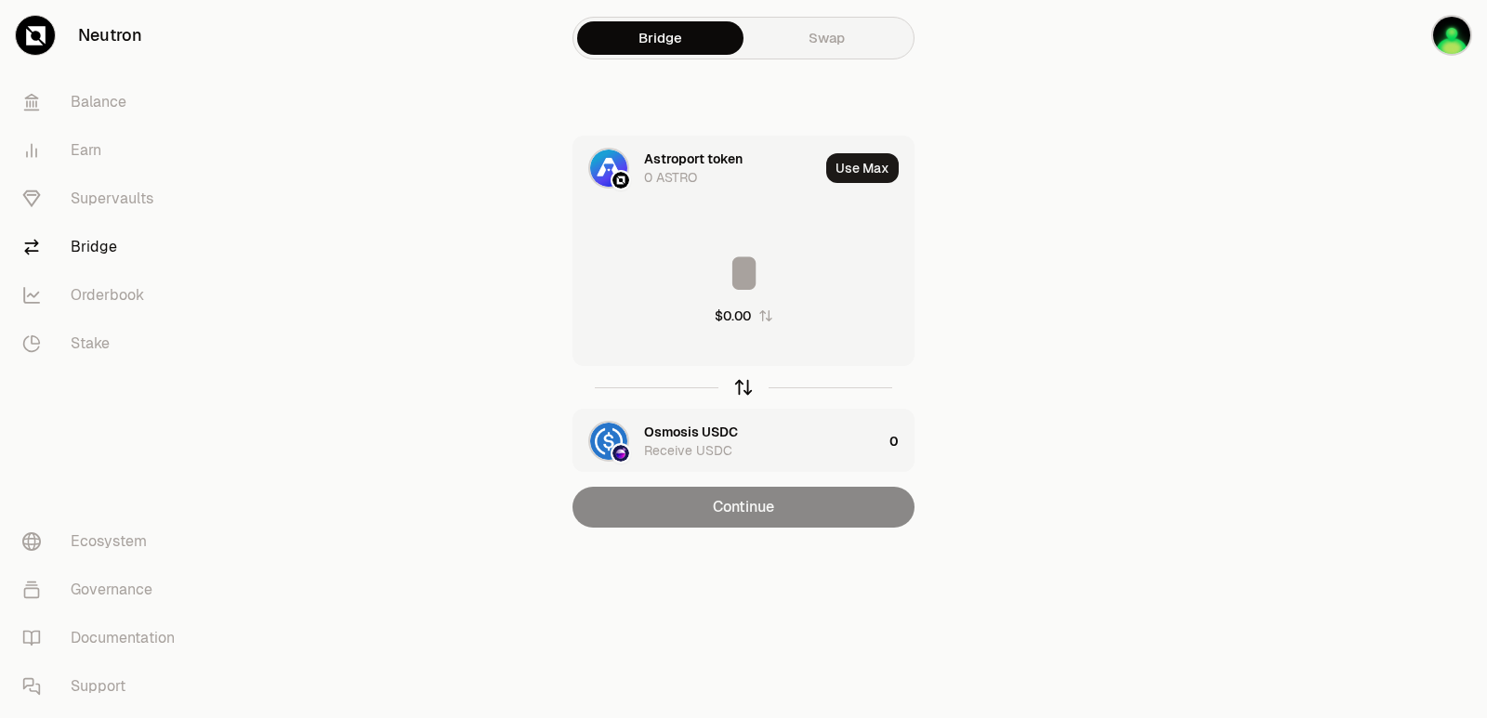
click at [742, 389] on icon "button" at bounding box center [743, 387] width 20 height 20
click at [744, 278] on input at bounding box center [743, 273] width 340 height 56
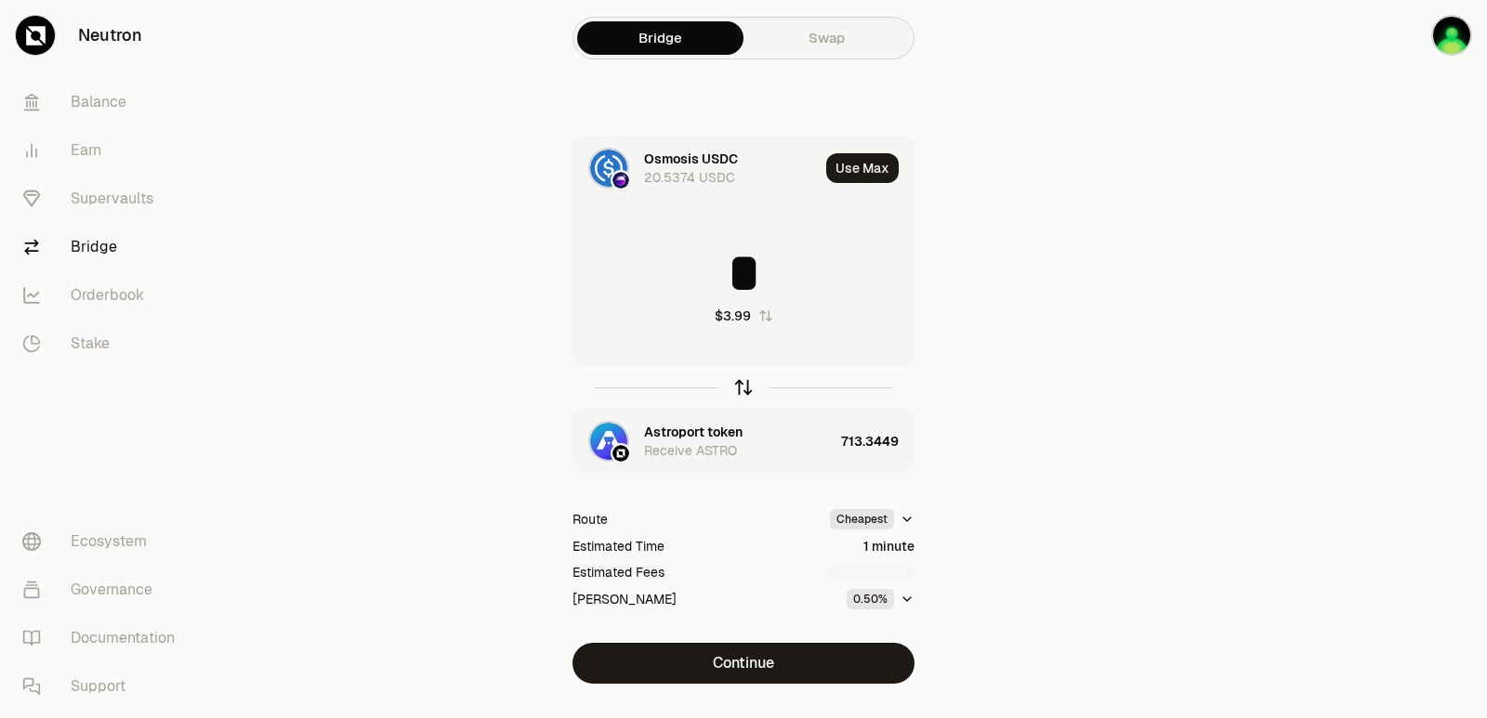
click at [741, 387] on icon "button" at bounding box center [743, 387] width 20 height 20
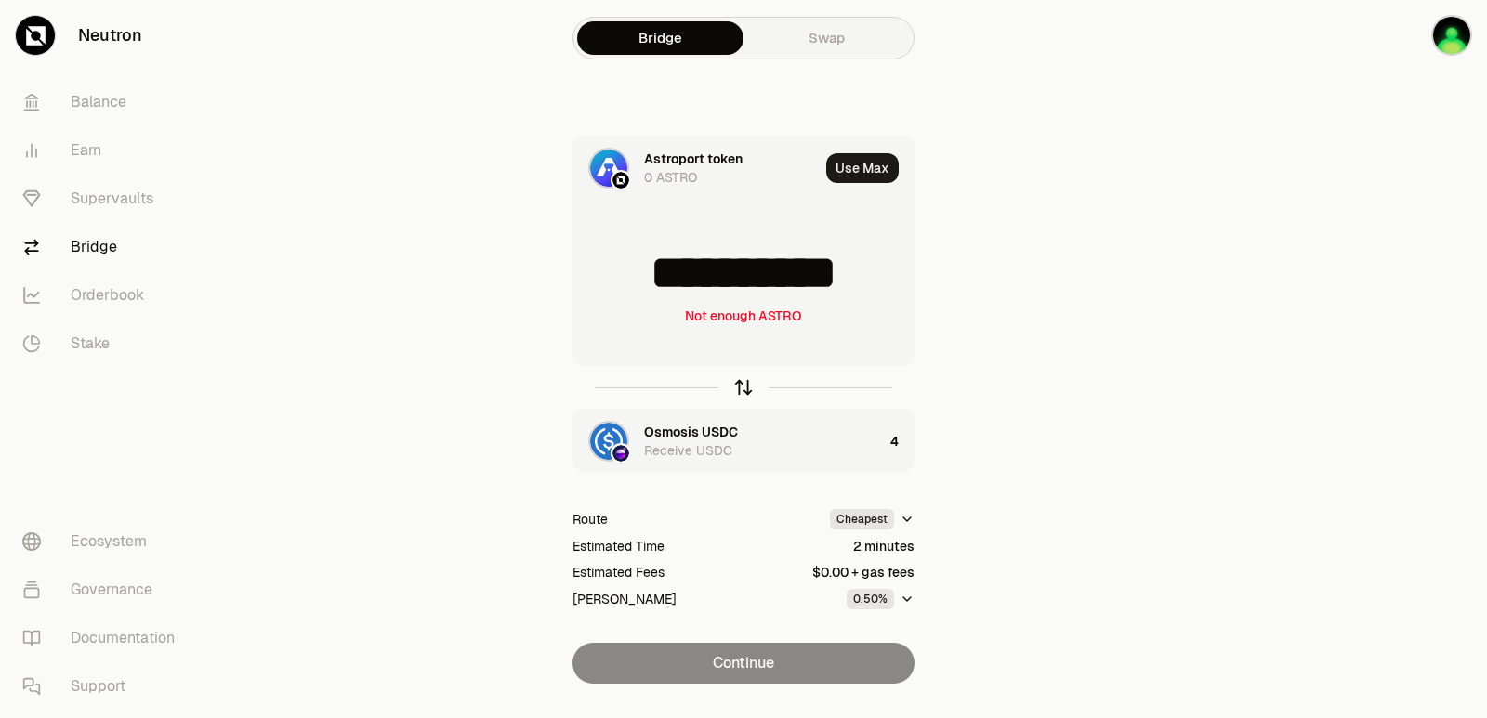
click at [741, 387] on icon "button" at bounding box center [743, 387] width 20 height 20
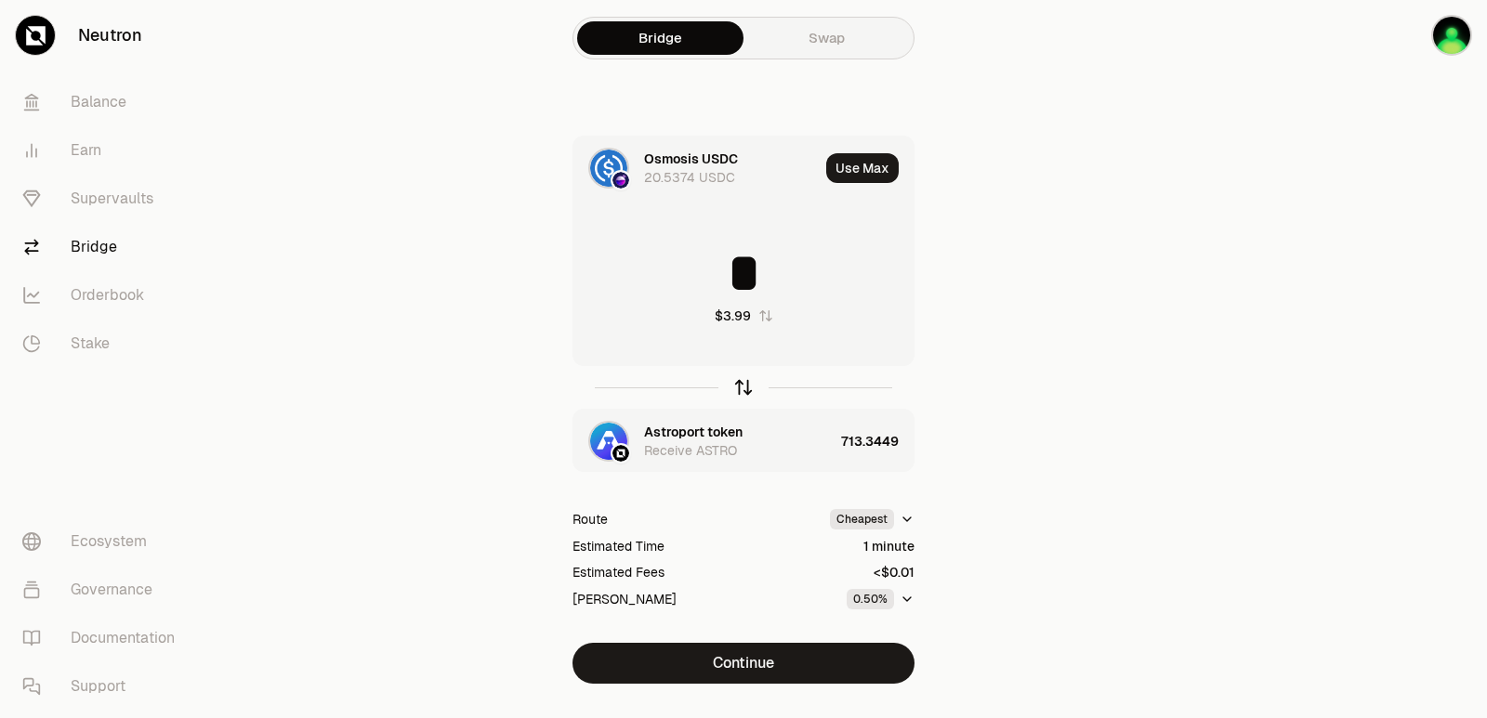
click at [741, 387] on icon "button" at bounding box center [743, 387] width 20 height 20
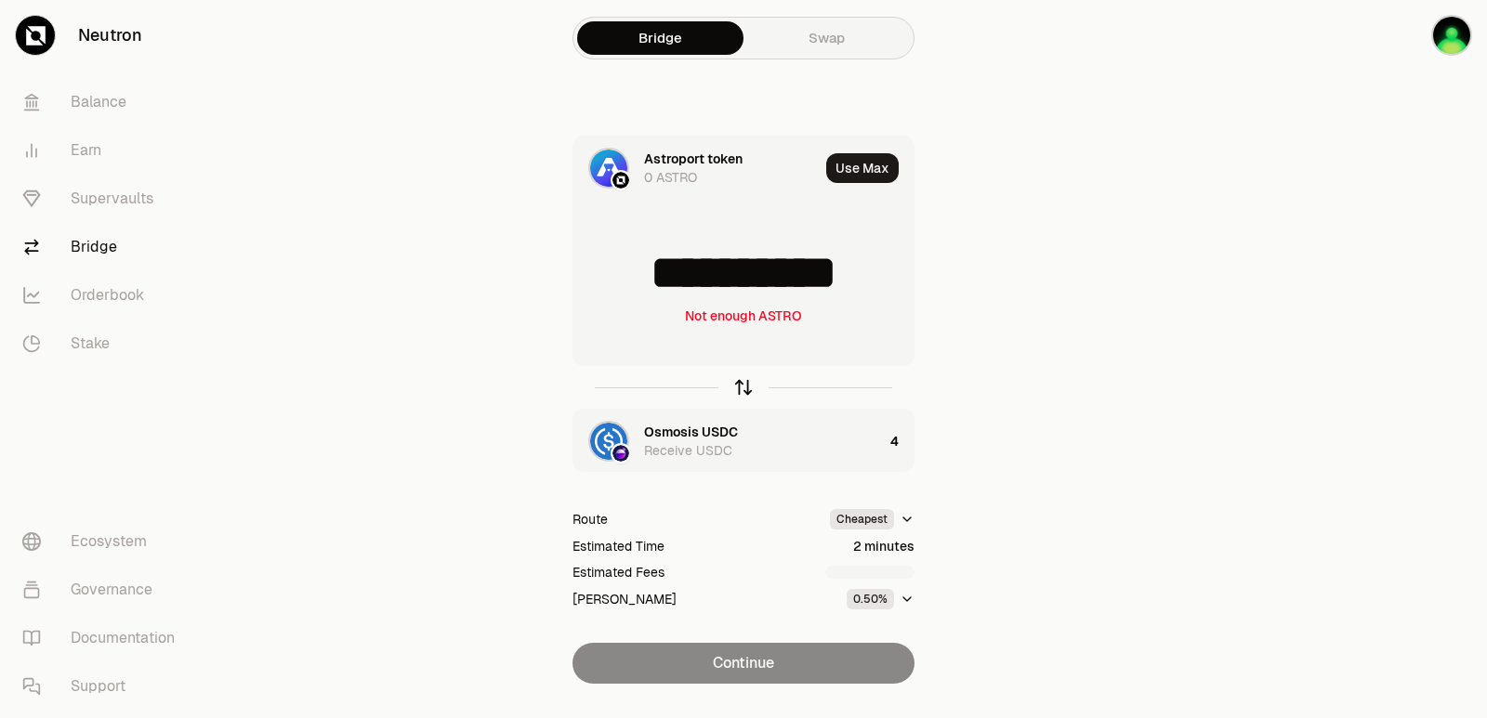
click at [741, 387] on icon "button" at bounding box center [743, 387] width 20 height 20
type input "*"
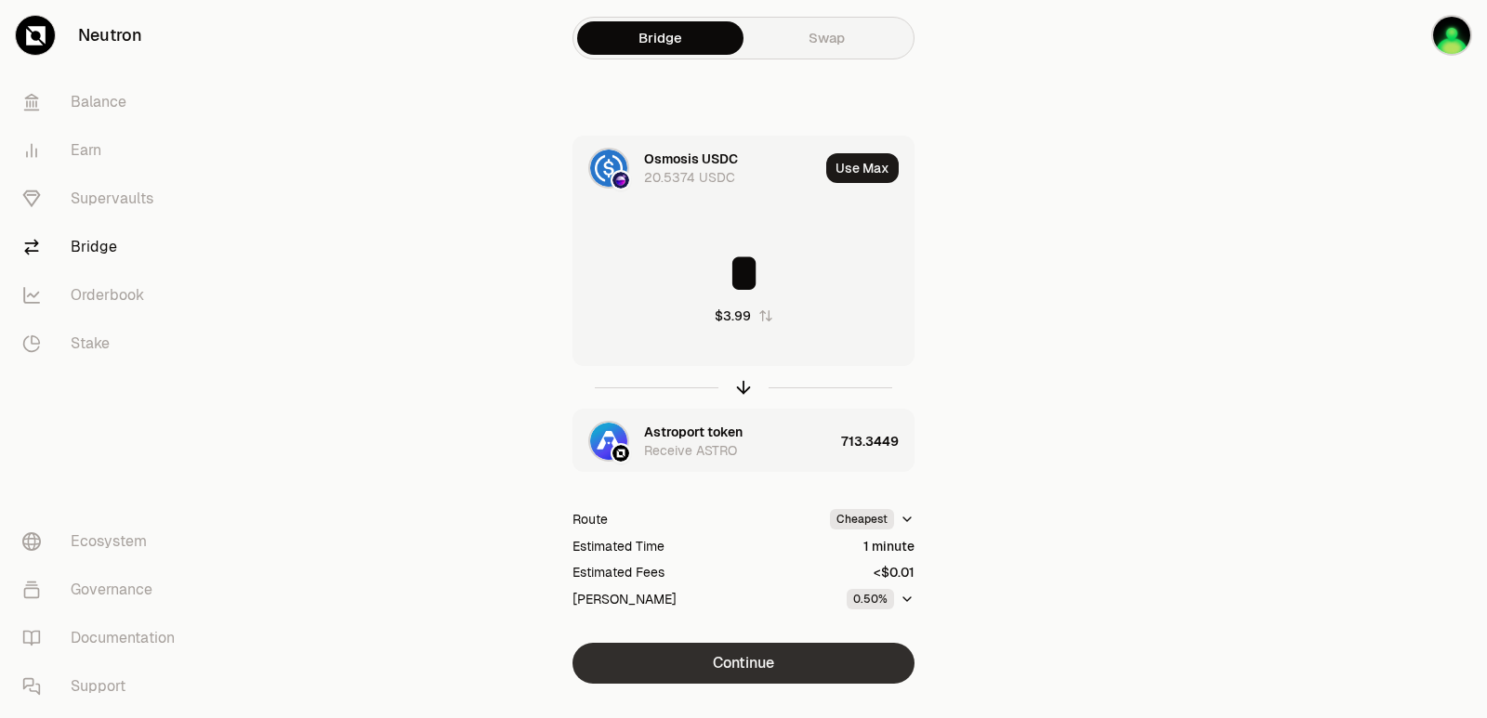
click at [763, 657] on button "Continue" at bounding box center [743, 663] width 342 height 41
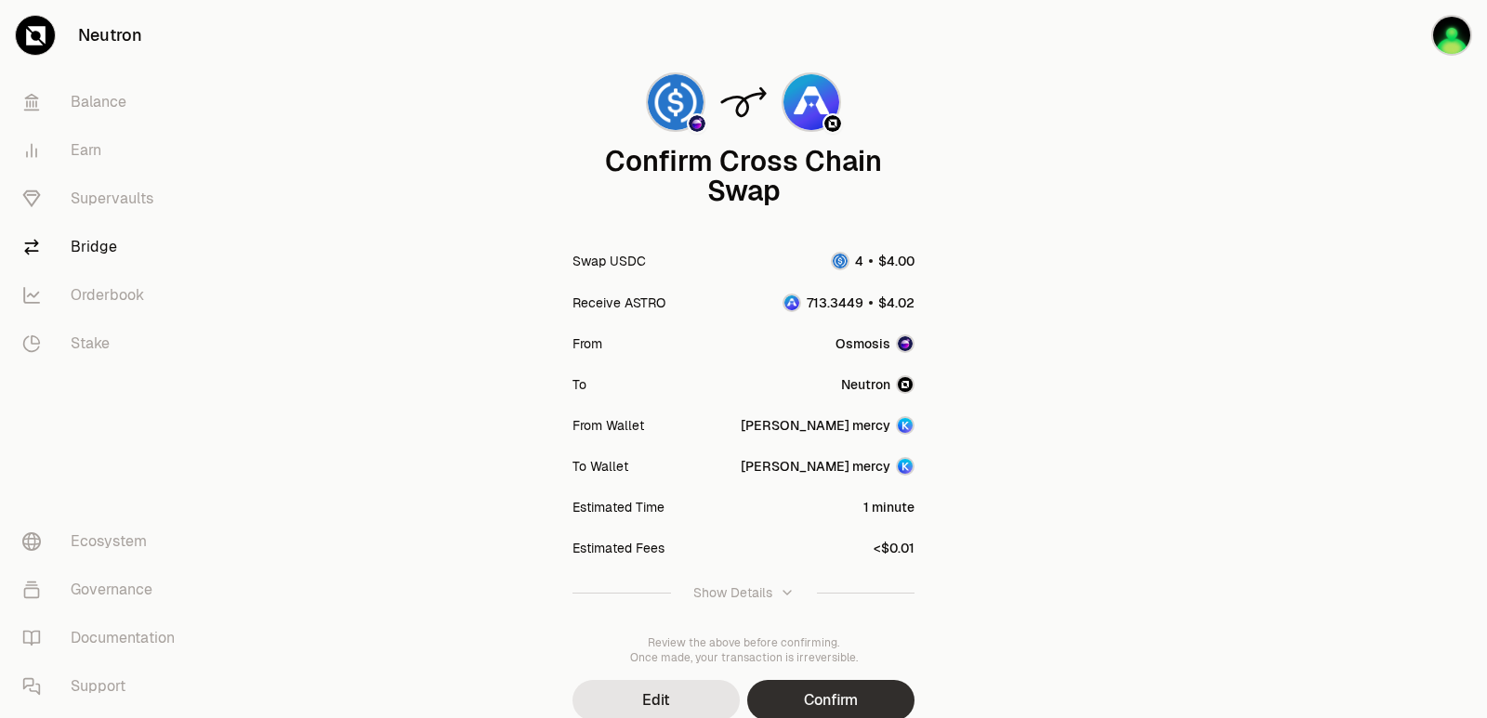
scroll to position [153, 0]
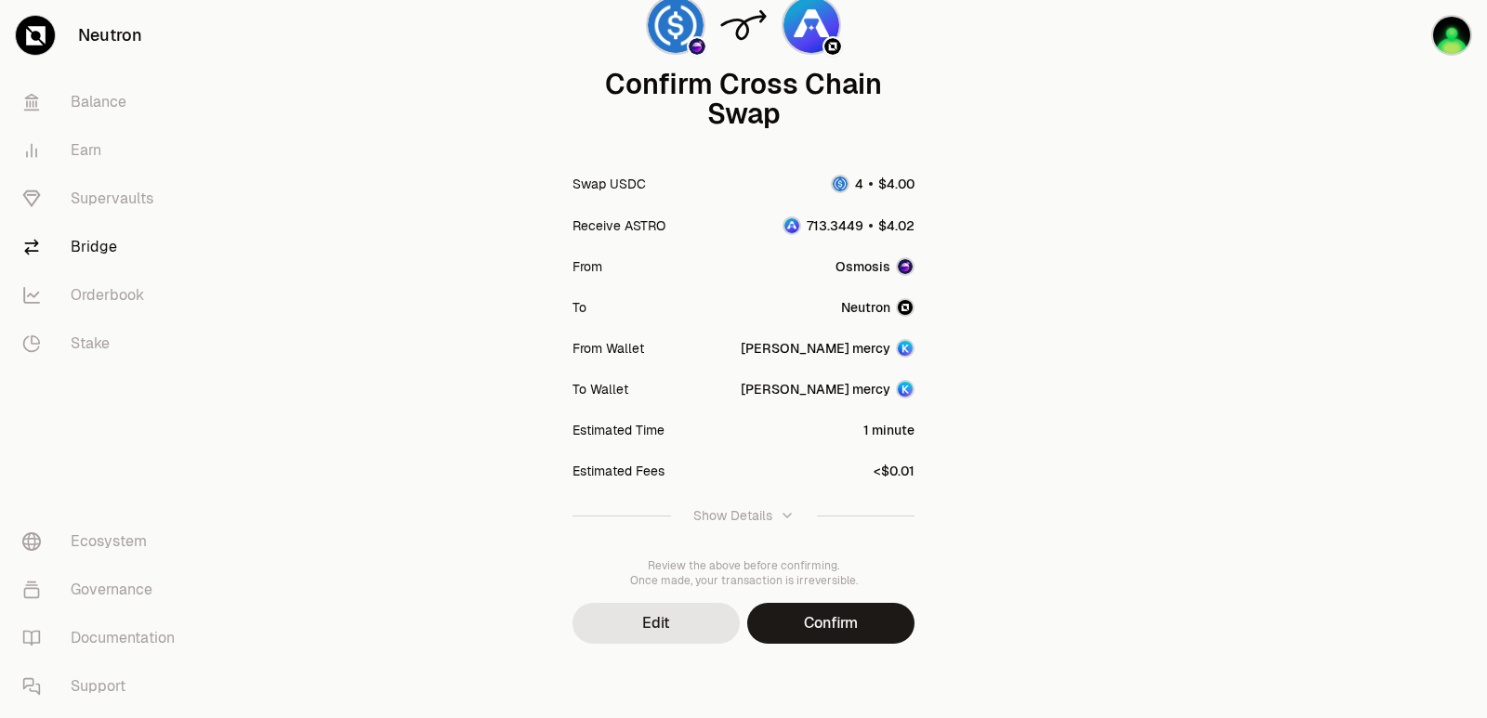
click at [814, 634] on button "Confirm" at bounding box center [830, 623] width 167 height 41
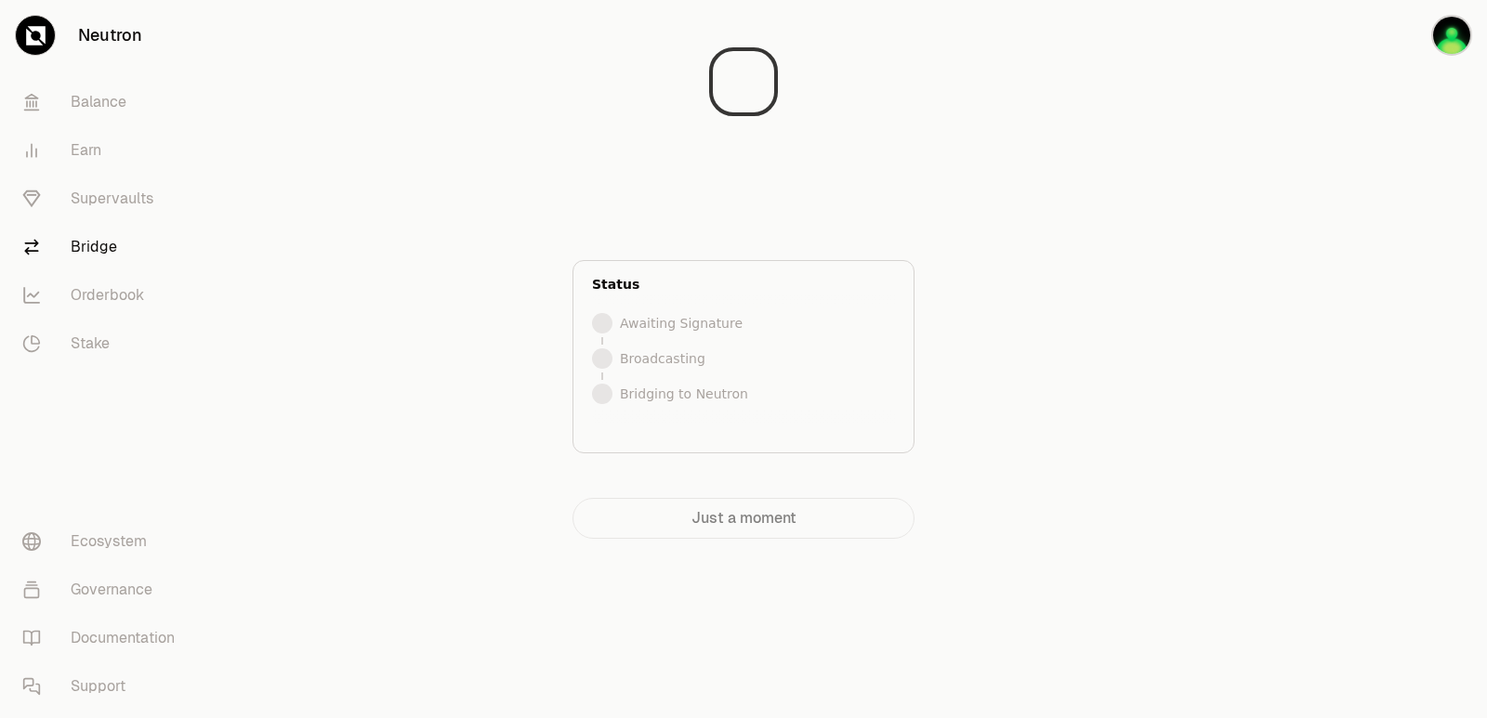
scroll to position [0, 0]
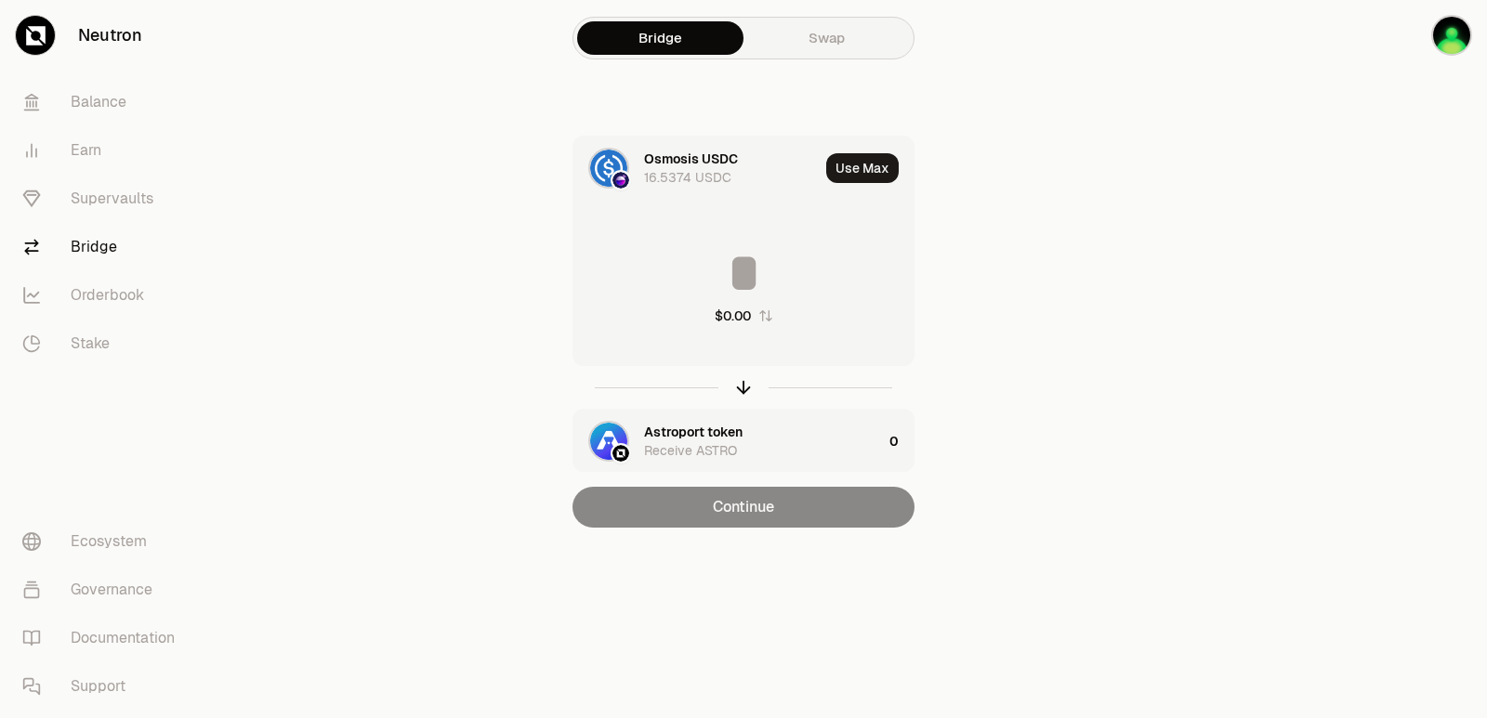
click at [735, 398] on div at bounding box center [743, 387] width 342 height 43
click at [742, 393] on icon "button" at bounding box center [743, 387] width 20 height 20
click at [854, 173] on button "Use Max" at bounding box center [862, 168] width 72 height 30
type input "**********"
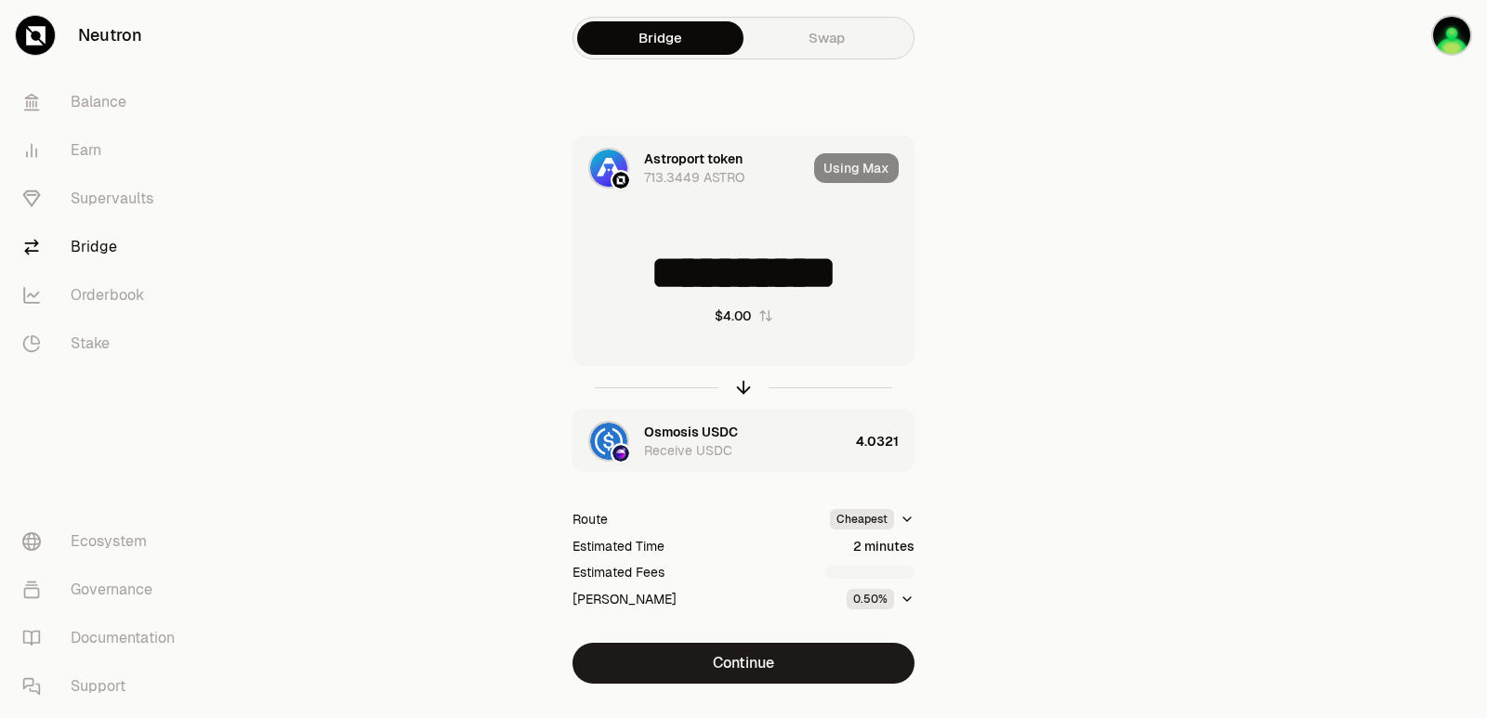
click at [759, 661] on button "Continue" at bounding box center [743, 663] width 342 height 41
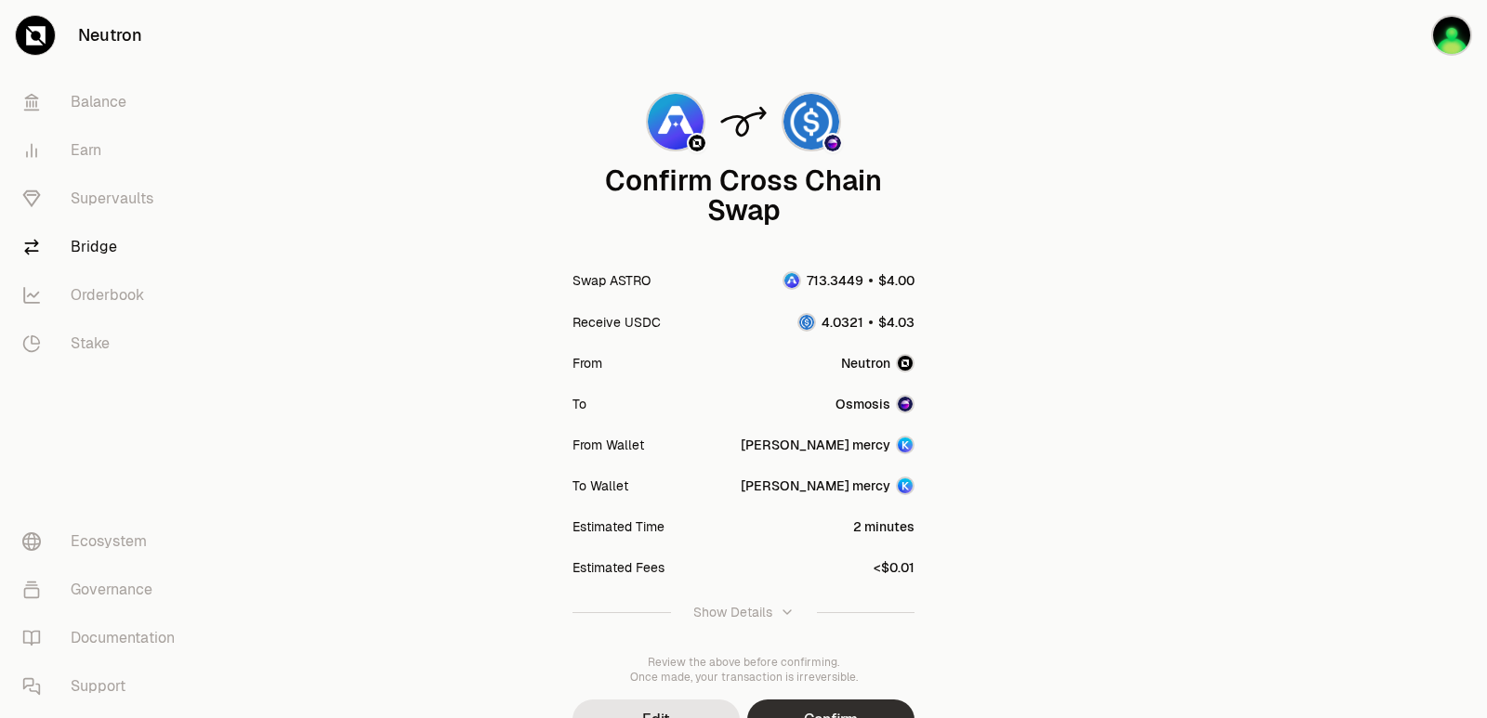
scroll to position [153, 0]
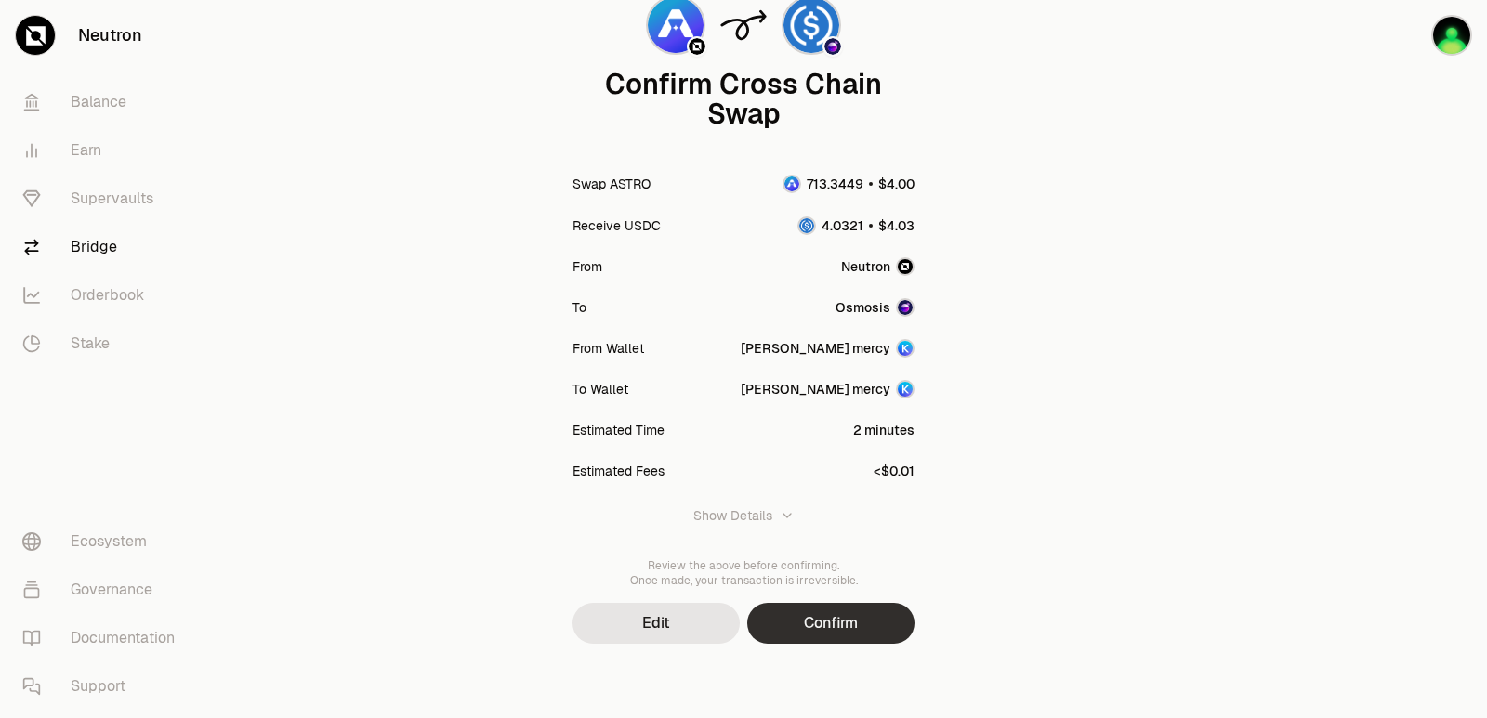
click at [802, 640] on button "Confirm" at bounding box center [830, 623] width 167 height 41
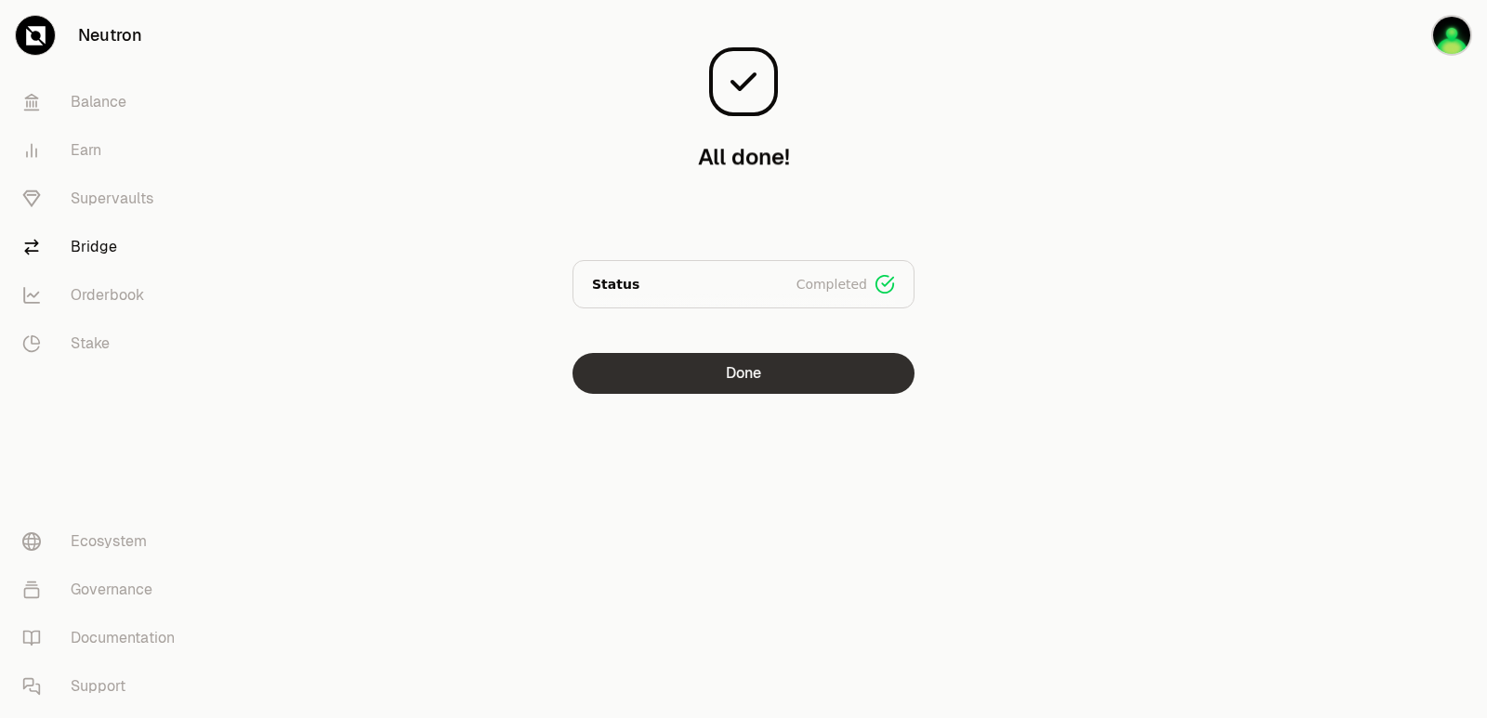
click at [784, 362] on button "Done" at bounding box center [743, 373] width 342 height 41
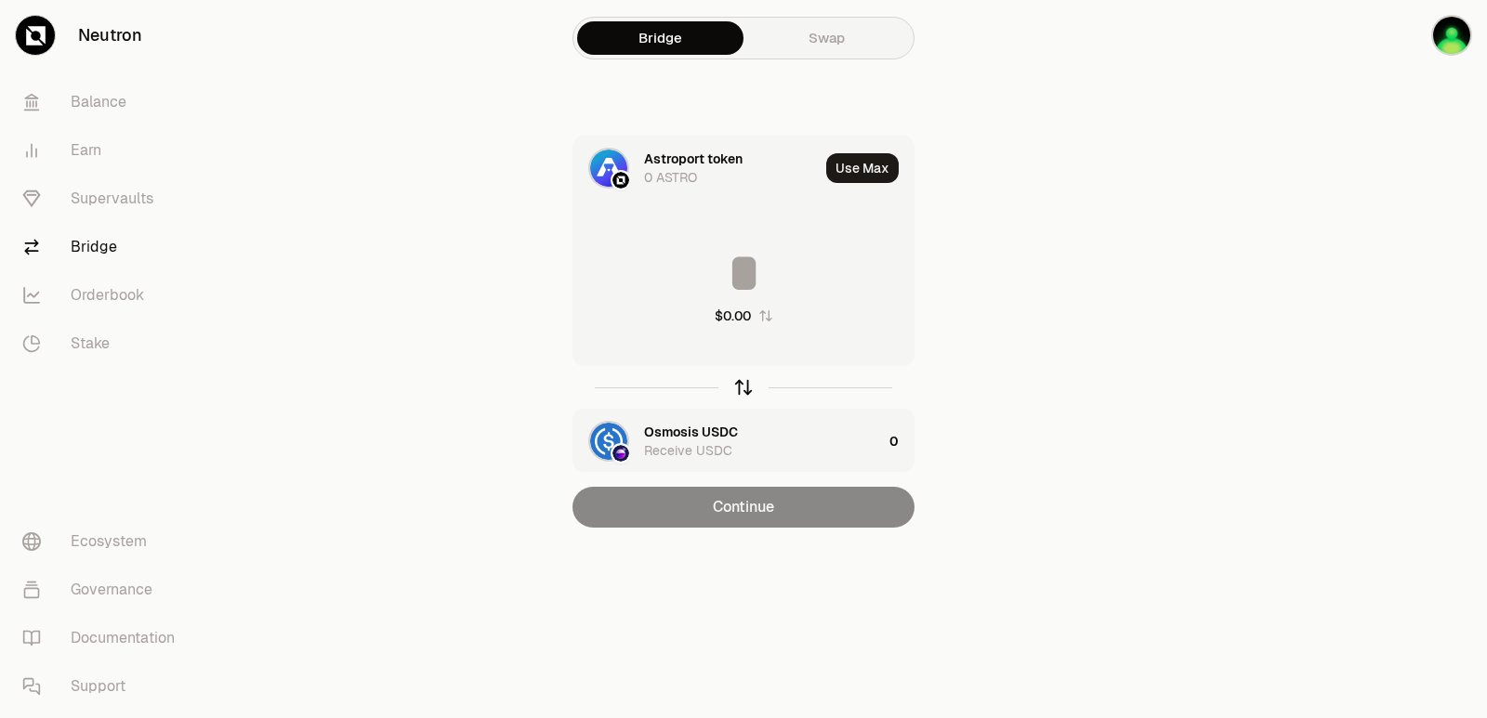
click at [742, 386] on icon "button" at bounding box center [743, 387] width 20 height 20
click at [695, 266] on input at bounding box center [743, 273] width 340 height 56
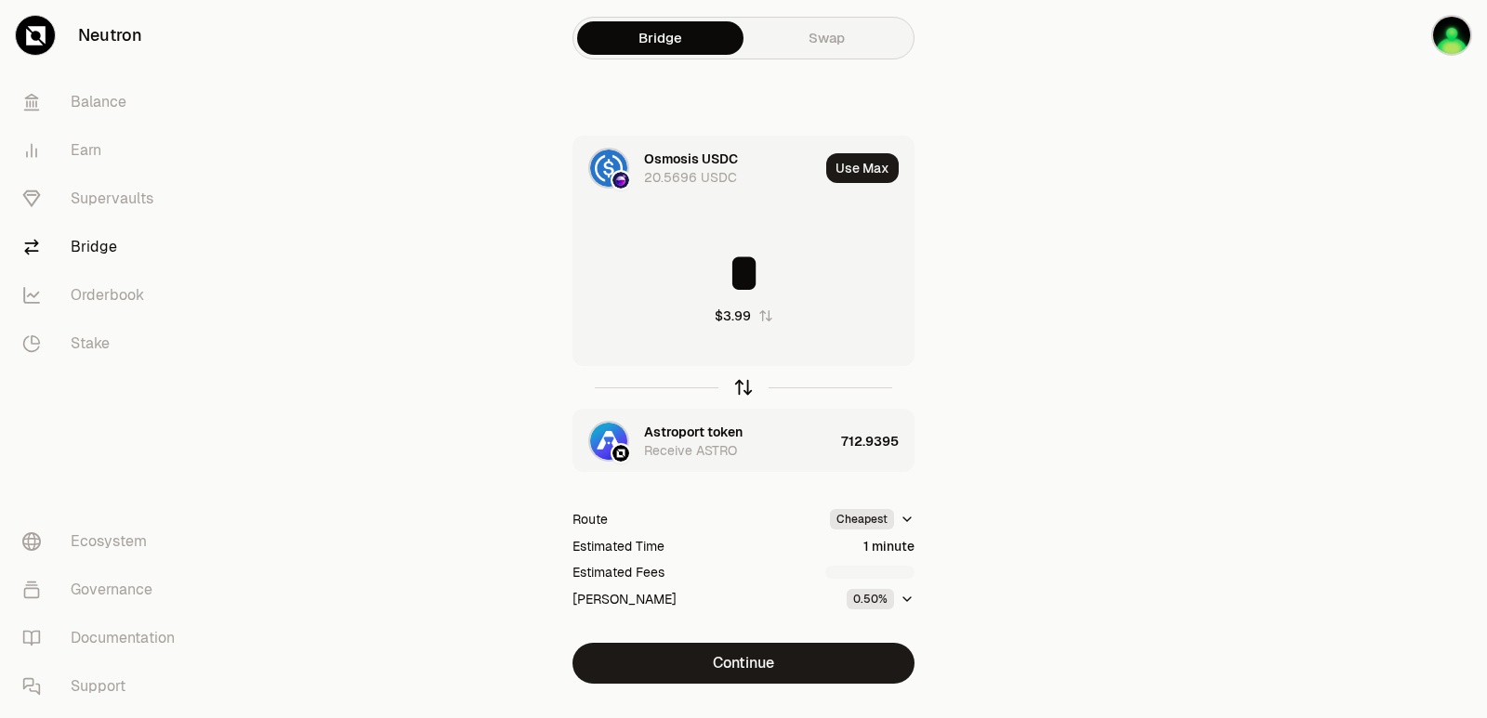
click at [738, 389] on icon "button" at bounding box center [743, 387] width 20 height 20
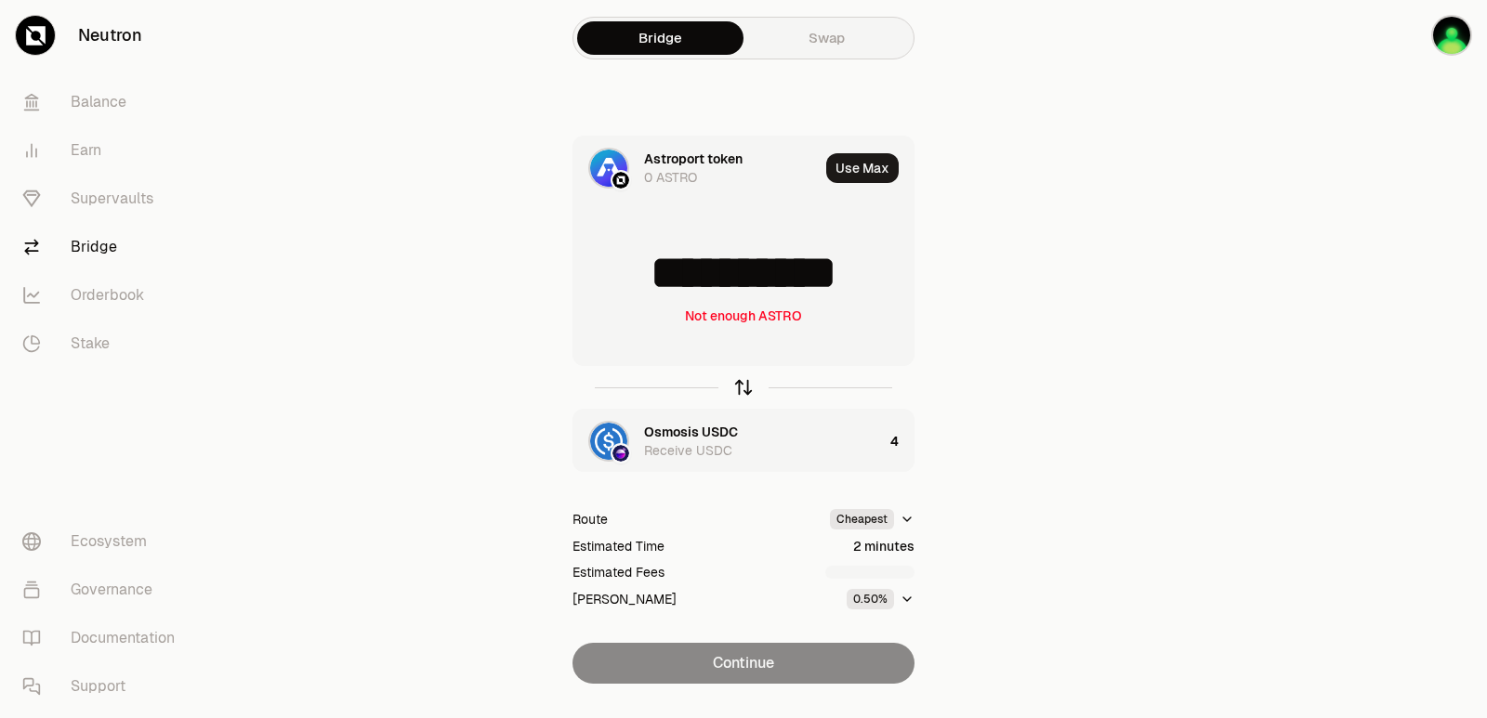
click at [743, 385] on icon "button" at bounding box center [743, 388] width 0 height 12
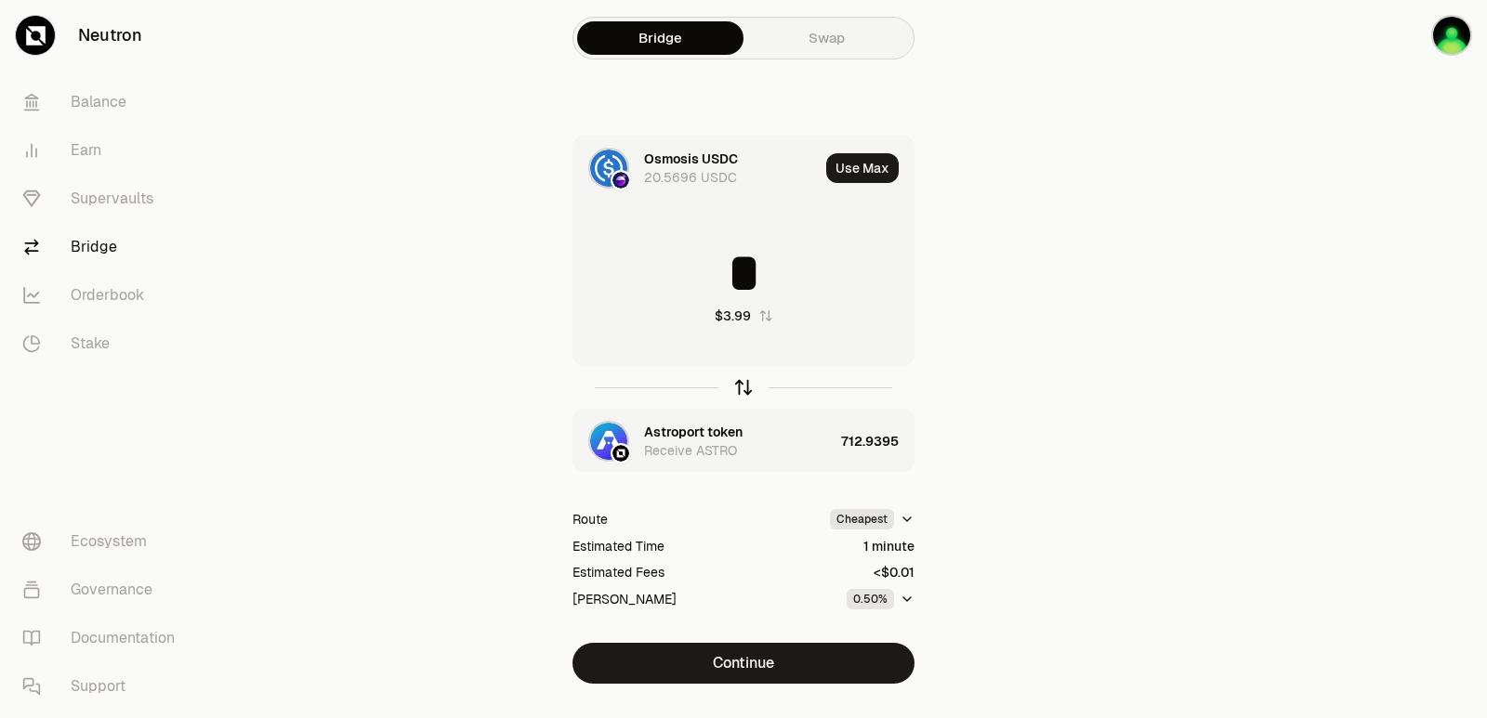
click at [743, 385] on icon "button" at bounding box center [743, 388] width 0 height 12
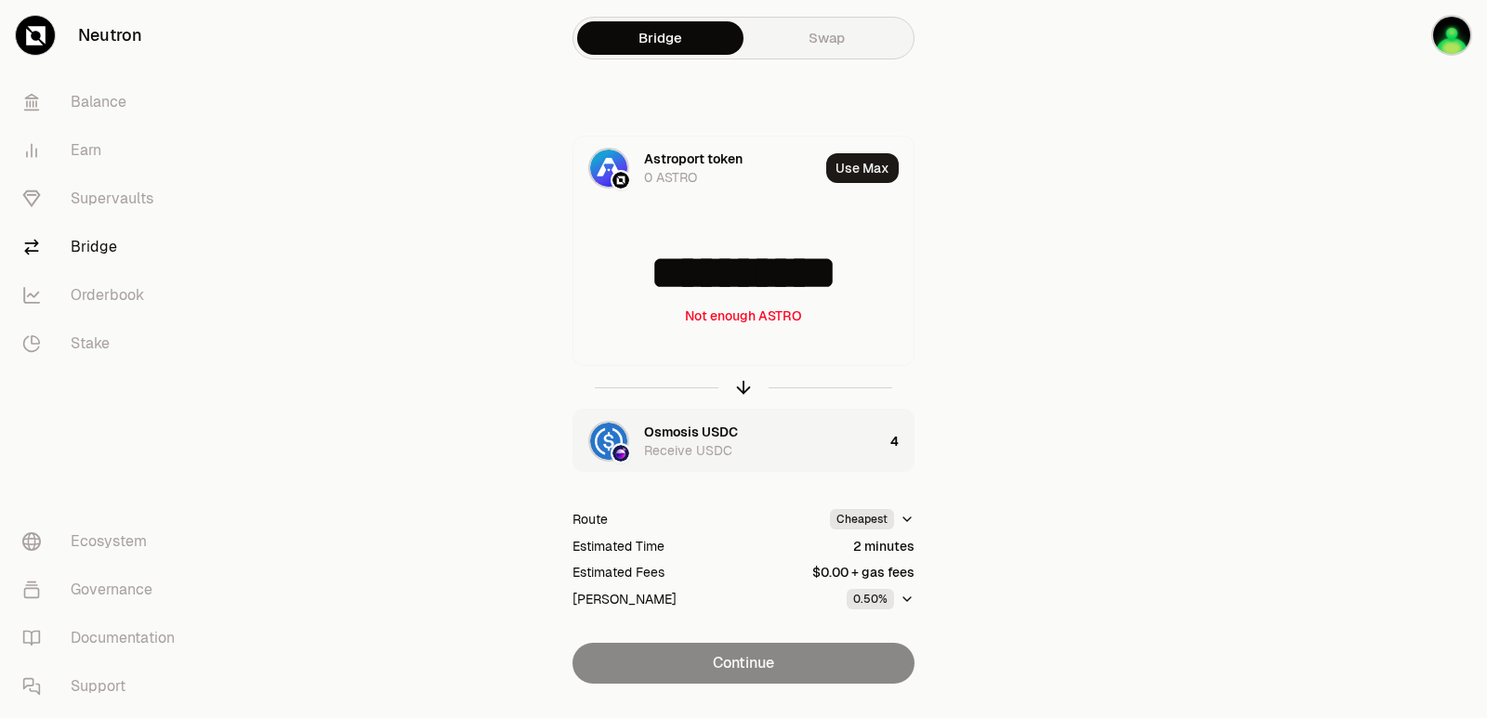
drag, startPoint x: 885, startPoint y: 271, endPoint x: 519, endPoint y: 281, distance: 366.2
click at [519, 281] on div "**********" at bounding box center [743, 410] width 624 height 548
type input "***"
click at [738, 387] on icon "button" at bounding box center [743, 387] width 20 height 20
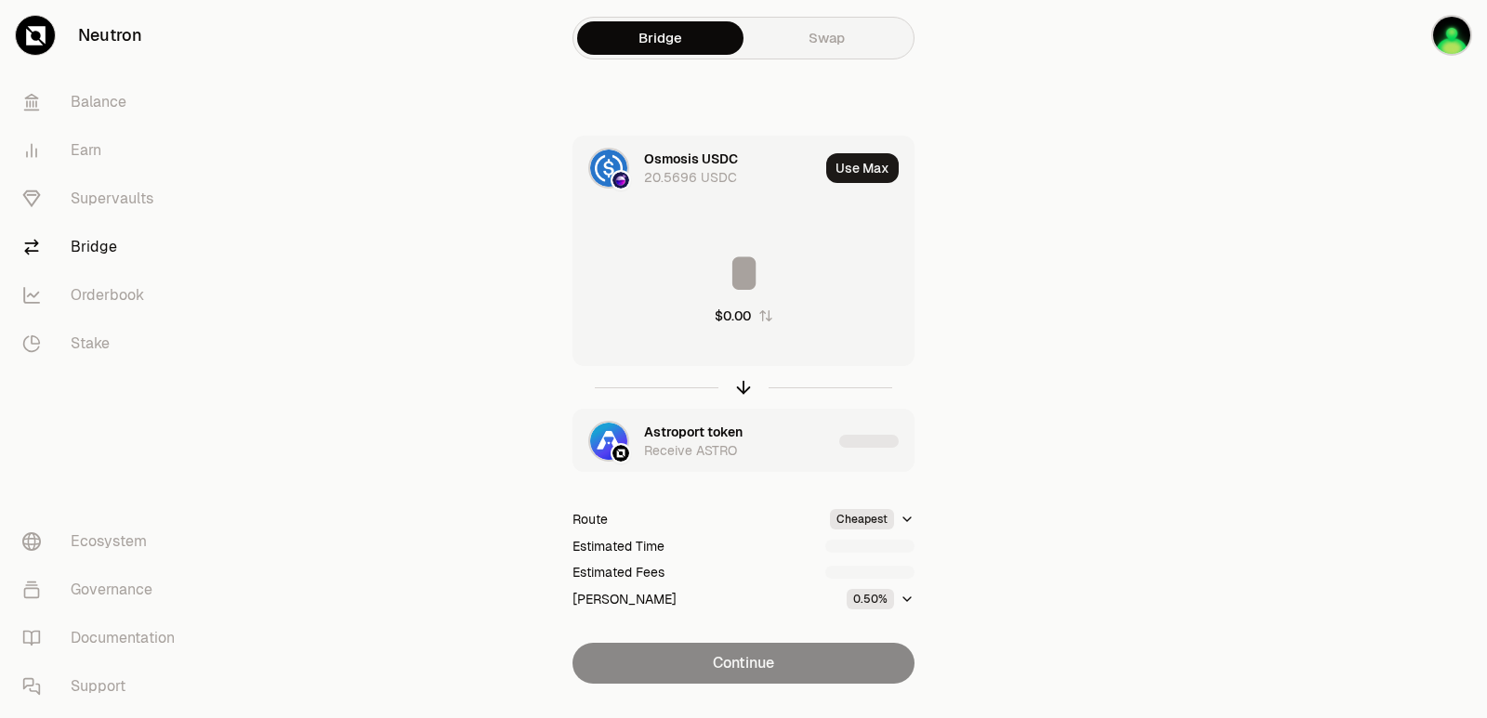
click at [730, 295] on input at bounding box center [743, 273] width 340 height 56
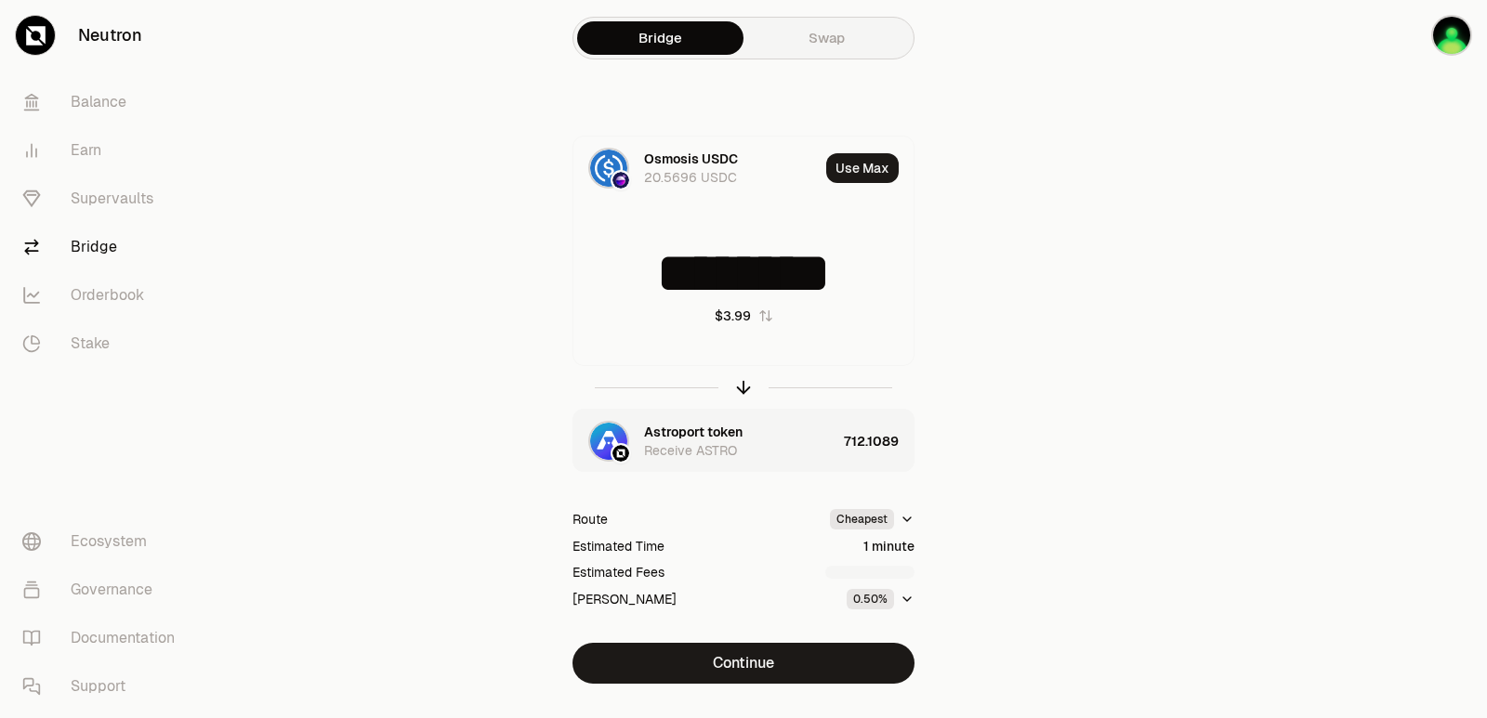
drag, startPoint x: 872, startPoint y: 278, endPoint x: 541, endPoint y: 283, distance: 331.7
click at [541, 283] on div "Osmosis USDC 20.5696 USDC Use Max ******** $3.99 Astroport token Receive ASTRO …" at bounding box center [743, 410] width 624 height 548
type input "*"
click at [787, 637] on div "Osmosis USDC 20.5696 USDC Use Max * $3.99 Astroport token Receive ASTRO 712.939…" at bounding box center [743, 410] width 624 height 548
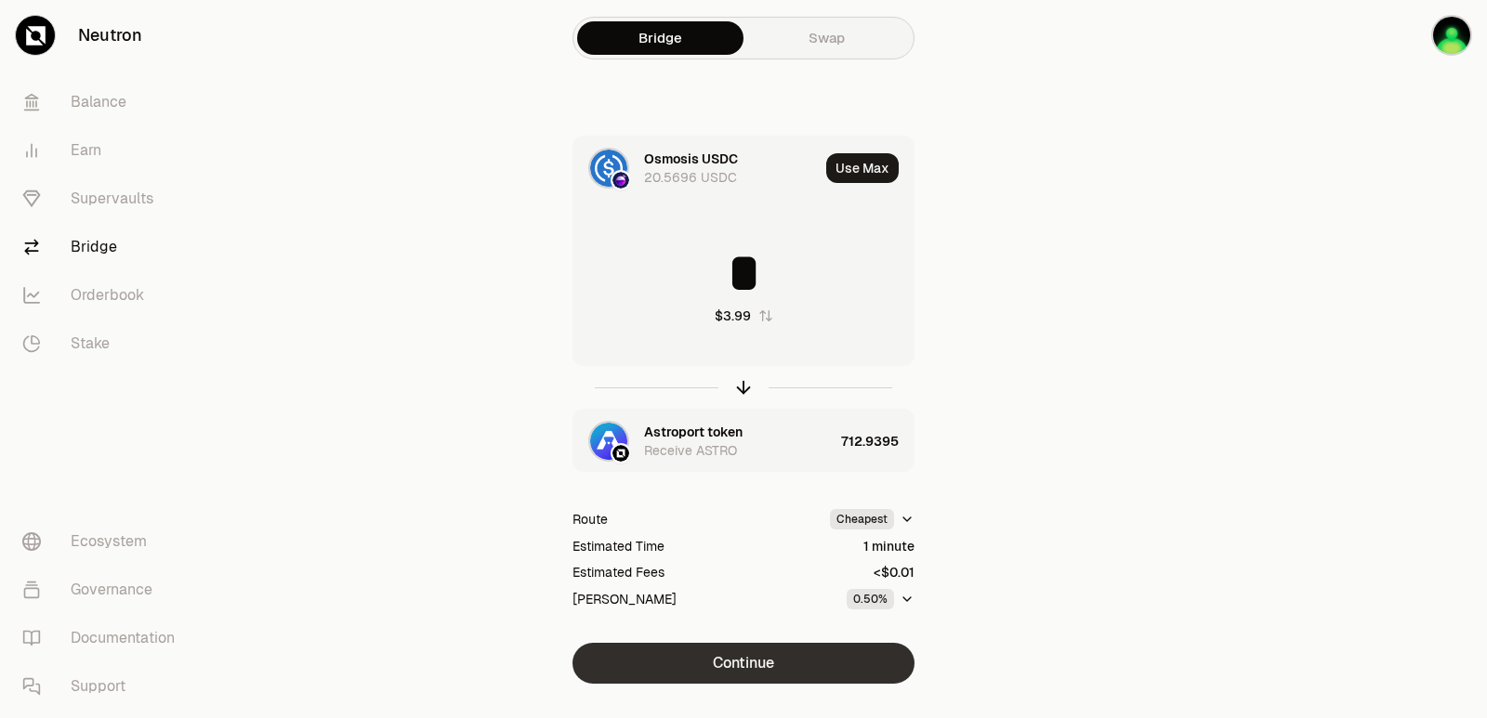
click at [792, 664] on button "Continue" at bounding box center [743, 663] width 342 height 41
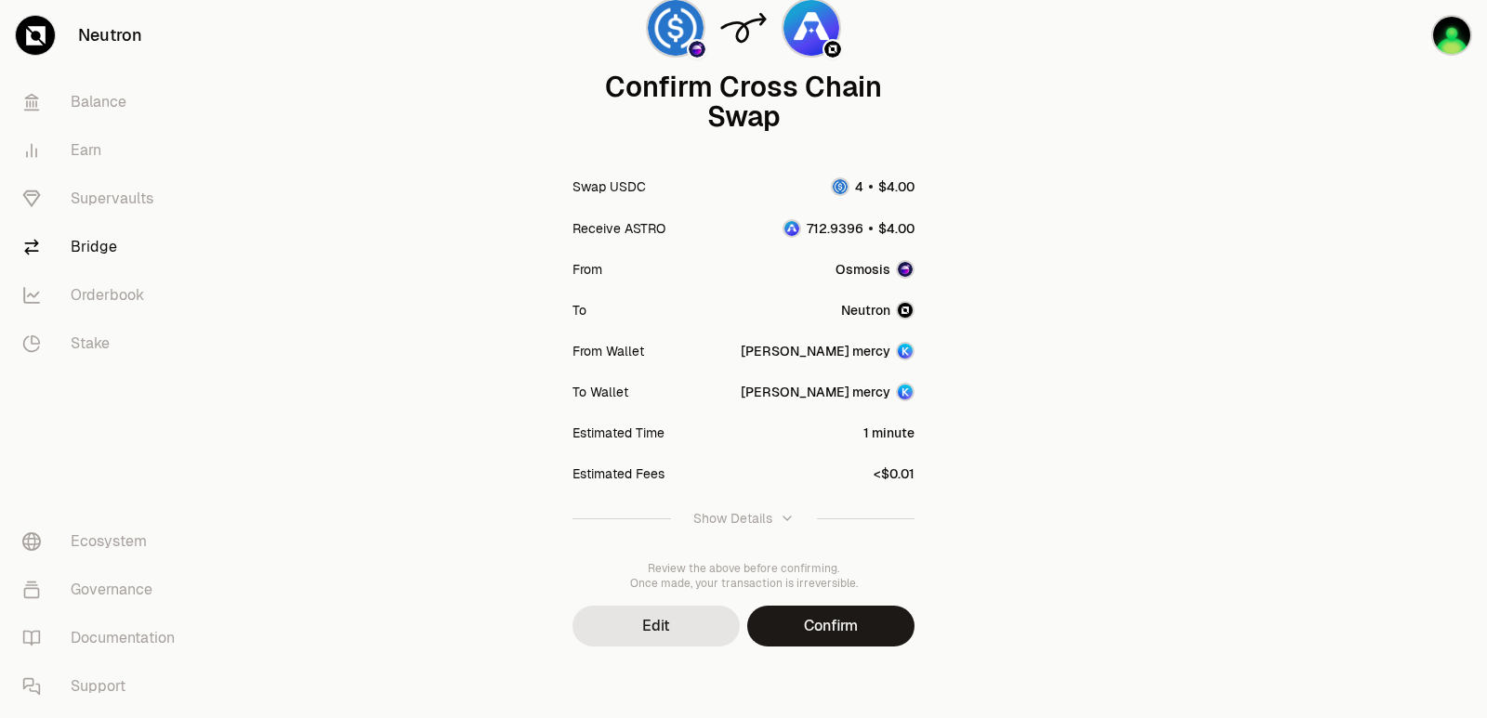
scroll to position [153, 0]
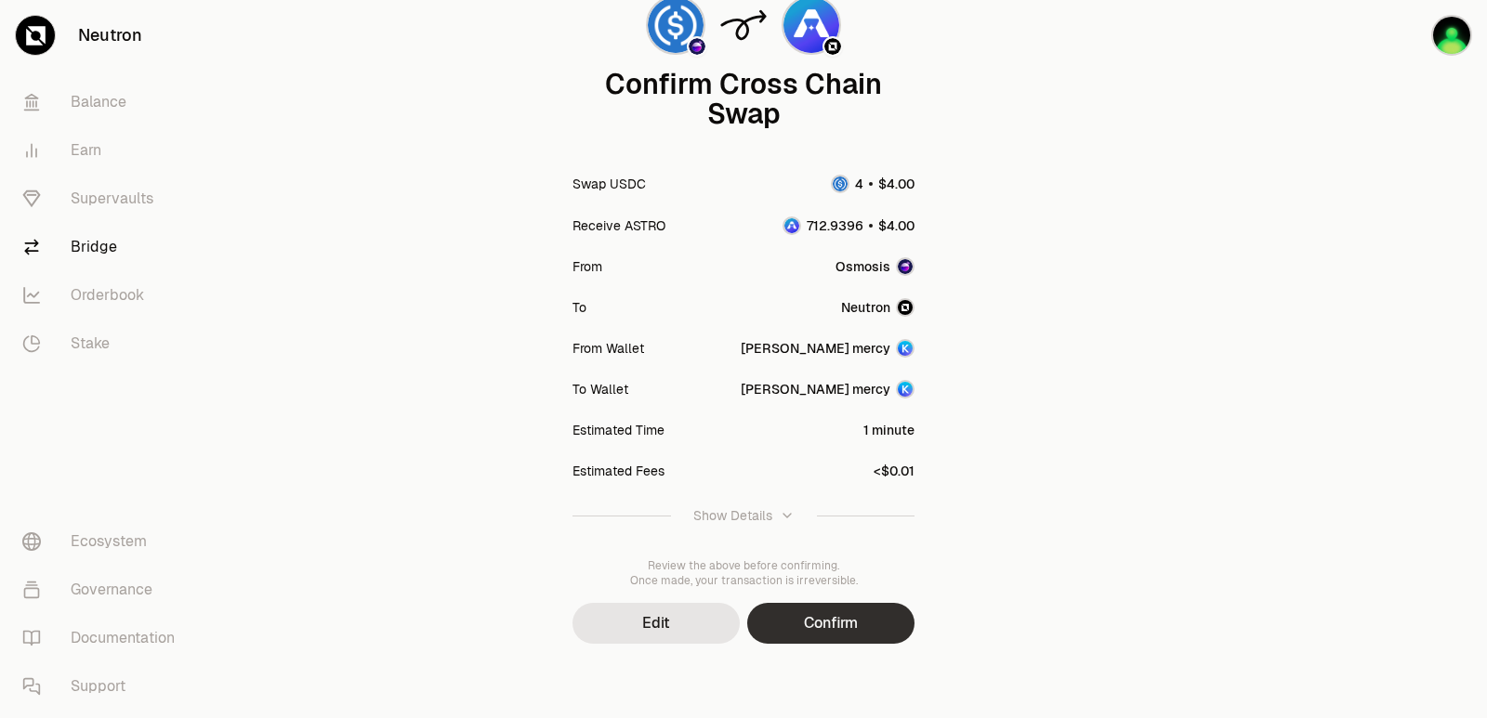
click at [811, 636] on button "Confirm" at bounding box center [830, 623] width 167 height 41
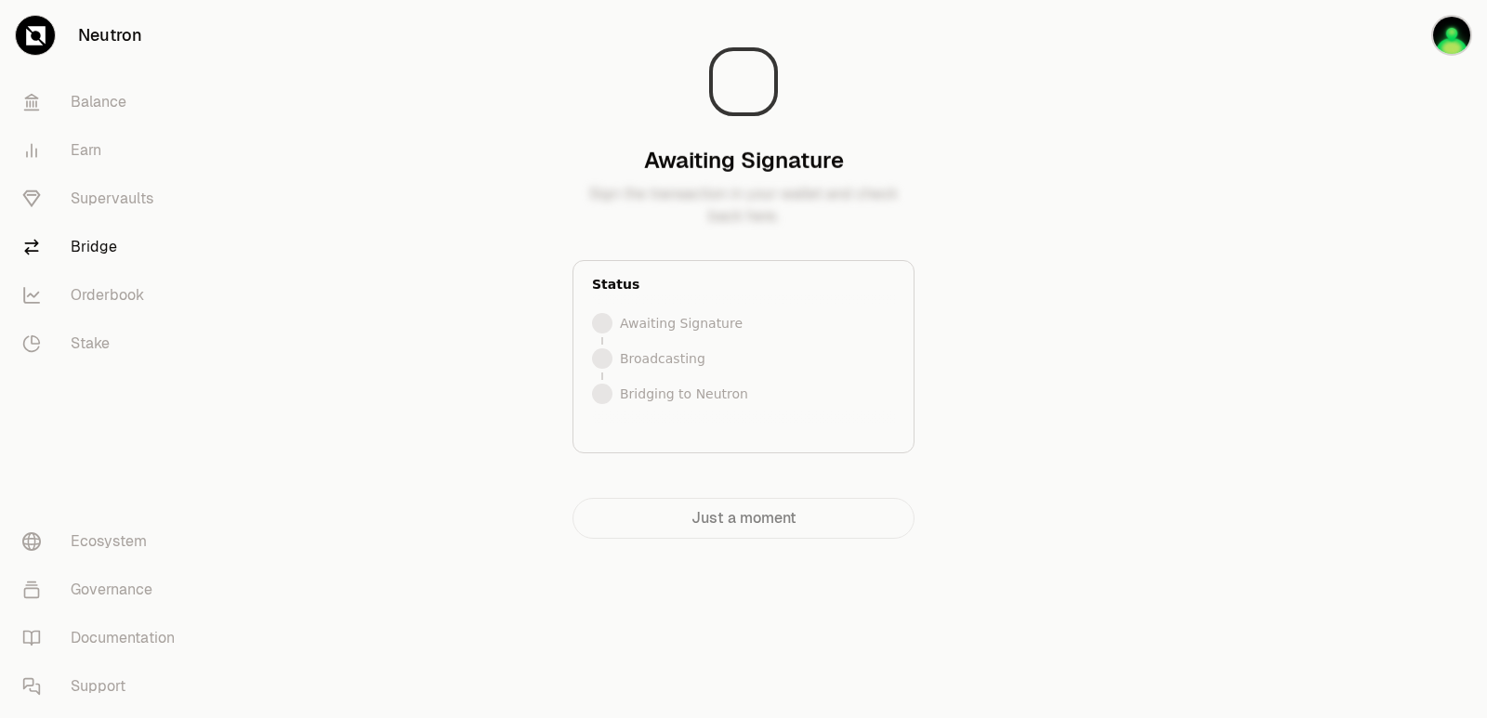
scroll to position [0, 0]
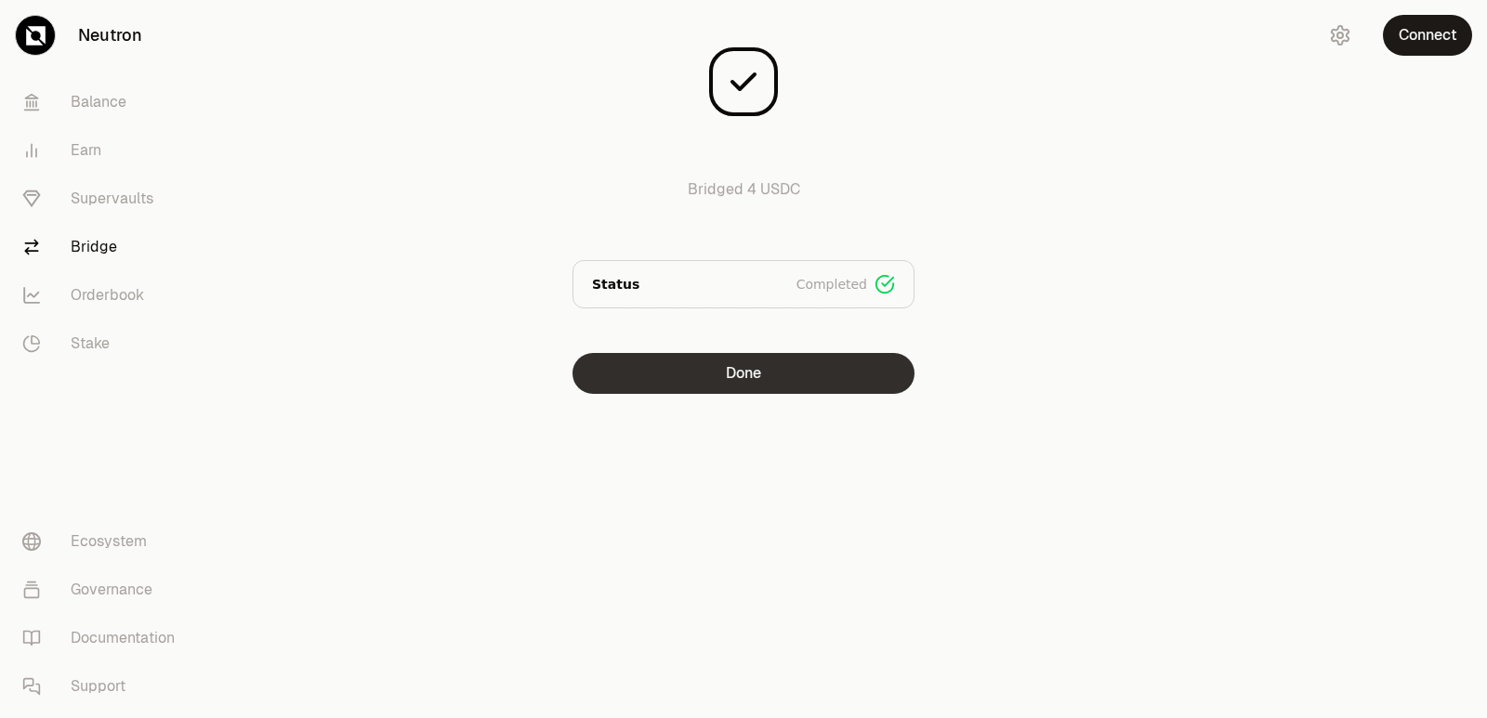
click at [778, 373] on button "Done" at bounding box center [743, 373] width 342 height 41
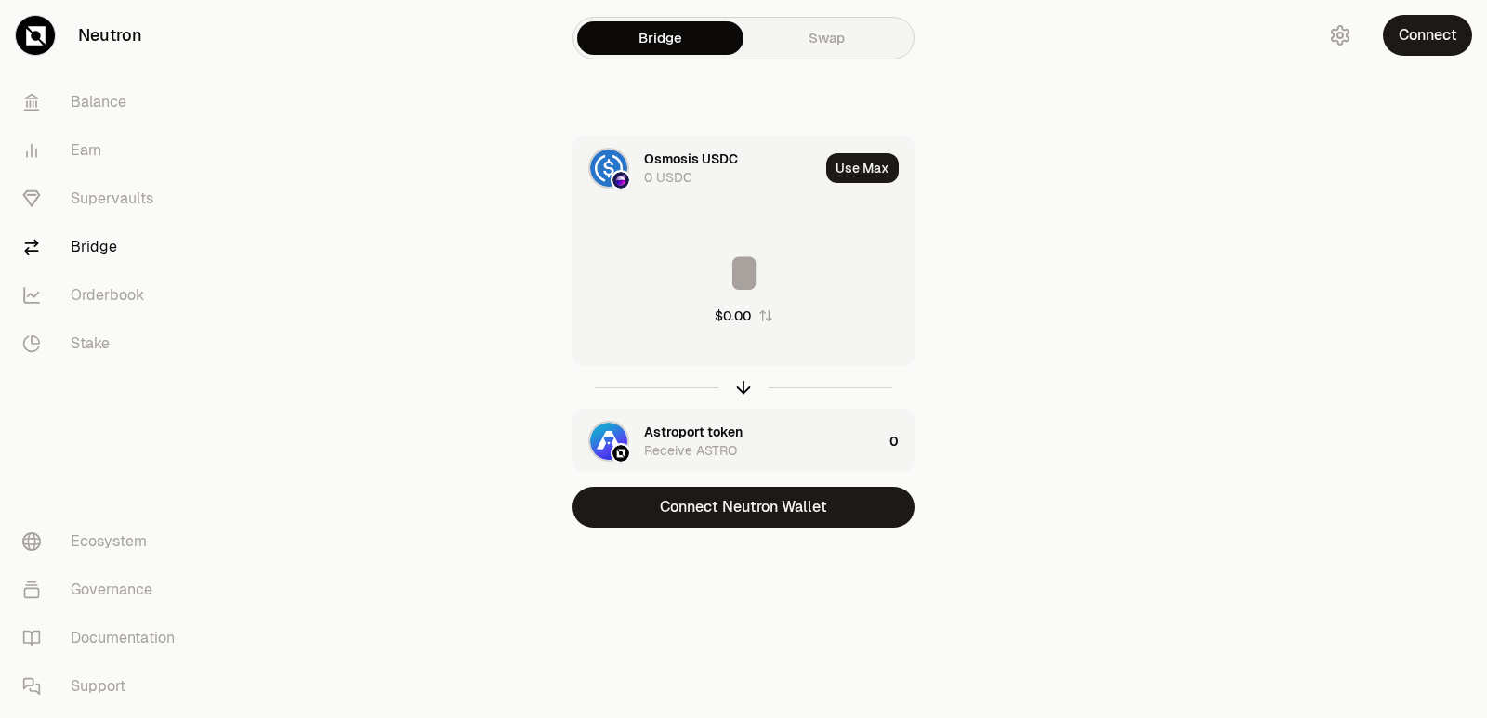
click at [732, 397] on div at bounding box center [743, 387] width 342 height 43
click at [755, 512] on button "Connect Neutron Wallet" at bounding box center [743, 507] width 342 height 41
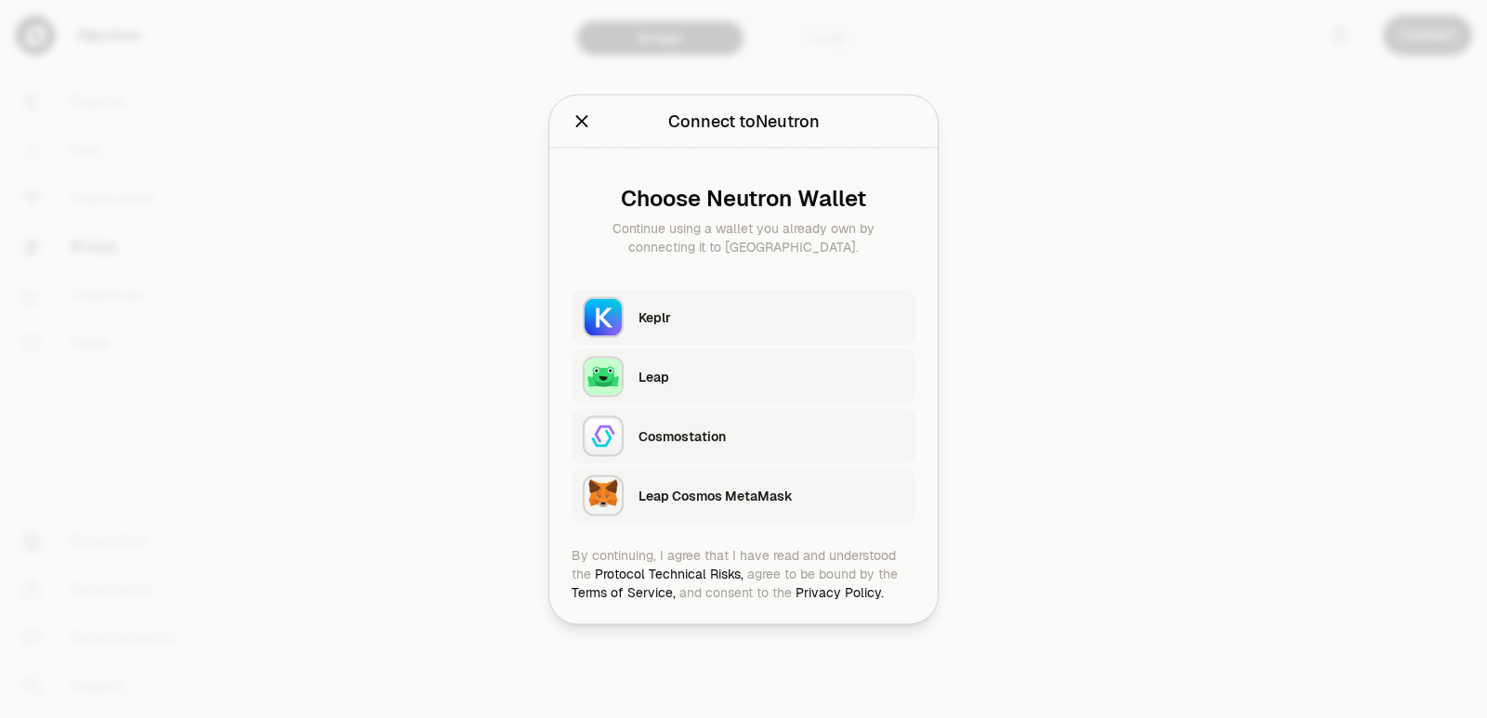
click at [724, 334] on div "Keplr" at bounding box center [776, 316] width 277 height 43
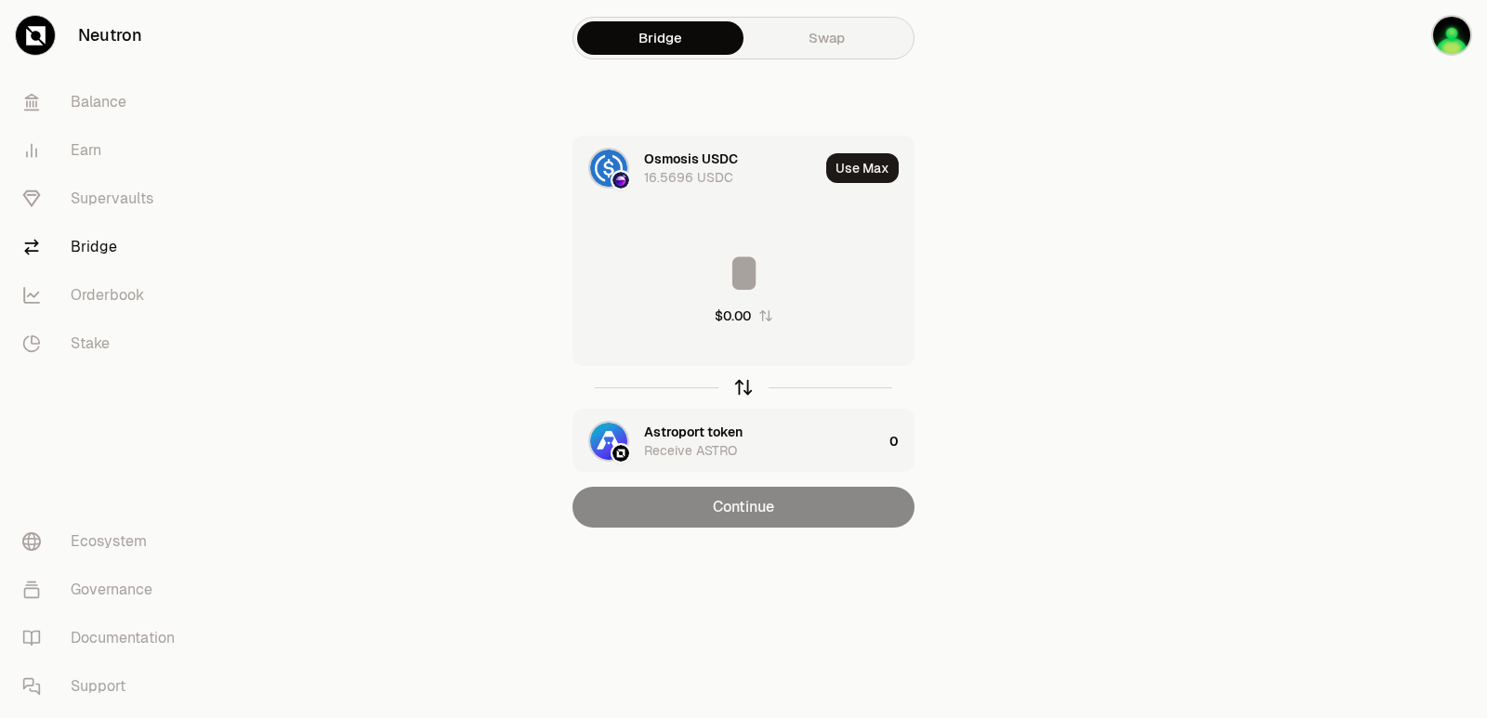
click at [743, 385] on icon "button" at bounding box center [743, 387] width 20 height 20
click at [848, 174] on button "Use Max" at bounding box center [862, 168] width 72 height 30
type input "**********"
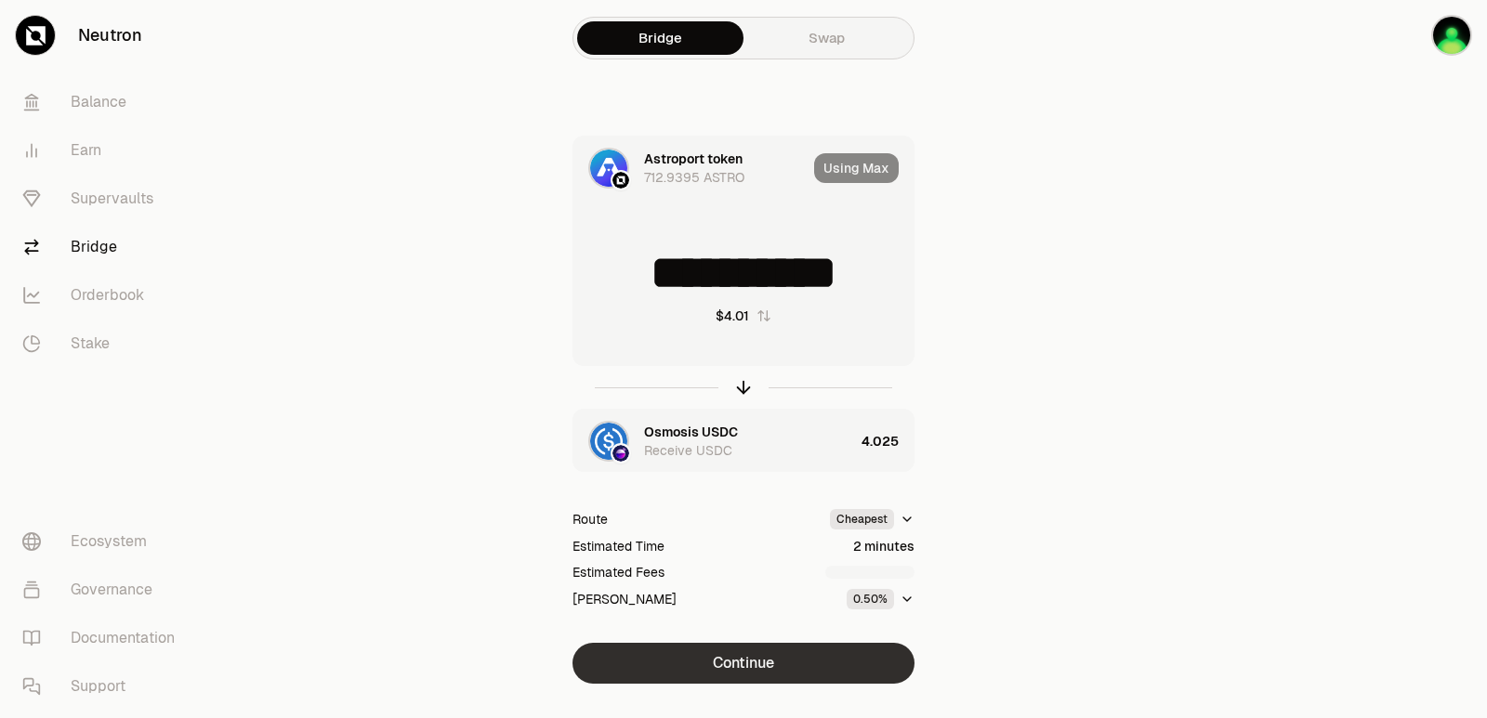
click at [765, 665] on button "Continue" at bounding box center [743, 663] width 342 height 41
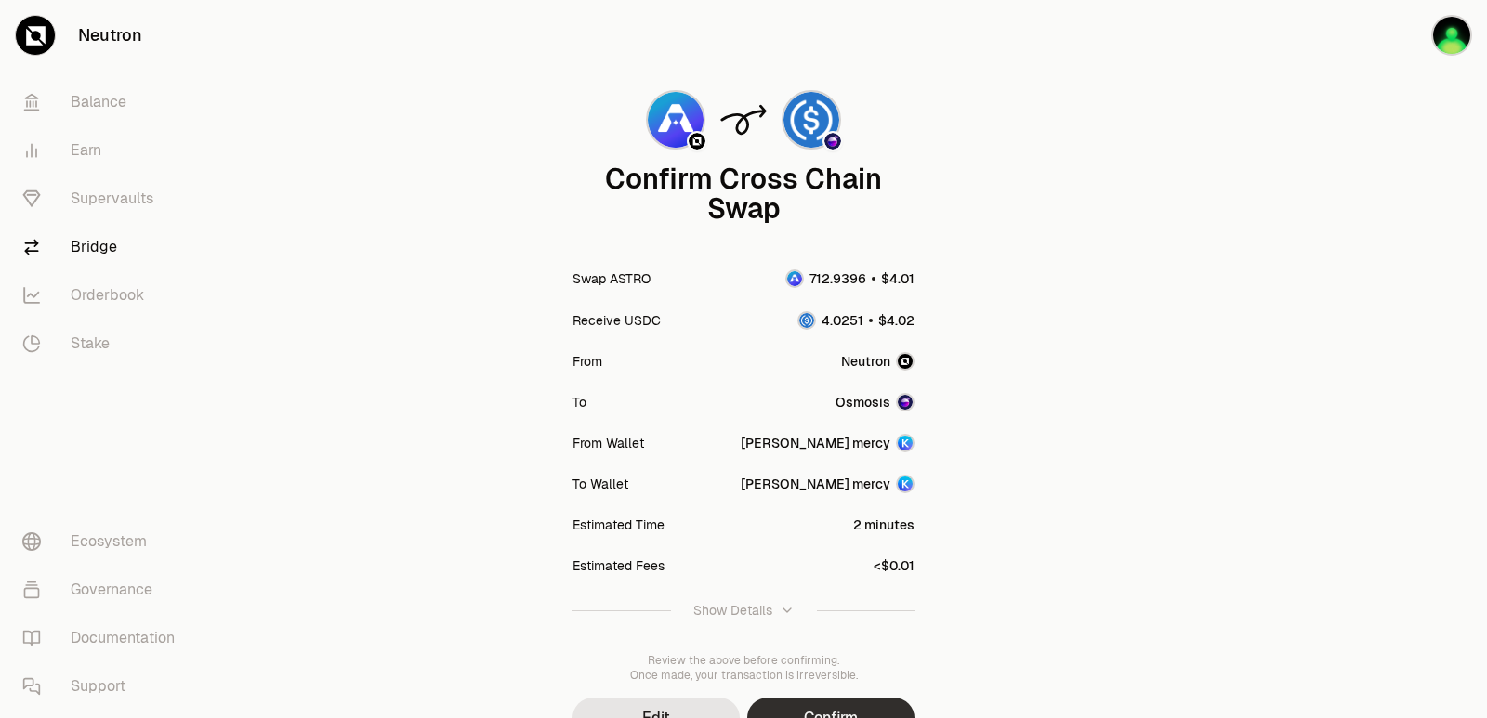
scroll to position [153, 0]
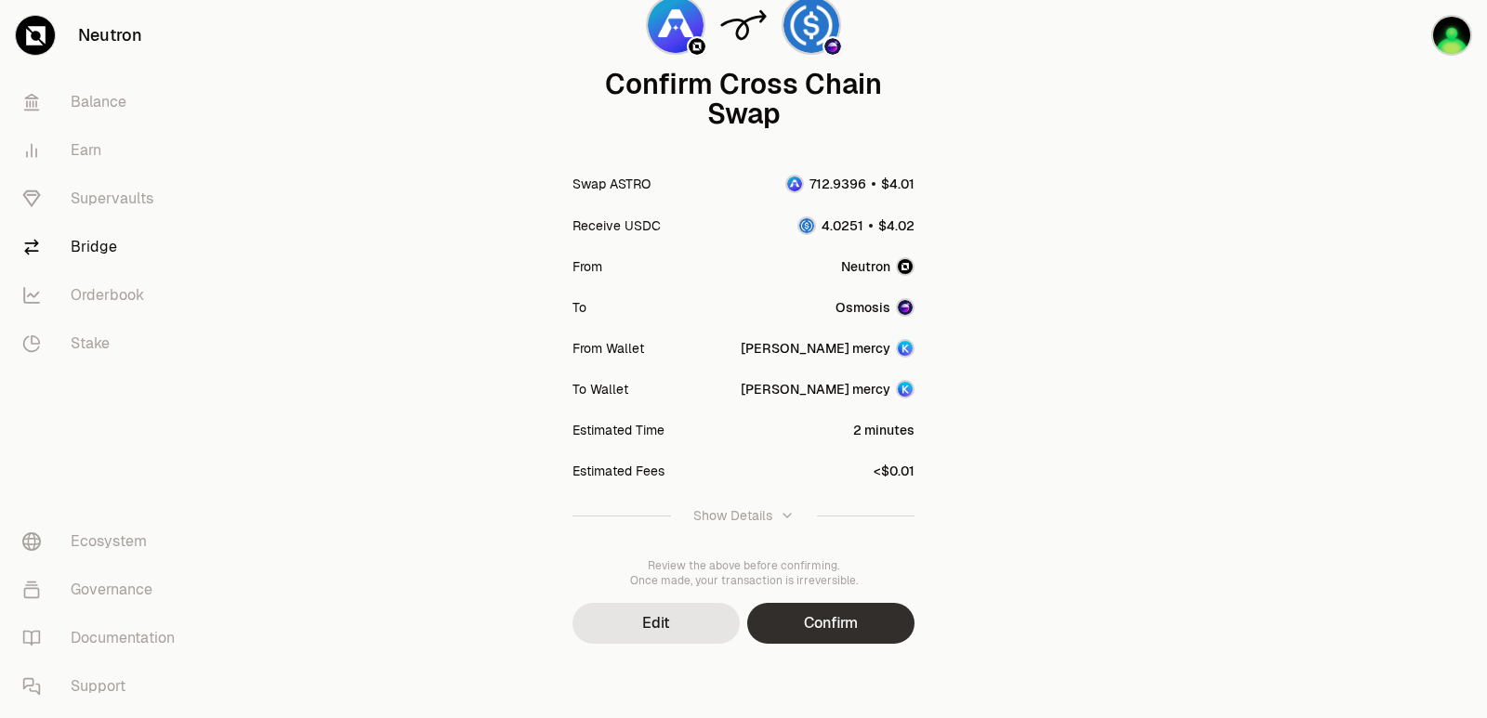
click at [808, 640] on button "Confirm" at bounding box center [830, 623] width 167 height 41
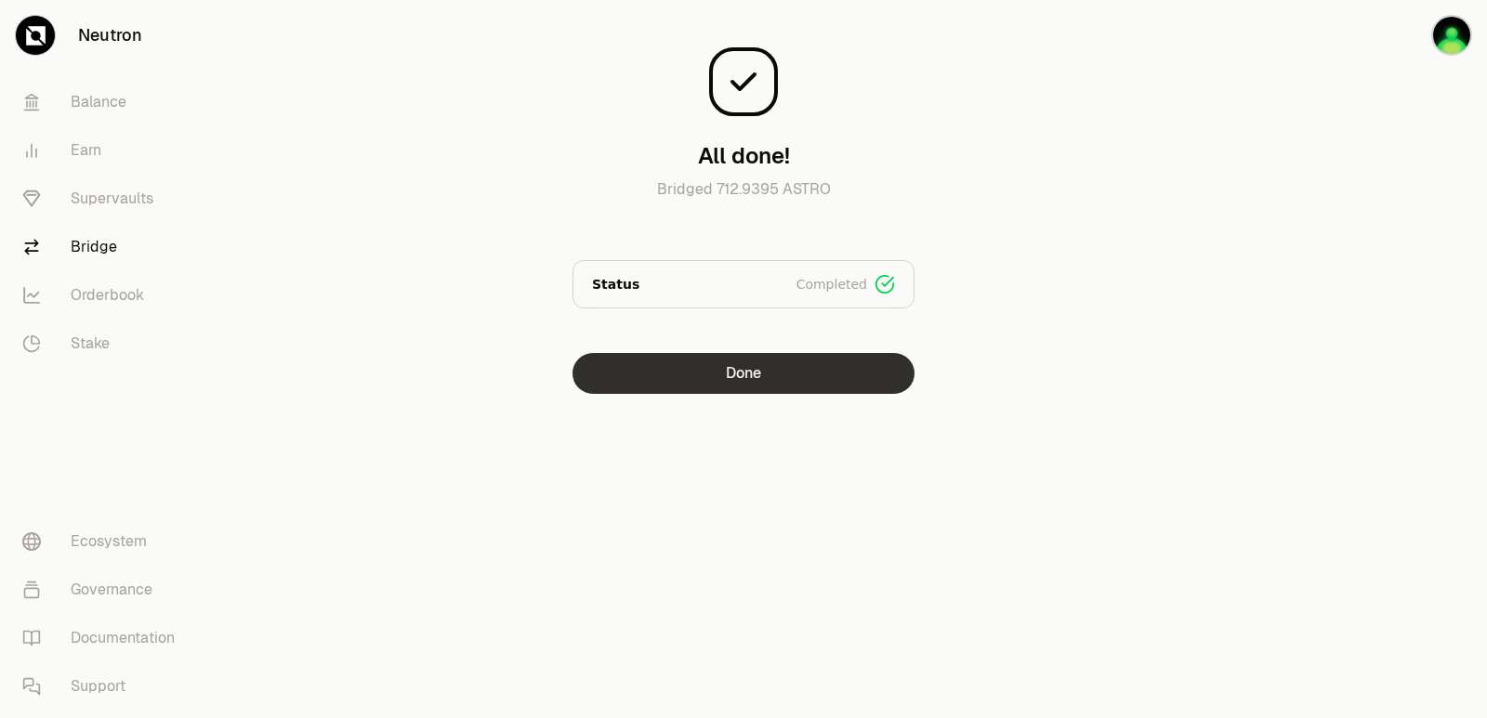
click at [670, 366] on button "Done" at bounding box center [743, 373] width 342 height 41
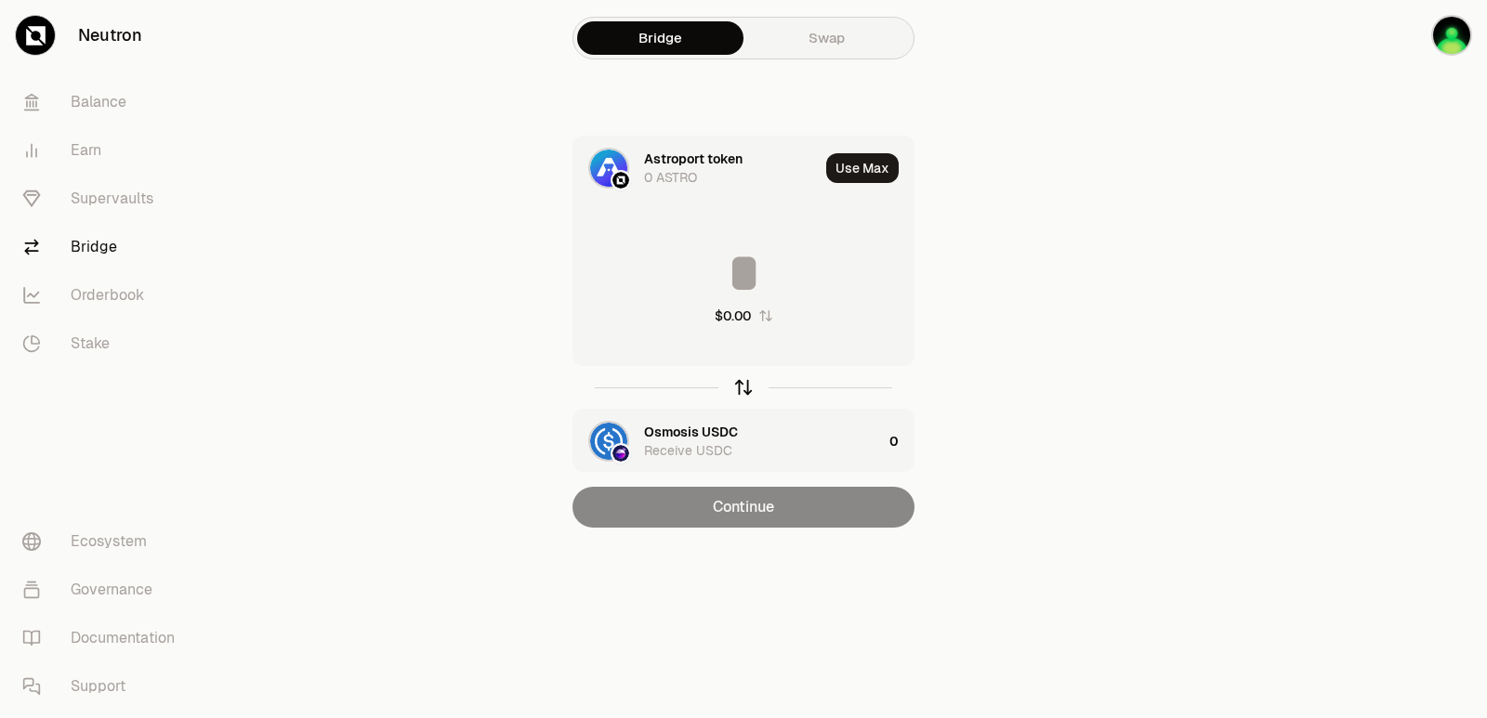
click at [743, 382] on icon "button" at bounding box center [744, 385] width 12 height 6
click at [710, 273] on input at bounding box center [743, 273] width 340 height 56
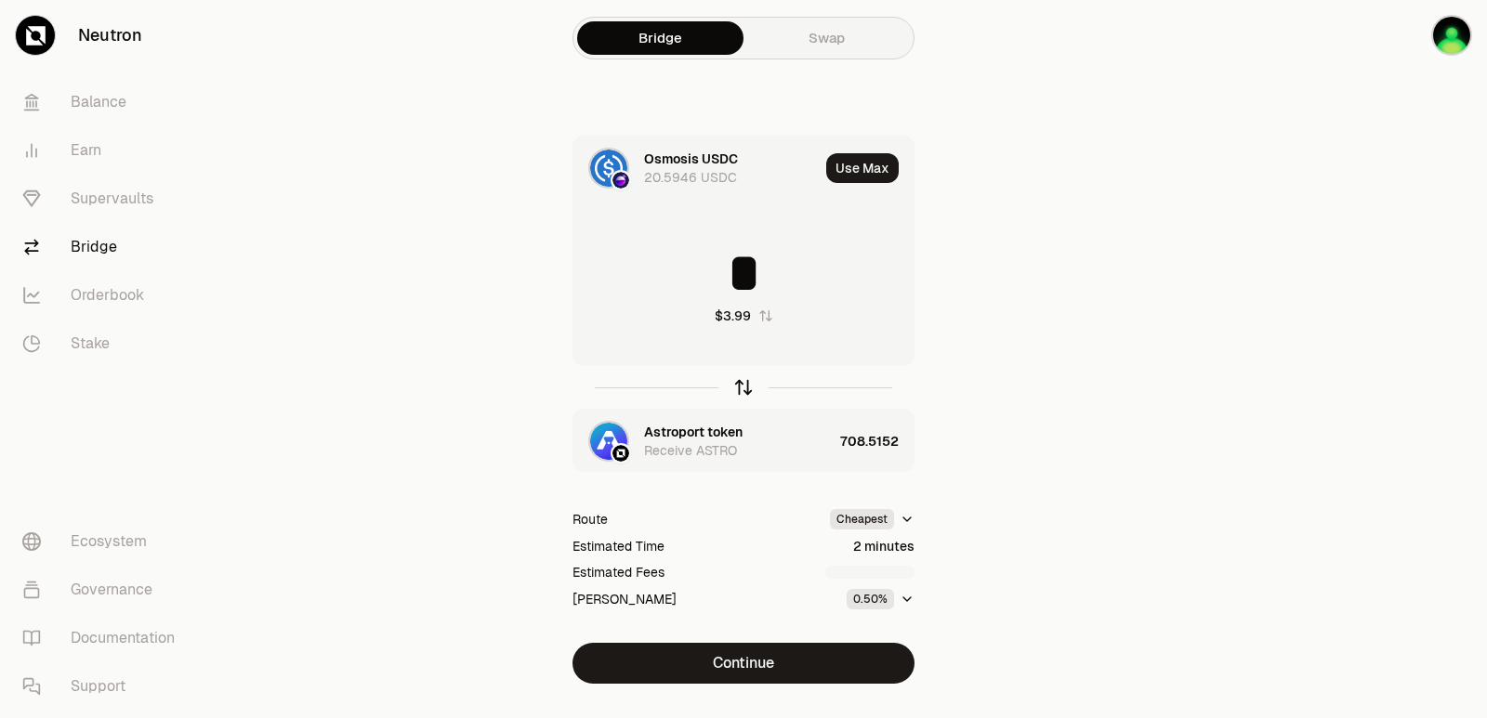
click at [743, 387] on icon "button" at bounding box center [743, 388] width 0 height 12
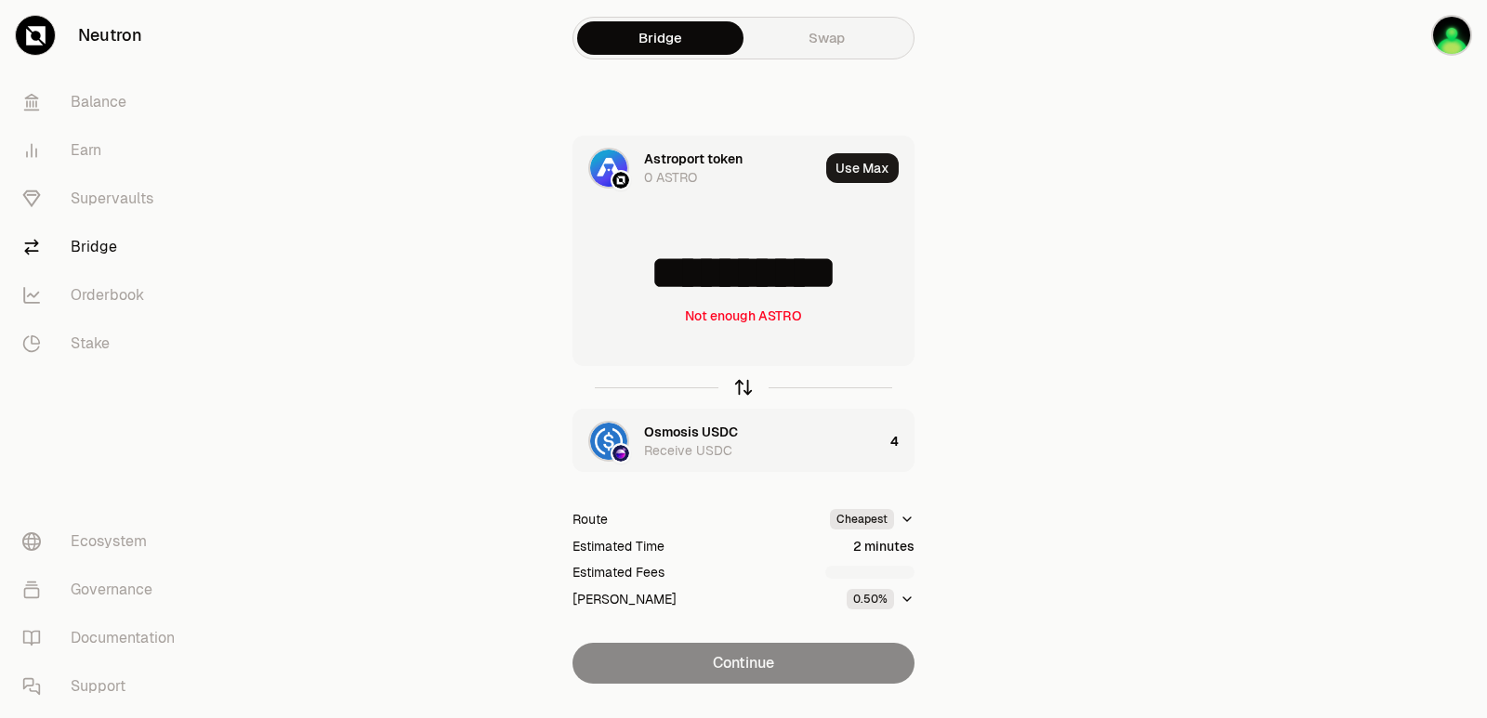
click at [743, 387] on icon "button" at bounding box center [743, 388] width 0 height 12
type input "*"
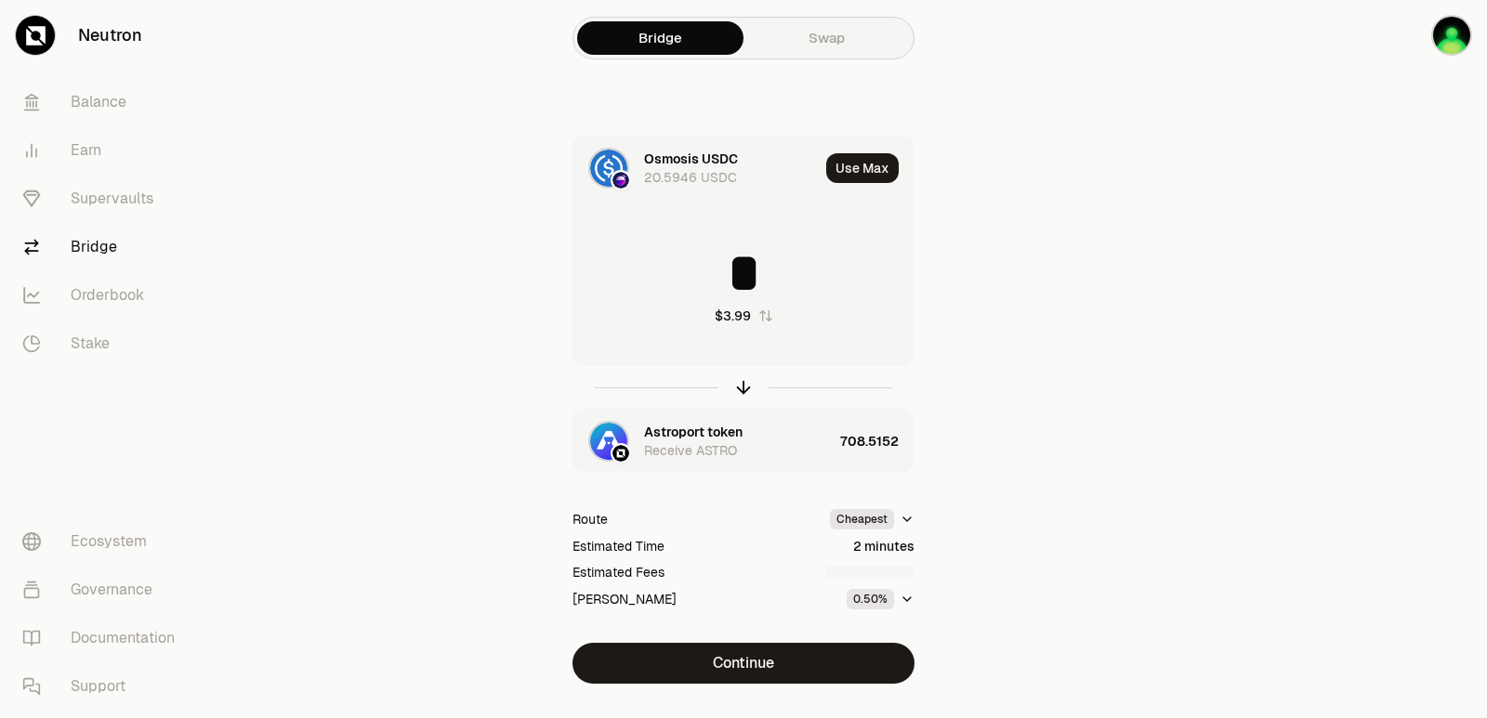
click at [694, 419] on div "Astroport token Receive ASTRO" at bounding box center [702, 441] width 259 height 63
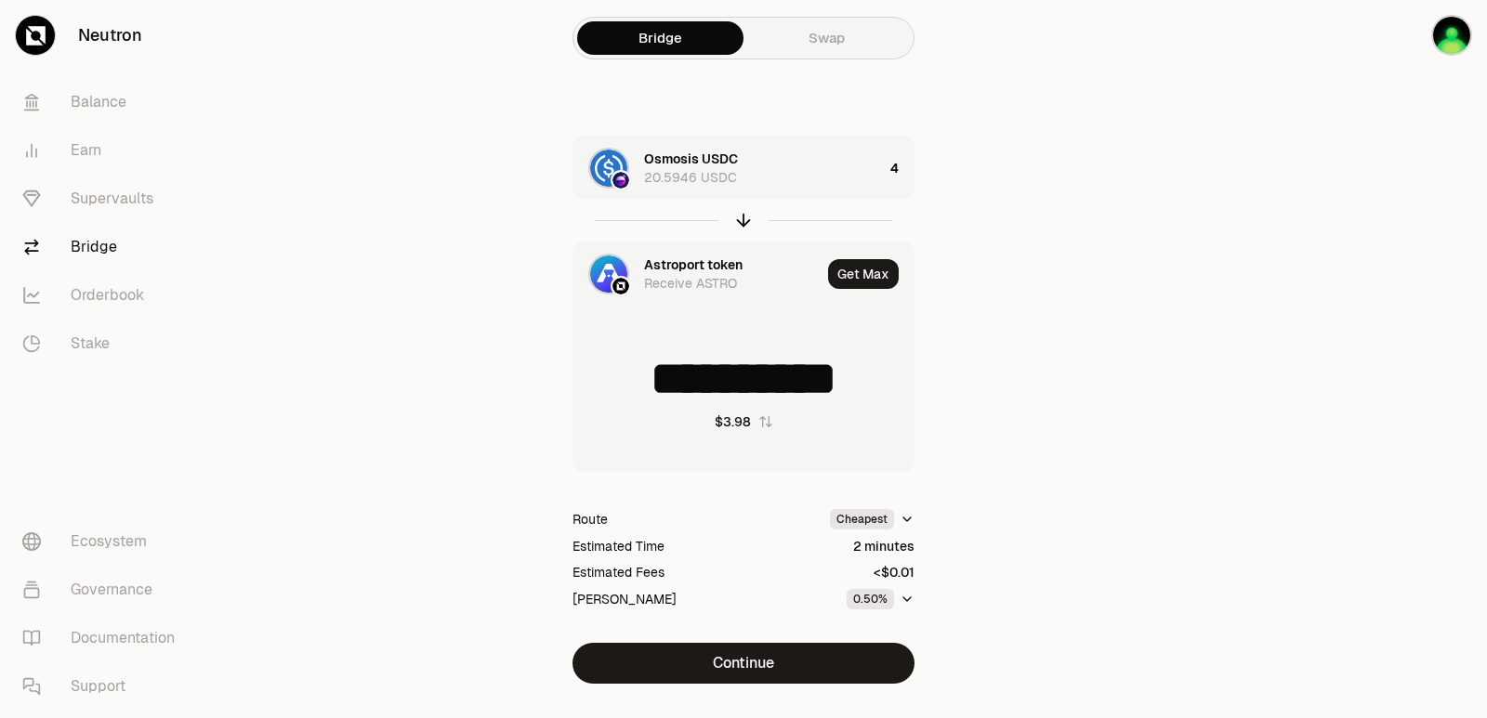
click at [683, 263] on div "Astroport token" at bounding box center [693, 265] width 98 height 19
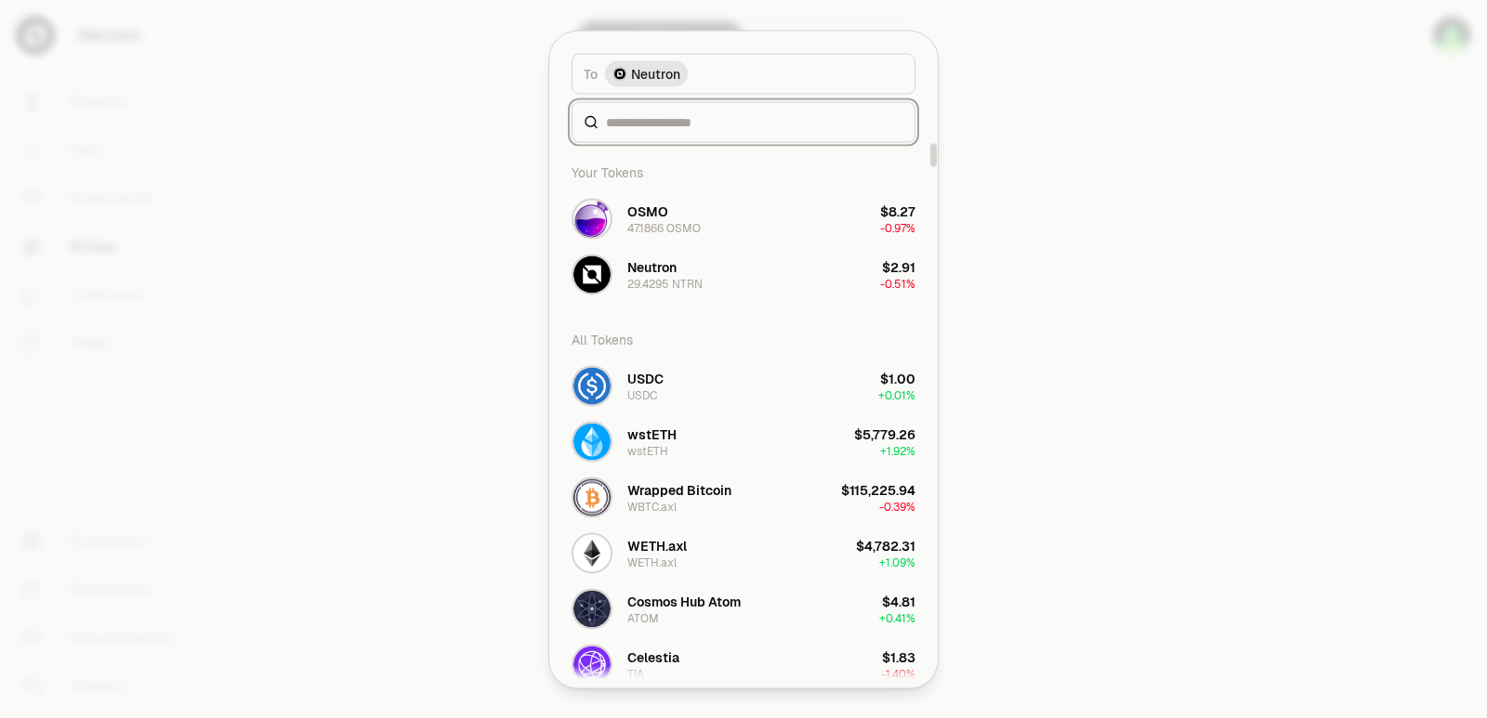
click at [616, 124] on input at bounding box center [754, 121] width 297 height 19
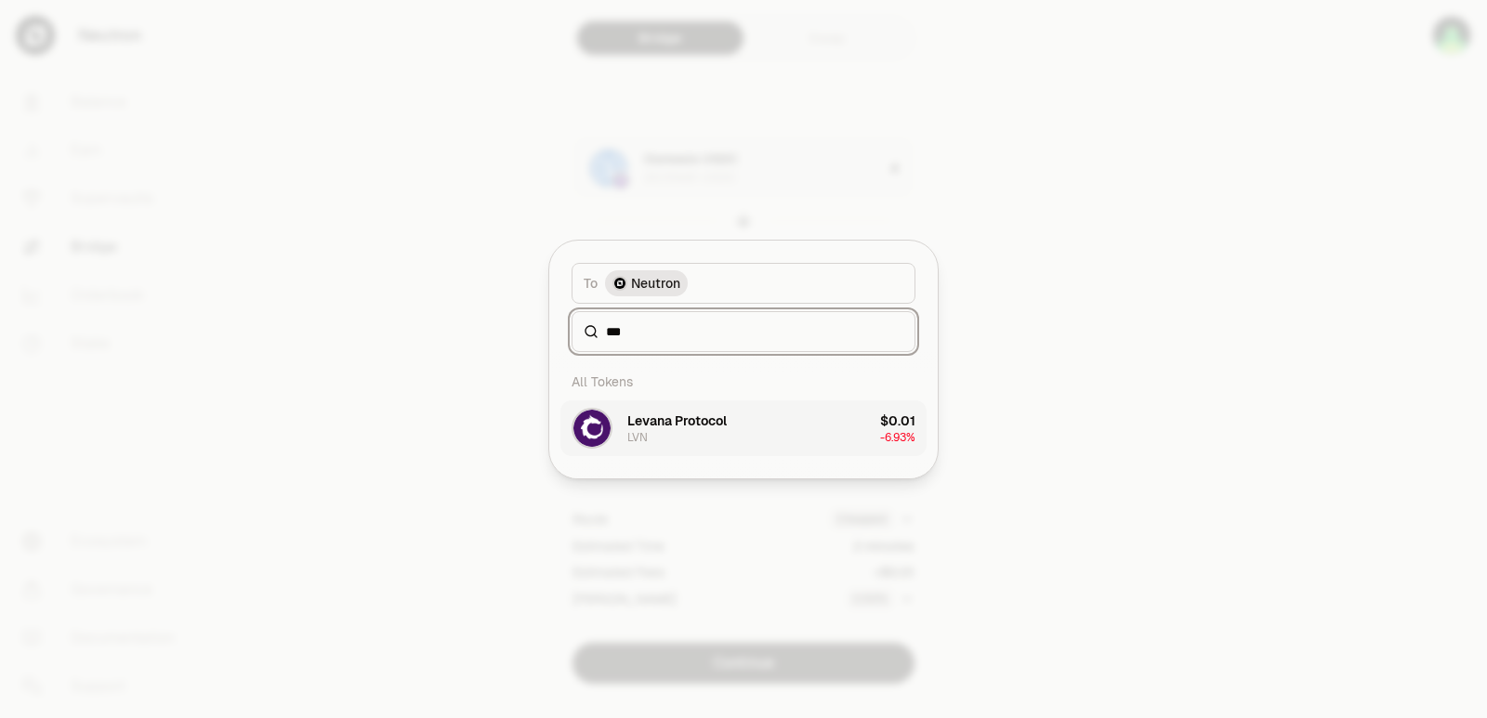
type input "***"
click at [710, 426] on div "Levana Protocol" at bounding box center [676, 421] width 99 height 19
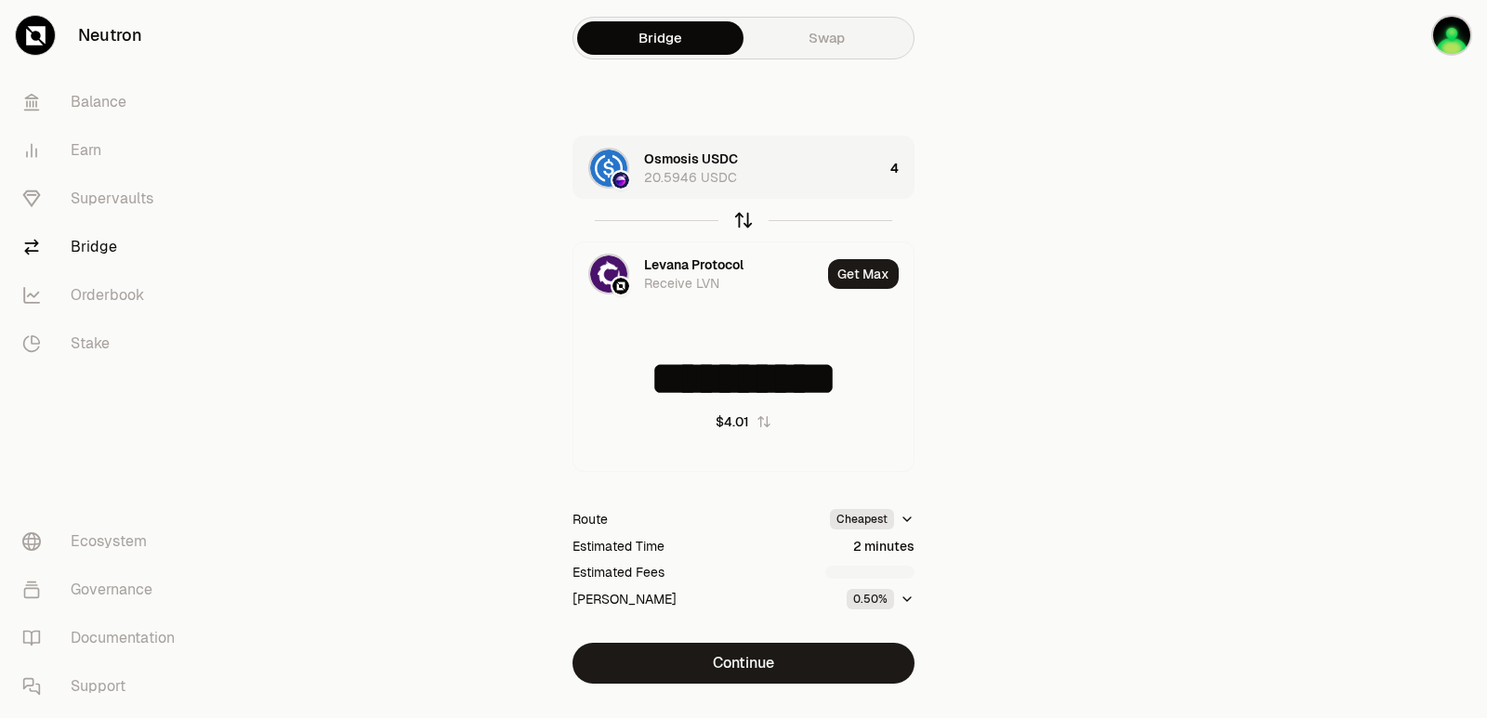
click at [741, 220] on icon "button" at bounding box center [743, 220] width 20 height 20
type input "*"
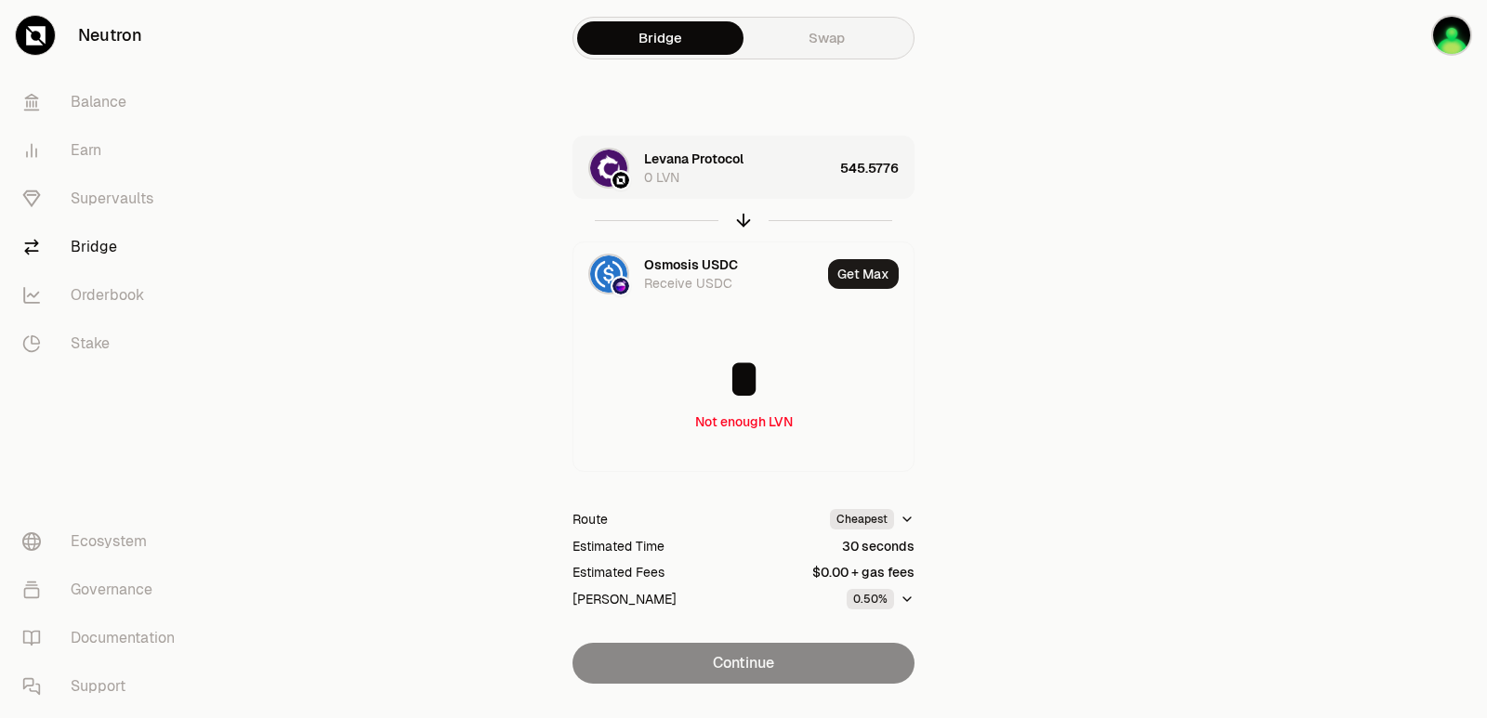
click at [1293, 307] on div at bounding box center [1382, 379] width 208 height 758
